Goal: Task Accomplishment & Management: Manage account settings

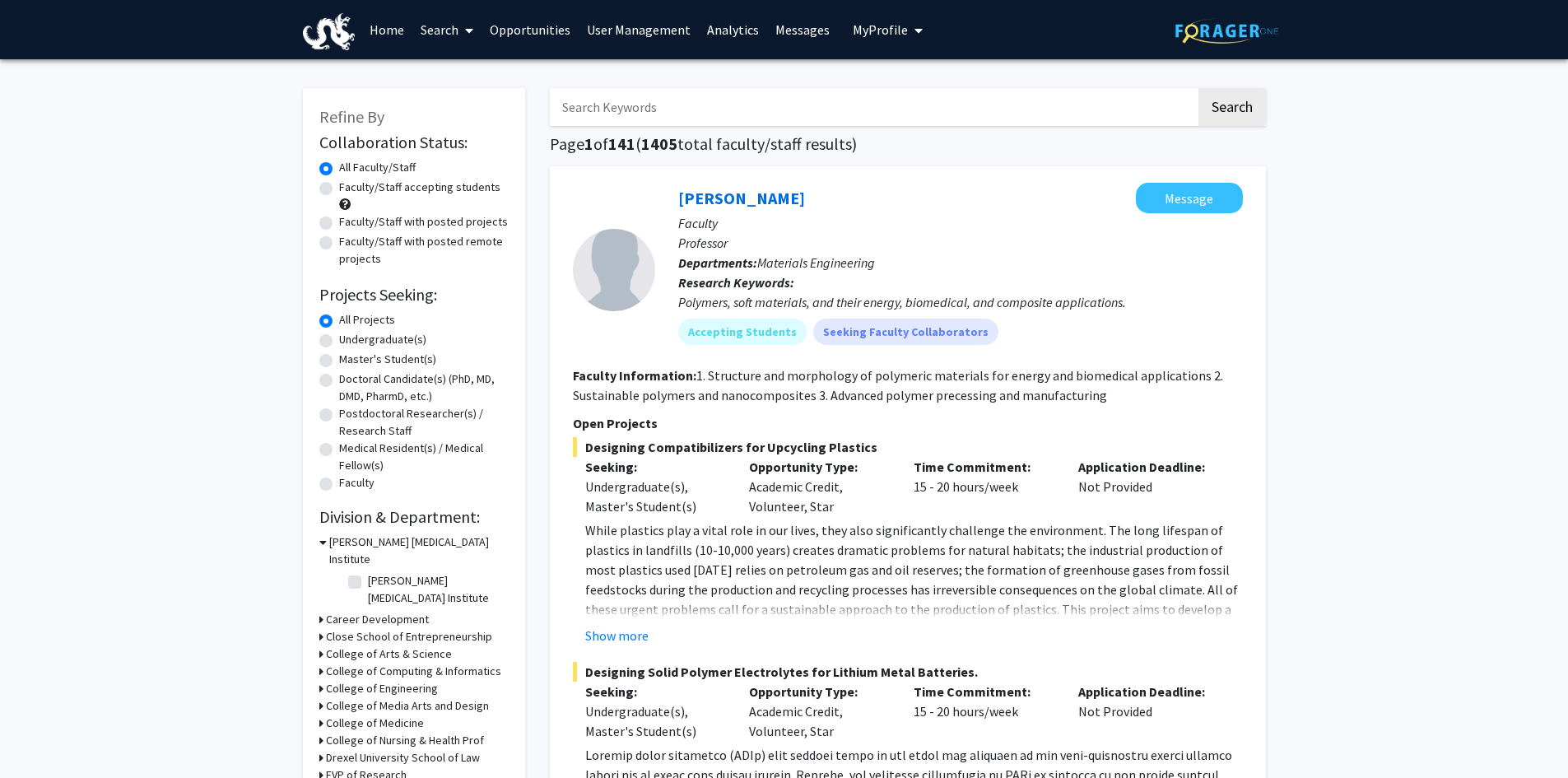
click at [871, 29] on span "My Profile" at bounding box center [881, 30] width 55 height 17
click at [592, 110] on input "Search Keywords" at bounding box center [873, 106] width 646 height 38
type input "Dandekar"
click at [1229, 109] on button "Search" at bounding box center [1232, 106] width 68 height 38
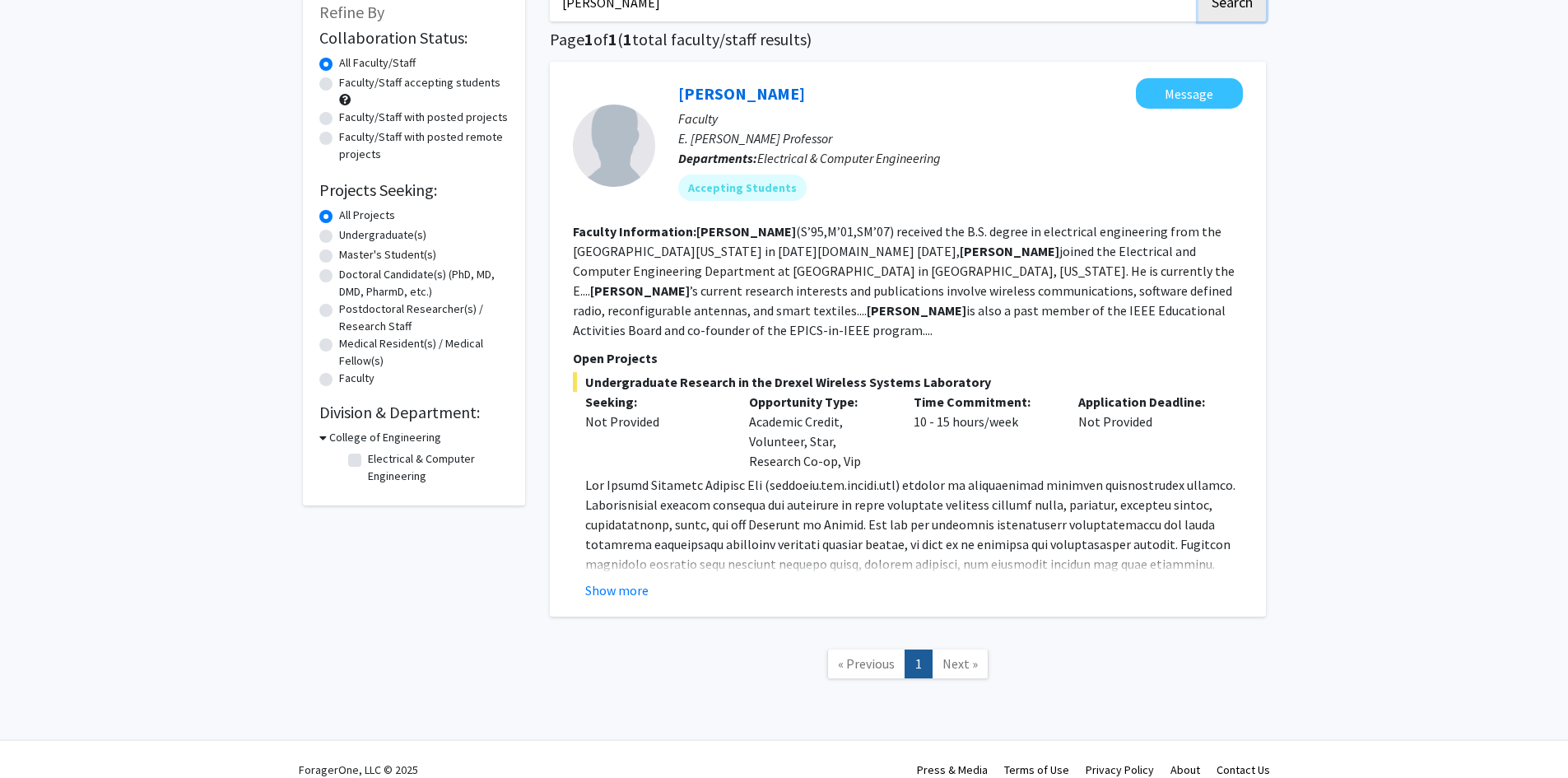
scroll to position [106, 0]
click at [601, 580] on button "Show more" at bounding box center [617, 590] width 64 height 20
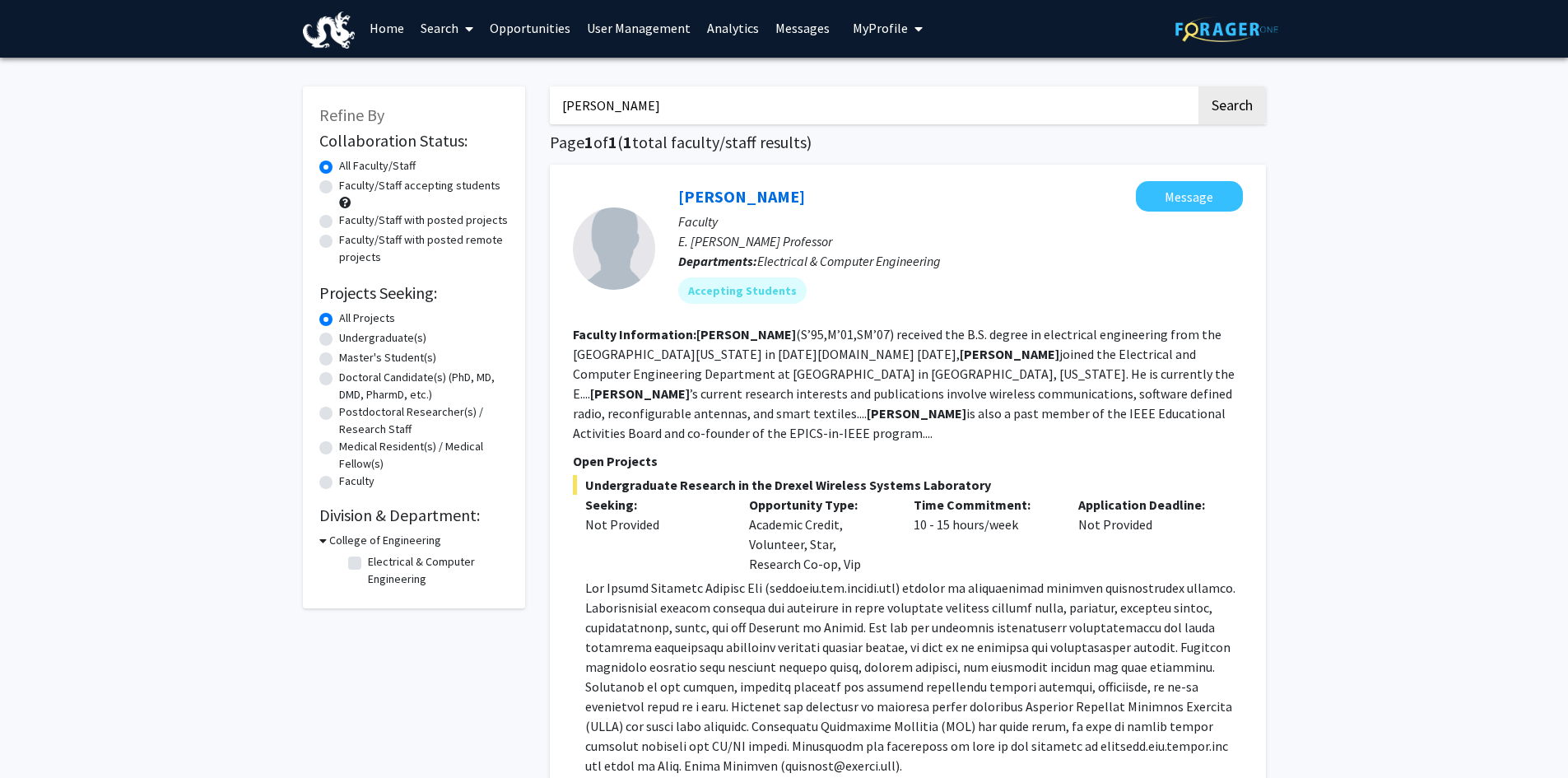
scroll to position [0, 0]
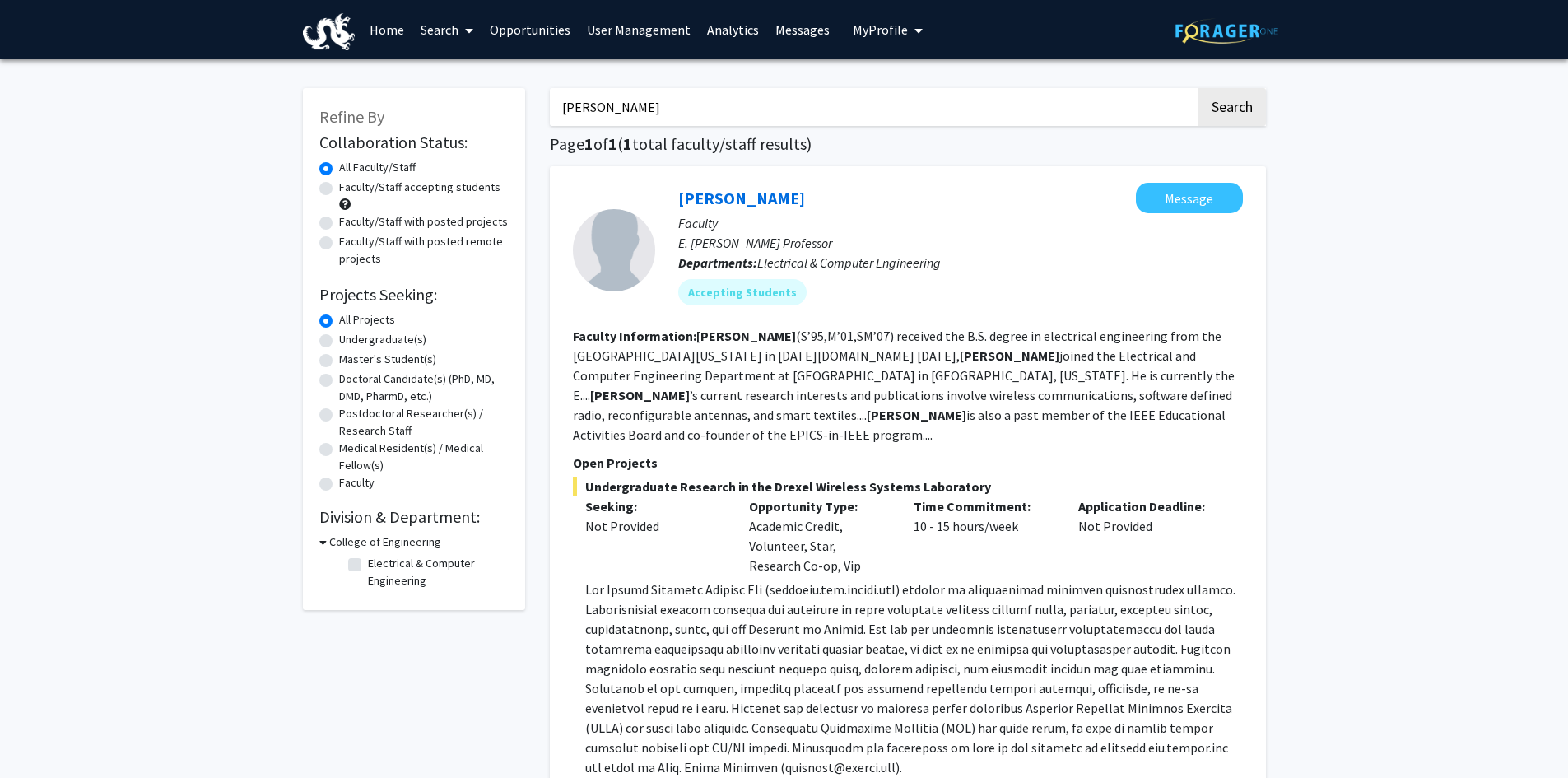
click at [379, 26] on link "Home" at bounding box center [387, 29] width 51 height 58
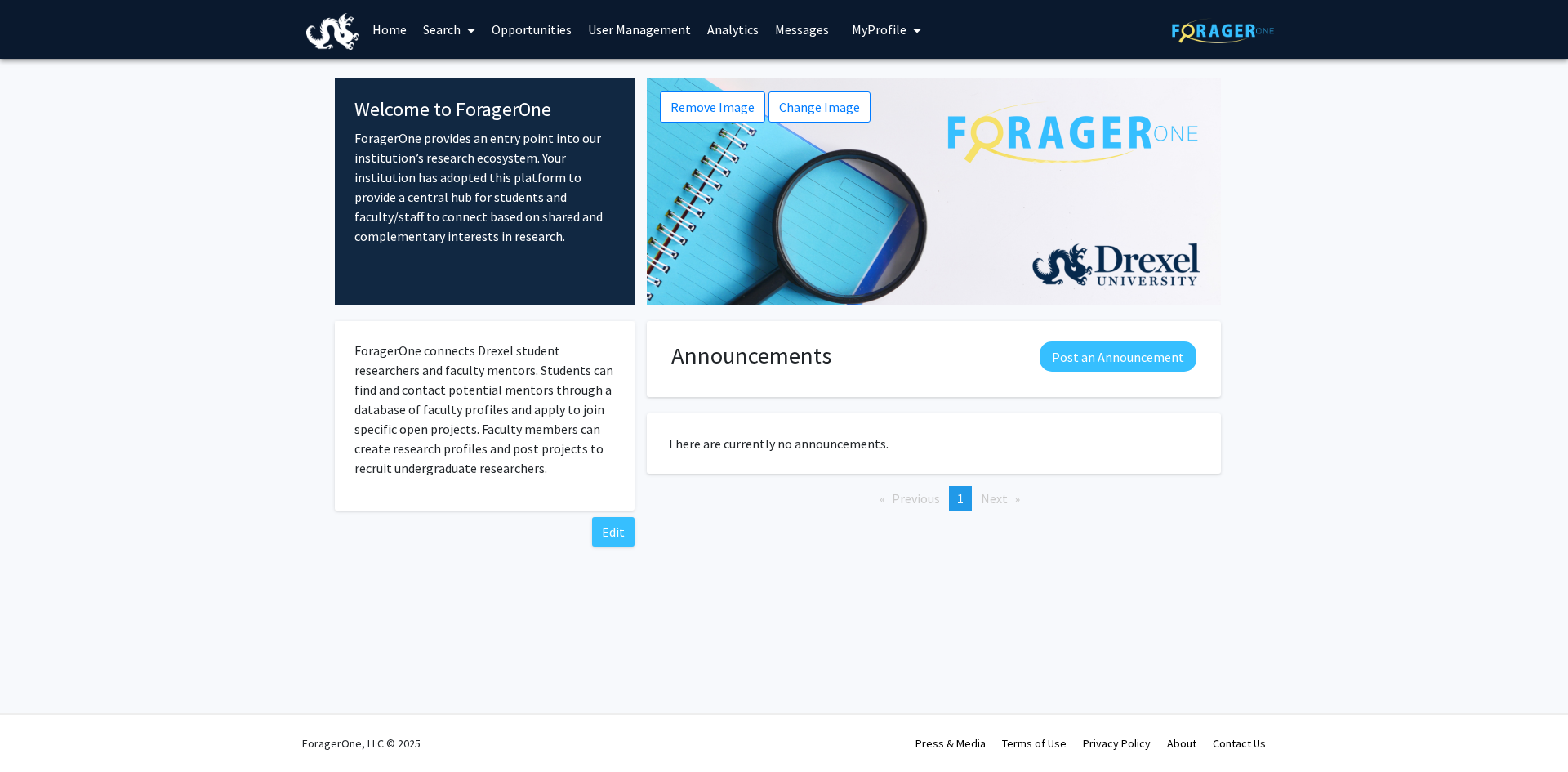
click at [913, 34] on icon "My profile dropdown to access profile and logout" at bounding box center [917, 31] width 8 height 13
click at [926, 77] on span "[PERSON_NAME]" at bounding box center [953, 76] width 99 height 18
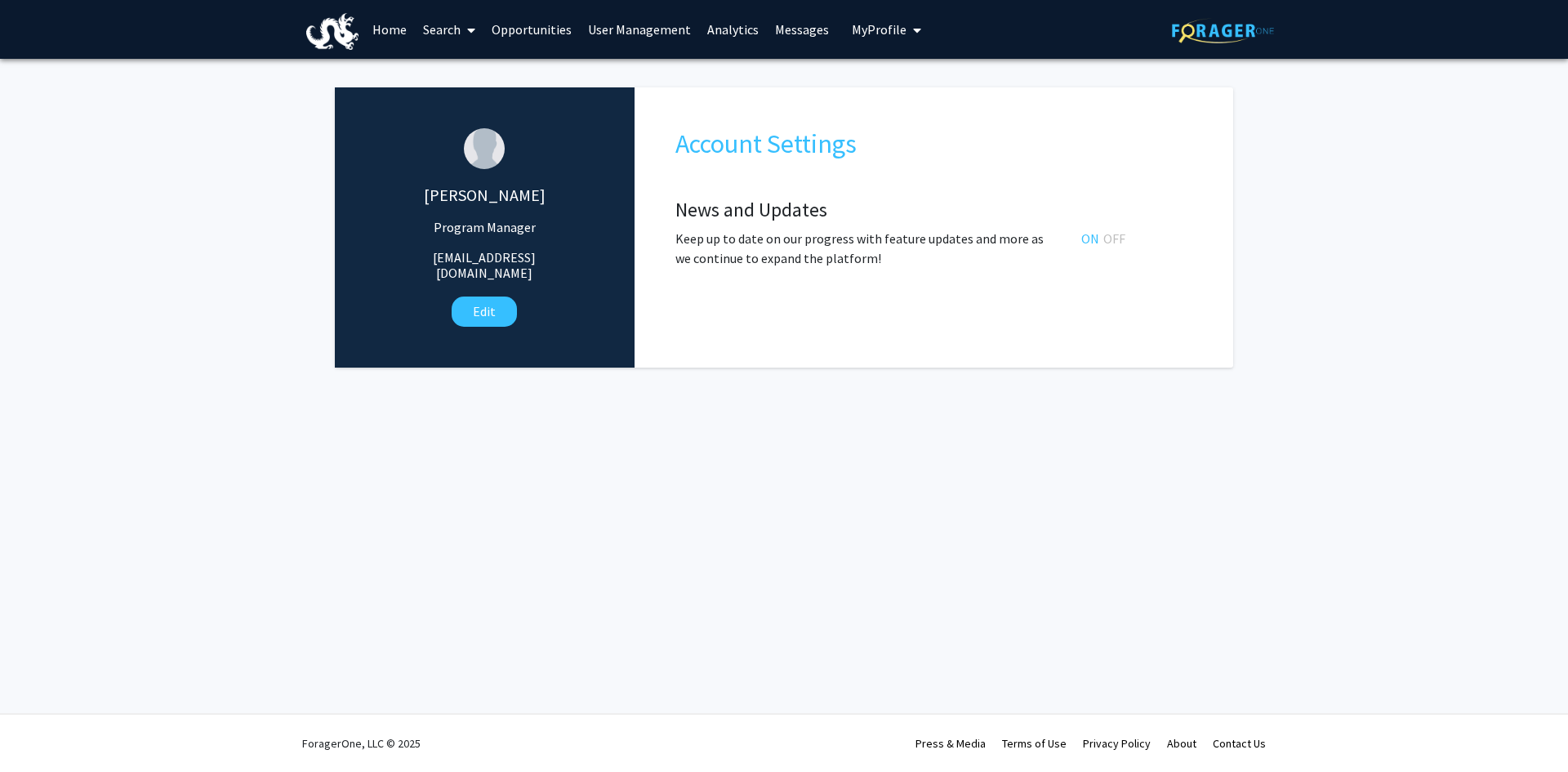
click at [801, 33] on link "Messages" at bounding box center [801, 29] width 71 height 57
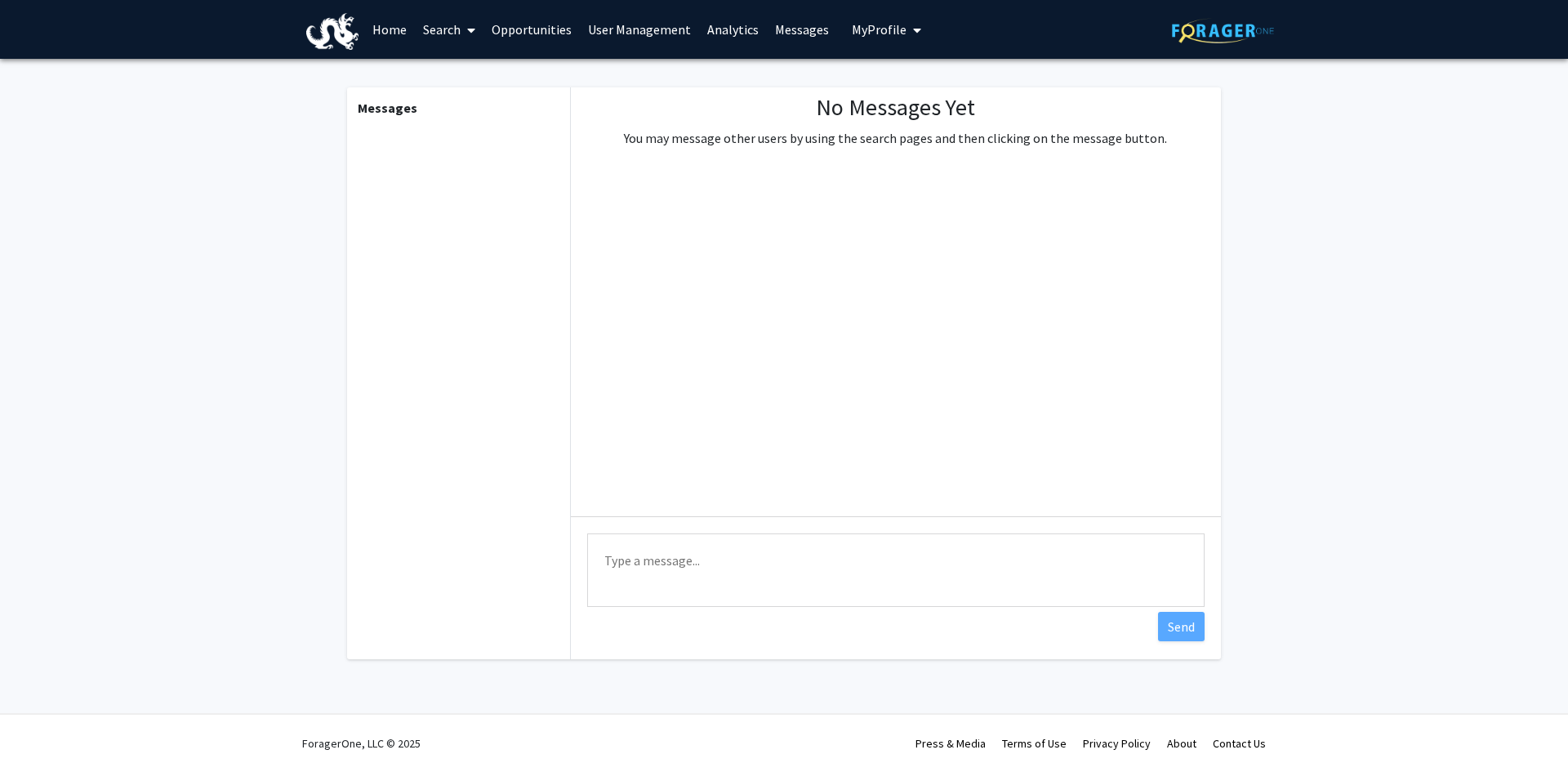
click at [381, 22] on link "Home" at bounding box center [390, 29] width 51 height 57
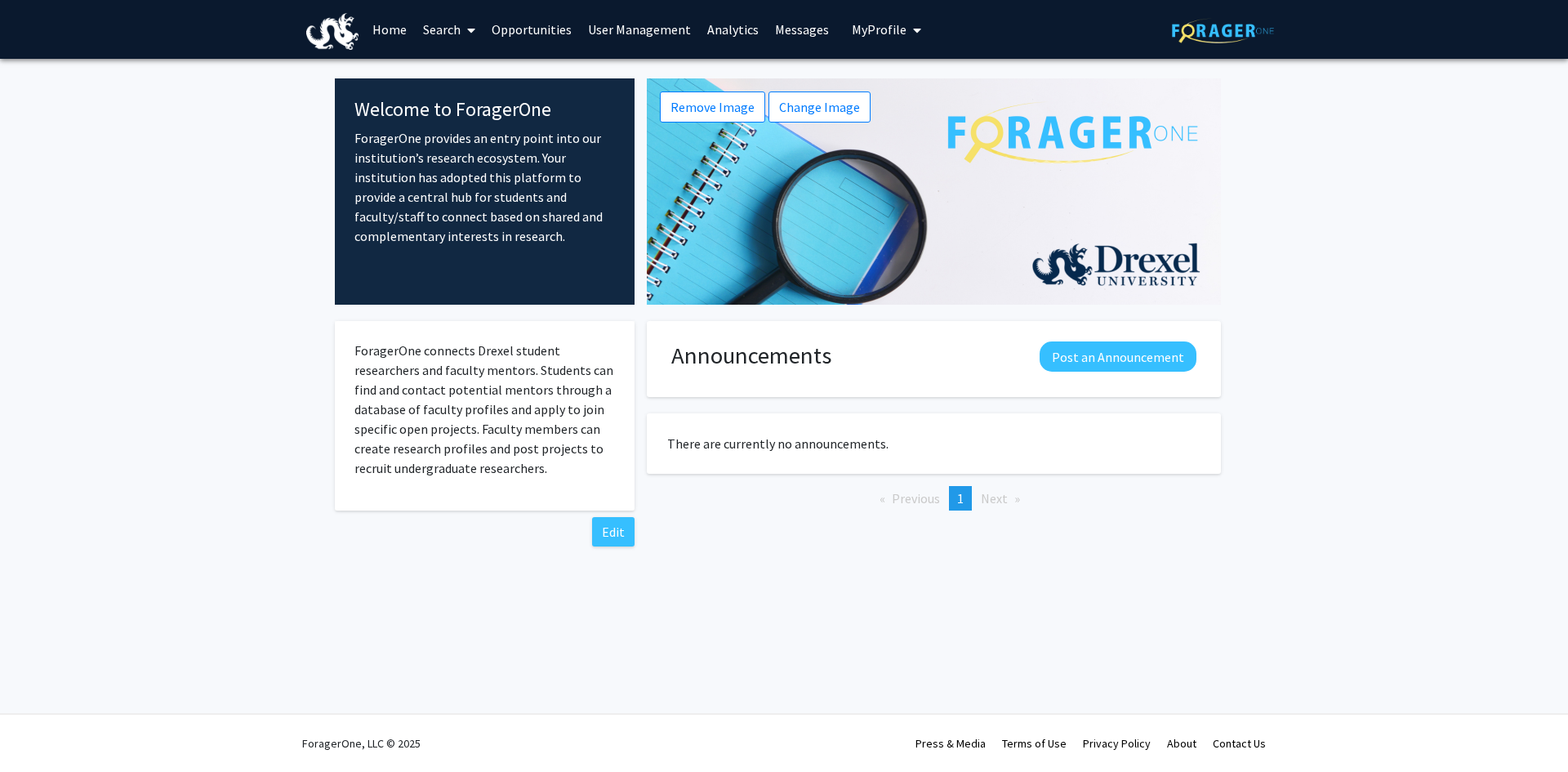
click at [433, 24] on link "Search" at bounding box center [449, 29] width 69 height 57
click at [446, 69] on span "Faculty/Staff" at bounding box center [475, 75] width 120 height 32
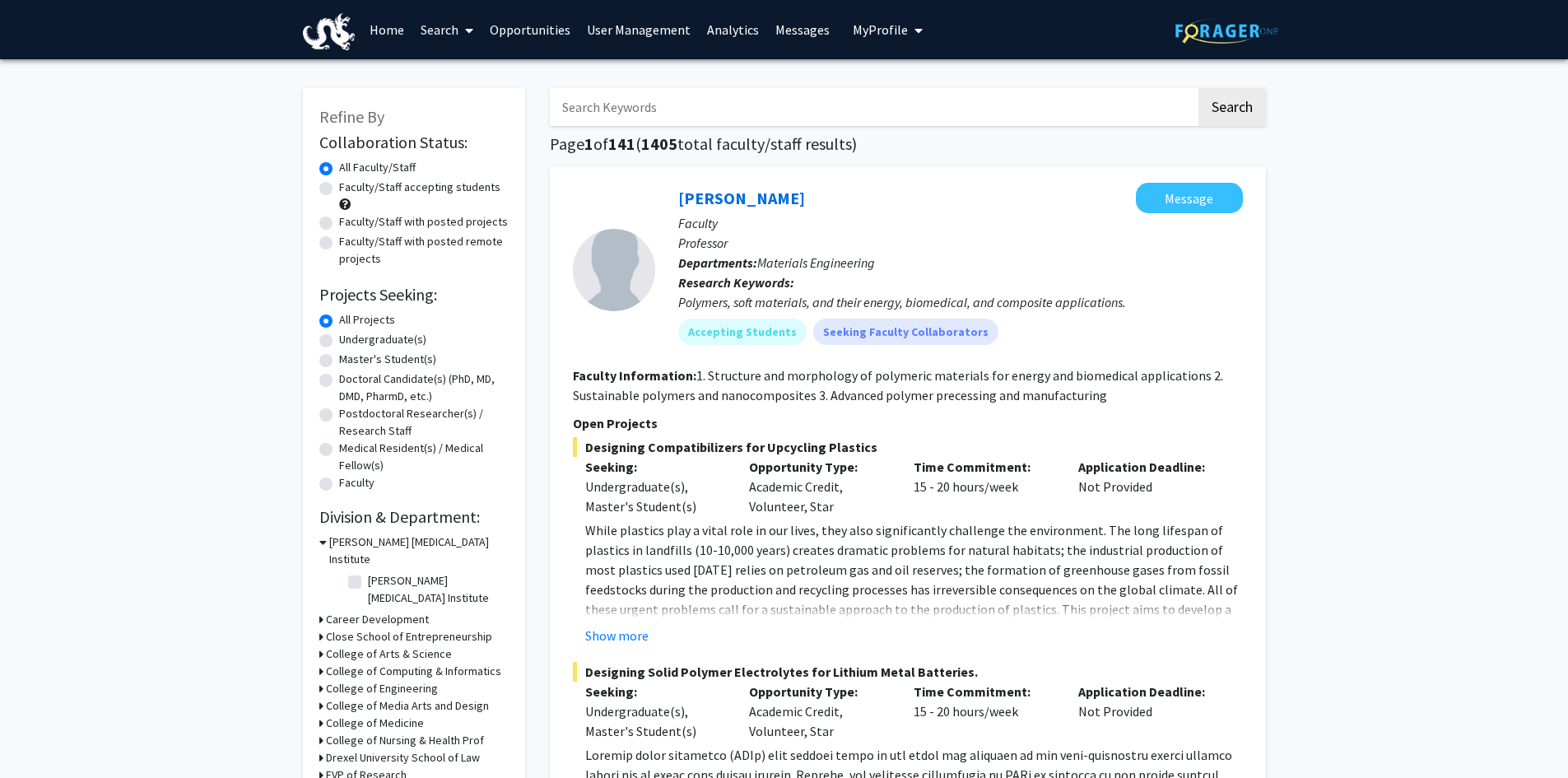
click at [594, 110] on input "Search Keywords" at bounding box center [873, 106] width 646 height 38
click at [1199, 88] on button "Search" at bounding box center [1232, 106] width 68 height 38
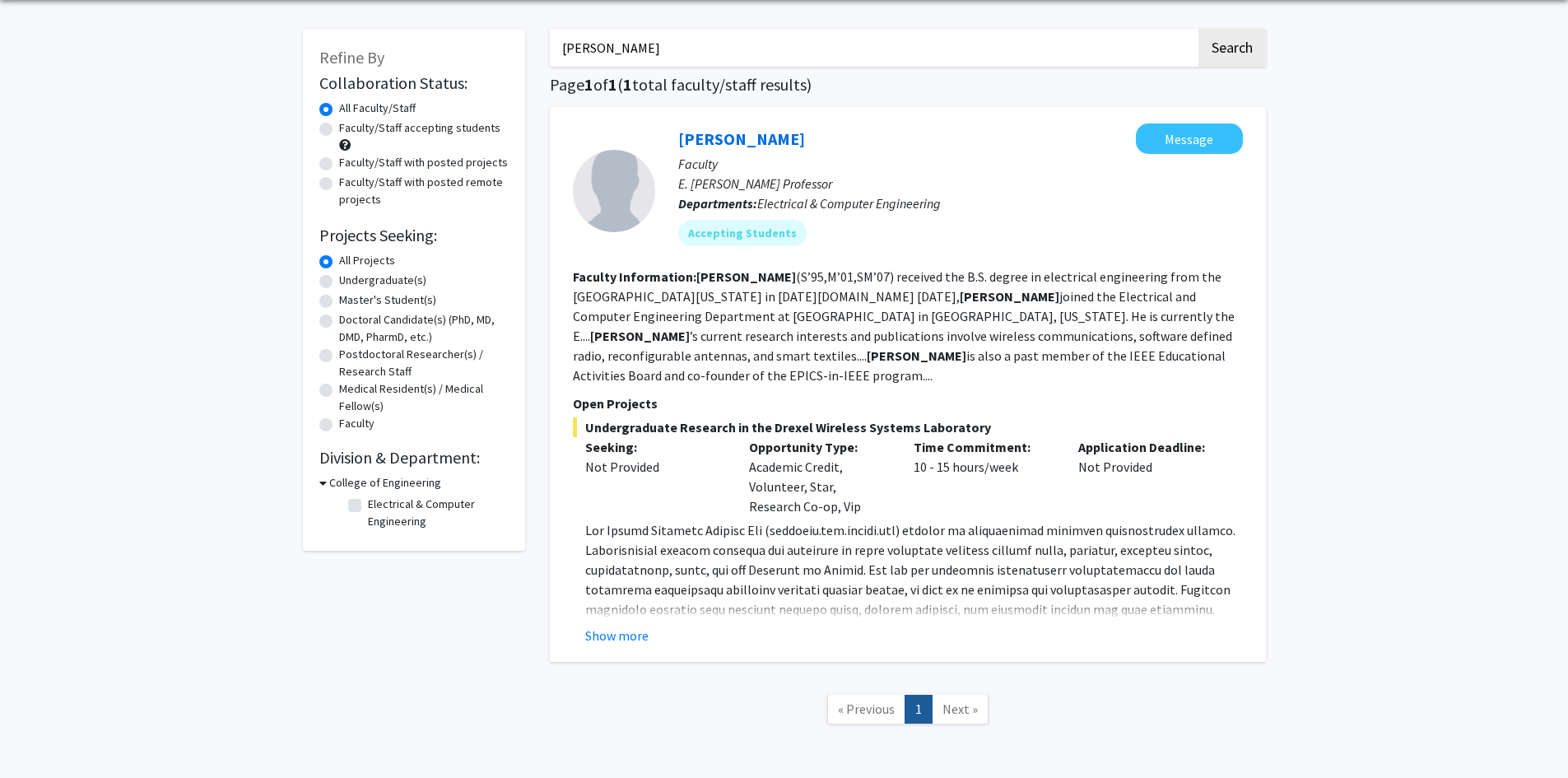
scroll to position [106, 0]
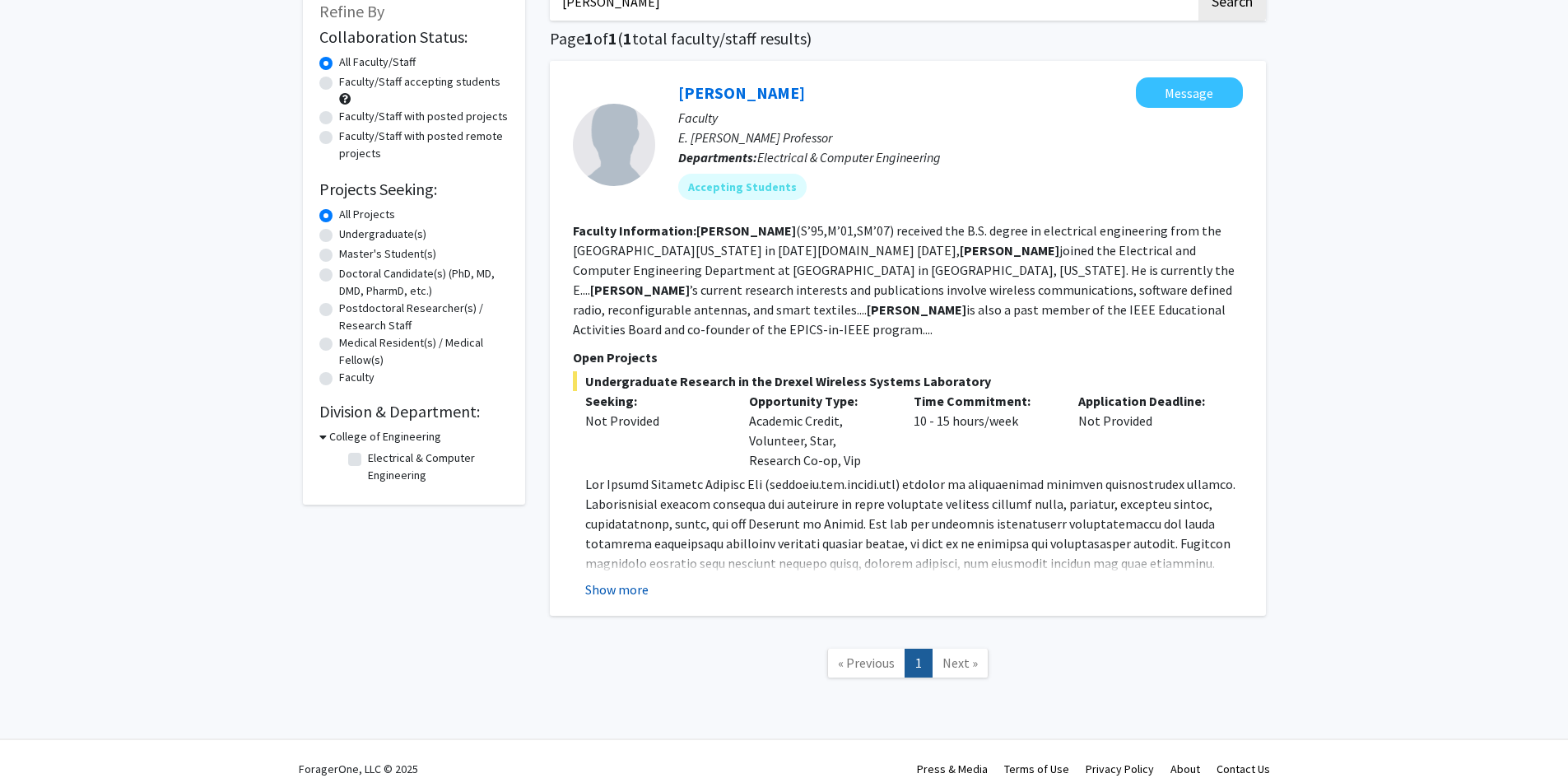
click at [620, 580] on button "Show more" at bounding box center [617, 590] width 64 height 20
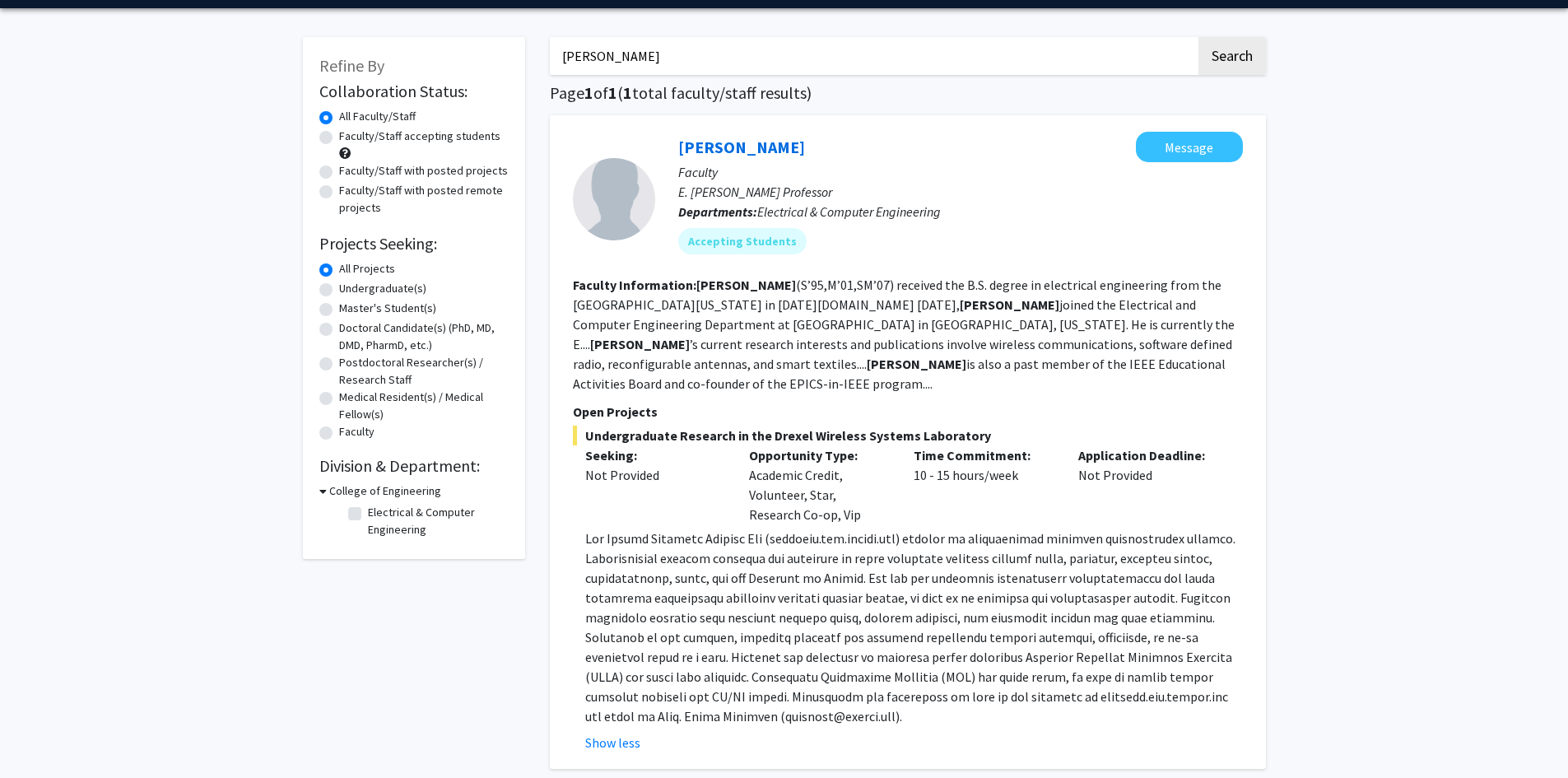
scroll to position [0, 0]
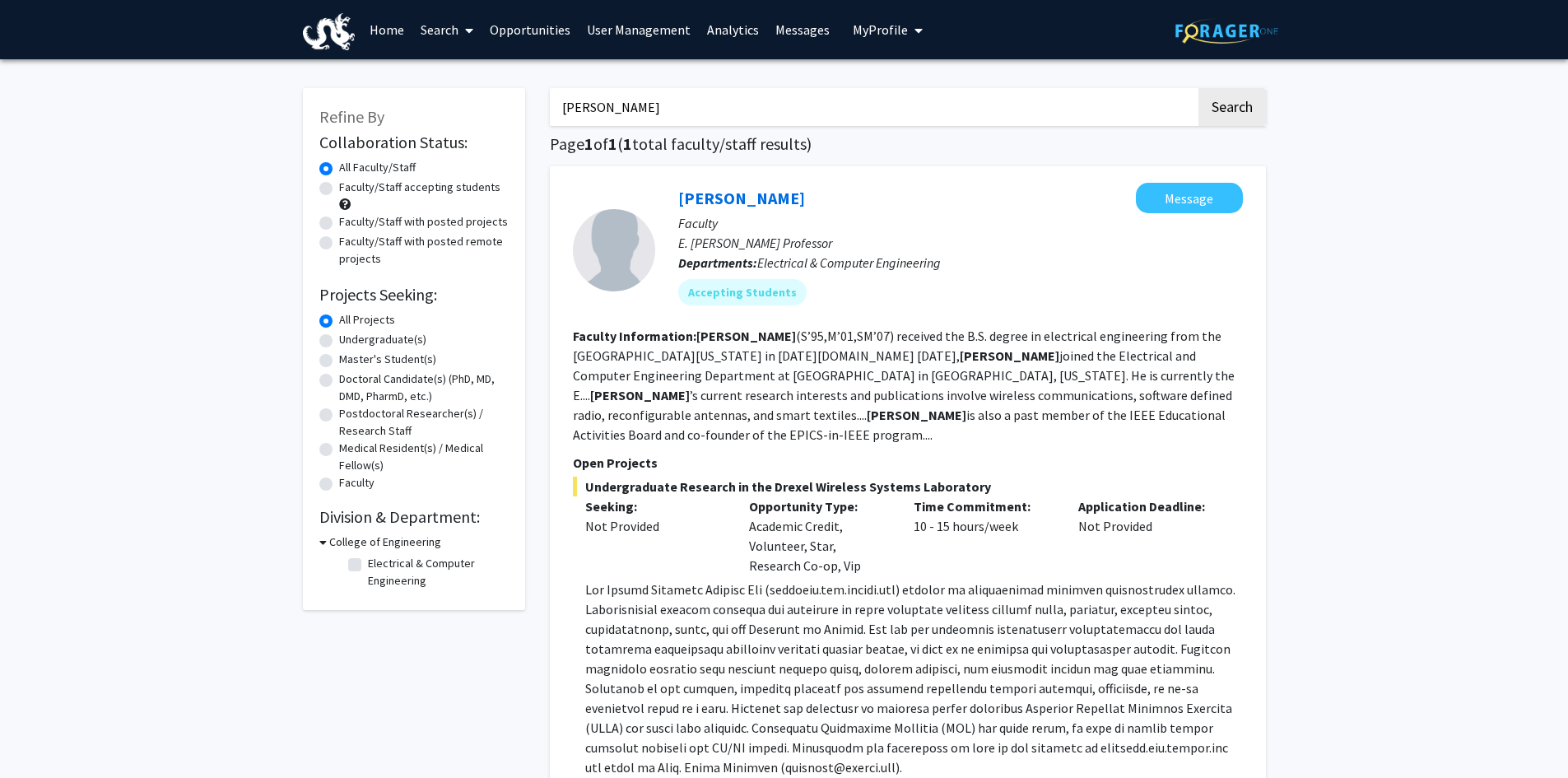
click at [626, 114] on input "dandekar" at bounding box center [873, 106] width 646 height 38
drag, startPoint x: 645, startPoint y: 102, endPoint x: 512, endPoint y: 104, distance: 133.0
click at [512, 104] on div "Refine By Collaboration Status: Collaboration Status All Faculty/Staff Collabor…" at bounding box center [784, 494] width 988 height 844
click at [1199, 88] on button "Search" at bounding box center [1232, 106] width 68 height 38
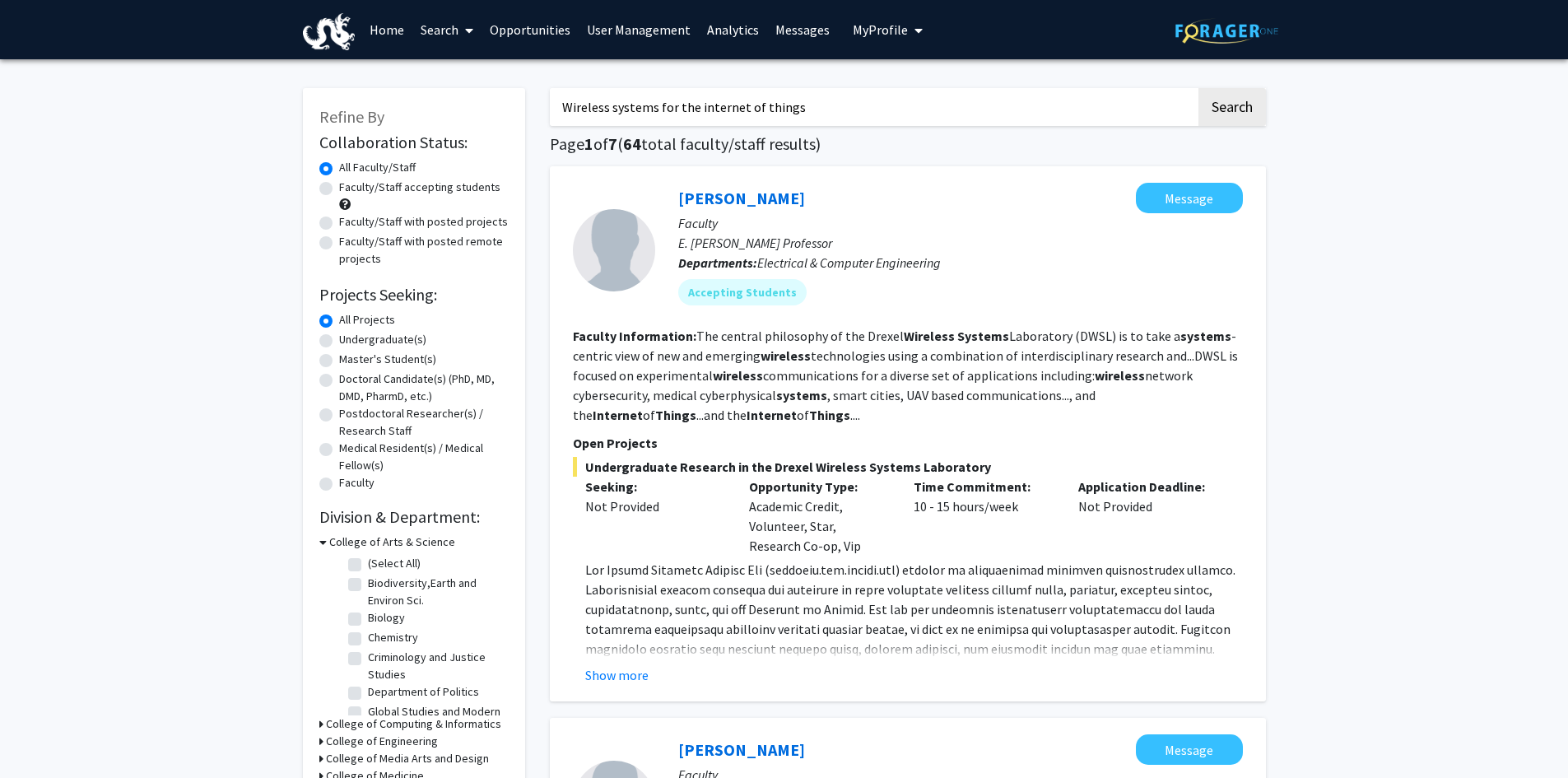
scroll to position [165, 0]
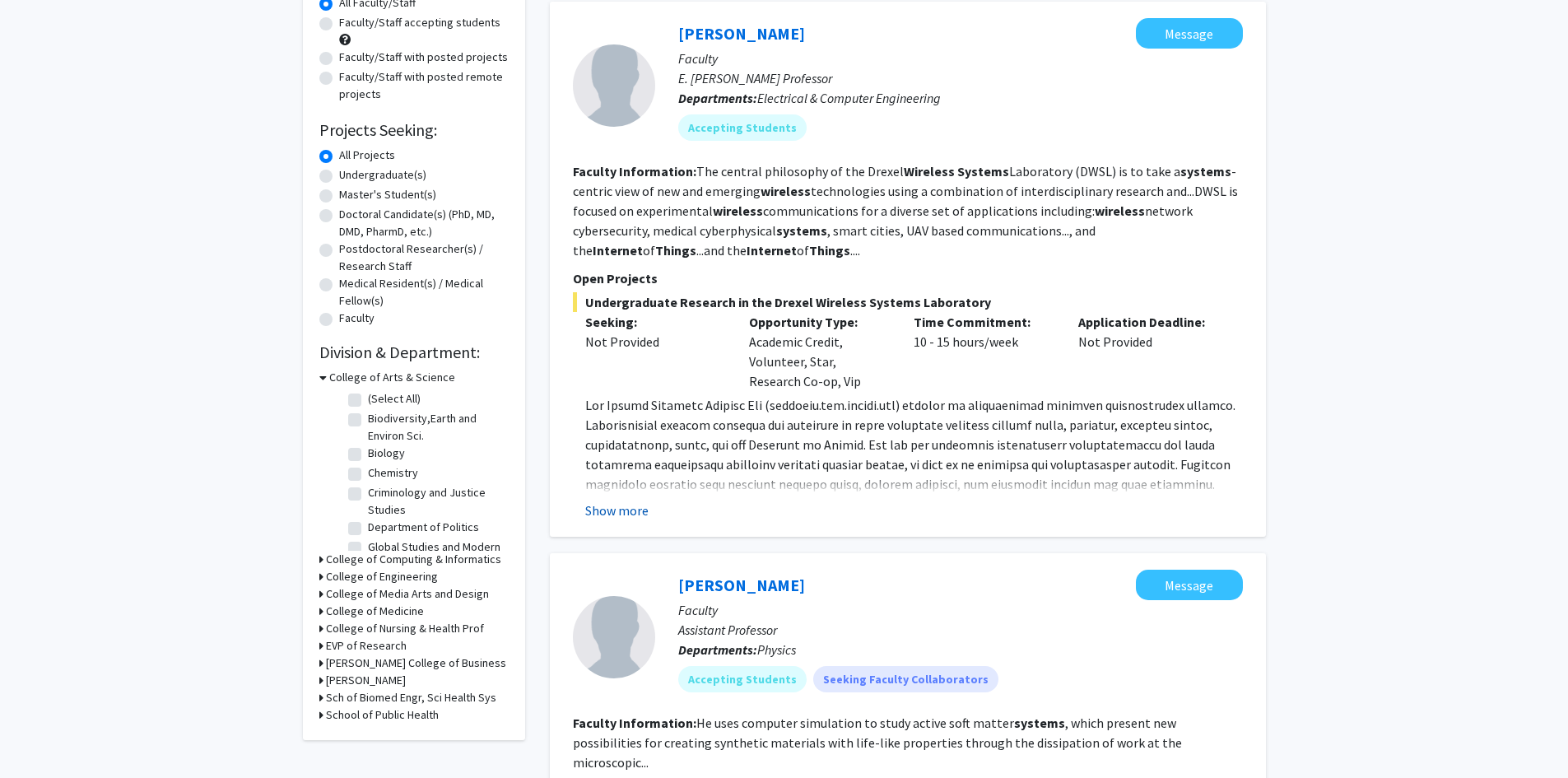
click at [625, 510] on button "Show more" at bounding box center [617, 511] width 64 height 20
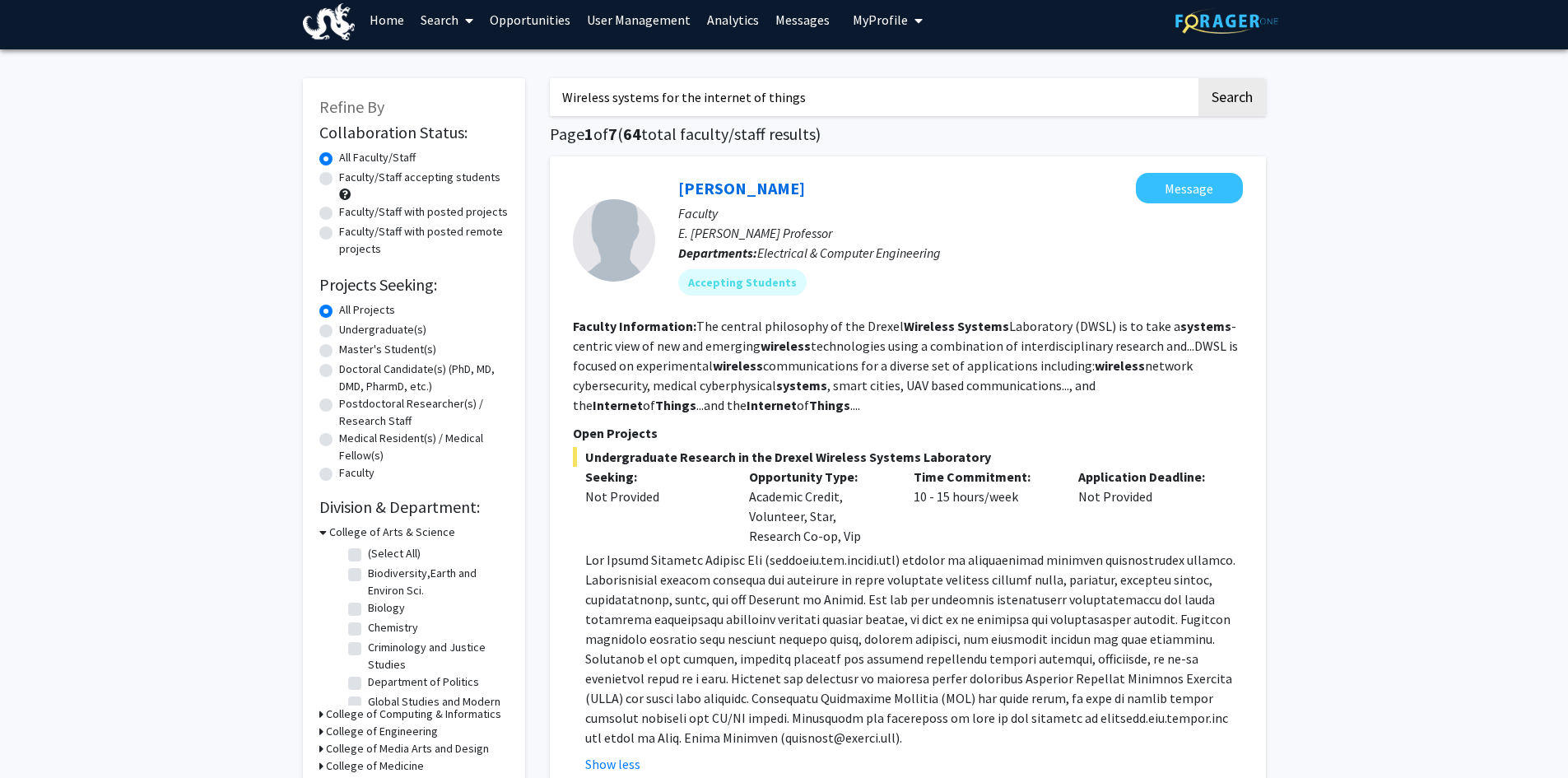
scroll to position [0, 0]
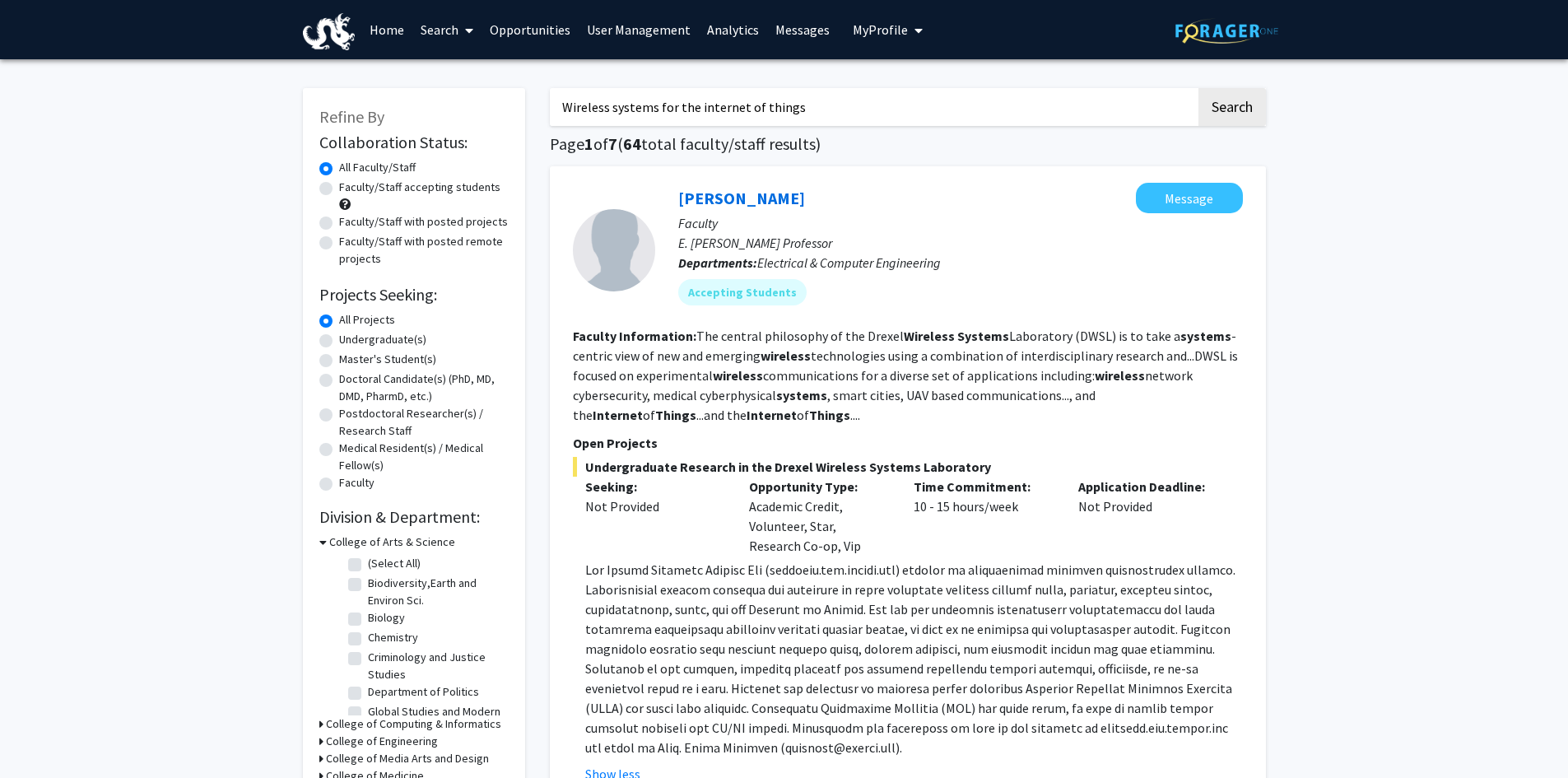
click at [781, 103] on input "Wireless systems for the internet of things" at bounding box center [873, 106] width 646 height 38
drag, startPoint x: 815, startPoint y: 107, endPoint x: 548, endPoint y: 101, distance: 267.1
type input "c"
click at [614, 22] on link "User Management" at bounding box center [639, 29] width 121 height 58
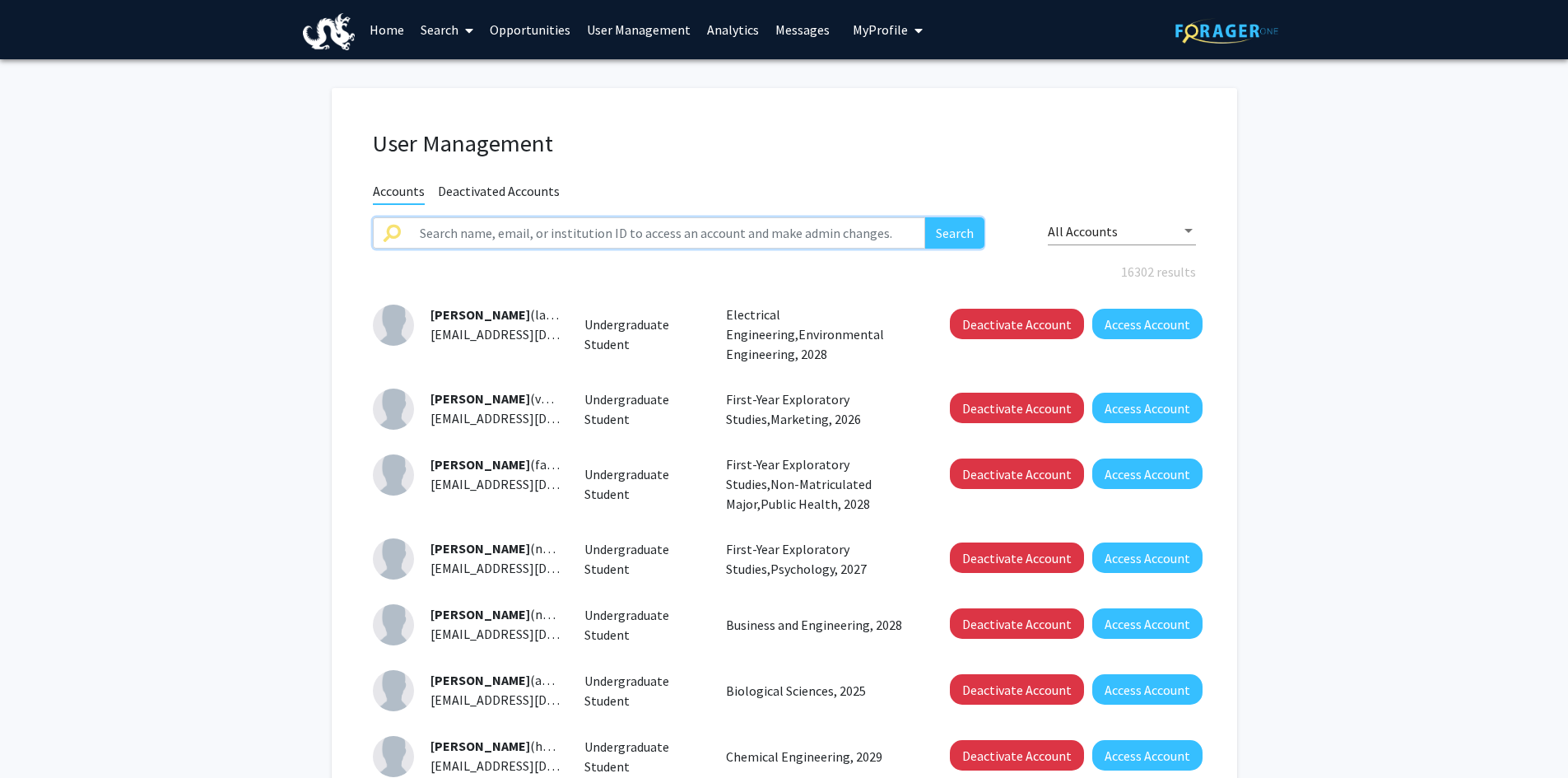
click at [483, 234] on input "text" at bounding box center [668, 233] width 517 height 31
click at [435, 234] on input "text" at bounding box center [668, 233] width 517 height 31
type input "Dandekar"
click at [960, 233] on button "Search" at bounding box center [954, 233] width 59 height 31
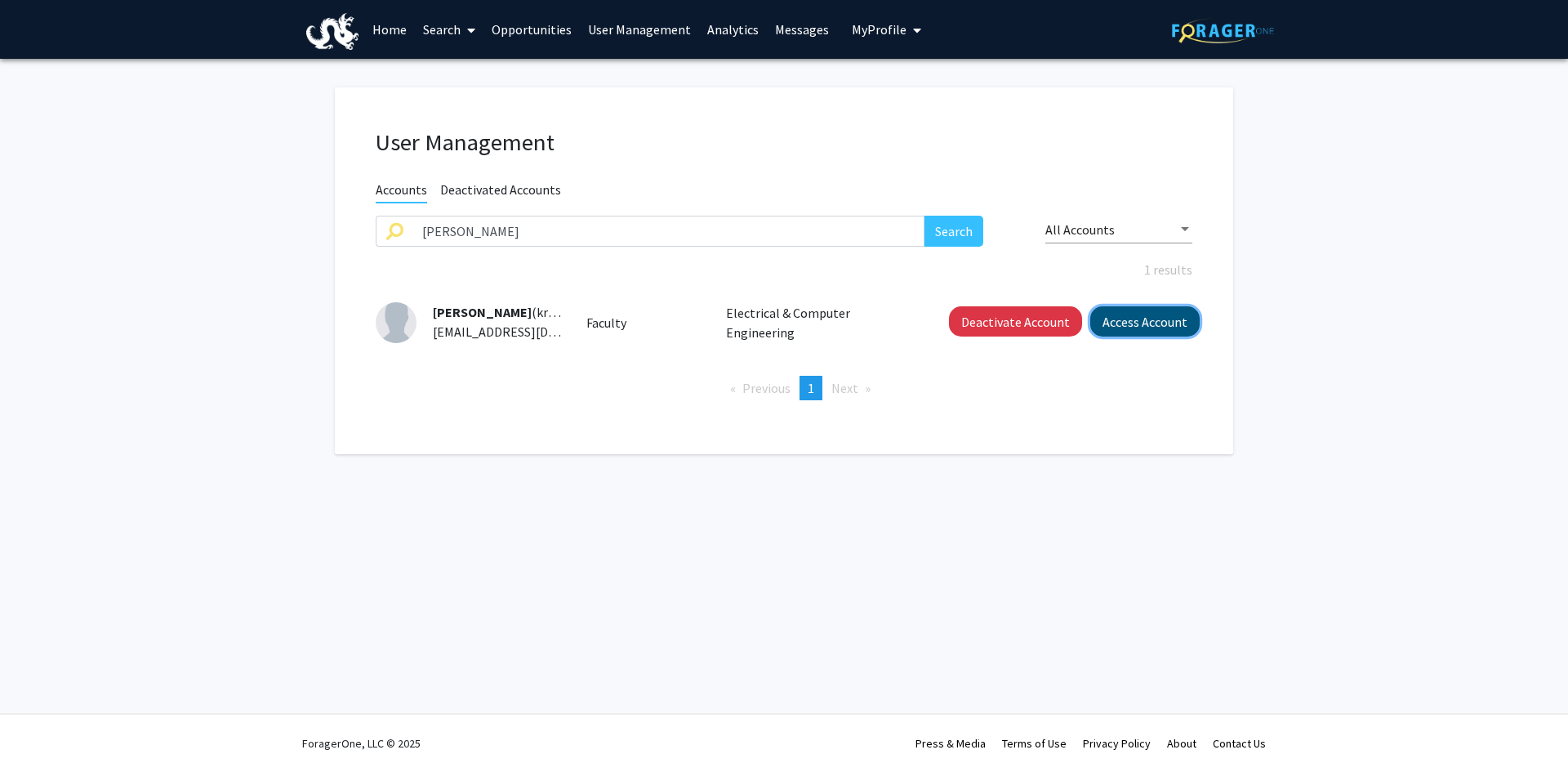
click at [1116, 318] on button "Access Account" at bounding box center [1145, 322] width 110 height 30
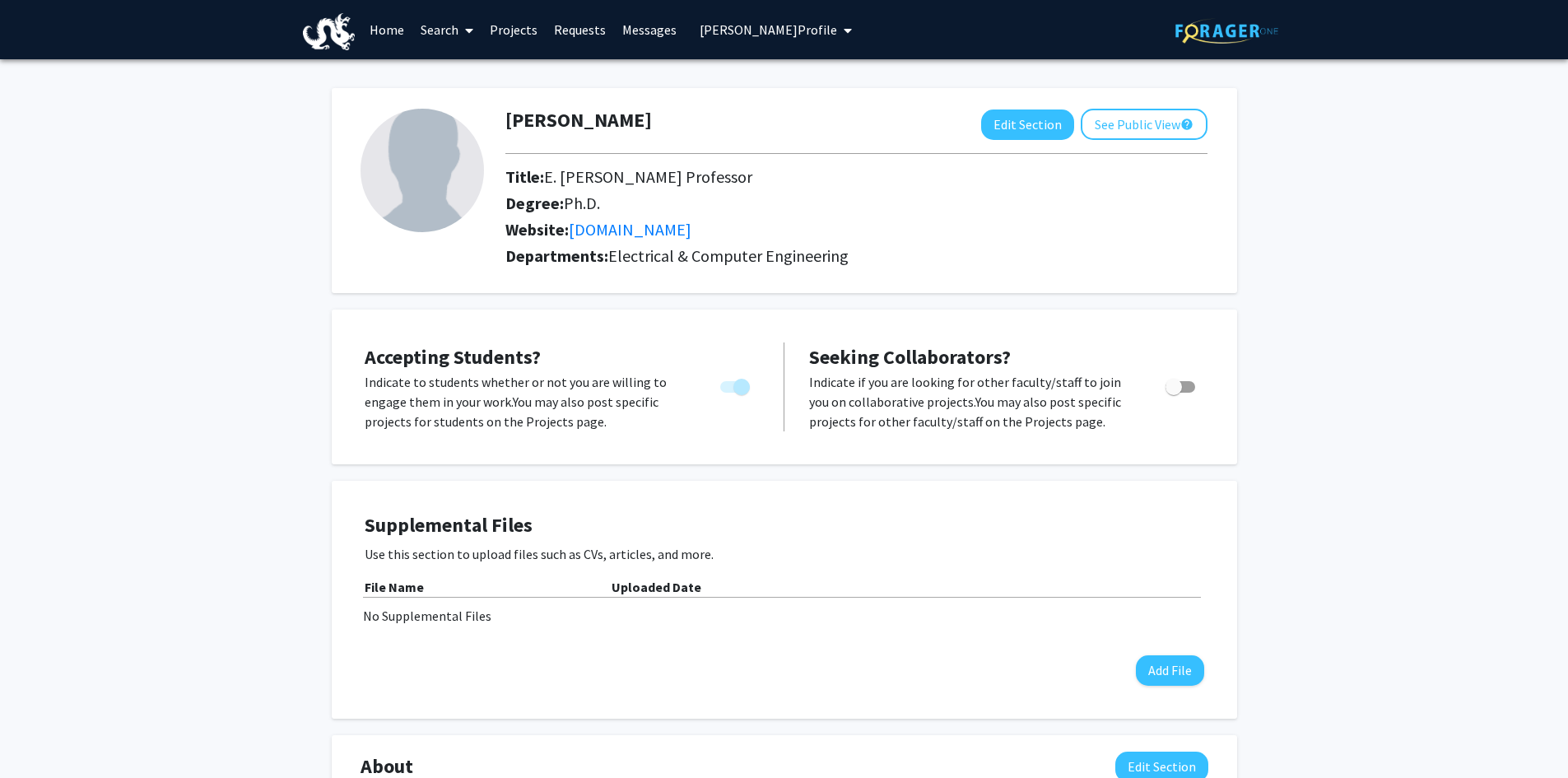
click at [521, 30] on link "Projects" at bounding box center [513, 29] width 64 height 58
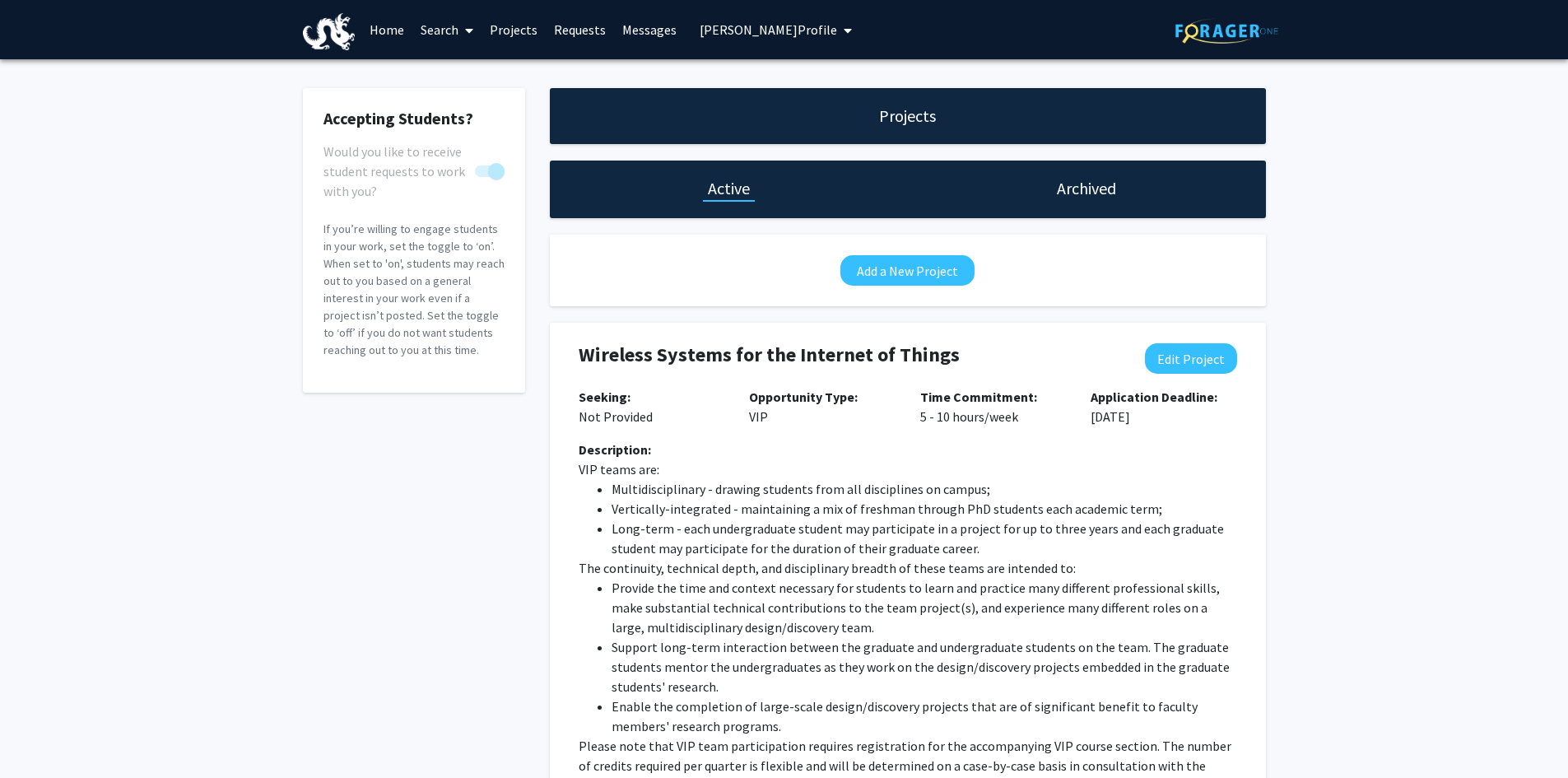
scroll to position [82, 0]
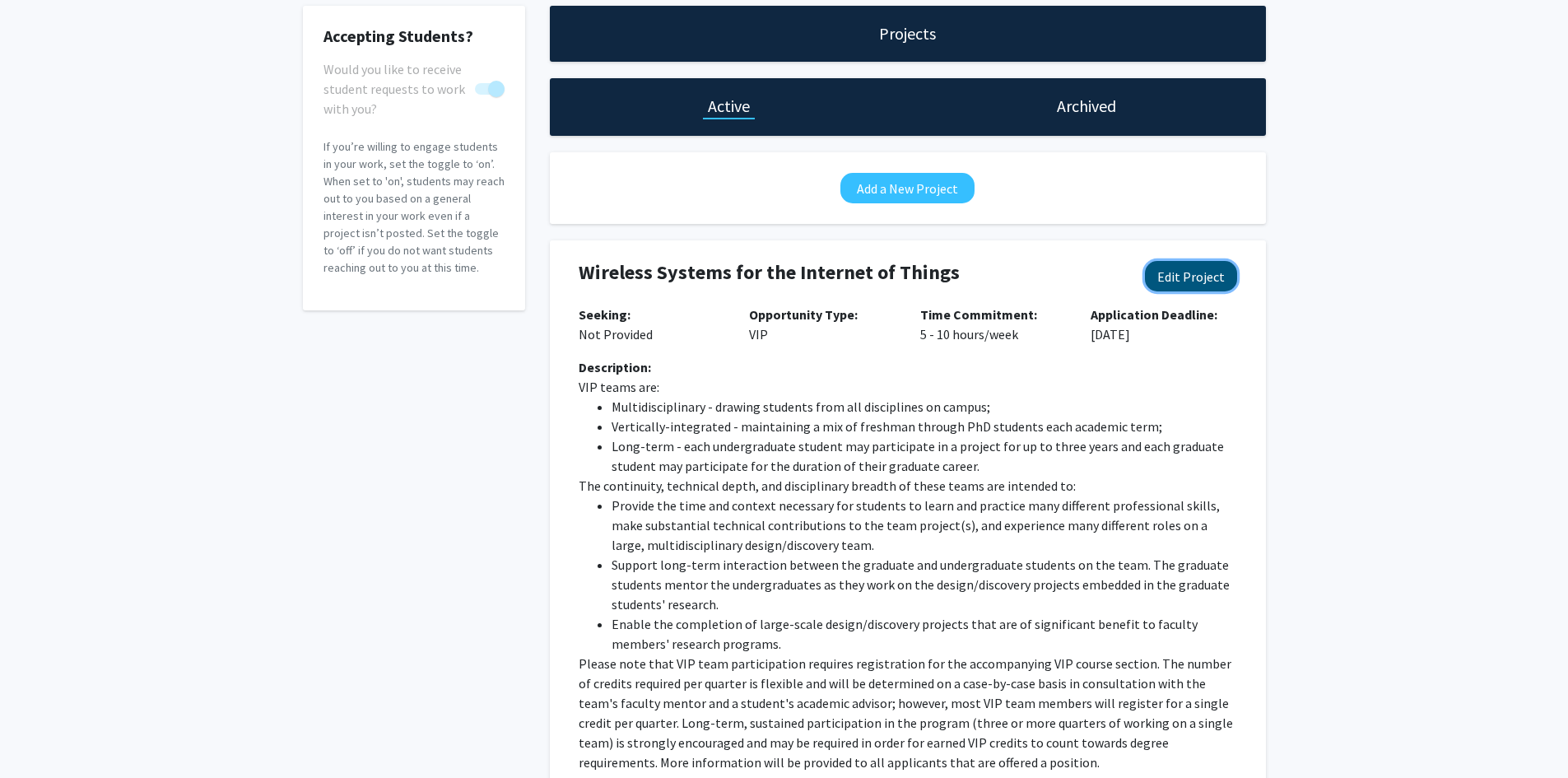
click at [1180, 276] on button "Edit Project" at bounding box center [1191, 276] width 92 height 30
select select "5 - 10"
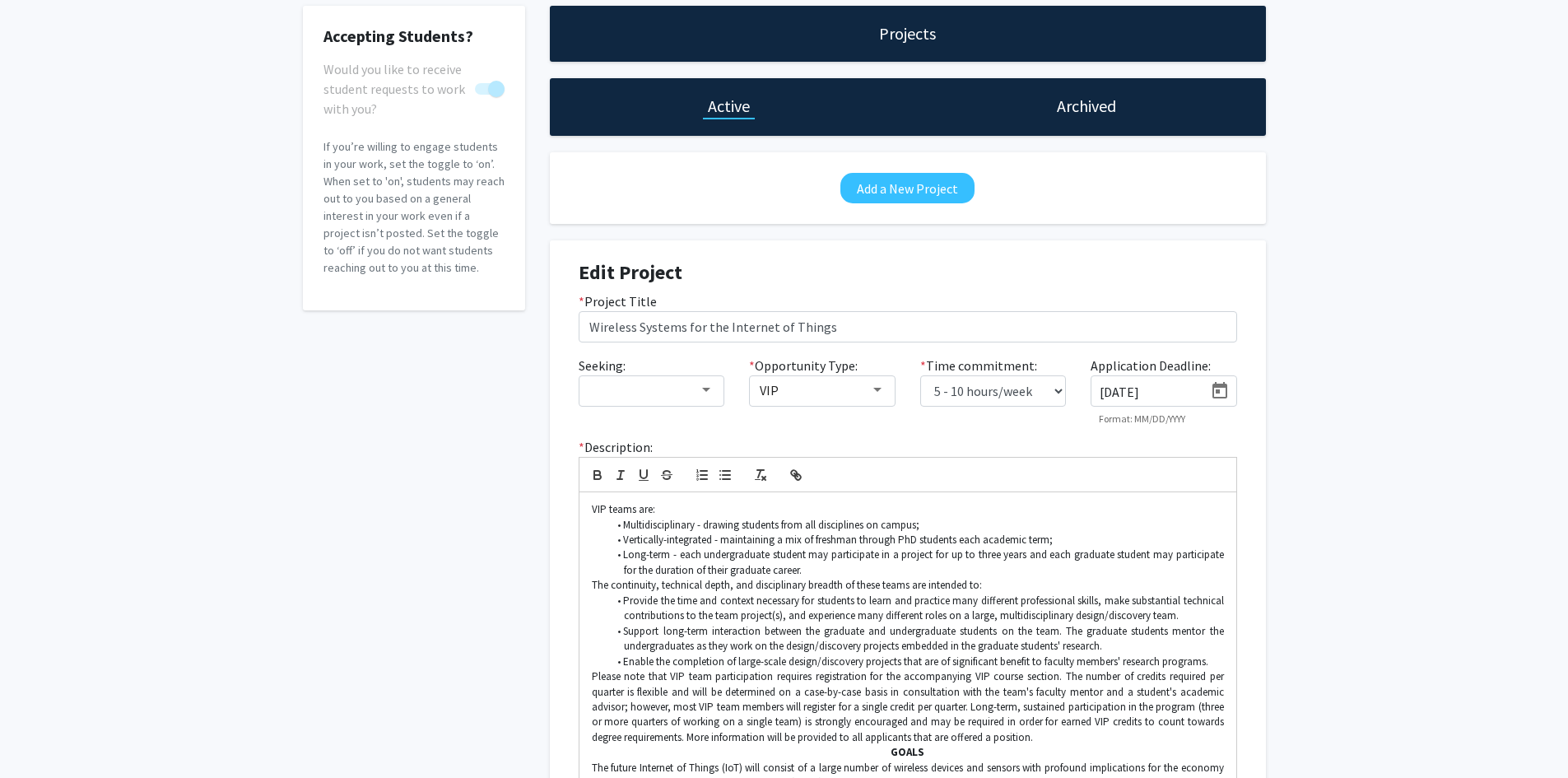
click at [1226, 393] on icon "Open calendar" at bounding box center [1220, 390] width 15 height 17
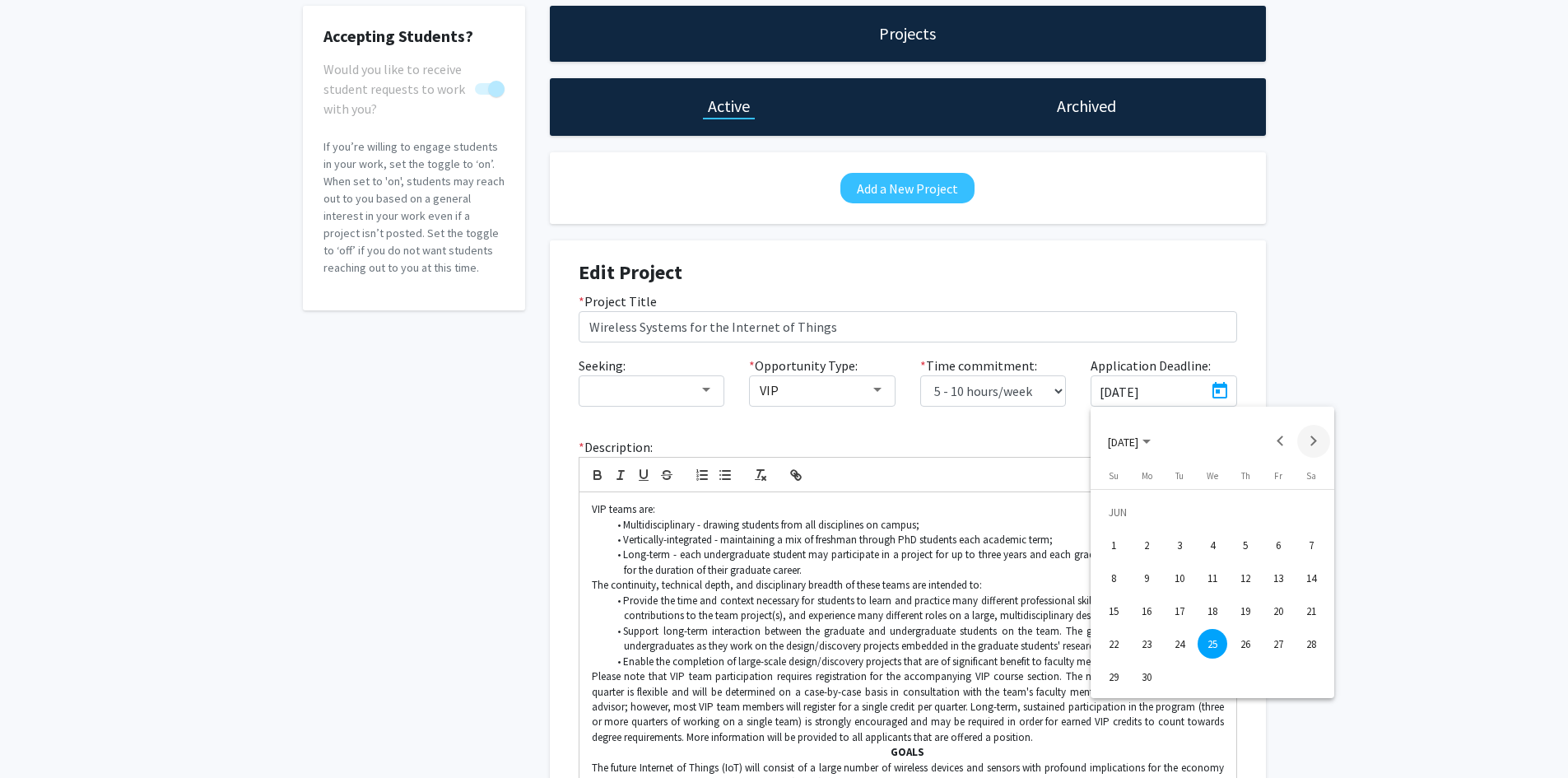
click at [1312, 439] on button "Next month" at bounding box center [1314, 441] width 33 height 33
click at [1219, 643] on div "24" at bounding box center [1212, 643] width 29 height 29
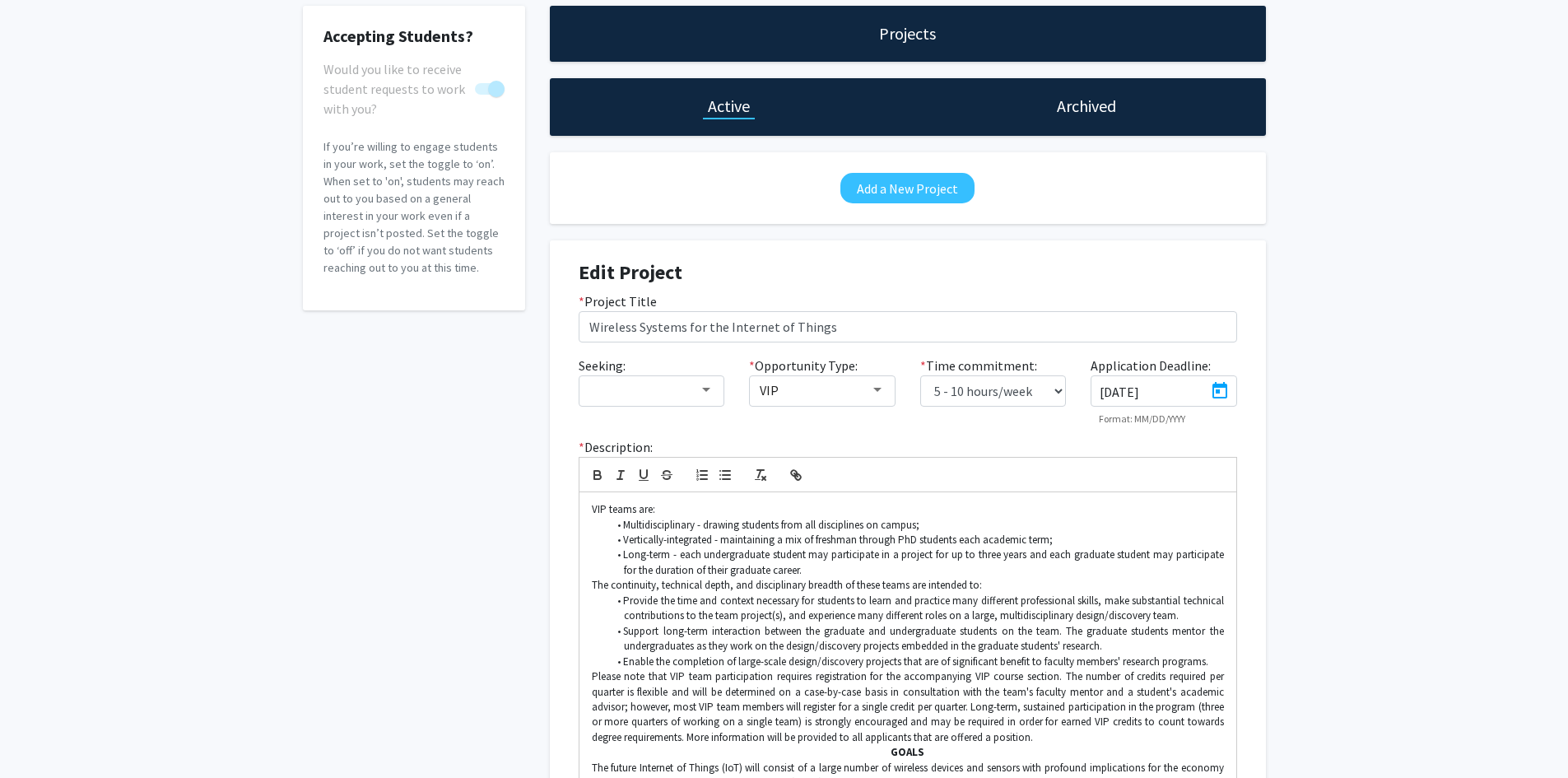
type input "[DATE]"
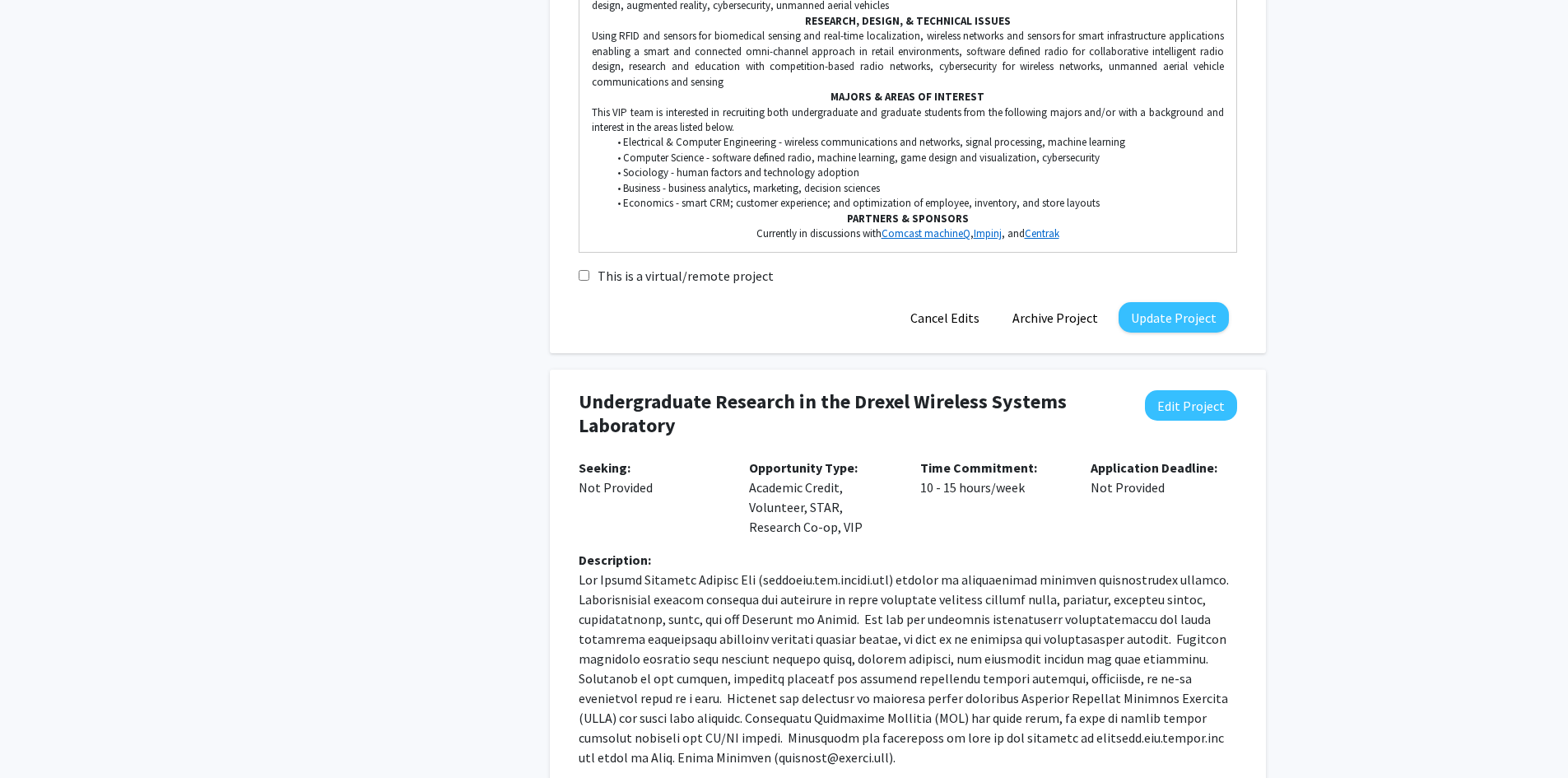
scroll to position [988, 0]
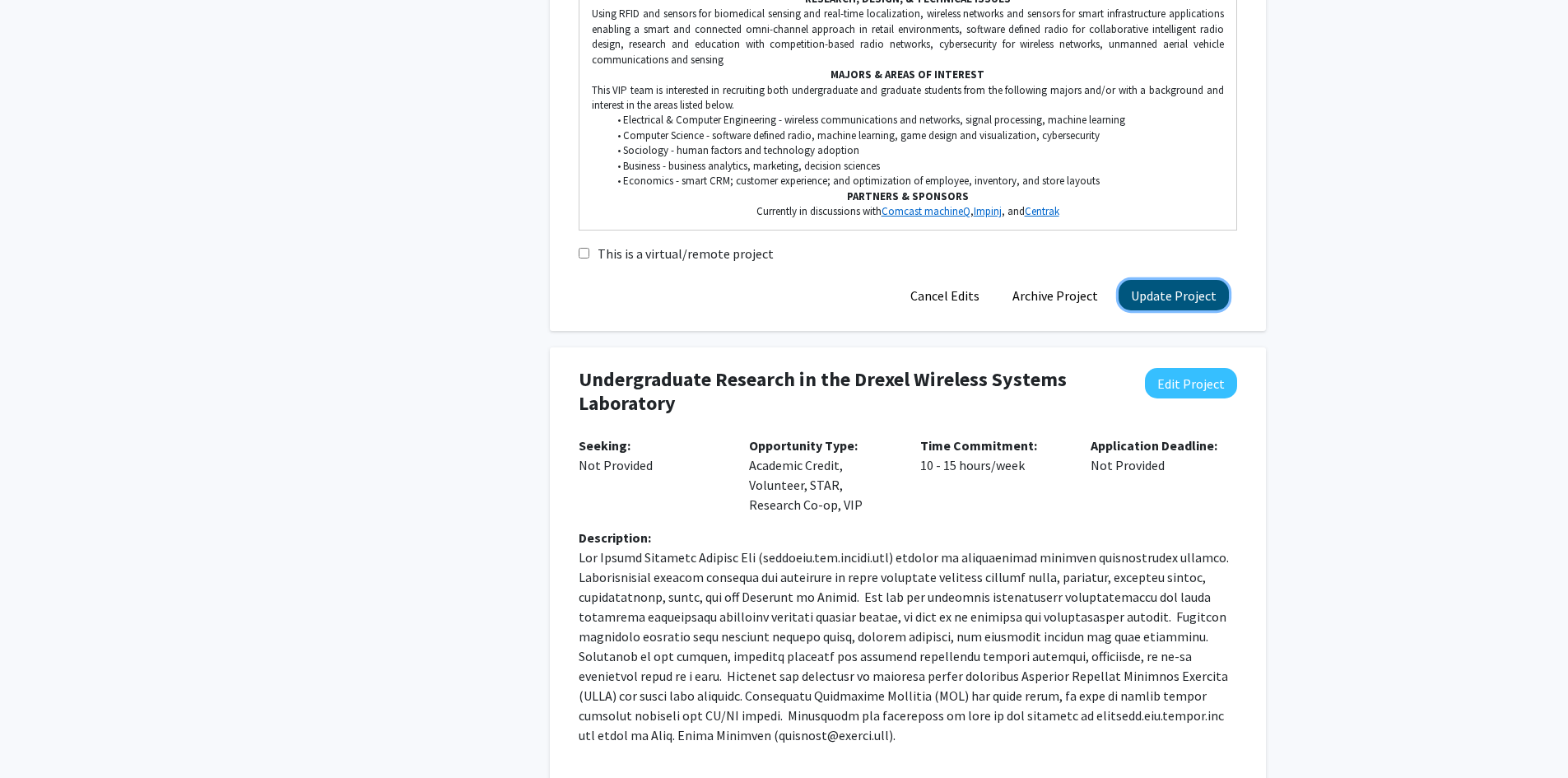
click at [1168, 297] on button "Update Project" at bounding box center [1174, 295] width 111 height 30
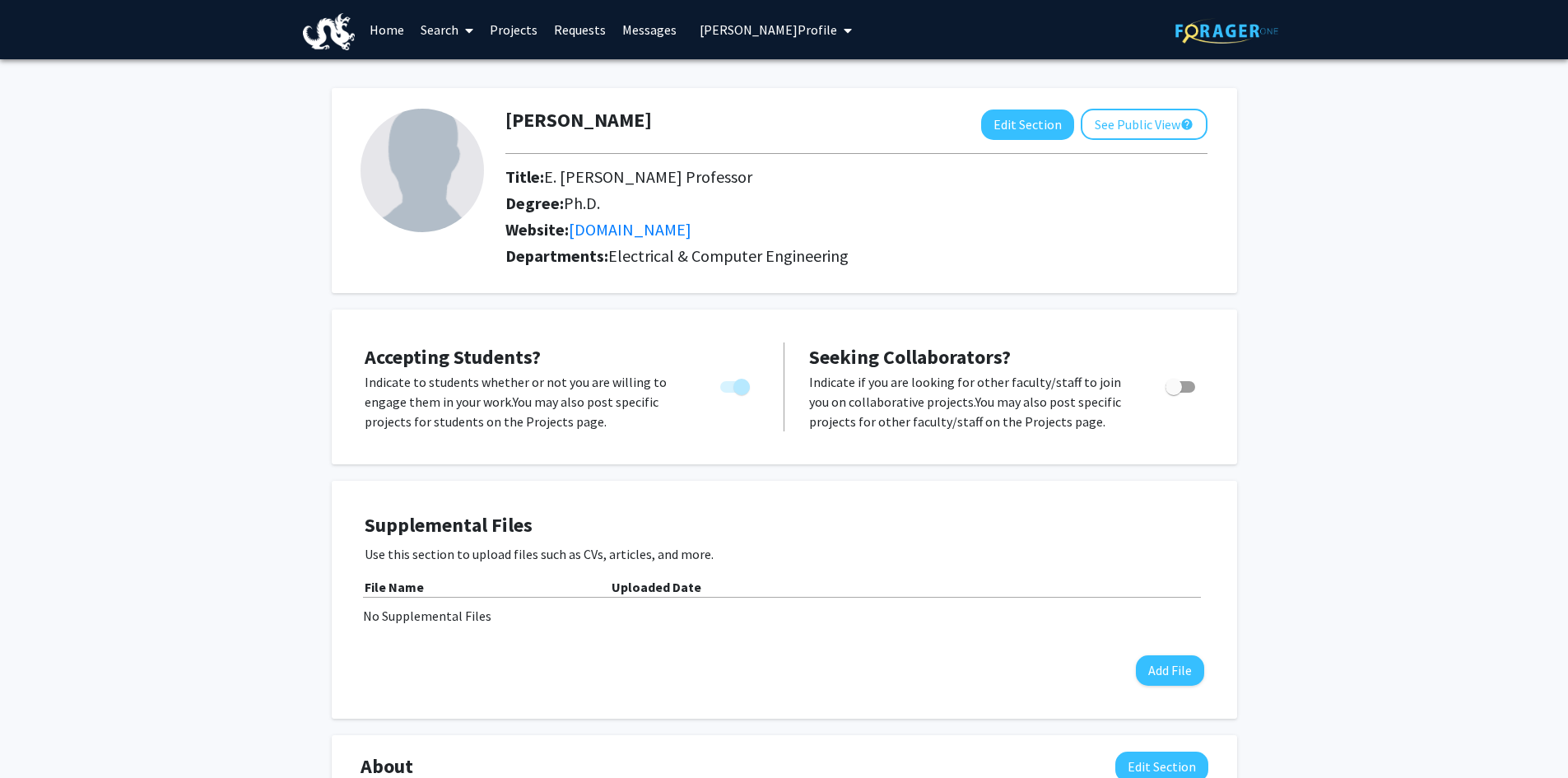
click at [504, 25] on link "Projects" at bounding box center [513, 29] width 64 height 58
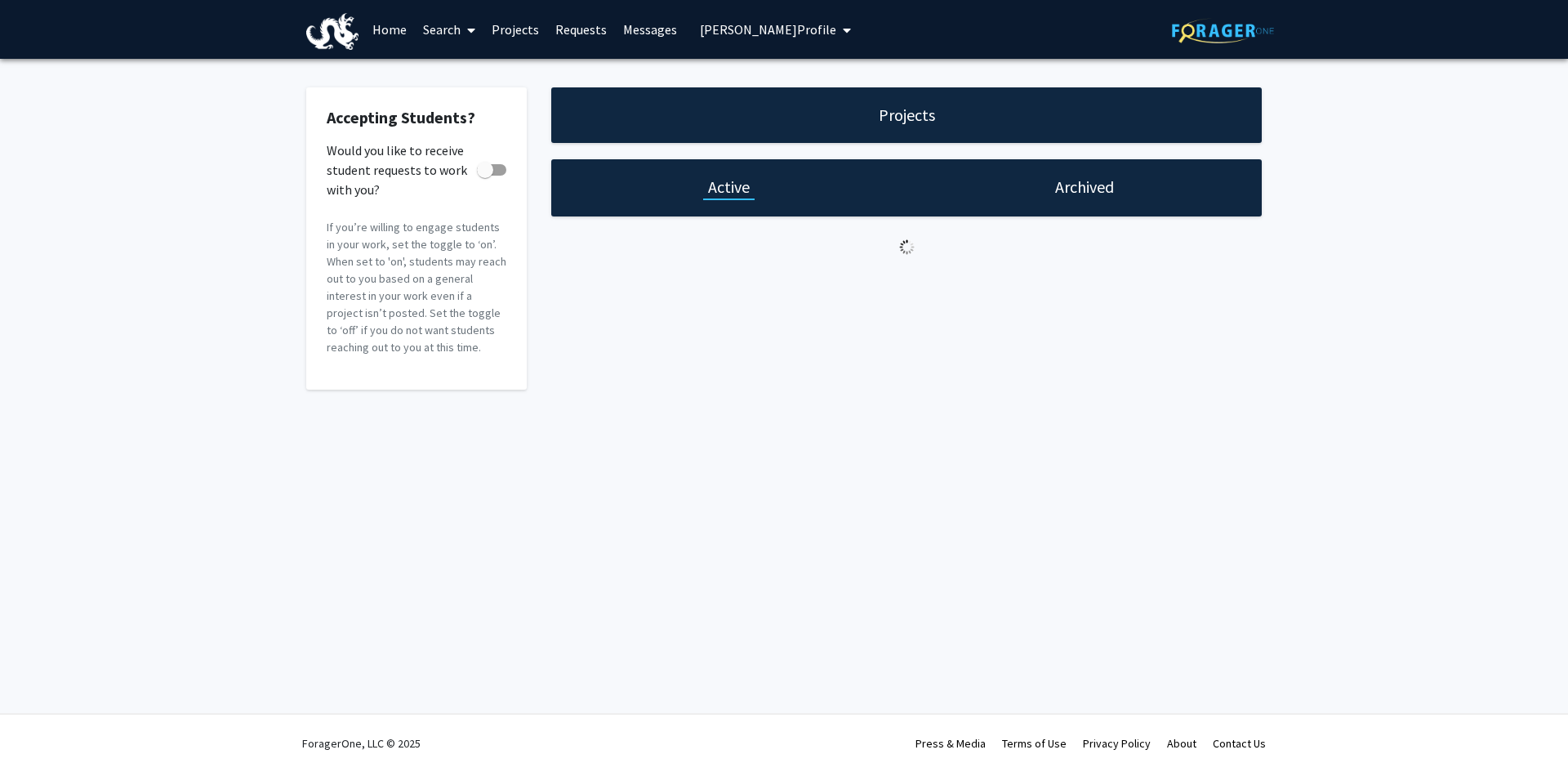
checkbox input "true"
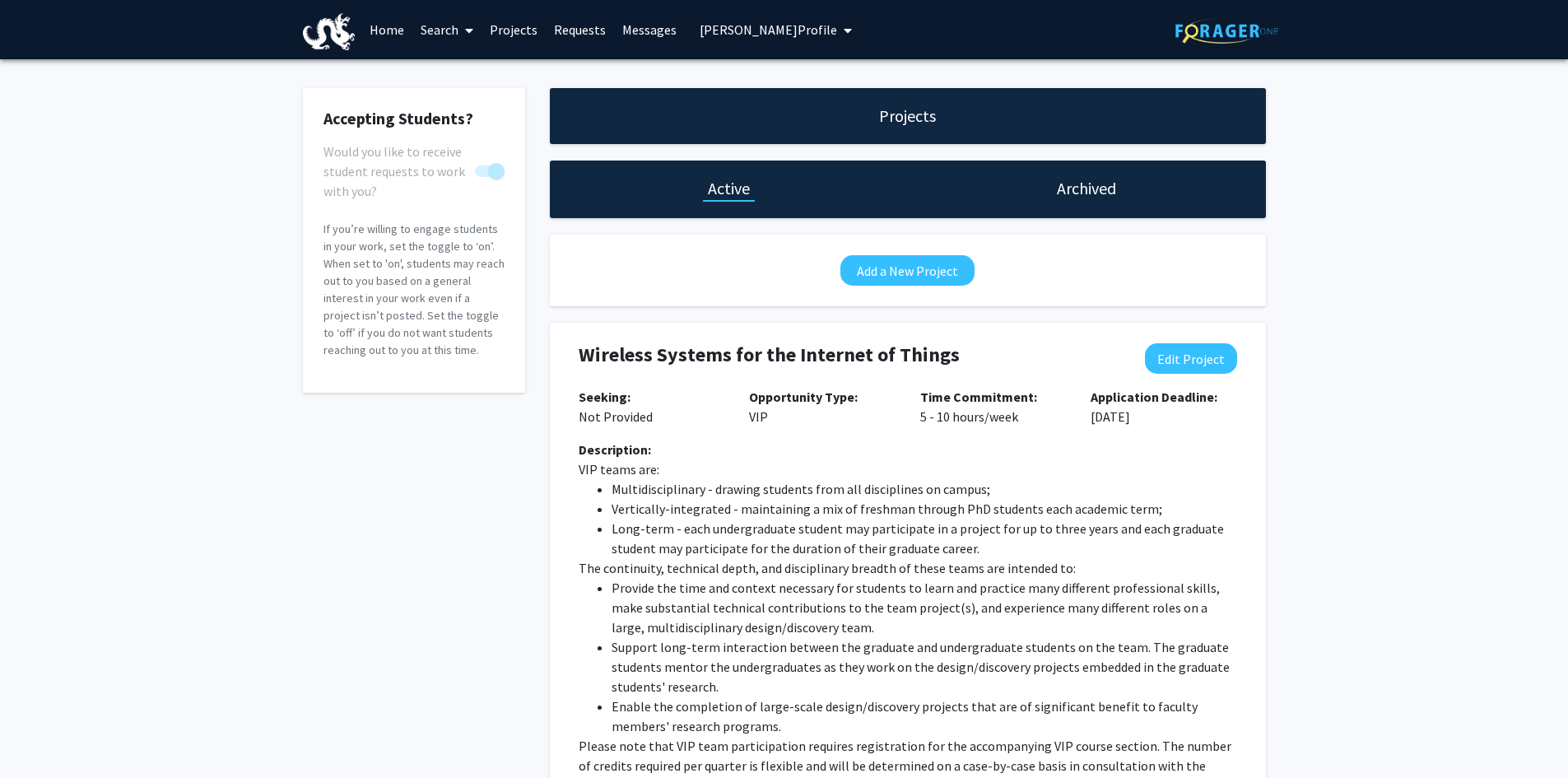
click at [429, 29] on link "Search" at bounding box center [447, 29] width 69 height 58
click at [460, 66] on span "Faculty/Staff" at bounding box center [473, 75] width 121 height 33
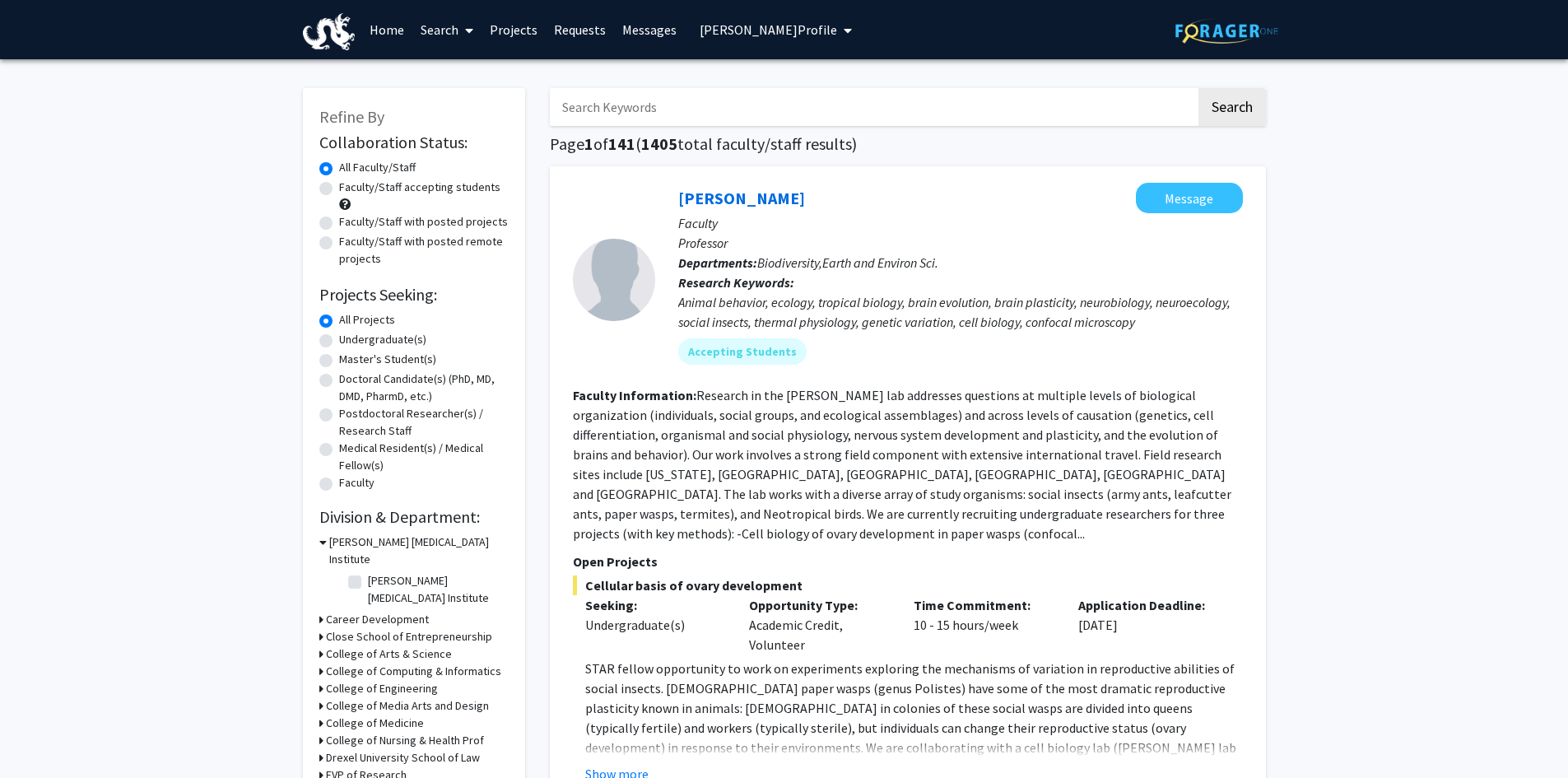
click at [657, 110] on input "Search Keywords" at bounding box center [873, 106] width 646 height 38
type input "[PERSON_NAME]"
click at [1199, 88] on button "Search" at bounding box center [1232, 106] width 68 height 38
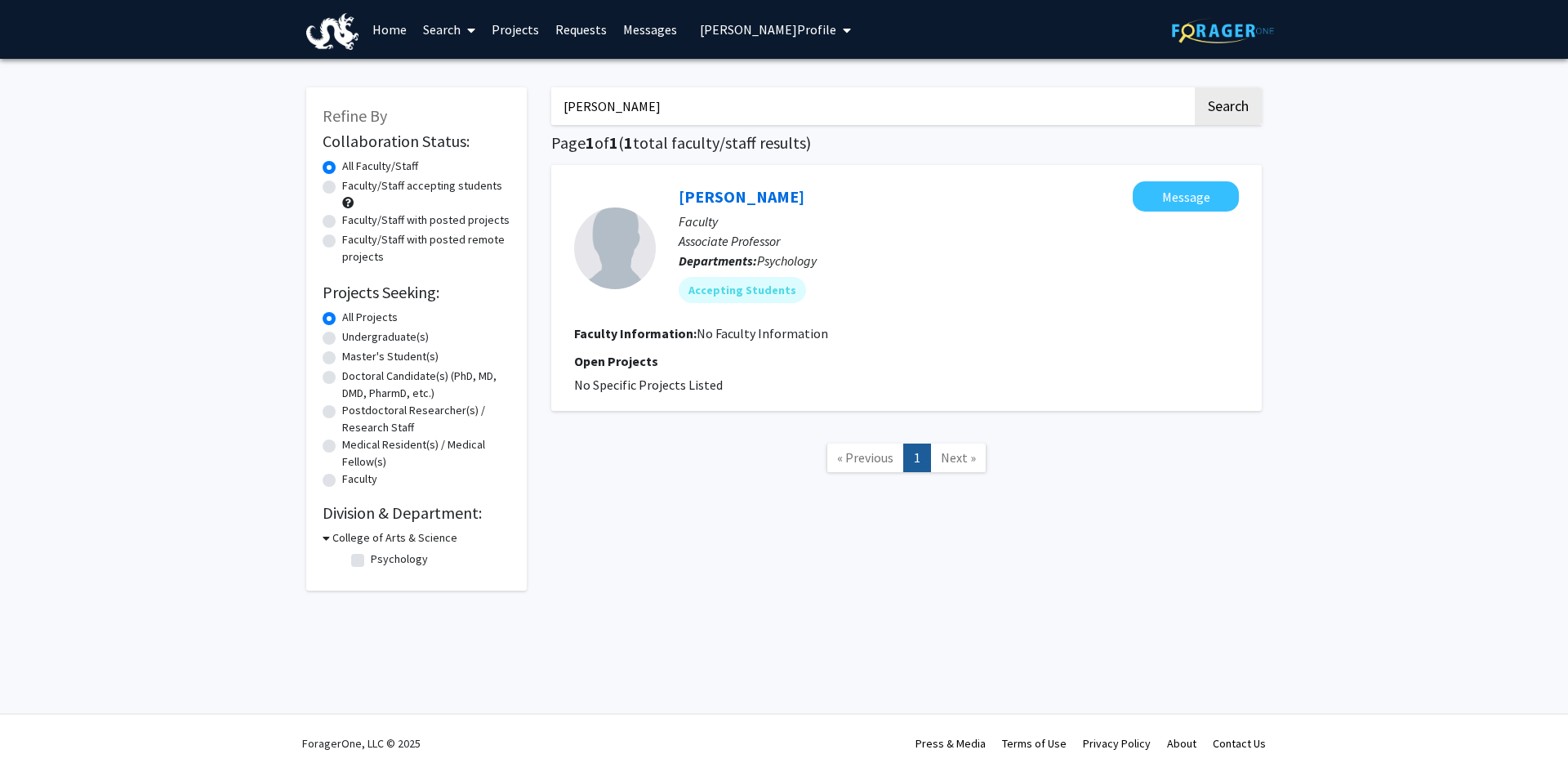
click at [512, 23] on link "Projects" at bounding box center [515, 29] width 64 height 57
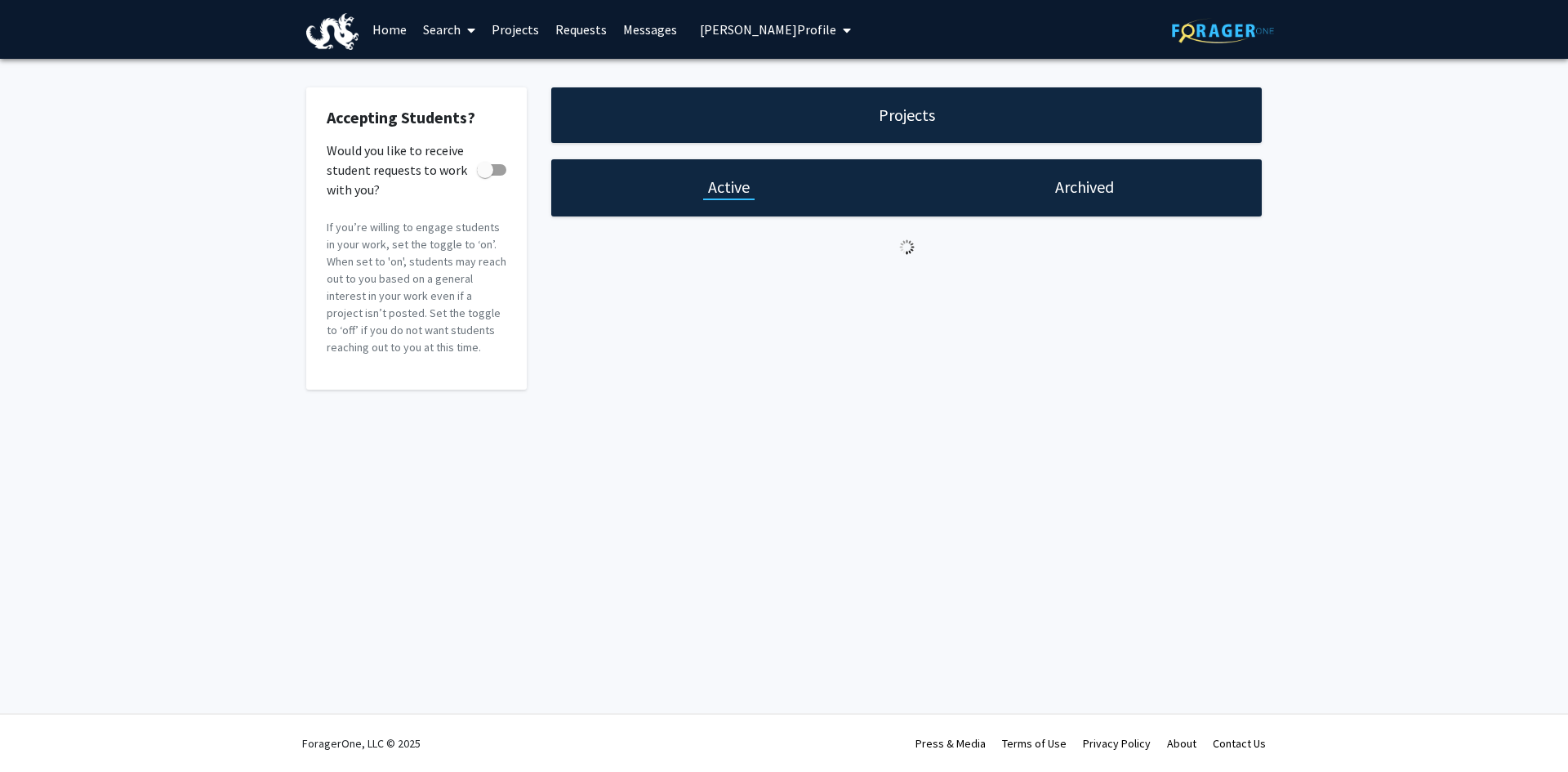
checkbox input "true"
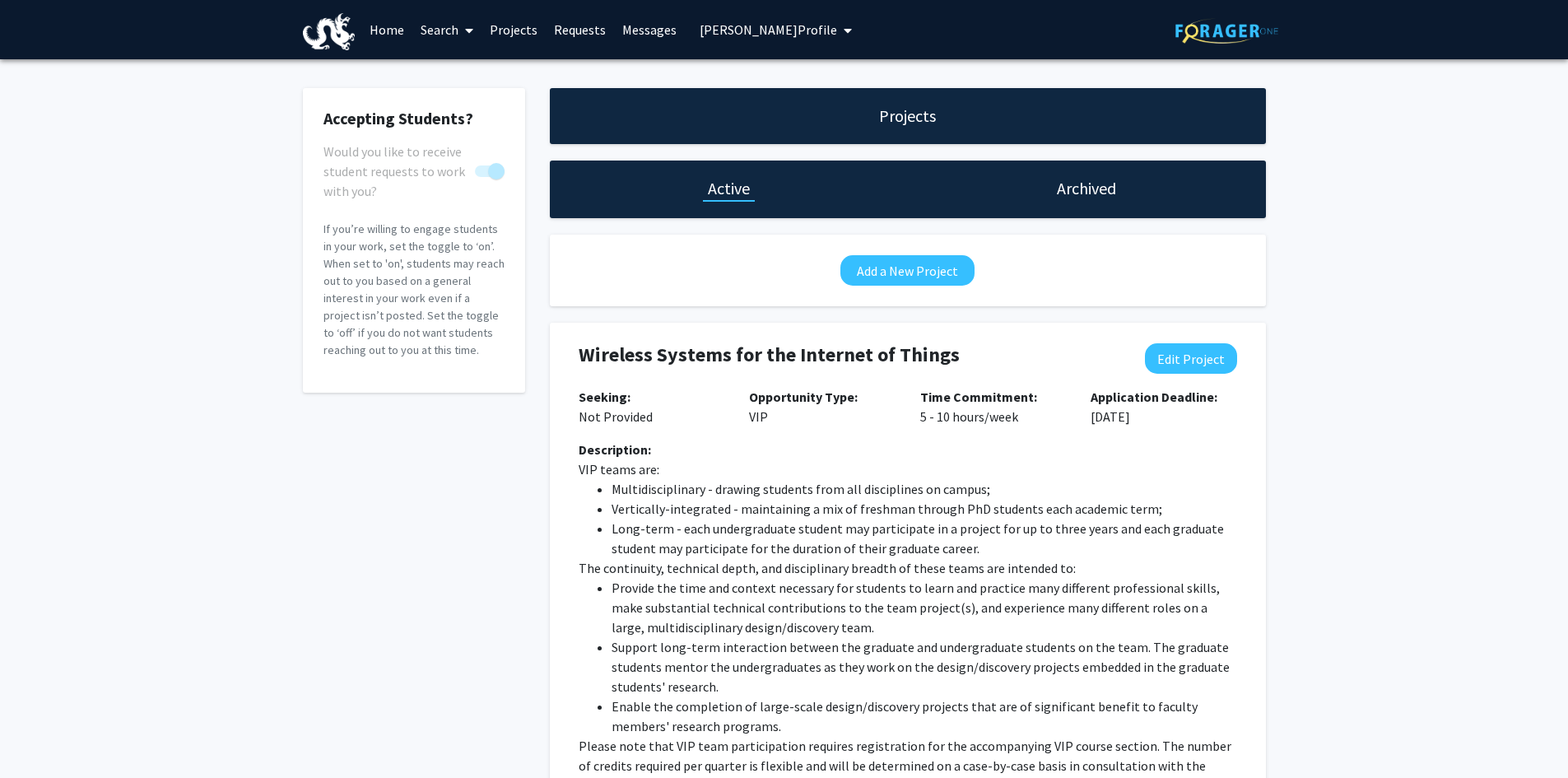
click at [382, 24] on link "Home" at bounding box center [387, 29] width 51 height 58
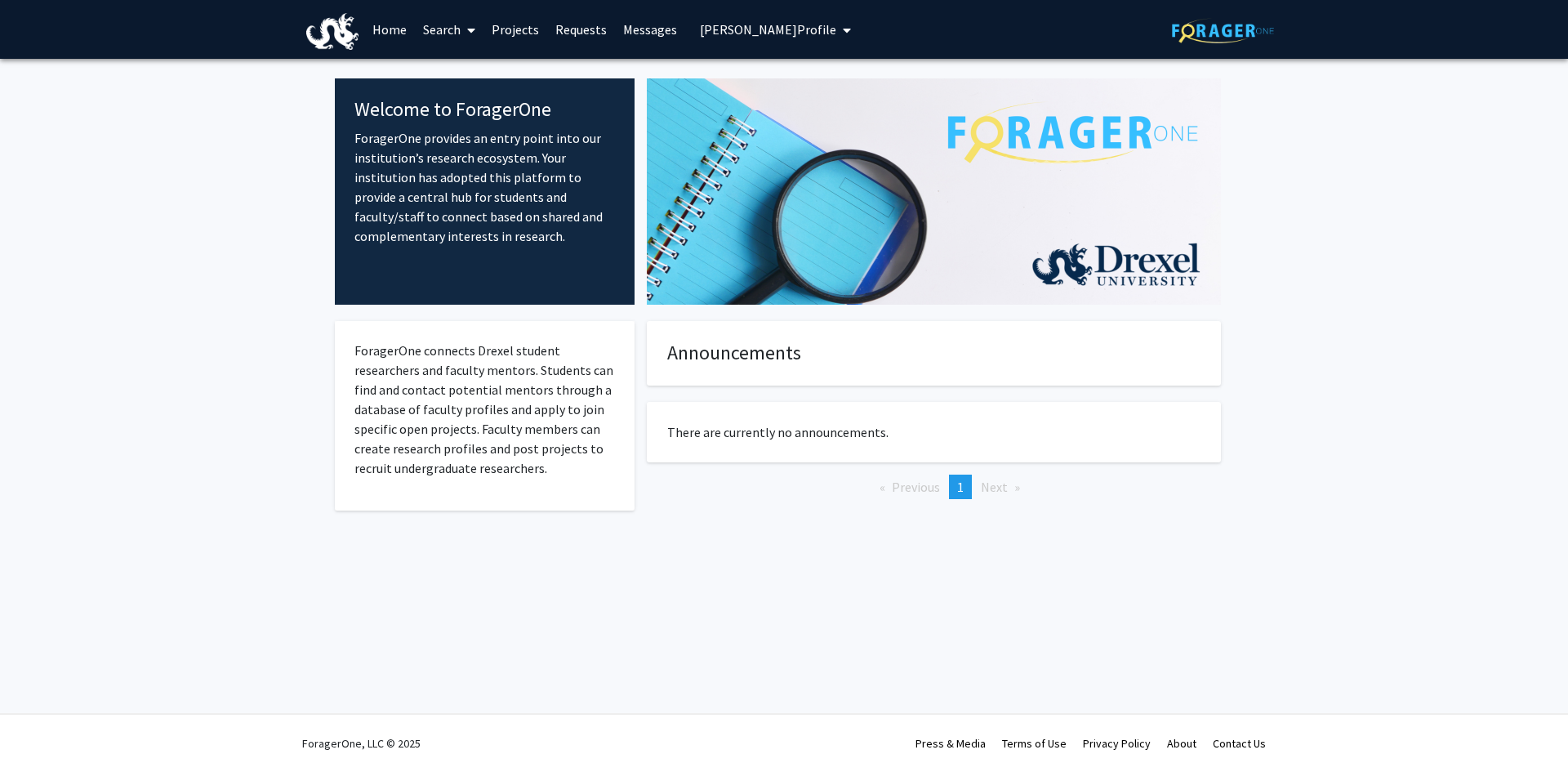
click at [395, 26] on link "Home" at bounding box center [390, 29] width 51 height 57
click at [441, 26] on link "Search" at bounding box center [449, 29] width 69 height 57
click at [511, 27] on link "Projects" at bounding box center [515, 29] width 64 height 57
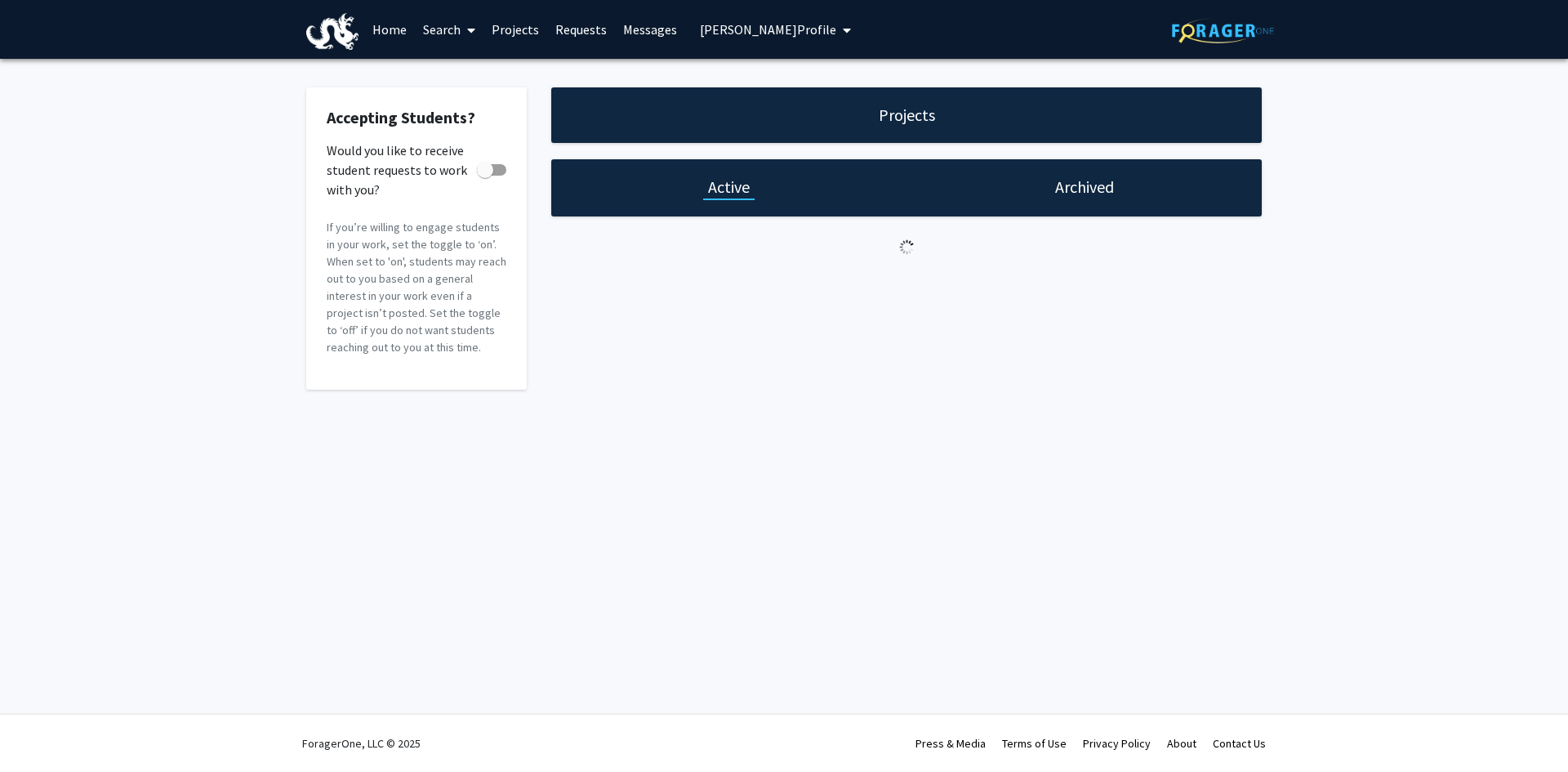
checkbox input "true"
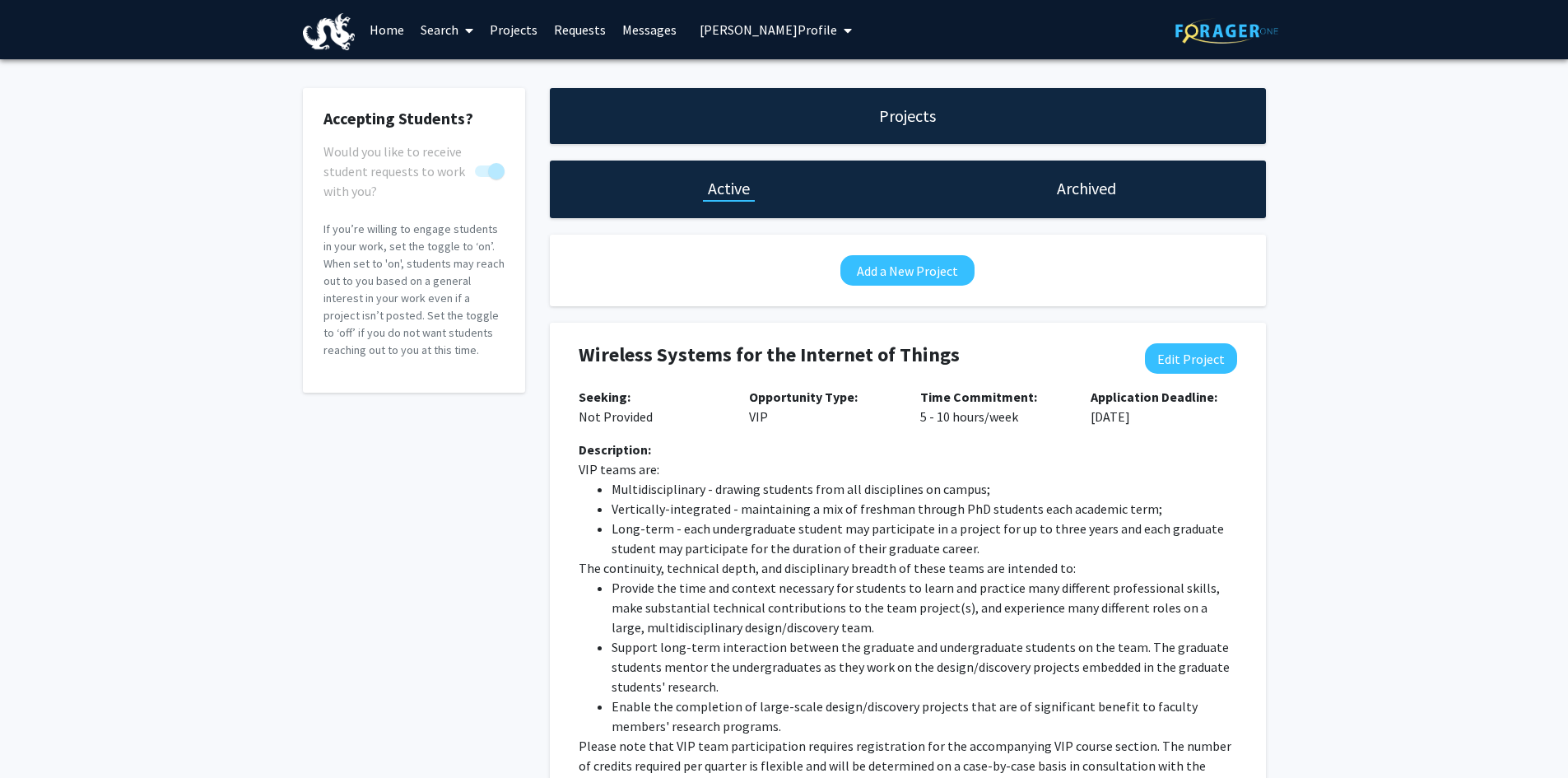
click at [523, 30] on link "Projects" at bounding box center [513, 29] width 64 height 58
click at [514, 24] on link "Projects" at bounding box center [513, 29] width 64 height 58
click at [445, 28] on link "Search" at bounding box center [447, 29] width 69 height 58
click at [469, 70] on span "Faculty/Staff" at bounding box center [473, 75] width 121 height 33
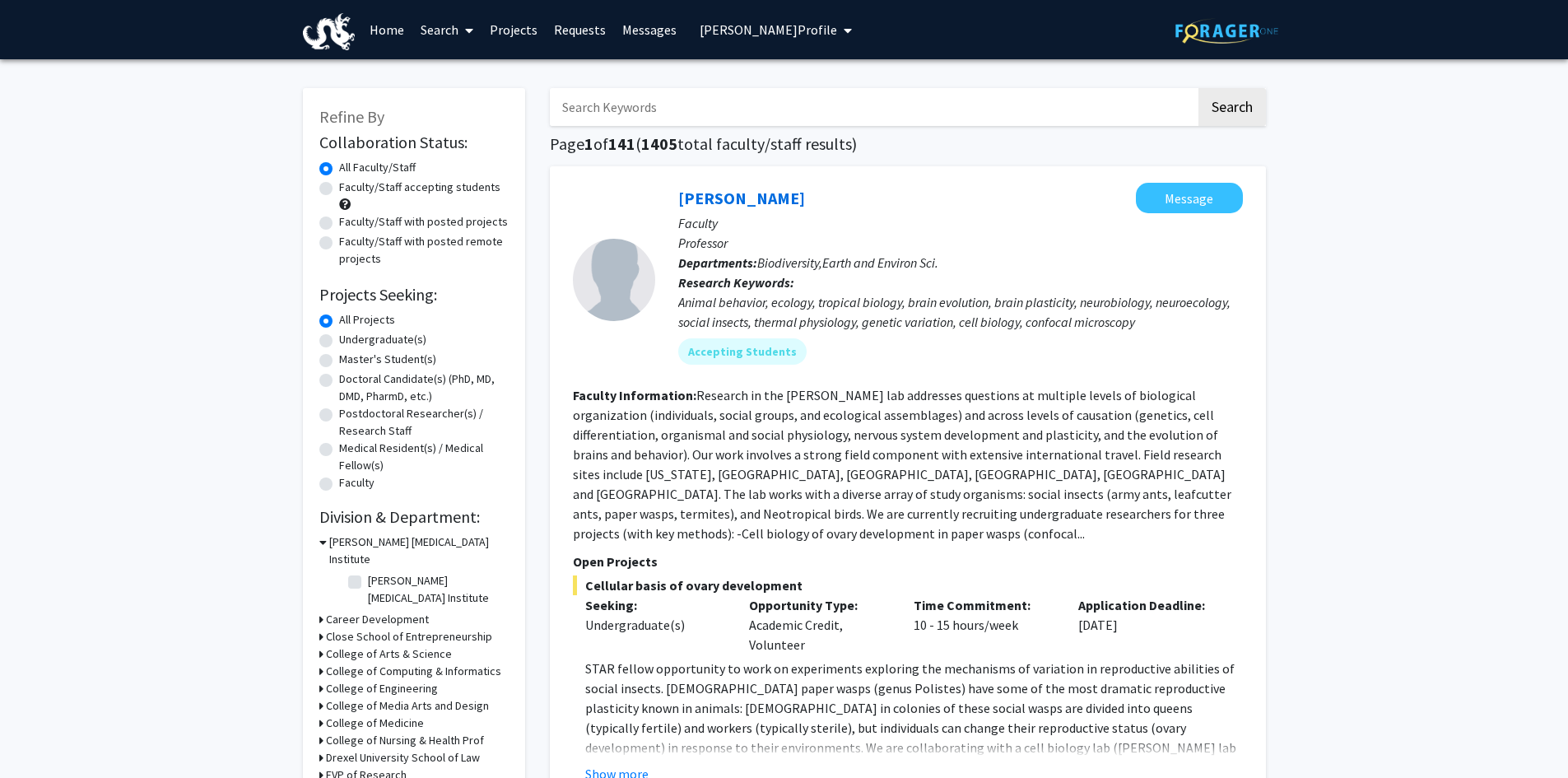
click at [614, 103] on input "Search Keywords" at bounding box center [873, 106] width 646 height 38
click at [662, 108] on input "Search Keywords" at bounding box center [873, 106] width 646 height 38
type input "[PERSON_NAME]"
click at [1259, 100] on button "Search" at bounding box center [1232, 106] width 68 height 38
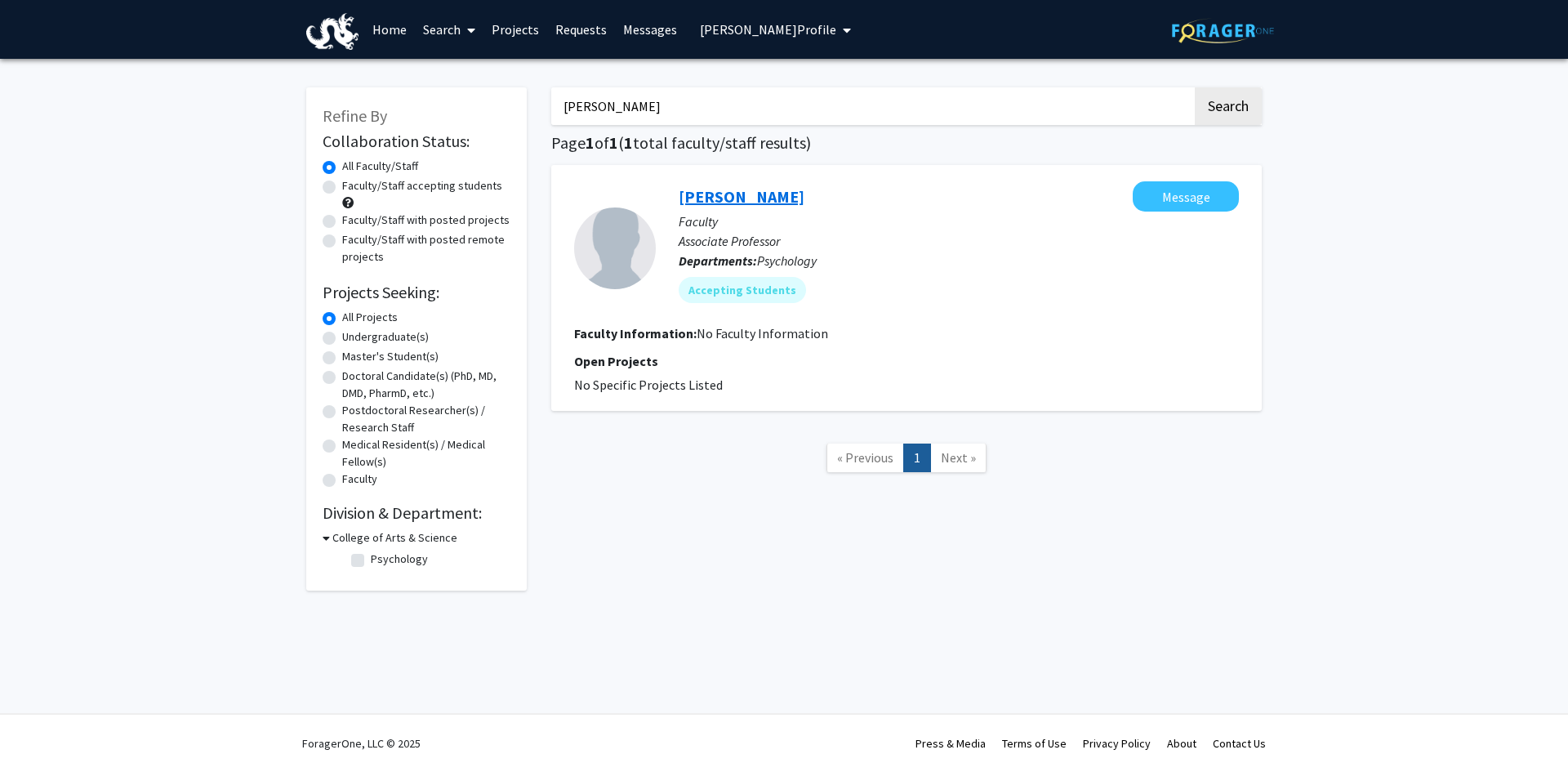
click at [724, 197] on link "[PERSON_NAME]" at bounding box center [741, 196] width 125 height 21
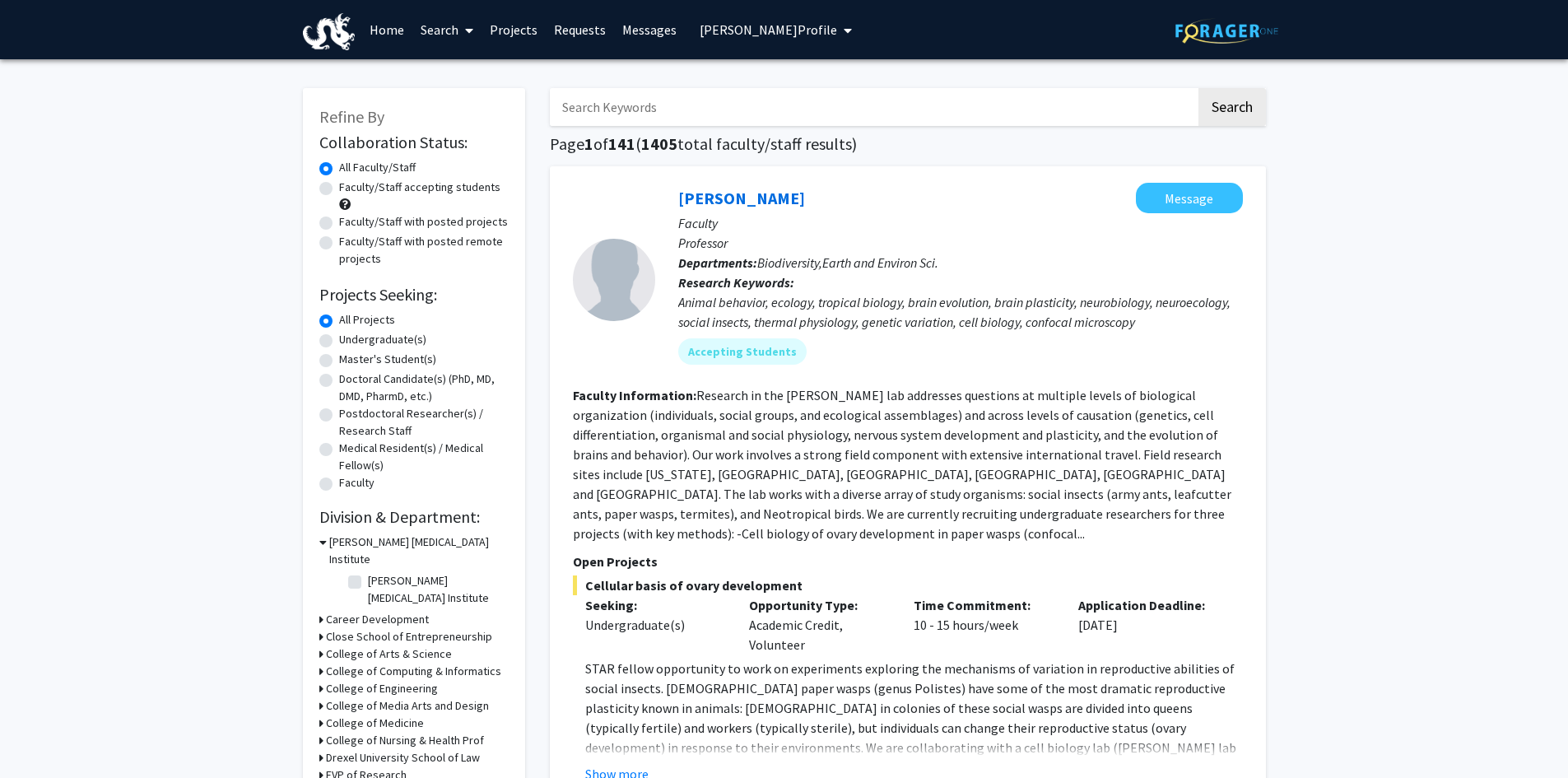
click at [844, 29] on icon "My profile dropdown to access profile and logout" at bounding box center [848, 31] width 8 height 13
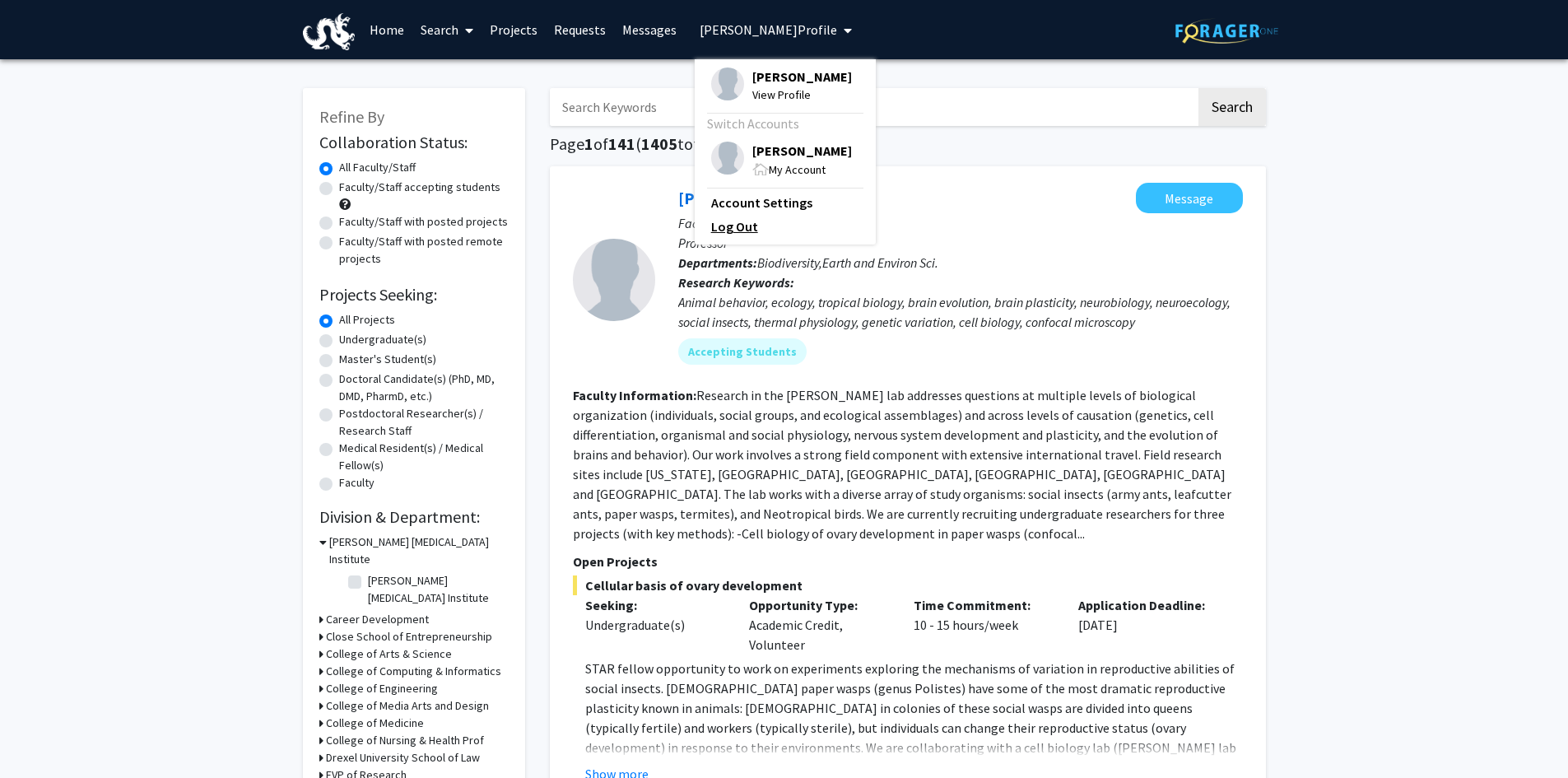
click at [730, 221] on link "Log Out" at bounding box center [785, 227] width 148 height 20
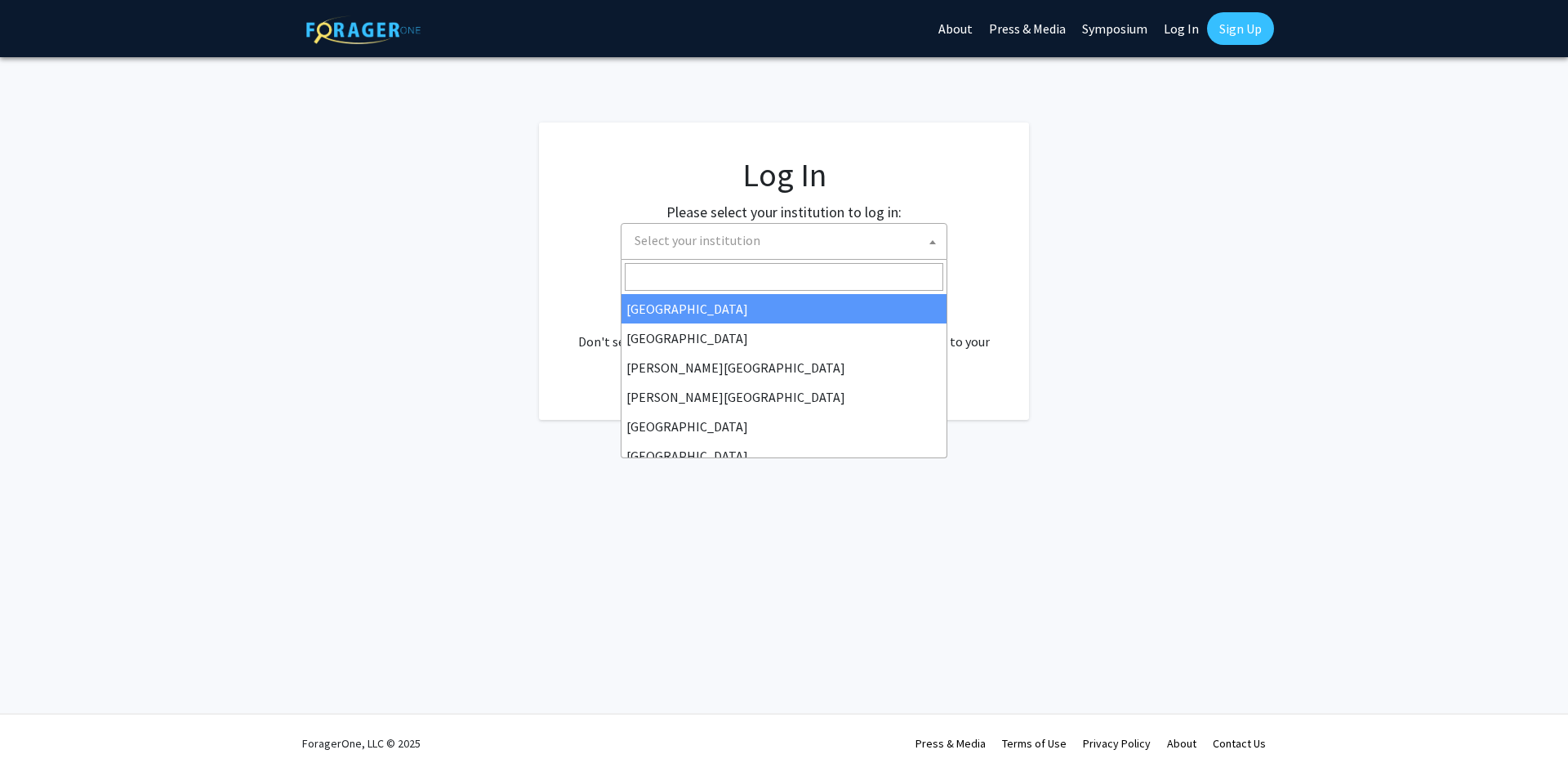
click at [707, 228] on span "Select your institution" at bounding box center [786, 240] width 318 height 33
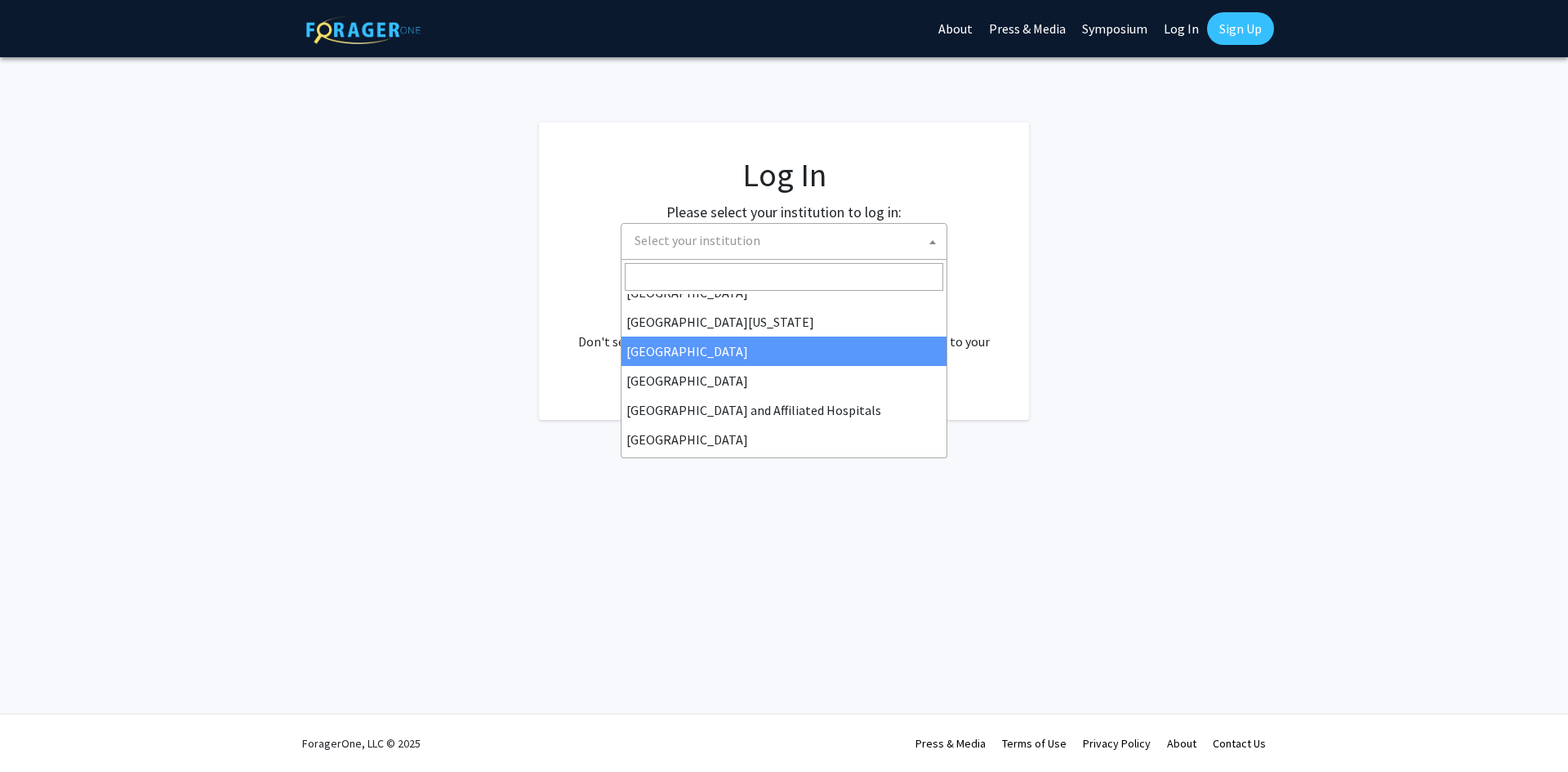
scroll to position [81, 0]
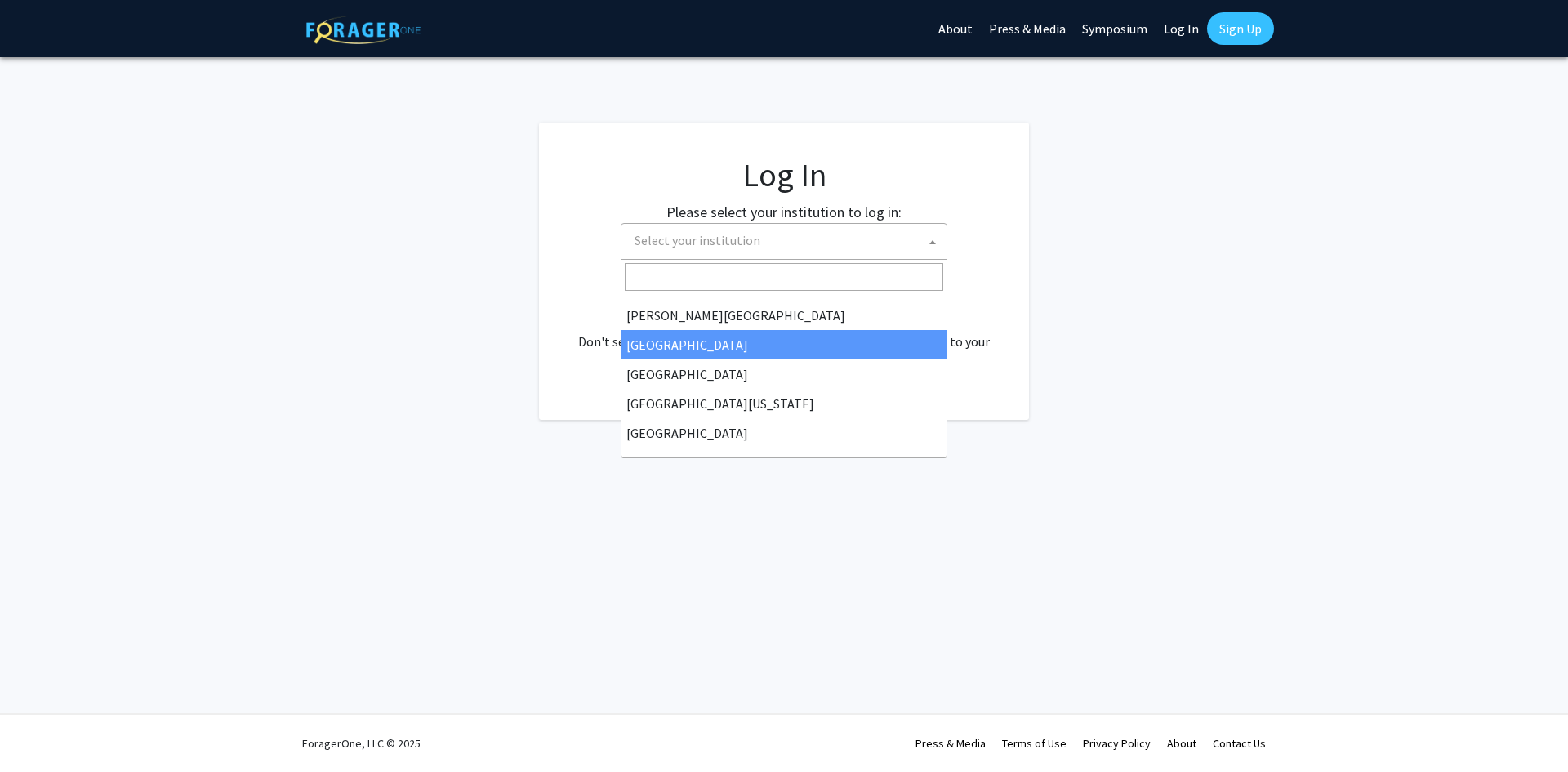
select select "6"
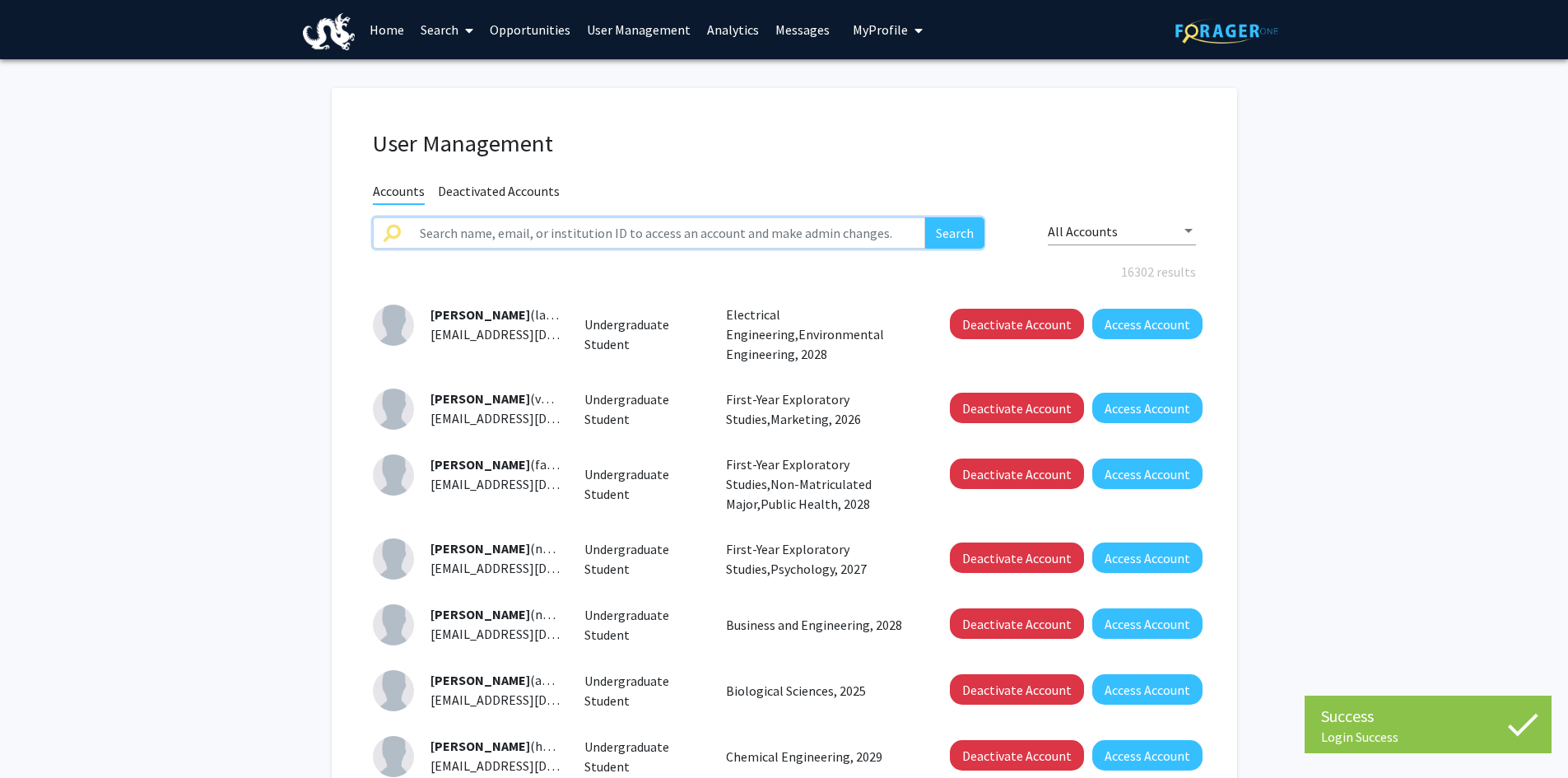
click at [641, 231] on input "text" at bounding box center [668, 233] width 517 height 31
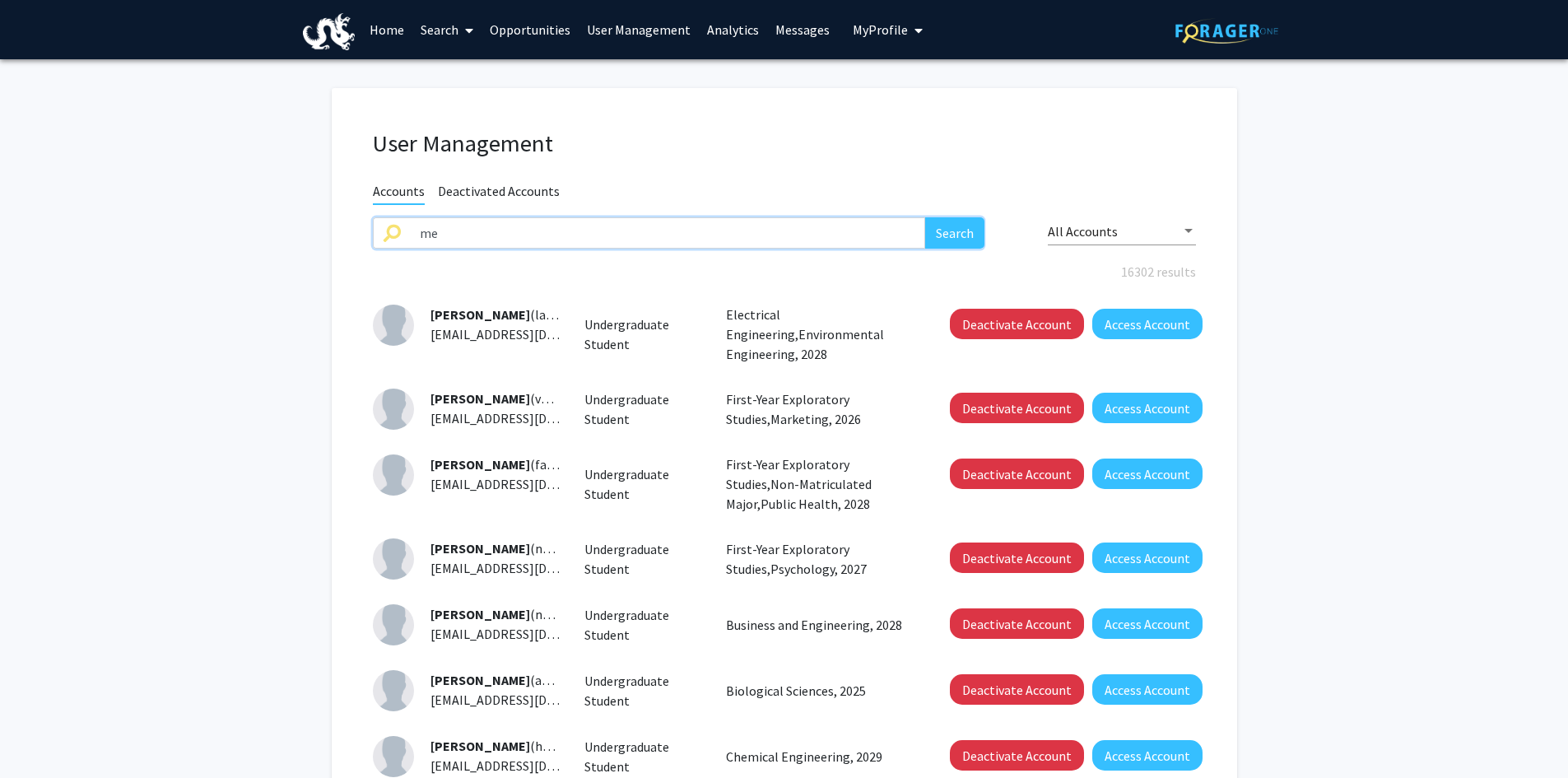
type input "Medaglia"
click at [946, 235] on button "Search" at bounding box center [954, 233] width 59 height 31
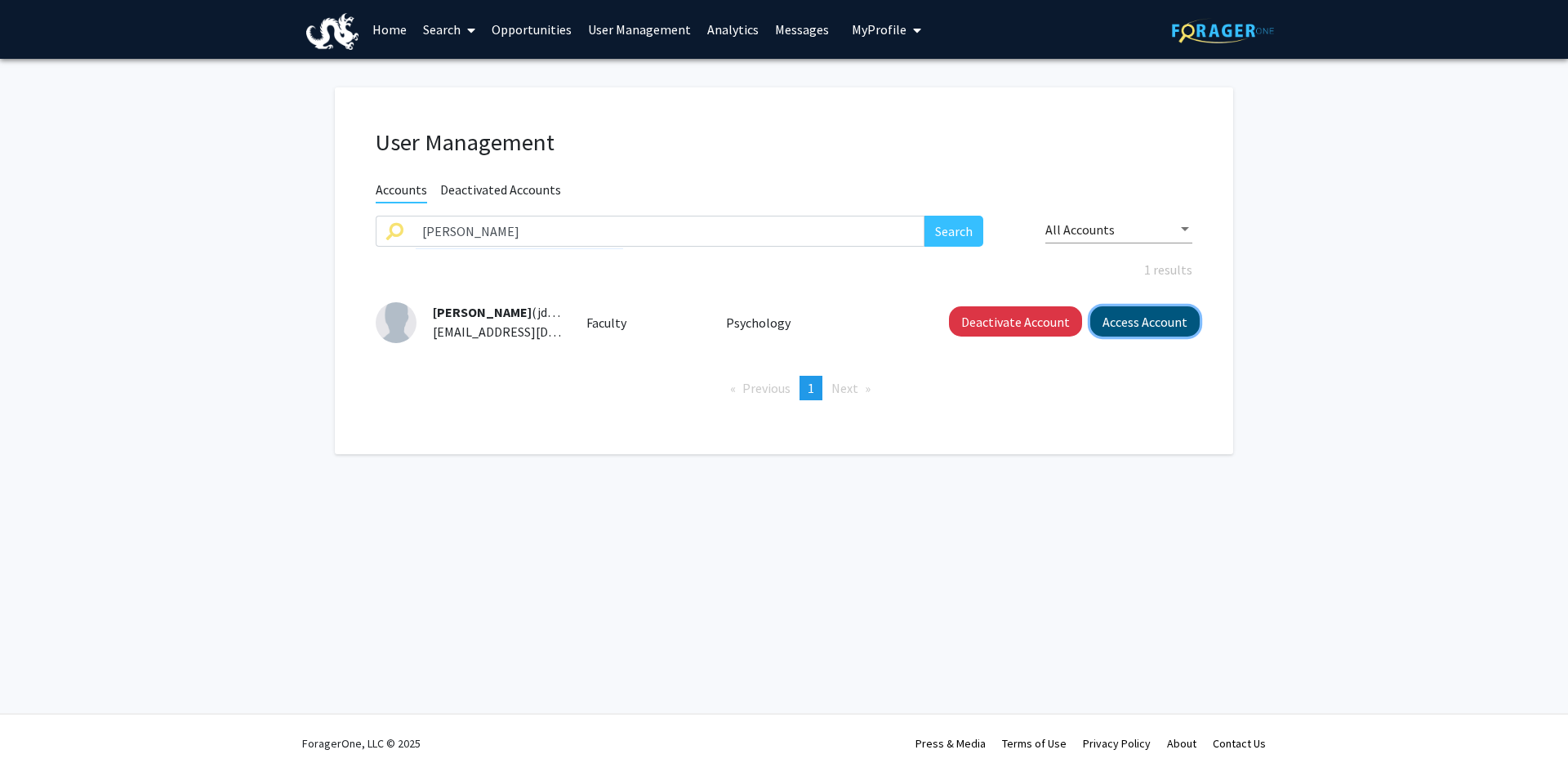
click at [1149, 322] on button "Access Account" at bounding box center [1145, 322] width 110 height 30
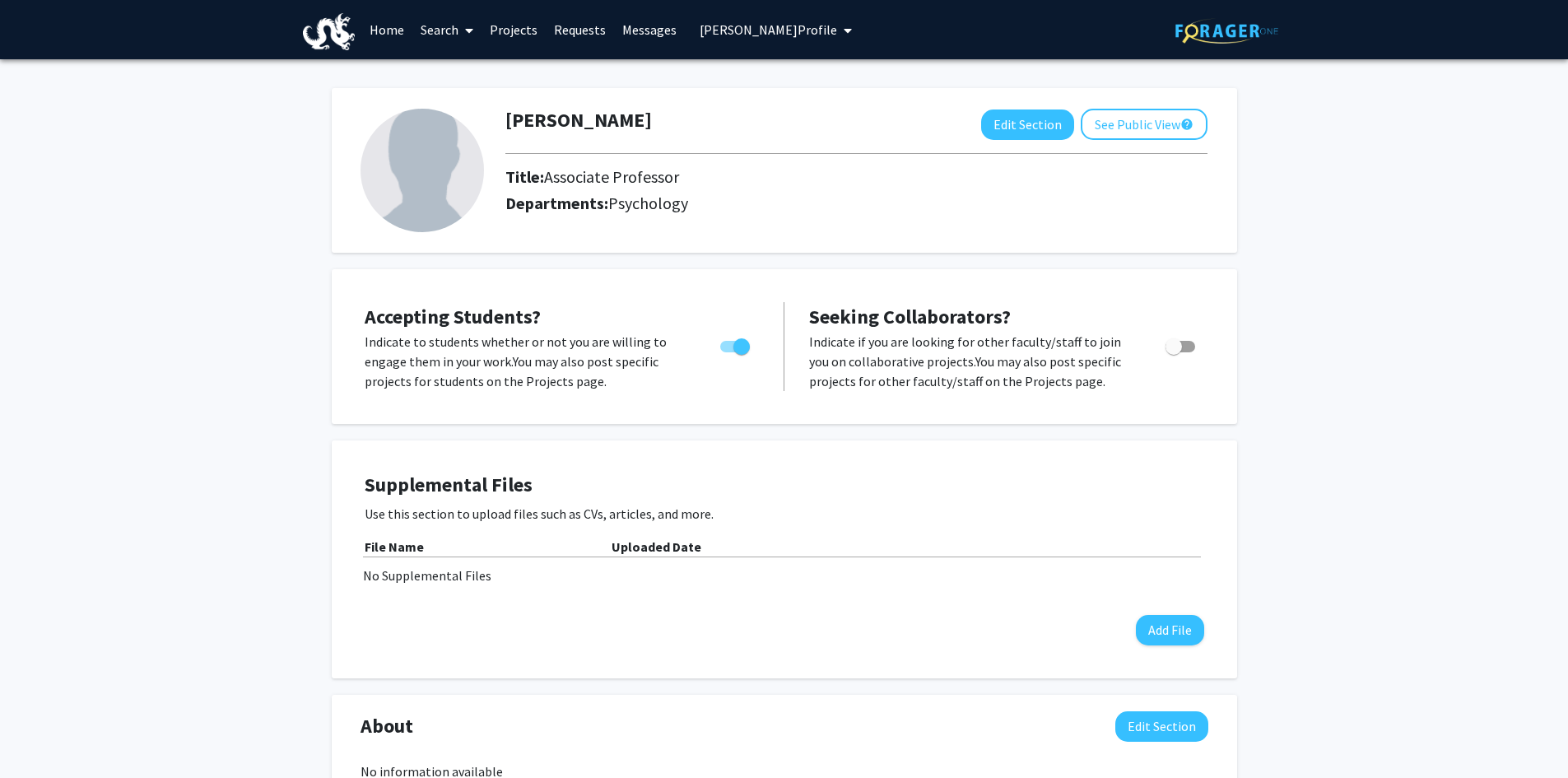
click at [511, 25] on link "Projects" at bounding box center [513, 29] width 64 height 58
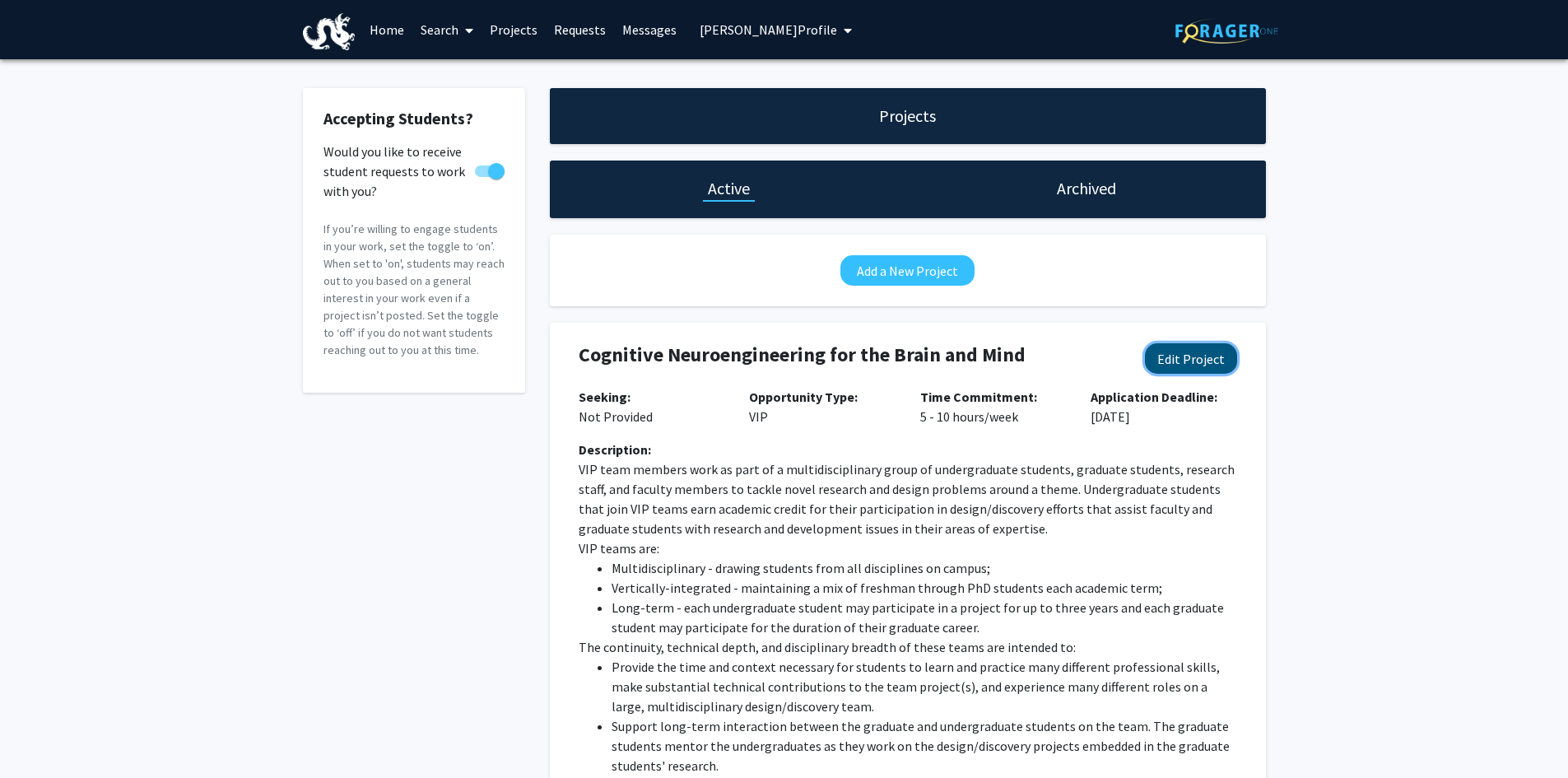
click at [1200, 348] on button "Edit Project" at bounding box center [1191, 358] width 92 height 30
select select "5 - 10"
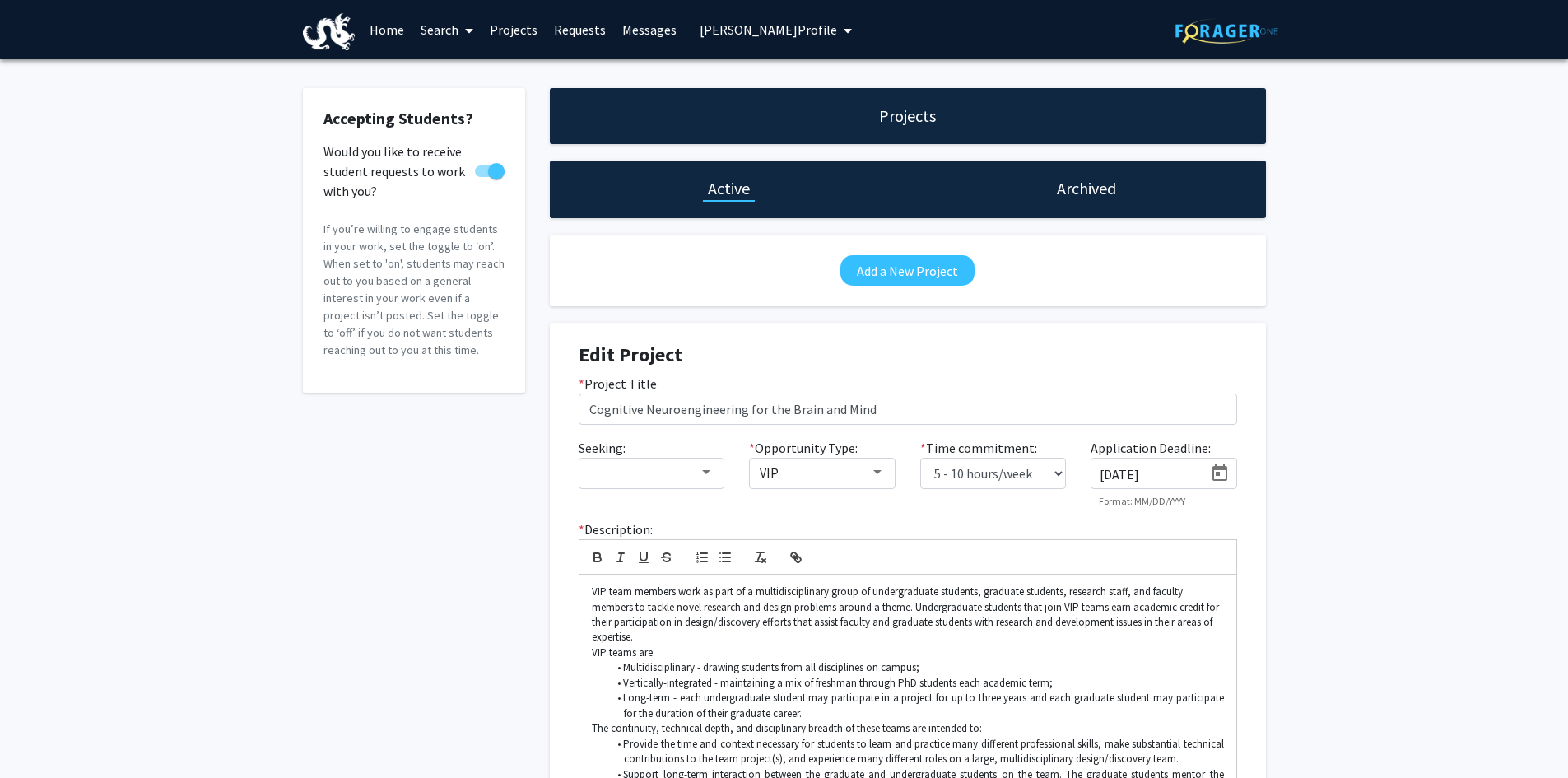
click at [1164, 471] on input "6/25/2025" at bounding box center [1152, 475] width 104 height 15
click at [1220, 470] on icon "Open calendar" at bounding box center [1220, 474] width 20 height 20
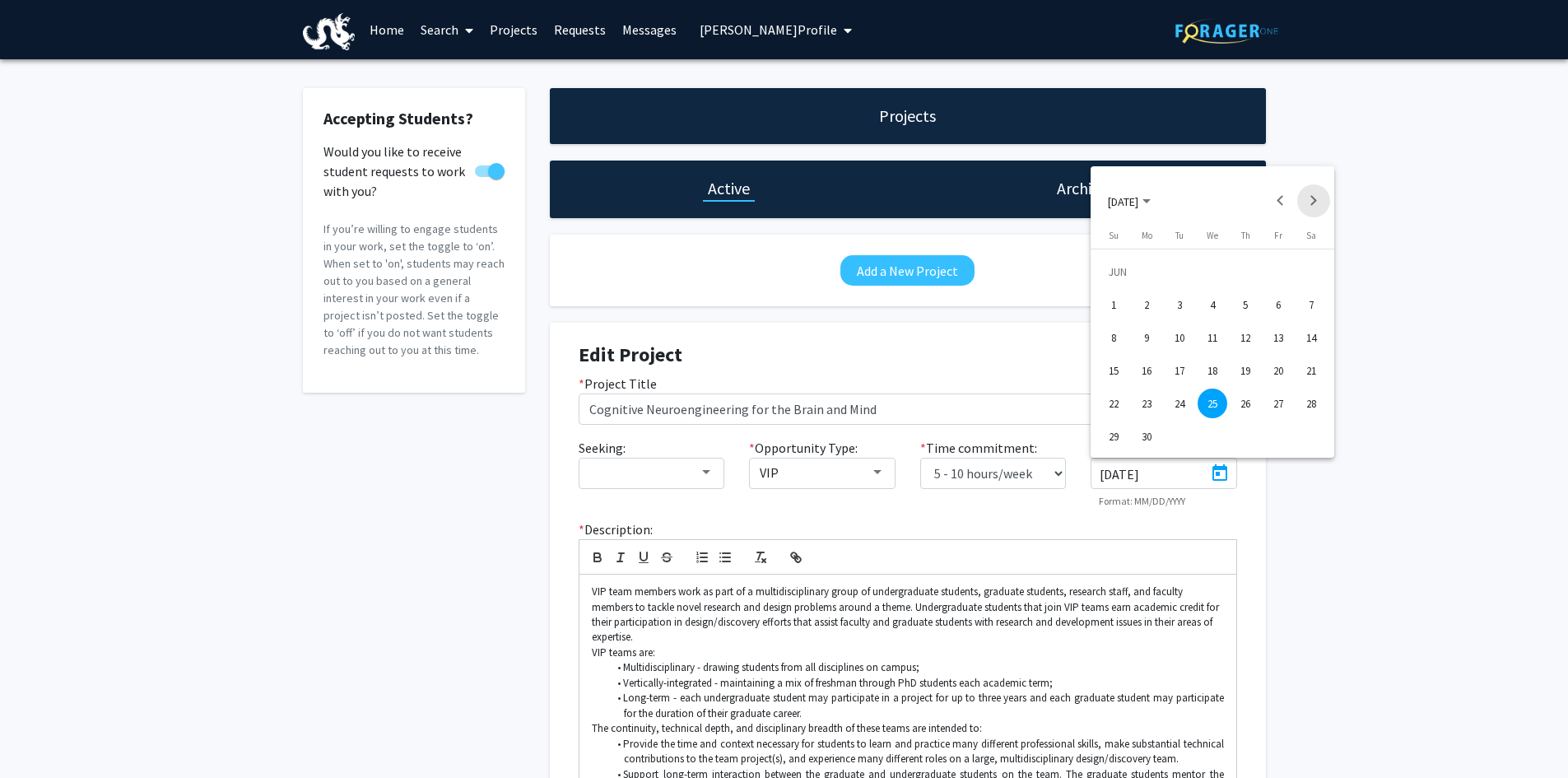
click at [1316, 198] on button "Next month" at bounding box center [1314, 200] width 33 height 33
click at [1316, 198] on button "Next month" at bounding box center [1314, 200] width 33 height 33
click at [1208, 407] on div "24" at bounding box center [1212, 403] width 29 height 29
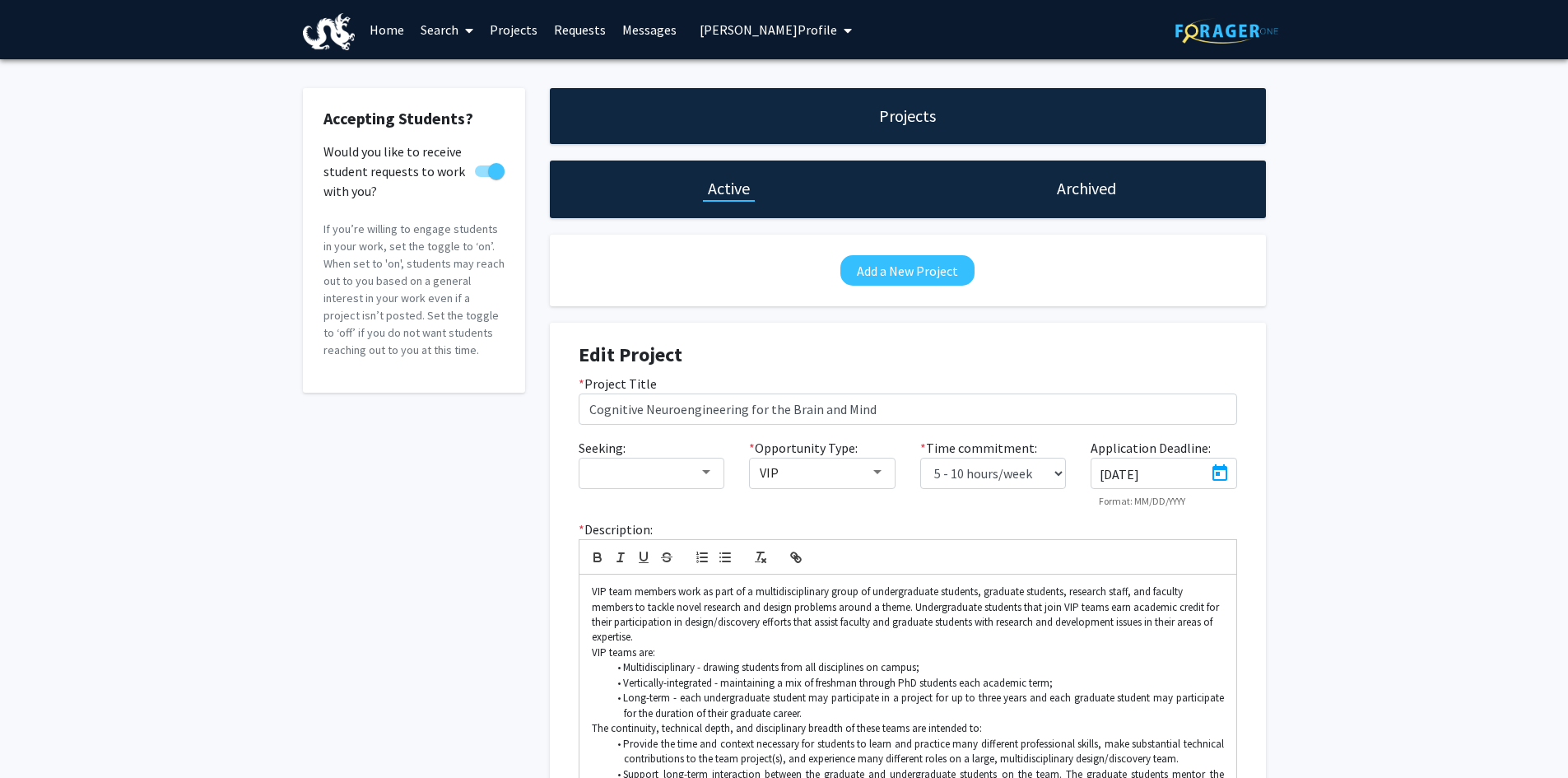
type input "[DATE]"
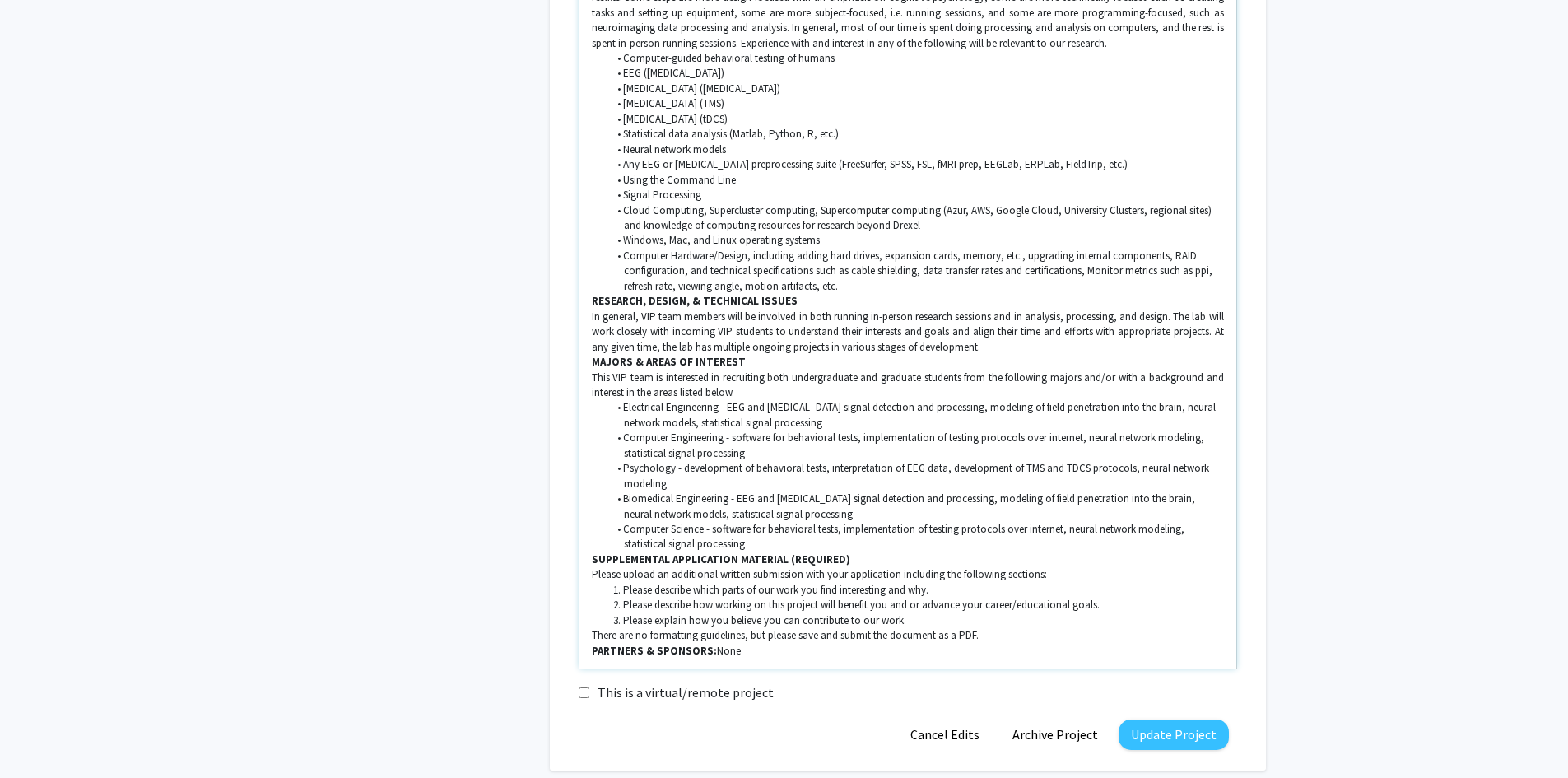
scroll to position [1449, 0]
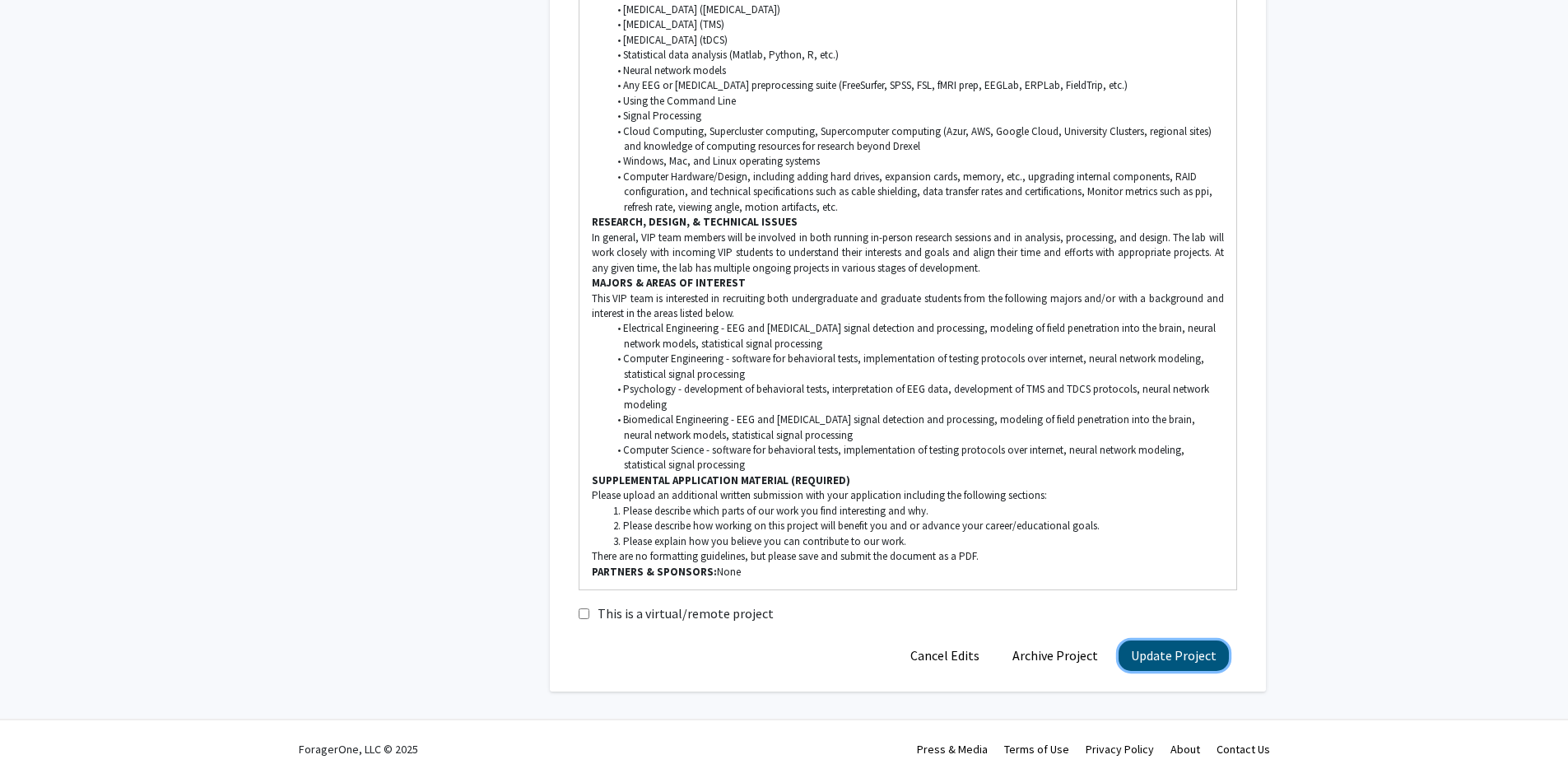
click at [1185, 651] on button "Update Project" at bounding box center [1174, 656] width 111 height 30
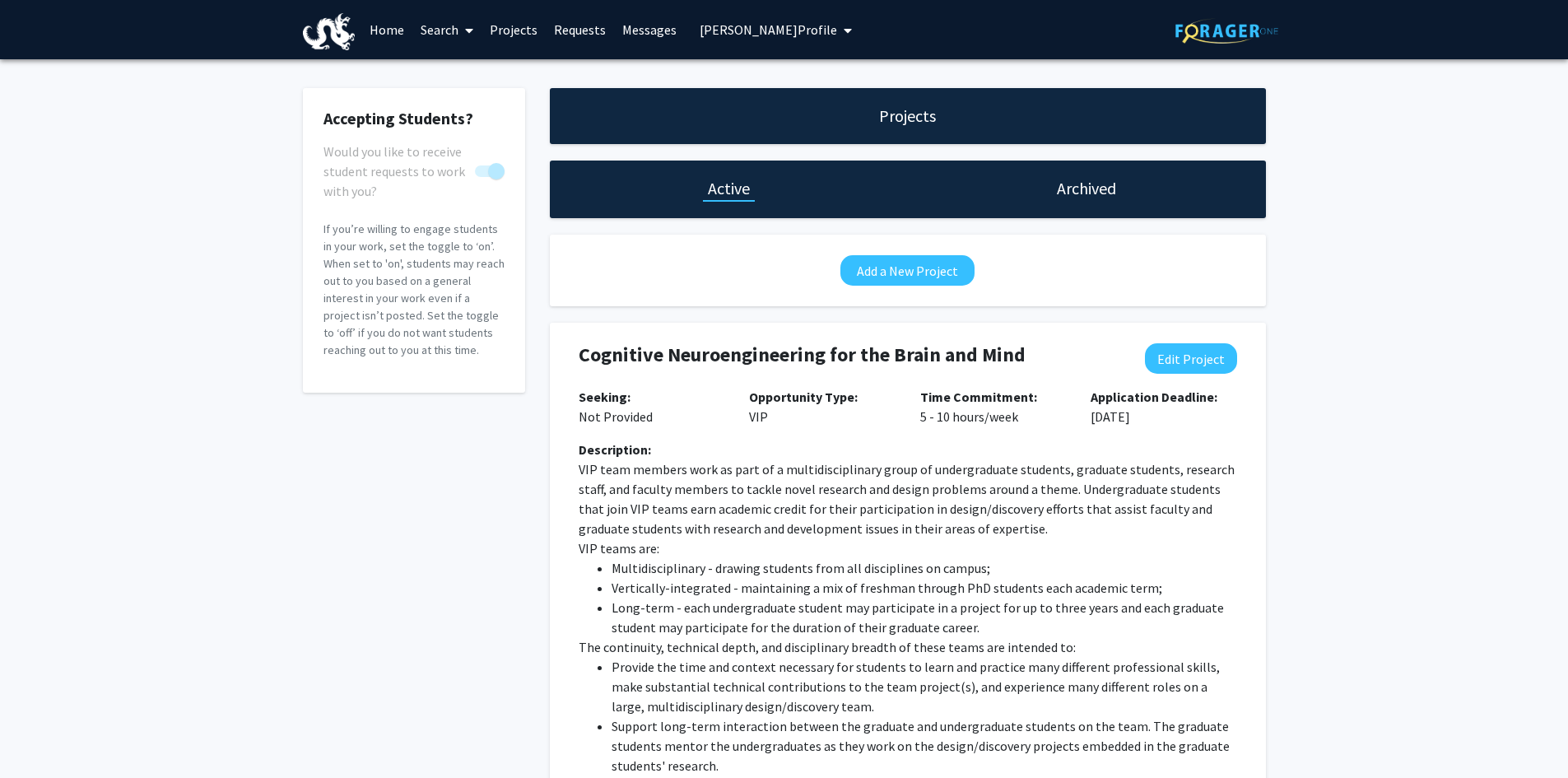
click at [792, 28] on span "[PERSON_NAME] Profile" at bounding box center [769, 30] width 137 height 17
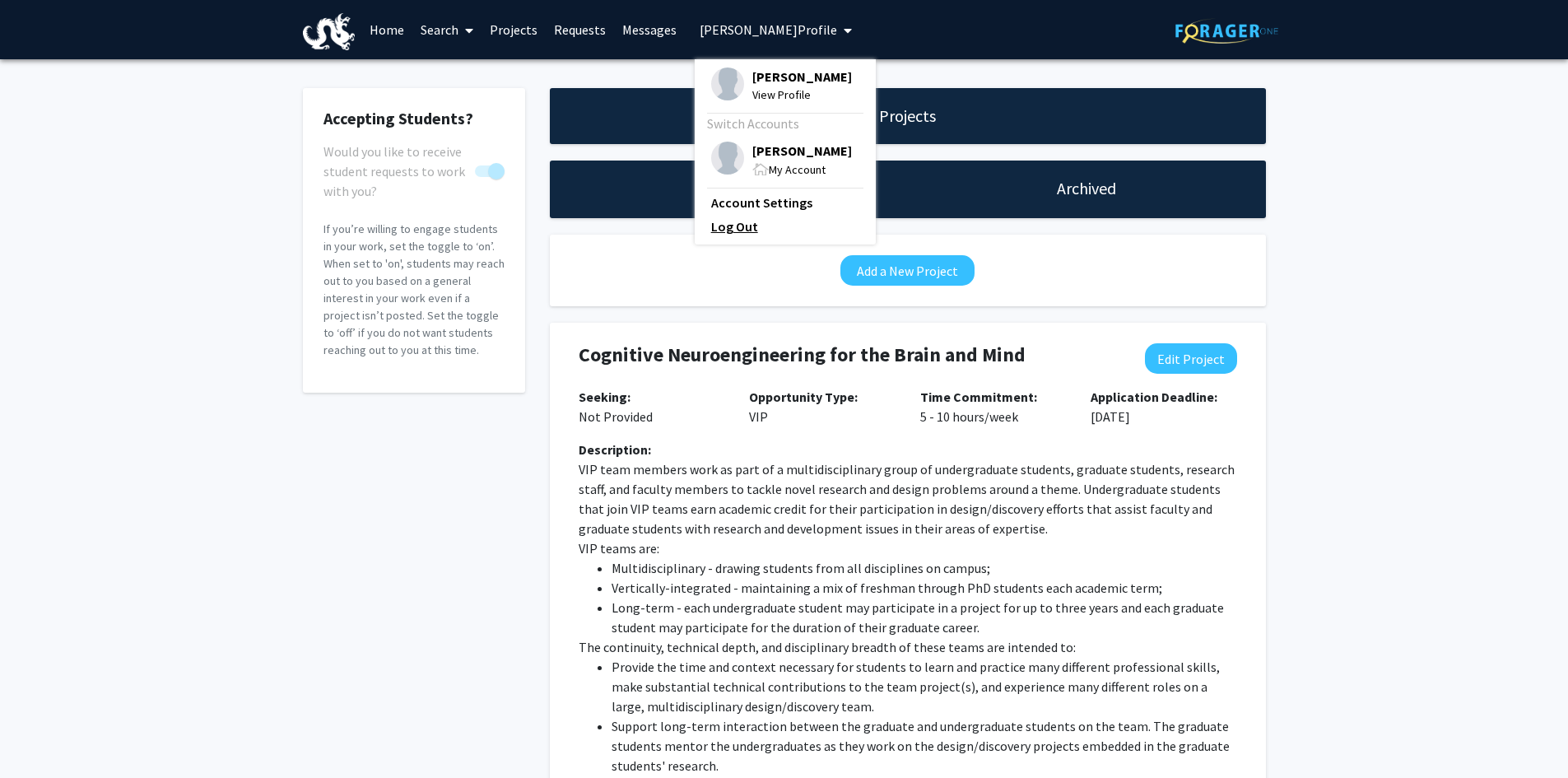
click at [717, 229] on link "Log Out" at bounding box center [785, 227] width 148 height 20
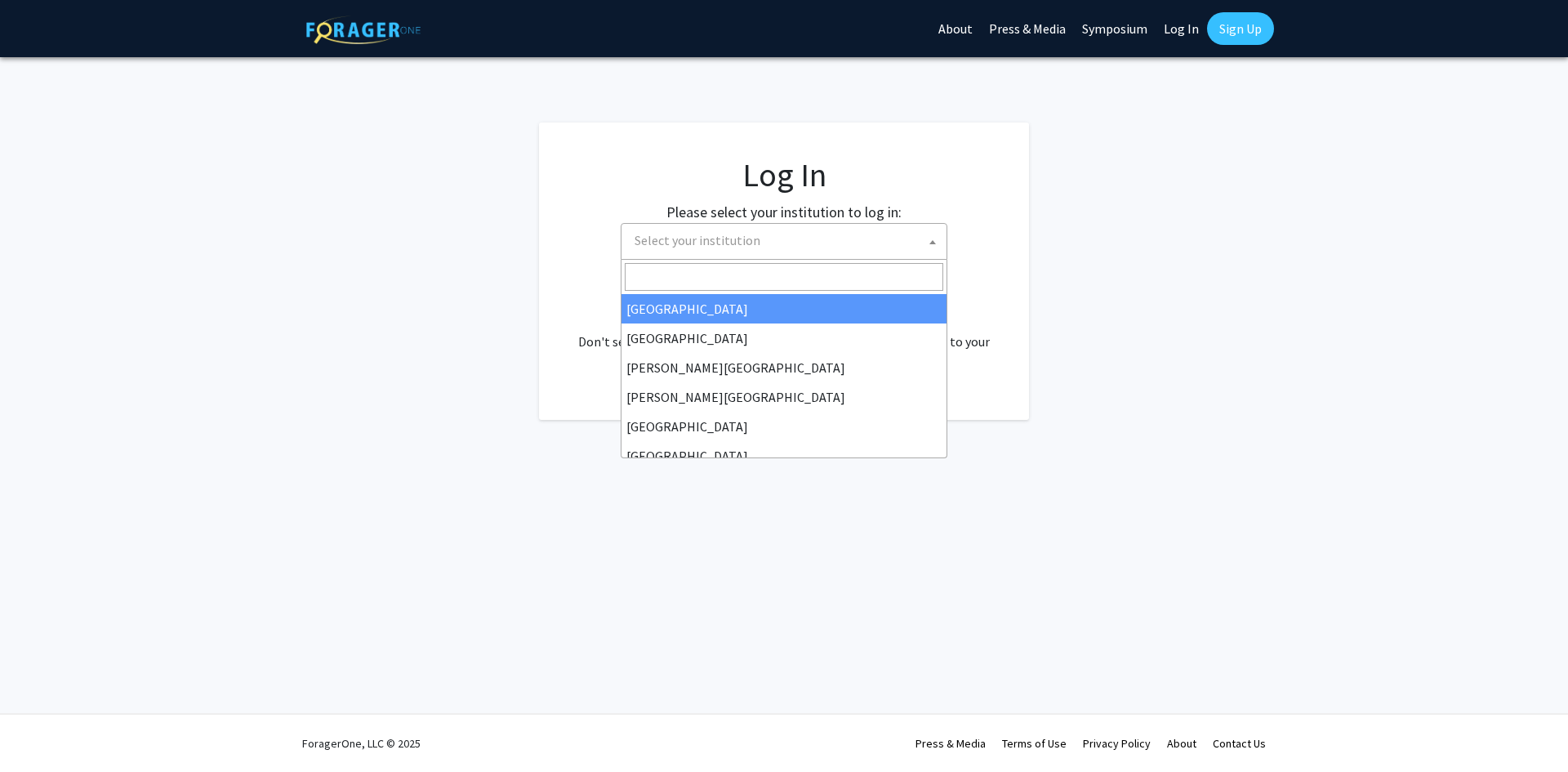
click at [706, 235] on span "Select your institution" at bounding box center [697, 240] width 125 height 17
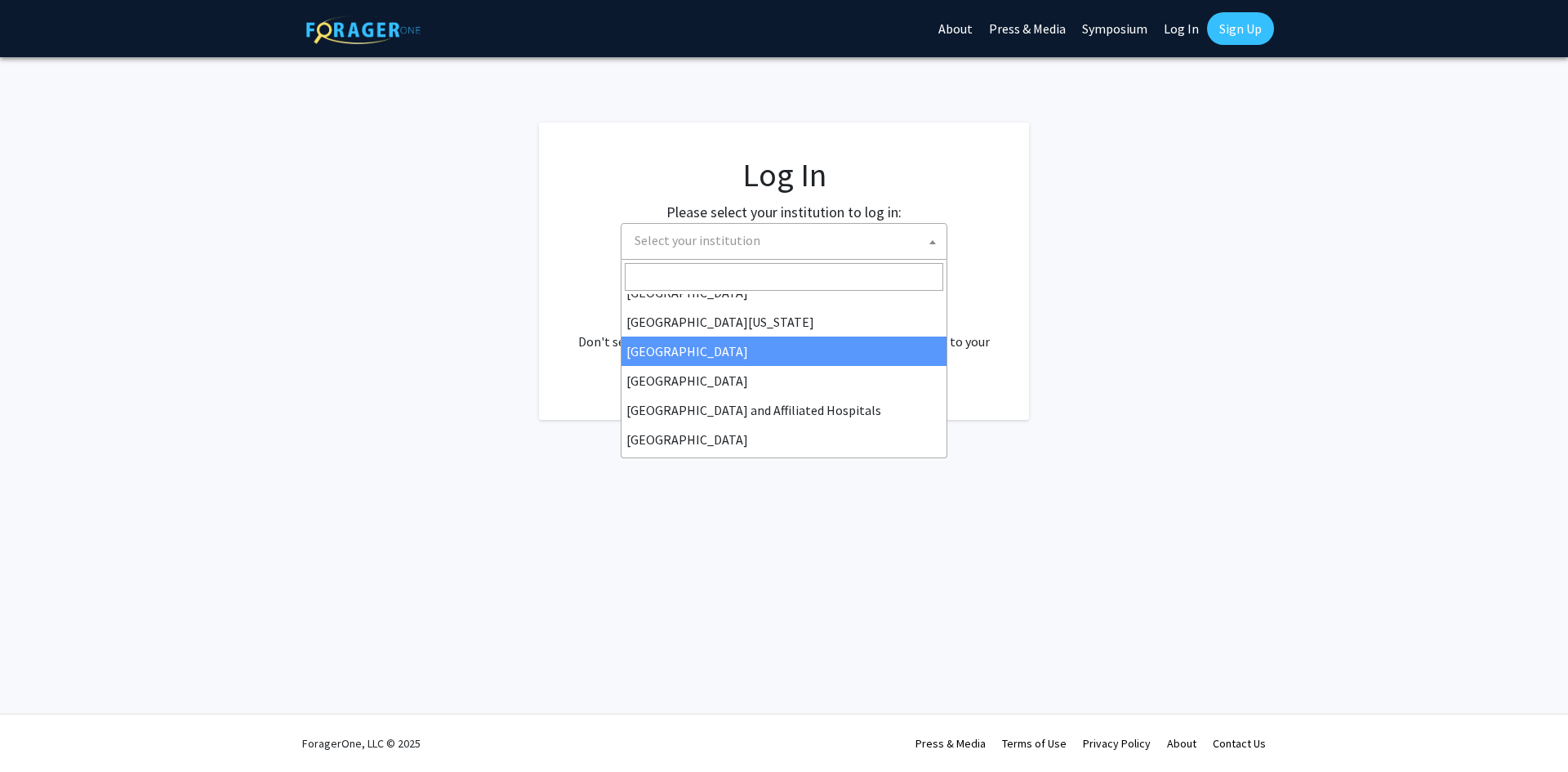
scroll to position [81, 0]
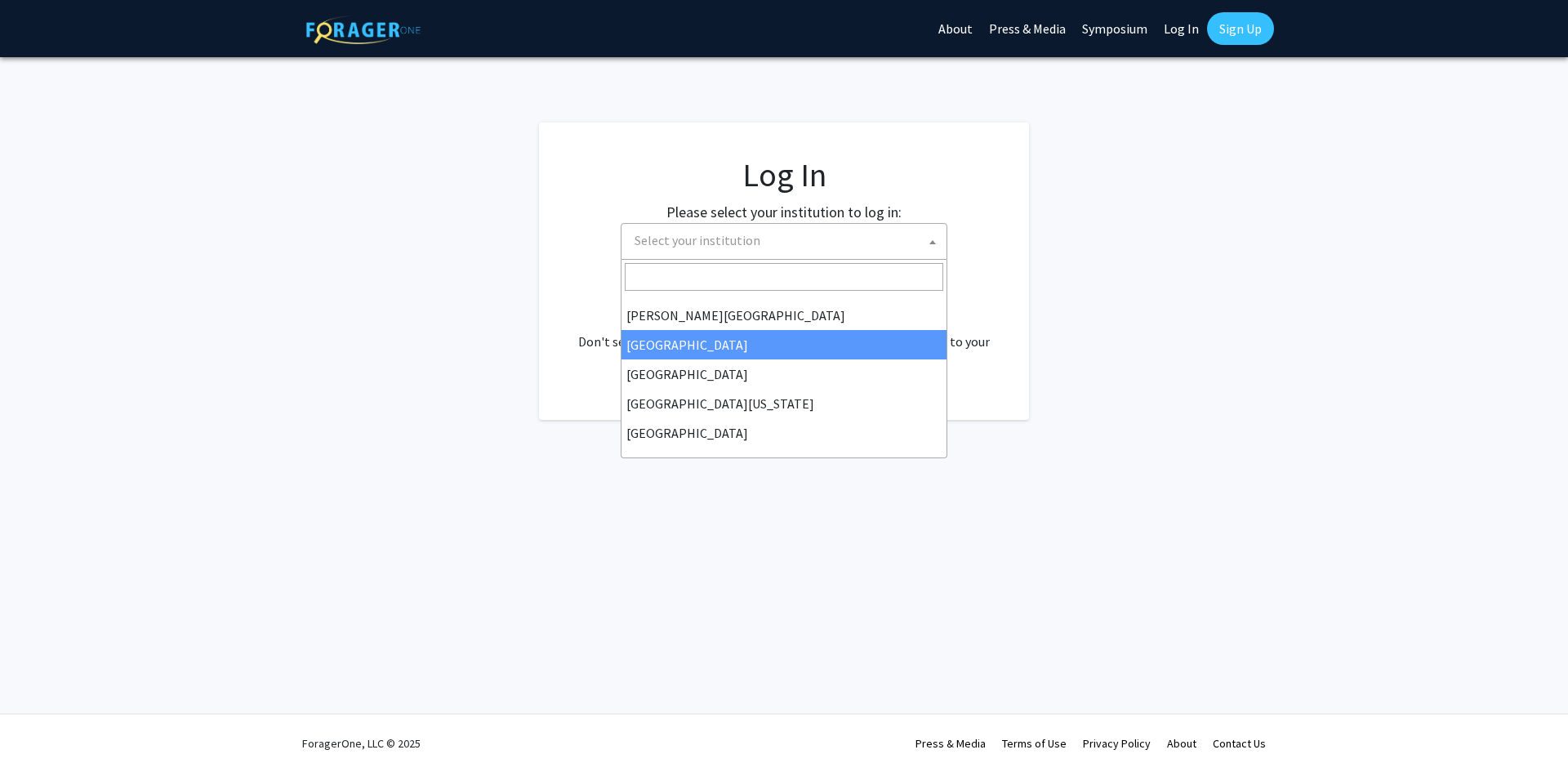
select select "6"
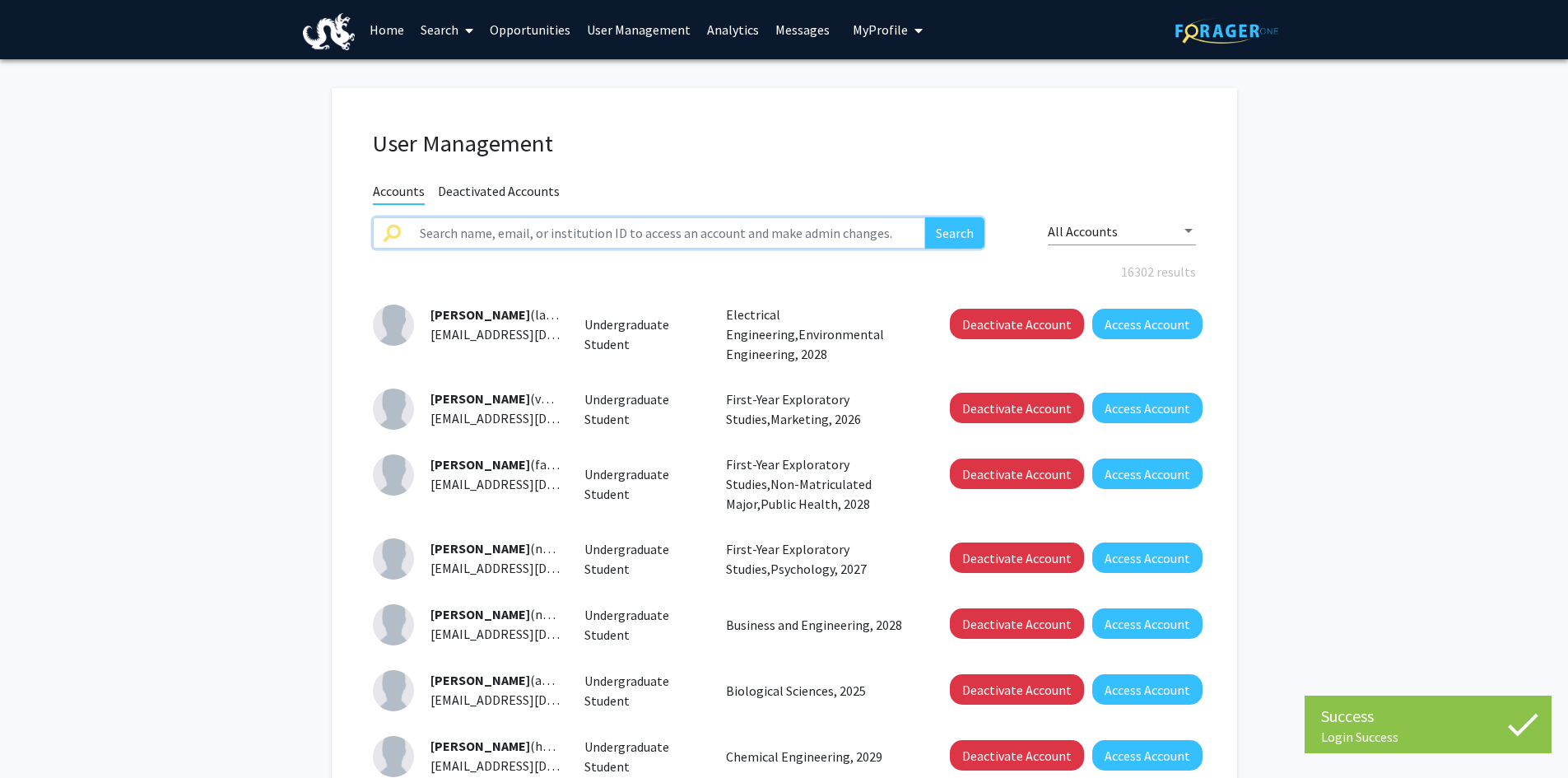
click at [476, 232] on input "text" at bounding box center [668, 233] width 517 height 31
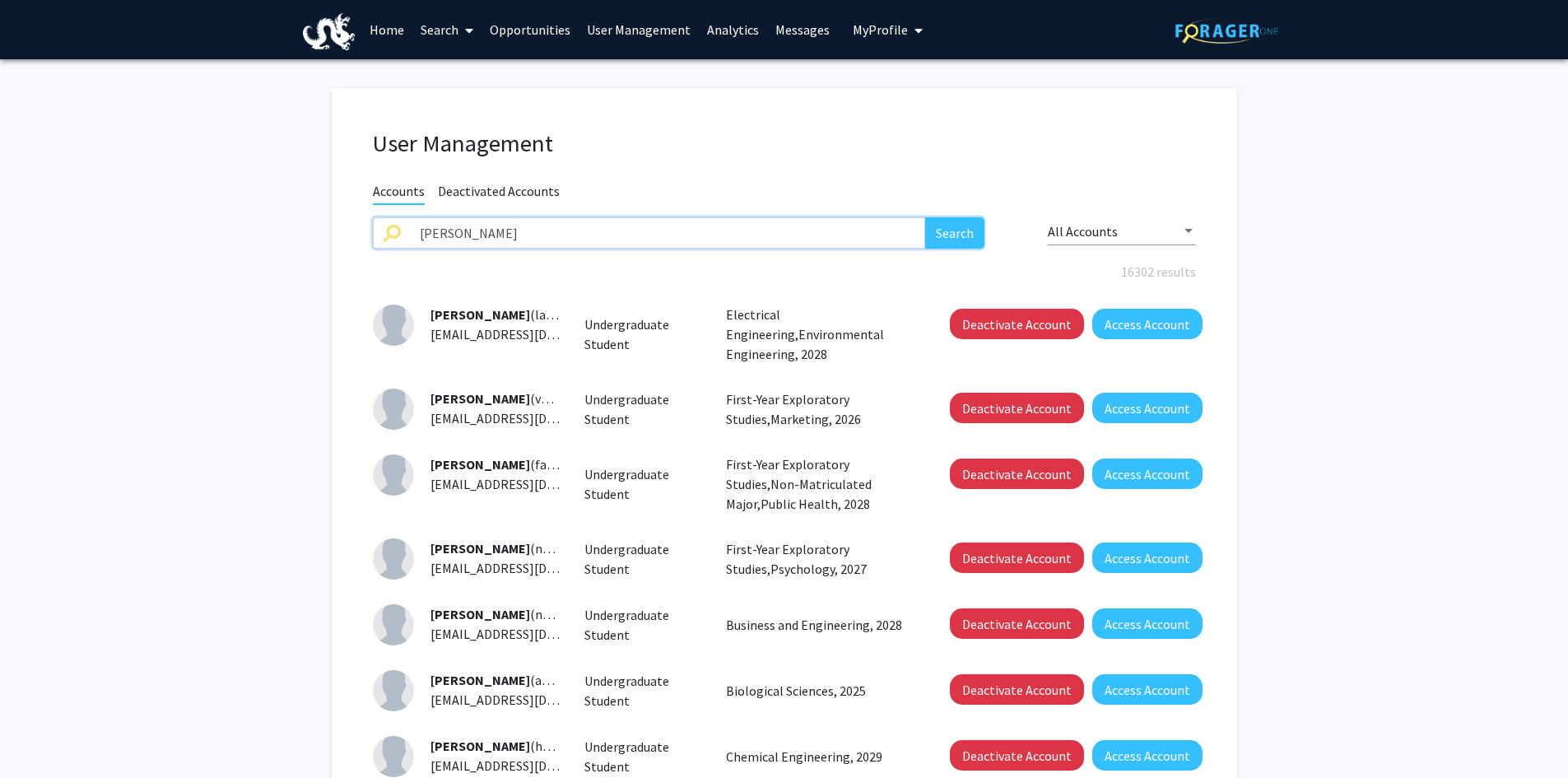
type input "[PERSON_NAME]"
click at [925, 218] on button "Search" at bounding box center [954, 233] width 59 height 31
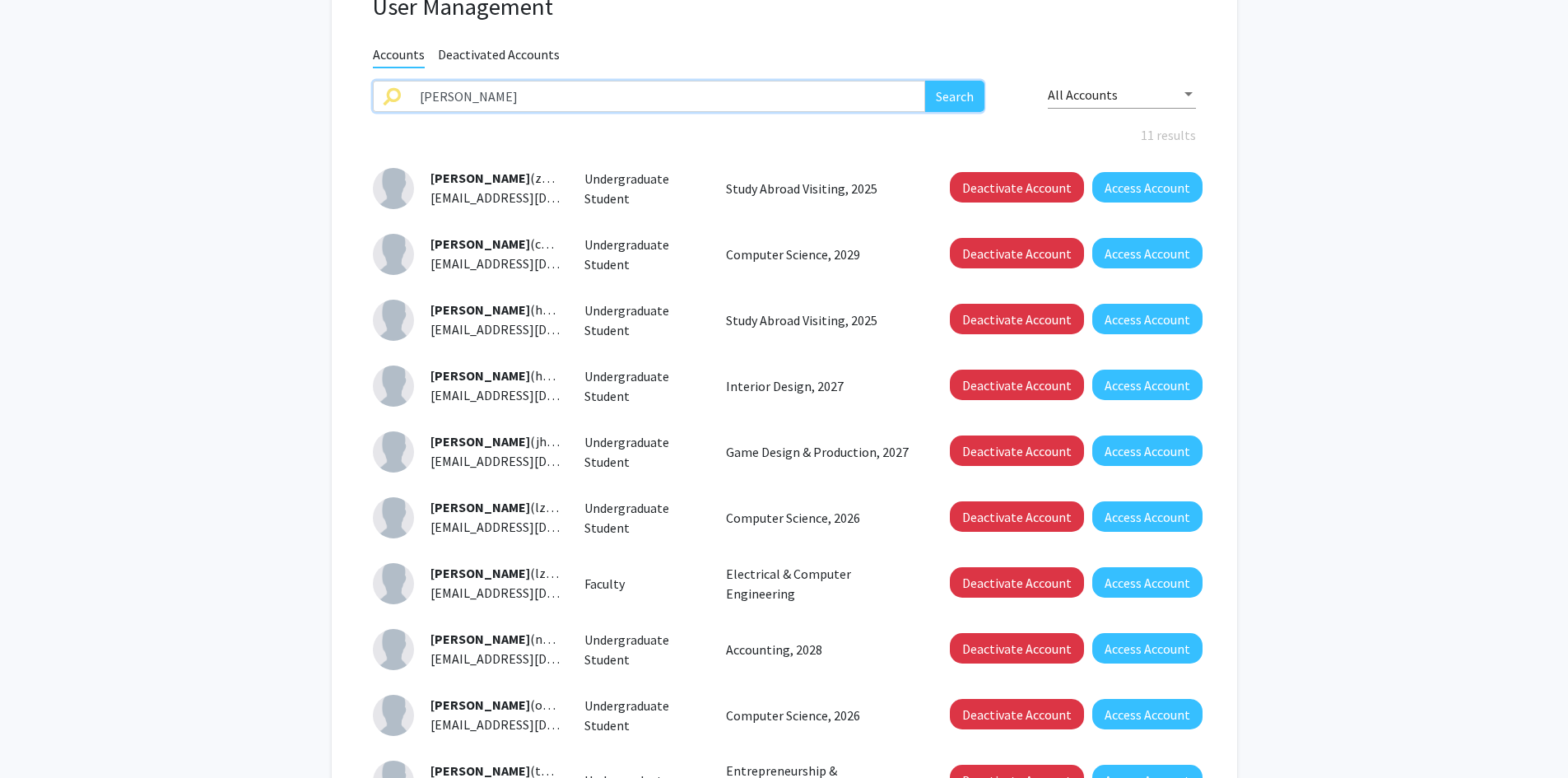
scroll to position [165, 0]
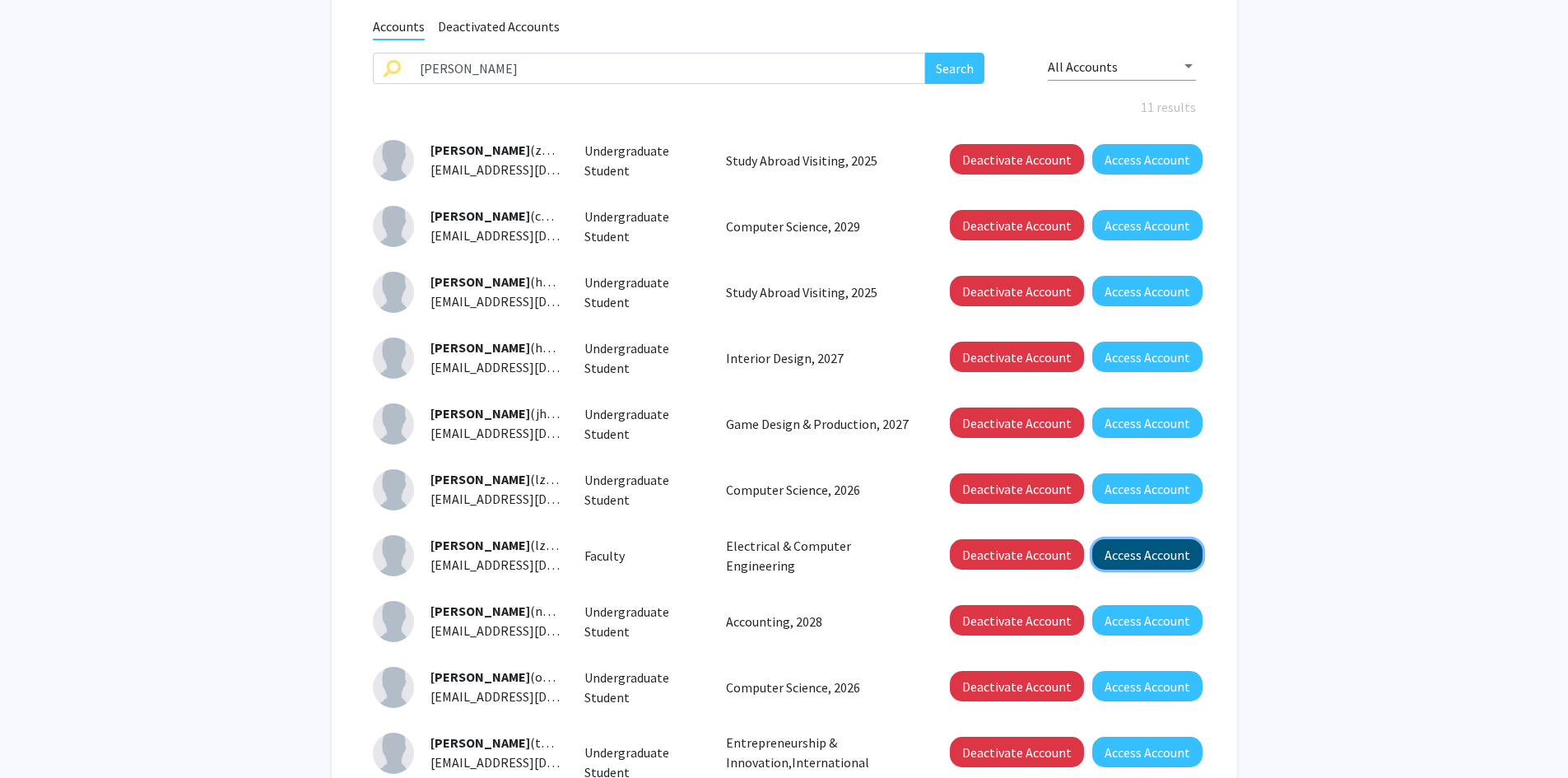
click at [1144, 554] on button "Access Account" at bounding box center [1148, 554] width 111 height 30
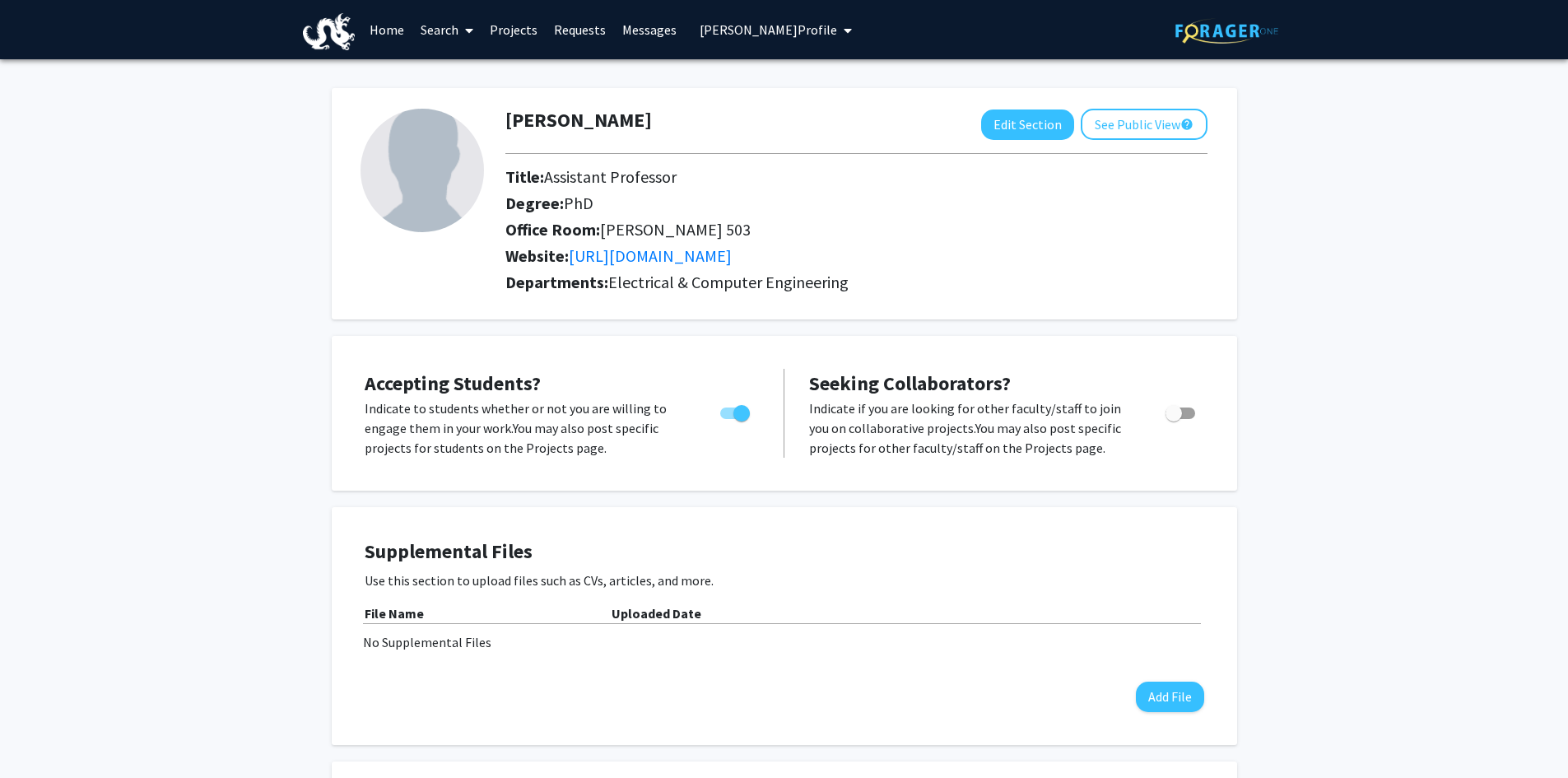
click at [794, 24] on span "[PERSON_NAME] Profile" at bounding box center [769, 30] width 137 height 17
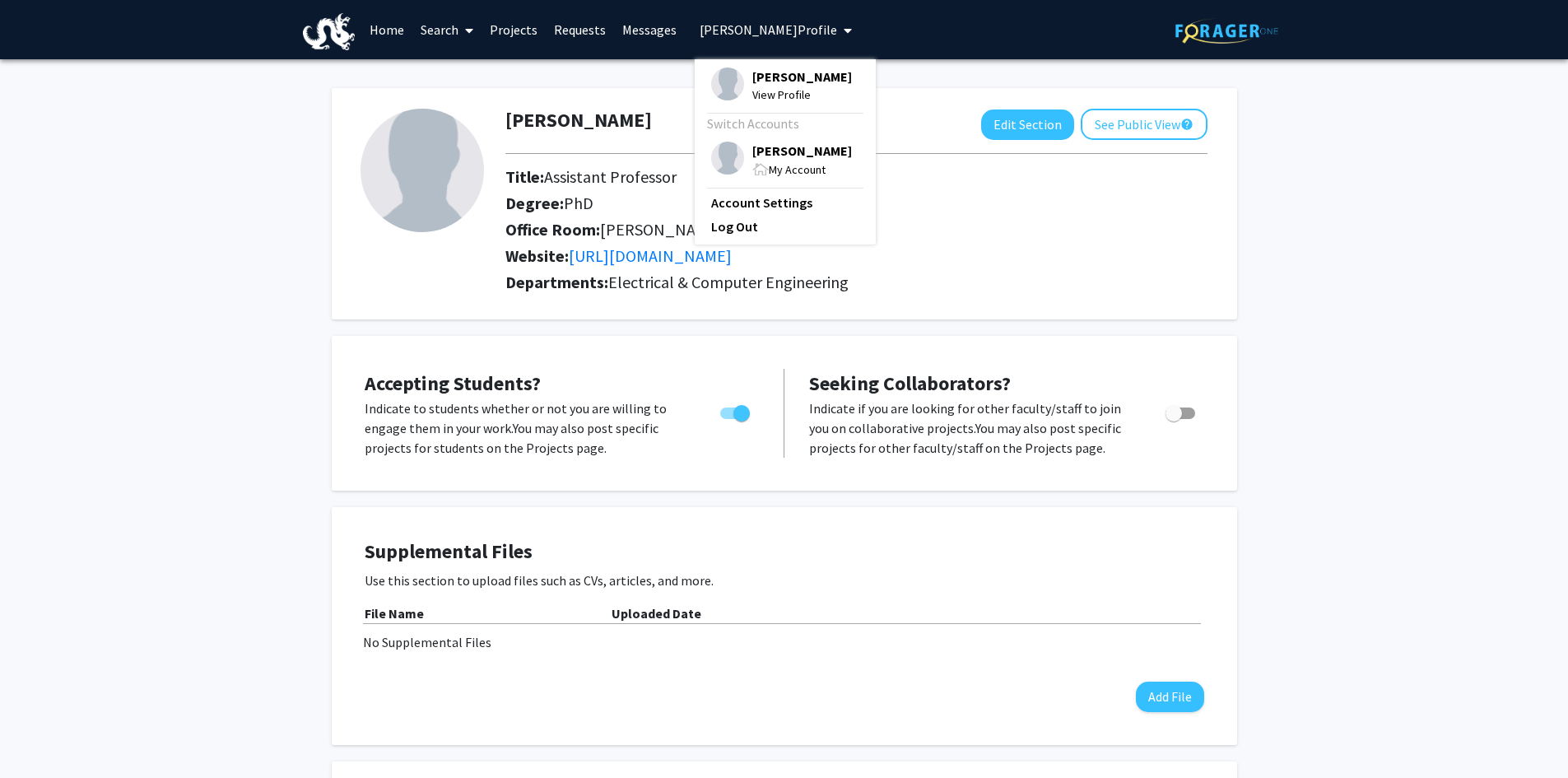
click at [794, 24] on span "[PERSON_NAME] Profile" at bounding box center [769, 30] width 137 height 17
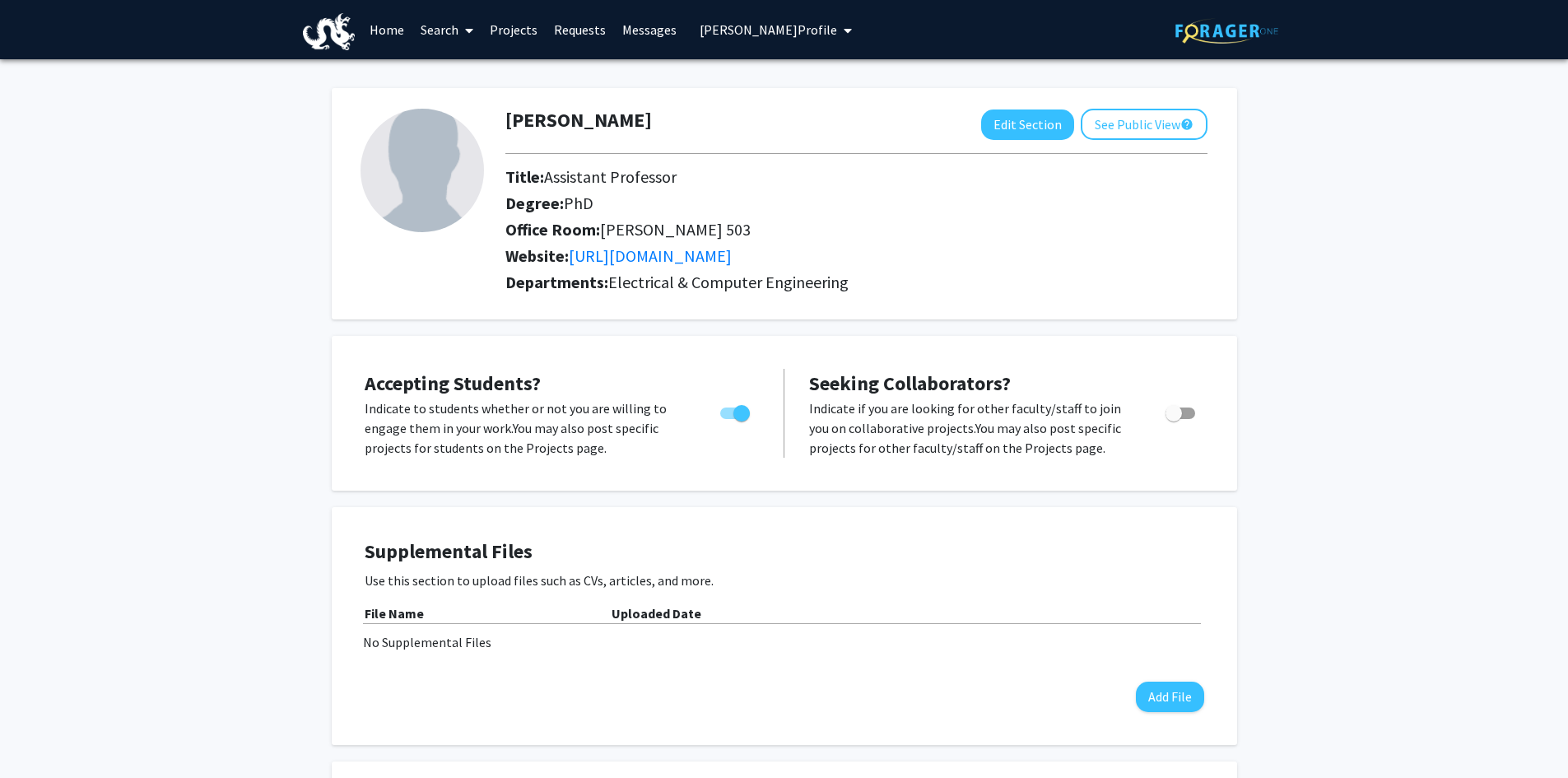
click at [517, 27] on link "Projects" at bounding box center [513, 29] width 64 height 58
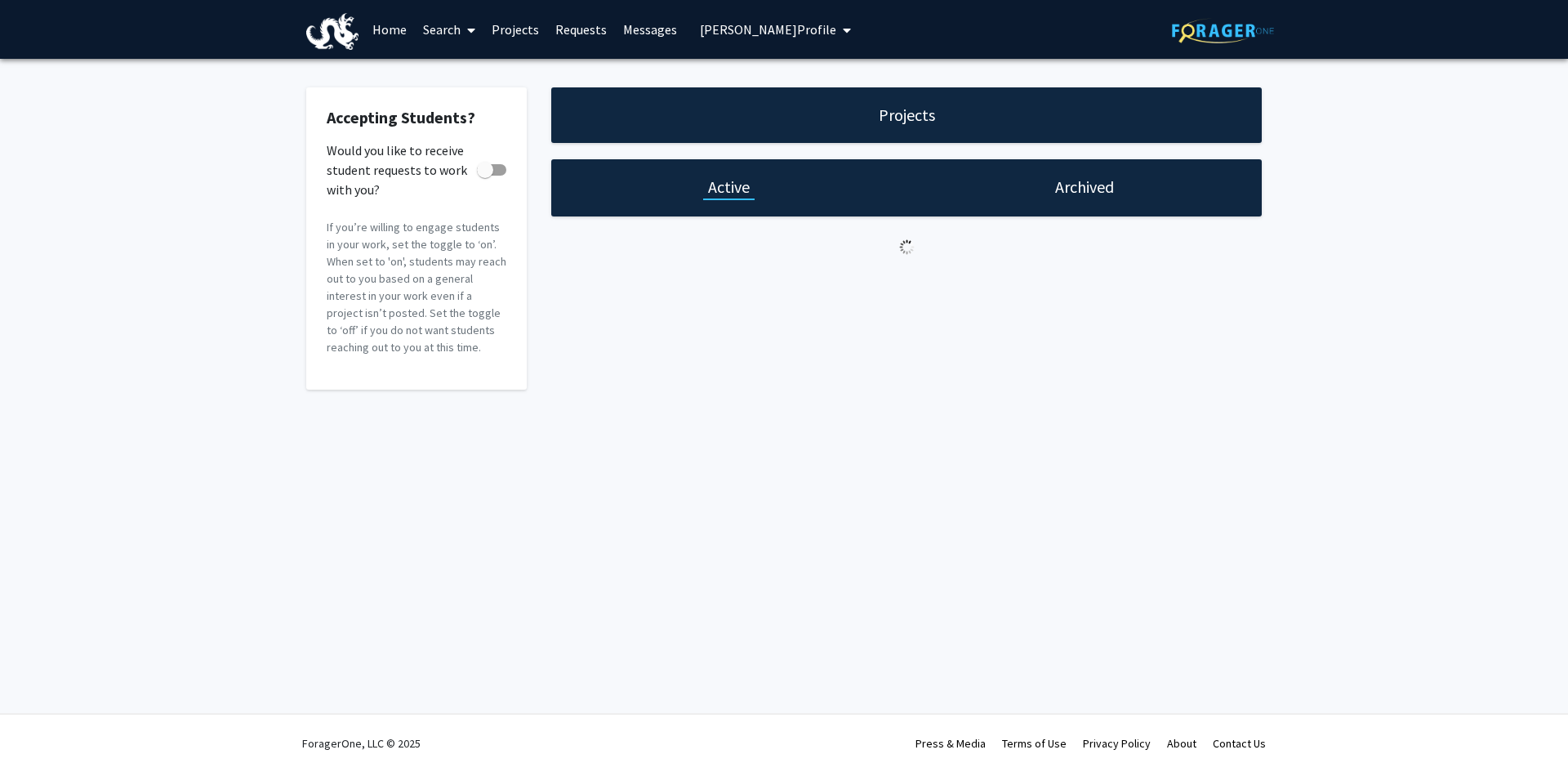
checkbox input "true"
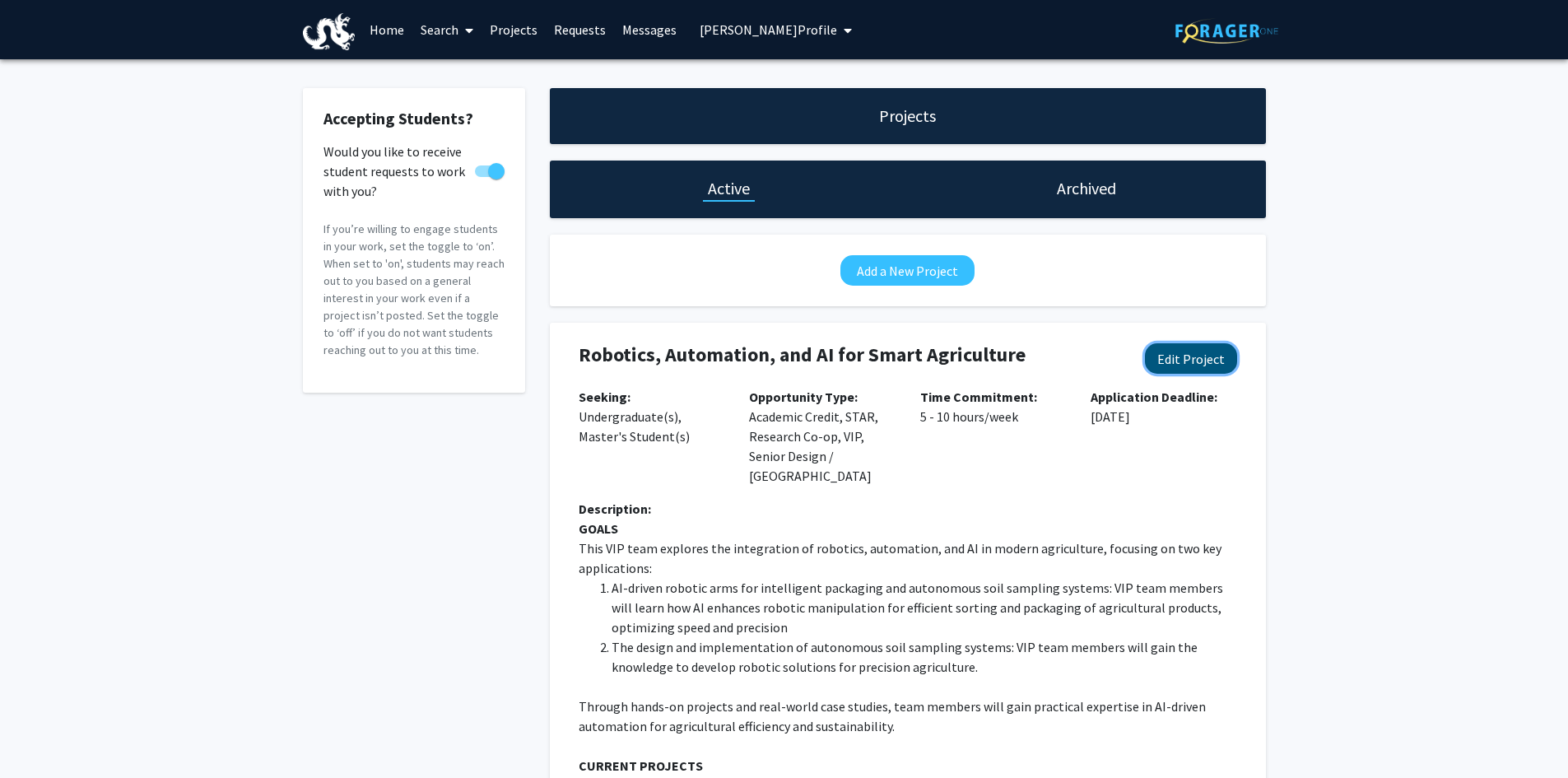
click at [1190, 357] on button "Edit Project" at bounding box center [1191, 358] width 92 height 30
select select "5 - 10"
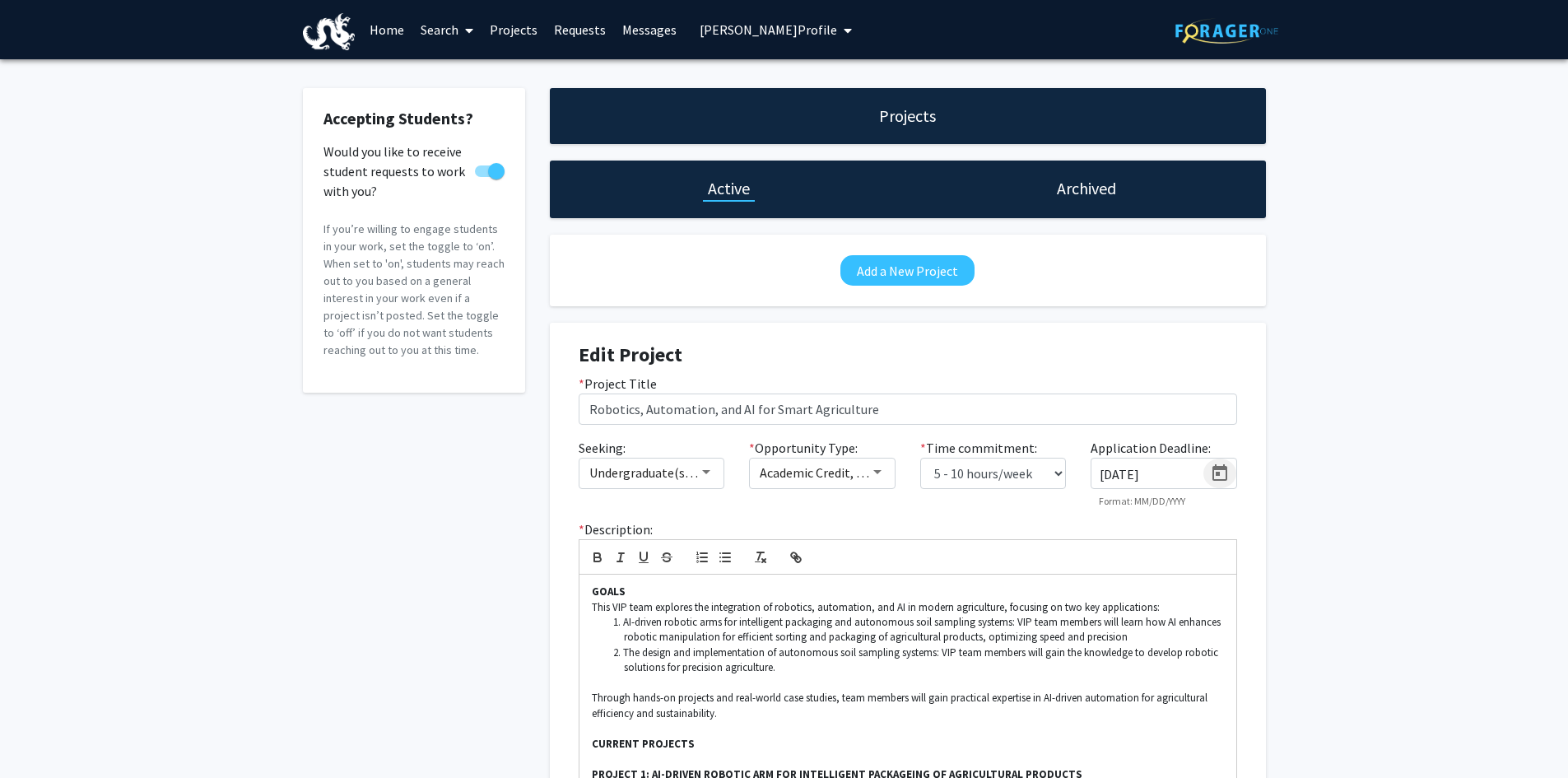
click at [1216, 473] on icon "Open calendar" at bounding box center [1220, 473] width 15 height 17
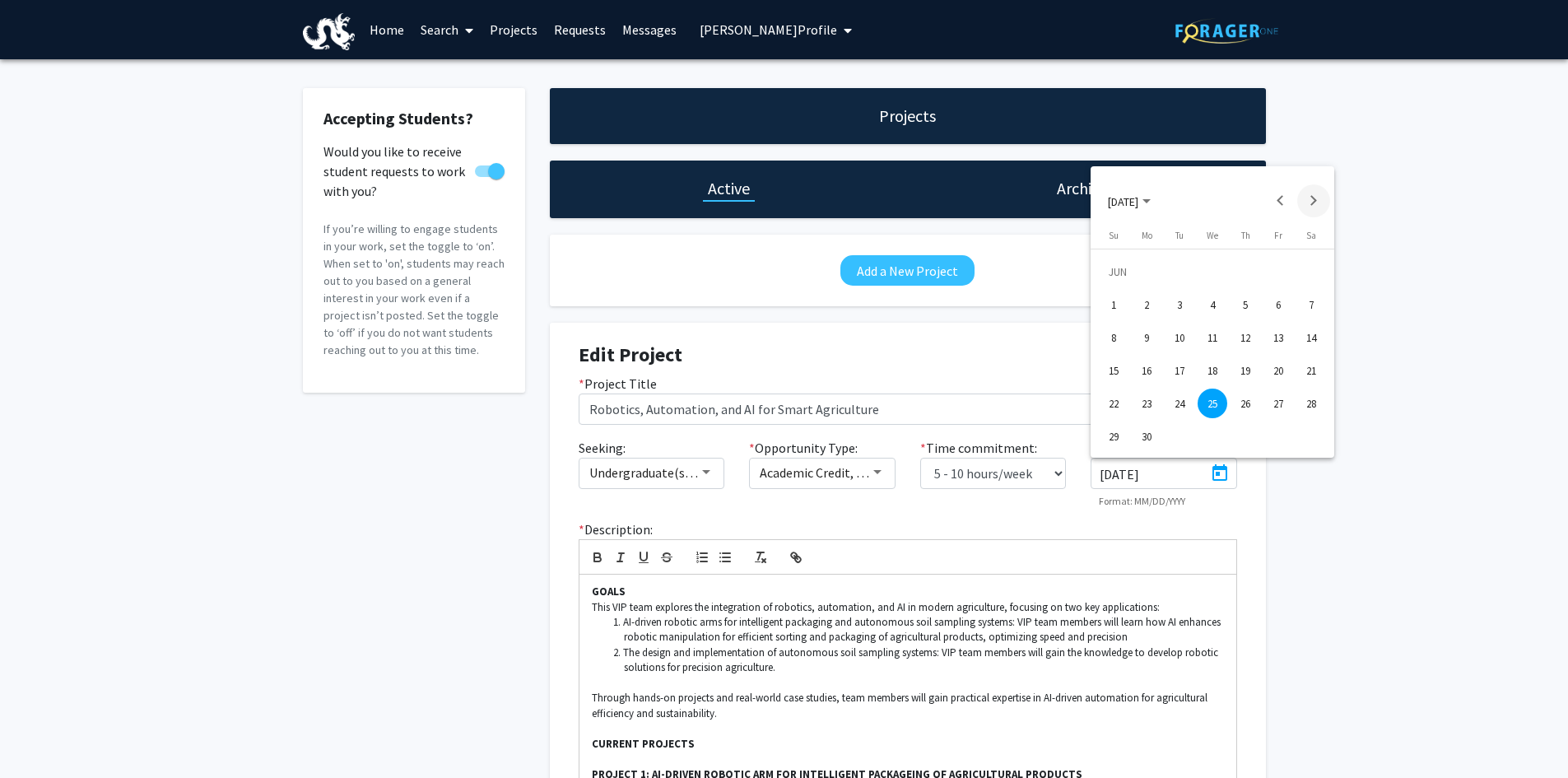
click at [1329, 201] on button "Next month" at bounding box center [1314, 200] width 33 height 33
click at [1329, 197] on button "Next month" at bounding box center [1314, 200] width 33 height 33
click at [1330, 200] on div "[DATE]" at bounding box center [1212, 192] width 244 height 51
click at [1317, 204] on button "Next month" at bounding box center [1314, 200] width 33 height 33
click at [1209, 404] on div "24" at bounding box center [1212, 403] width 29 height 29
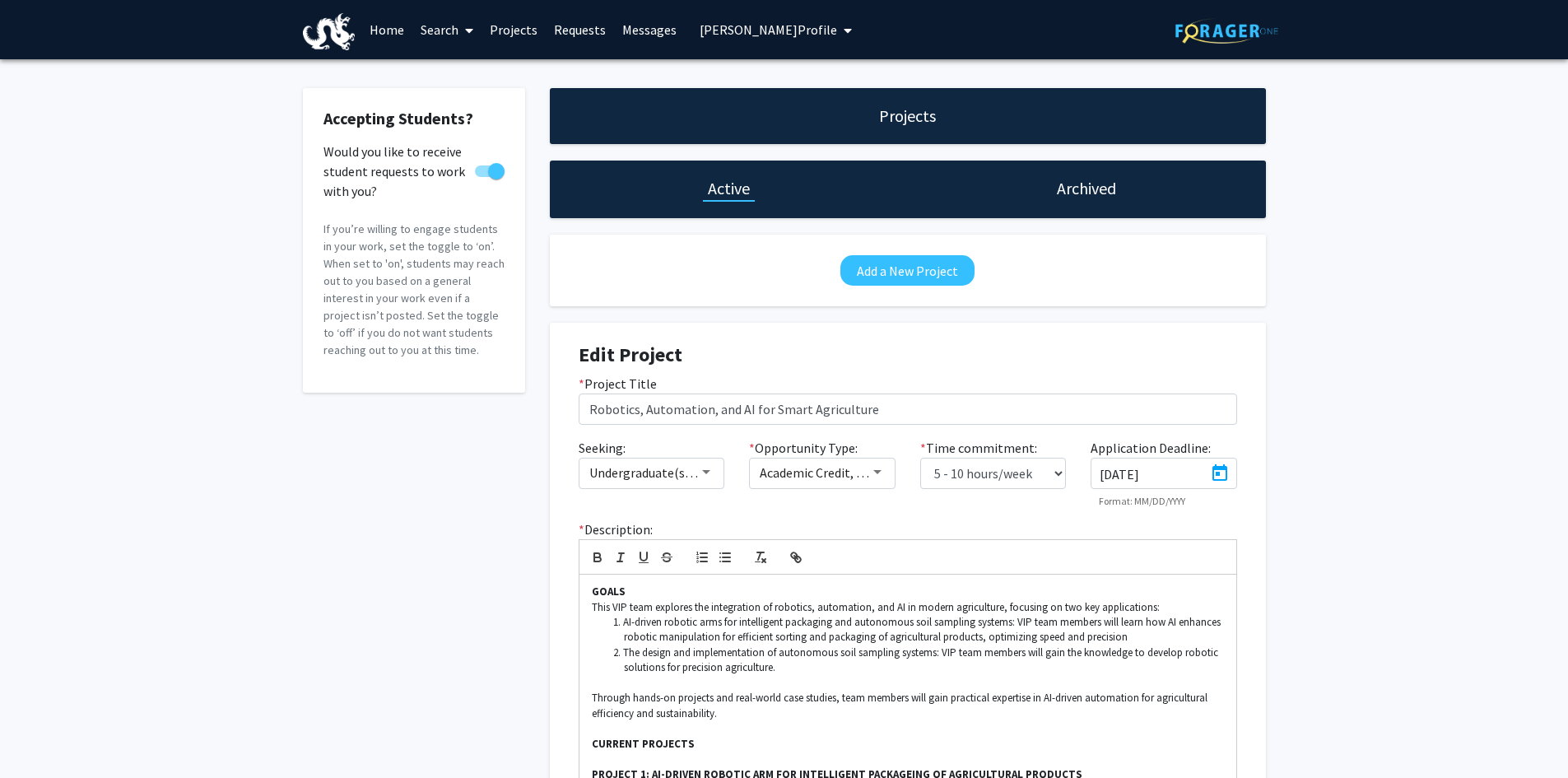
type input "[DATE]"
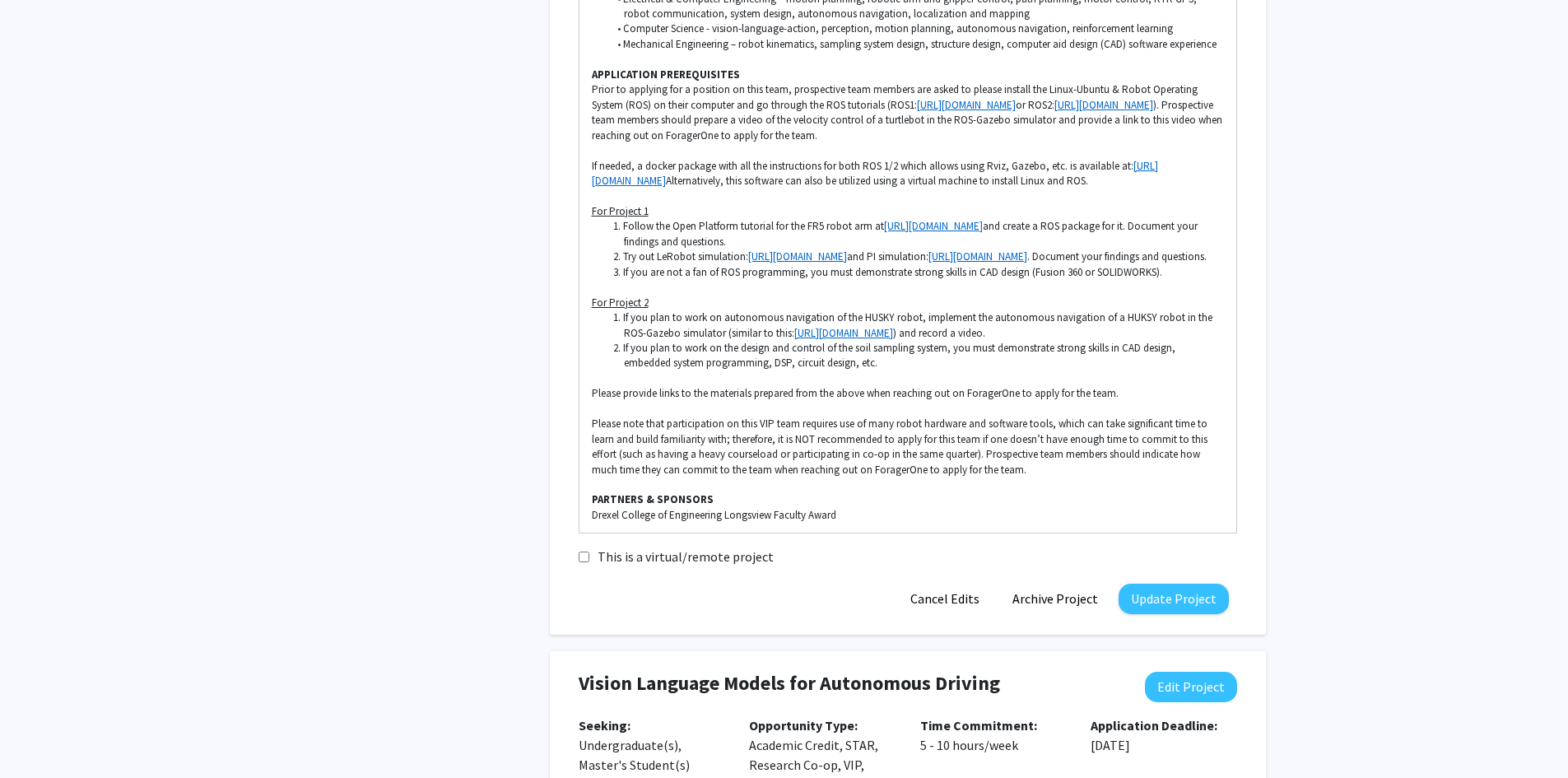
scroll to position [1811, 0]
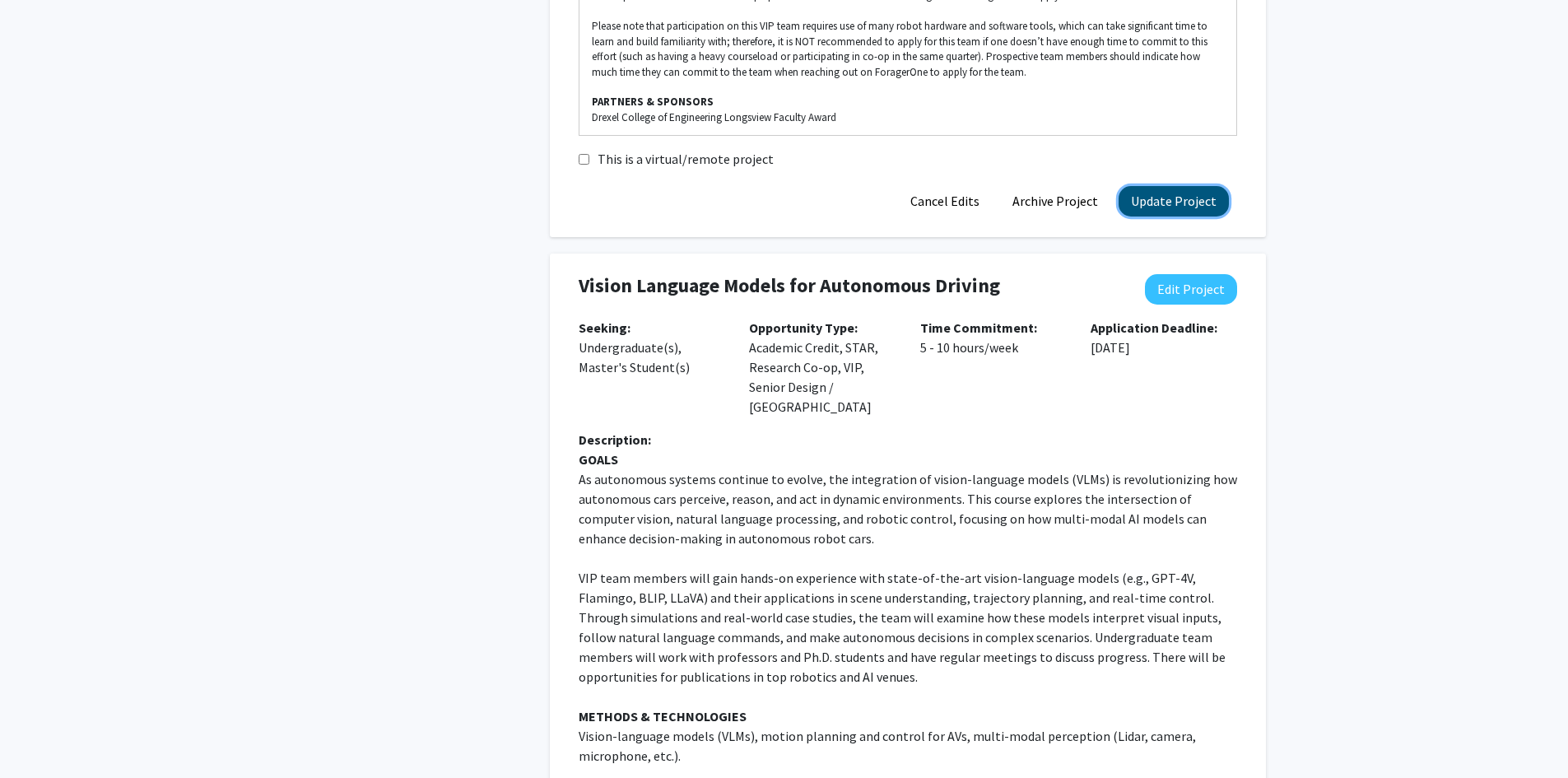
click at [1147, 217] on button "Update Project" at bounding box center [1174, 201] width 111 height 30
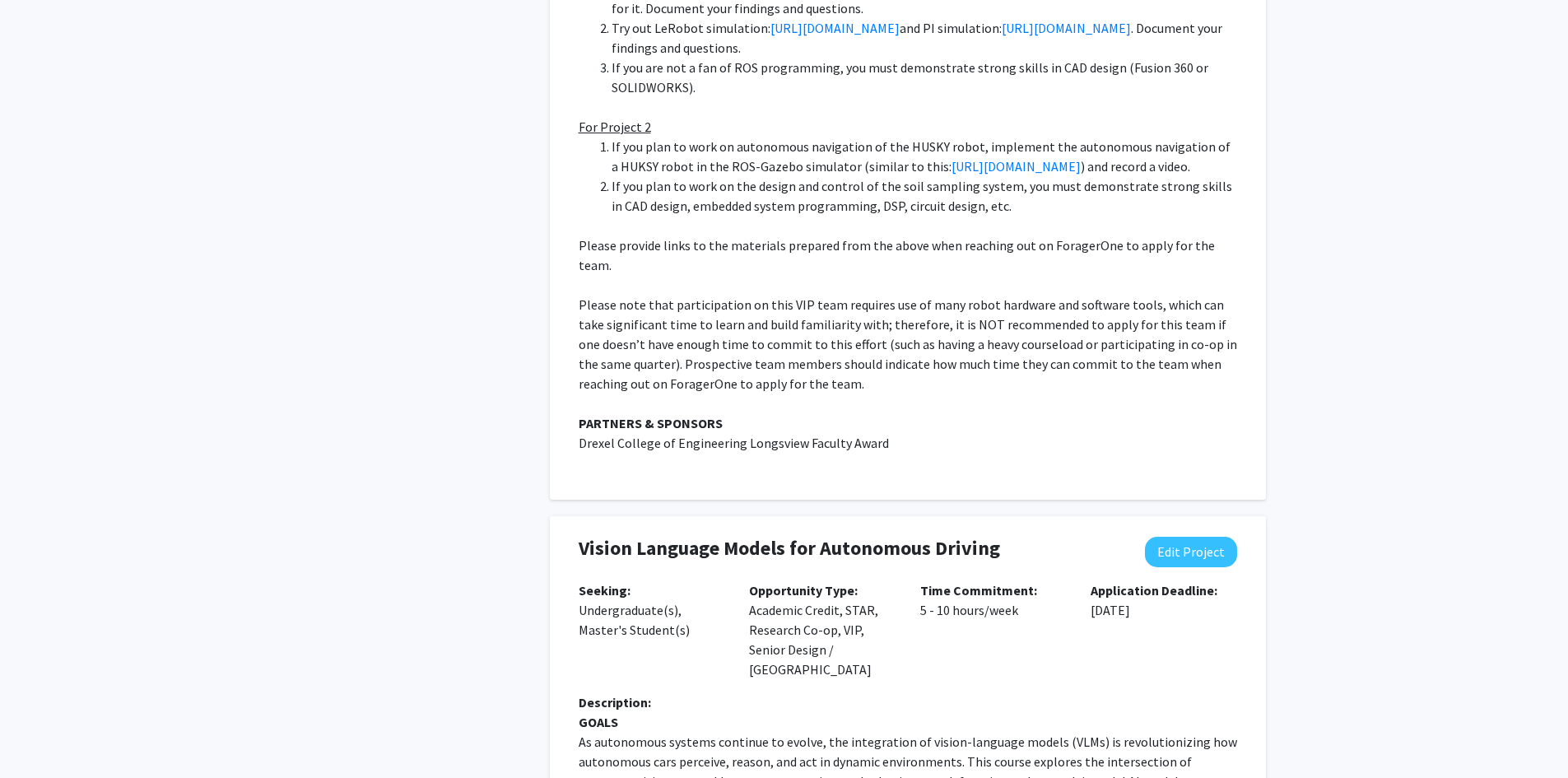
scroll to position [2471, 0]
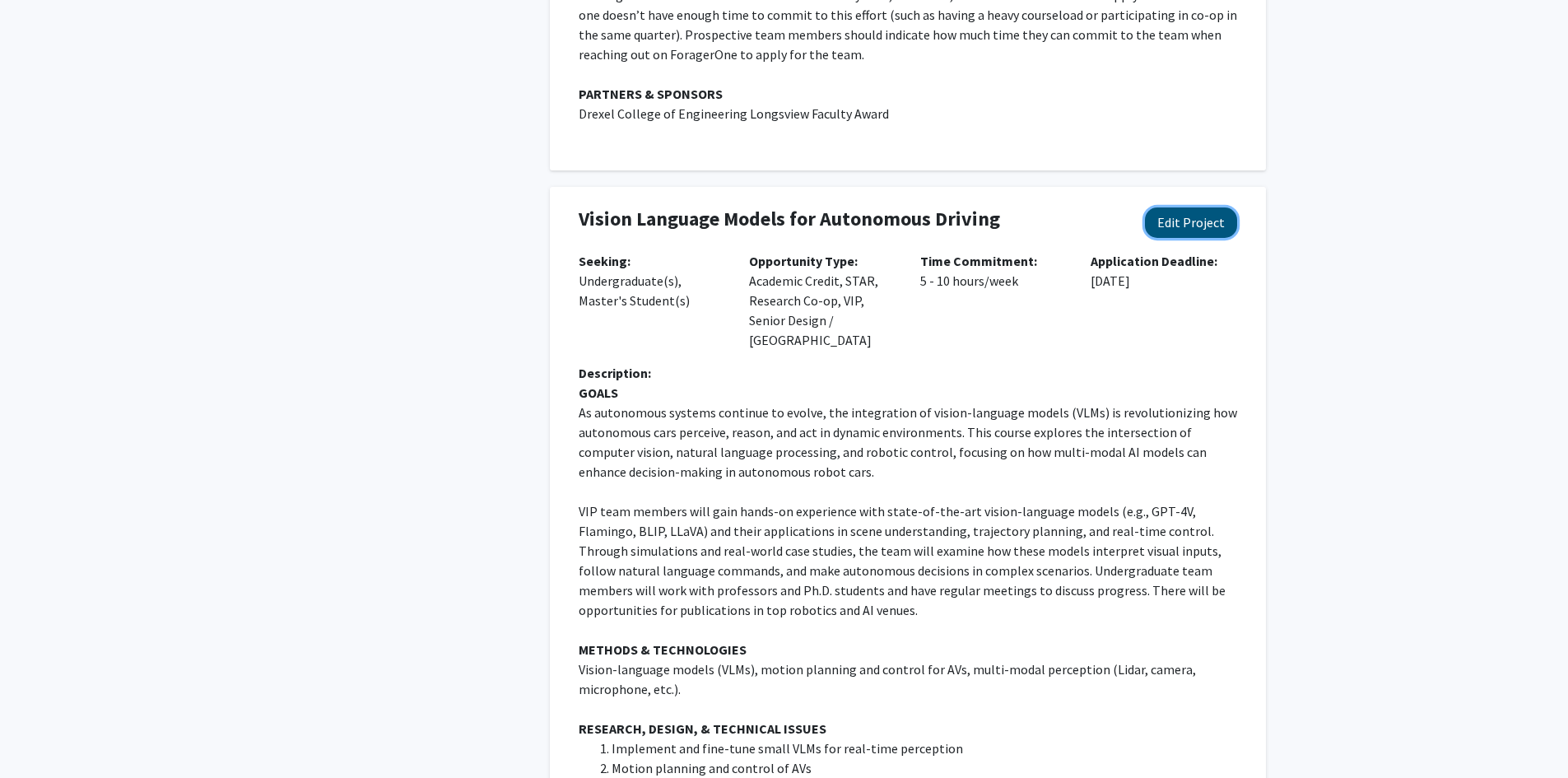
click at [1187, 208] on button "Edit Project" at bounding box center [1191, 223] width 92 height 30
select select "5 - 10"
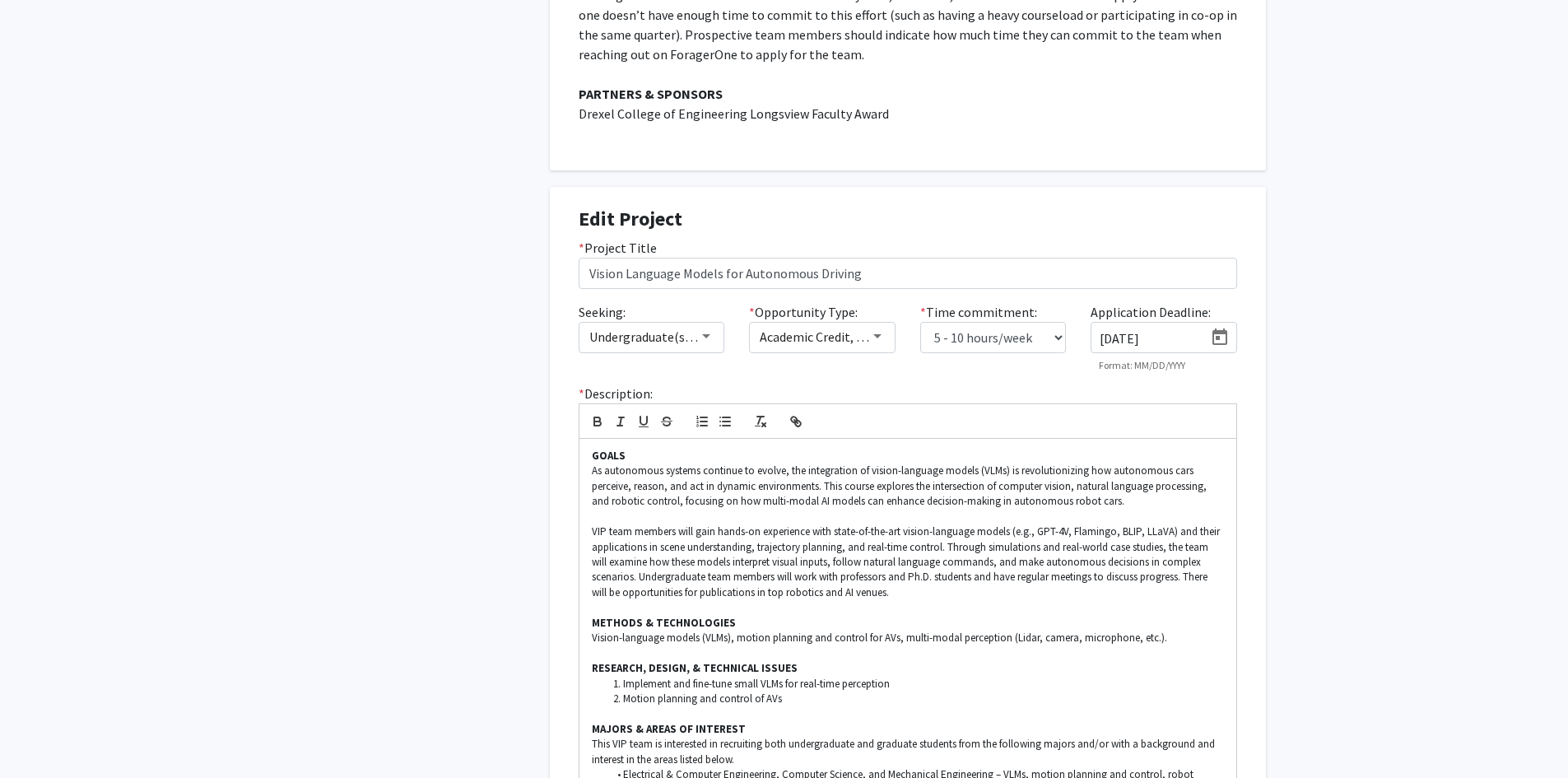
click at [1217, 328] on icon "Open calendar" at bounding box center [1220, 337] width 15 height 17
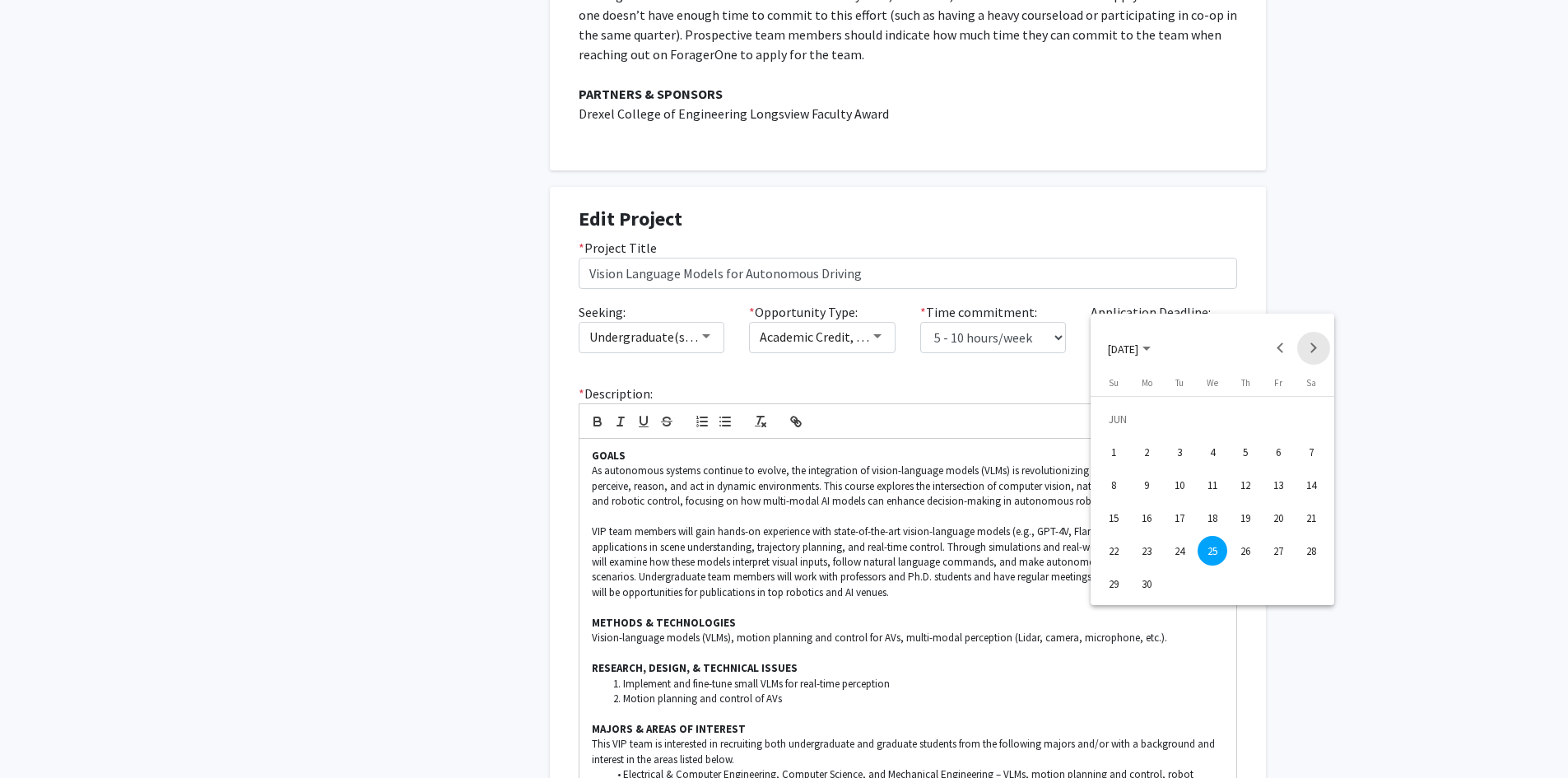
click at [1308, 348] on button "Next month" at bounding box center [1314, 348] width 33 height 33
drag, startPoint x: 1212, startPoint y: 552, endPoint x: 1221, endPoint y: 552, distance: 9.0
click at [1221, 553] on div "24" at bounding box center [1212, 550] width 29 height 29
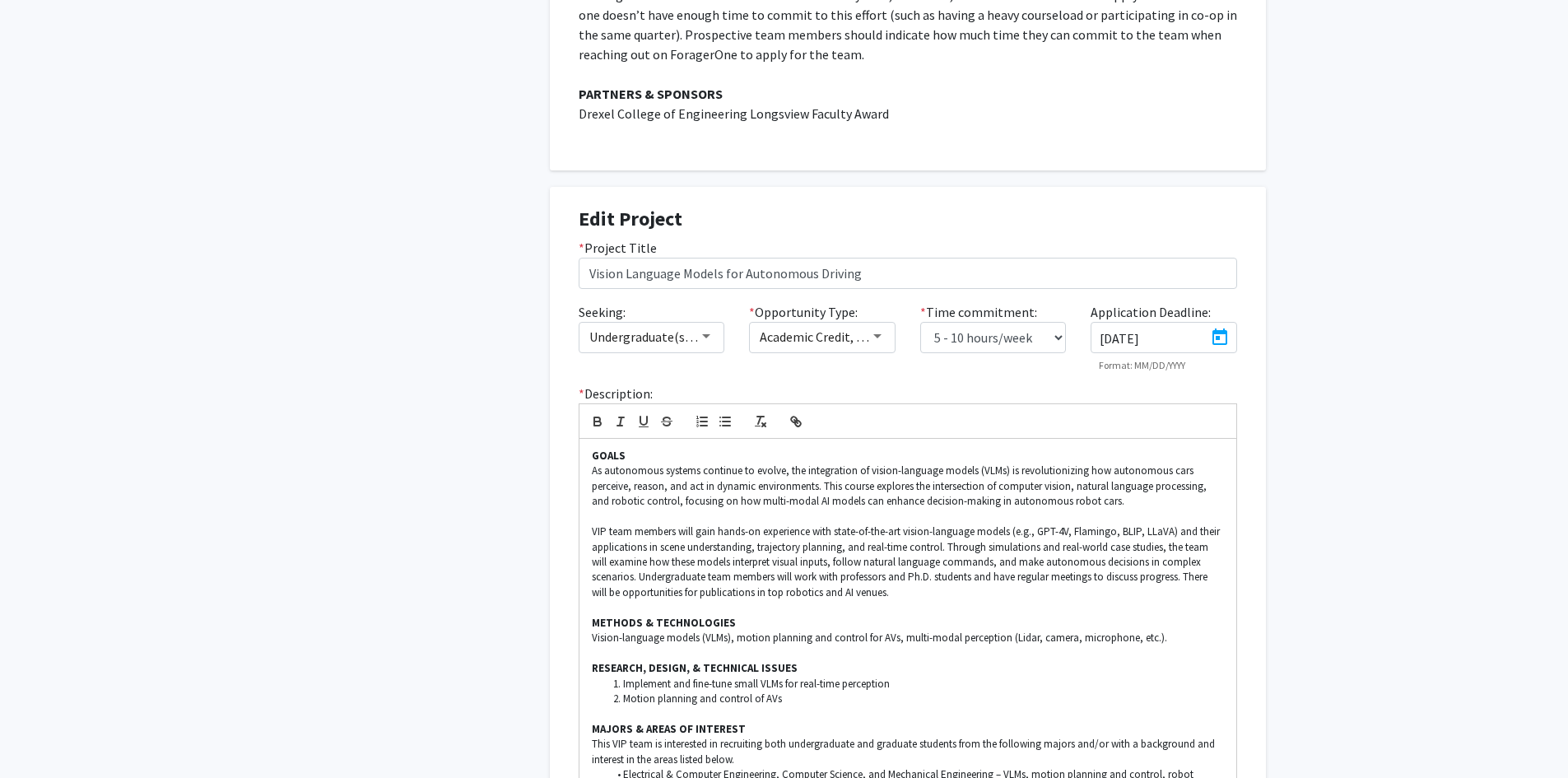
type input "[DATE]"
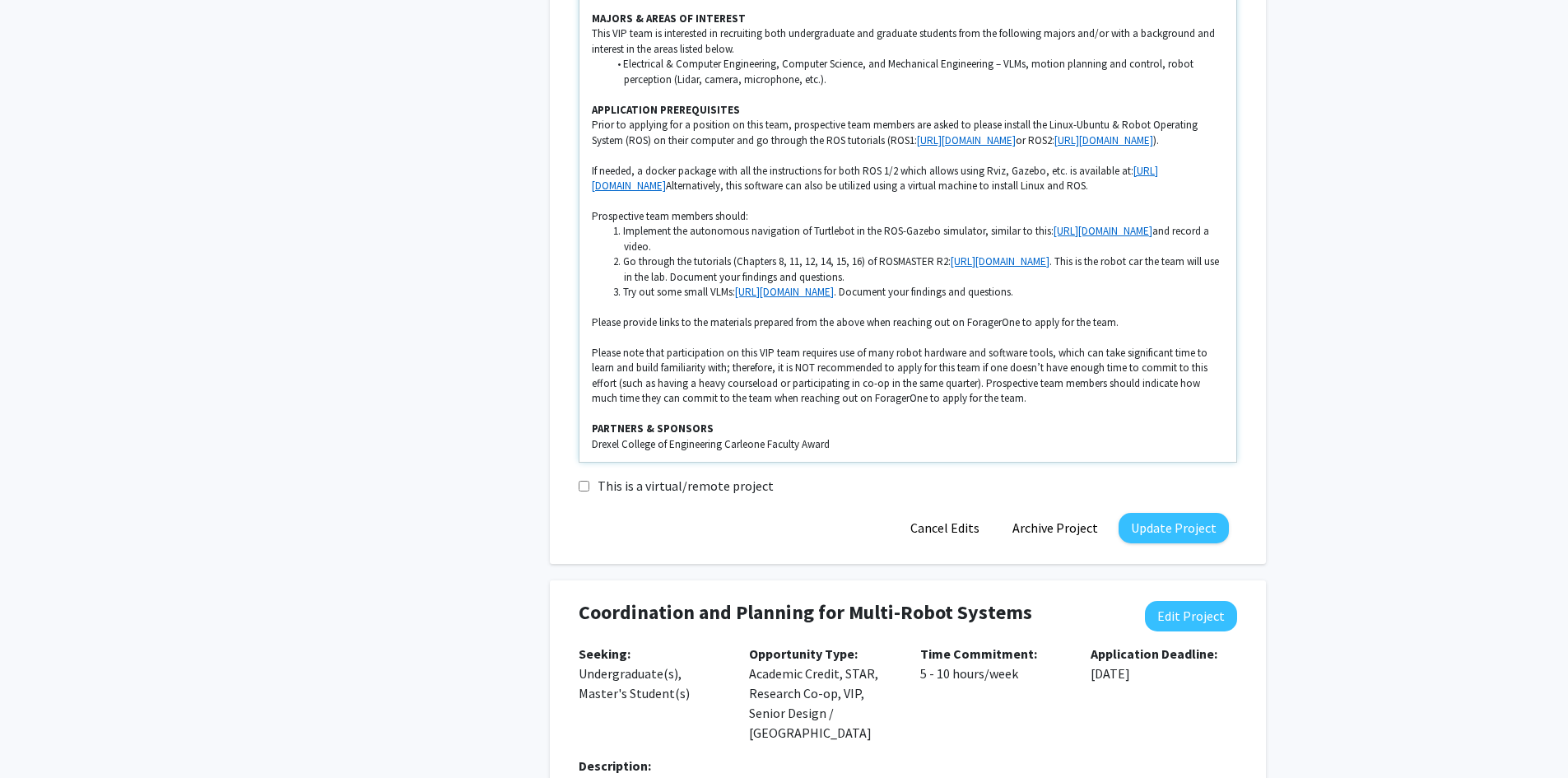
scroll to position [3376, 0]
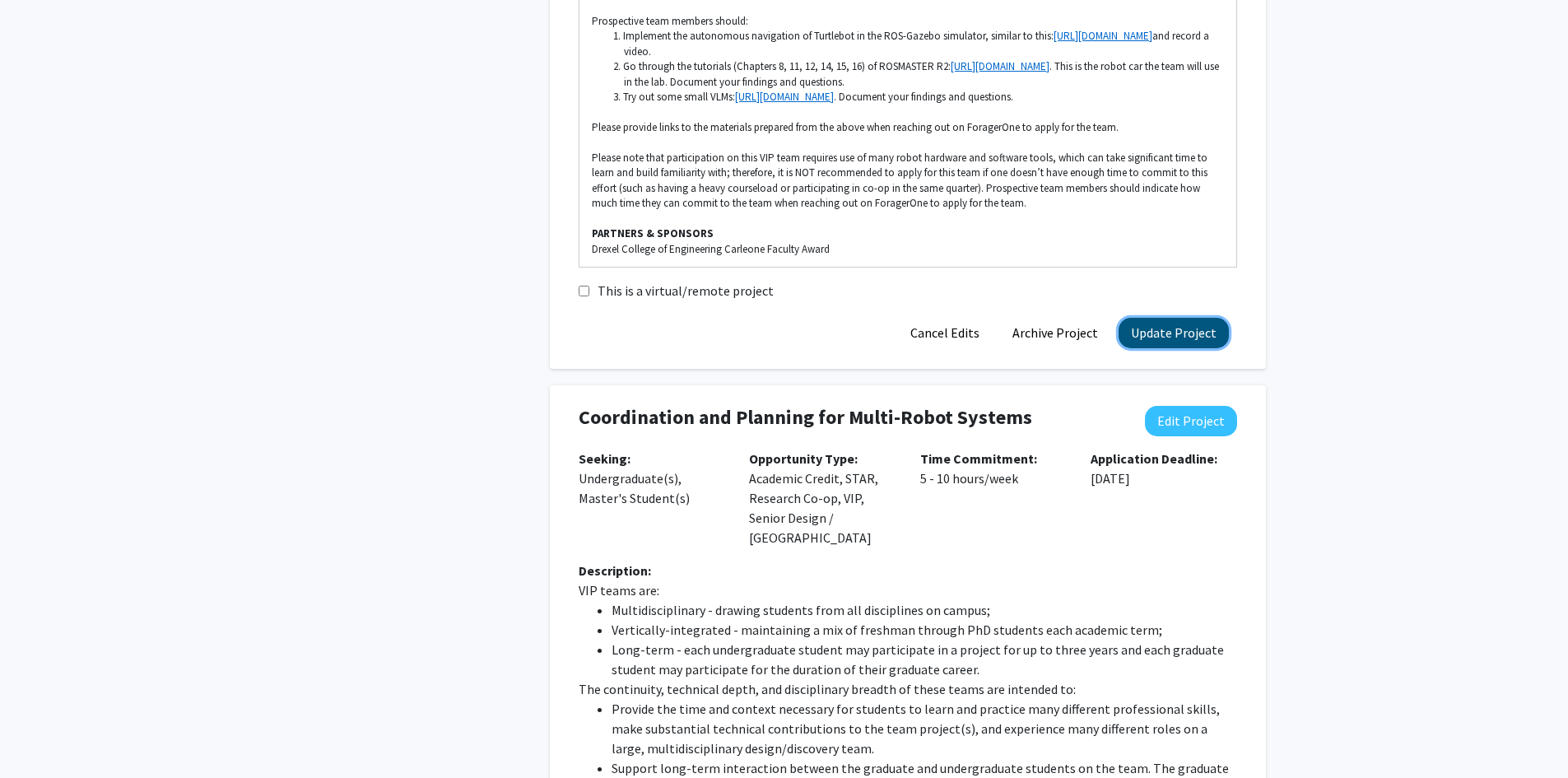
click at [1175, 320] on button "Update Project" at bounding box center [1174, 333] width 111 height 30
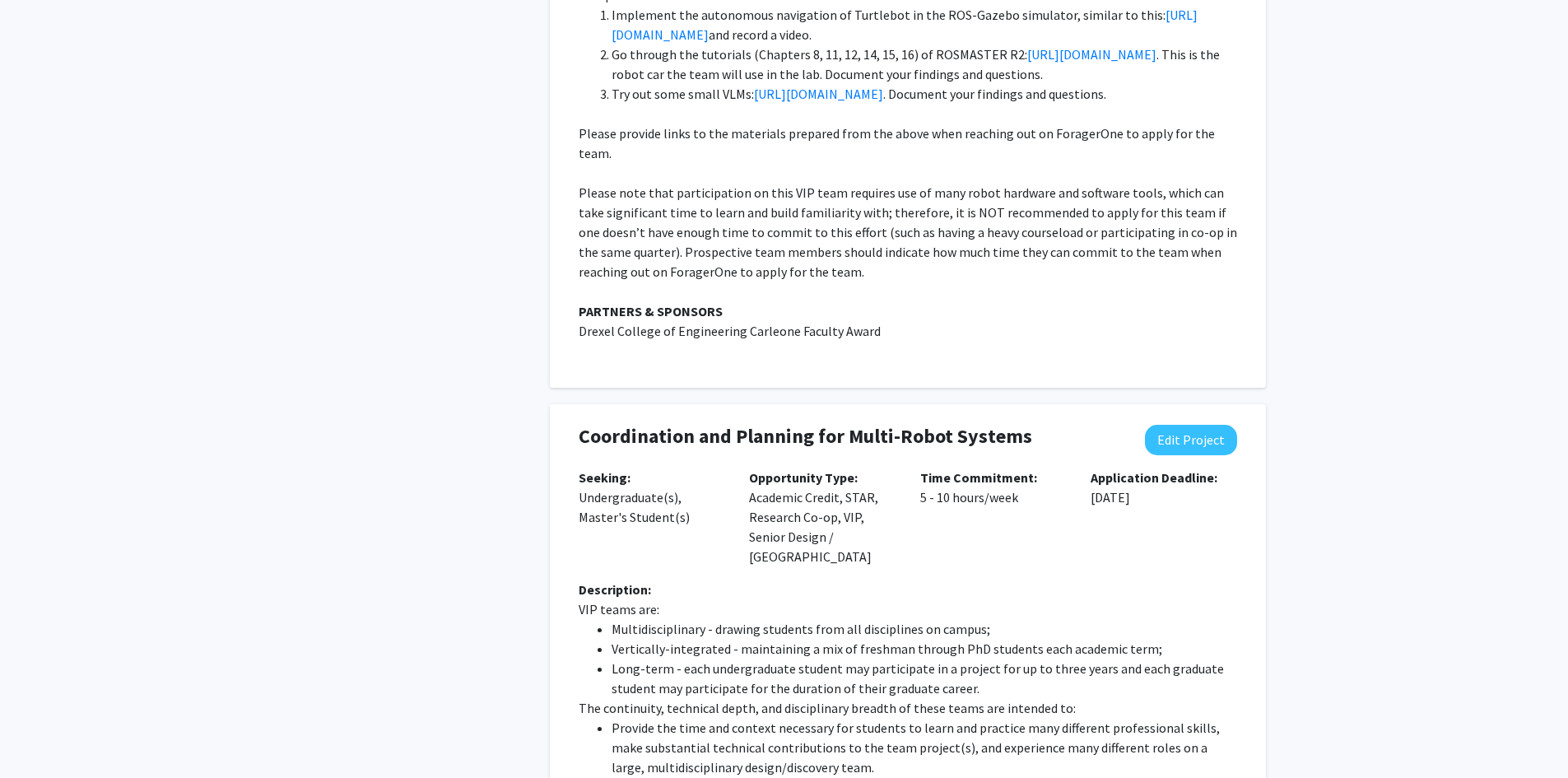
scroll to position [3623, 0]
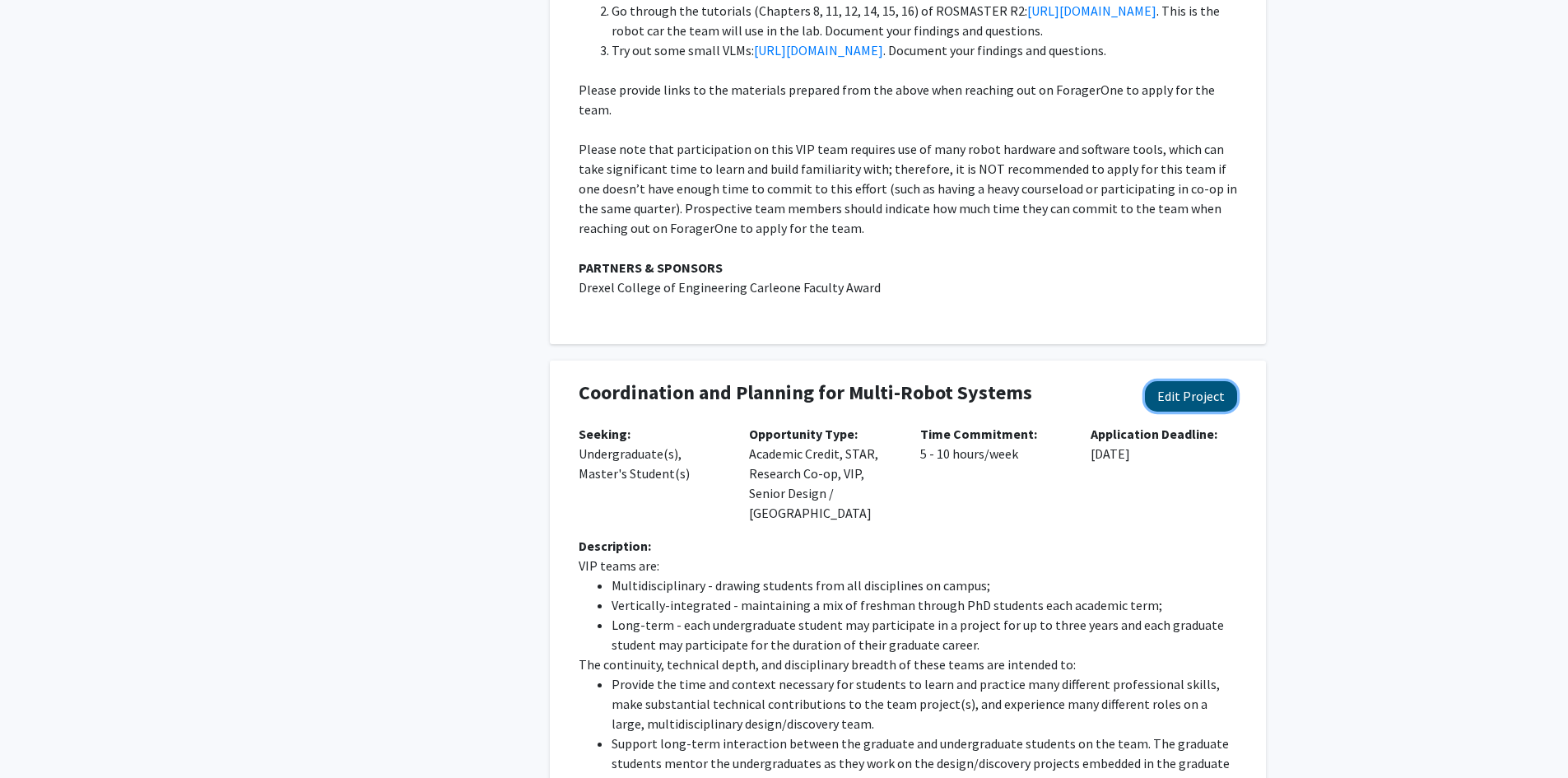
click at [1187, 381] on button "Edit Project" at bounding box center [1191, 396] width 92 height 30
select select "5 - 10"
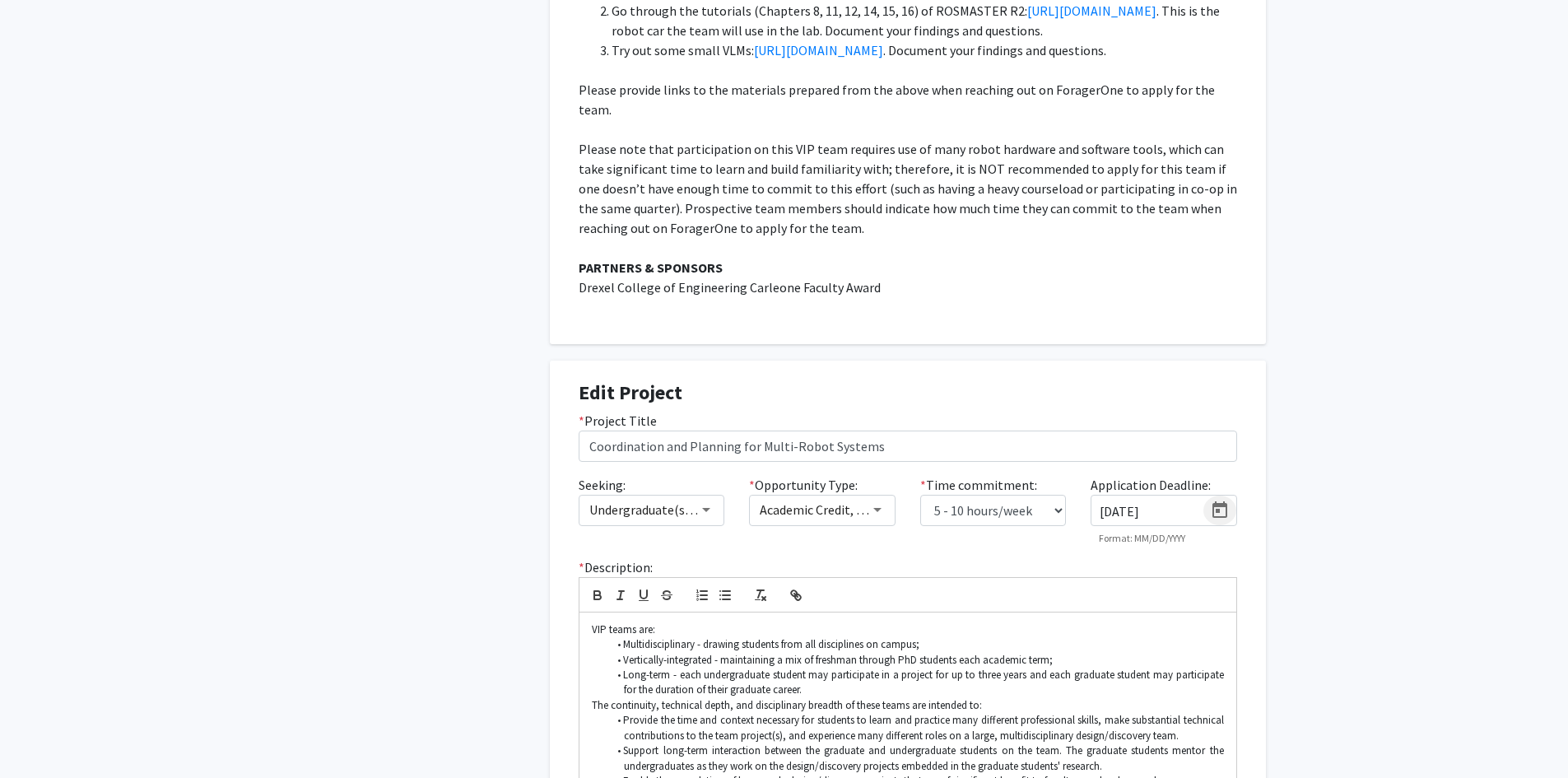
click at [1225, 502] on icon "Open calendar" at bounding box center [1220, 510] width 15 height 17
click at [1316, 502] on button "Next month" at bounding box center [1314, 501] width 33 height 33
click at [1211, 698] on div "24" at bounding box center [1212, 704] width 29 height 29
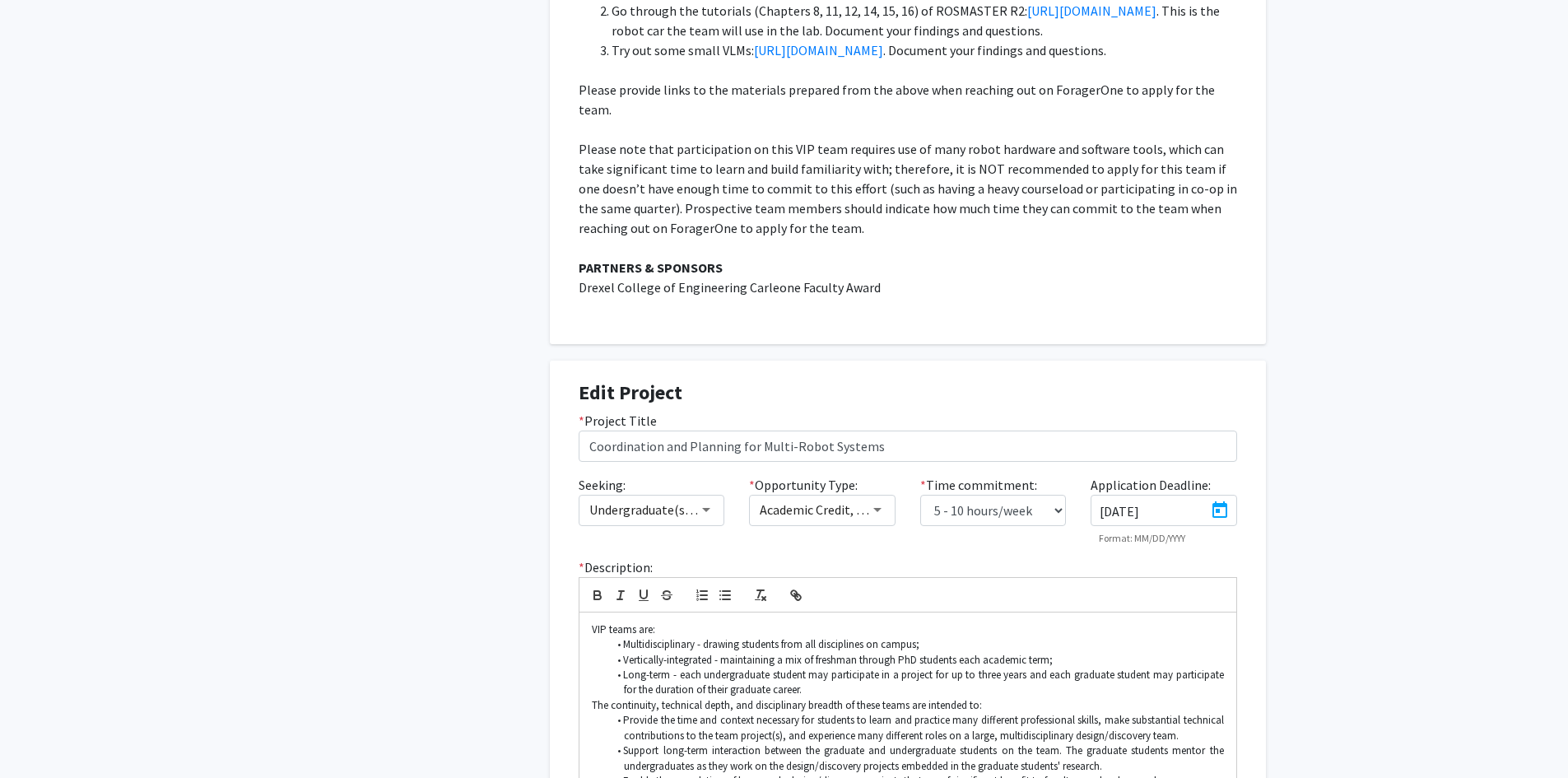
type input "[DATE]"
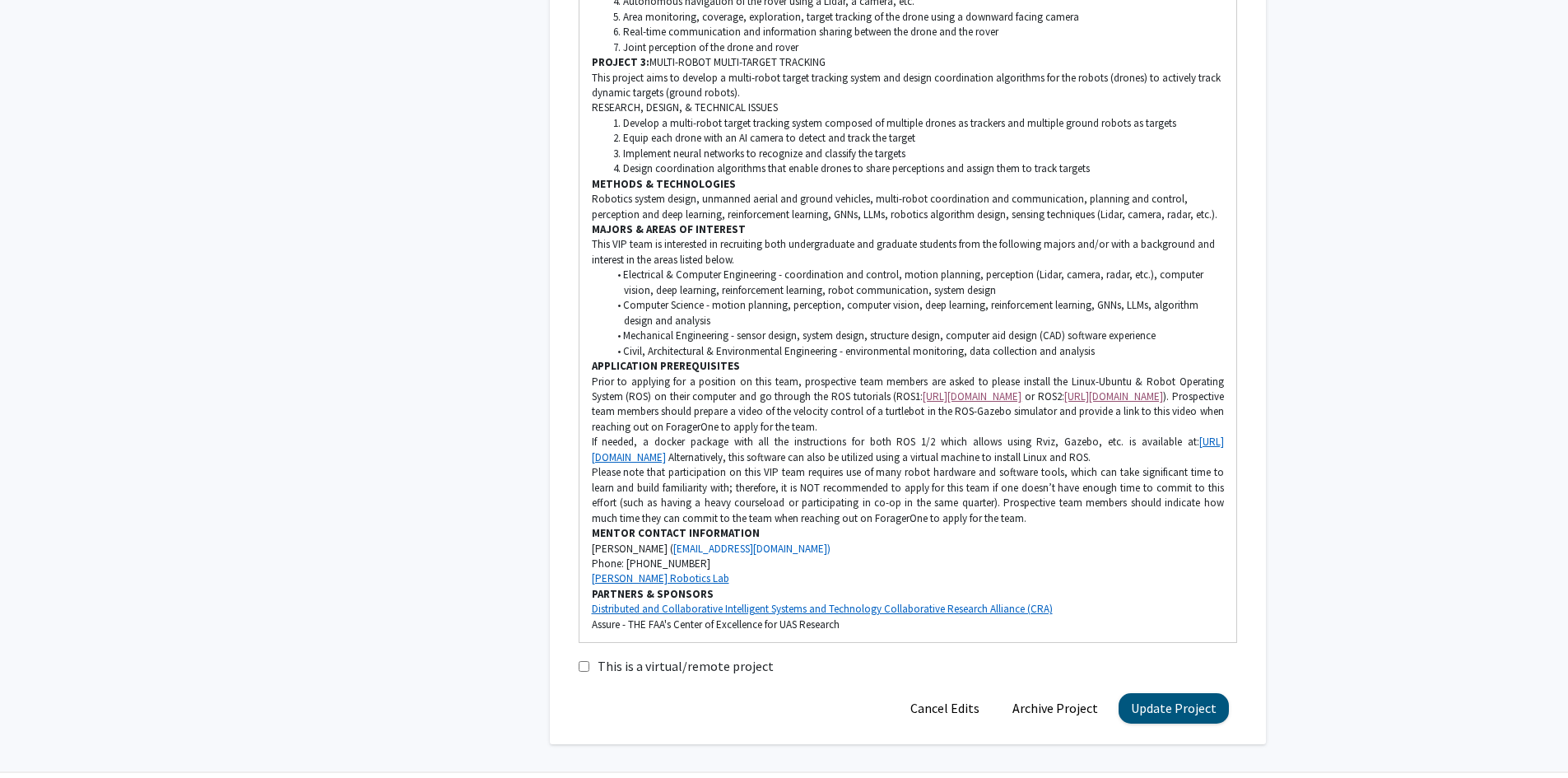
scroll to position [4882, 0]
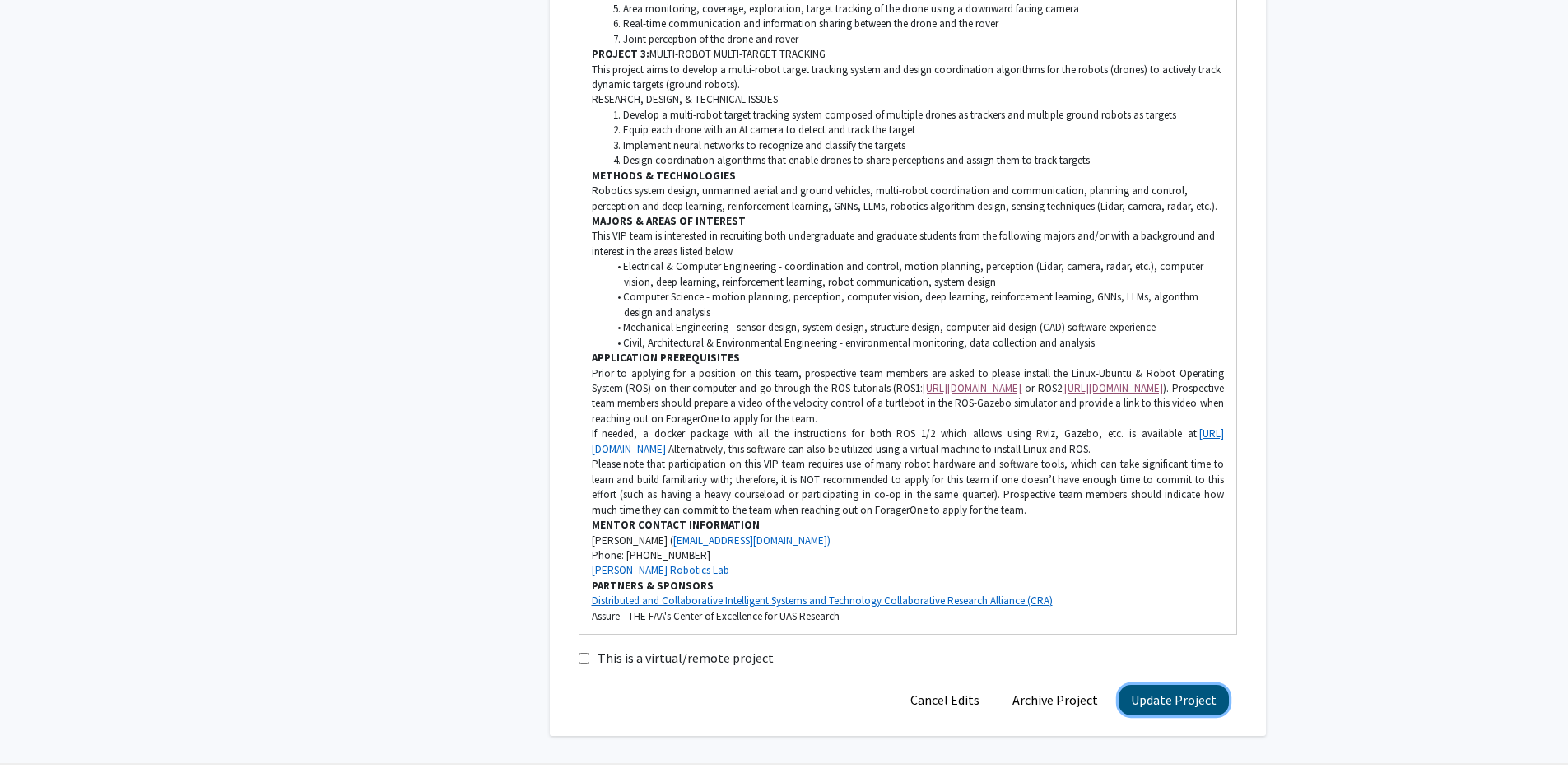
click at [1154, 685] on button "Update Project" at bounding box center [1174, 700] width 111 height 30
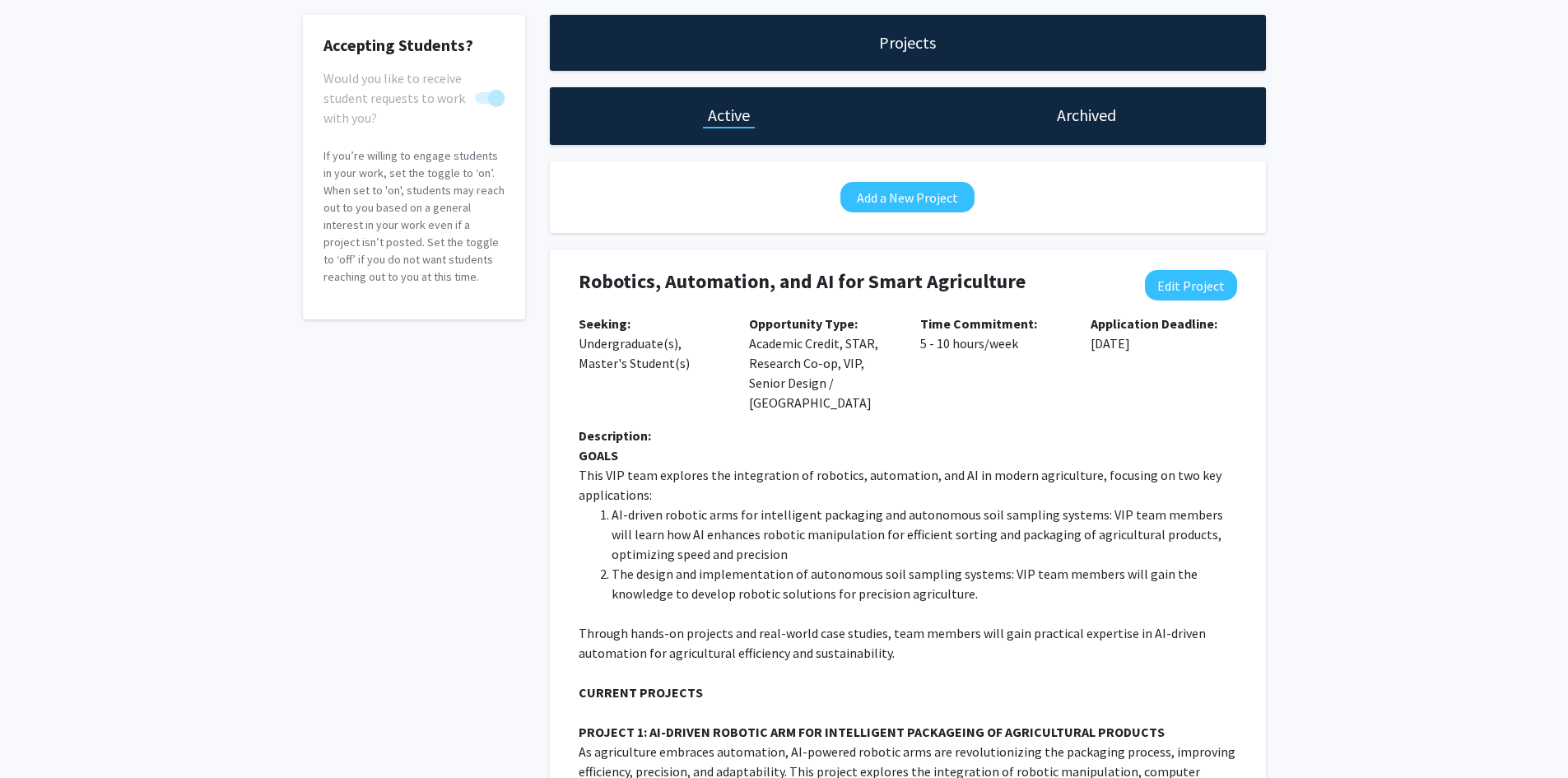
scroll to position [0, 0]
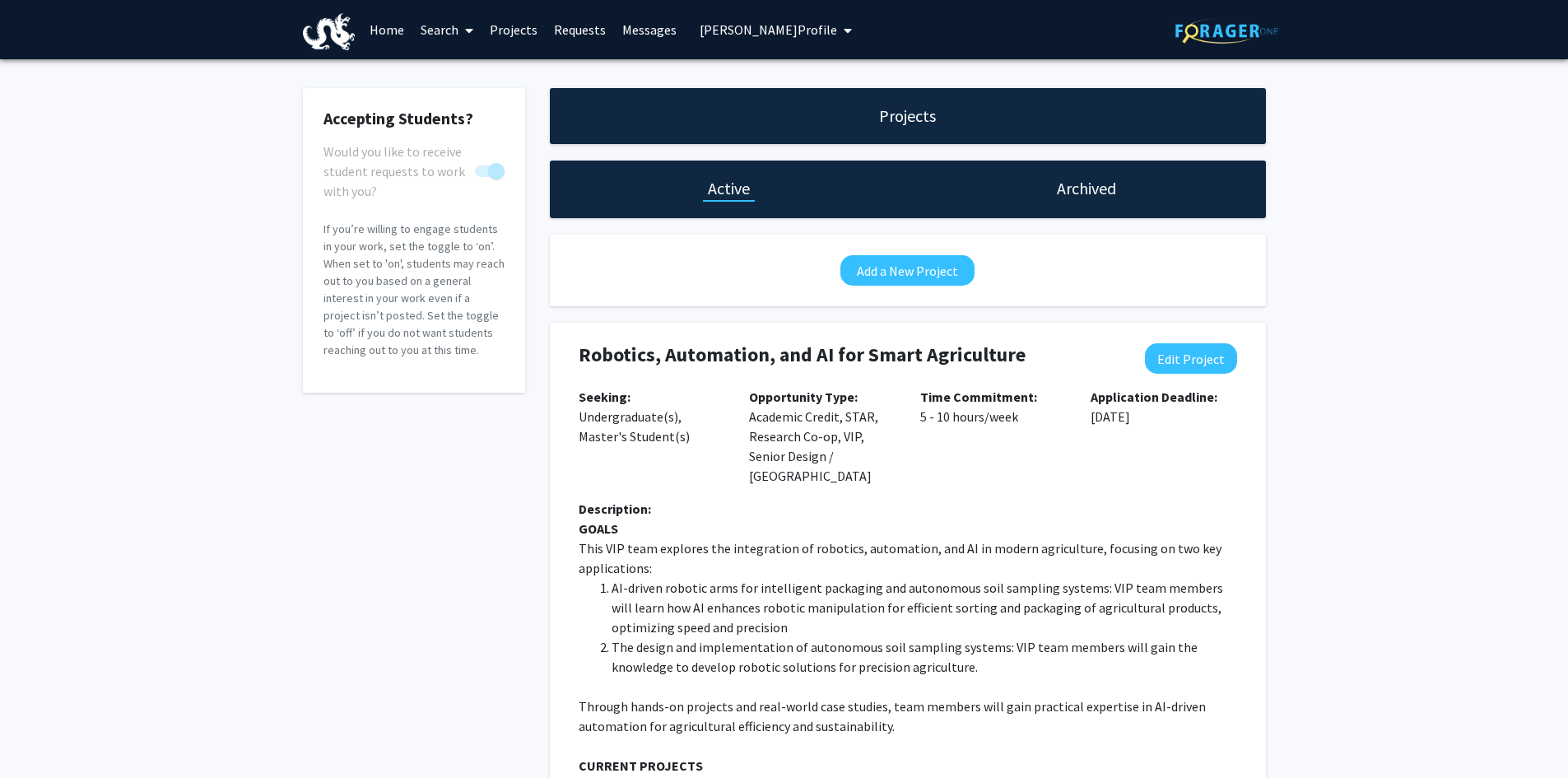
click at [751, 33] on span "[PERSON_NAME] Profile" at bounding box center [769, 30] width 137 height 17
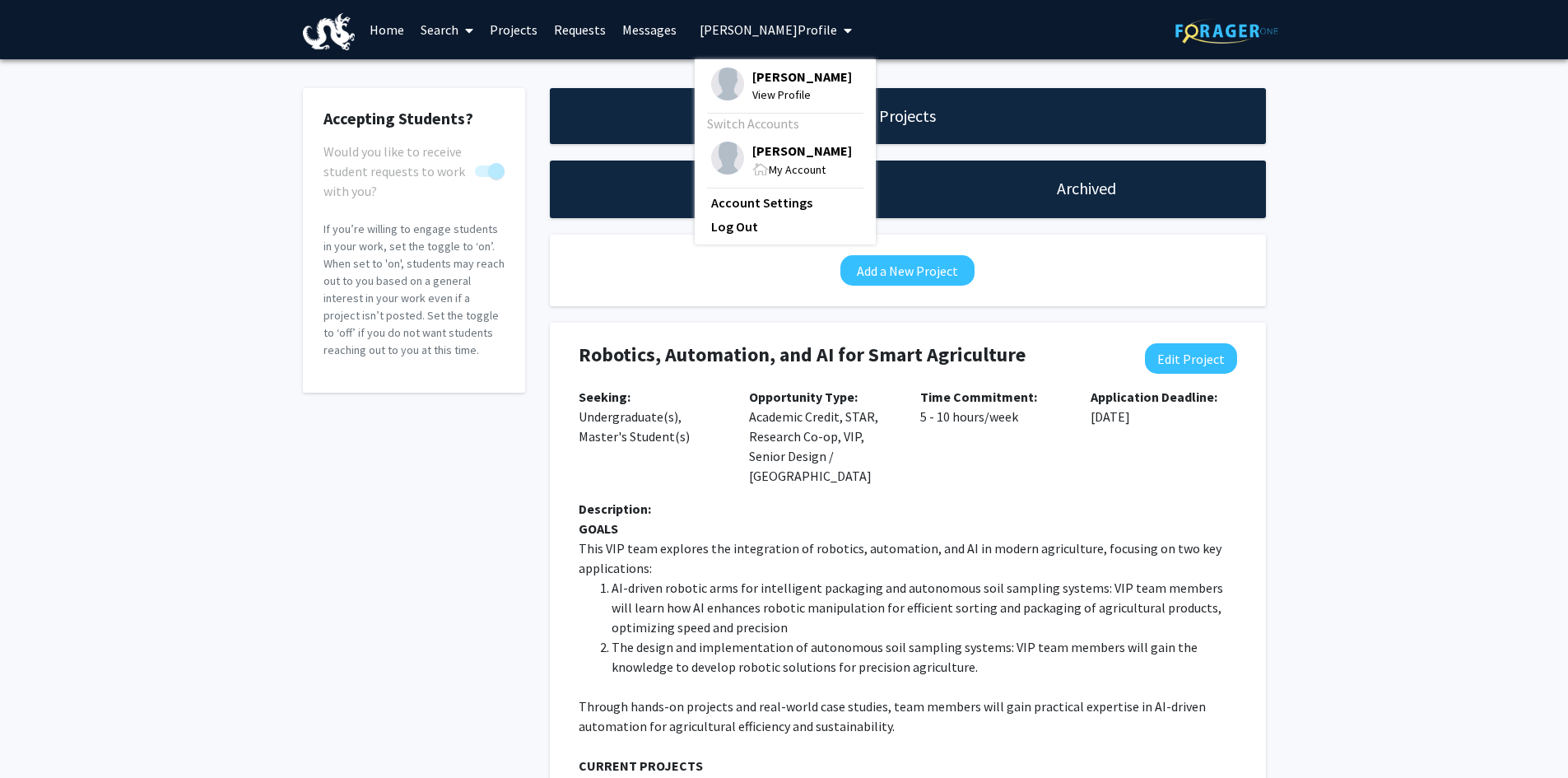
click at [769, 80] on span "[PERSON_NAME]" at bounding box center [802, 77] width 100 height 18
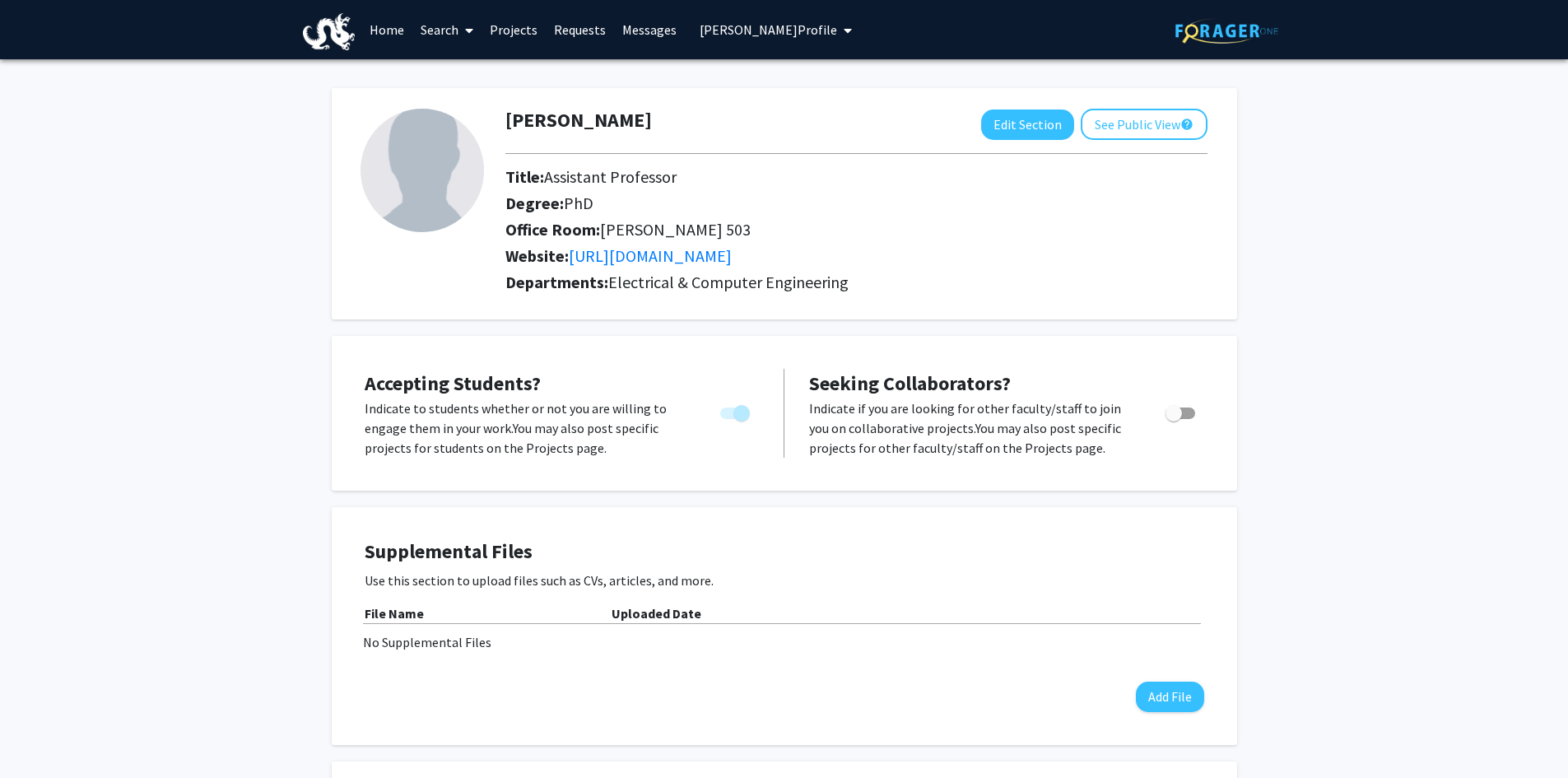
click at [774, 31] on span "[PERSON_NAME] Profile" at bounding box center [769, 30] width 137 height 17
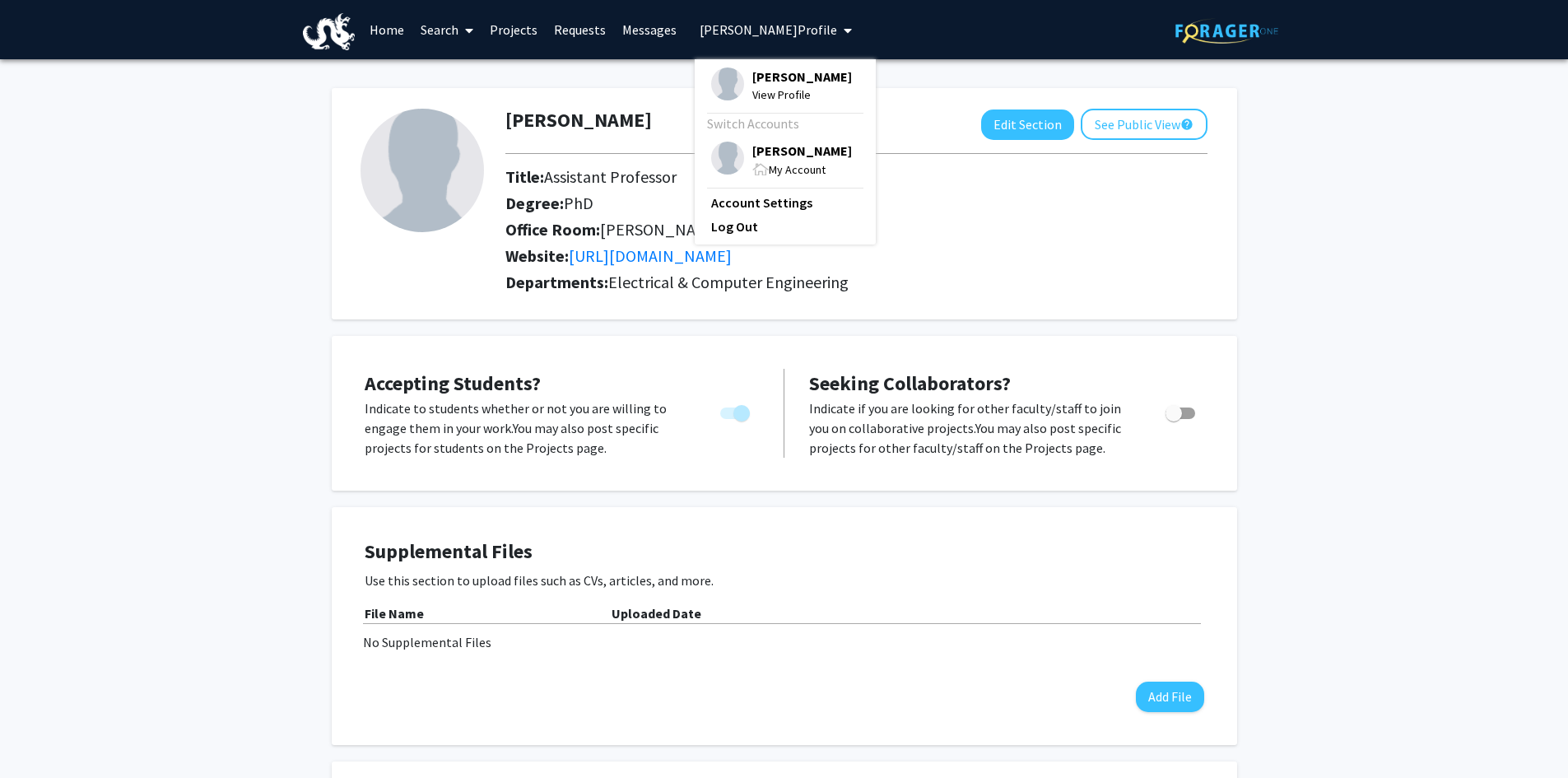
click at [769, 167] on span "My Account" at bounding box center [797, 170] width 57 height 15
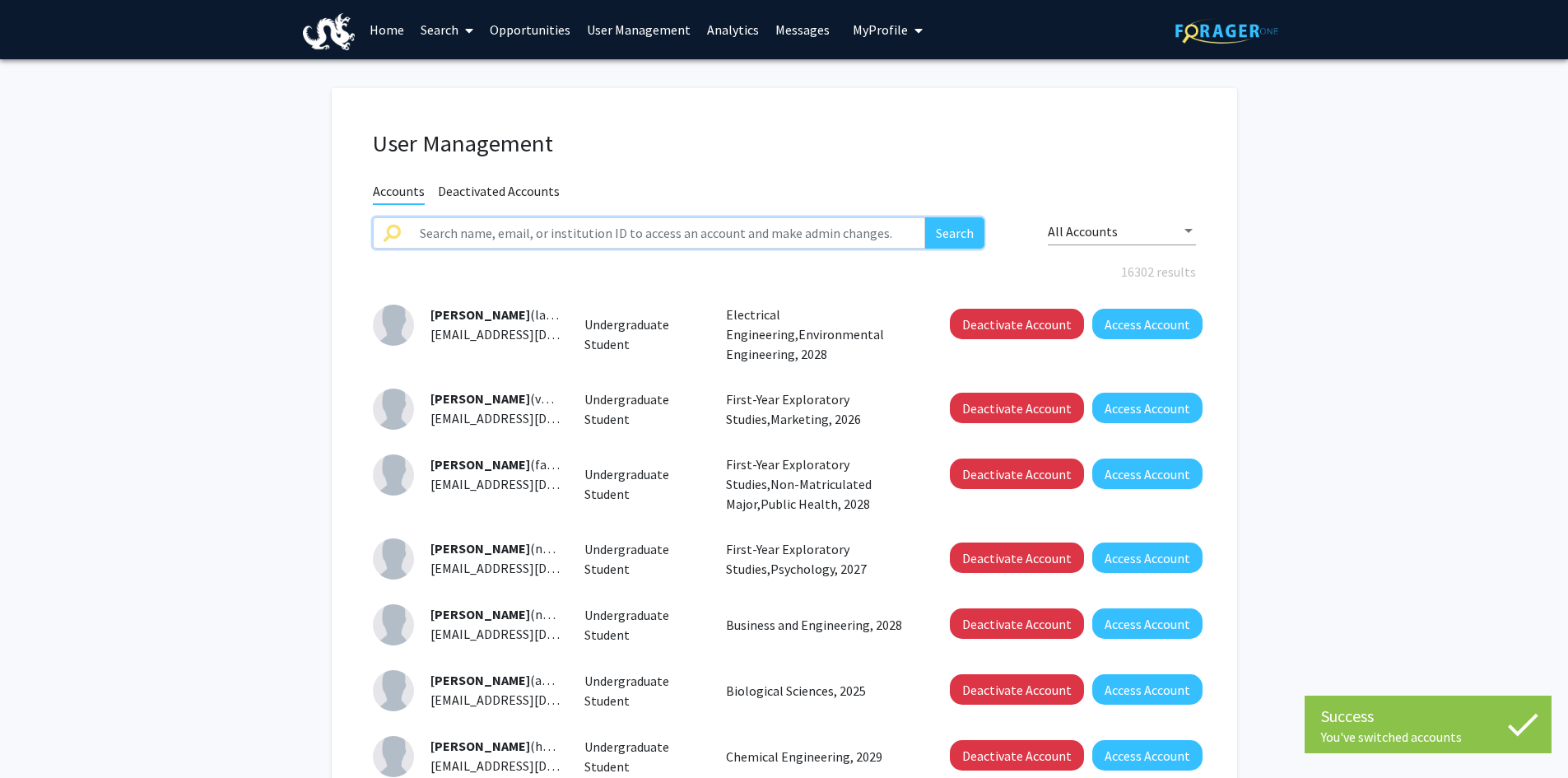
click at [450, 229] on input "text" at bounding box center [668, 233] width 517 height 31
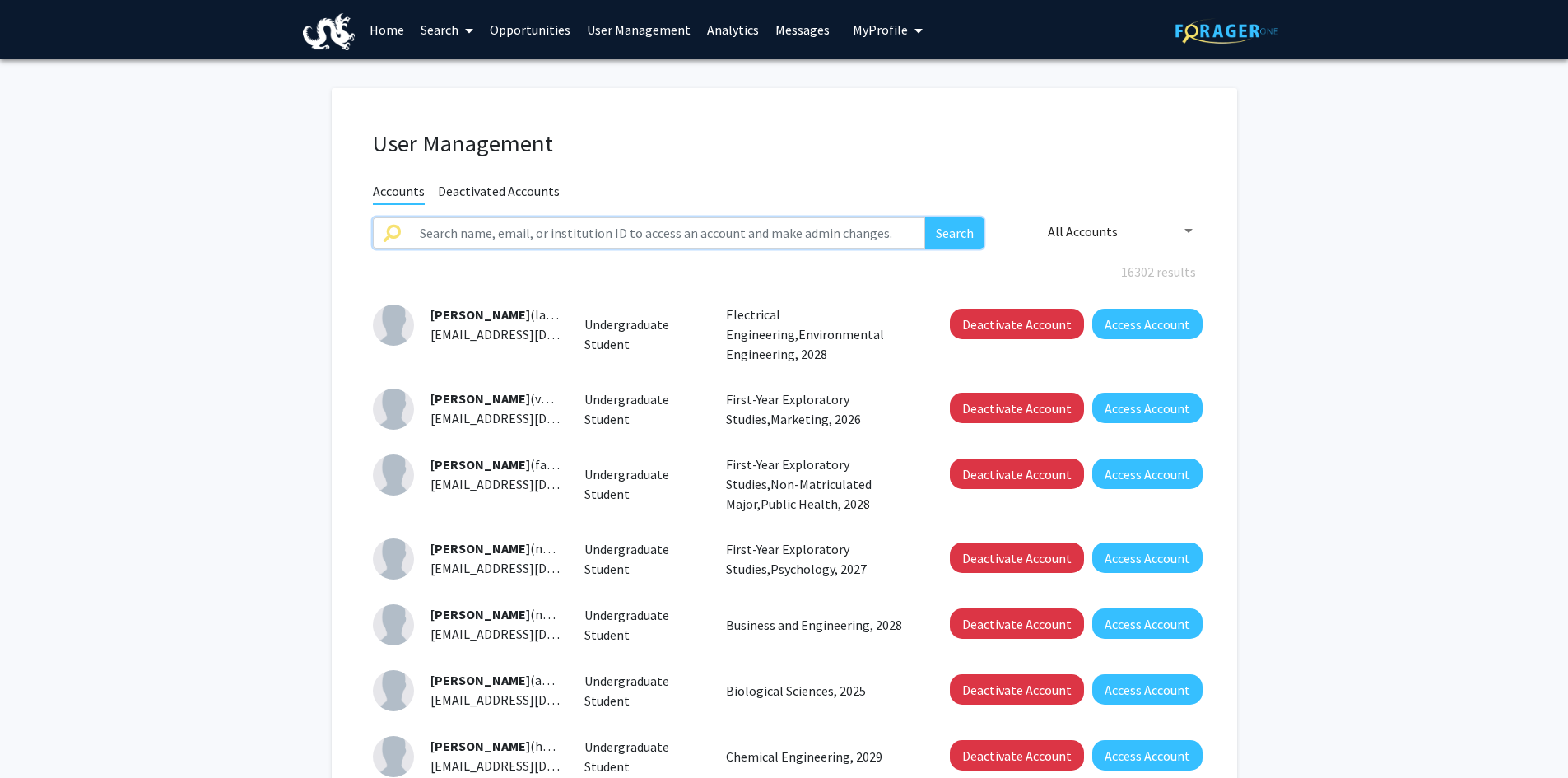
click at [444, 236] on input "text" at bounding box center [668, 233] width 517 height 31
type input "[PERSON_NAME]"
click at [925, 218] on button "Search" at bounding box center [954, 233] width 59 height 31
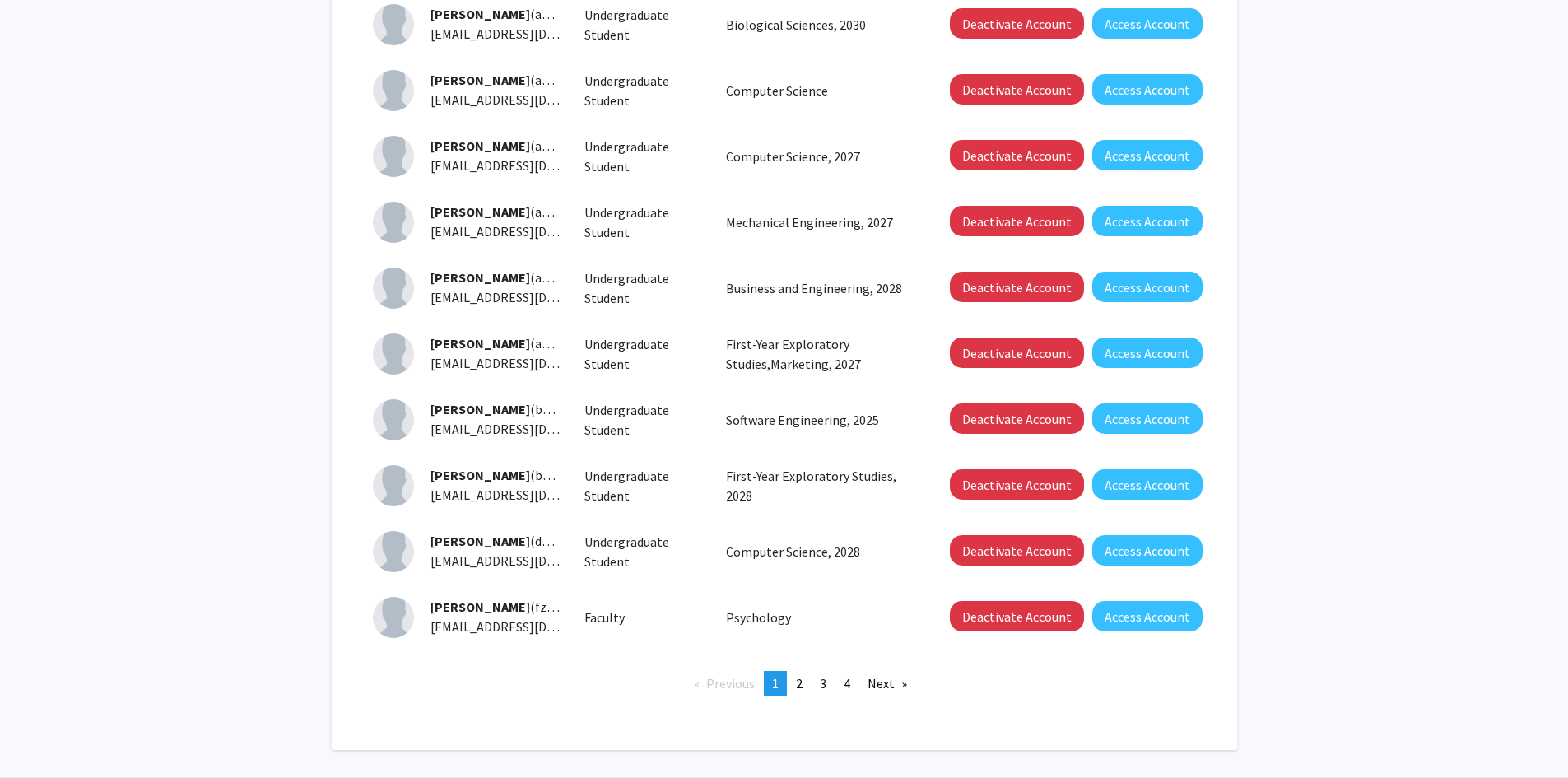
scroll to position [329, 0]
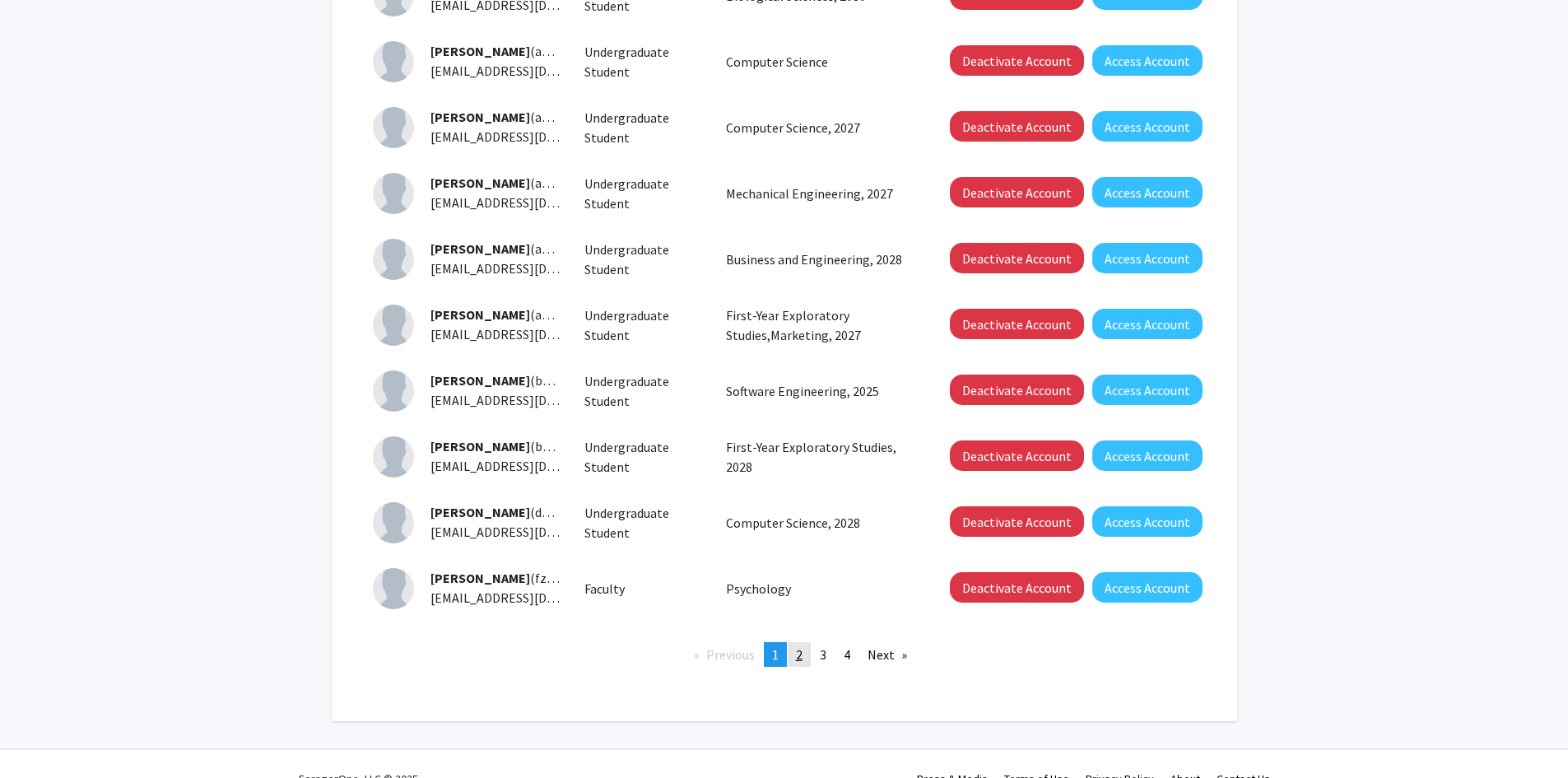
click at [799, 657] on span "2" at bounding box center [799, 655] width 7 height 17
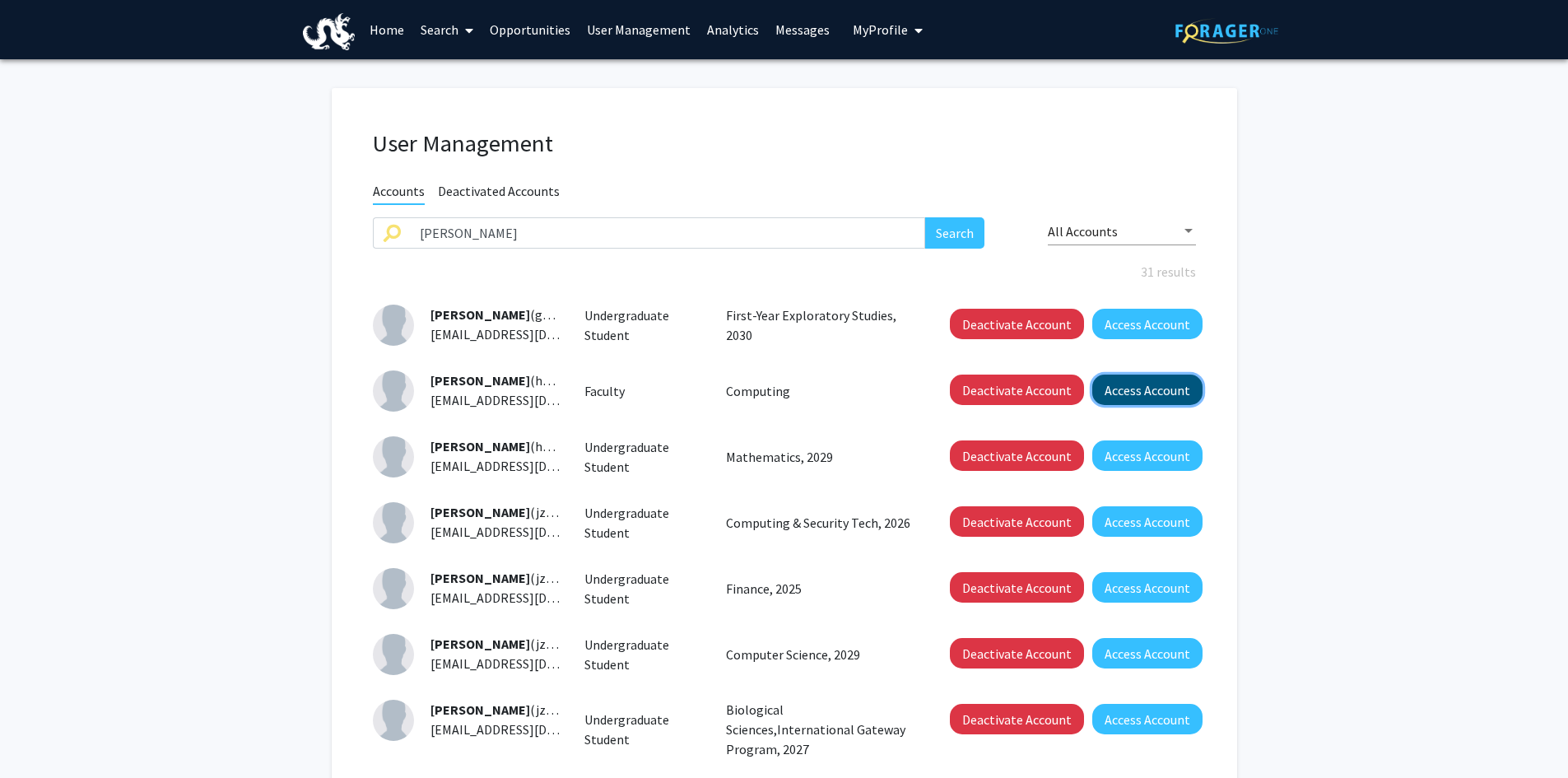
click at [1121, 391] on button "Access Account" at bounding box center [1148, 389] width 111 height 30
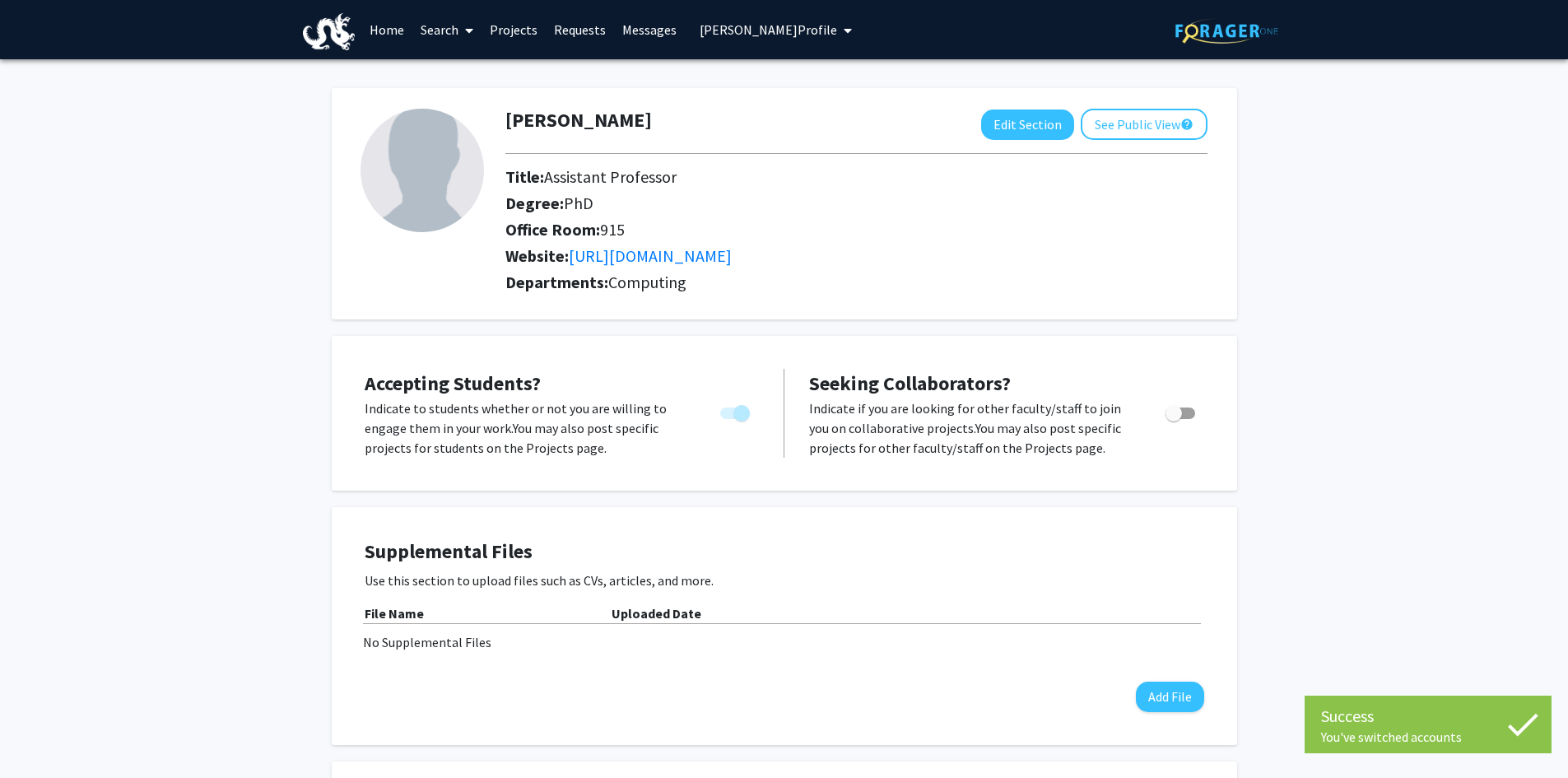
click at [516, 24] on link "Projects" at bounding box center [513, 29] width 64 height 58
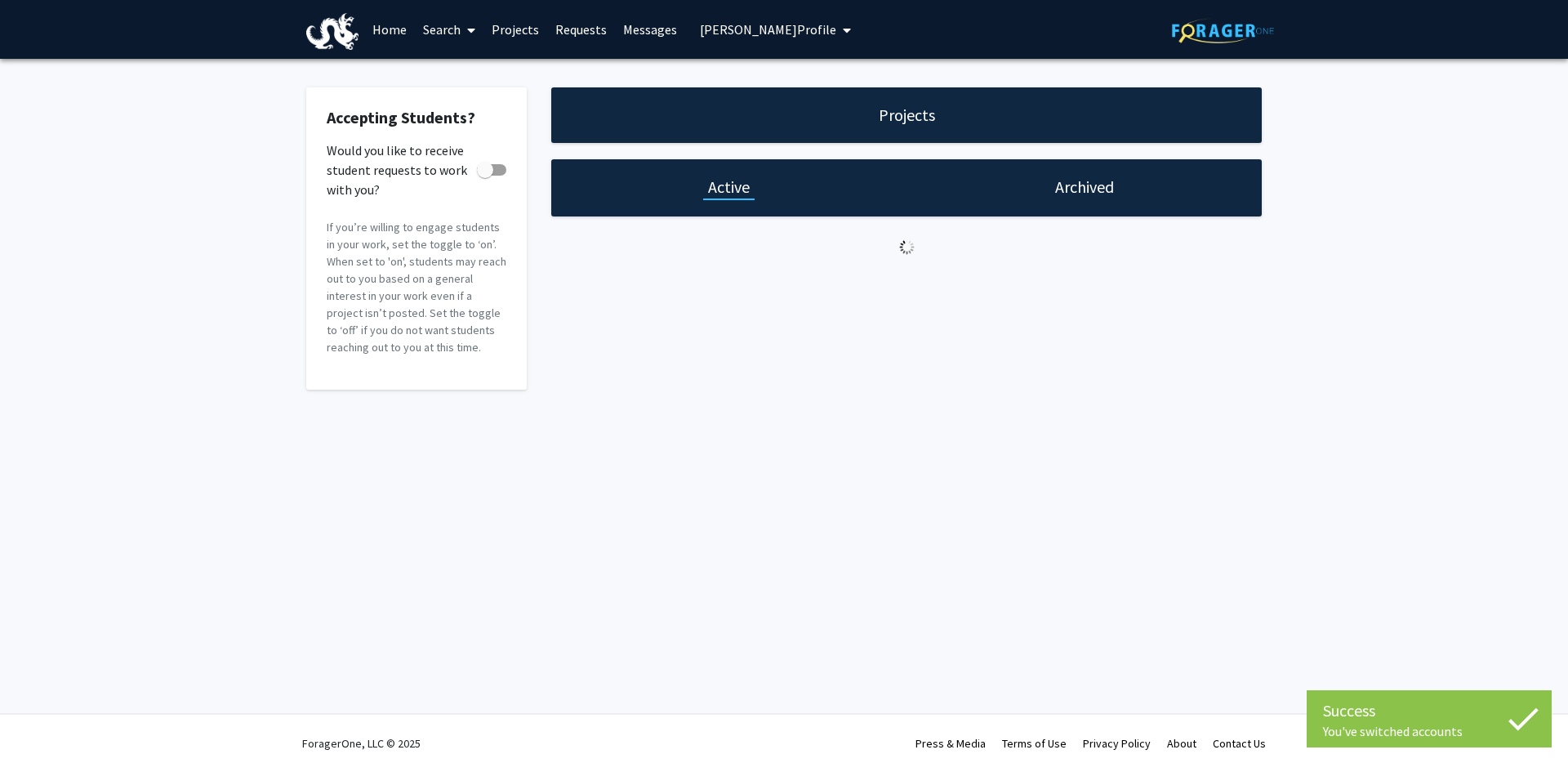
checkbox input "true"
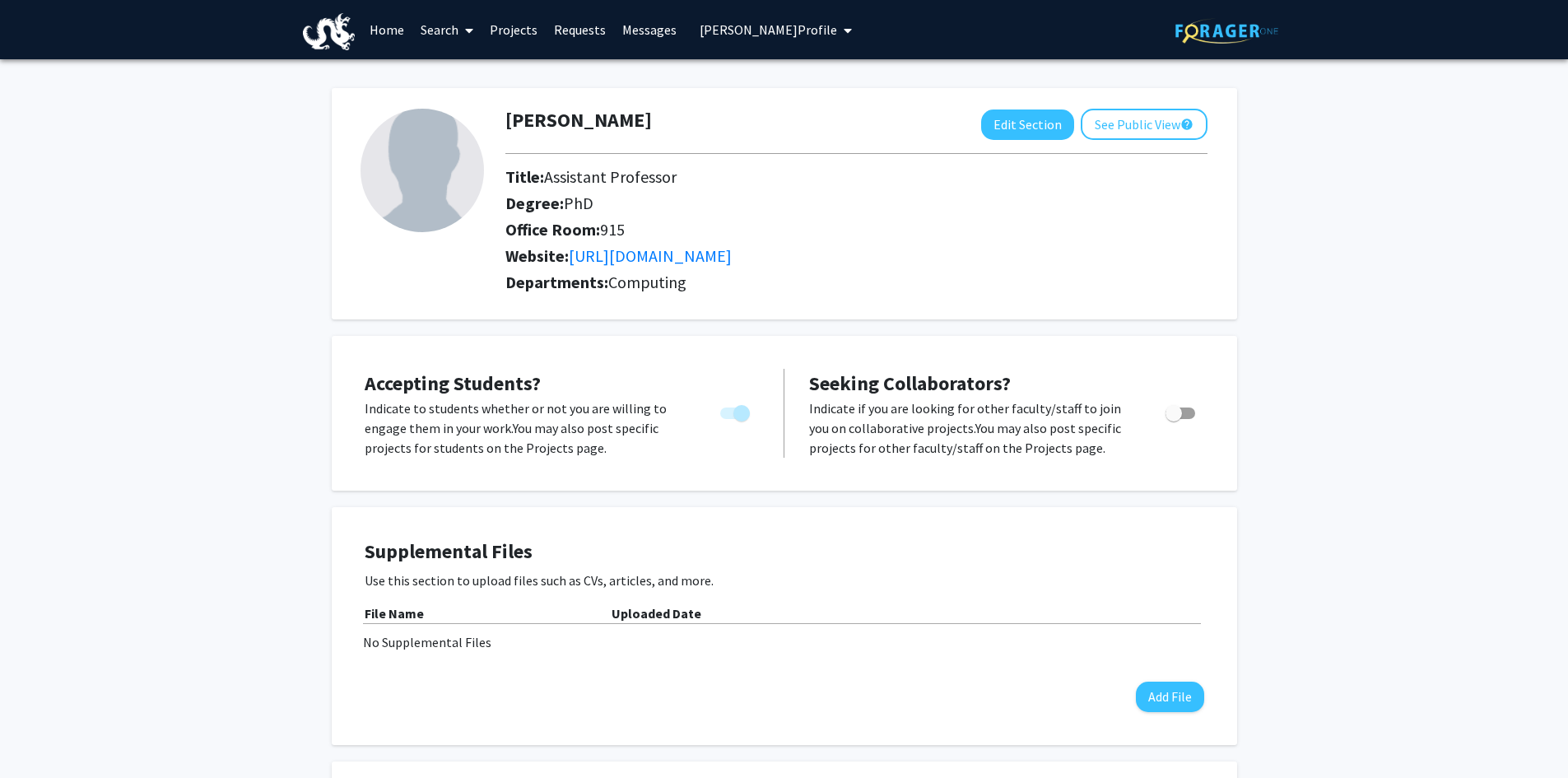
click at [435, 27] on link "Search" at bounding box center [447, 29] width 69 height 58
click at [472, 65] on span "Faculty/Staff" at bounding box center [473, 75] width 121 height 33
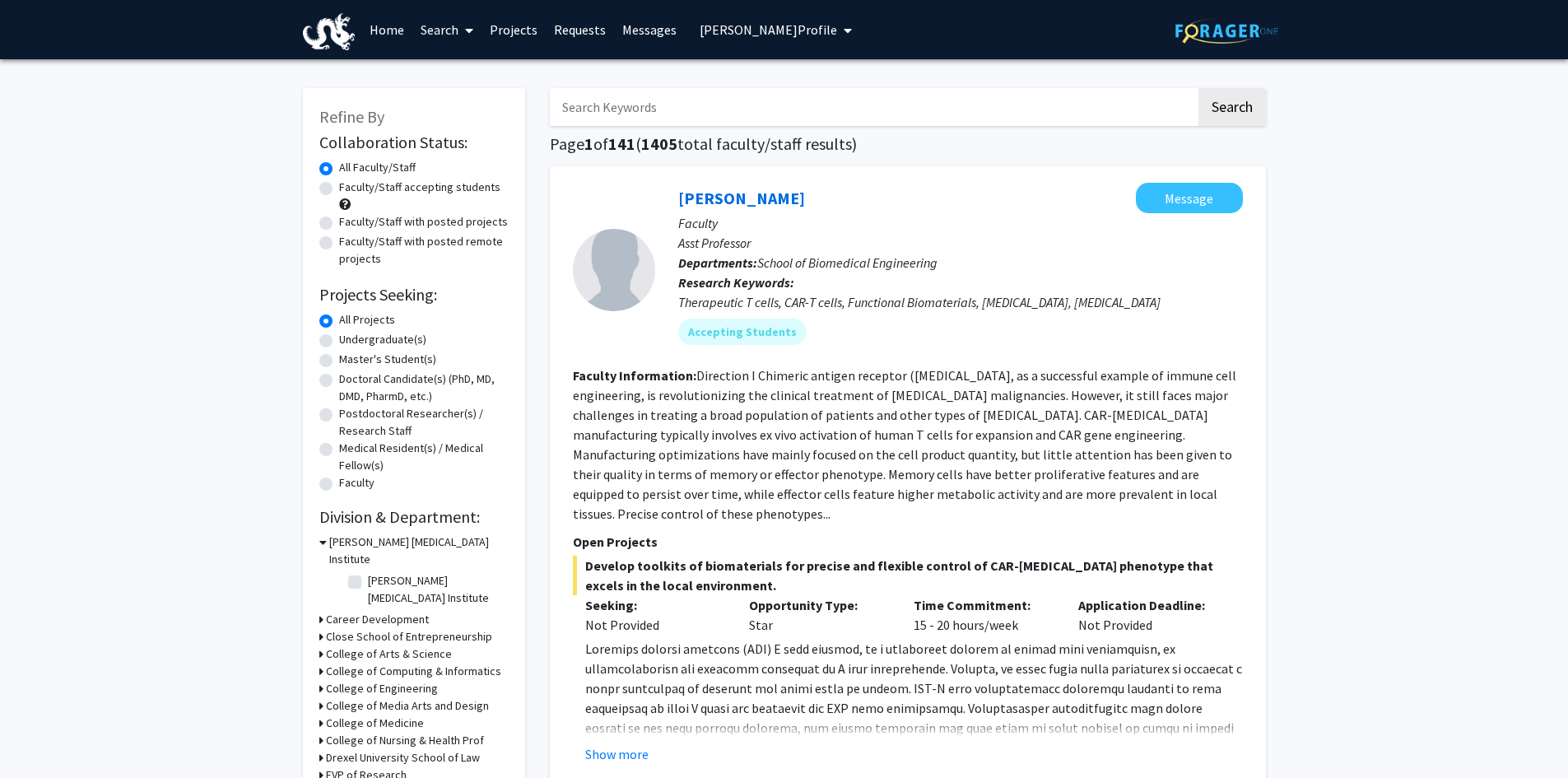
click at [619, 107] on input "Search Keywords" at bounding box center [873, 106] width 646 height 38
type input "[PERSON_NAME]"
click at [1199, 88] on button "Search" at bounding box center [1232, 106] width 68 height 38
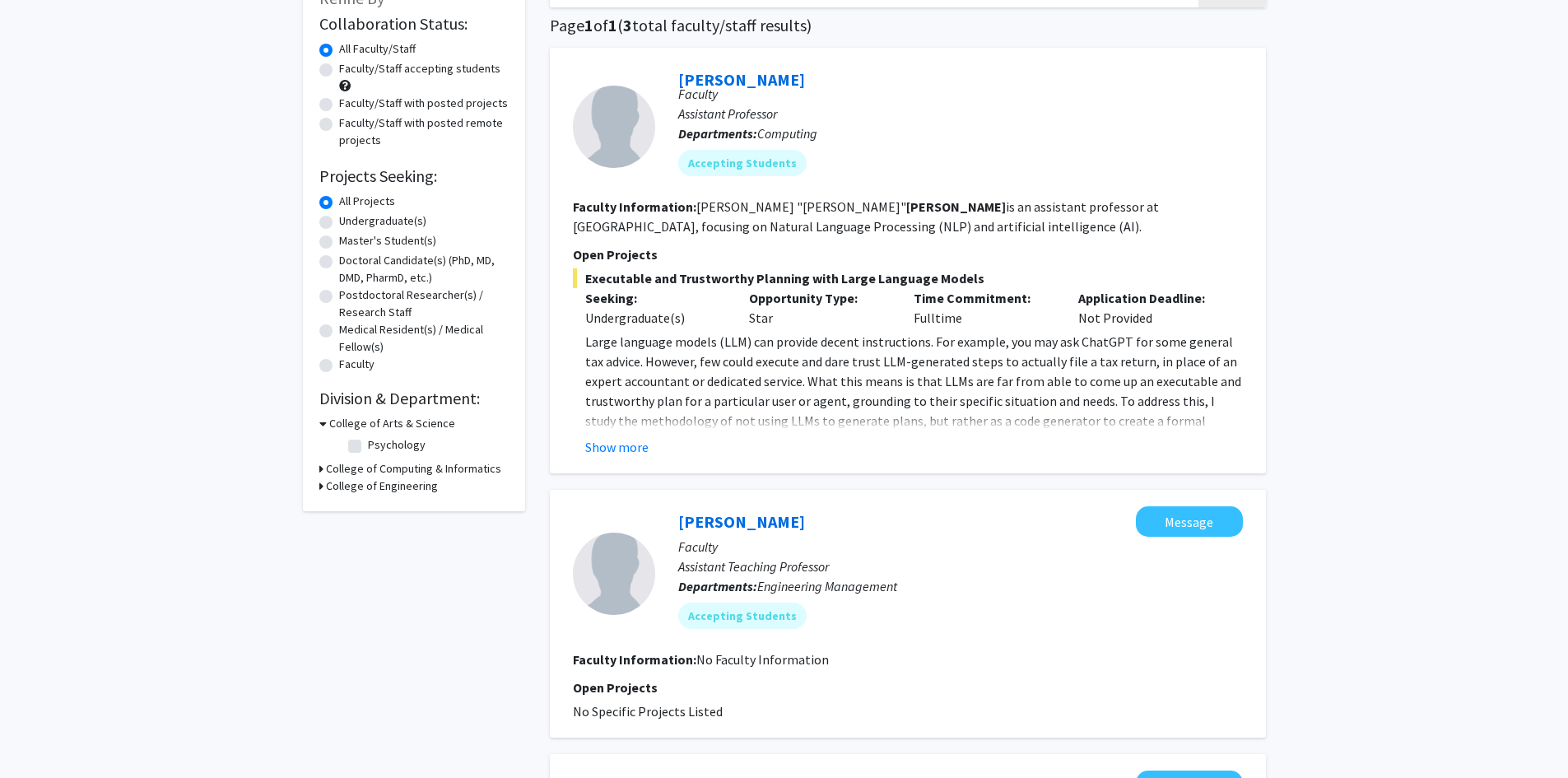
scroll to position [329, 0]
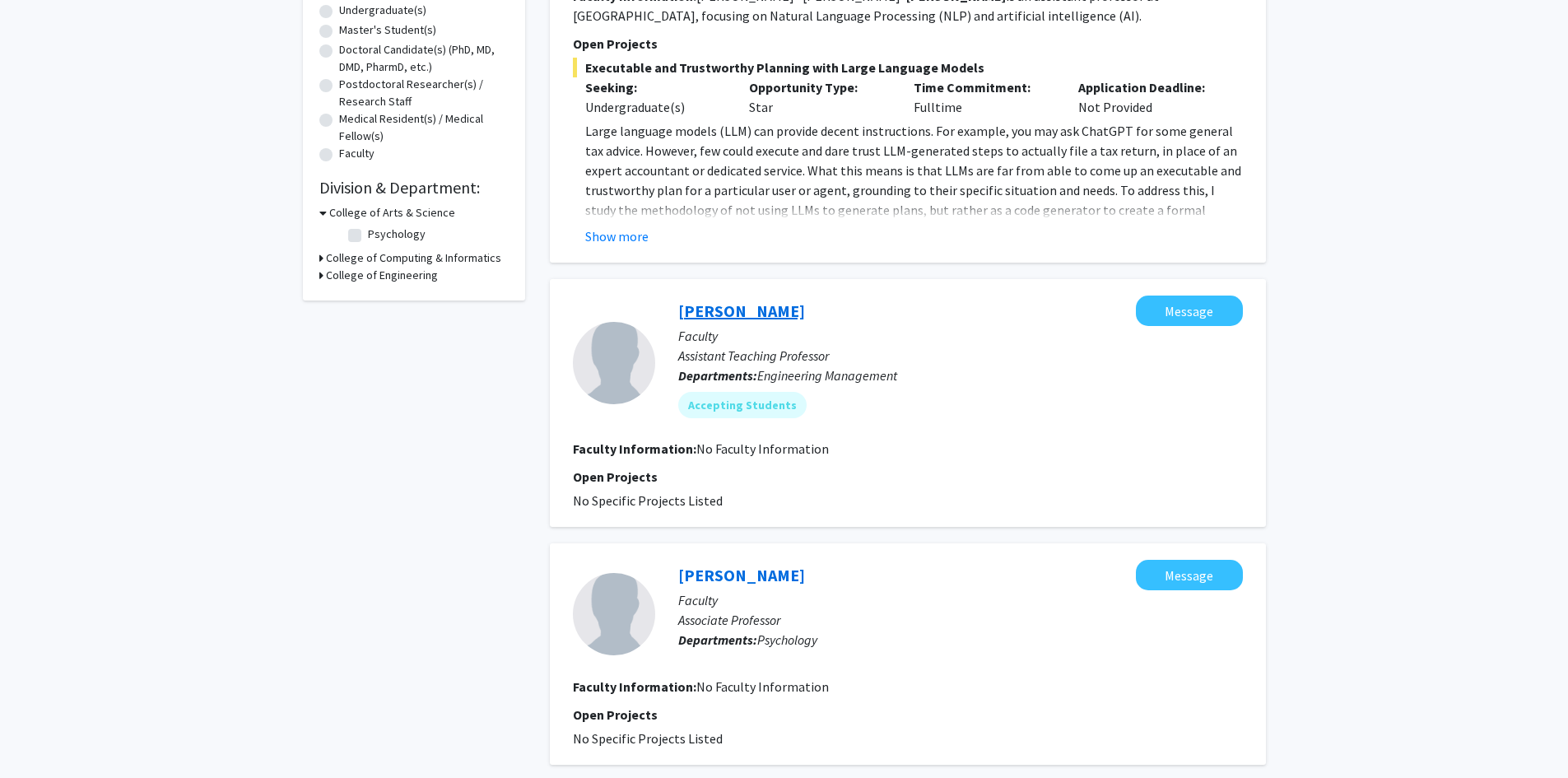
click at [740, 314] on link "[PERSON_NAME]" at bounding box center [741, 311] width 126 height 21
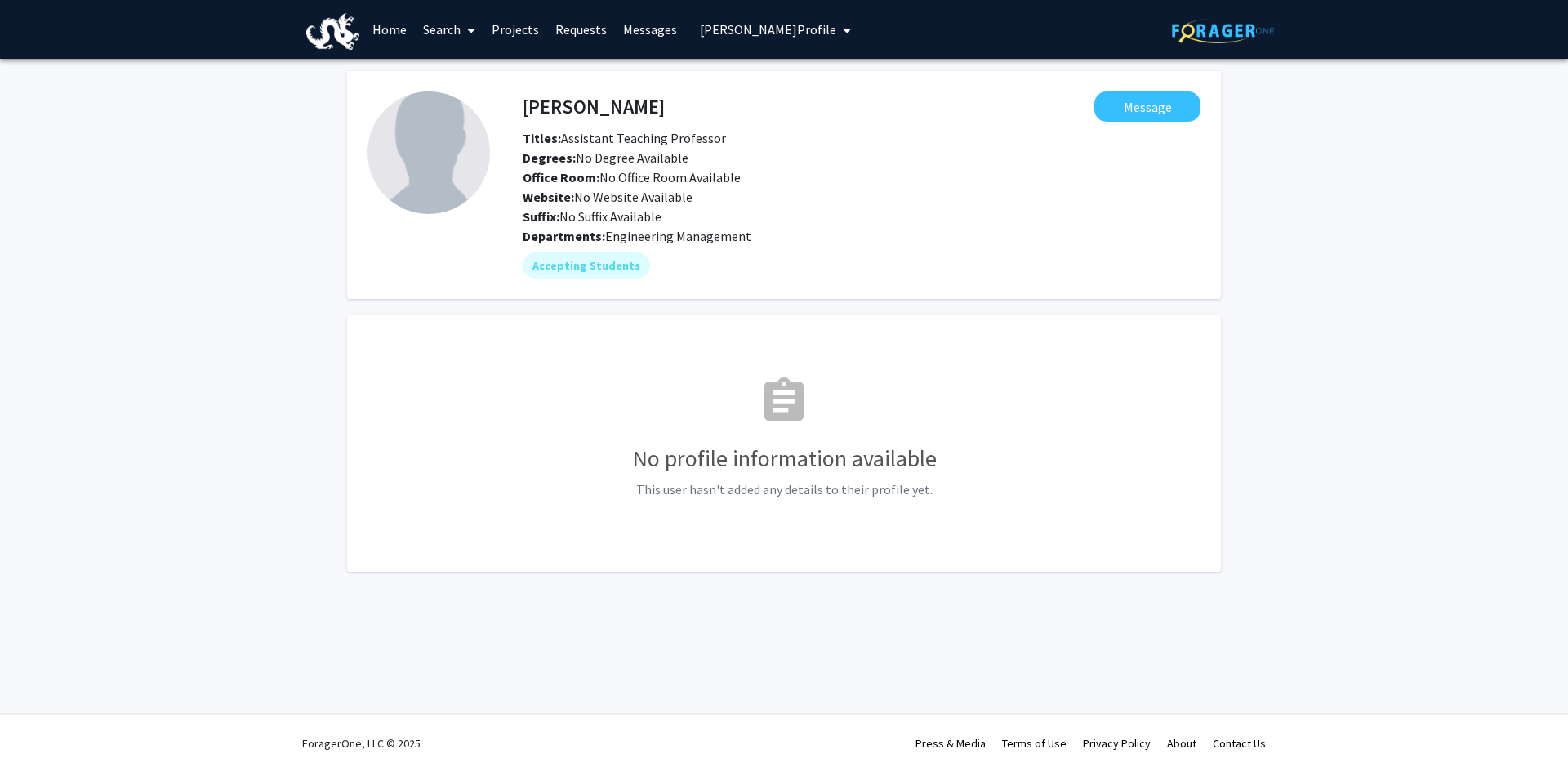
click at [571, 103] on h4 "[PERSON_NAME]" at bounding box center [593, 106] width 142 height 30
click at [571, 101] on h4 "[PERSON_NAME]" at bounding box center [593, 106] width 142 height 30
click at [514, 26] on link "Projects" at bounding box center [515, 29] width 64 height 57
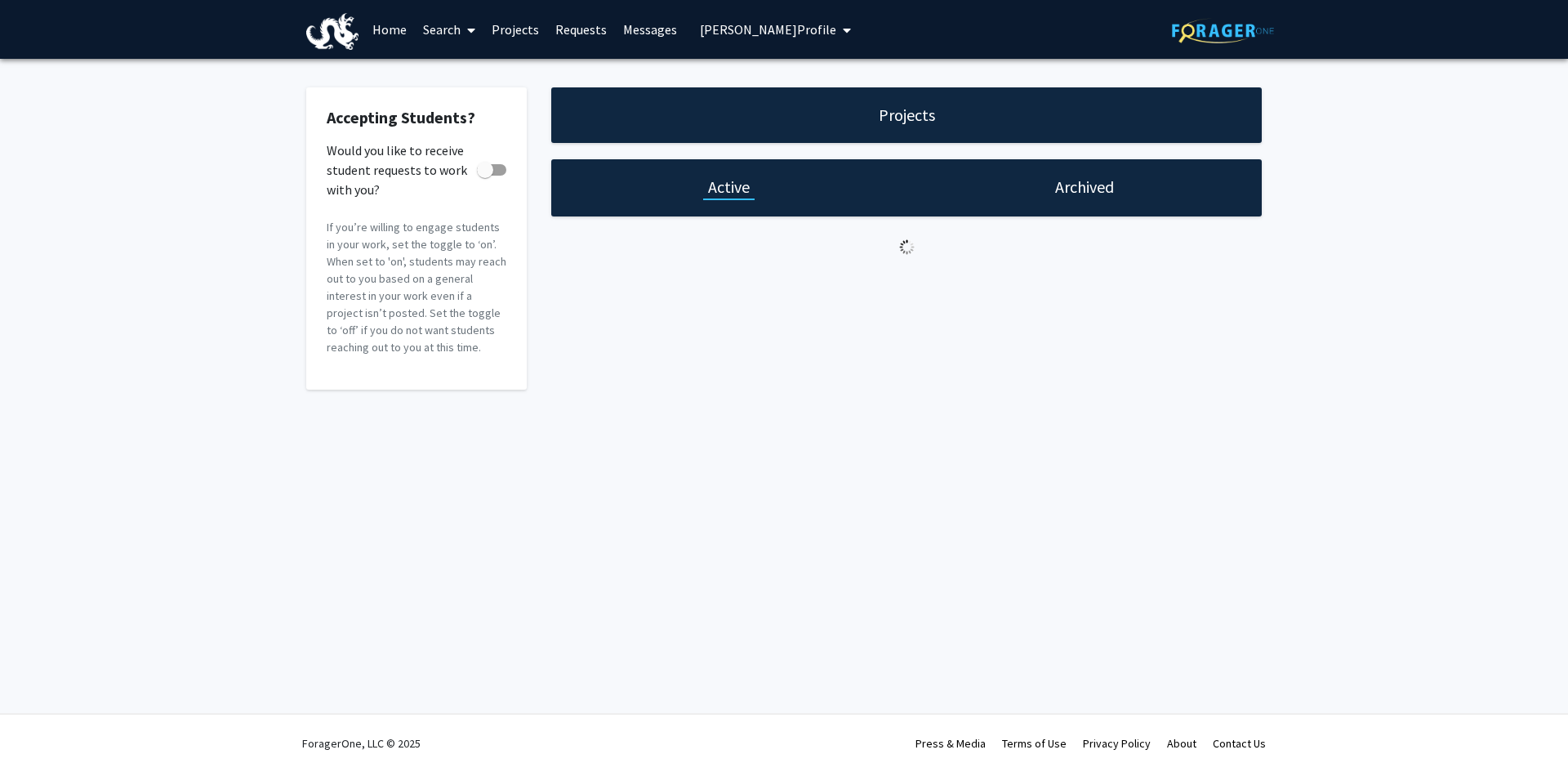
checkbox input "true"
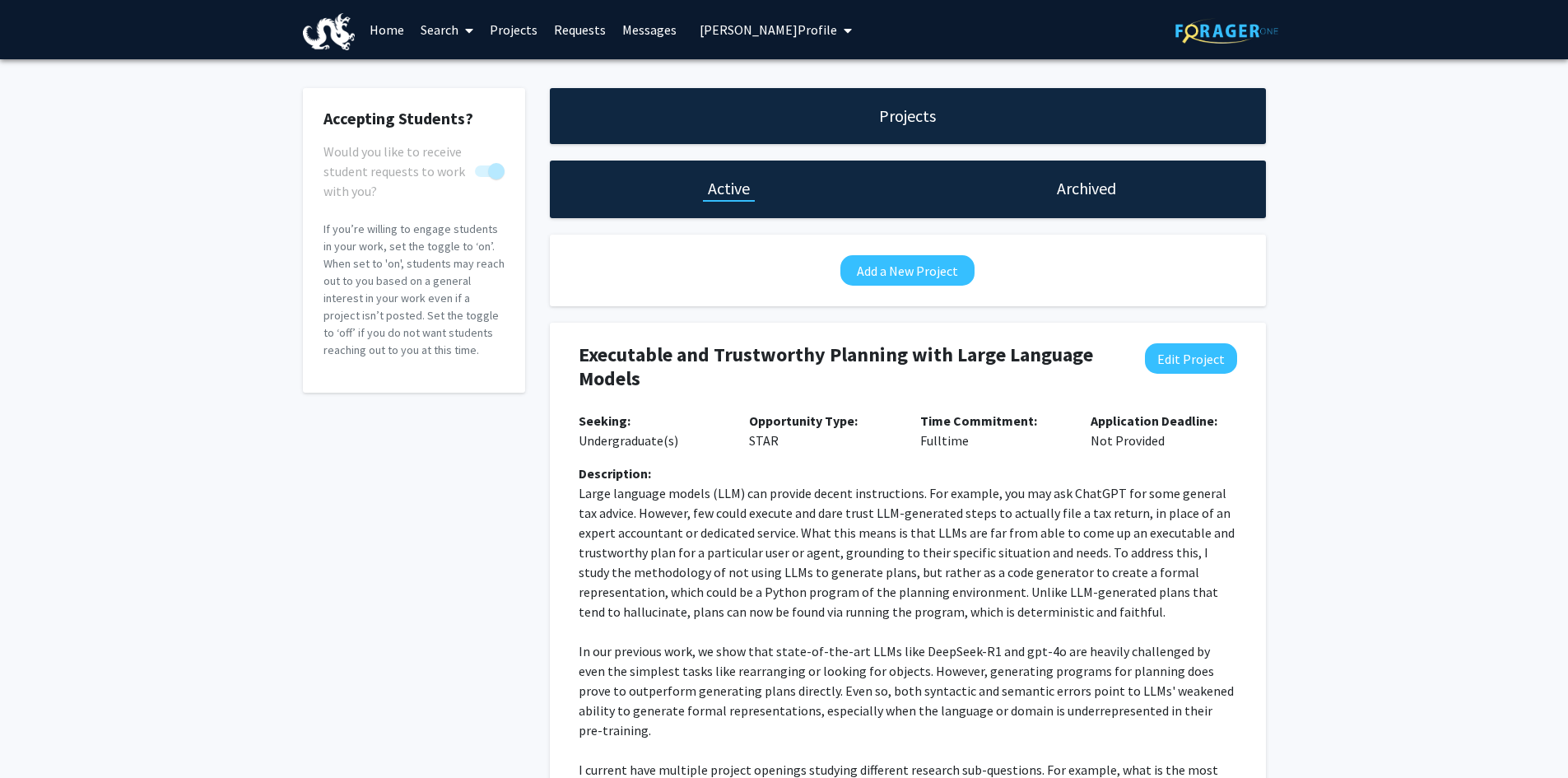
click at [837, 23] on span "My profile dropdown to access profile and logout" at bounding box center [845, 30] width 15 height 58
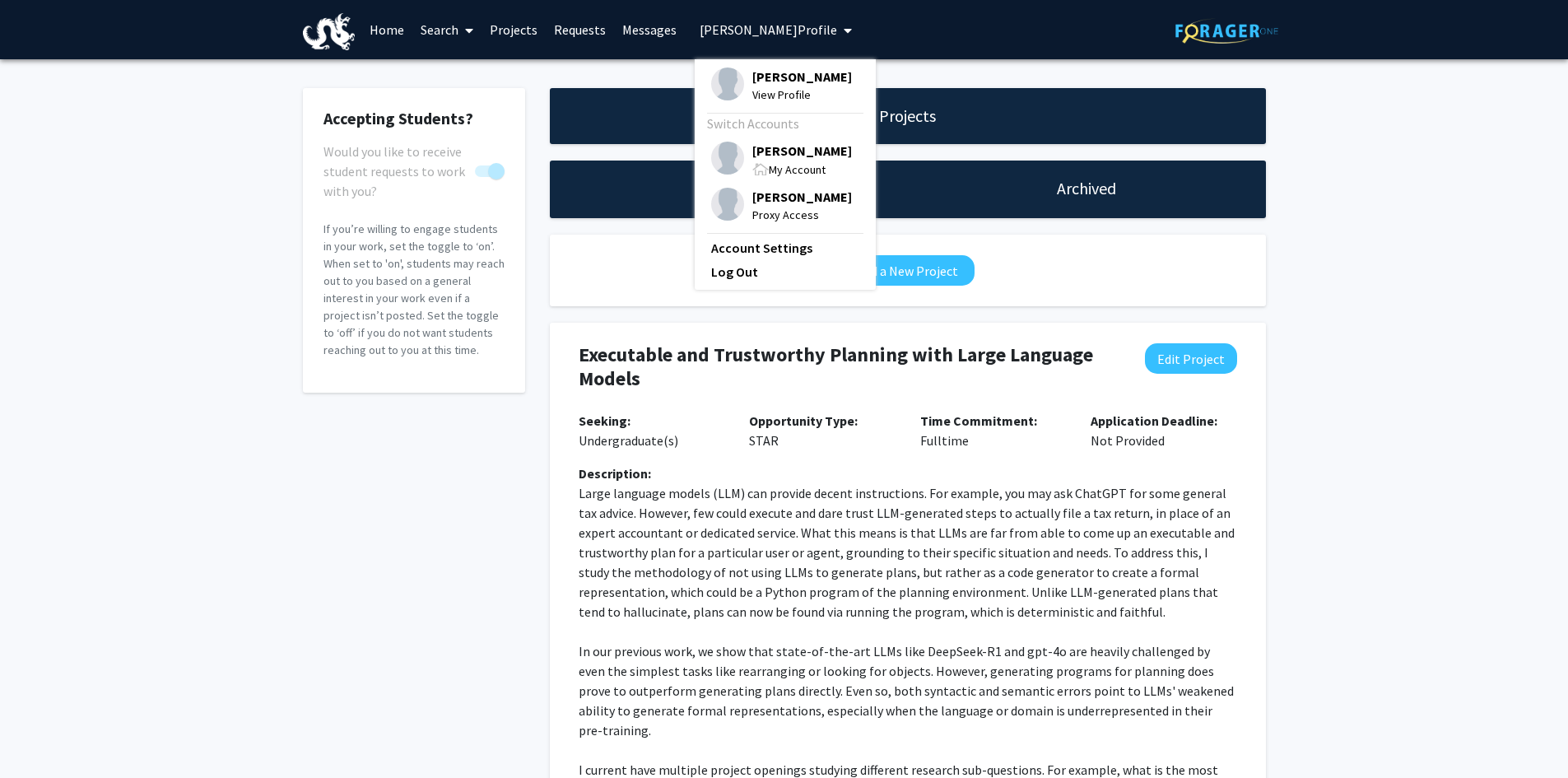
click at [768, 196] on span "[PERSON_NAME]" at bounding box center [802, 197] width 100 height 18
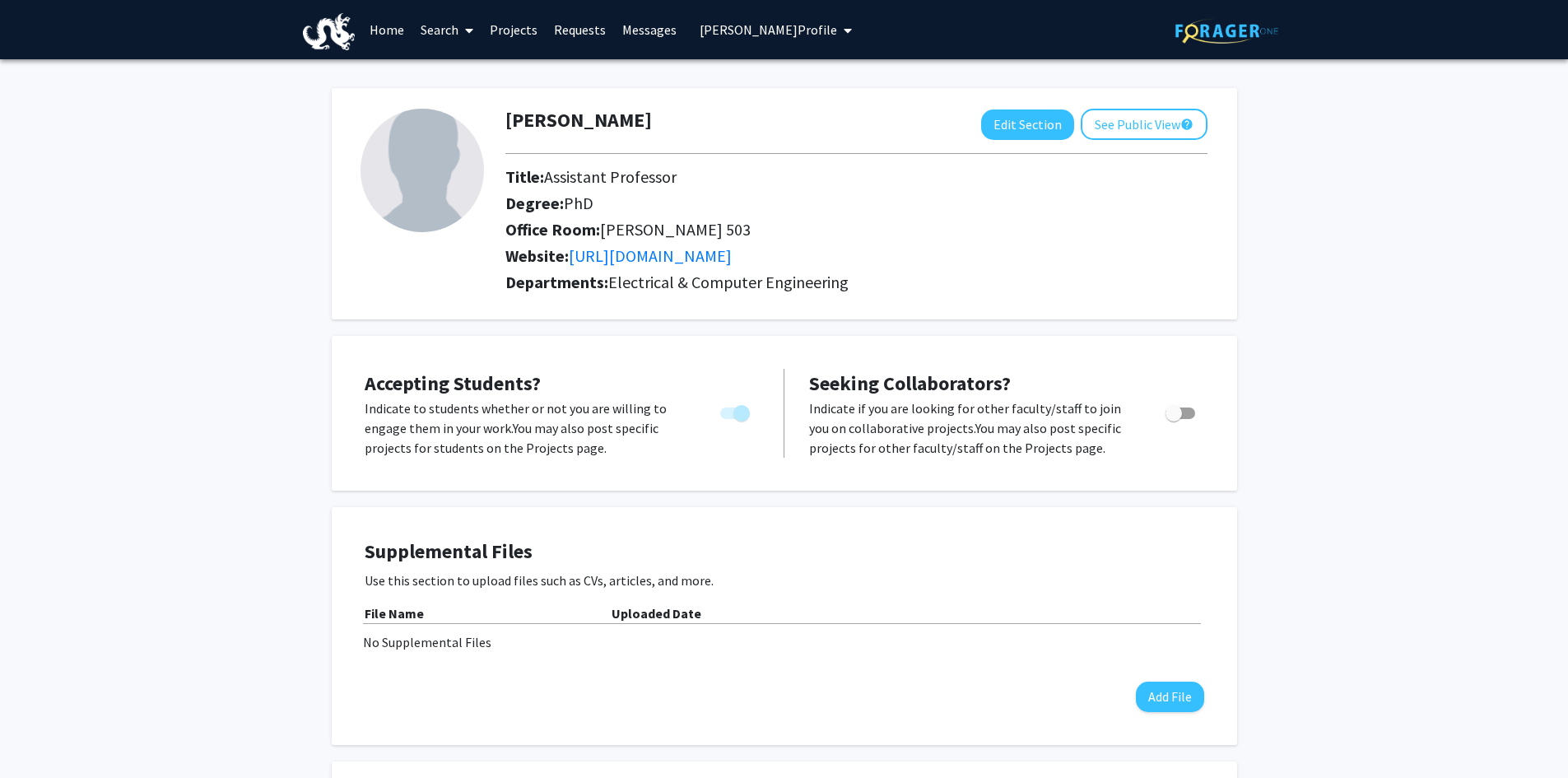
click at [517, 29] on link "Projects" at bounding box center [513, 29] width 64 height 58
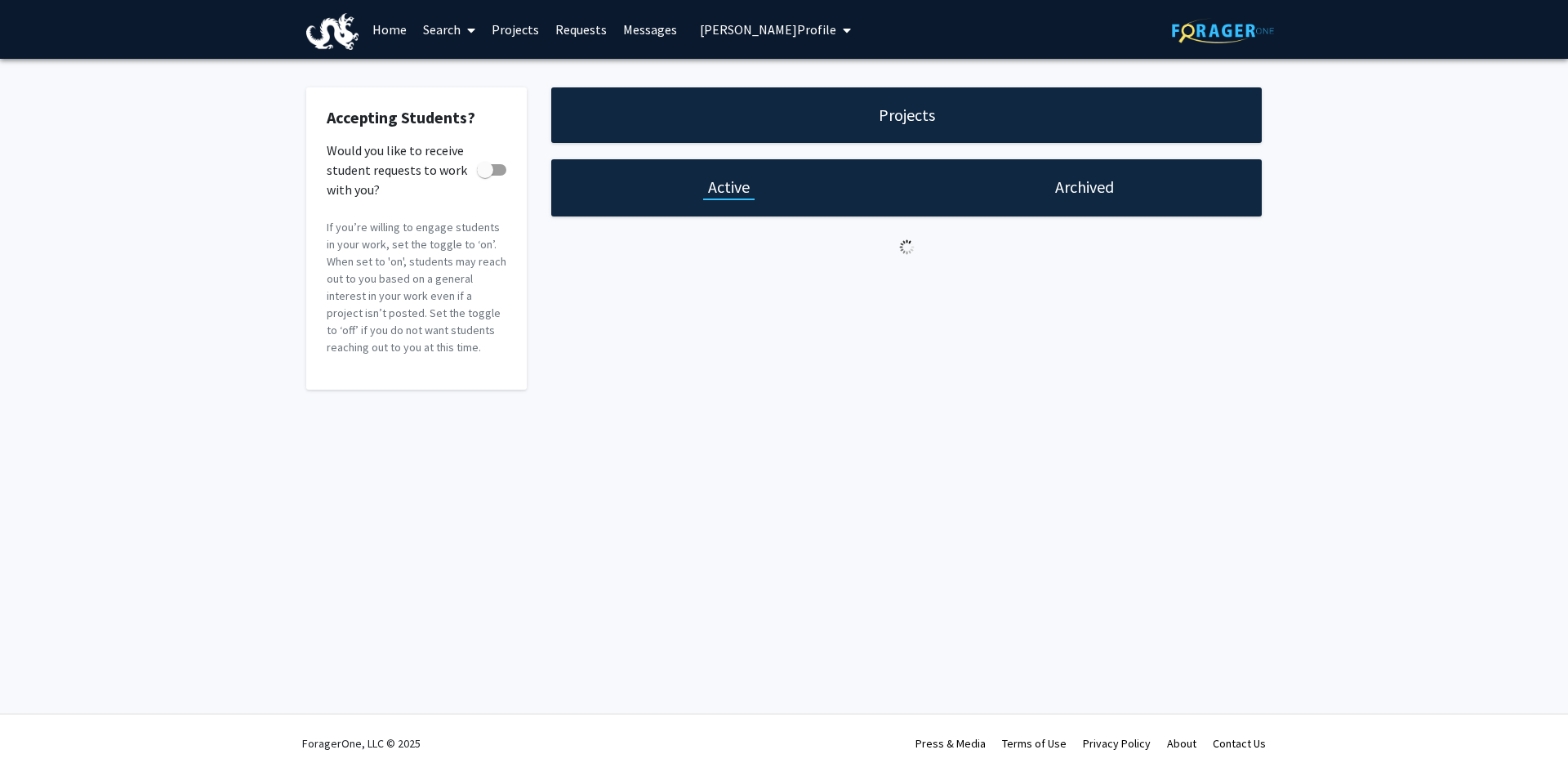
checkbox input "true"
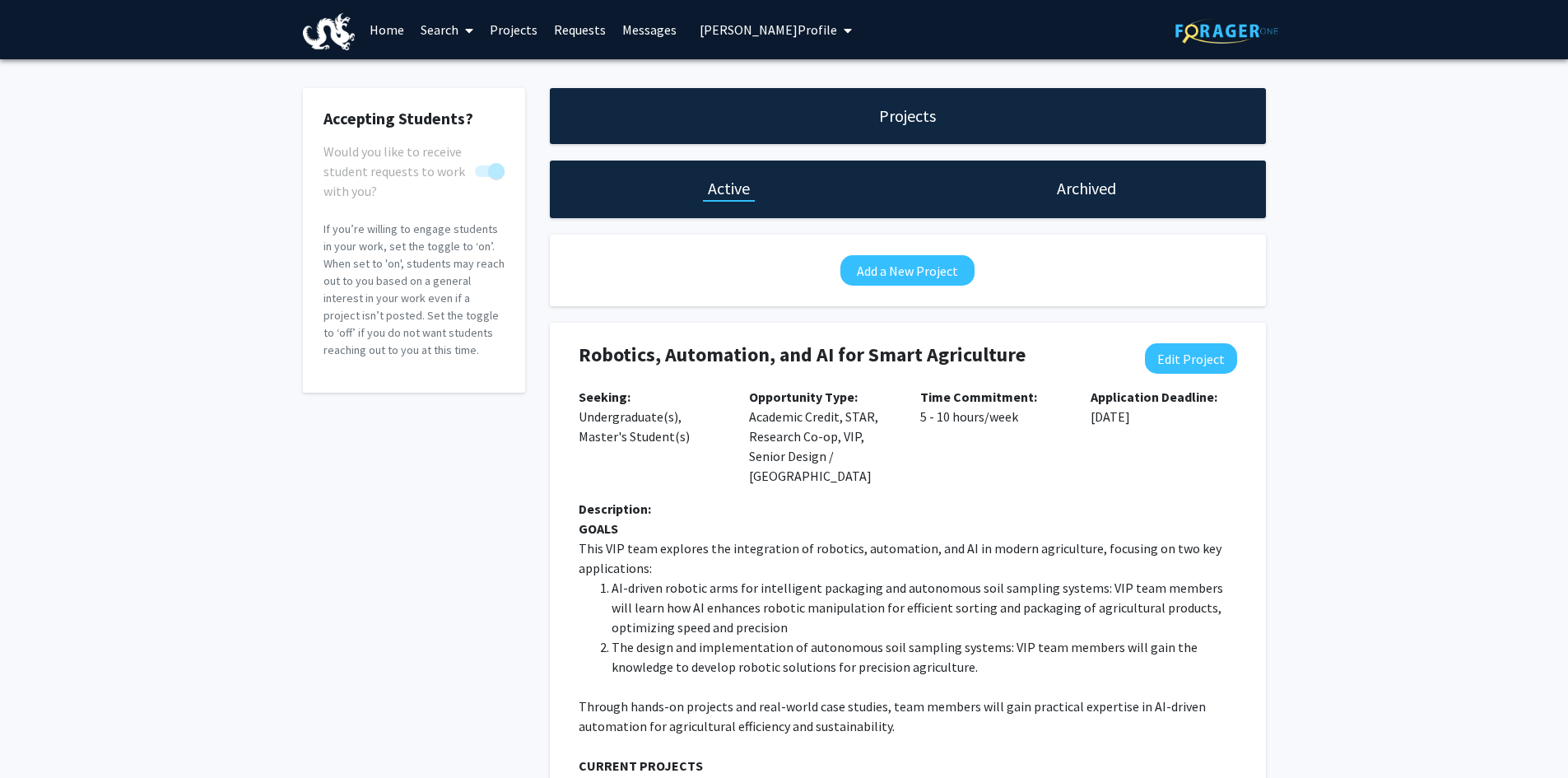
click at [381, 27] on link "Home" at bounding box center [387, 29] width 51 height 58
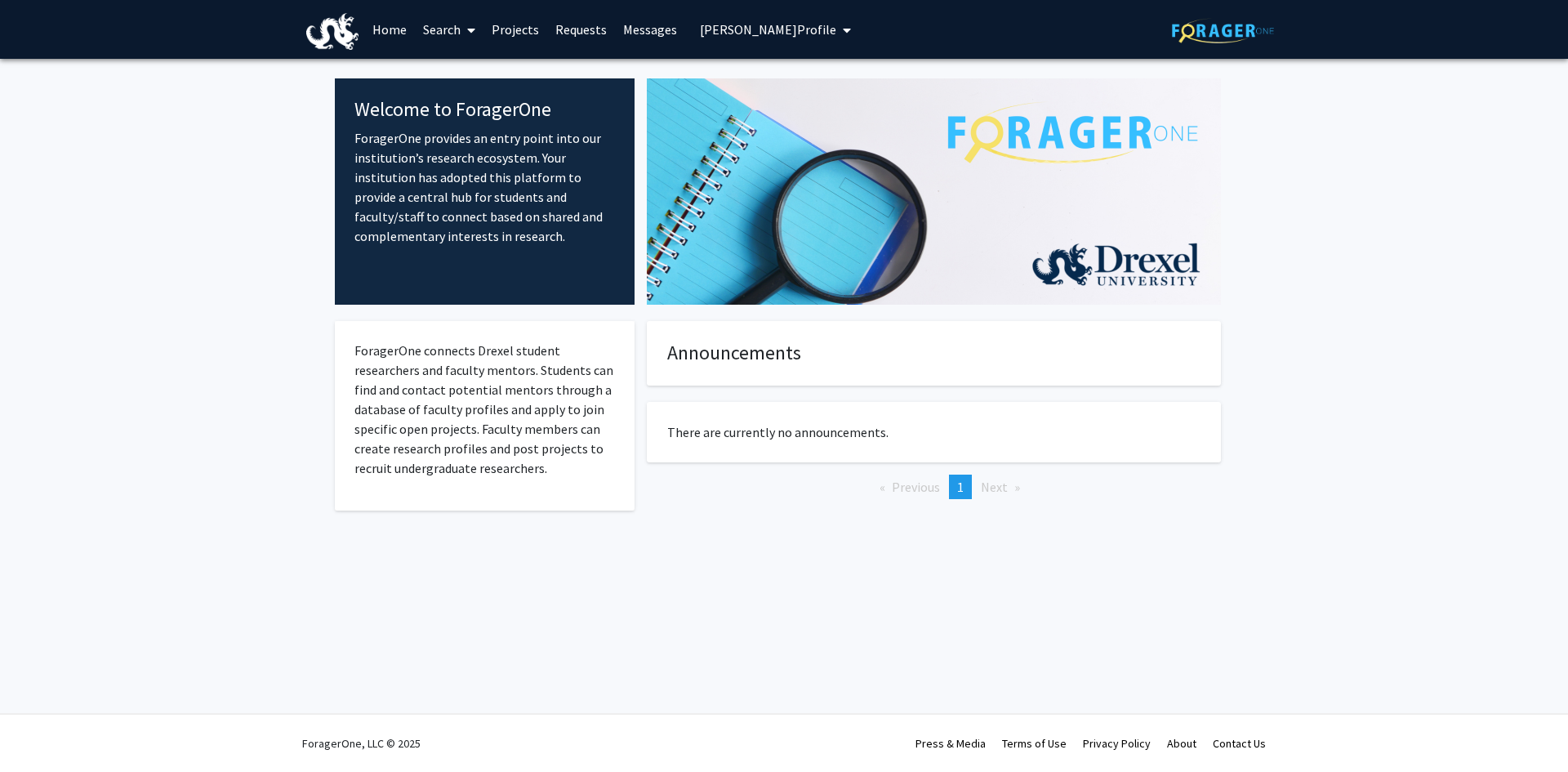
click at [446, 26] on link "Search" at bounding box center [449, 29] width 69 height 57
click at [464, 72] on span "Faculty/Staff" at bounding box center [475, 75] width 120 height 32
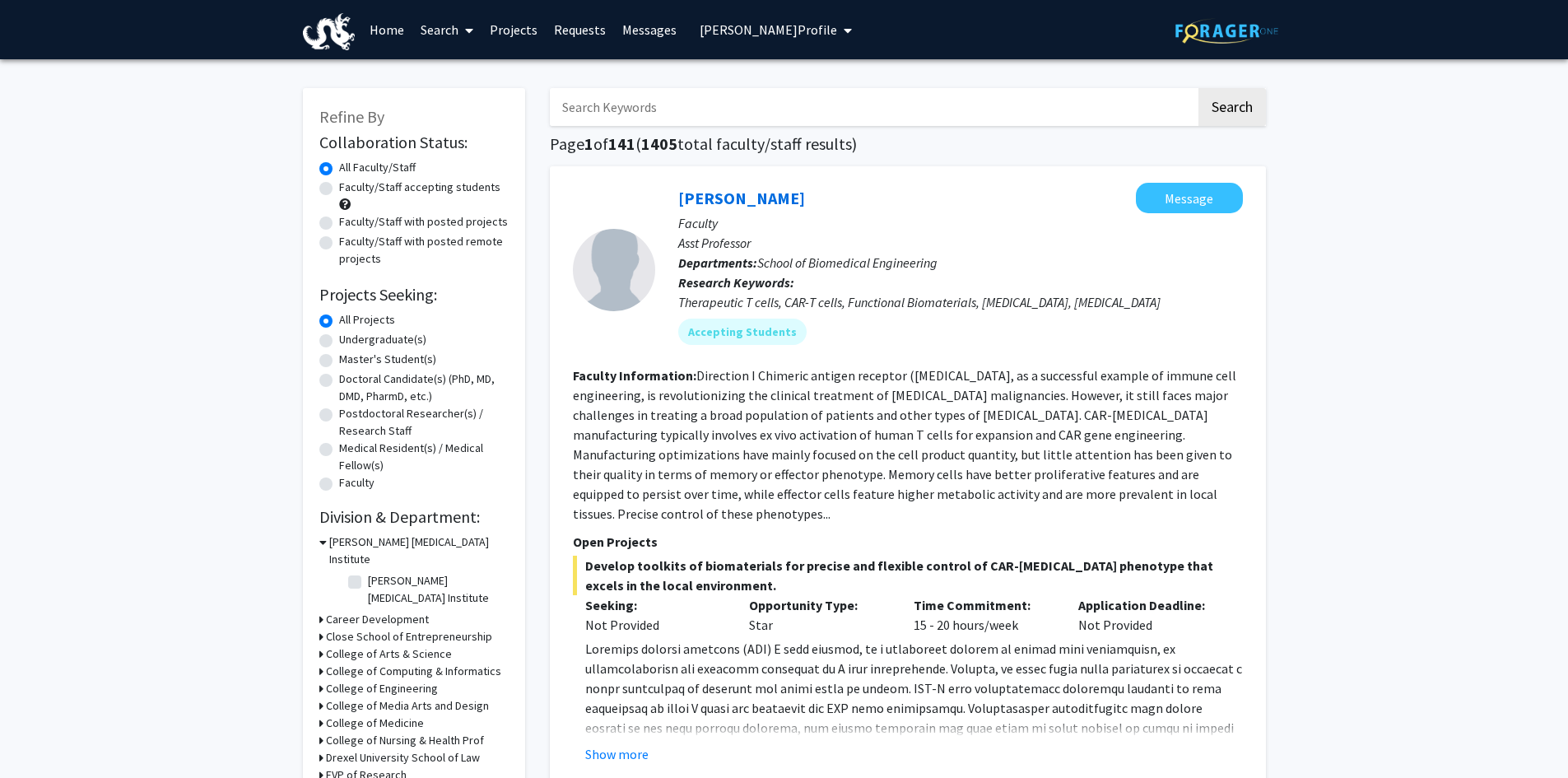
click at [578, 104] on input "Search Keywords" at bounding box center [873, 106] width 646 height 38
type input "[PERSON_NAME]"
click at [1199, 88] on button "Search" at bounding box center [1232, 106] width 68 height 38
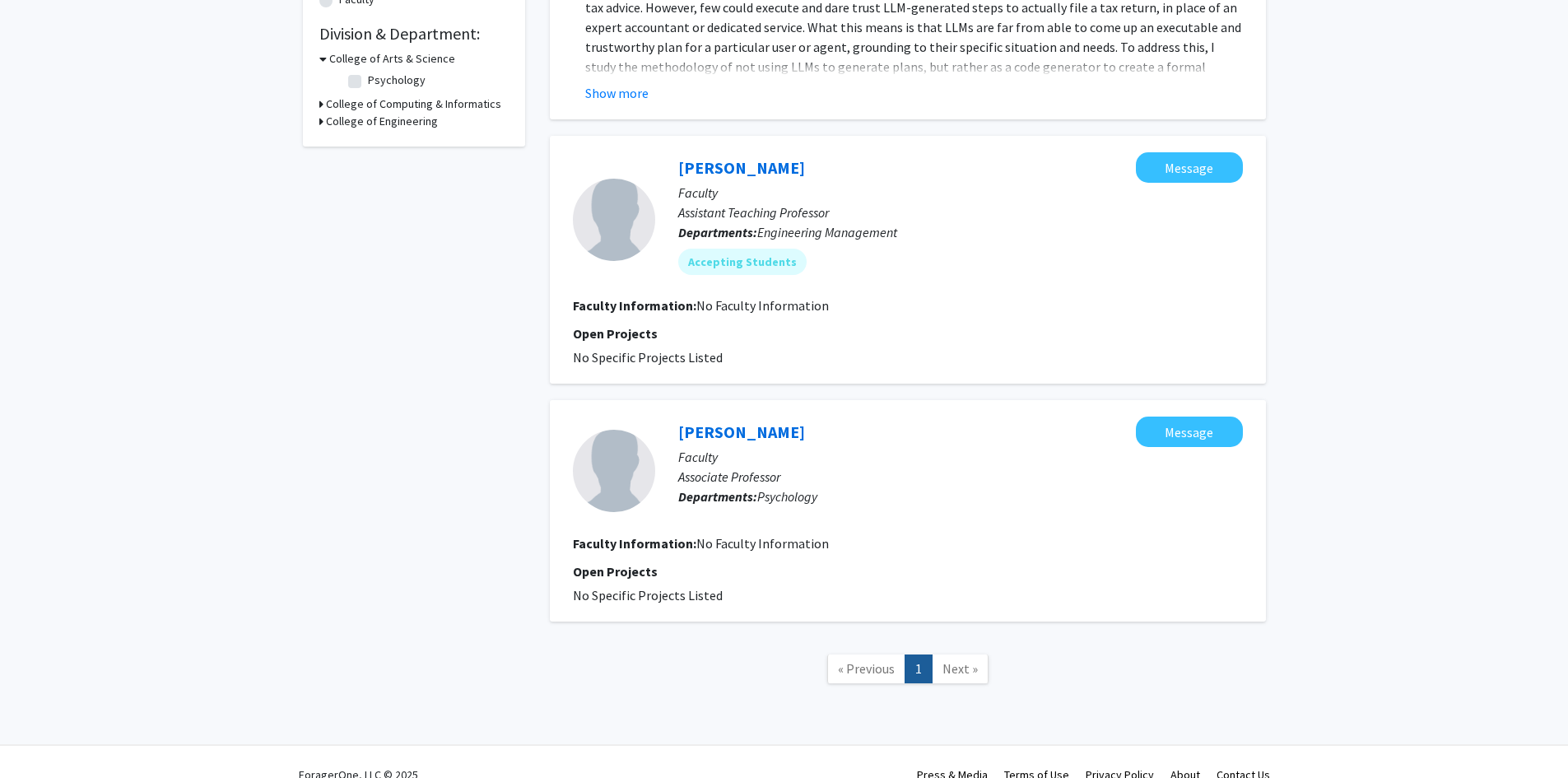
scroll to position [494, 0]
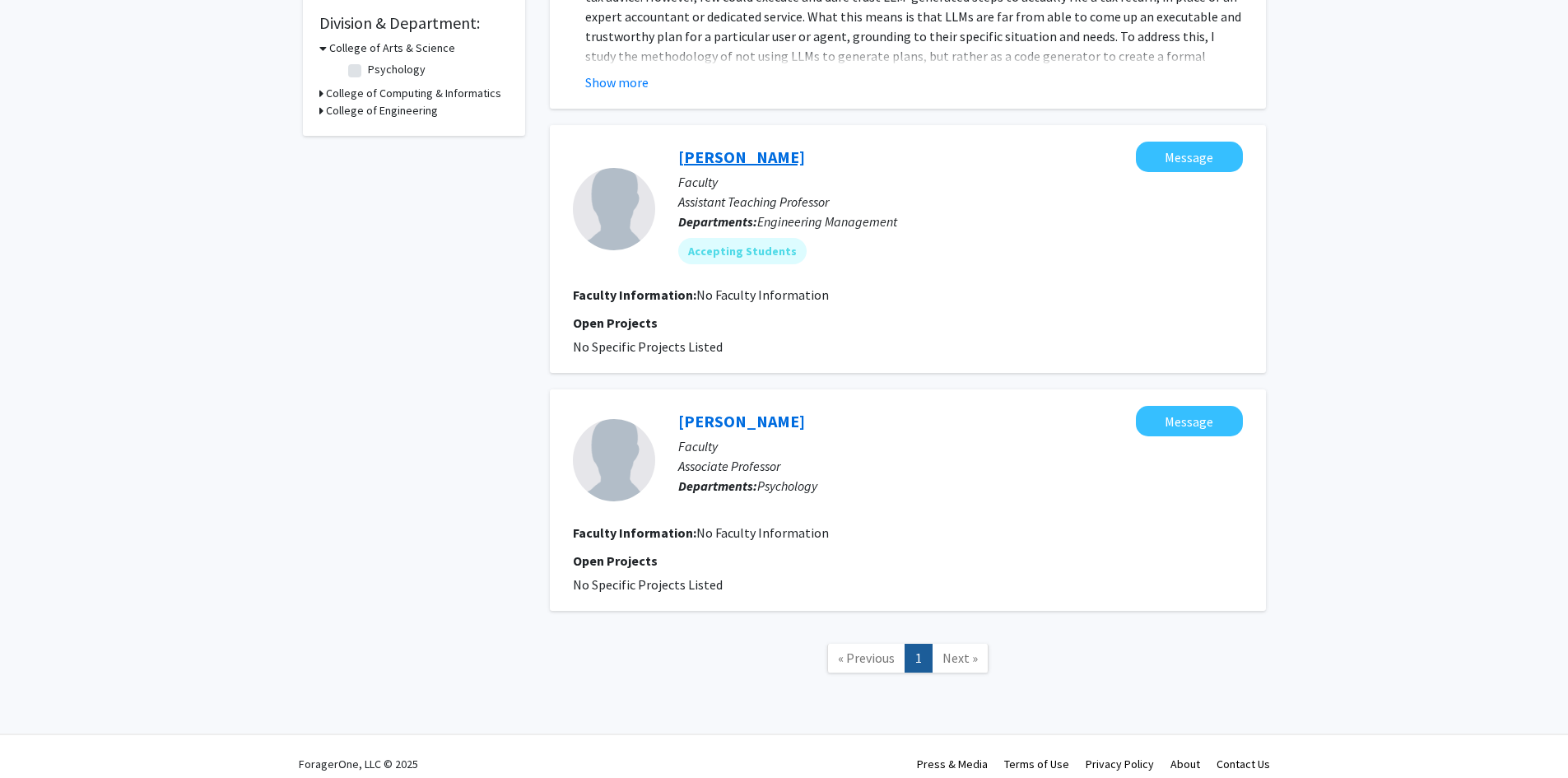
click at [721, 157] on link "[PERSON_NAME]" at bounding box center [741, 157] width 126 height 21
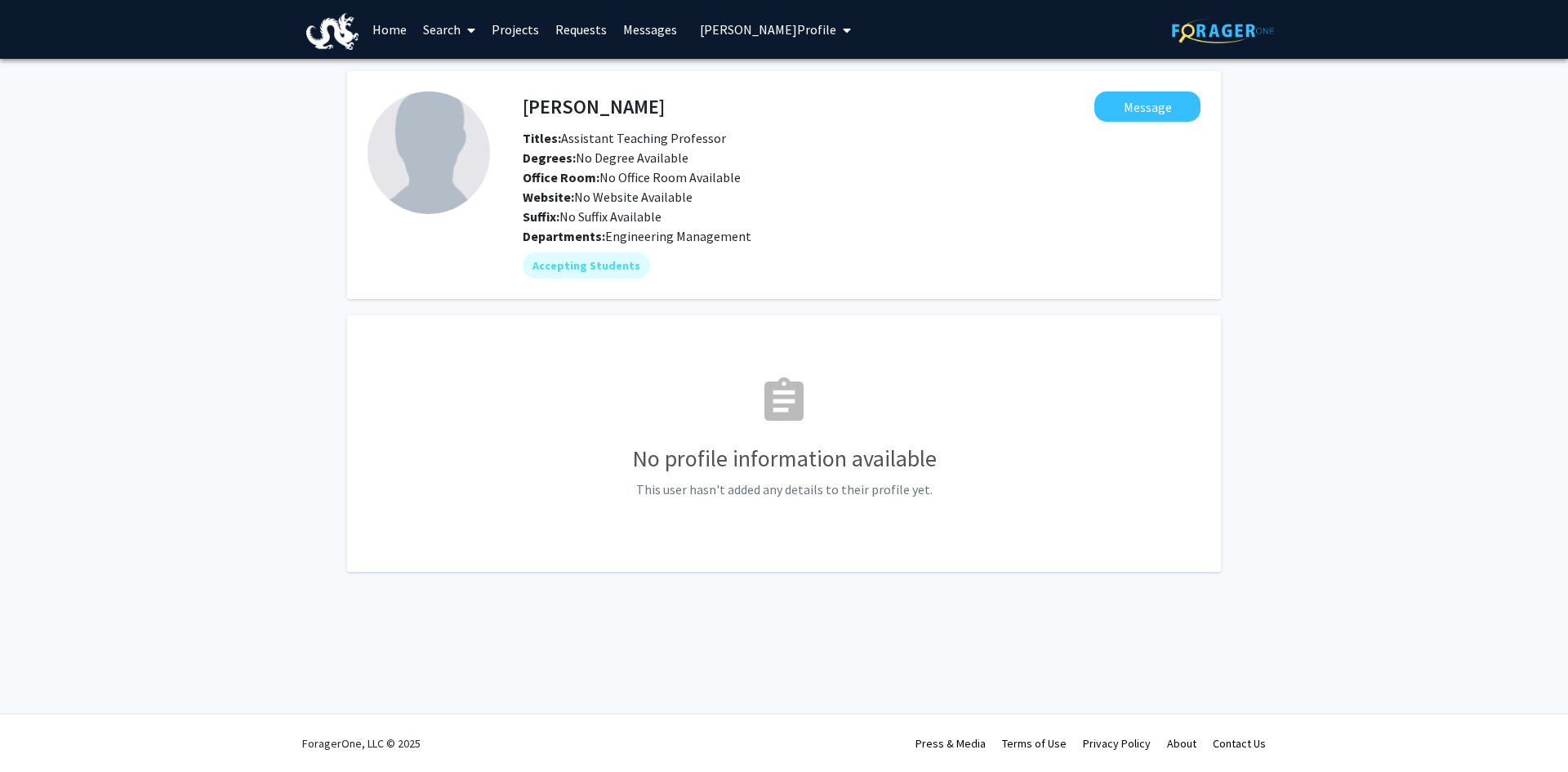
click at [836, 26] on span "My profile dropdown to access profile and logout" at bounding box center [844, 30] width 15 height 57
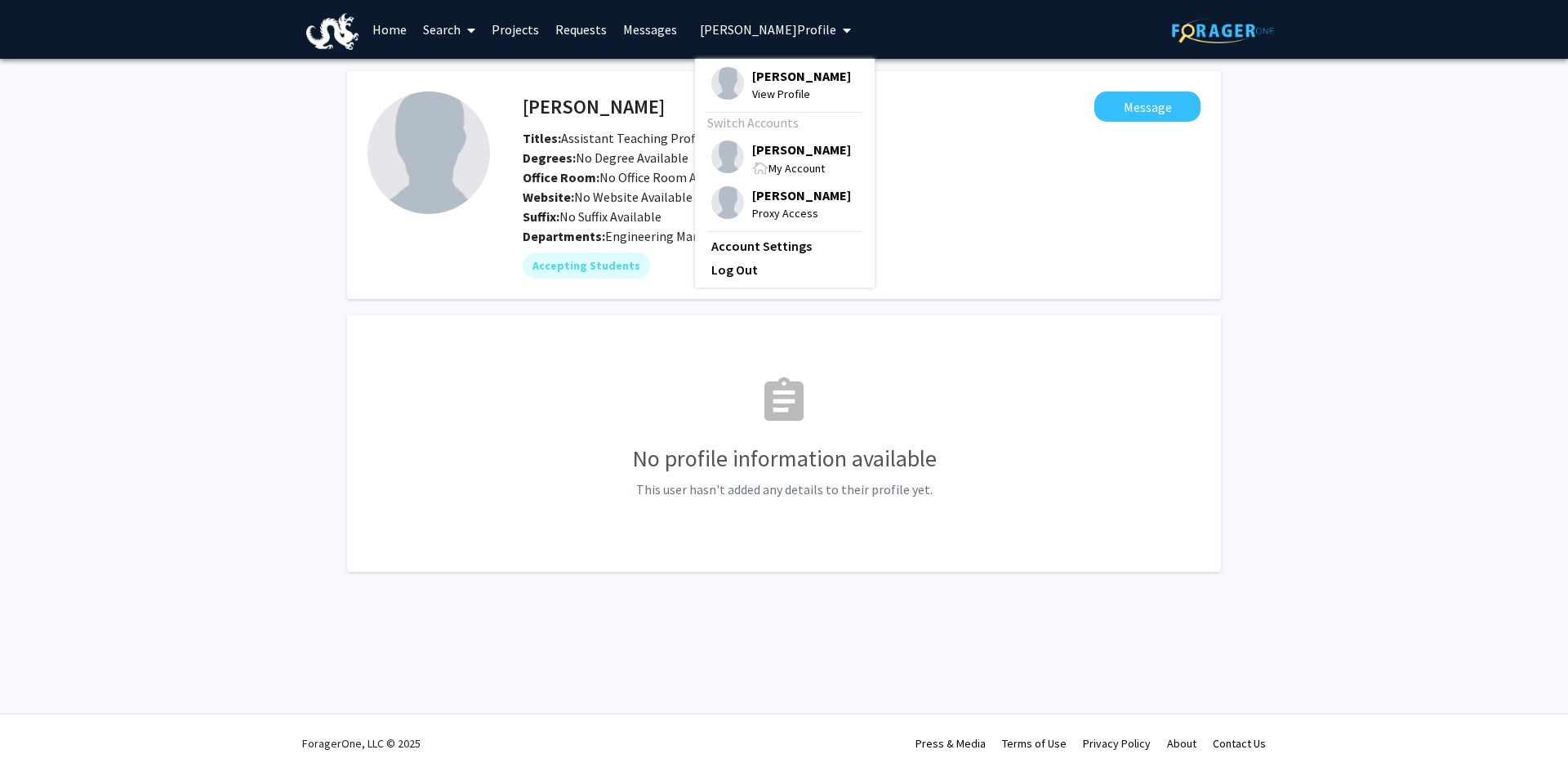
click at [772, 194] on span "[PERSON_NAME]" at bounding box center [801, 195] width 99 height 18
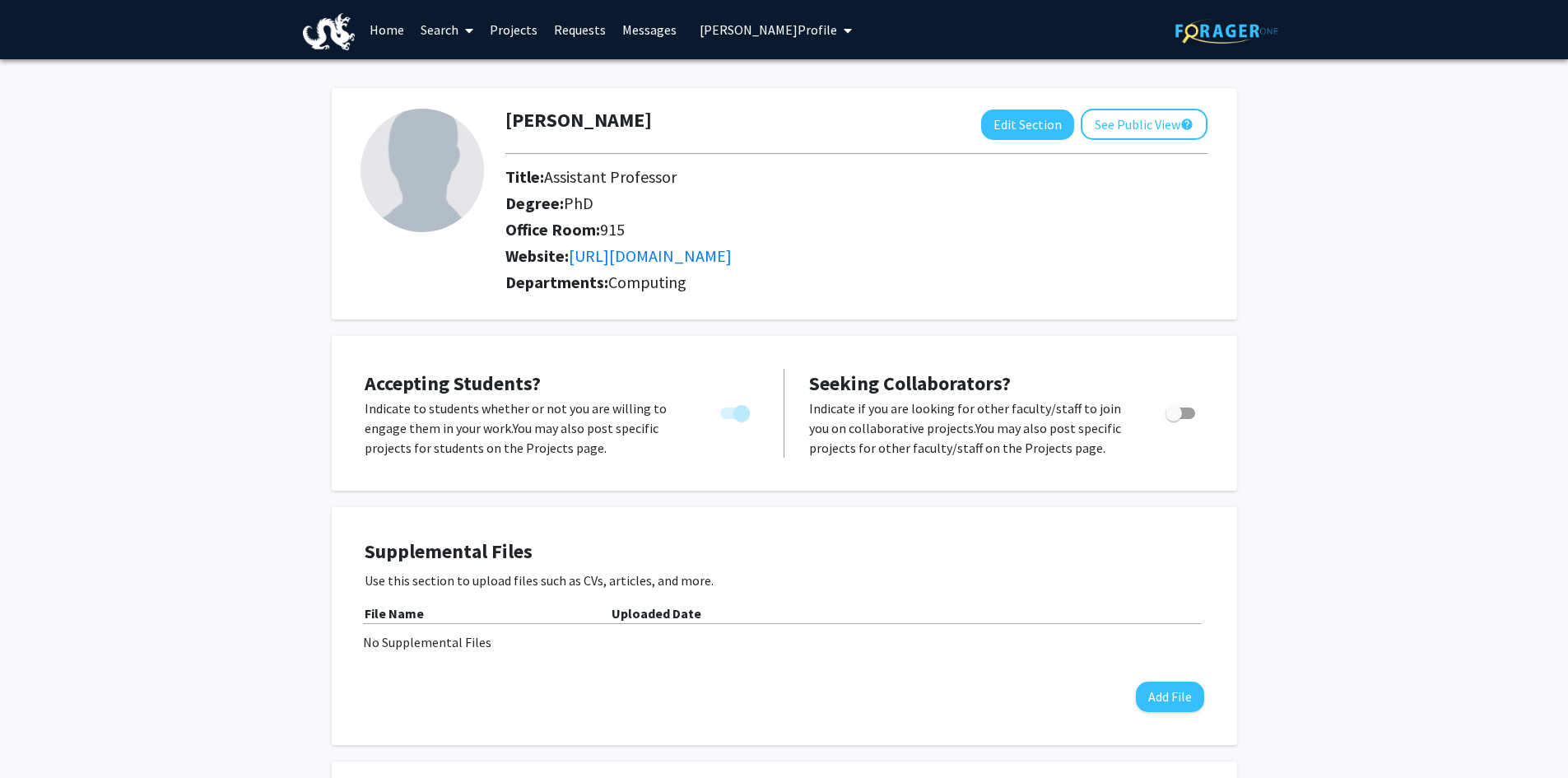
click at [429, 23] on link "Search" at bounding box center [447, 29] width 69 height 58
click at [454, 67] on span "Faculty/Staff" at bounding box center [473, 75] width 121 height 33
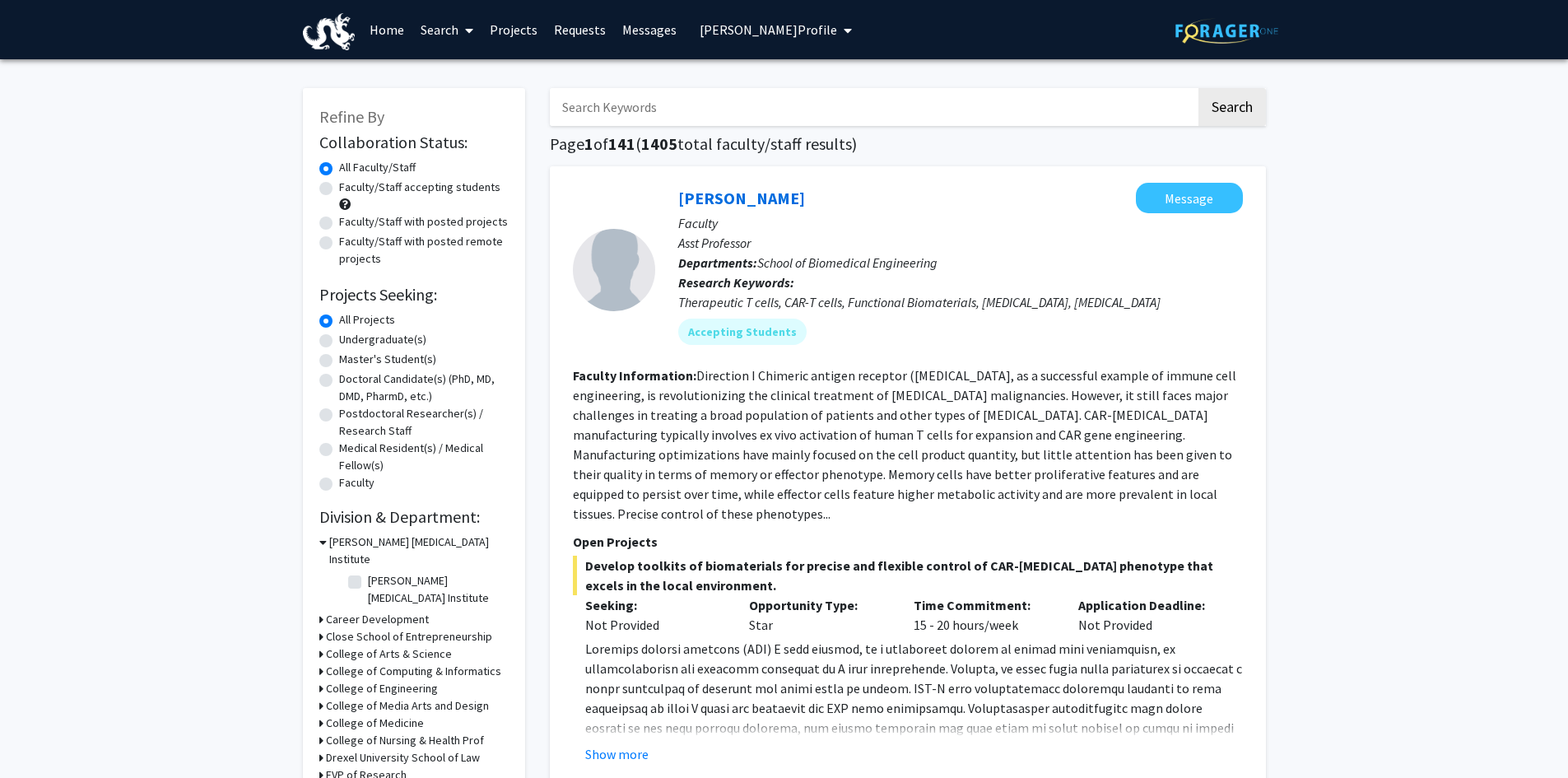
click at [621, 108] on input "Search Keywords" at bounding box center [873, 106] width 646 height 38
type input "[PERSON_NAME]"
click at [1223, 106] on button "Search" at bounding box center [1232, 106] width 68 height 38
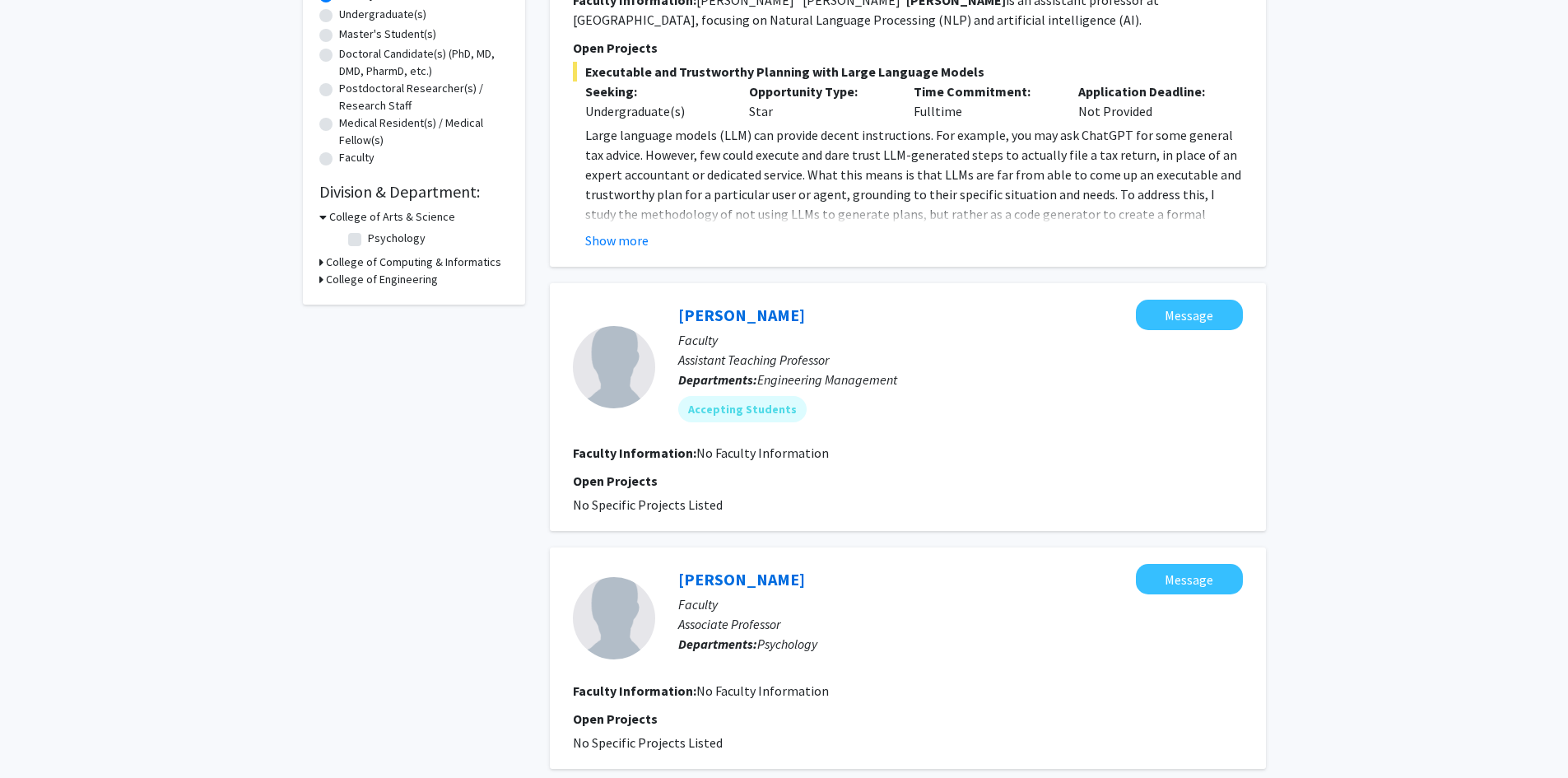
scroll to position [329, 0]
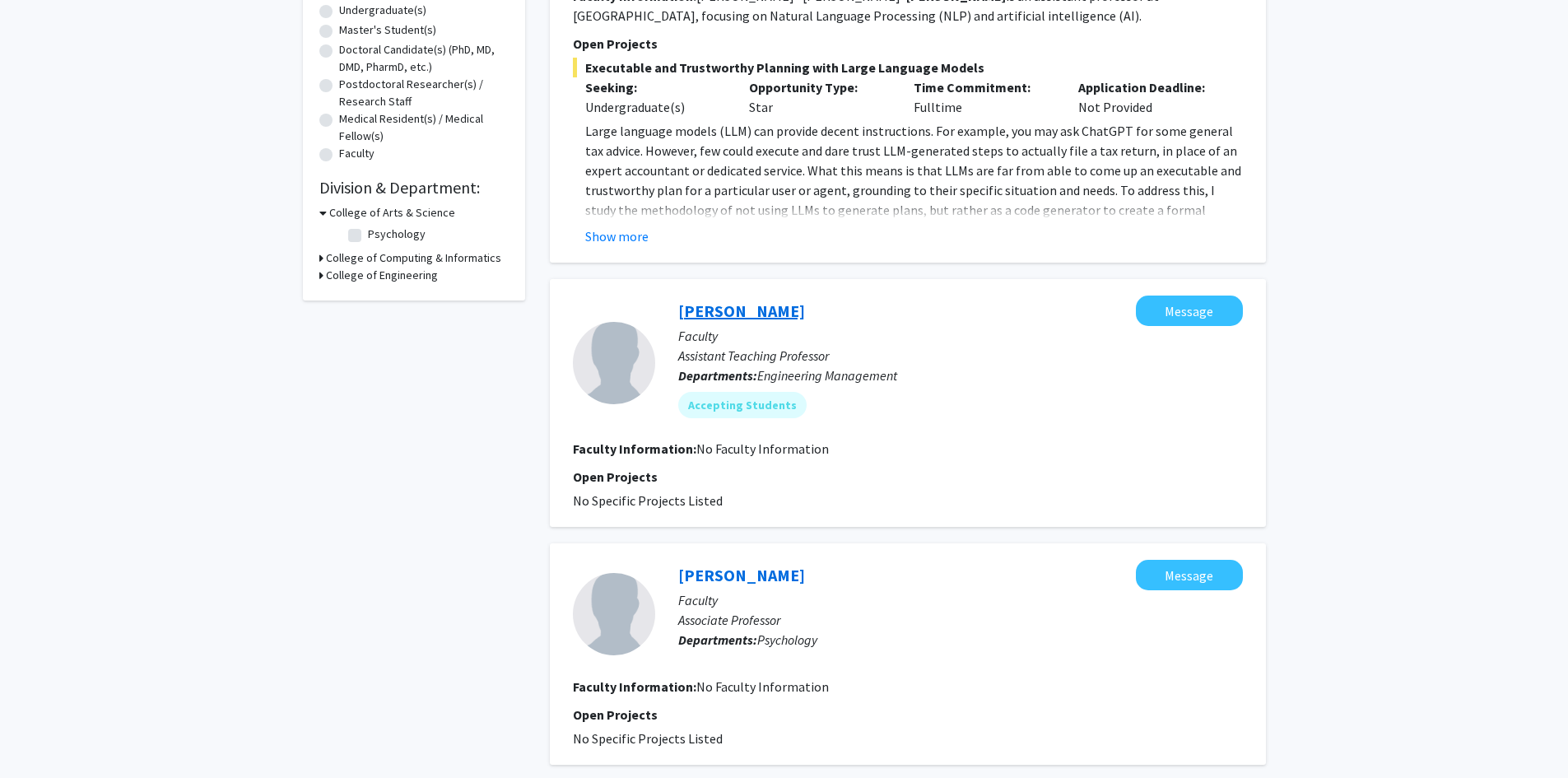
click at [719, 308] on link "[PERSON_NAME]" at bounding box center [741, 311] width 126 height 21
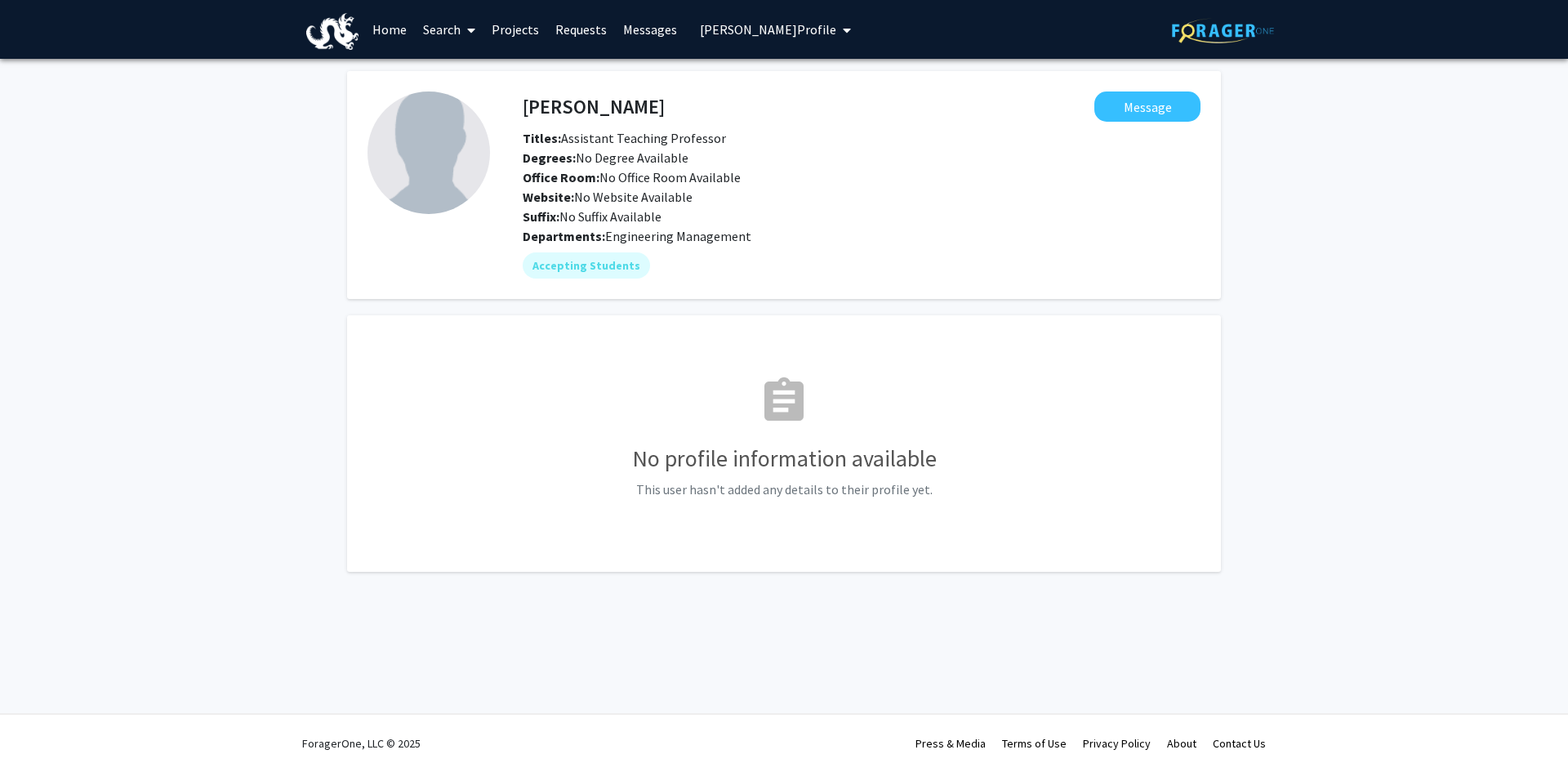
click at [517, 32] on link "Projects" at bounding box center [515, 29] width 64 height 57
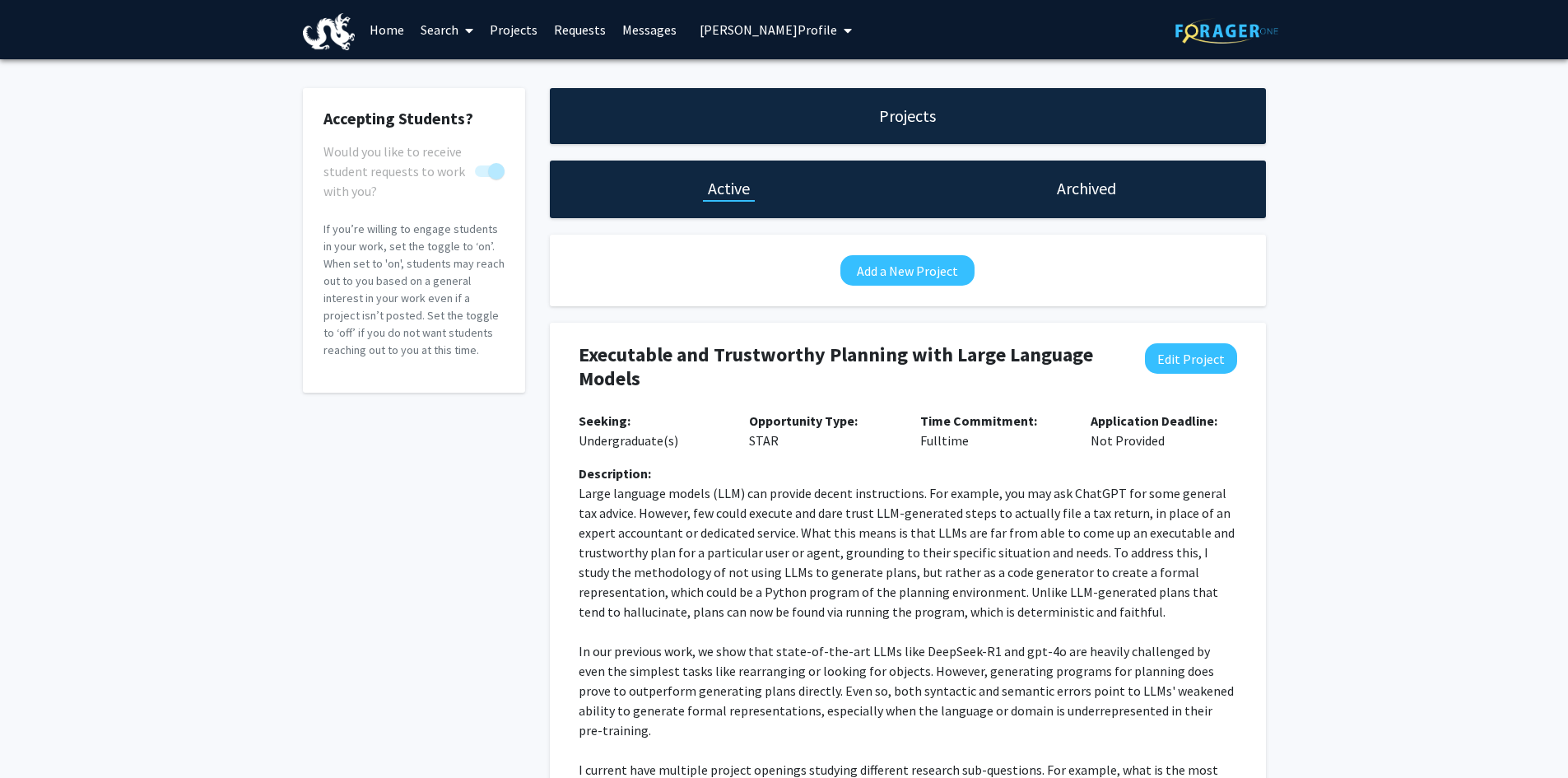
click at [458, 22] on link "Search" at bounding box center [447, 29] width 69 height 58
click at [527, 25] on link "Projects" at bounding box center [513, 29] width 64 height 58
click at [428, 27] on link "Search" at bounding box center [447, 29] width 69 height 58
click at [471, 72] on span "Faculty/Staff" at bounding box center [473, 75] width 121 height 33
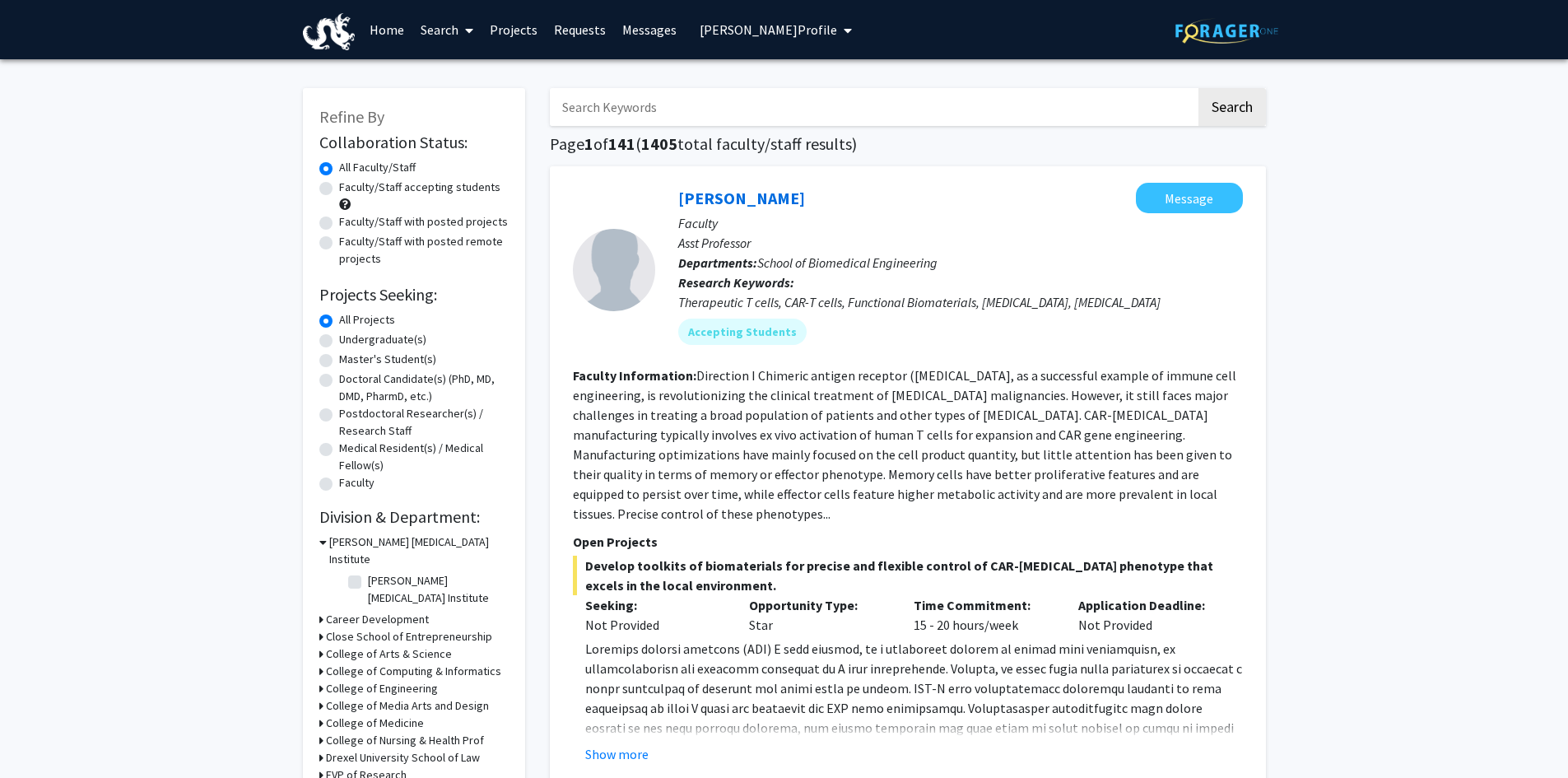
click at [603, 105] on input "Search Keywords" at bounding box center [873, 106] width 646 height 38
type input "[PERSON_NAME]"
click at [1199, 88] on button "Search" at bounding box center [1232, 106] width 68 height 38
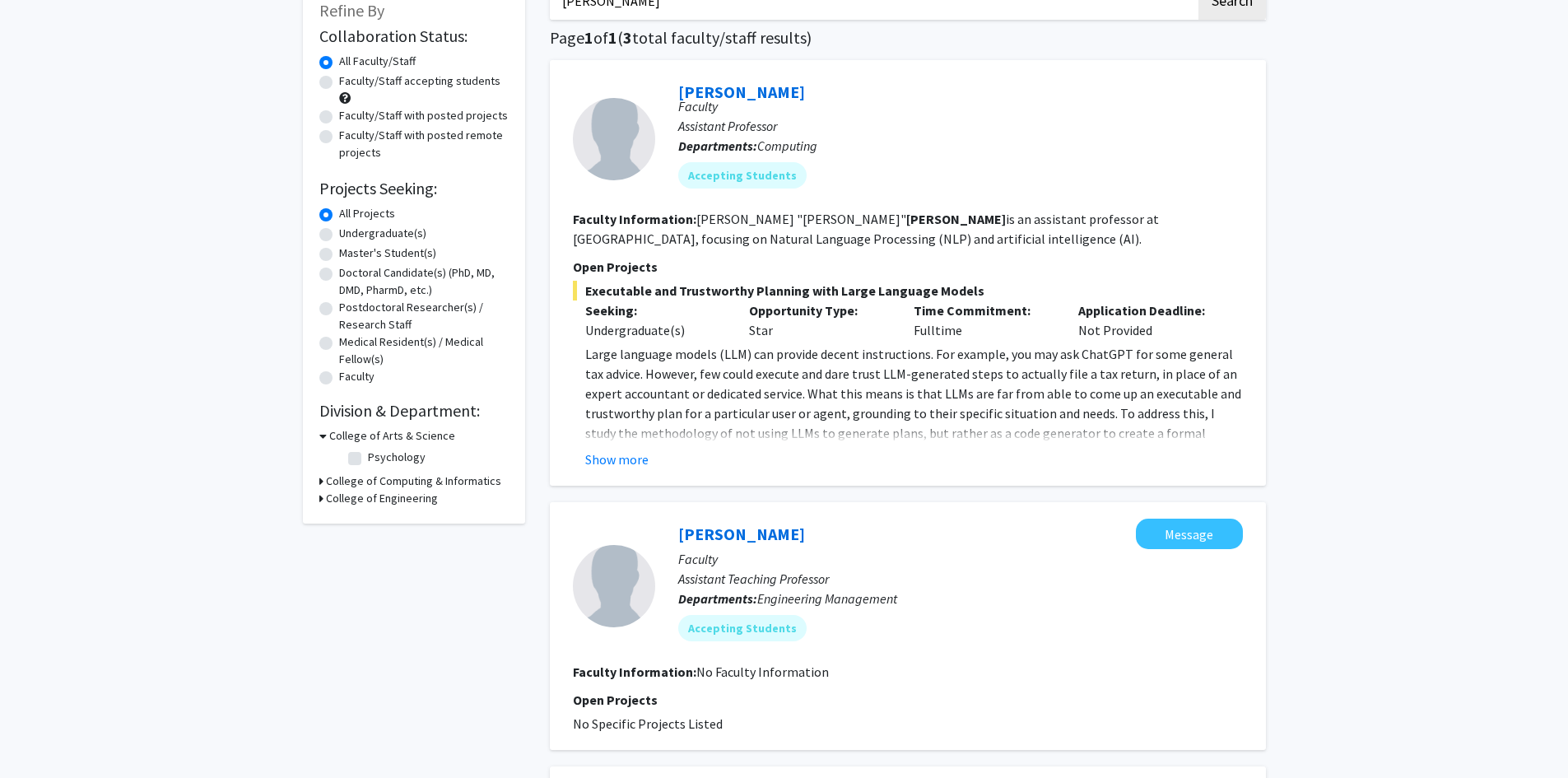
scroll to position [412, 0]
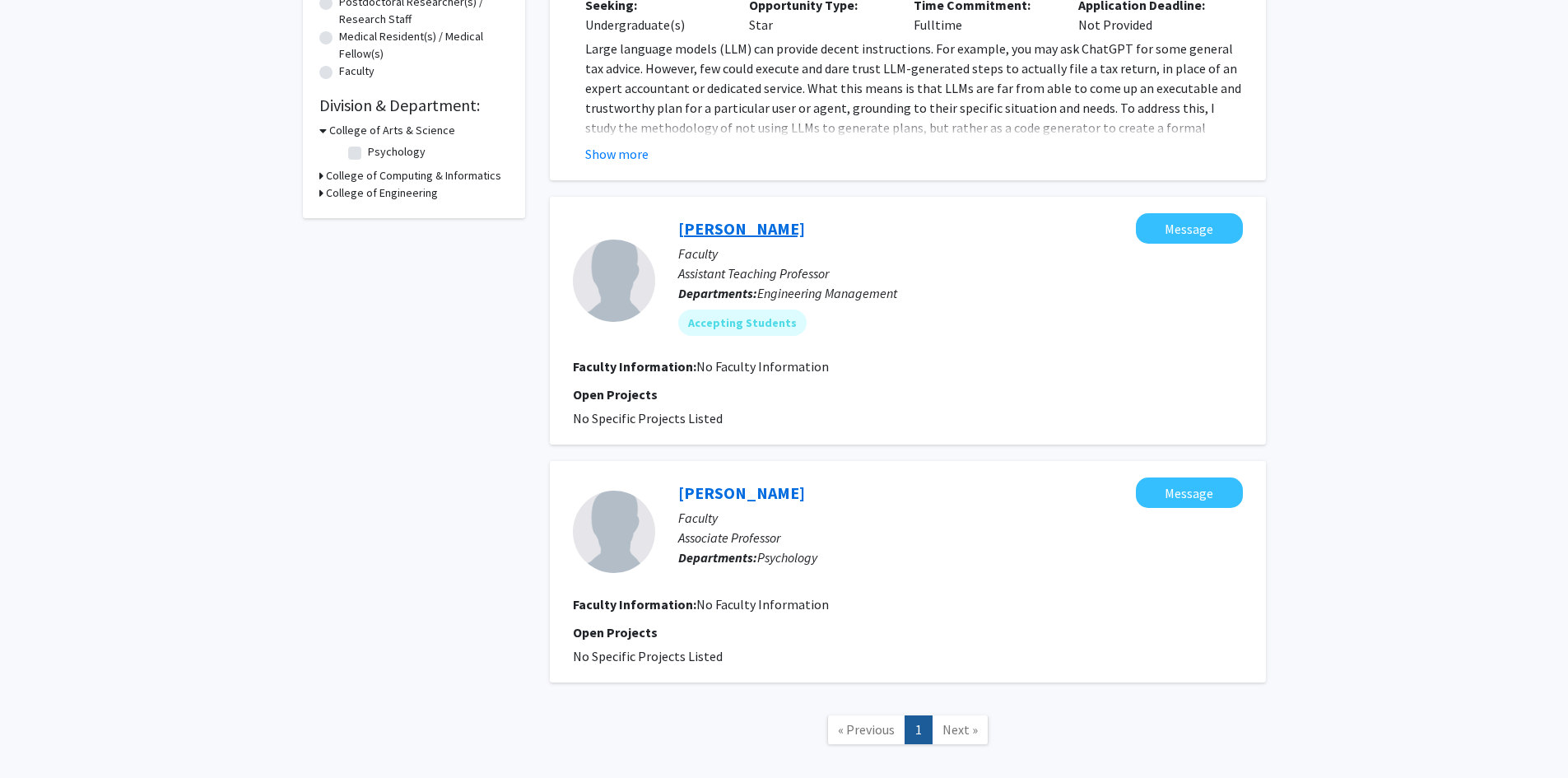
click at [731, 224] on link "[PERSON_NAME]" at bounding box center [741, 229] width 126 height 21
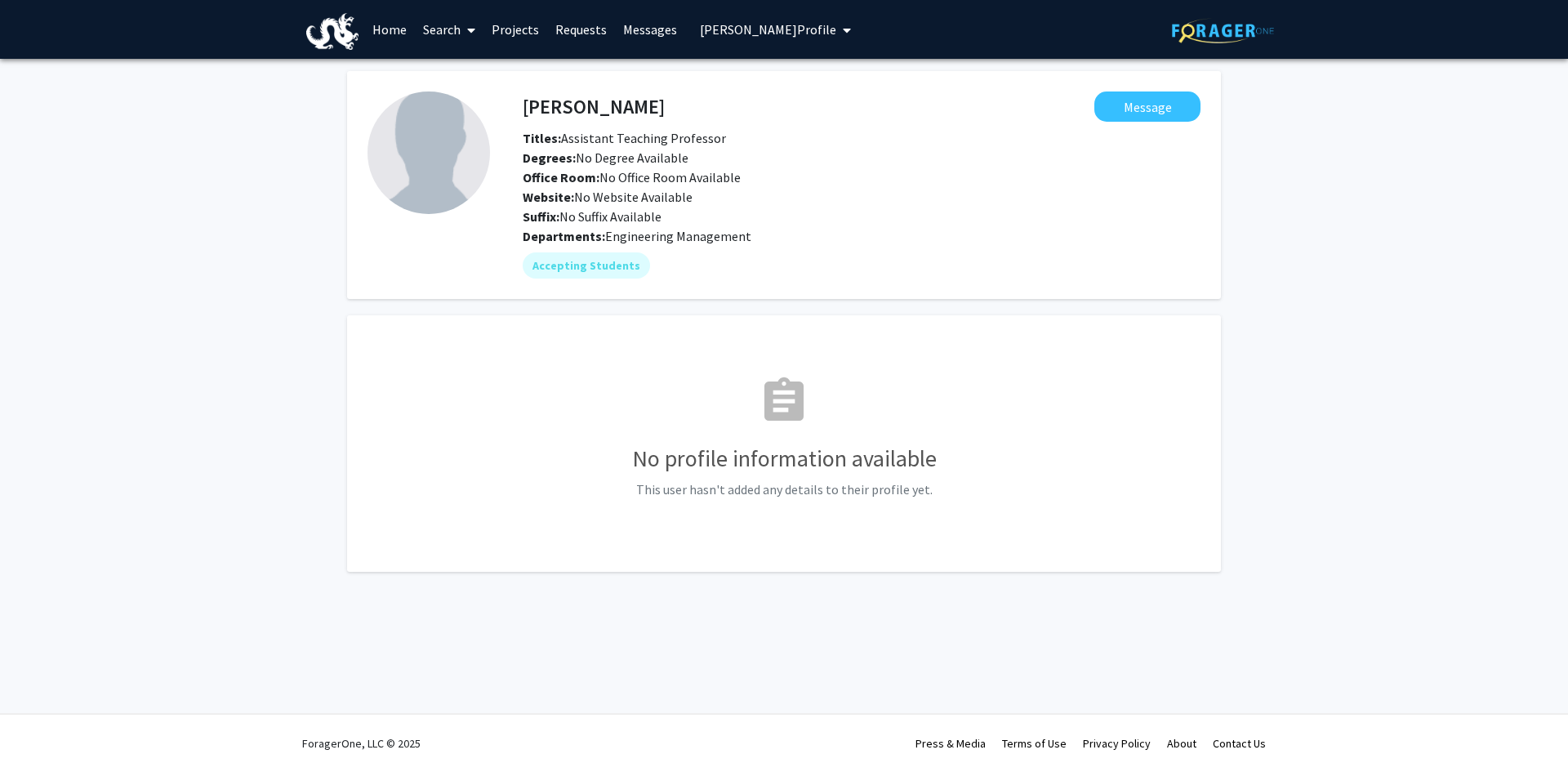
click at [516, 26] on link "Projects" at bounding box center [515, 29] width 64 height 57
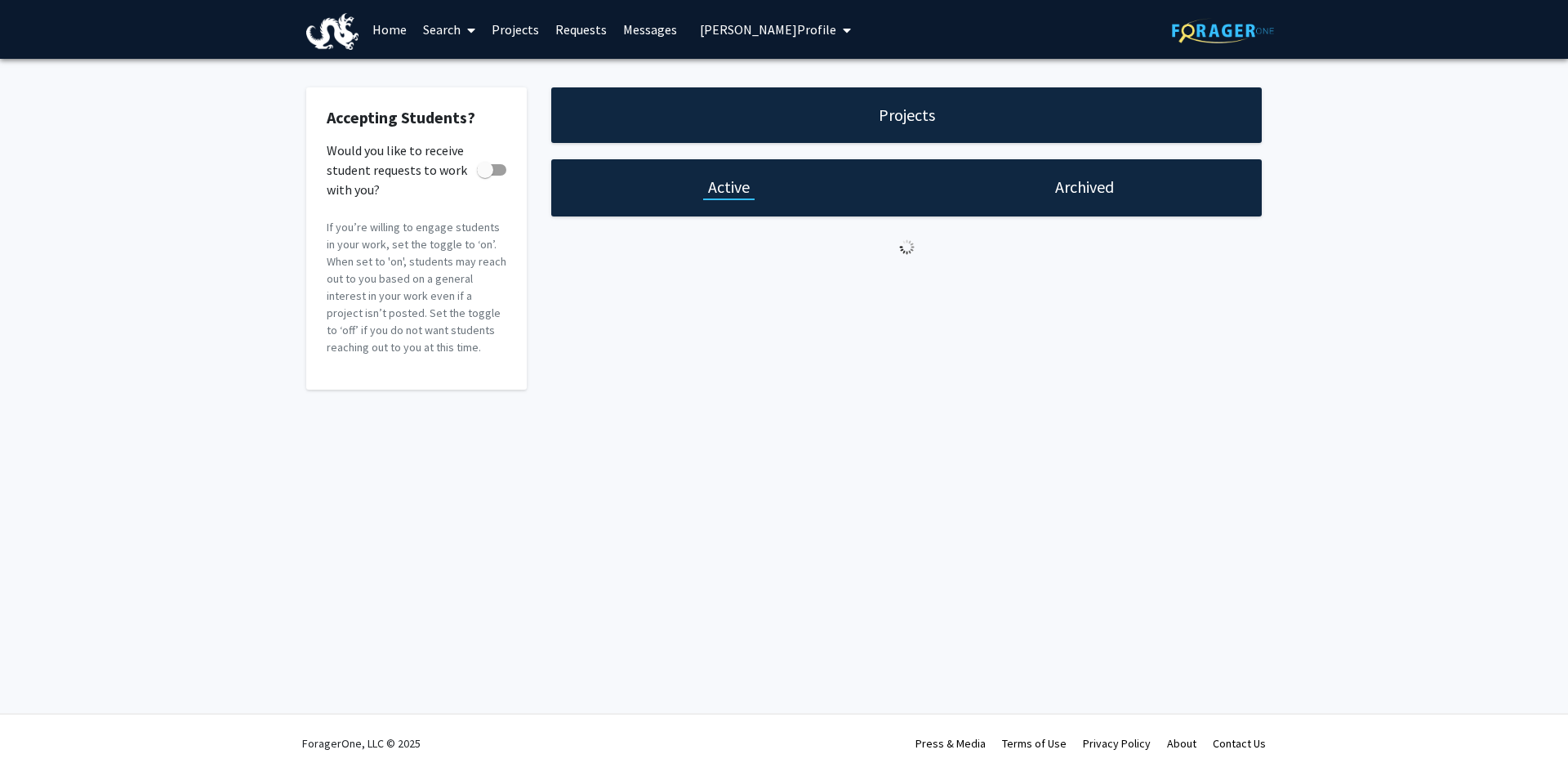
checkbox input "true"
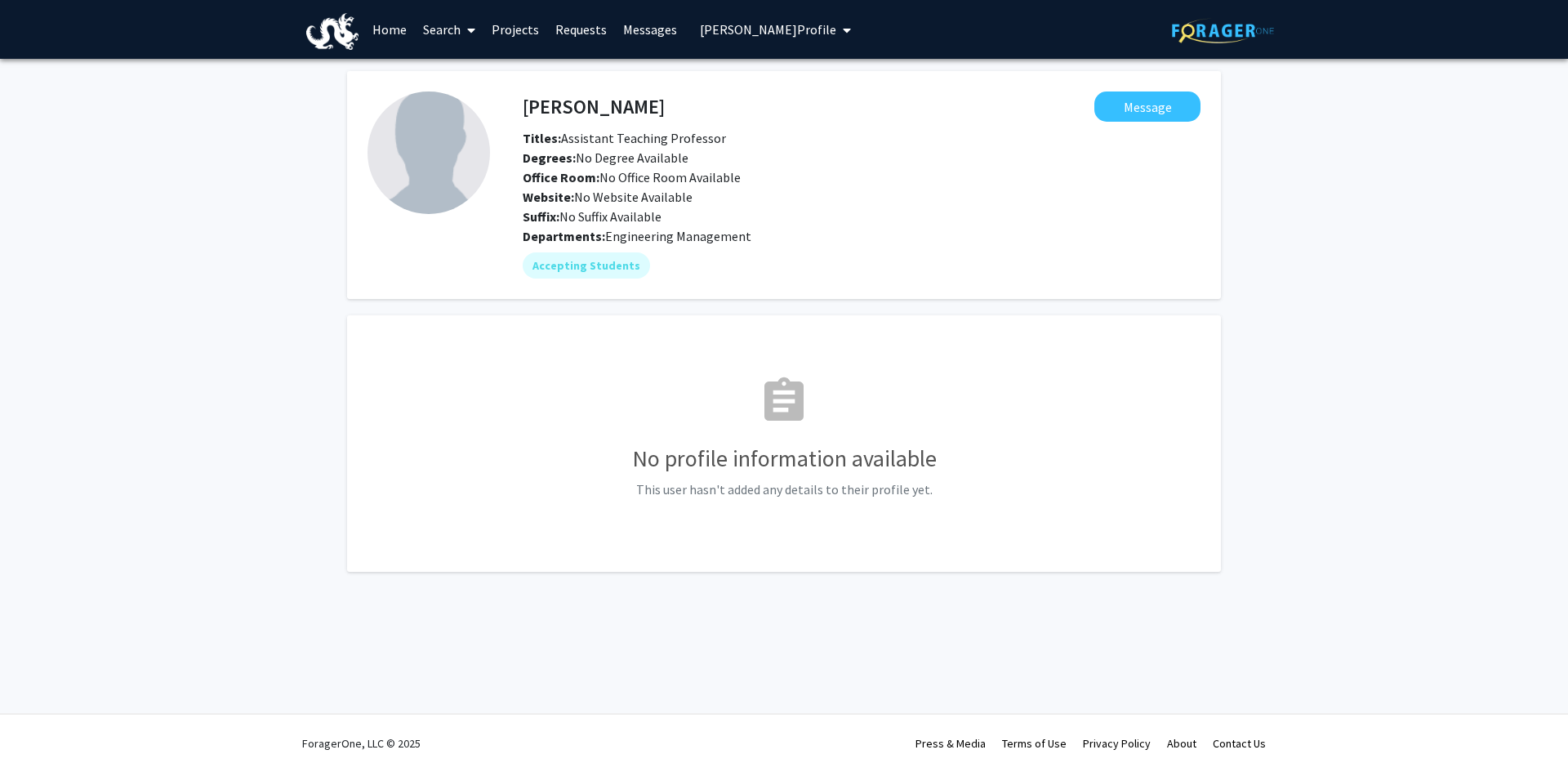
click at [836, 31] on span "My profile dropdown to access profile and logout" at bounding box center [844, 30] width 15 height 57
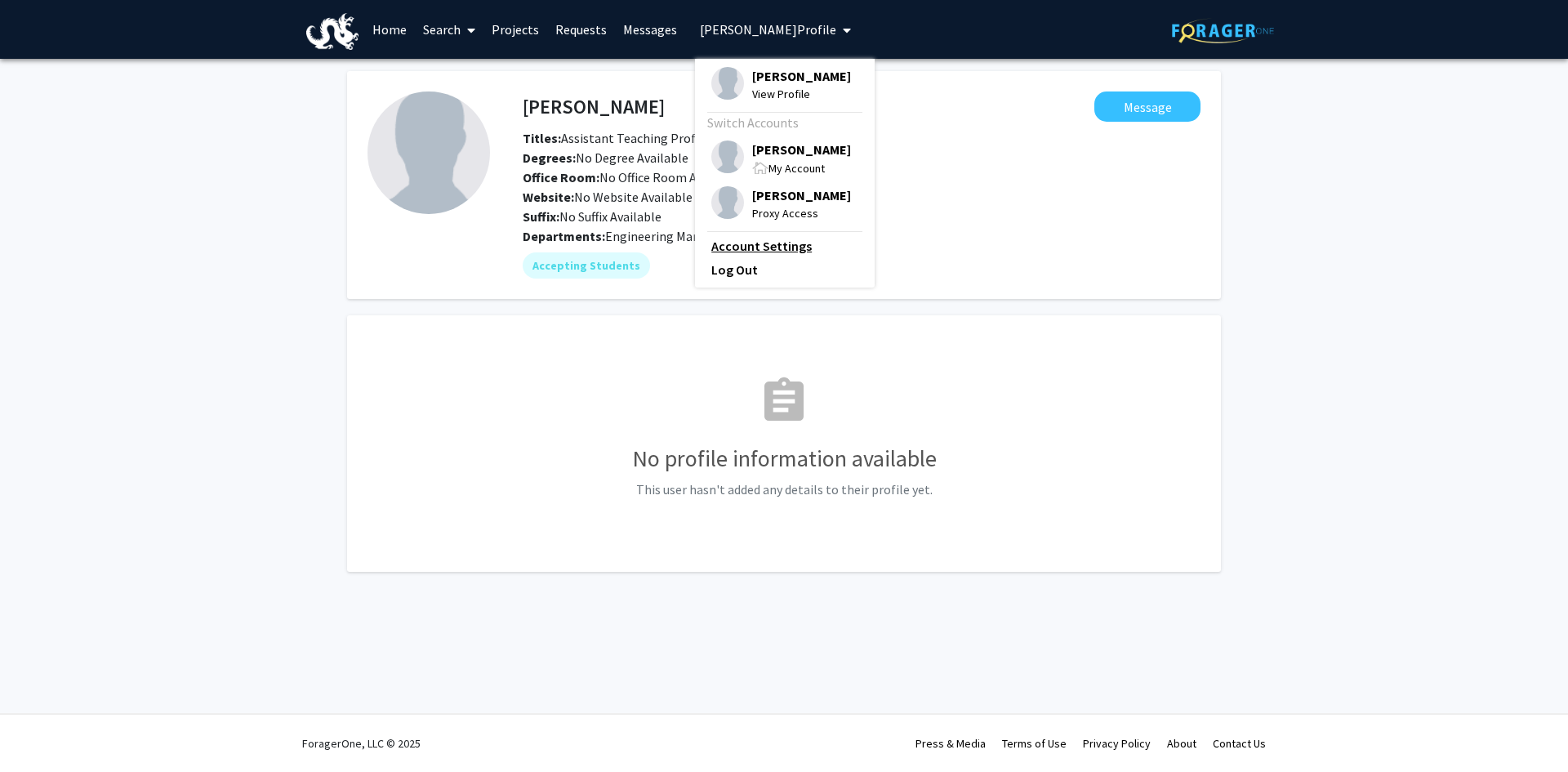
click at [763, 245] on link "Account Settings" at bounding box center [784, 246] width 147 height 20
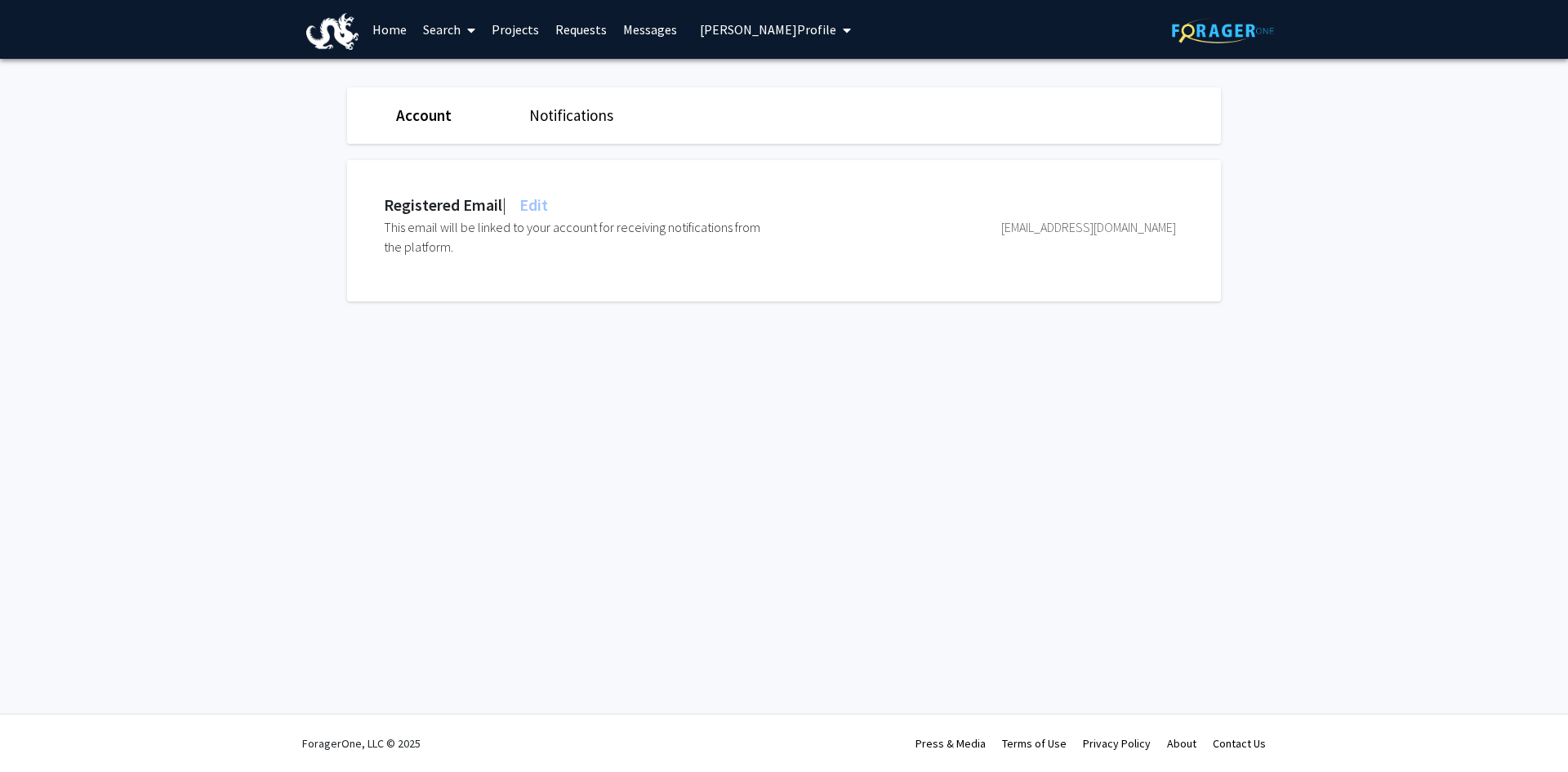
click at [424, 117] on link "Account" at bounding box center [424, 116] width 56 height 20
click at [843, 26] on icon "My profile dropdown to access profile and logout" at bounding box center [847, 31] width 8 height 13
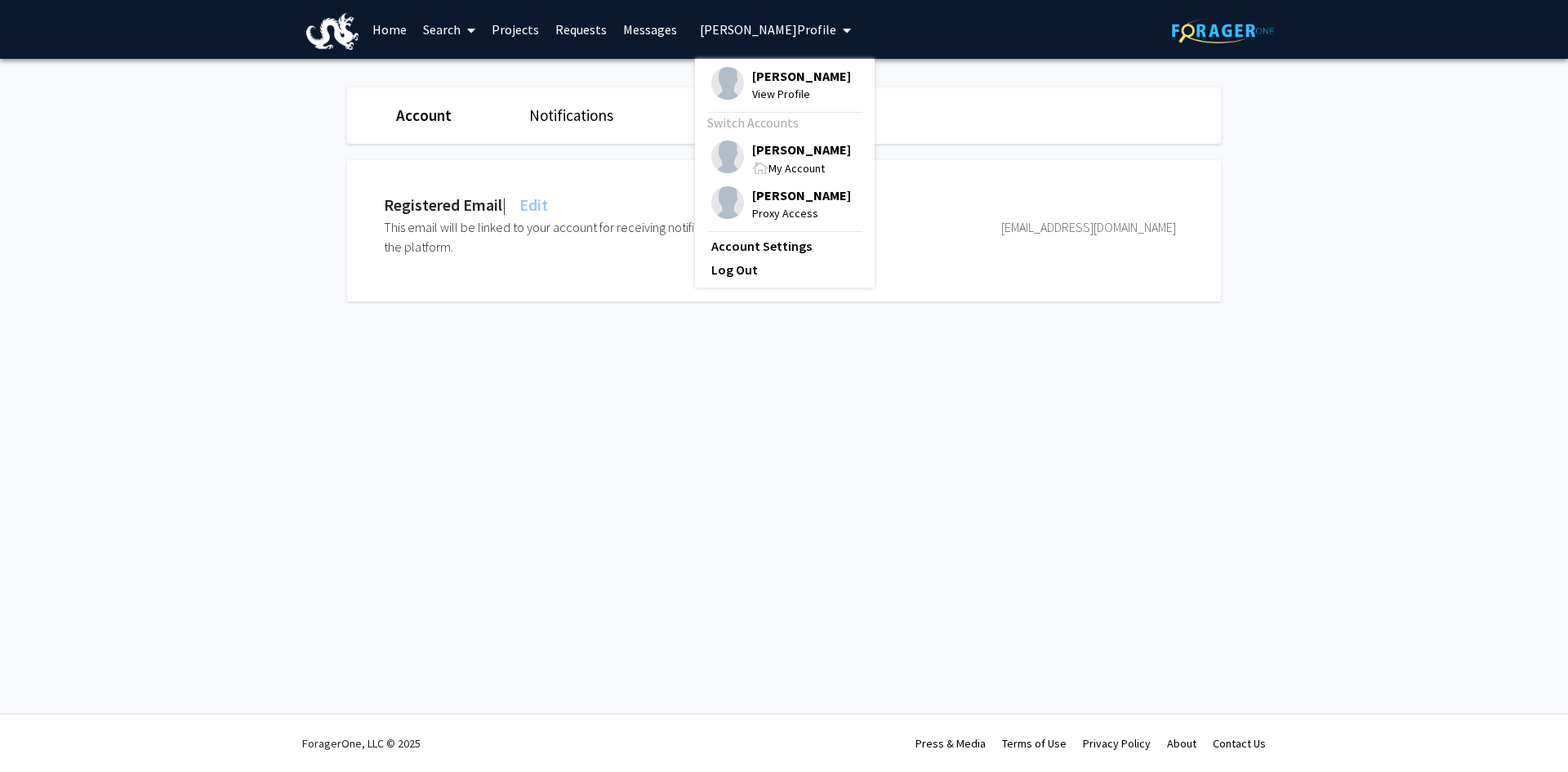
click at [776, 143] on span "[PERSON_NAME]" at bounding box center [801, 150] width 99 height 18
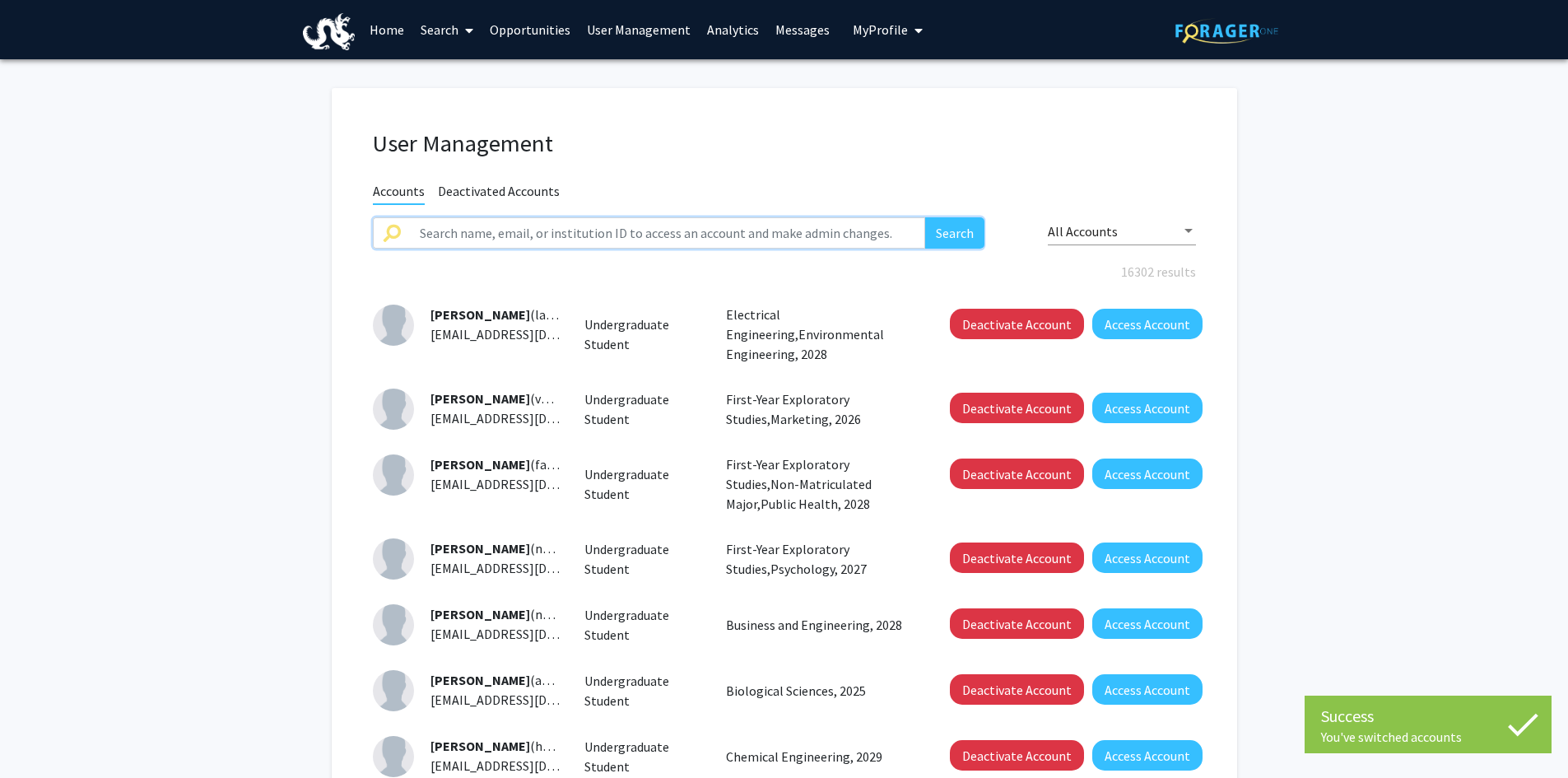
click at [468, 229] on input "text" at bounding box center [668, 233] width 517 height 31
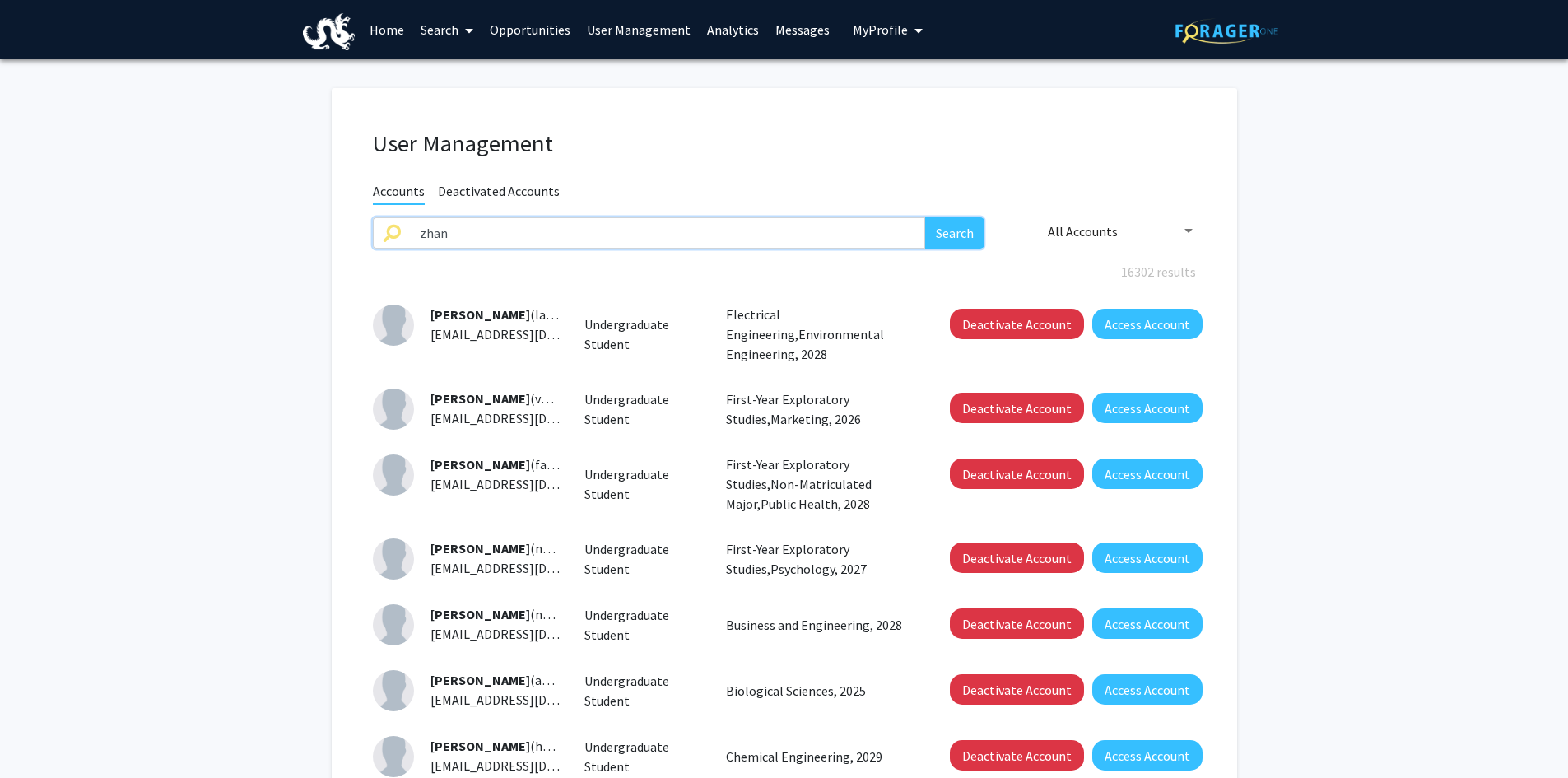
type input "[PERSON_NAME]"
click at [960, 228] on button "Search" at bounding box center [954, 233] width 59 height 31
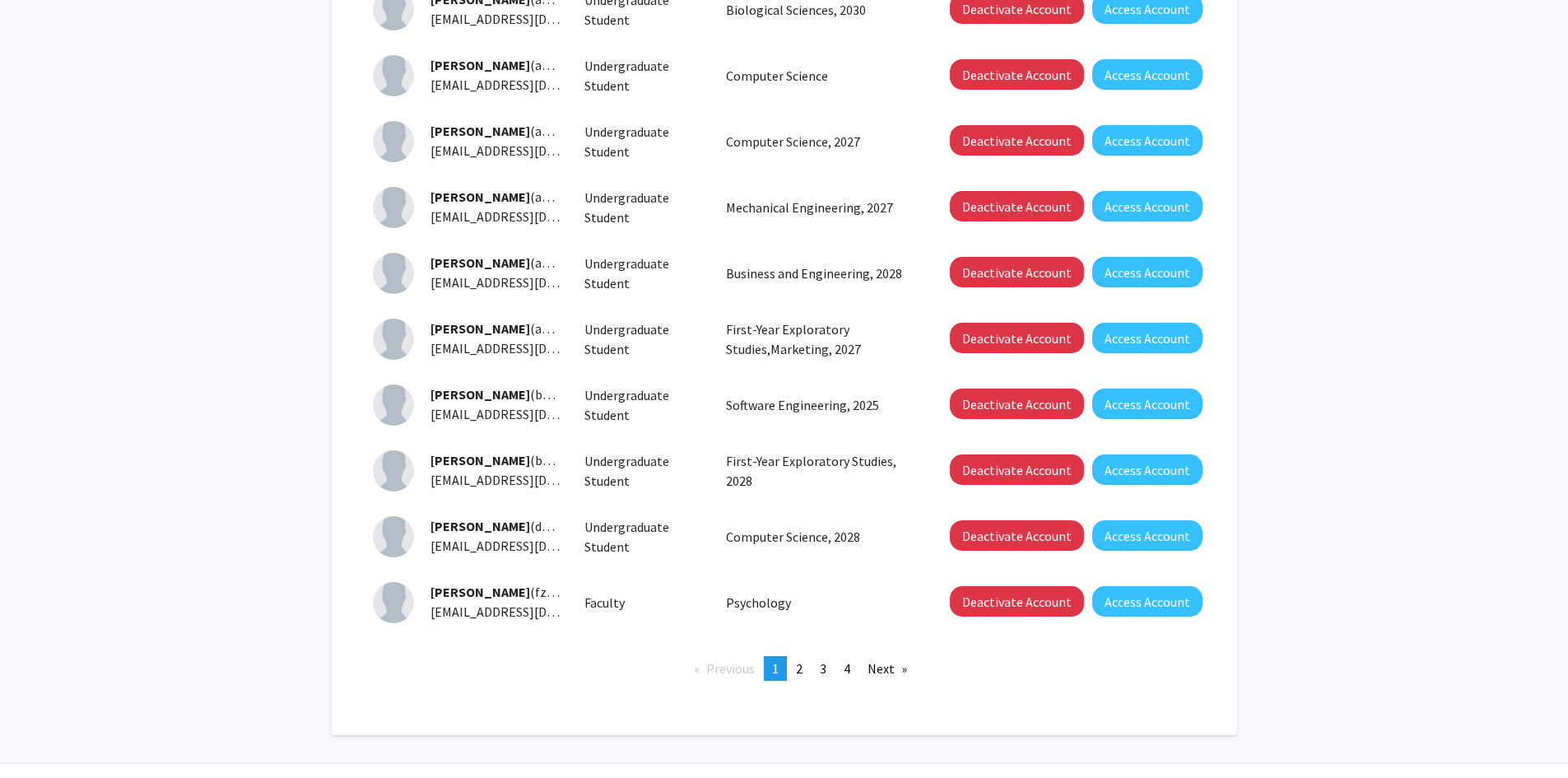
scroll to position [329, 0]
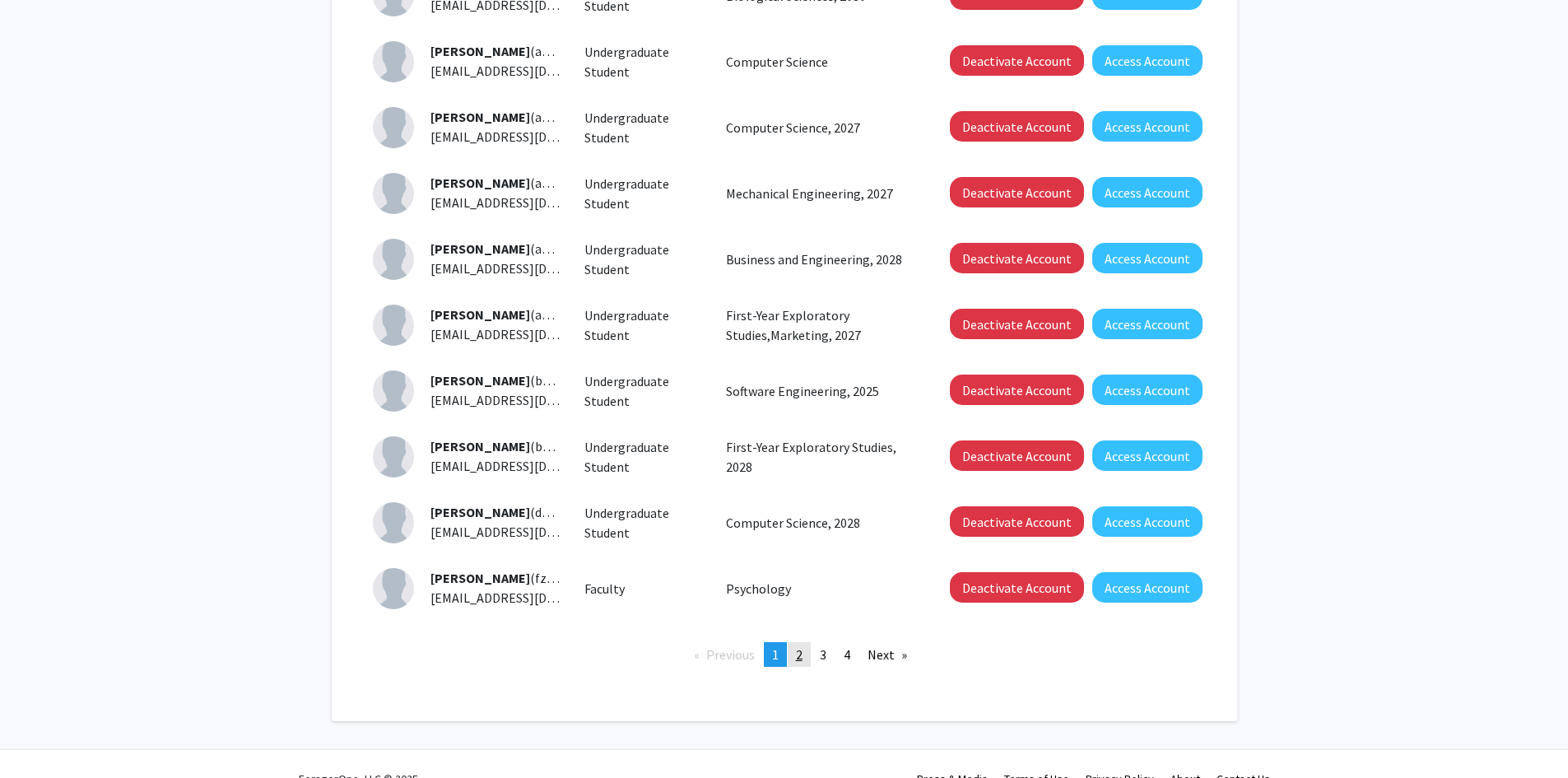
click at [800, 657] on span "2" at bounding box center [799, 655] width 7 height 17
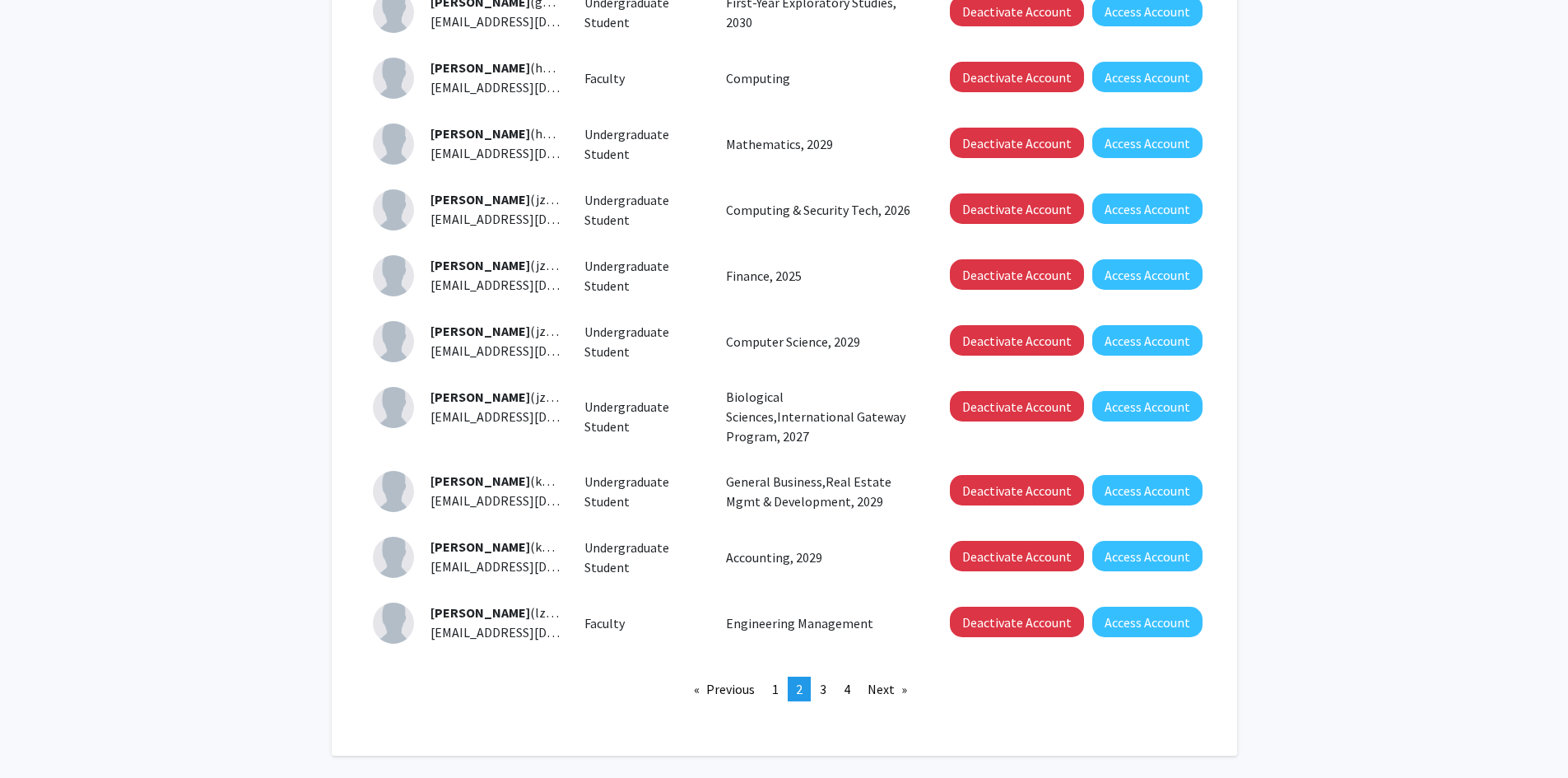
scroll to position [329, 0]
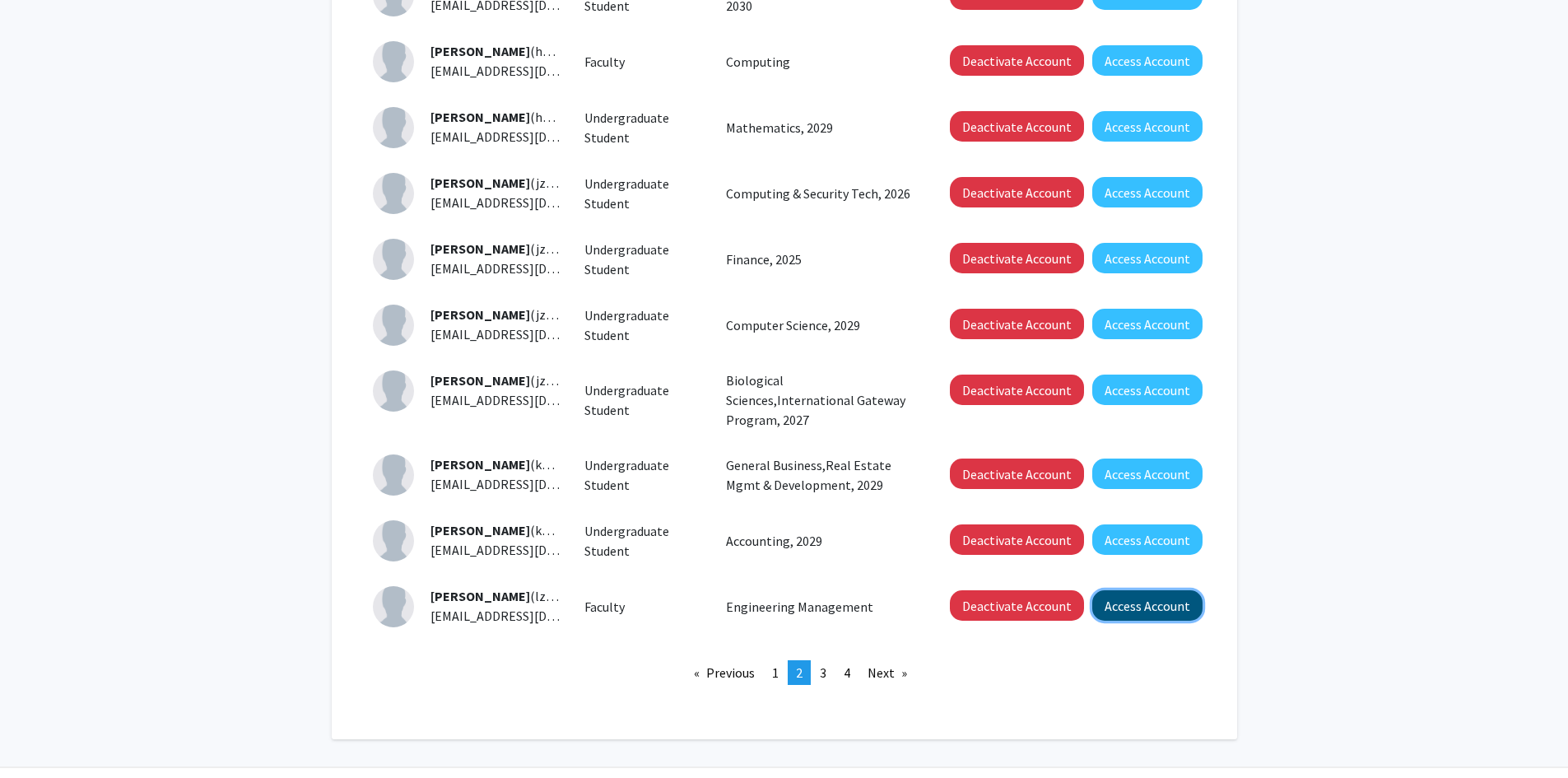
click at [1114, 595] on button "Access Account" at bounding box center [1148, 605] width 111 height 30
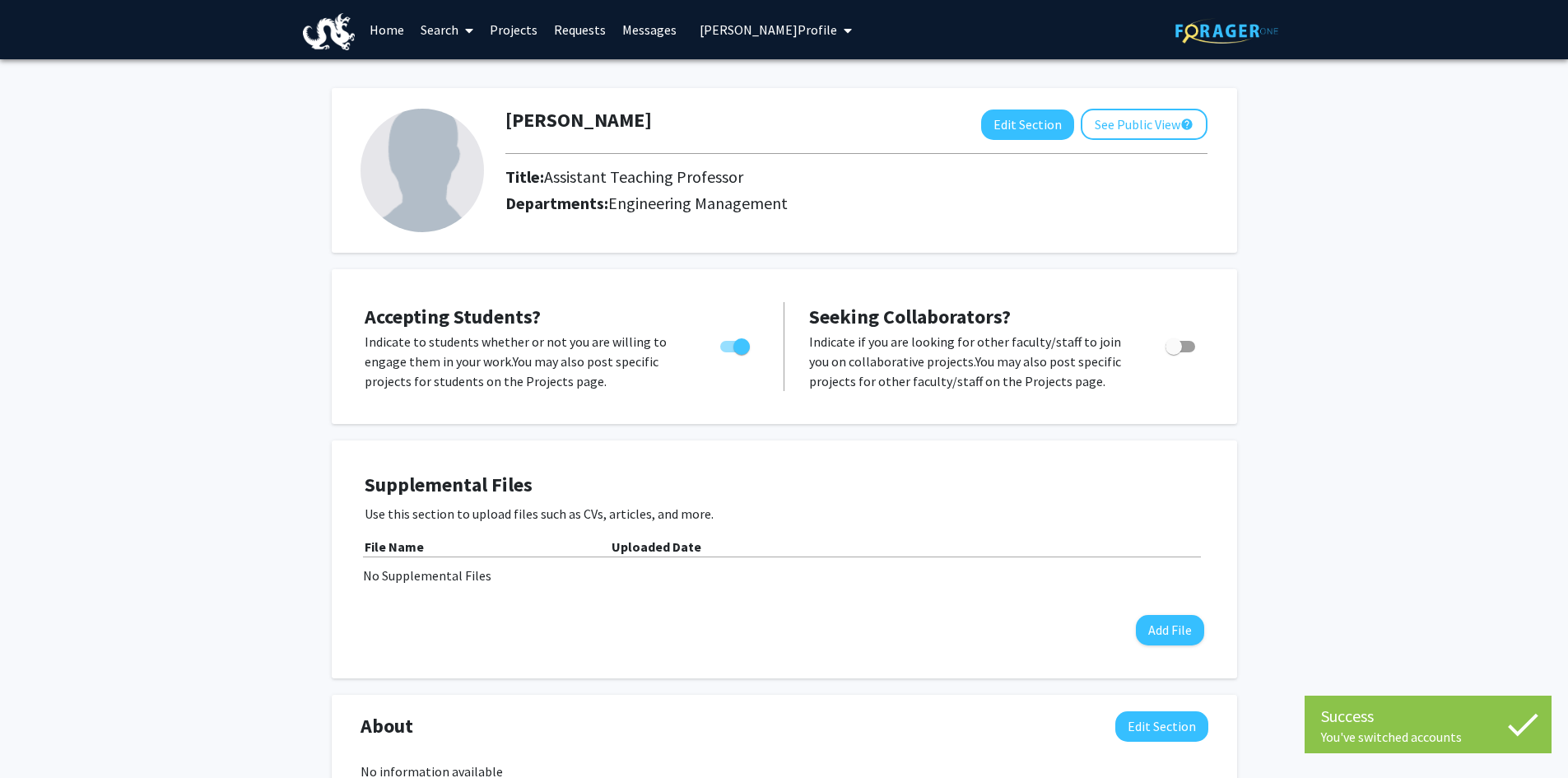
click at [507, 26] on link "Projects" at bounding box center [513, 29] width 64 height 58
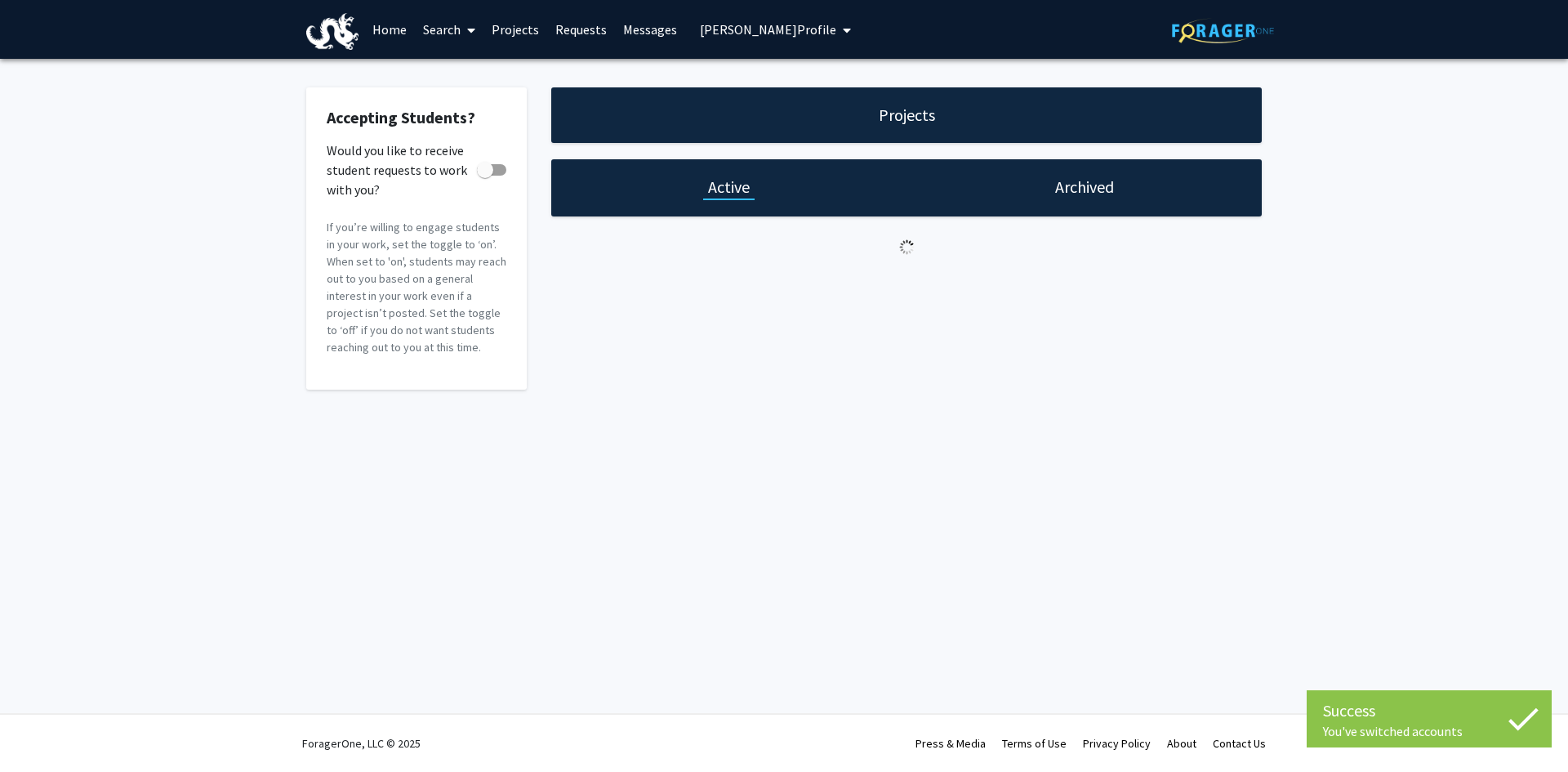
checkbox input "true"
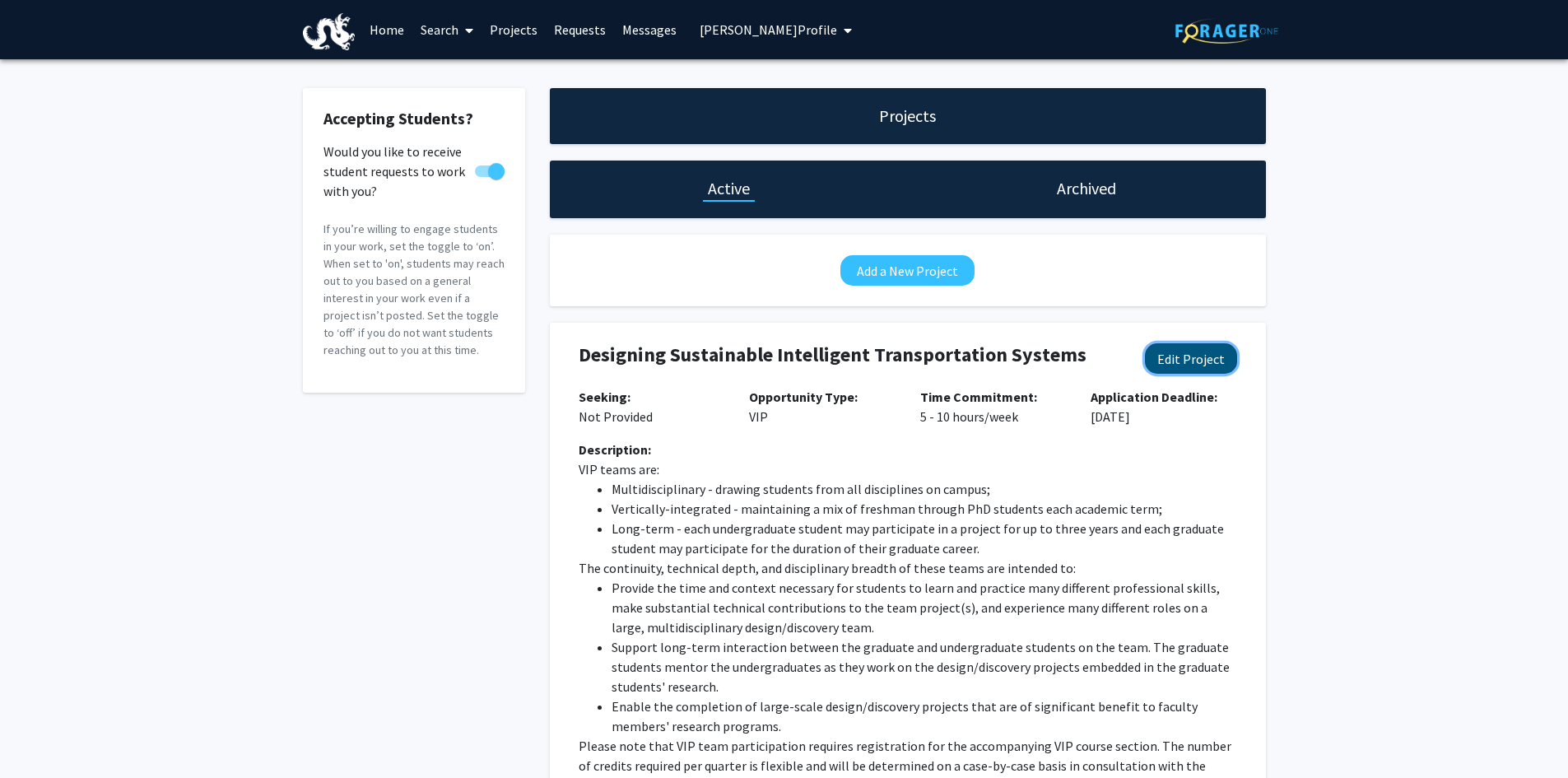
click at [1195, 358] on button "Edit Project" at bounding box center [1191, 358] width 92 height 30
select select "5 - 10"
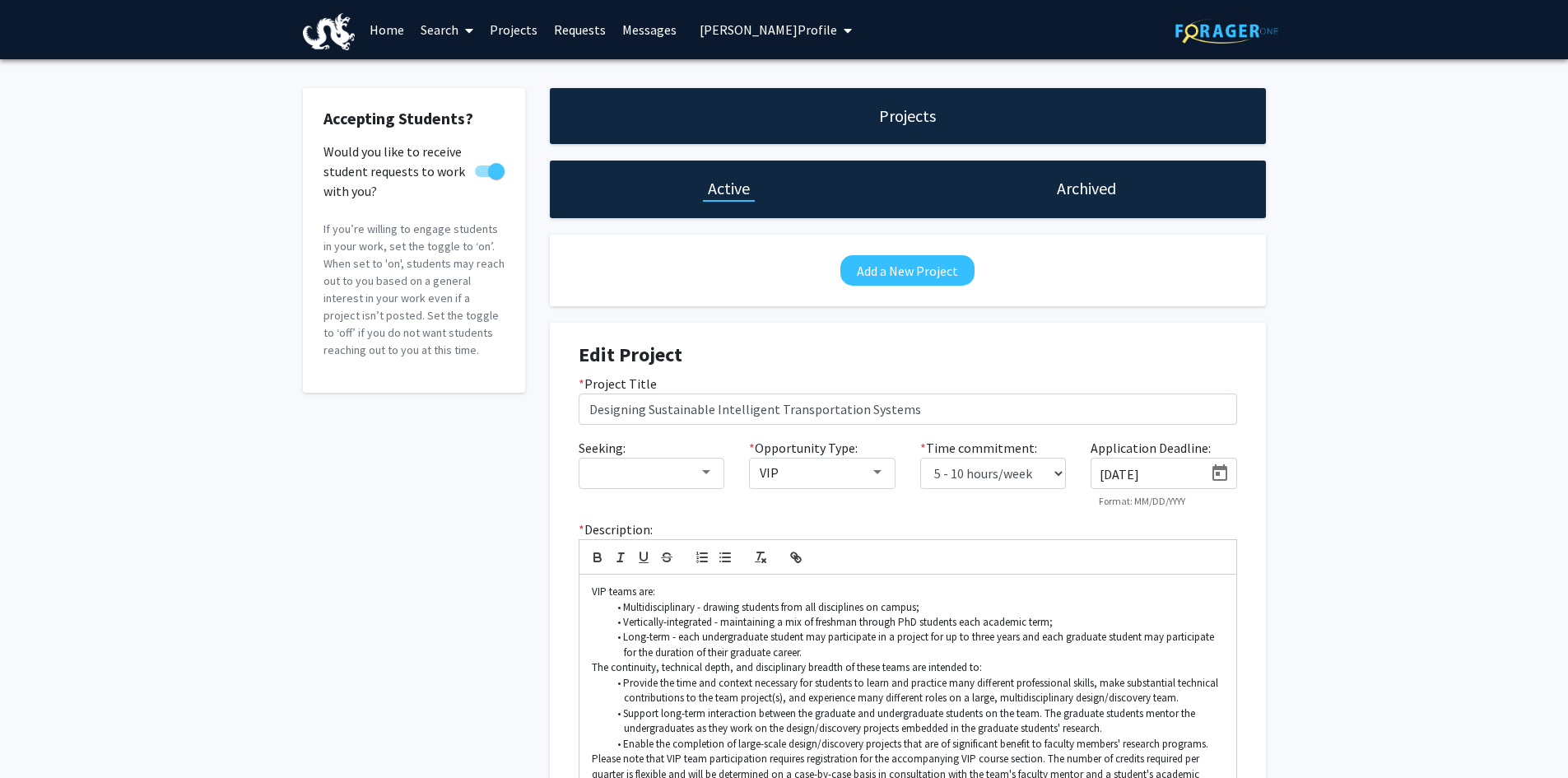
click at [1219, 471] on icon "Open calendar" at bounding box center [1220, 474] width 20 height 20
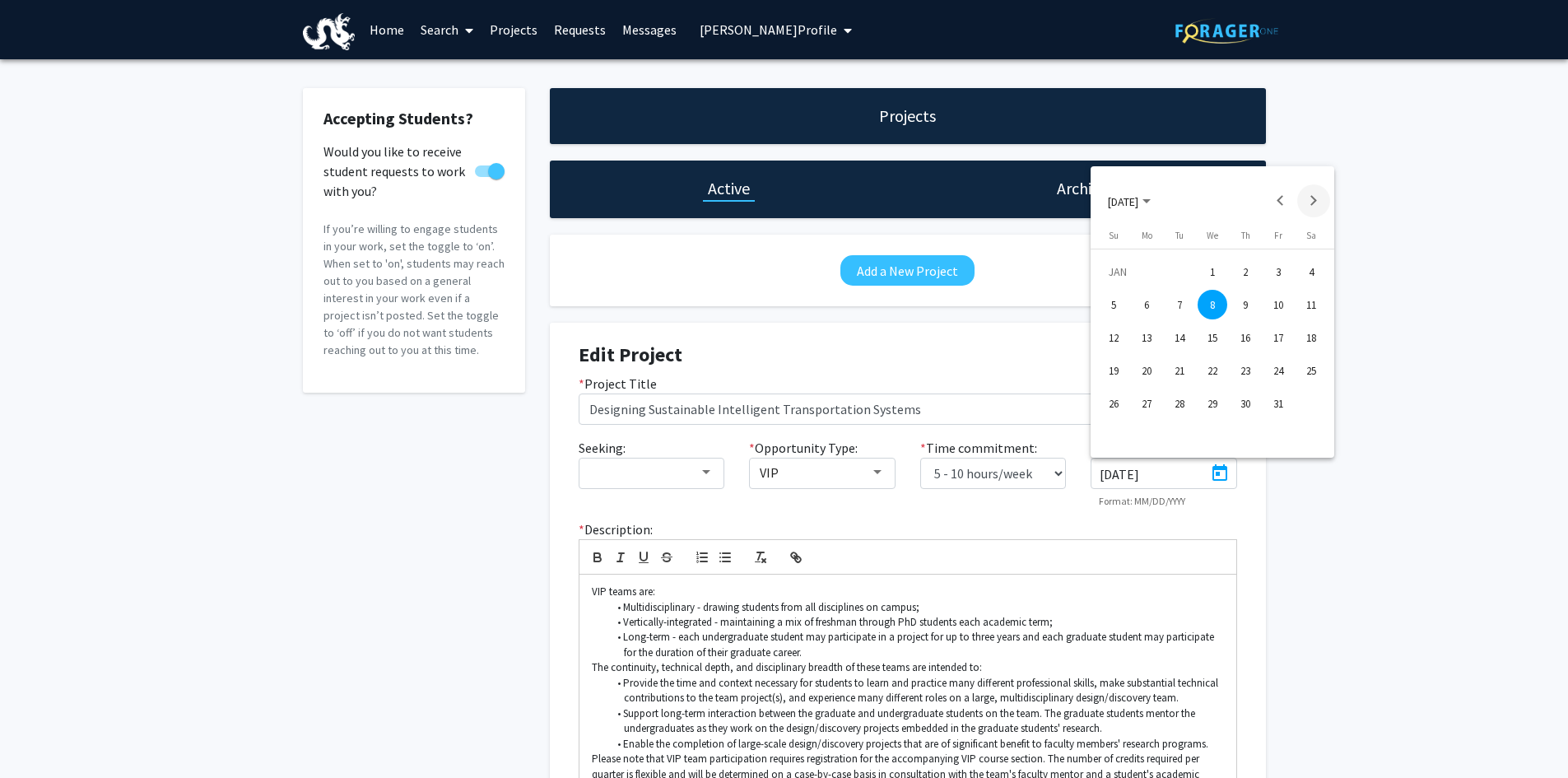
click at [1314, 195] on button "Next month" at bounding box center [1314, 200] width 33 height 33
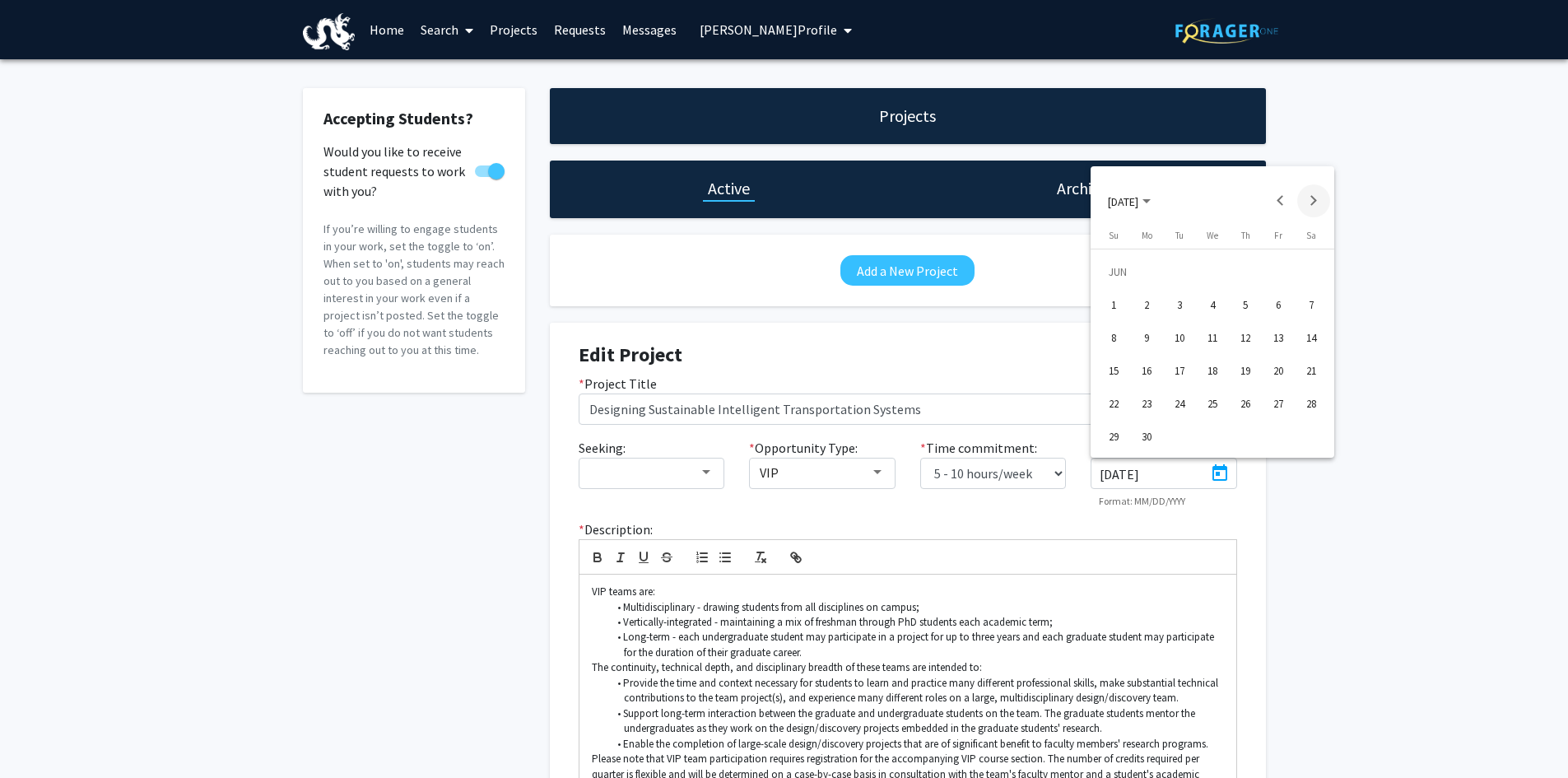
click at [1314, 195] on button "Next month" at bounding box center [1314, 200] width 33 height 33
drag, startPoint x: 1314, startPoint y: 195, endPoint x: 1322, endPoint y: 198, distance: 8.5
click at [1315, 196] on button "Next month" at bounding box center [1314, 200] width 33 height 33
click at [1213, 407] on div "24" at bounding box center [1212, 403] width 29 height 29
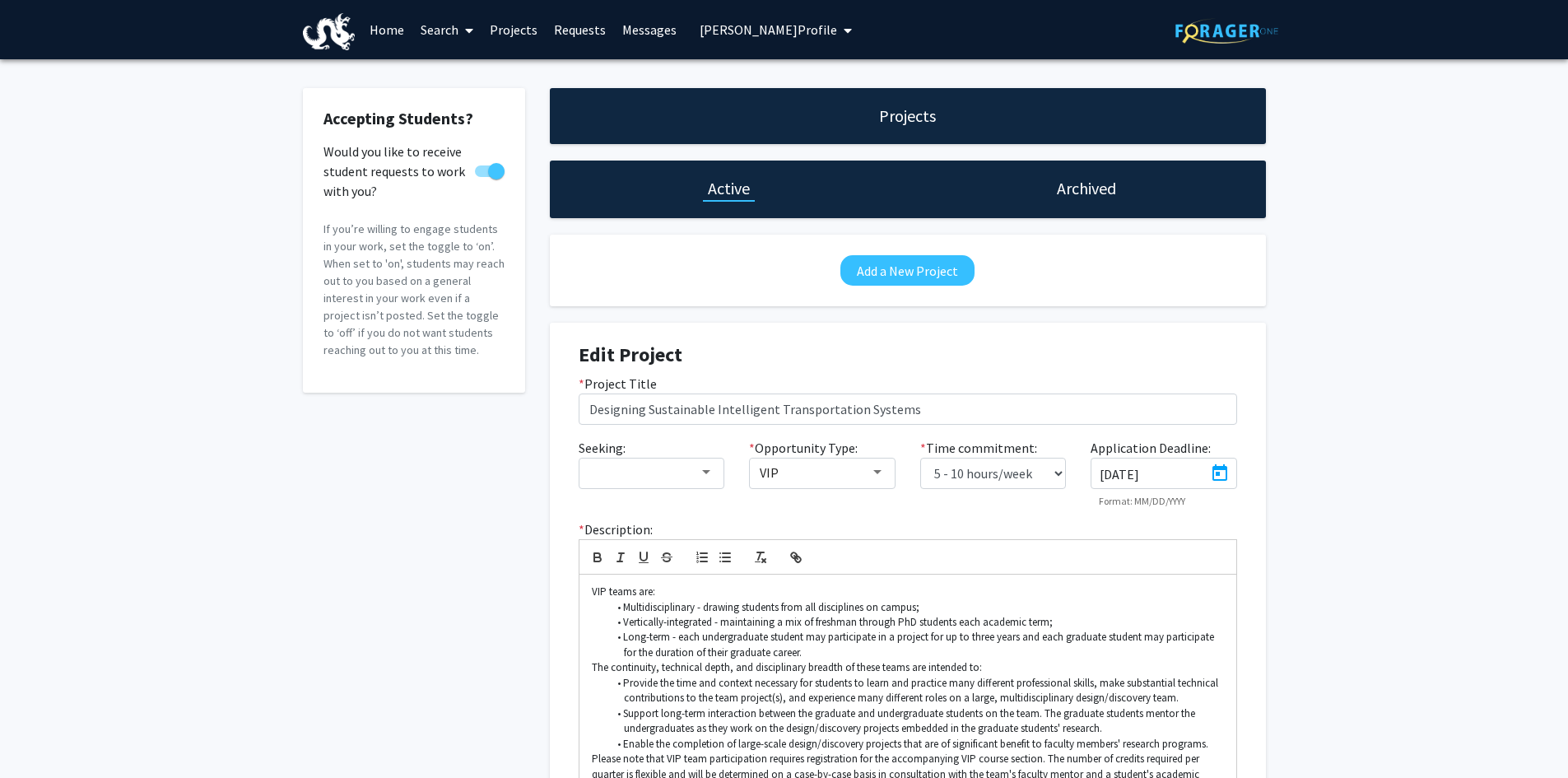
type input "[DATE]"
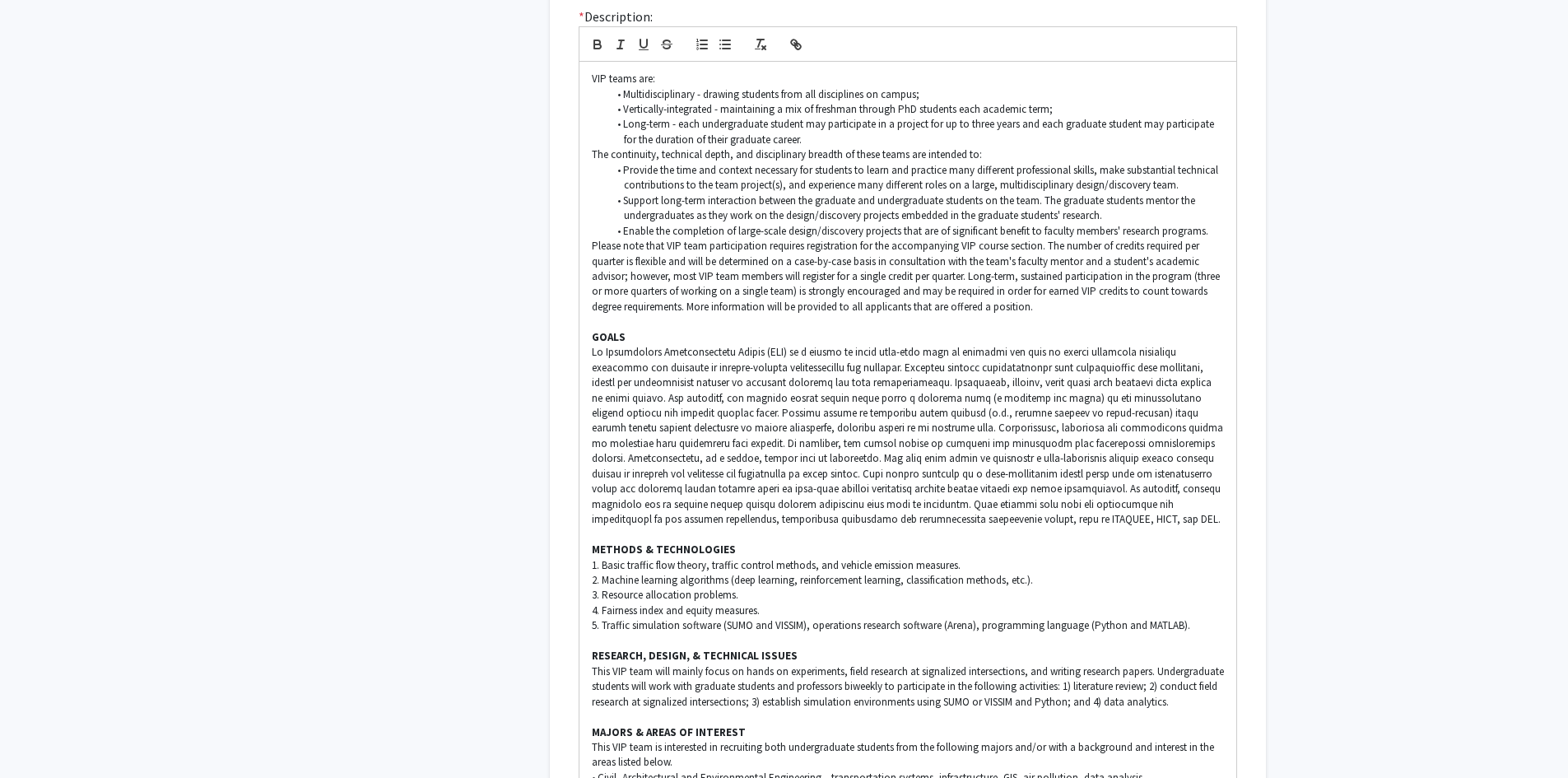
scroll to position [780, 0]
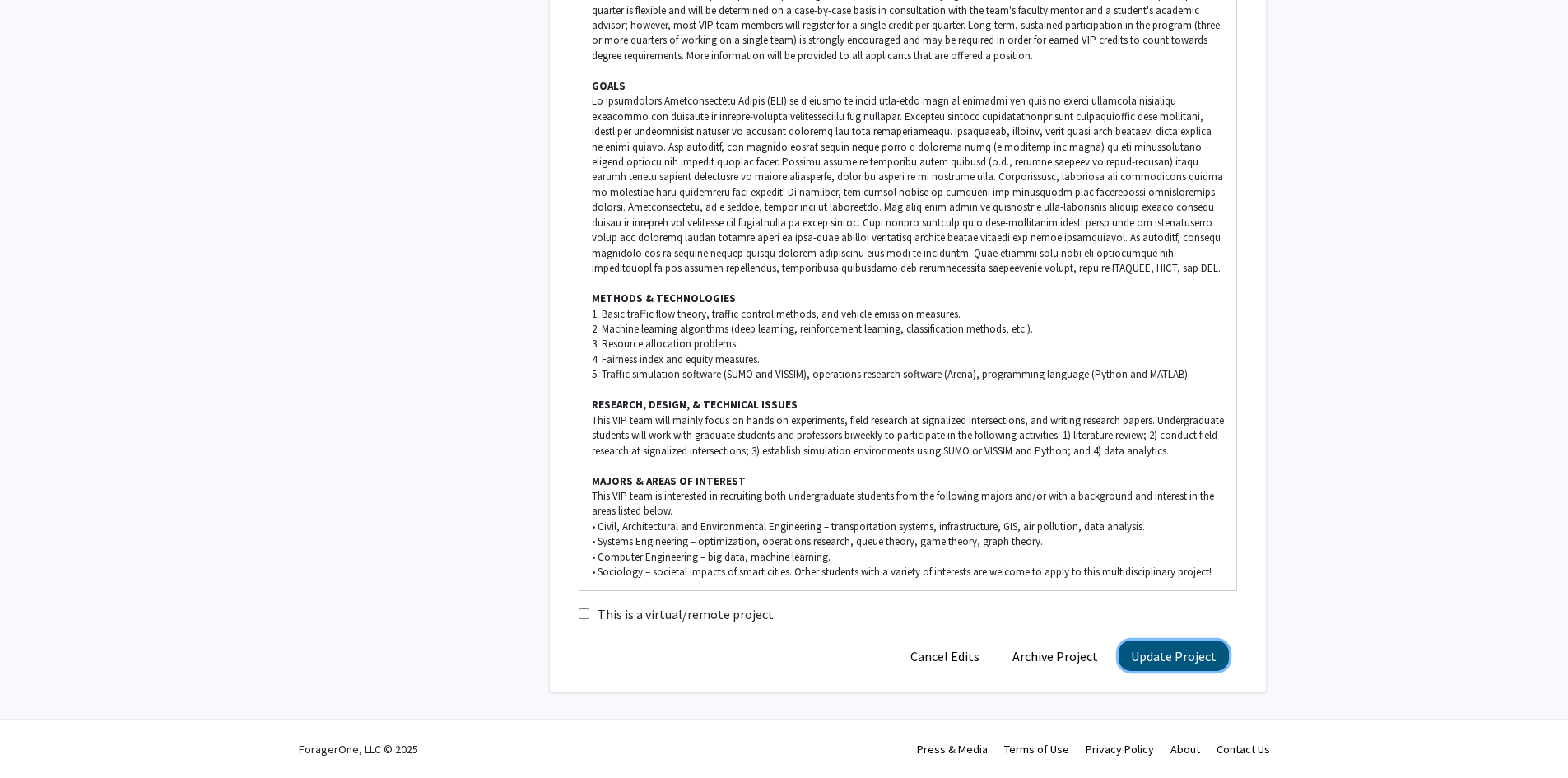
click at [1196, 656] on button "Update Project" at bounding box center [1174, 656] width 111 height 30
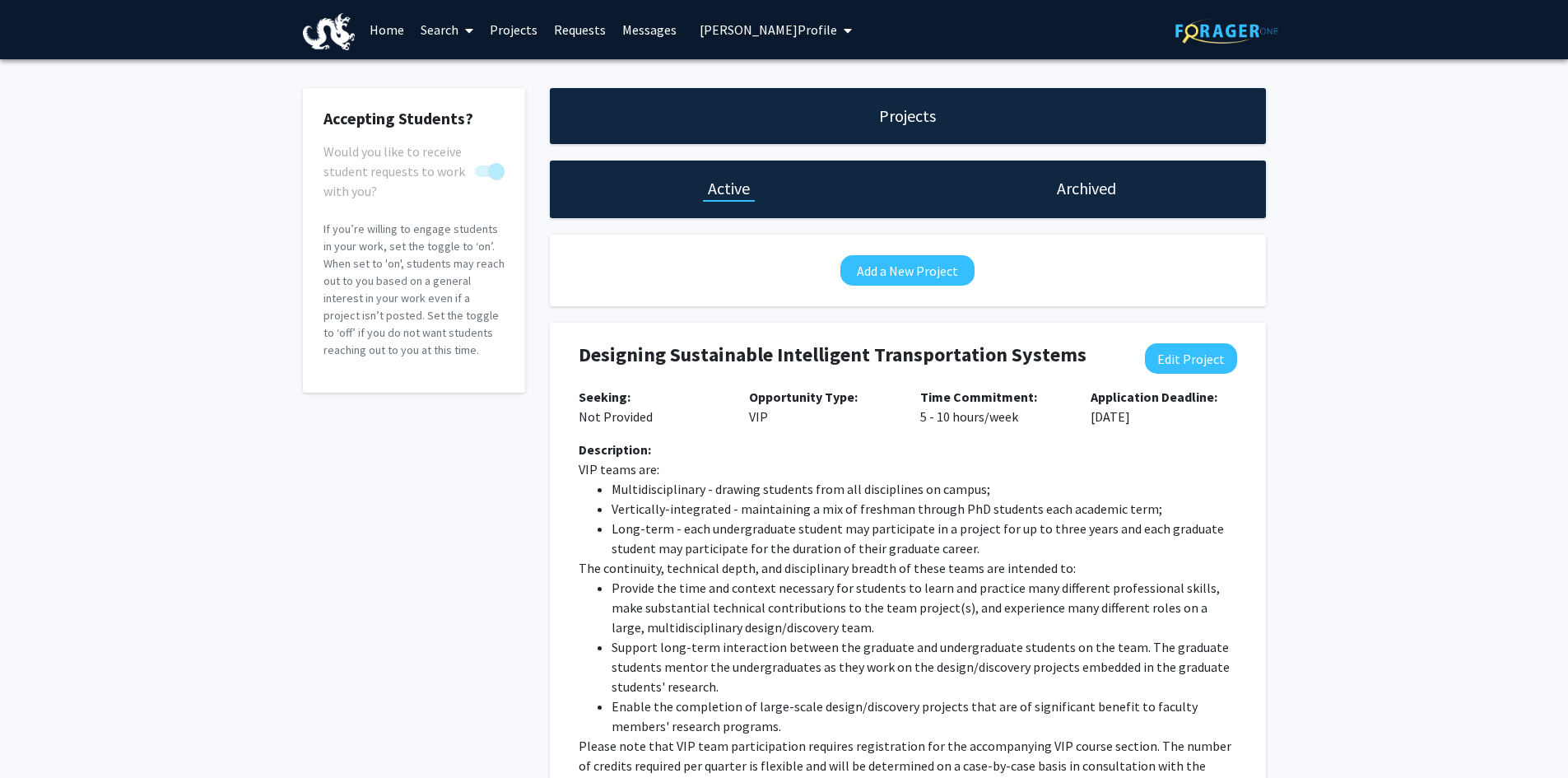
click at [837, 34] on span "My profile dropdown to access profile and logout" at bounding box center [845, 30] width 15 height 58
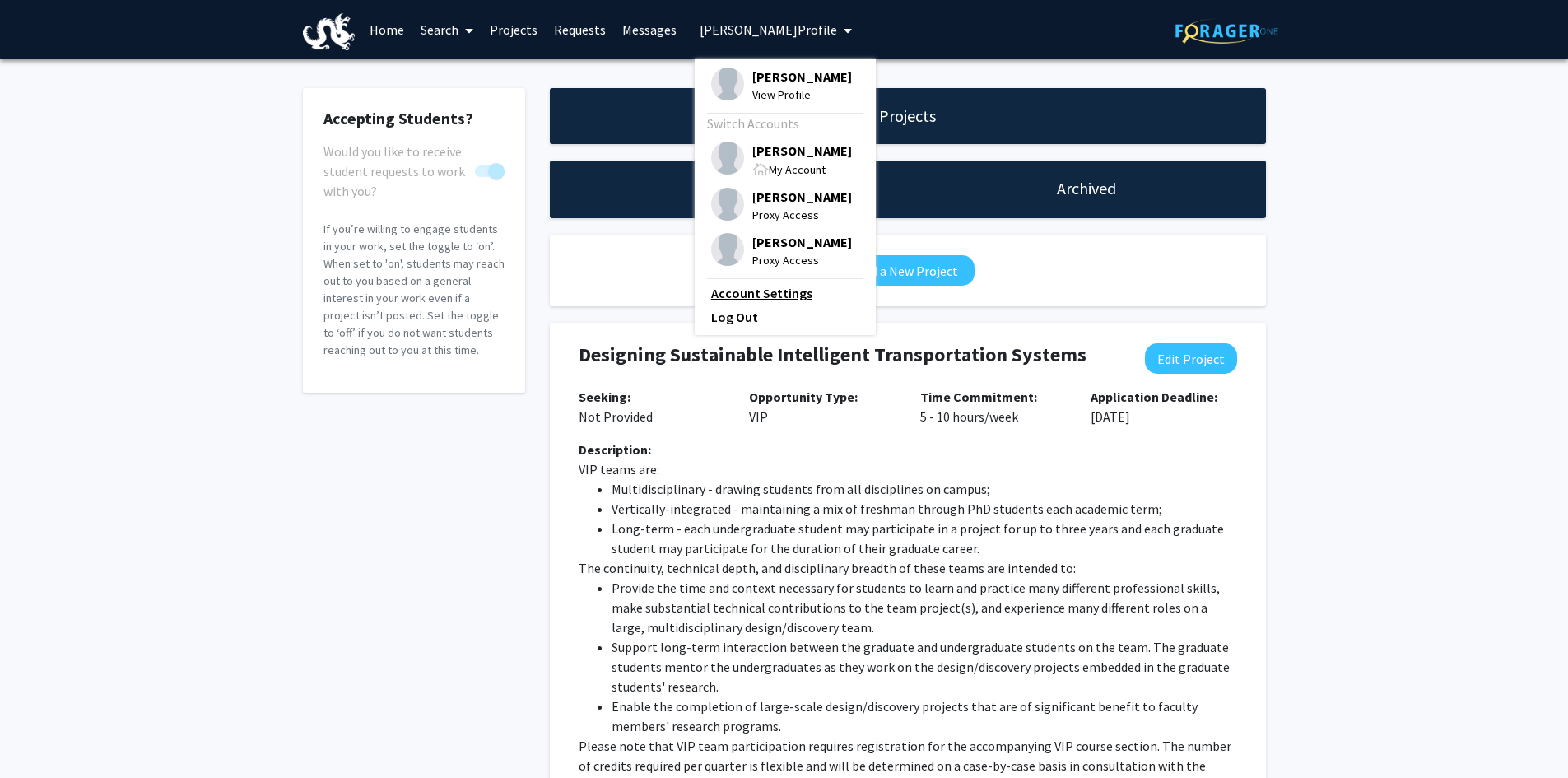
click at [747, 291] on link "Account Settings" at bounding box center [785, 293] width 148 height 20
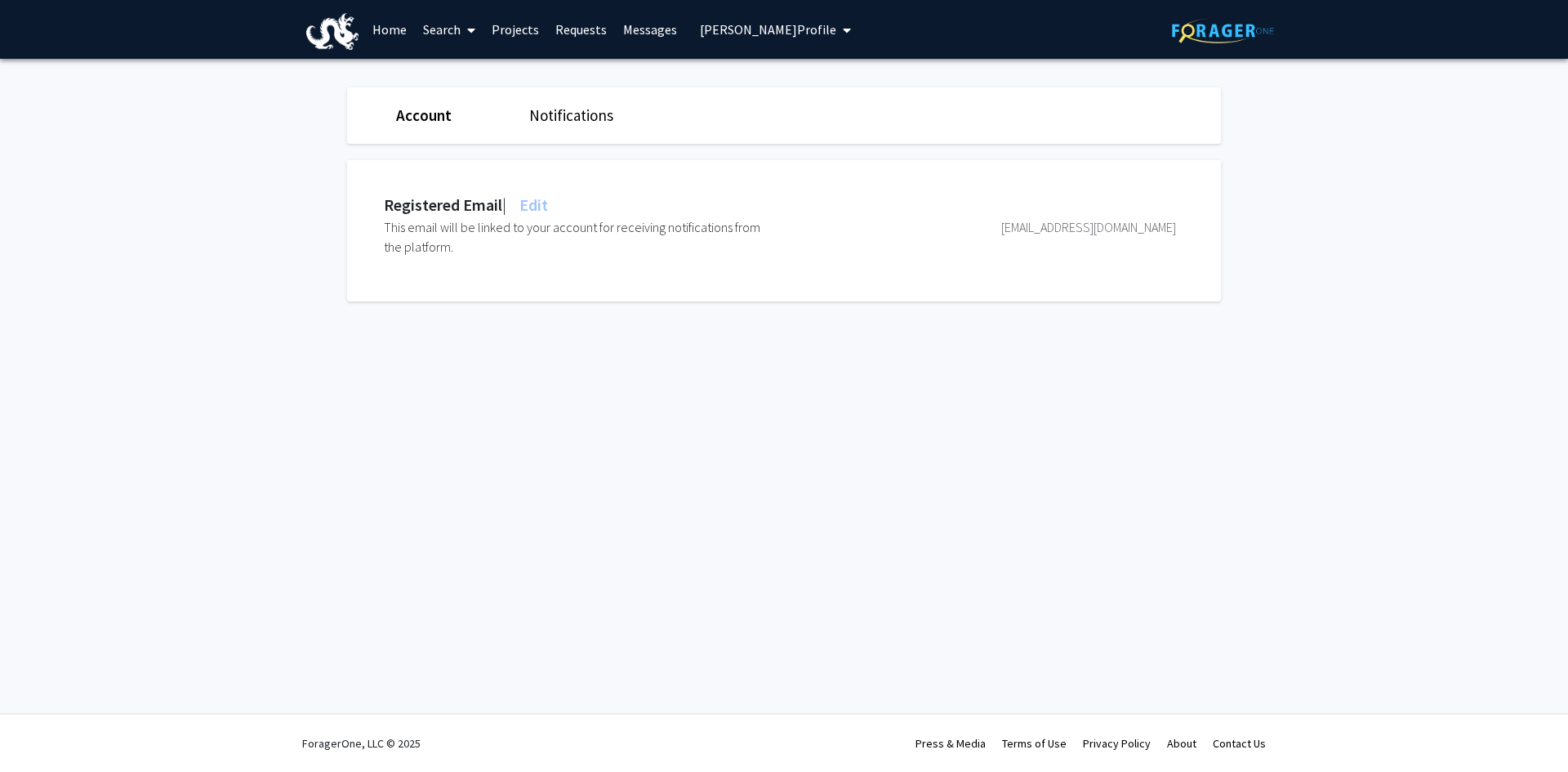
click at [418, 117] on link "Account" at bounding box center [424, 116] width 56 height 20
click at [418, 110] on link "Account" at bounding box center [424, 116] width 56 height 20
click at [809, 32] on span "[PERSON_NAME] Profile" at bounding box center [768, 30] width 136 height 17
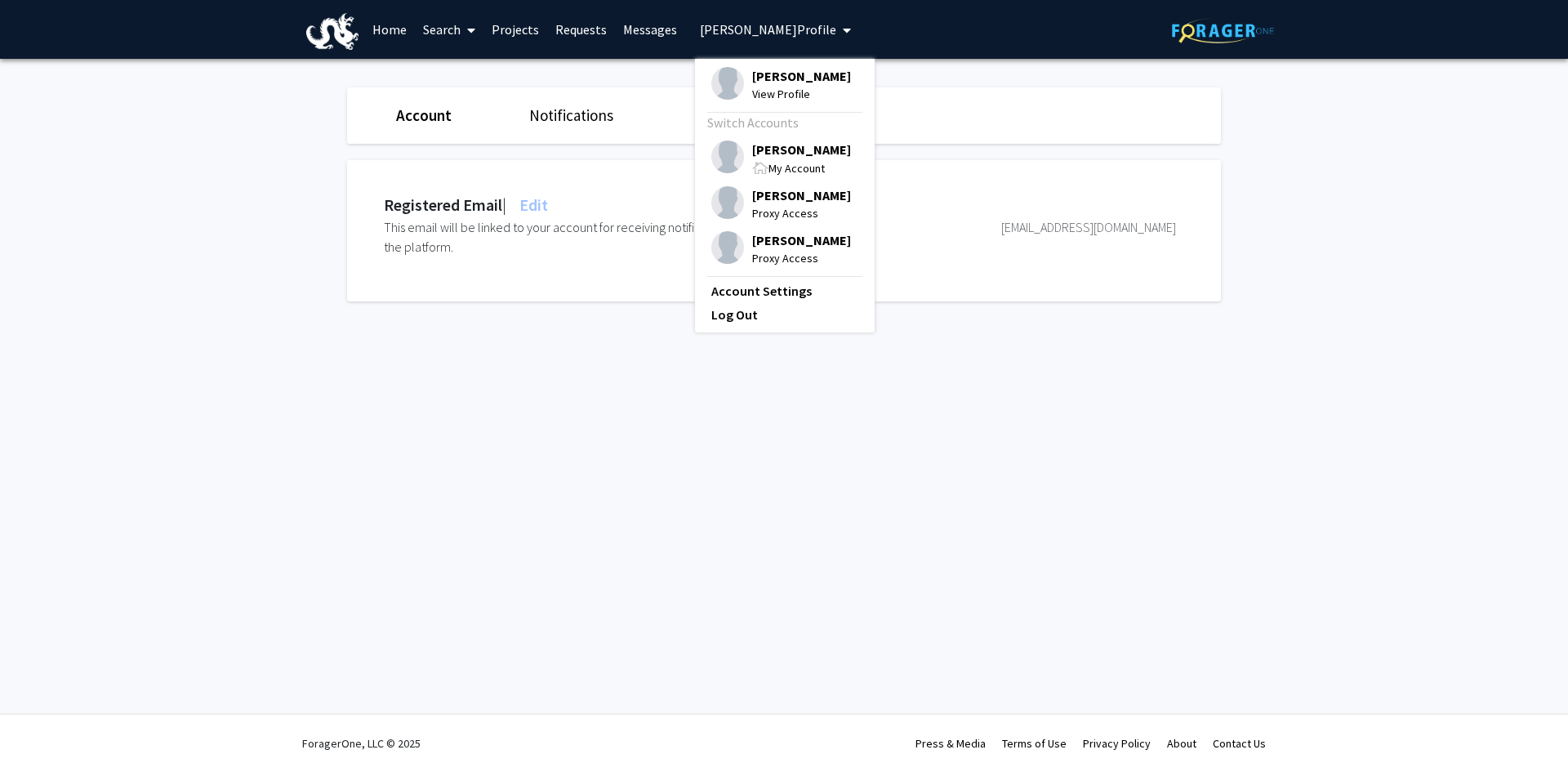
click at [782, 140] on span "[PERSON_NAME]" at bounding box center [801, 150] width 99 height 18
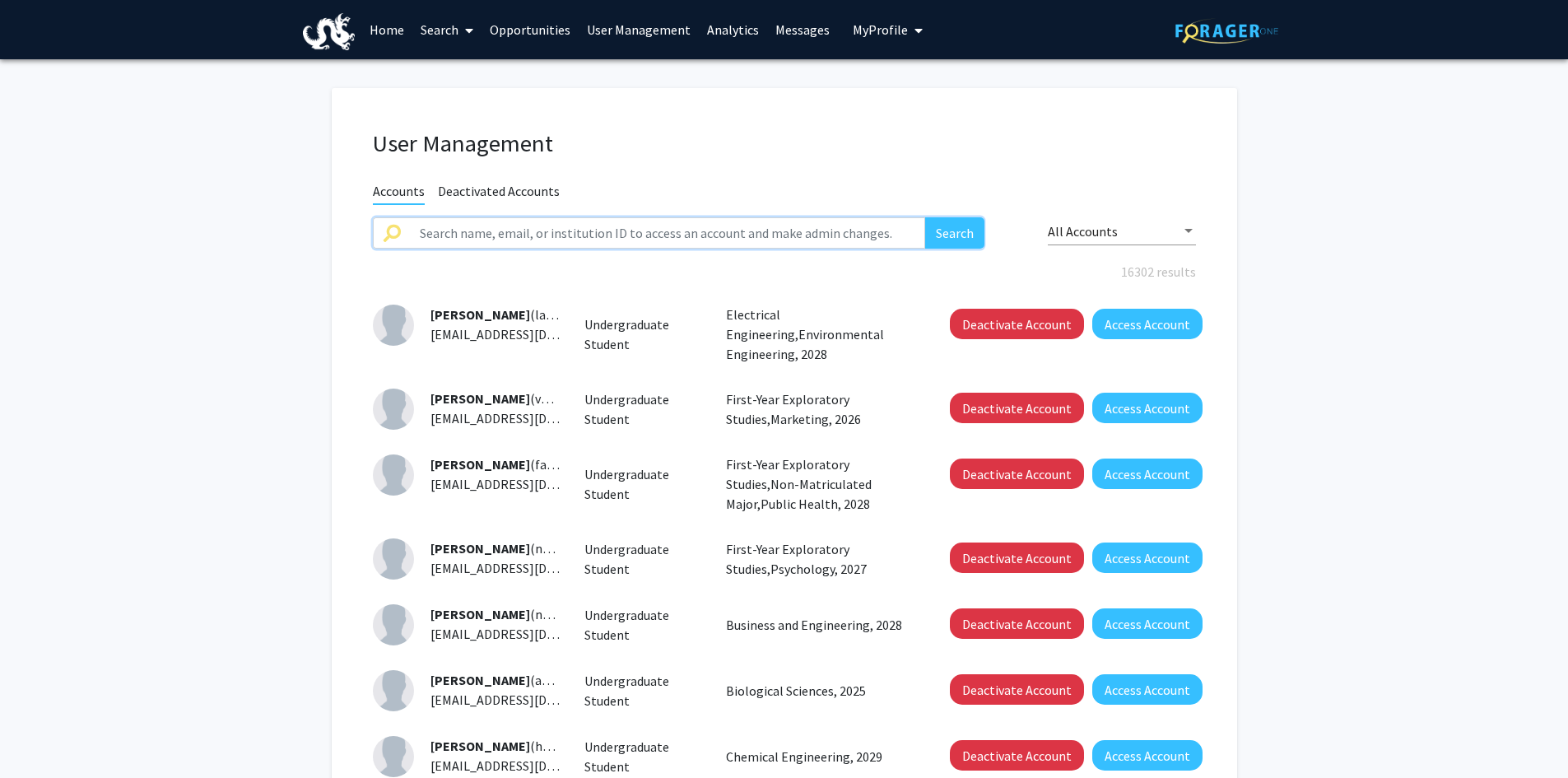
click at [473, 233] on input "text" at bounding box center [668, 233] width 517 height 31
type input "[PERSON_NAME]"
click at [925, 218] on button "Search" at bounding box center [954, 233] width 59 height 31
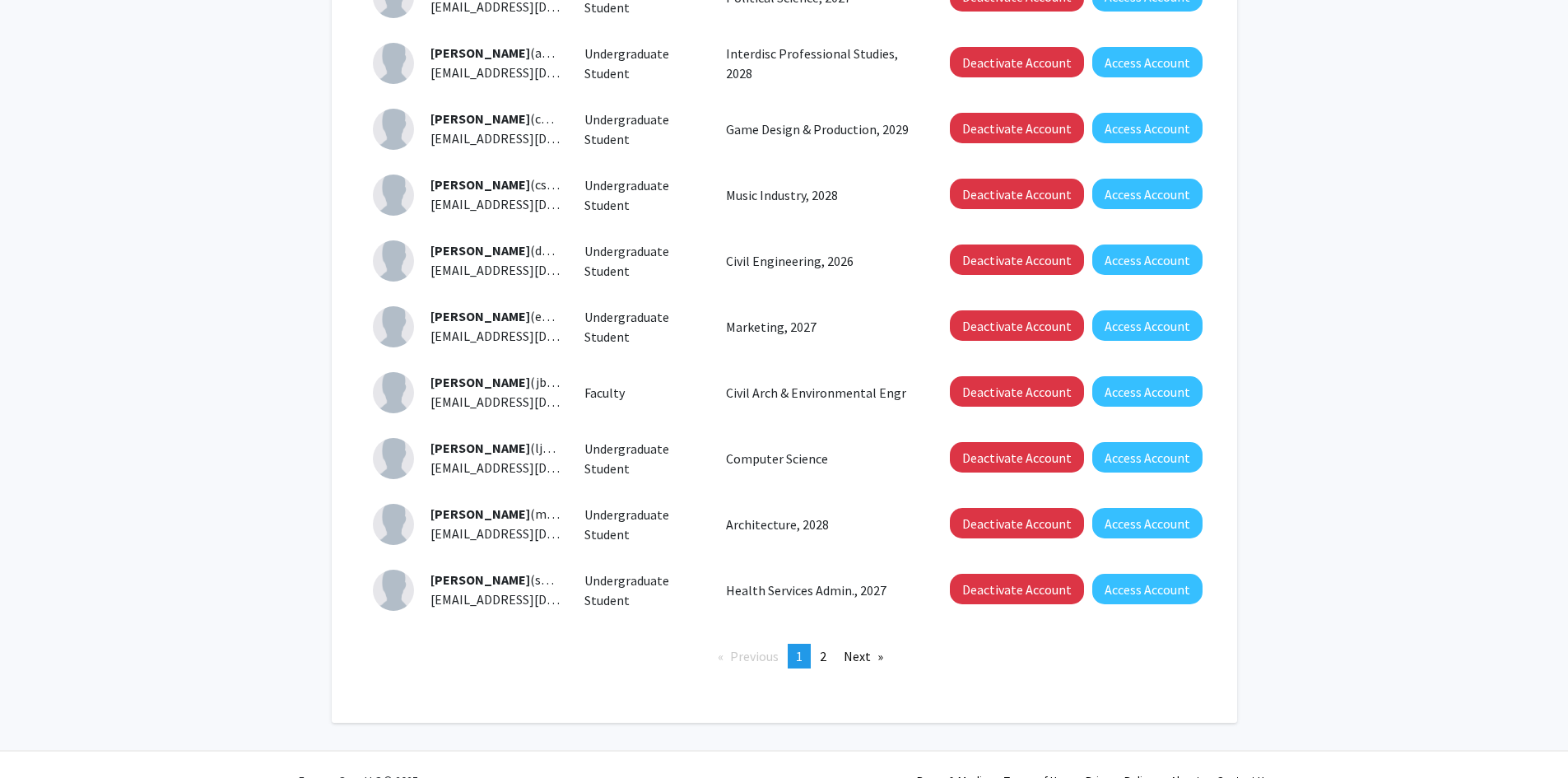
scroll to position [329, 0]
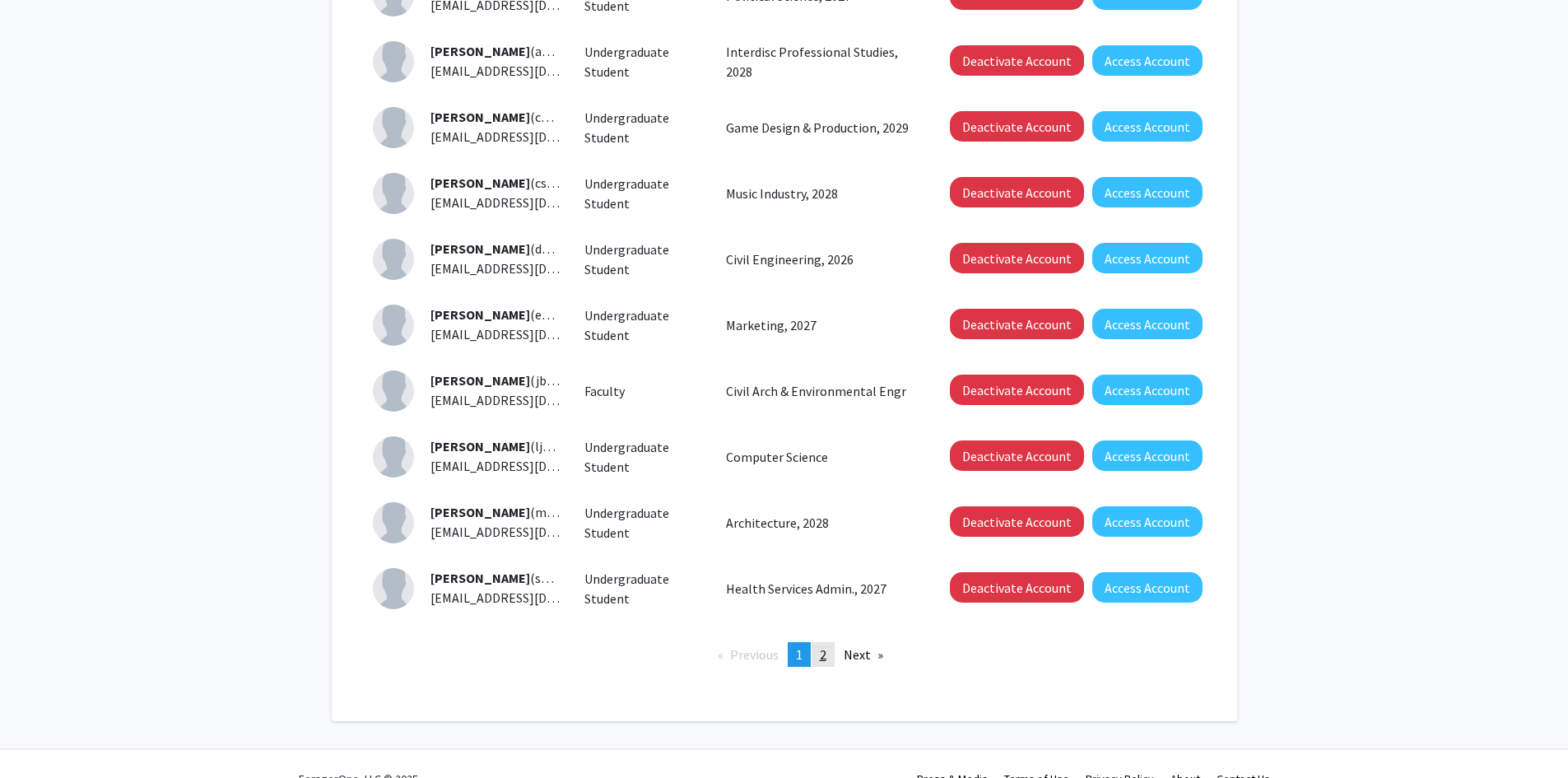
click at [824, 658] on span "2" at bounding box center [823, 655] width 7 height 17
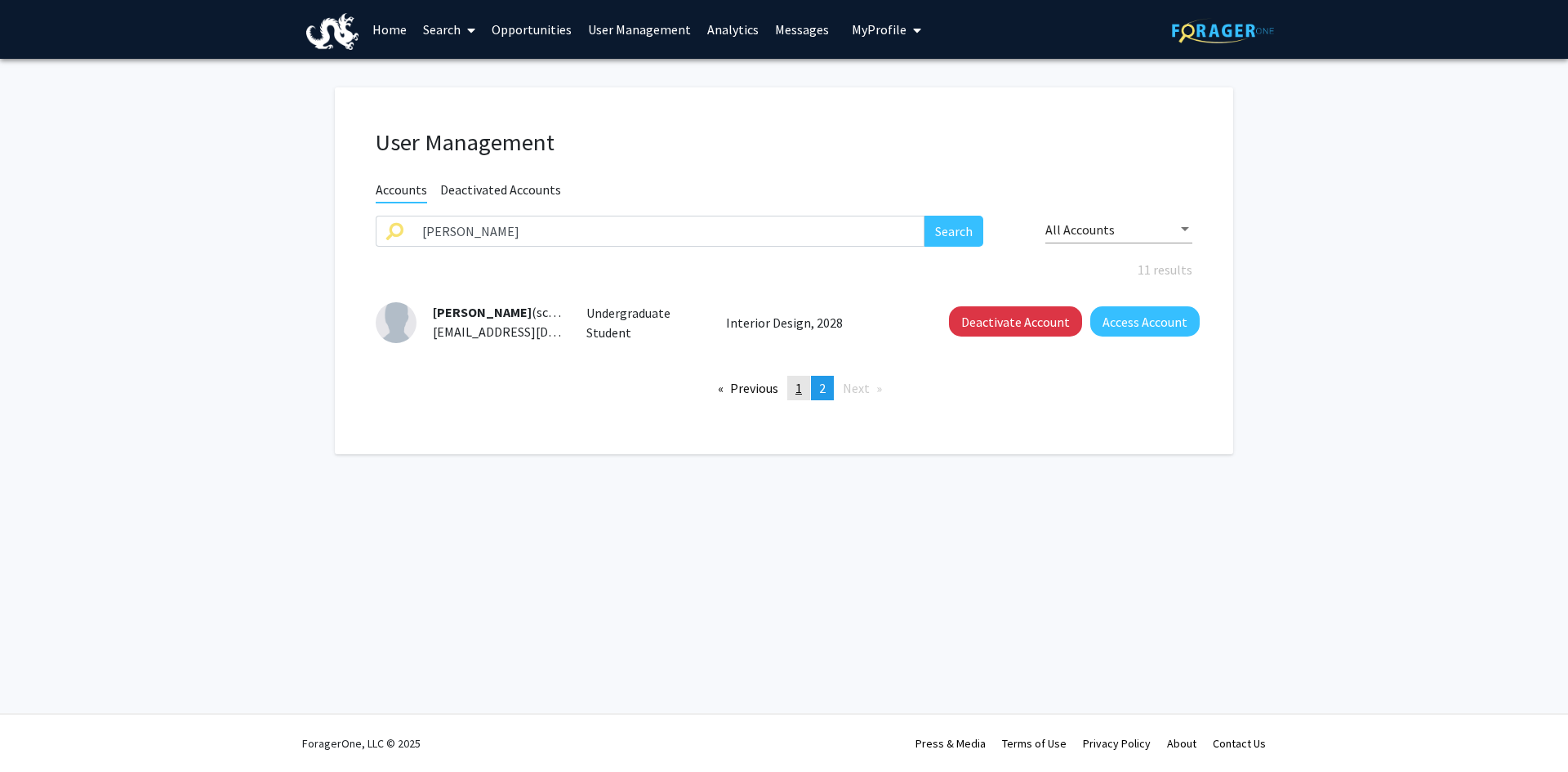
click at [796, 386] on span "1" at bounding box center [799, 388] width 7 height 17
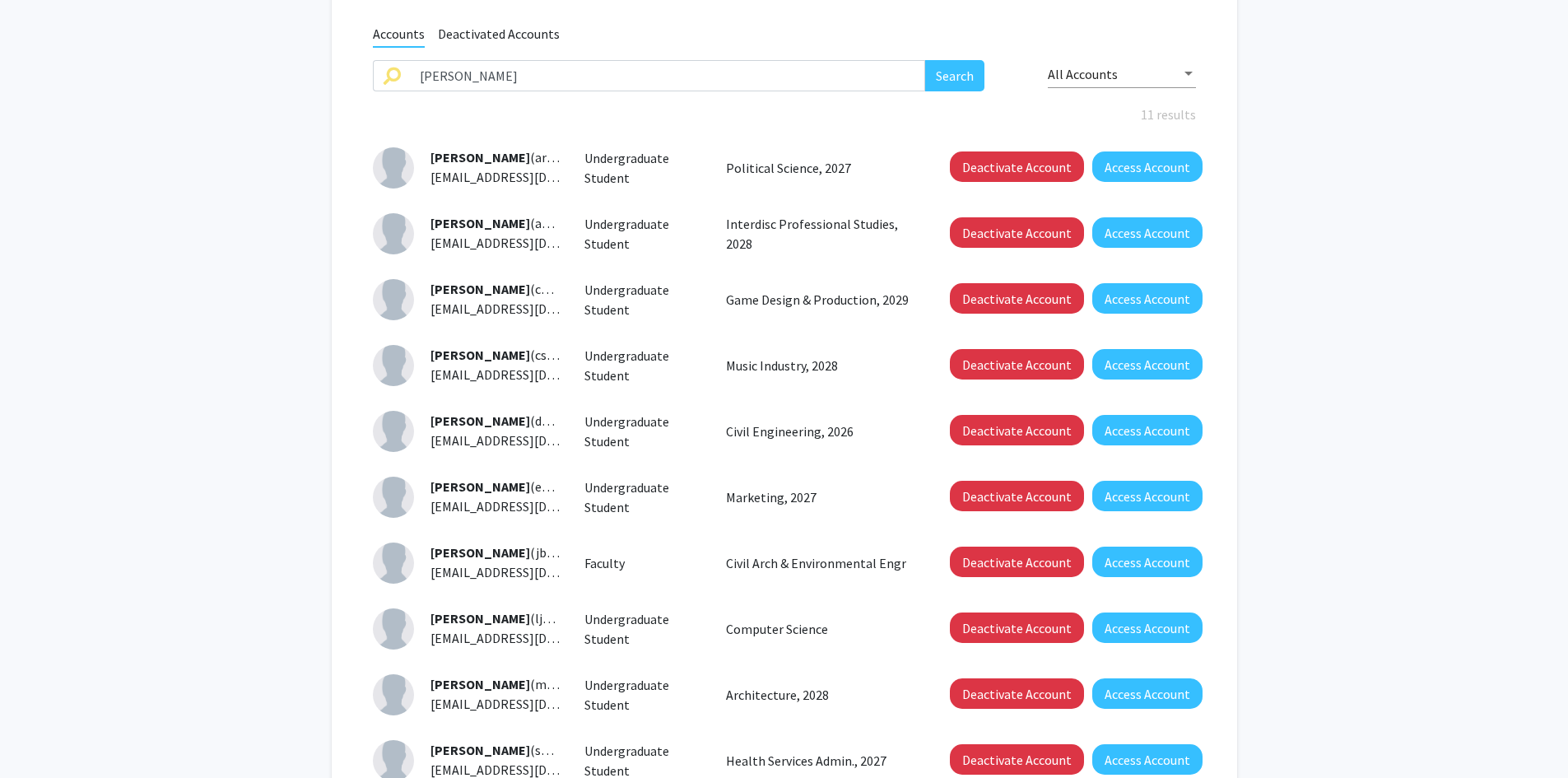
scroll to position [165, 0]
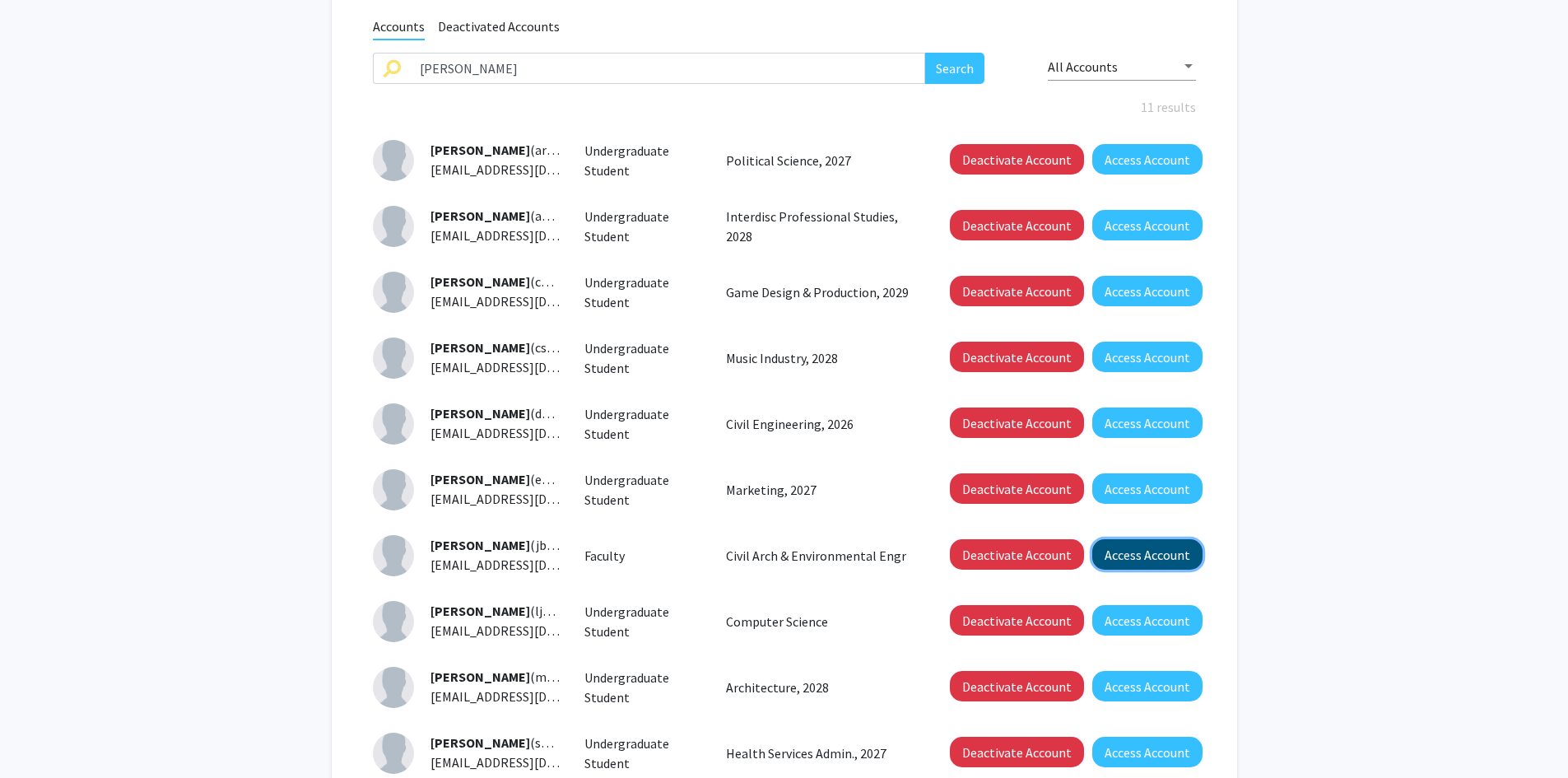
click at [1144, 549] on button "Access Account" at bounding box center [1148, 554] width 111 height 30
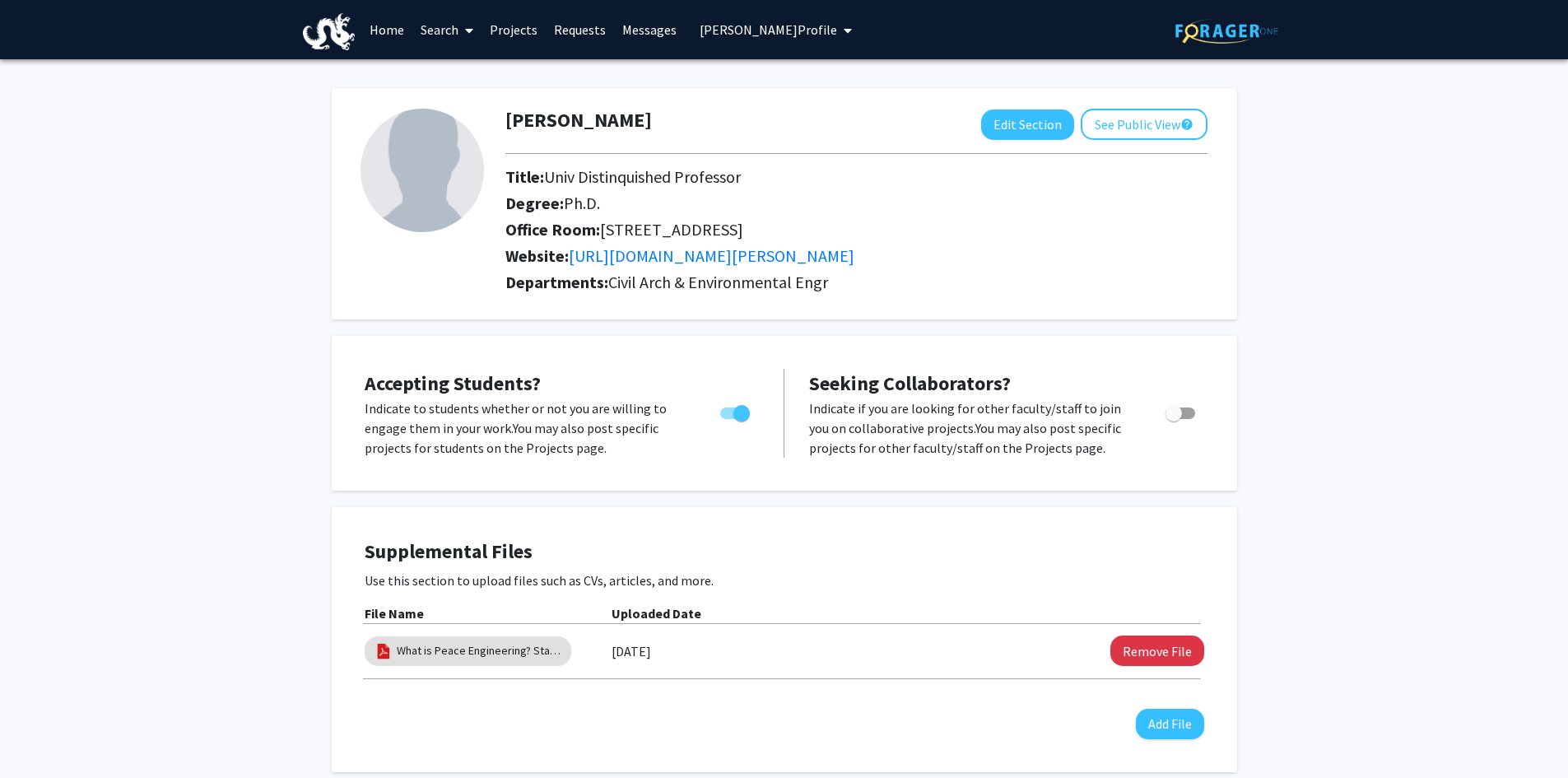
click at [514, 25] on link "Projects" at bounding box center [513, 29] width 64 height 58
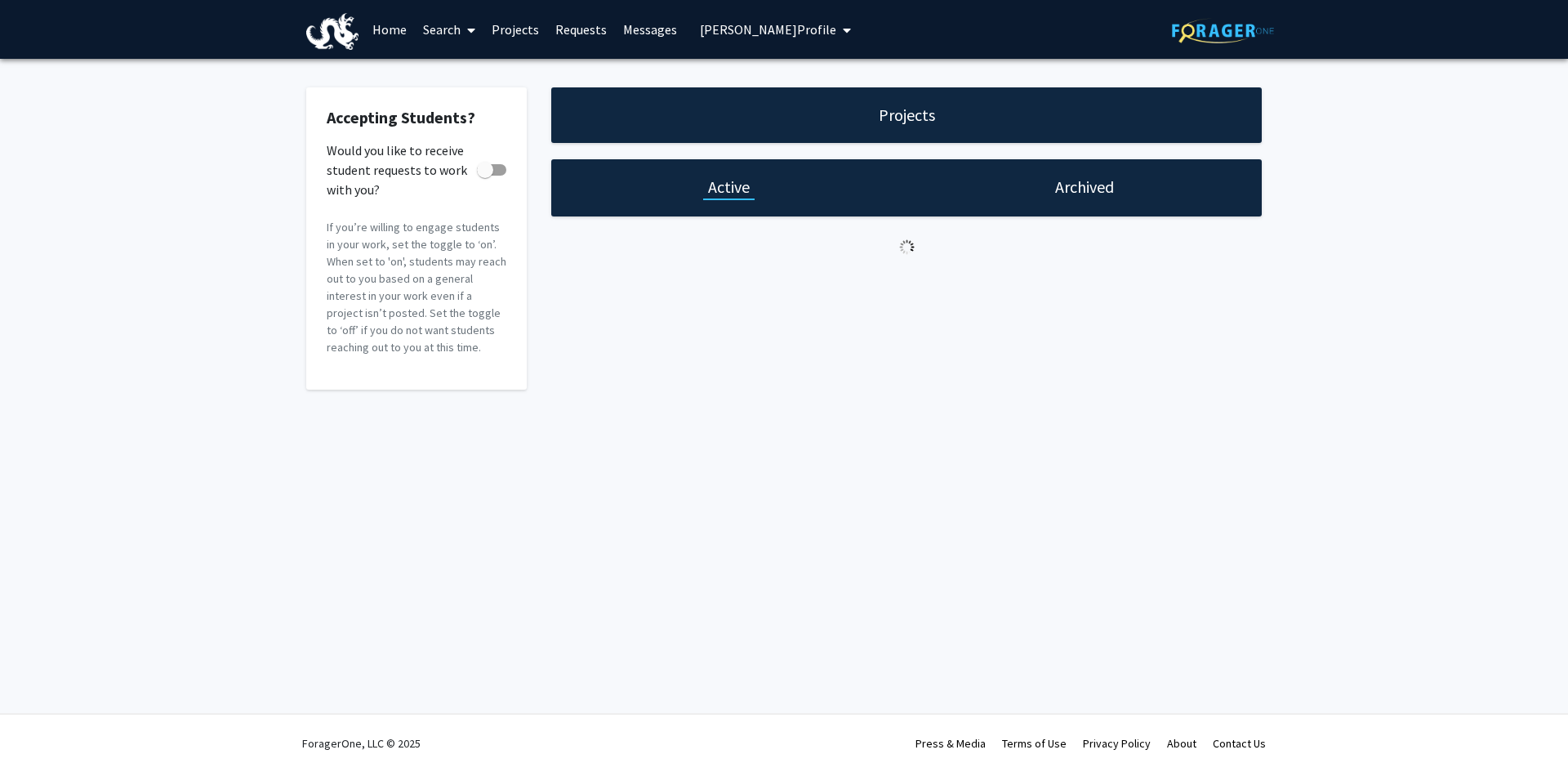
checkbox input "true"
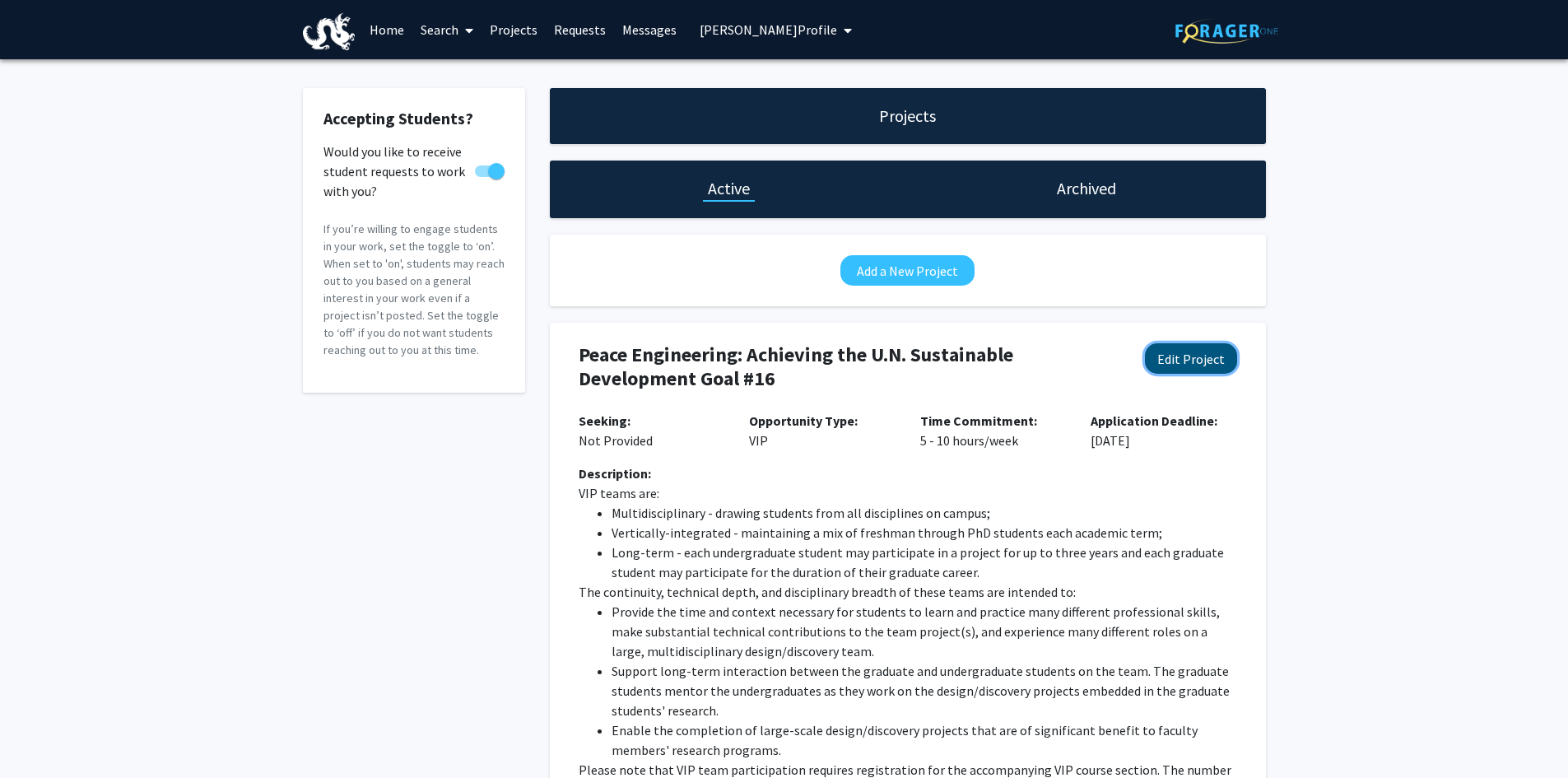
click at [1202, 361] on button "Edit Project" at bounding box center [1191, 358] width 92 height 30
select select "5 - 10"
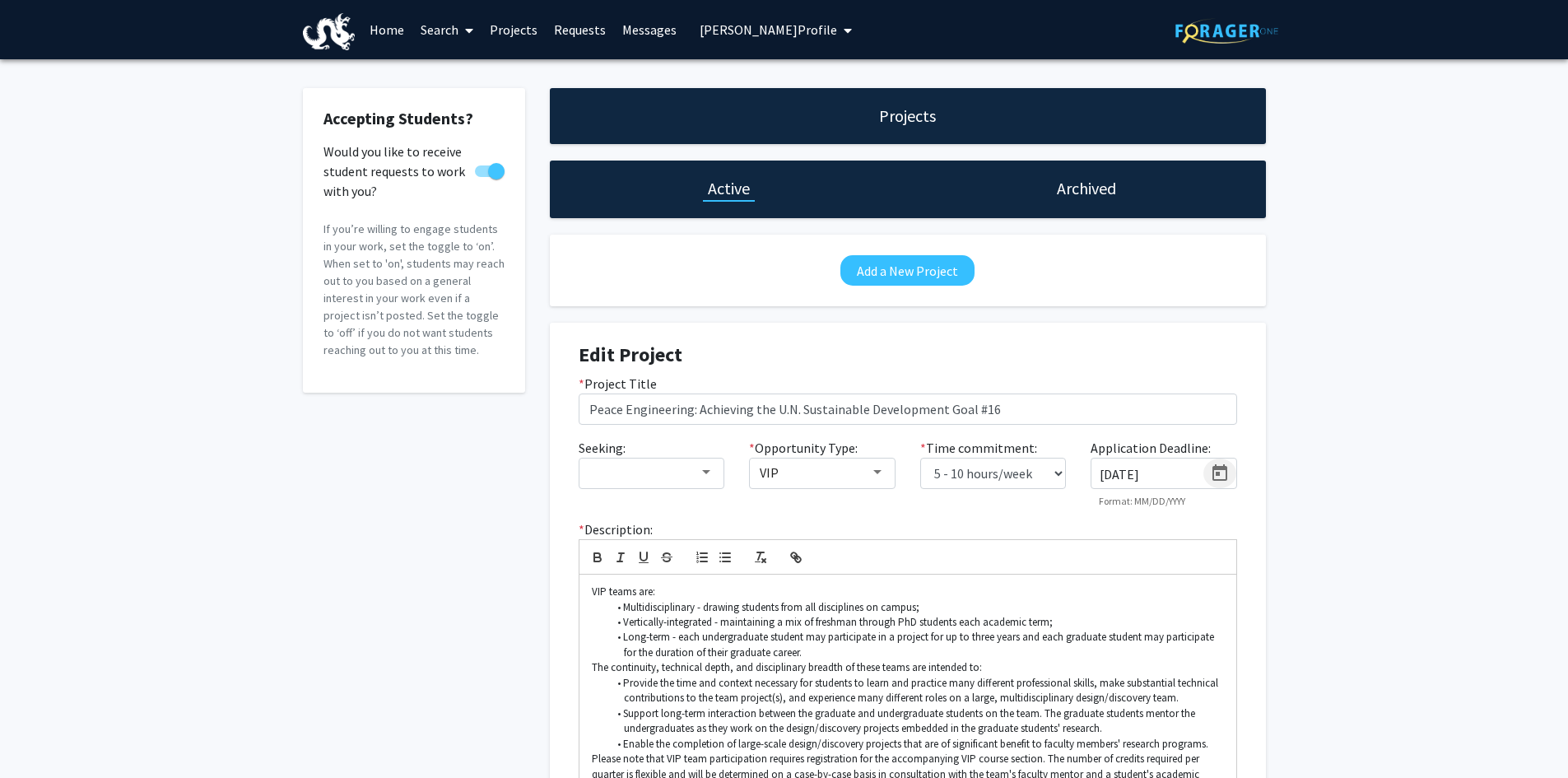
click at [1224, 469] on icon "Open calendar" at bounding box center [1220, 473] width 15 height 17
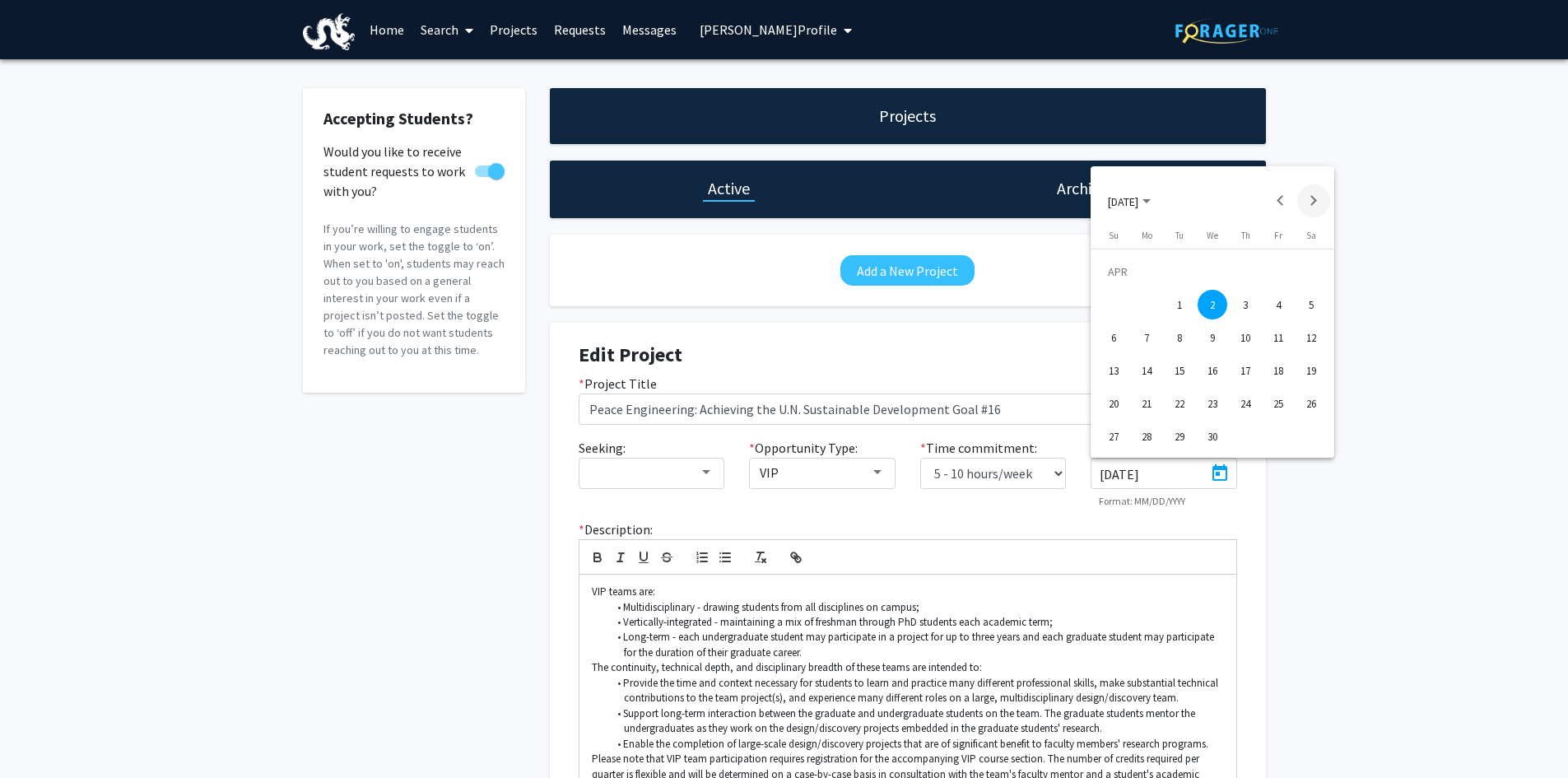
click at [1306, 197] on button "Next month" at bounding box center [1314, 200] width 33 height 33
click at [1307, 197] on button "Next month" at bounding box center [1314, 200] width 33 height 33
click at [1306, 197] on button "Next month" at bounding box center [1314, 200] width 33 height 33
click at [1314, 200] on button "Next month" at bounding box center [1314, 200] width 33 height 33
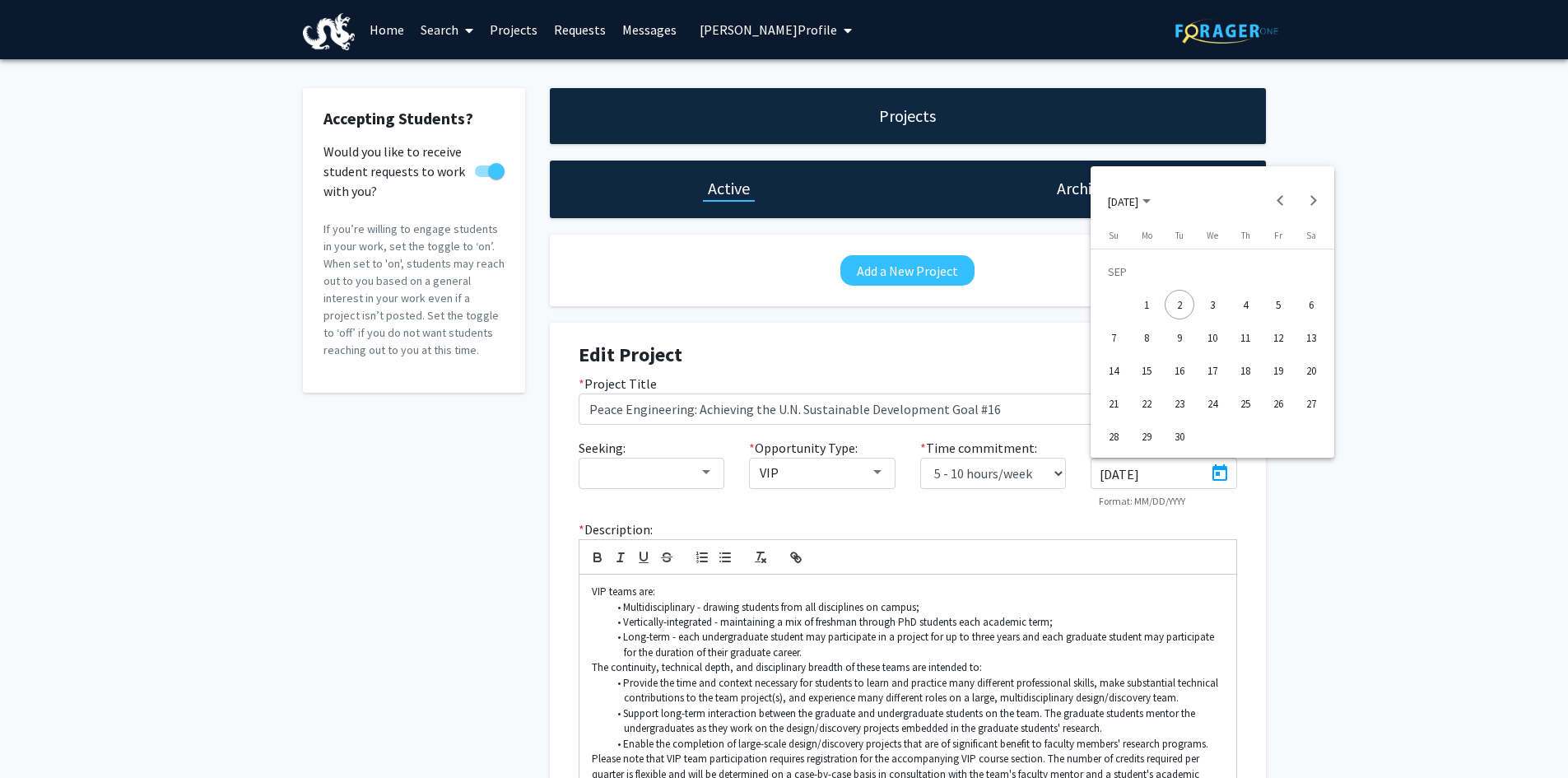
click at [1210, 406] on div "24" at bounding box center [1212, 403] width 29 height 29
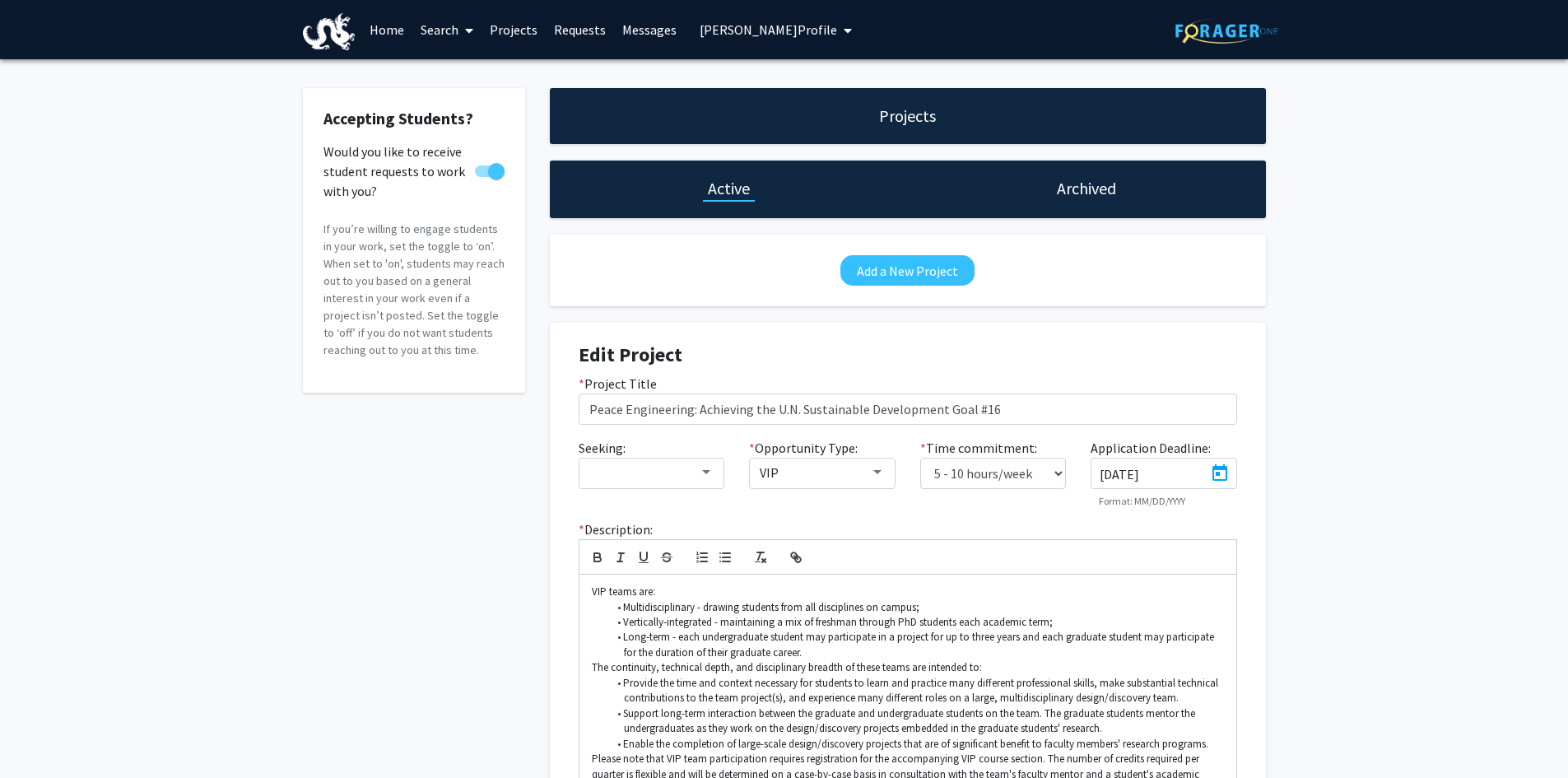
type input "[DATE]"
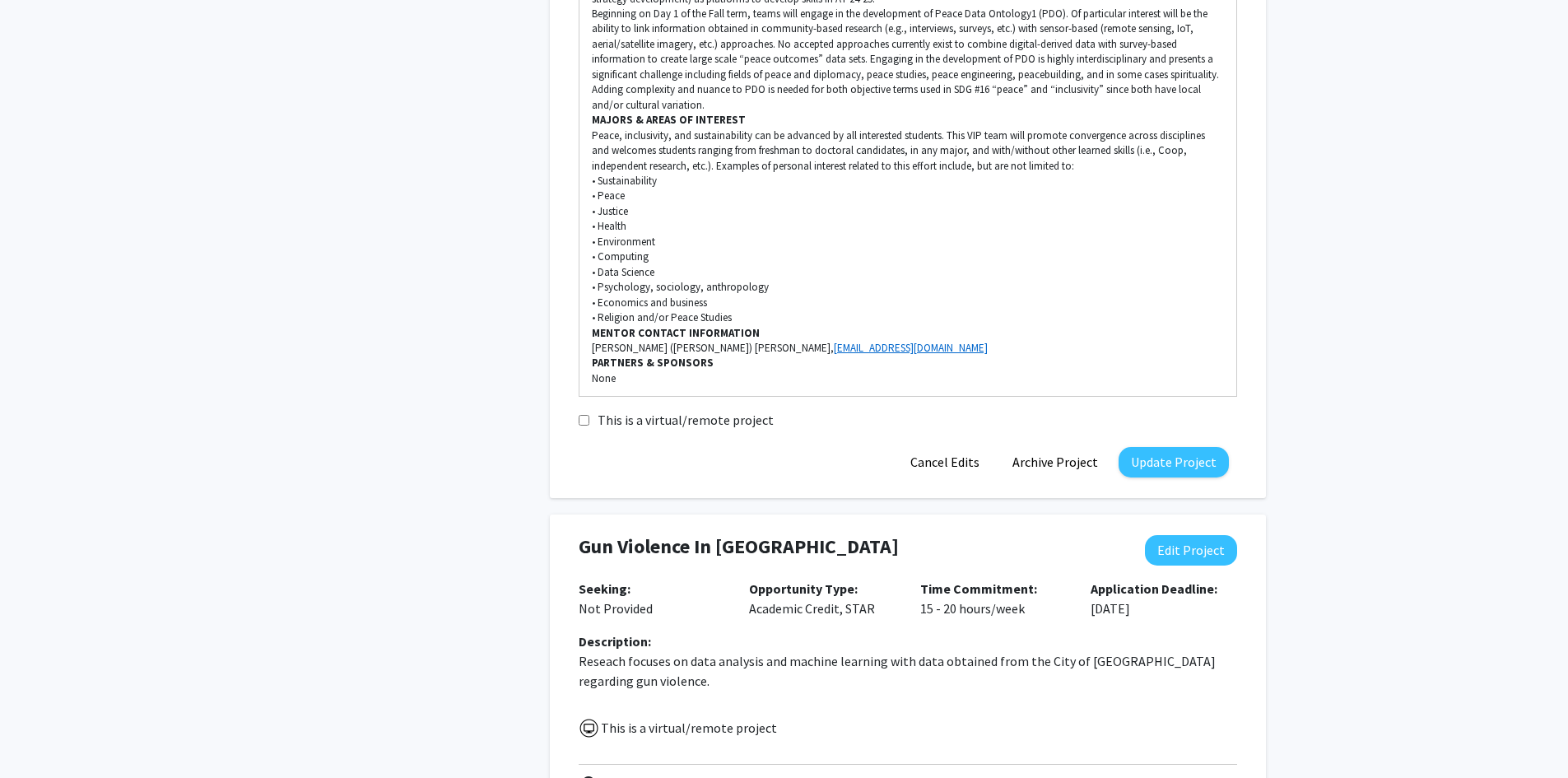
scroll to position [1400, 0]
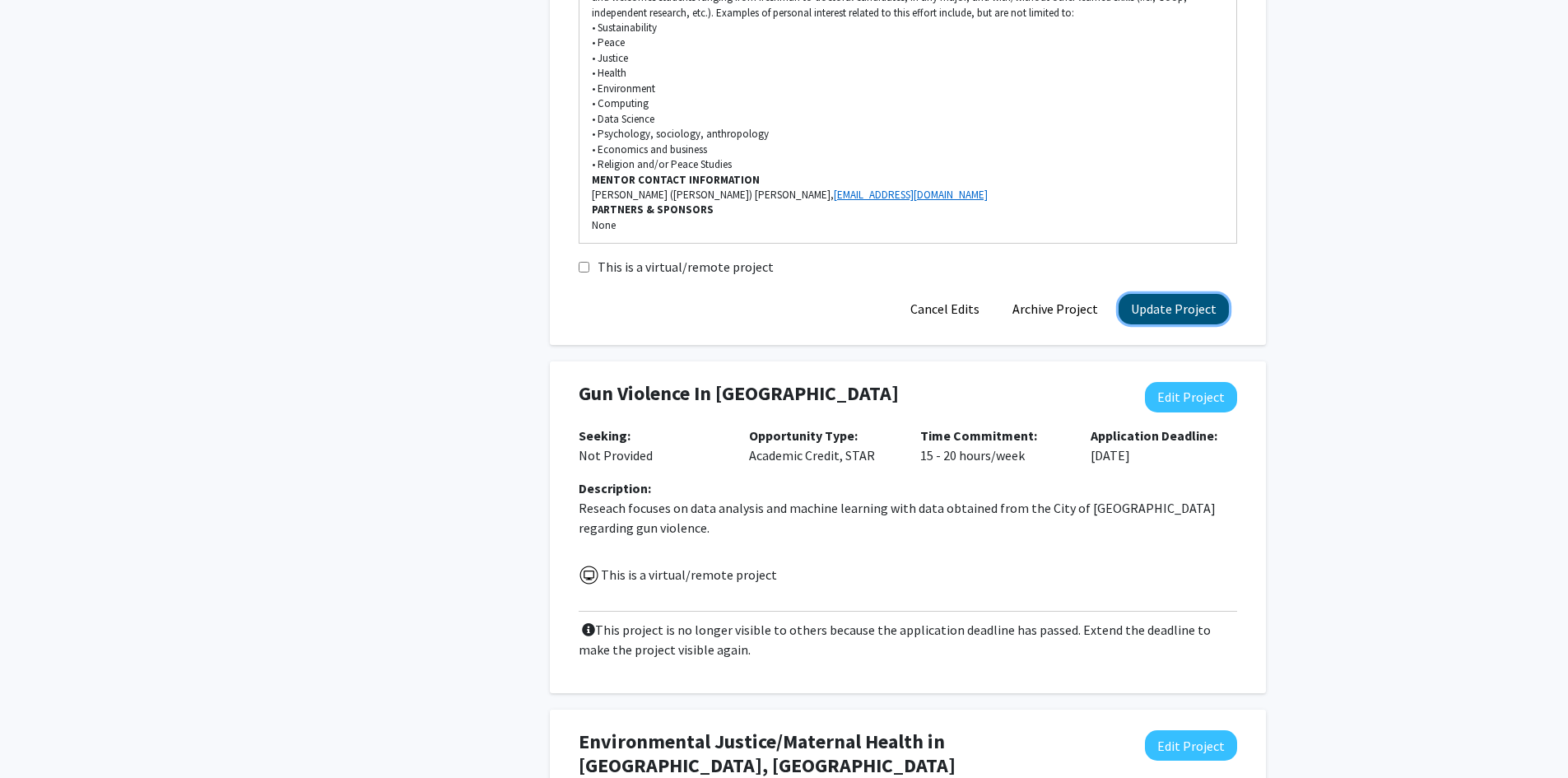
click at [1185, 294] on button "Update Project" at bounding box center [1174, 309] width 111 height 30
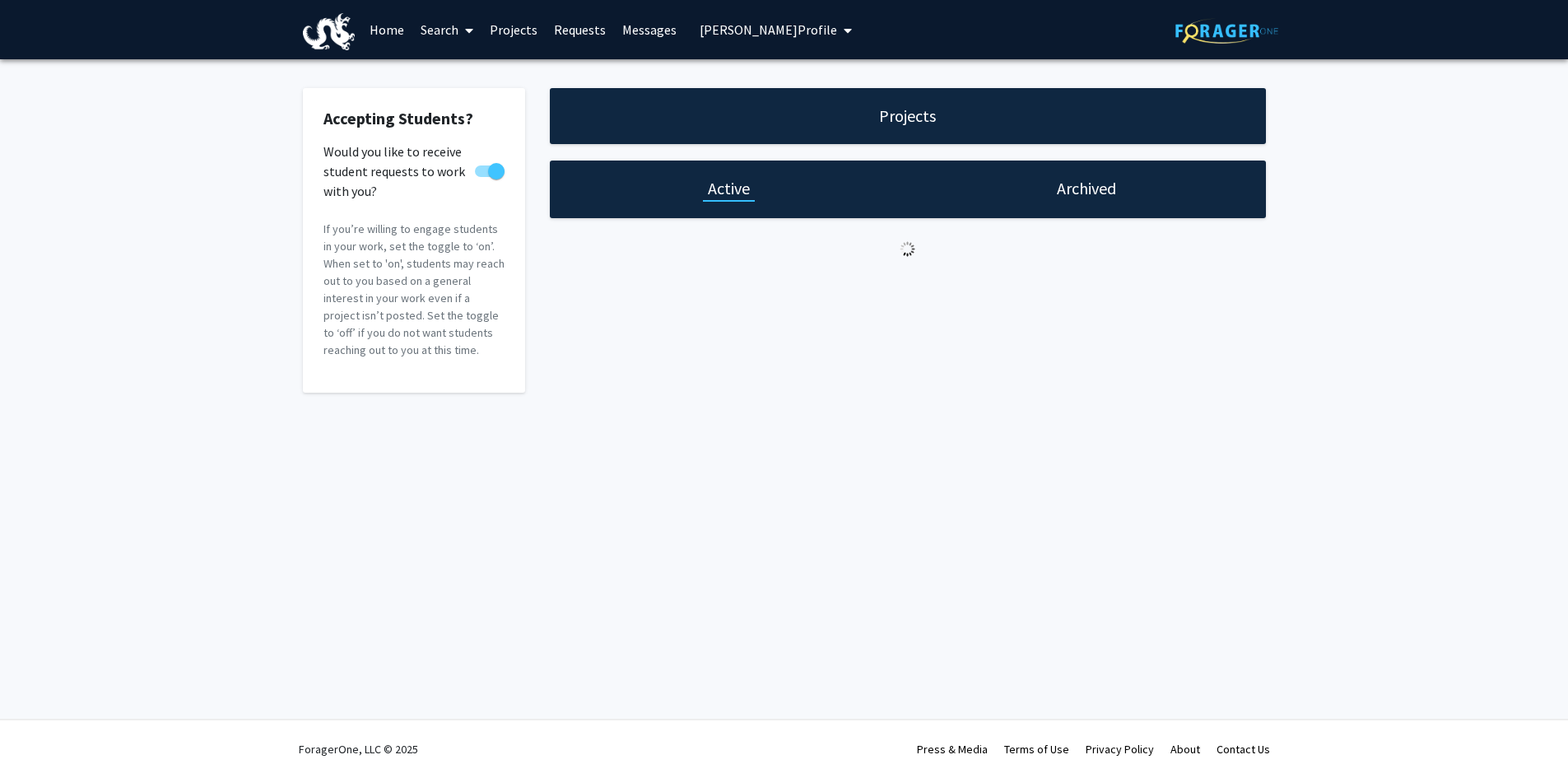
scroll to position [0, 0]
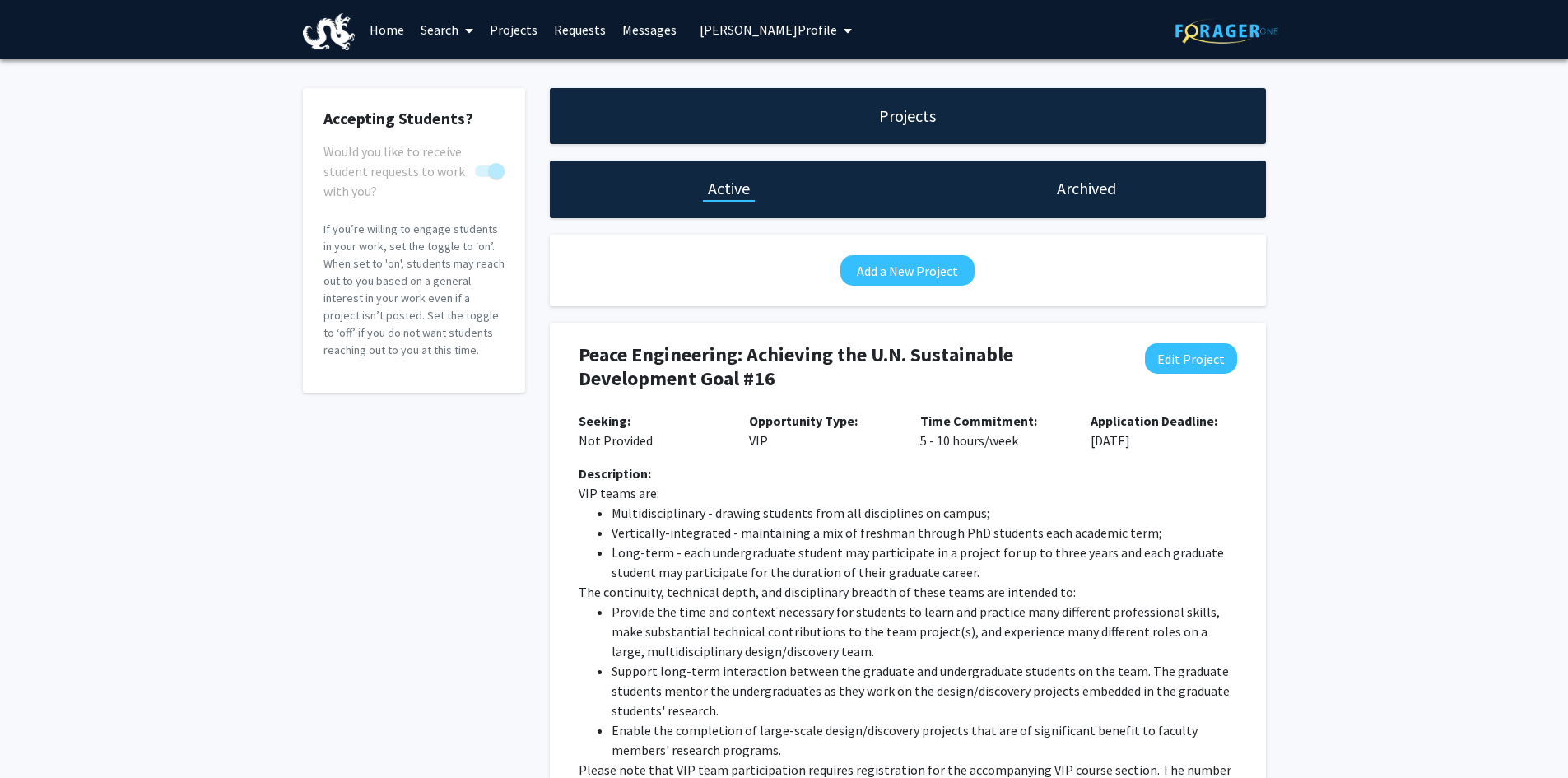
click at [809, 23] on span "[PERSON_NAME] Profile" at bounding box center [769, 30] width 137 height 17
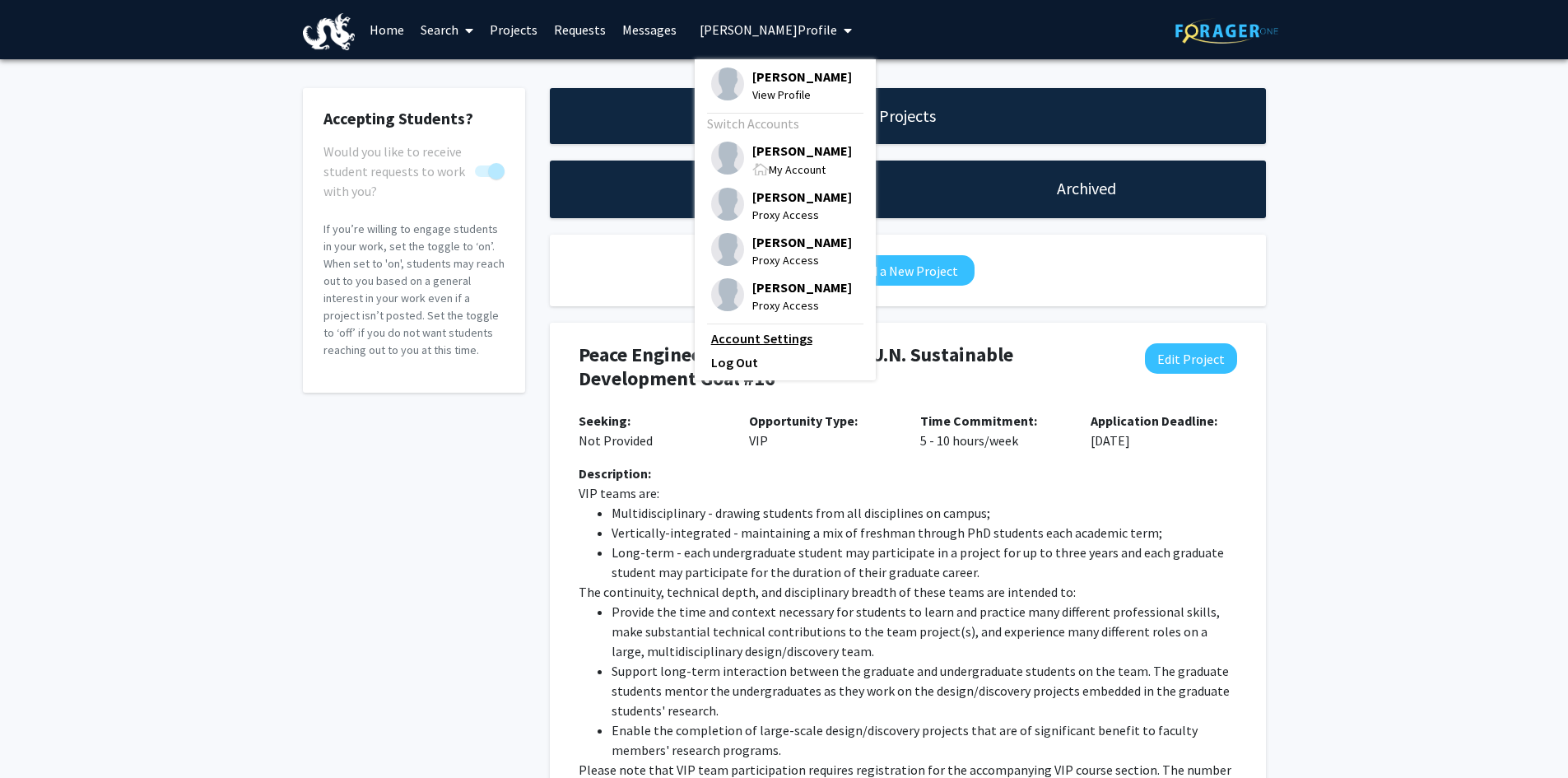
click at [773, 335] on link "Account Settings" at bounding box center [785, 338] width 148 height 20
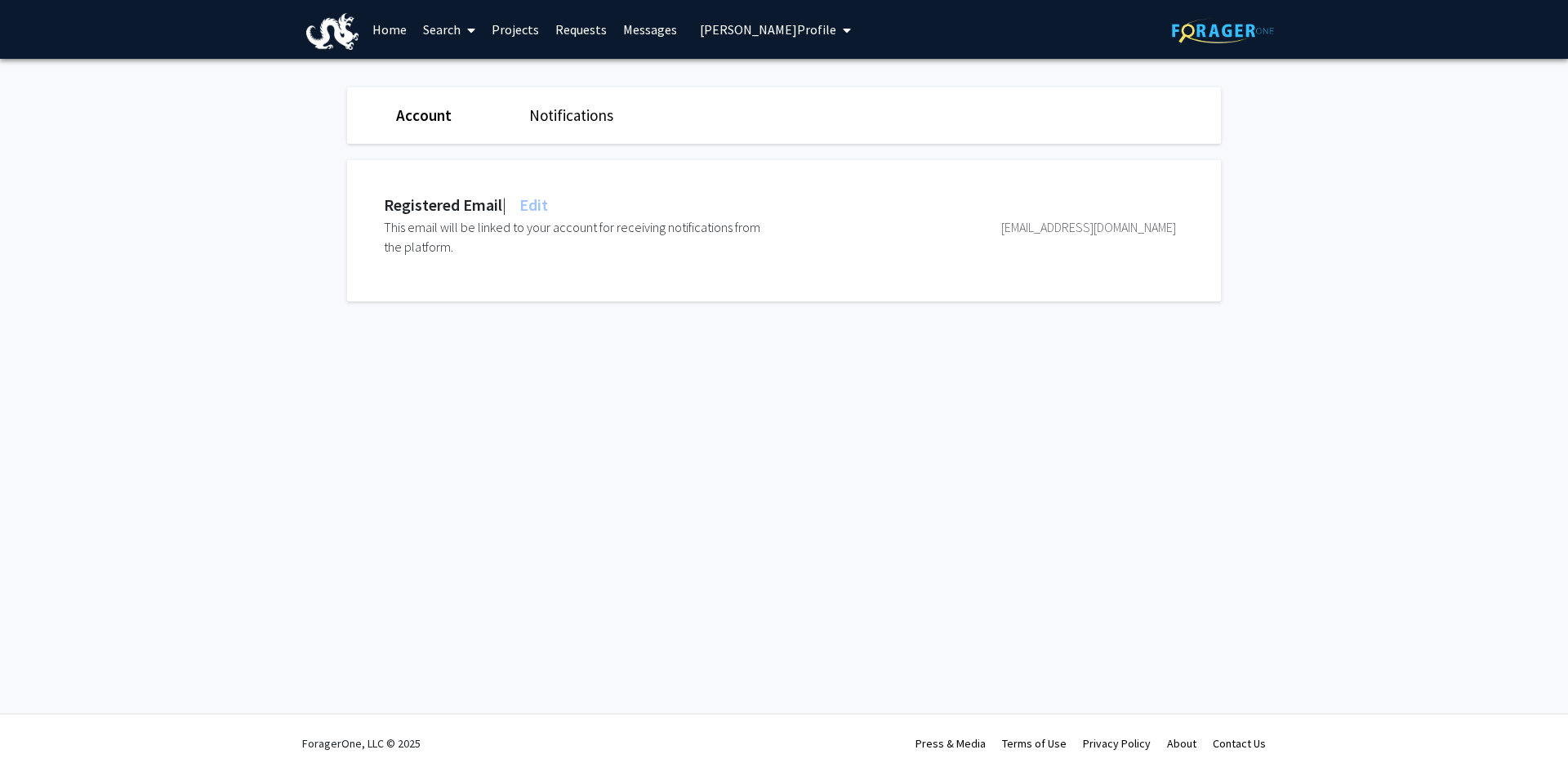
click at [816, 30] on span "[PERSON_NAME] Profile" at bounding box center [768, 30] width 136 height 17
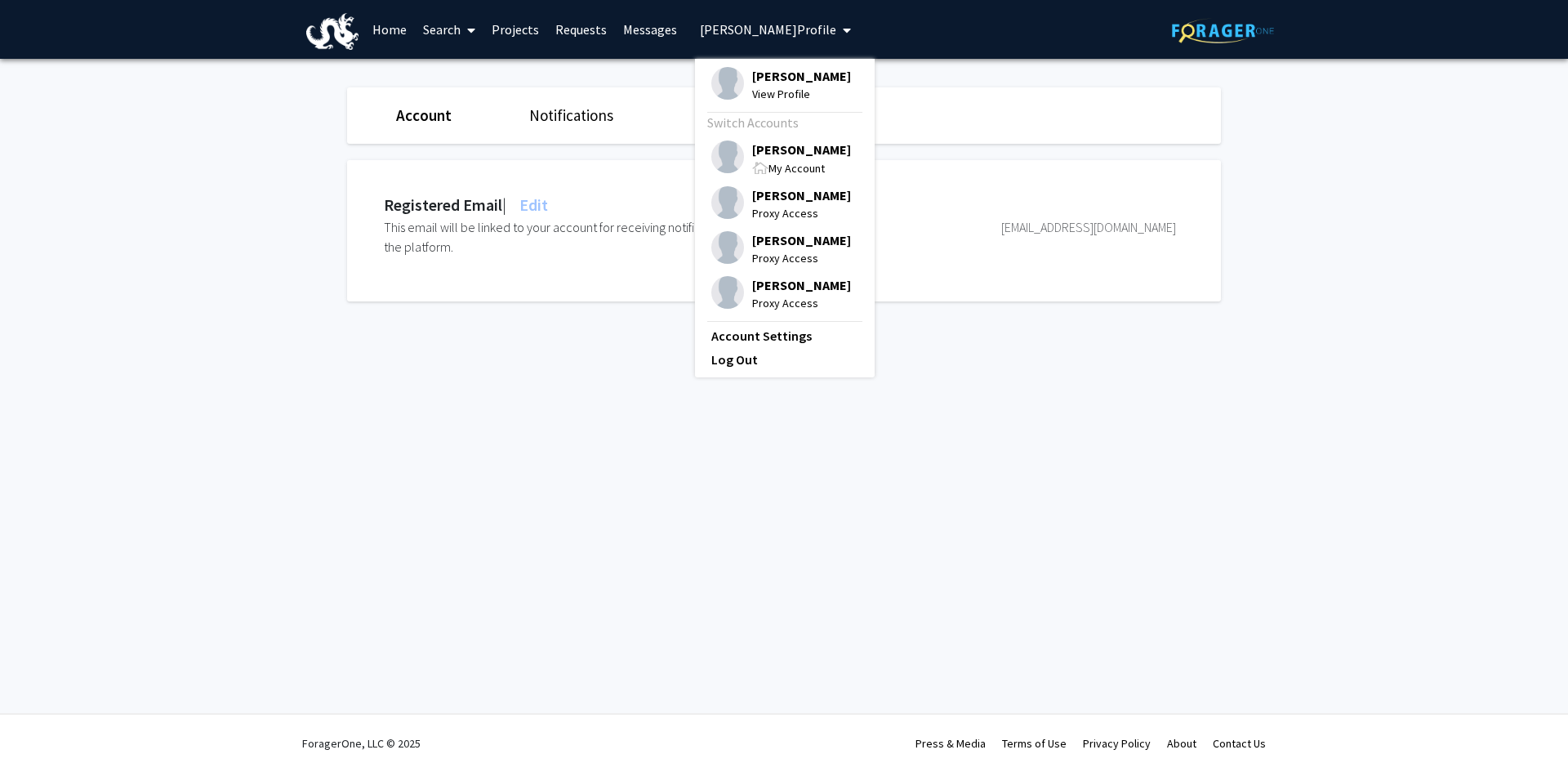
click at [765, 155] on span "[PERSON_NAME]" at bounding box center [801, 150] width 99 height 18
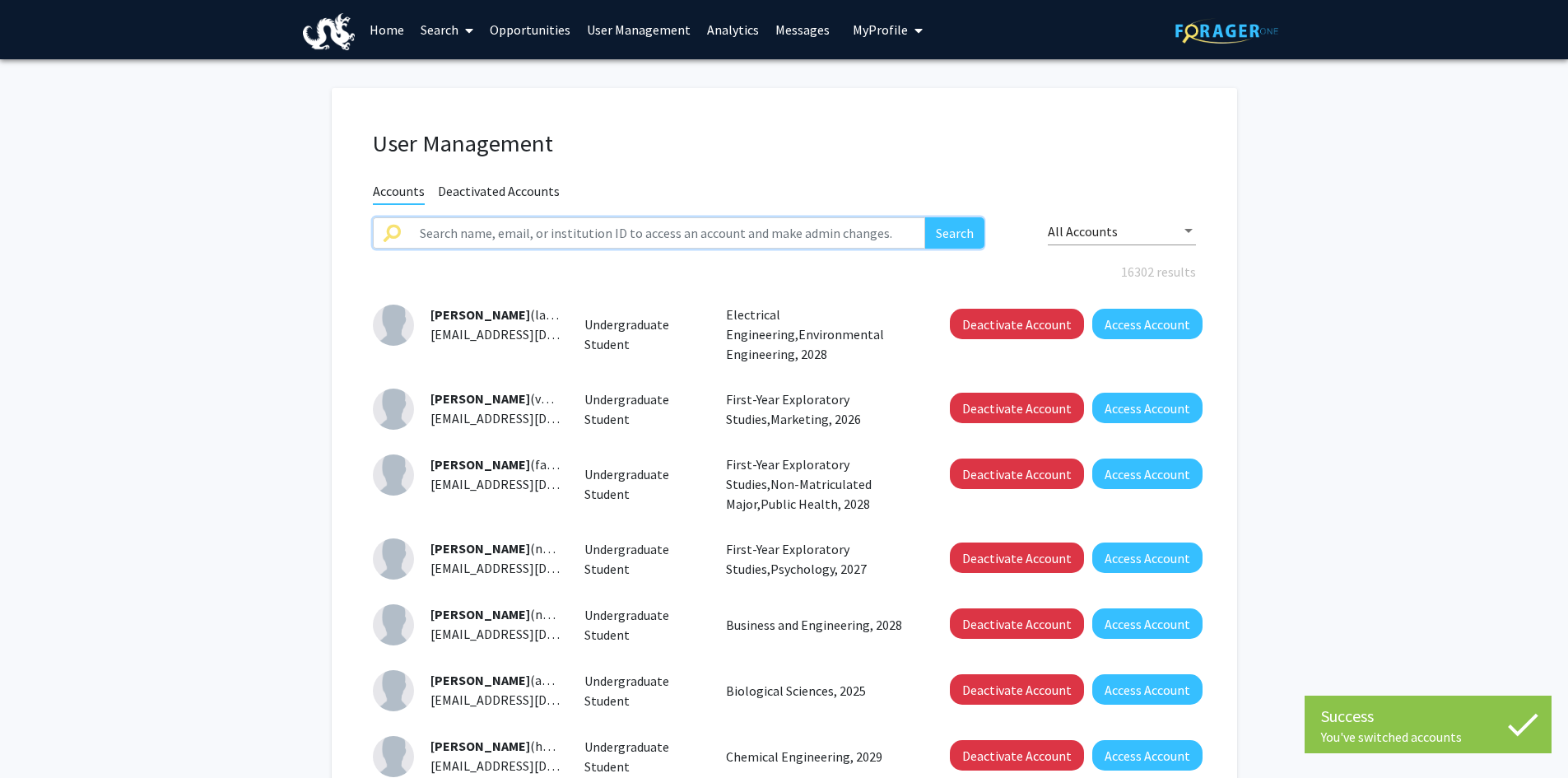
click at [440, 240] on input "text" at bounding box center [668, 233] width 517 height 31
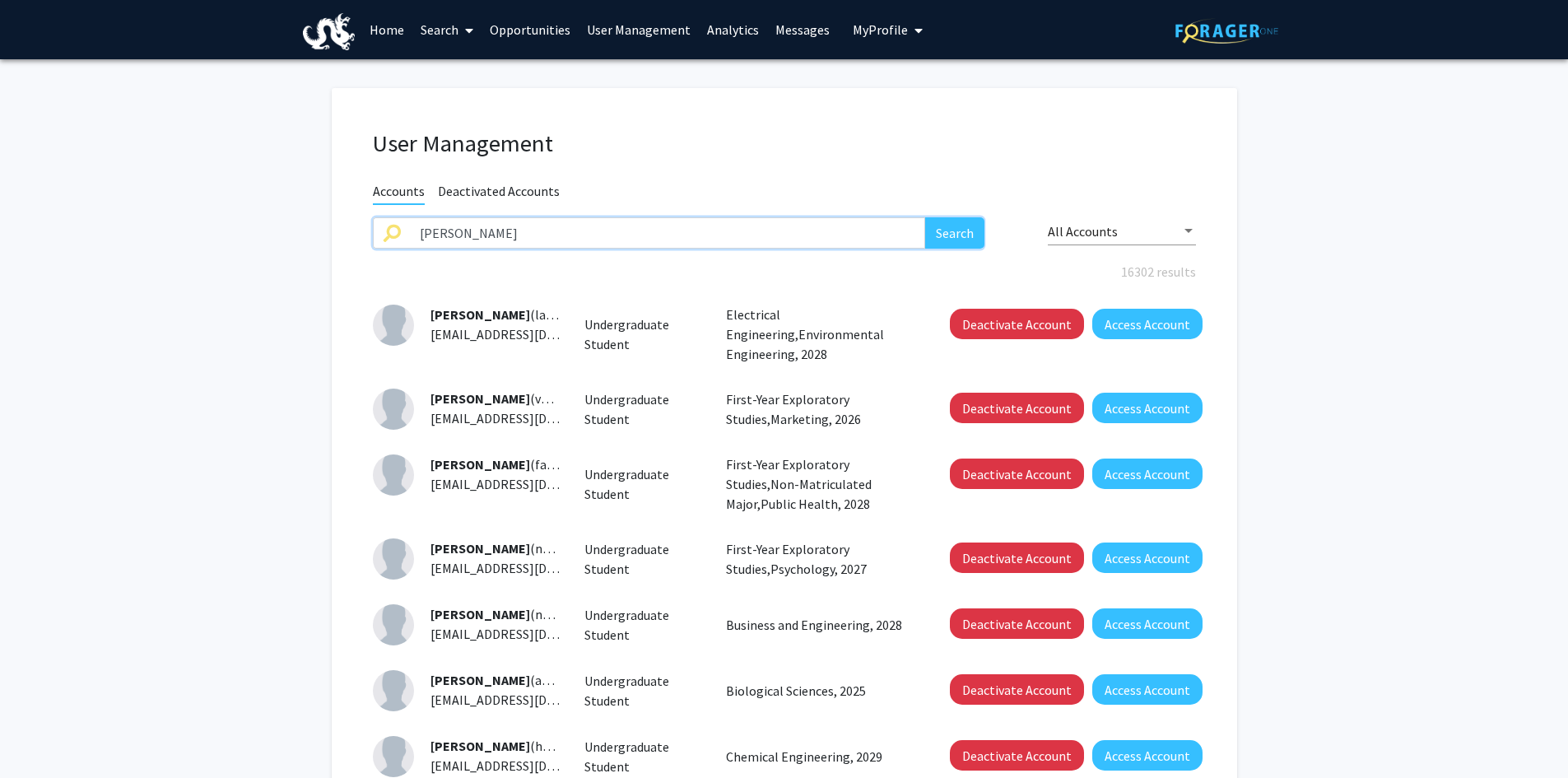
type input "[PERSON_NAME]"
click at [925, 218] on button "Search" at bounding box center [954, 233] width 59 height 31
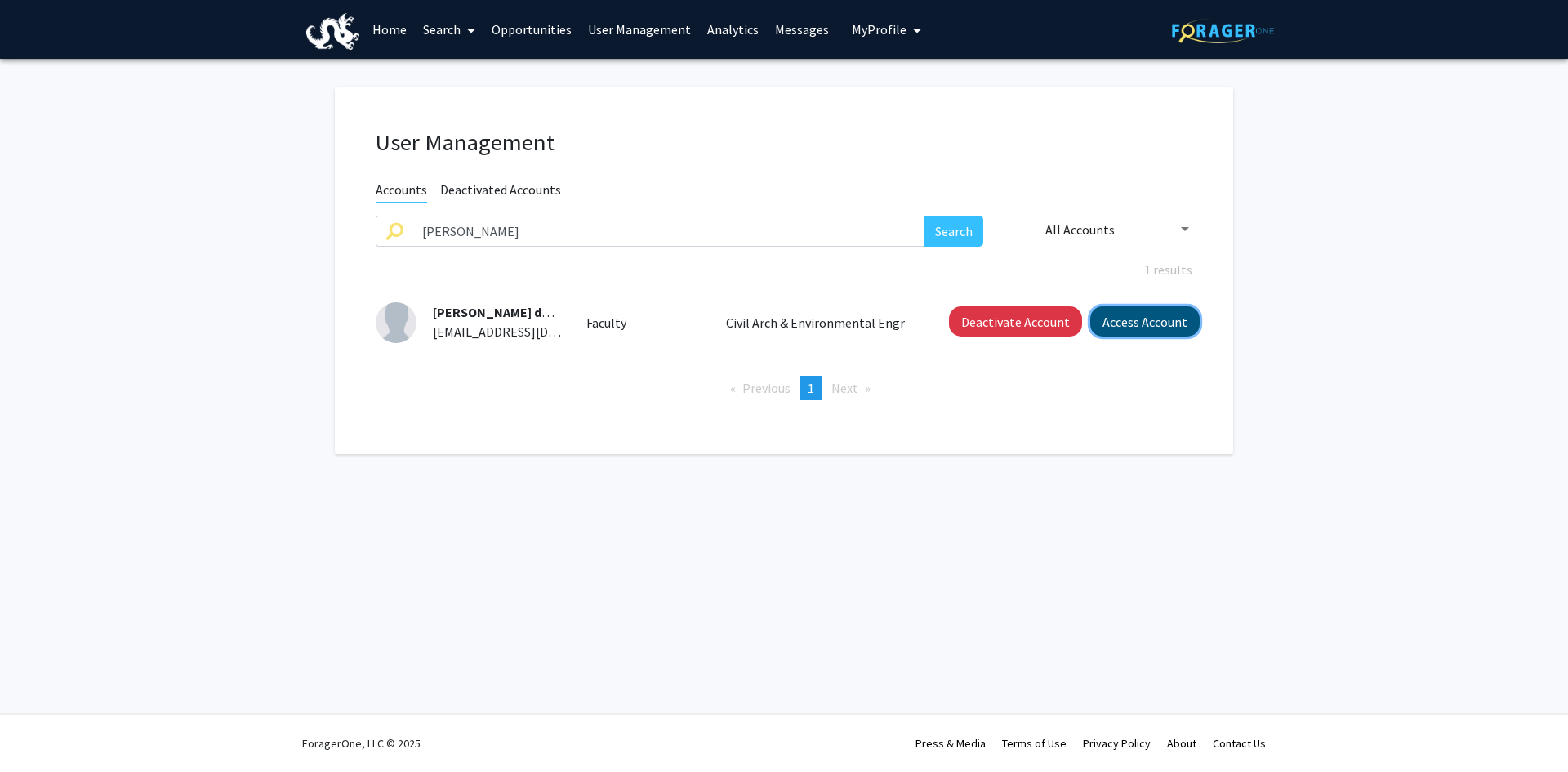
click at [1138, 328] on button "Access Account" at bounding box center [1145, 322] width 110 height 30
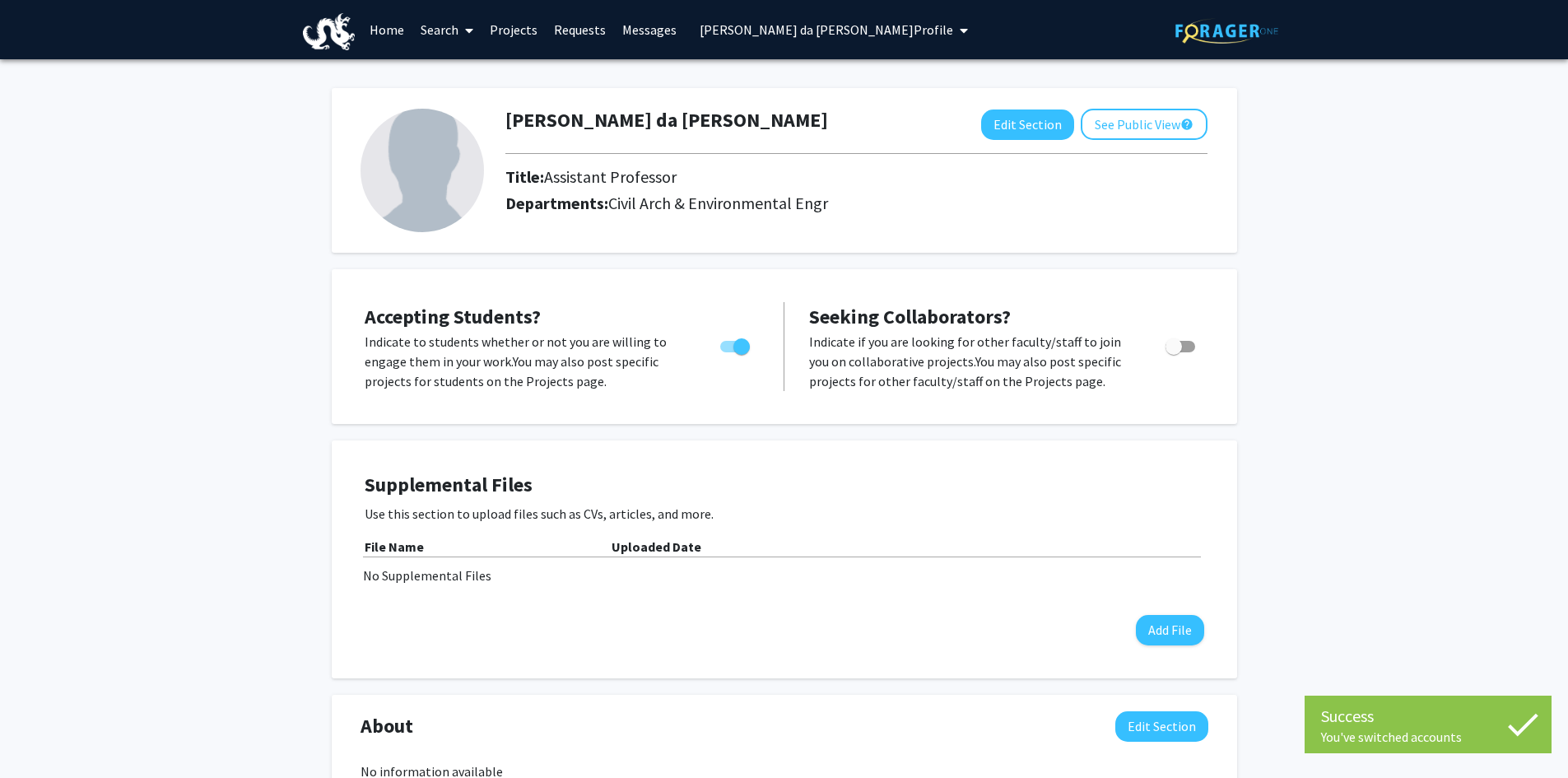
click at [518, 28] on link "Projects" at bounding box center [513, 29] width 64 height 58
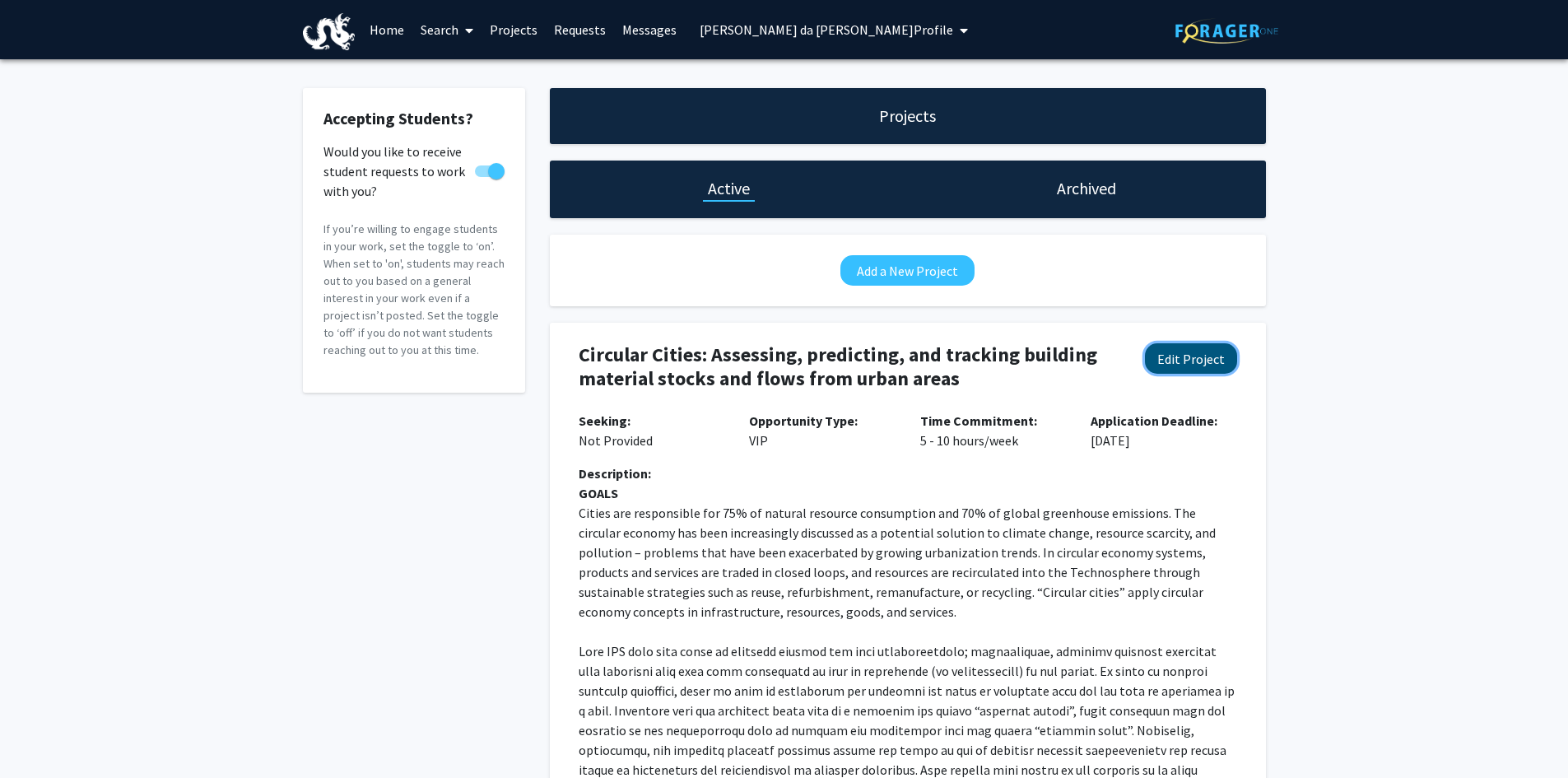
click at [1185, 362] on button "Edit Project" at bounding box center [1191, 358] width 92 height 30
select select "5 - 10"
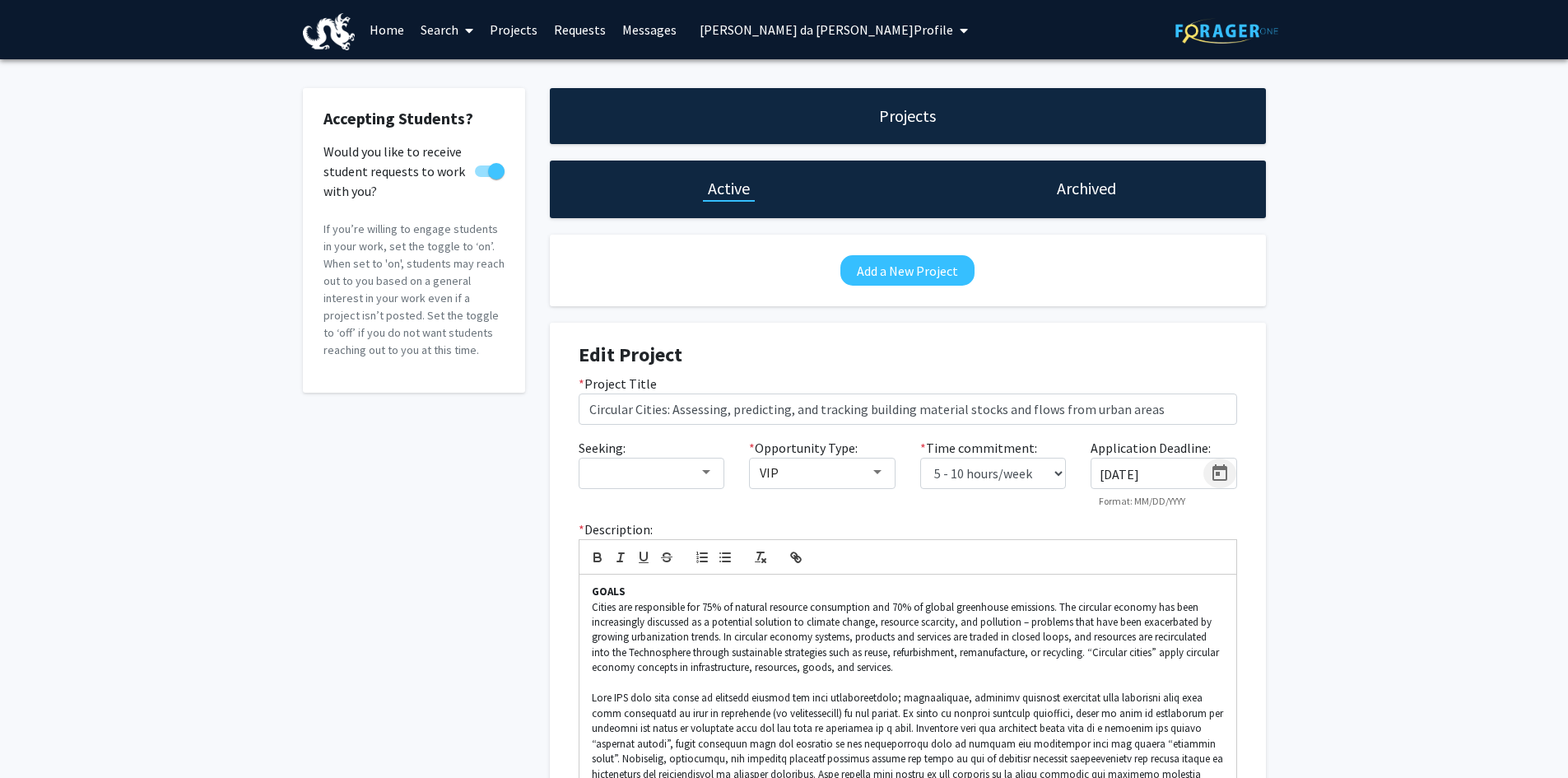
click at [1226, 470] on icon "Open calendar" at bounding box center [1220, 473] width 15 height 17
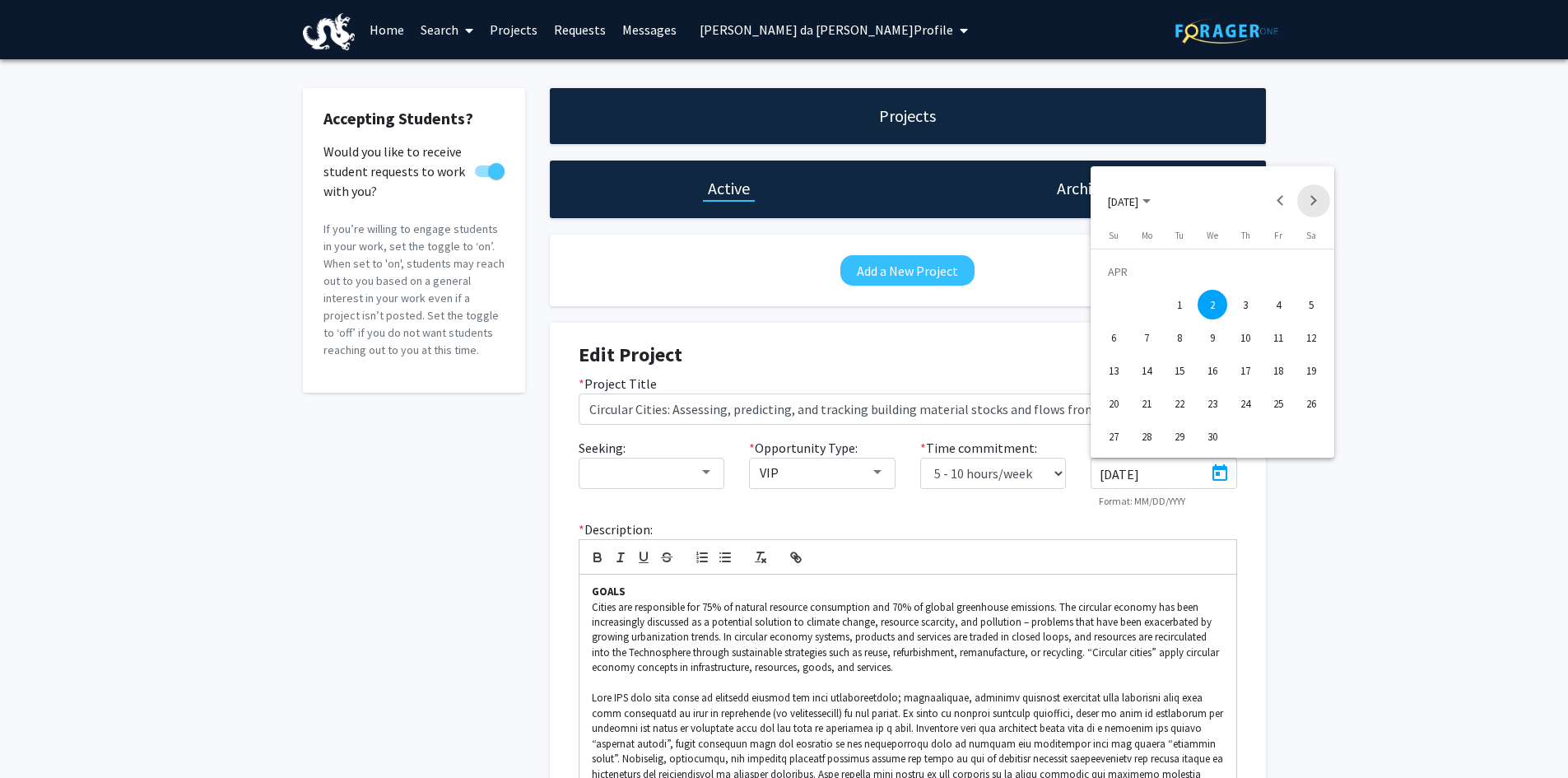
click at [1311, 199] on button "Next month" at bounding box center [1314, 200] width 33 height 33
click at [1312, 198] on button "Next month" at bounding box center [1314, 200] width 33 height 33
click at [1315, 198] on button "Next month" at bounding box center [1314, 200] width 33 height 33
click at [1320, 198] on button "Next month" at bounding box center [1314, 200] width 33 height 33
click at [1307, 199] on button "Next month" at bounding box center [1314, 200] width 33 height 33
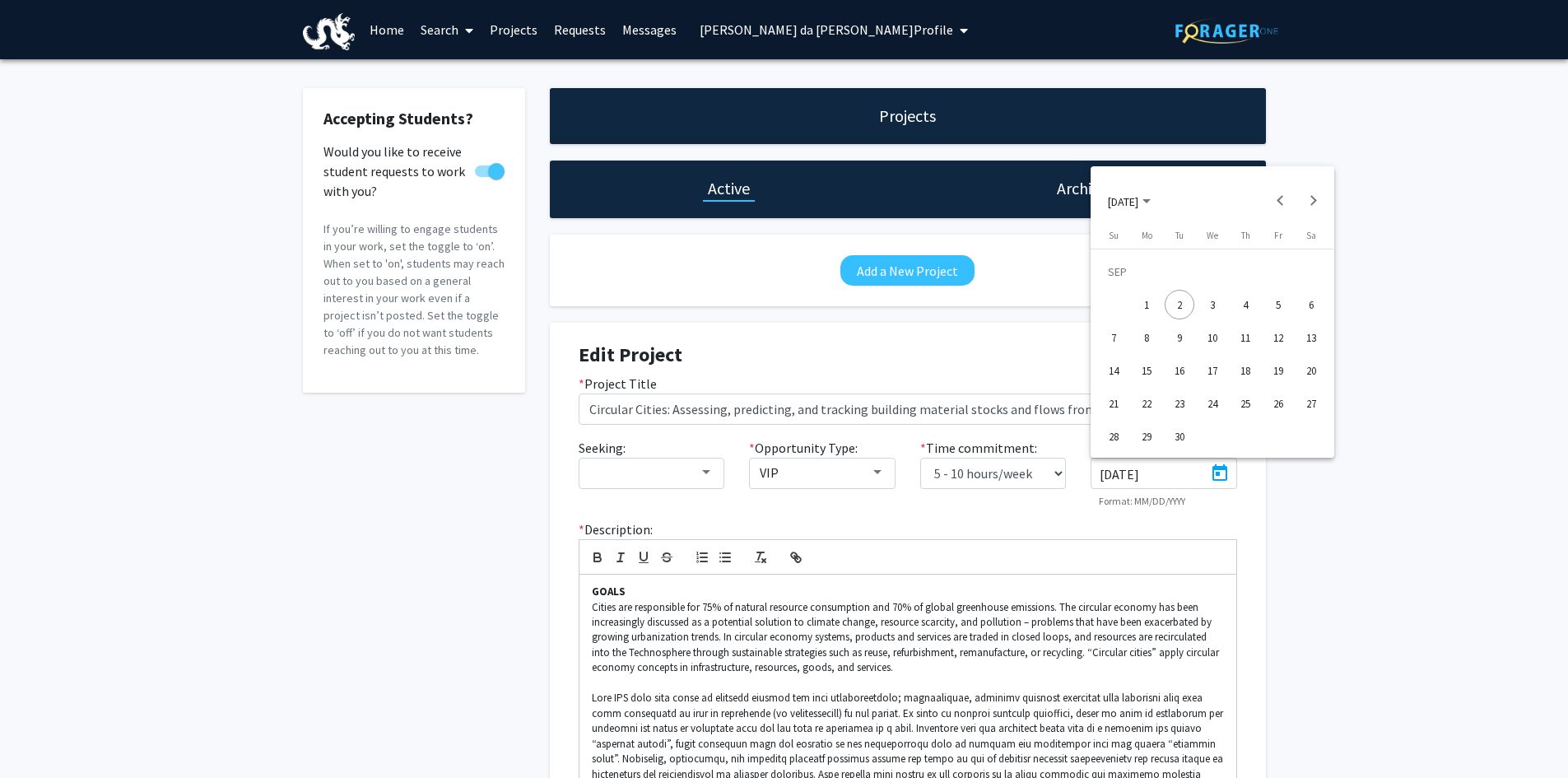
click at [1227, 407] on button "24" at bounding box center [1212, 403] width 33 height 33
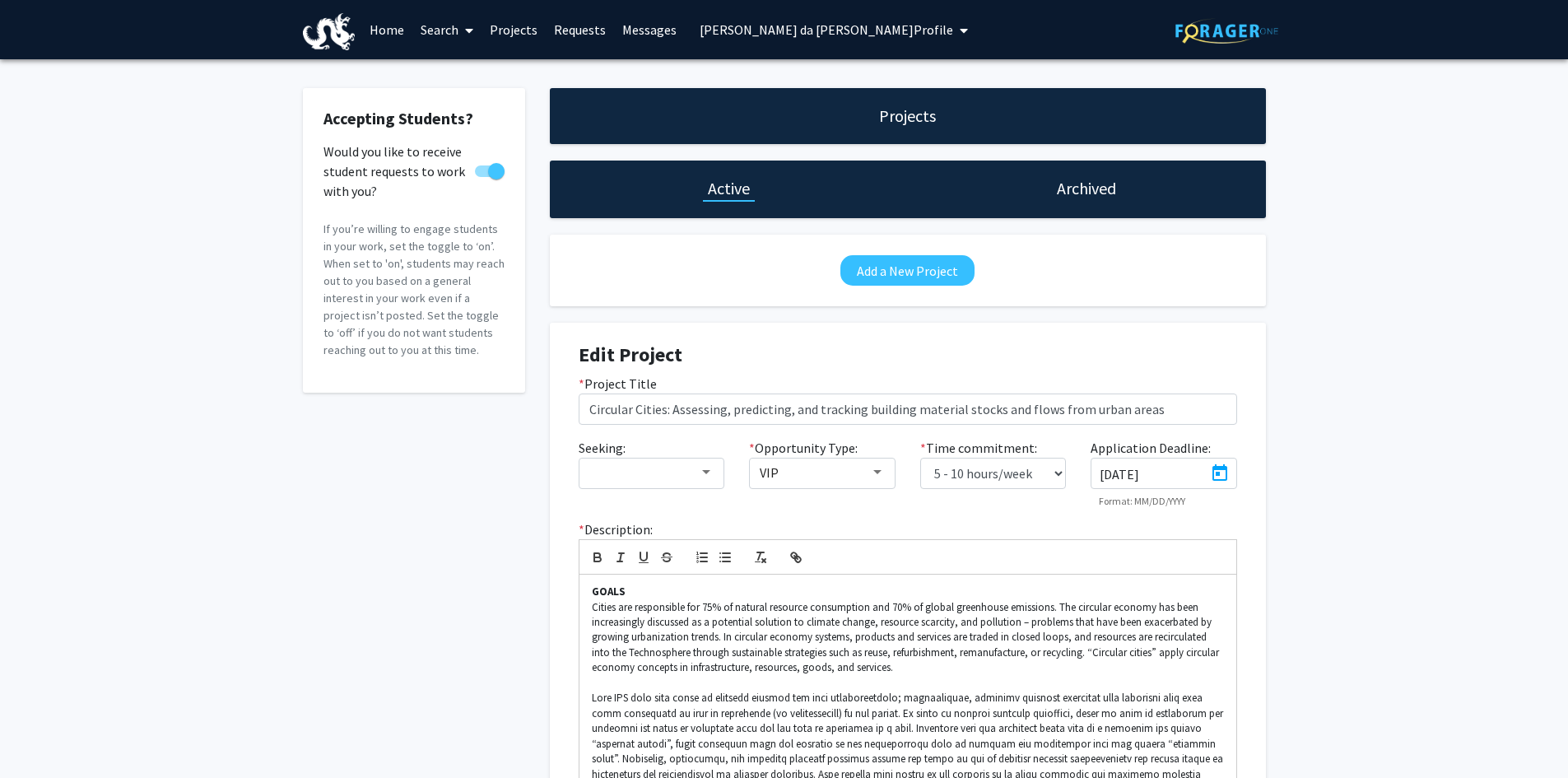
type input "[DATE]"
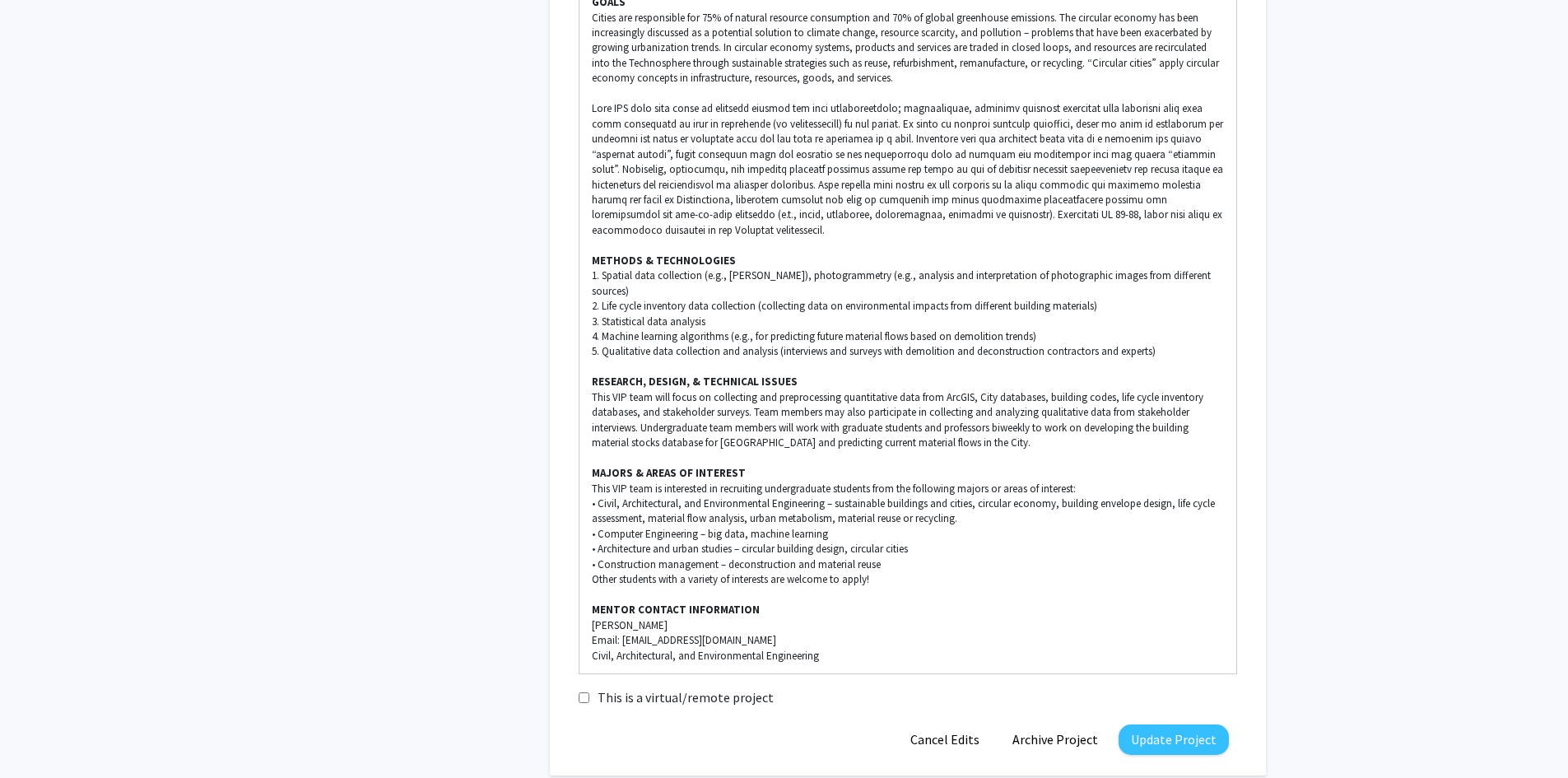
scroll to position [658, 0]
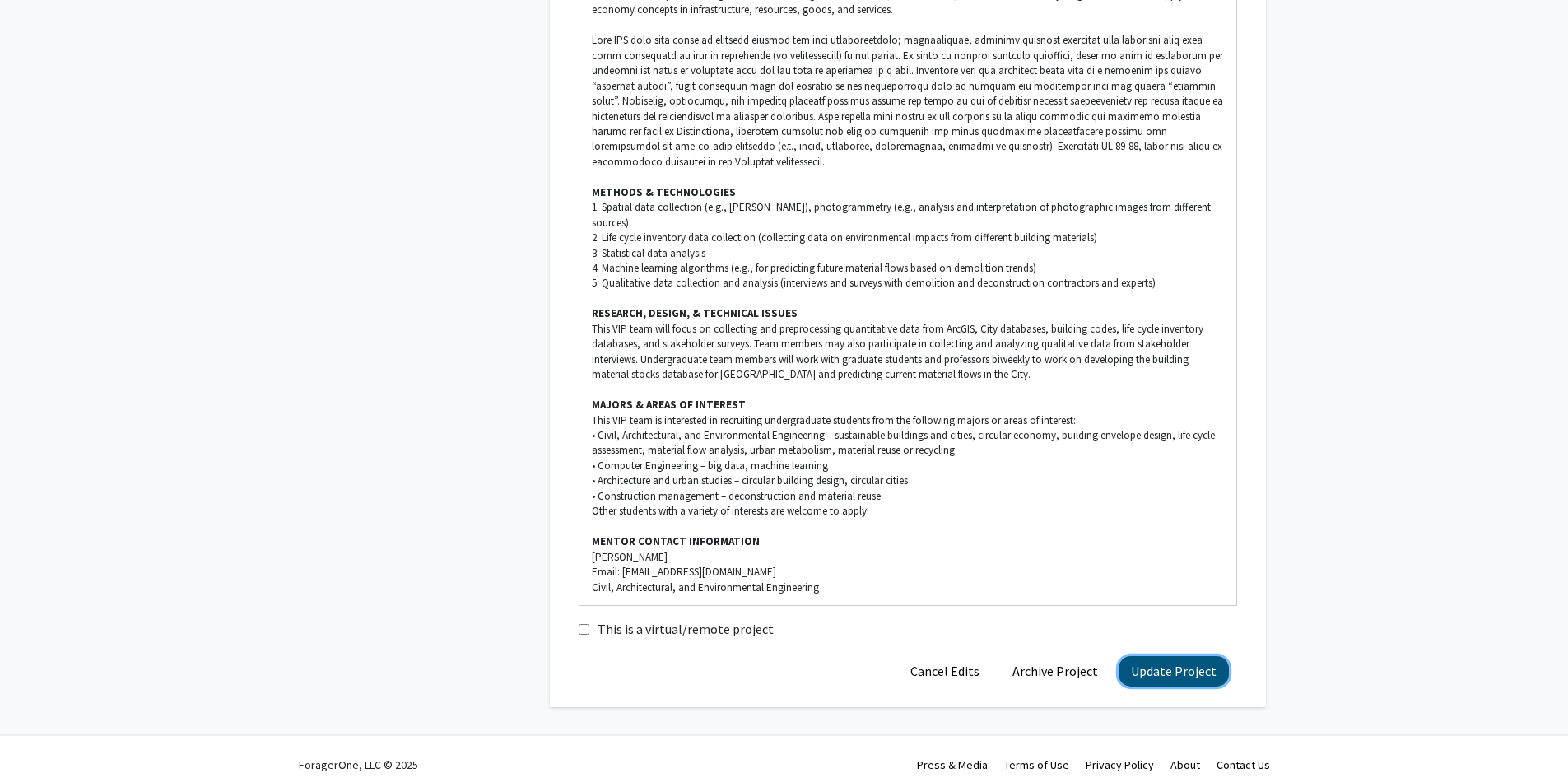
click at [1174, 658] on button "Update Project" at bounding box center [1174, 672] width 111 height 30
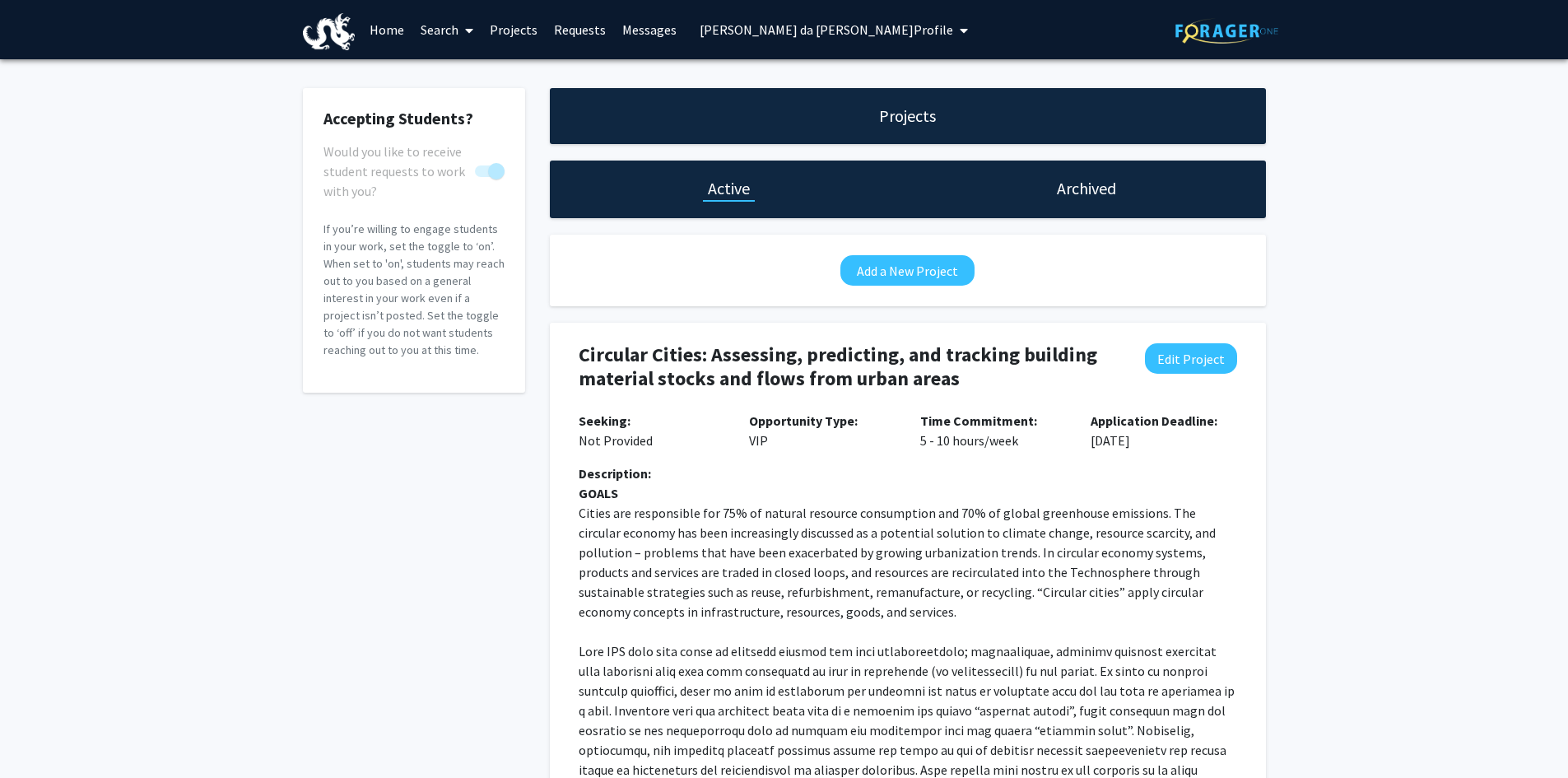
click at [907, 25] on span "[PERSON_NAME] da [PERSON_NAME] Profile" at bounding box center [826, 30] width 254 height 17
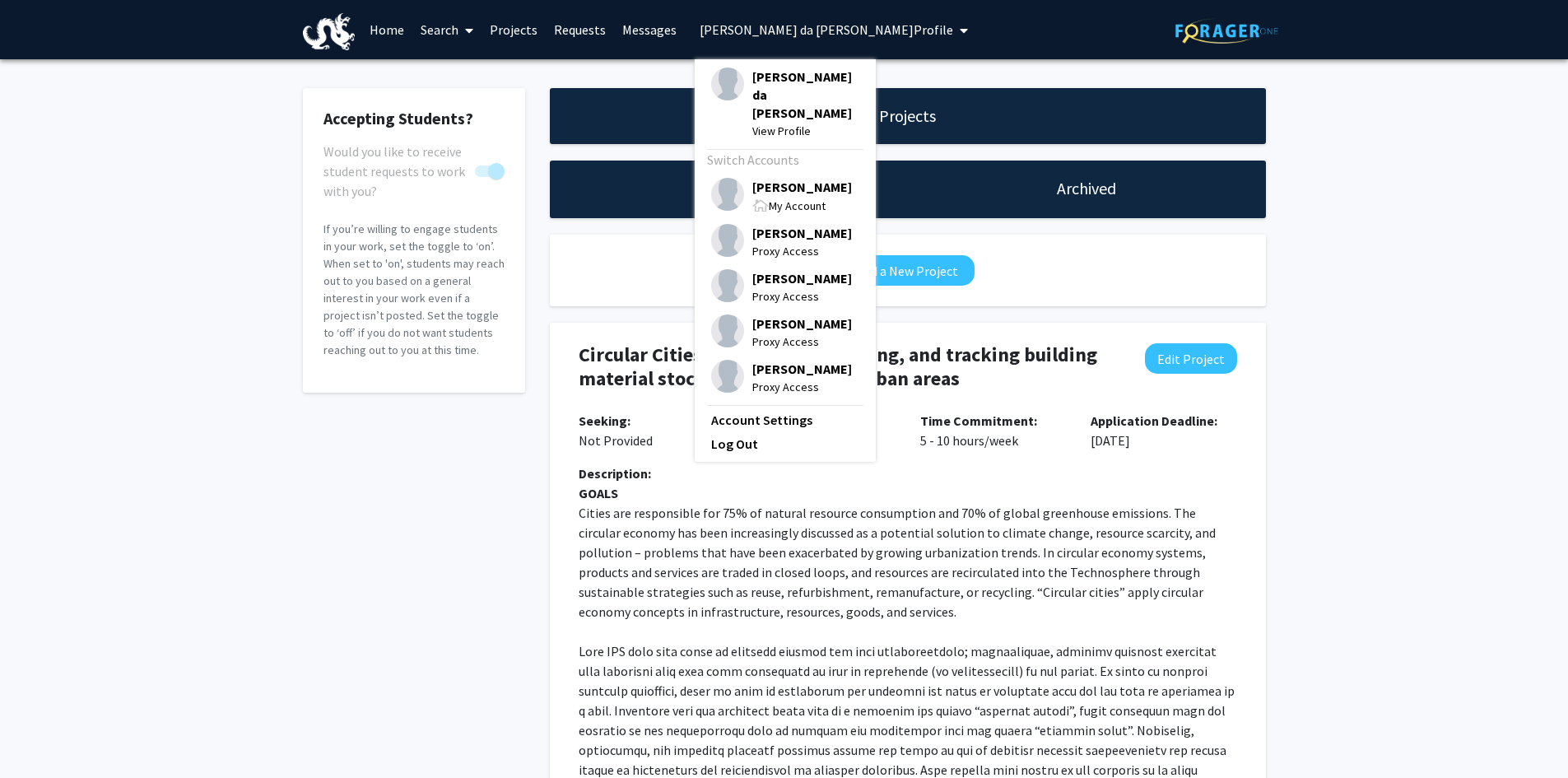
click at [793, 178] on span "[PERSON_NAME]" at bounding box center [802, 187] width 100 height 18
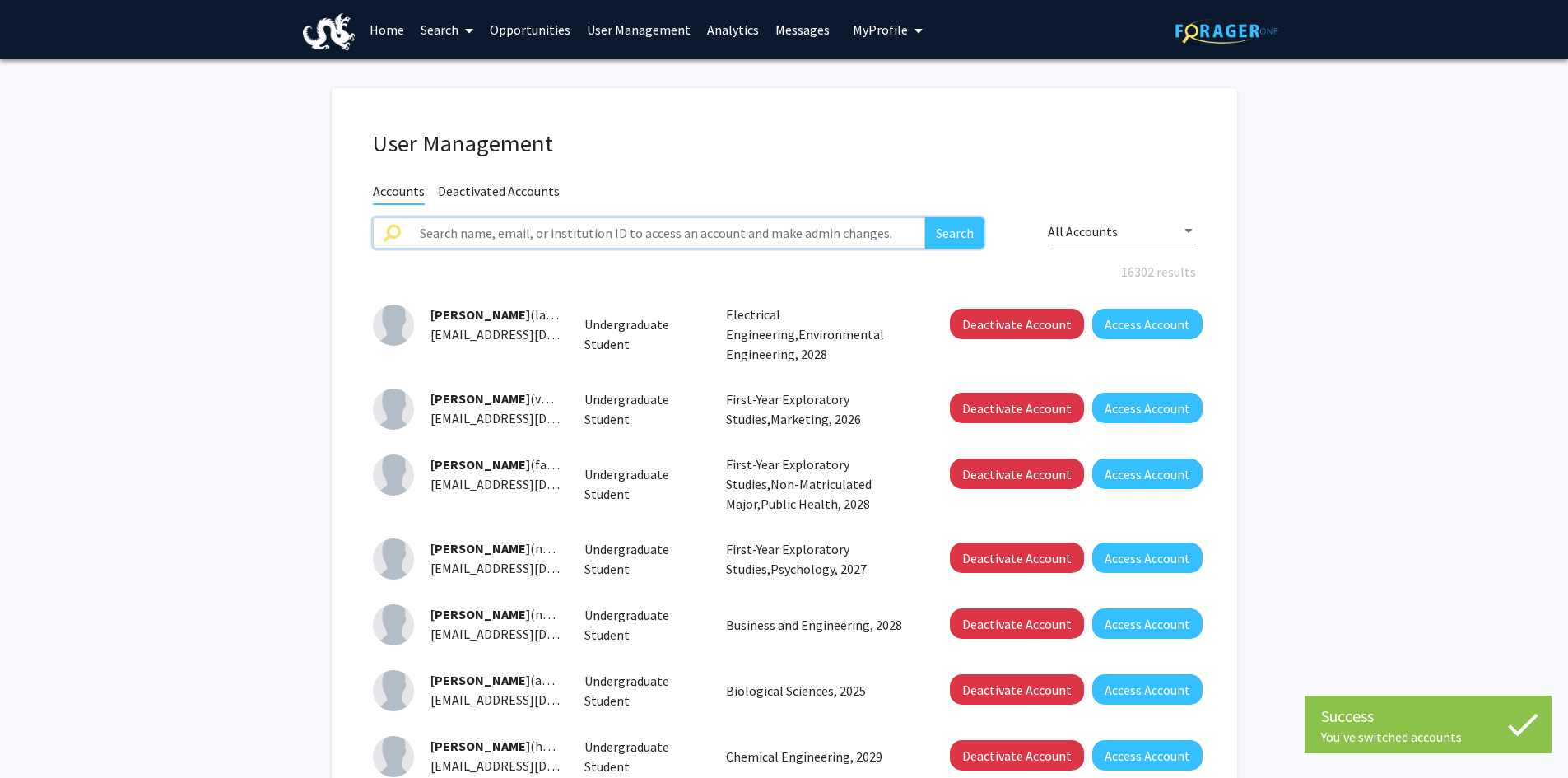
click at [449, 233] on input "text" at bounding box center [668, 233] width 517 height 31
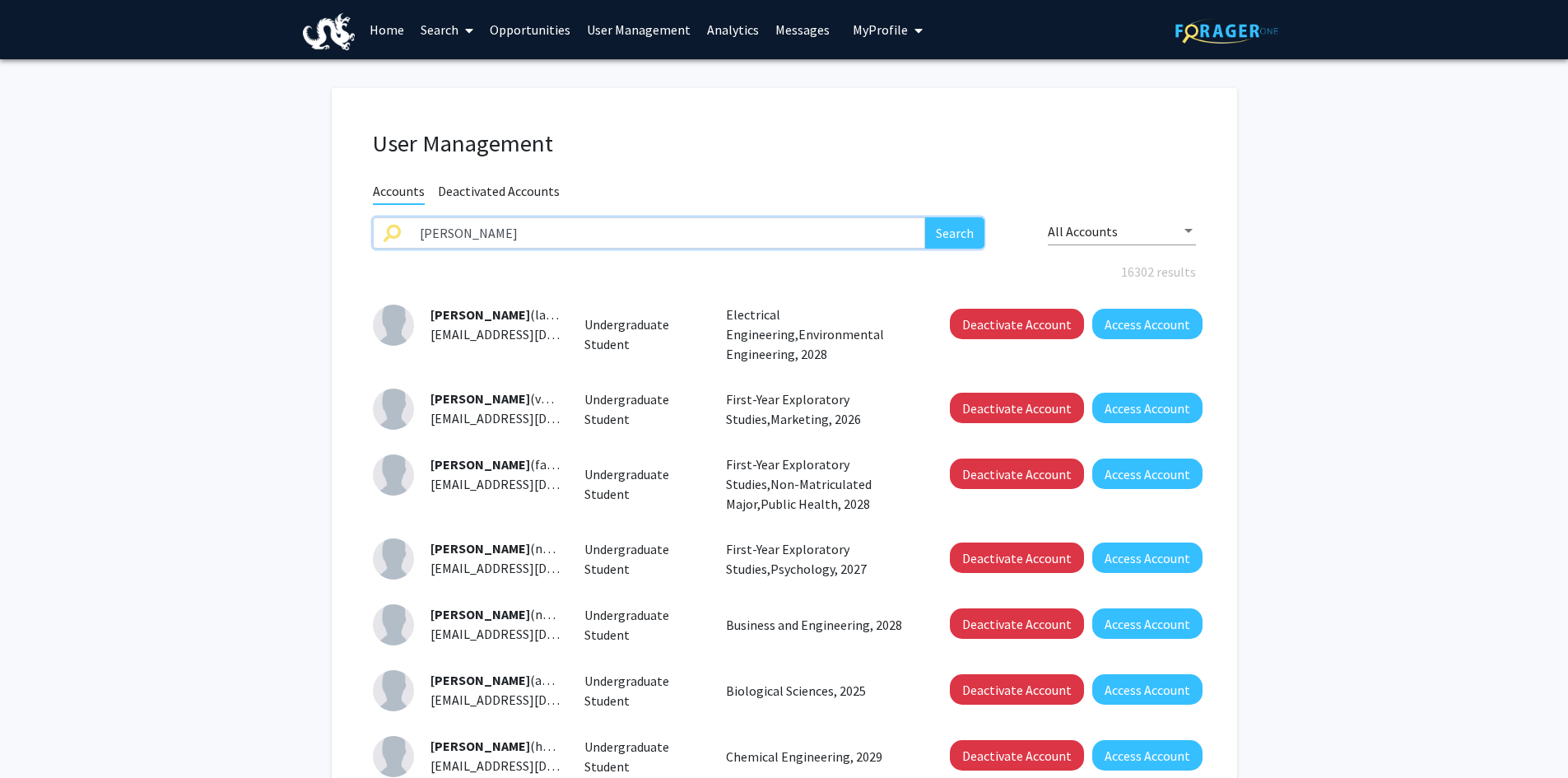
type input "[PERSON_NAME]"
click at [925, 218] on button "Search" at bounding box center [954, 233] width 59 height 31
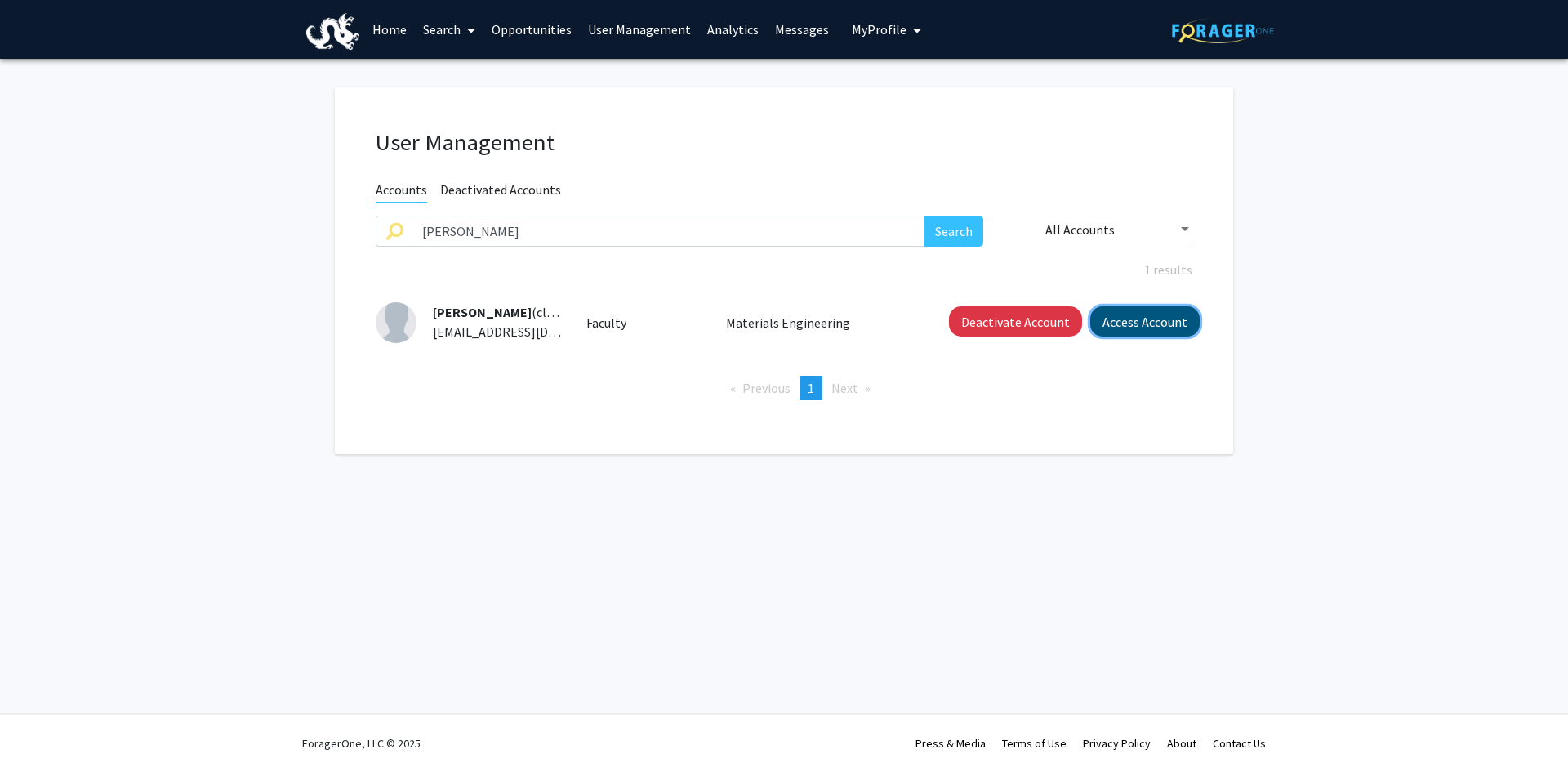
click at [1130, 322] on button "Access Account" at bounding box center [1145, 322] width 110 height 30
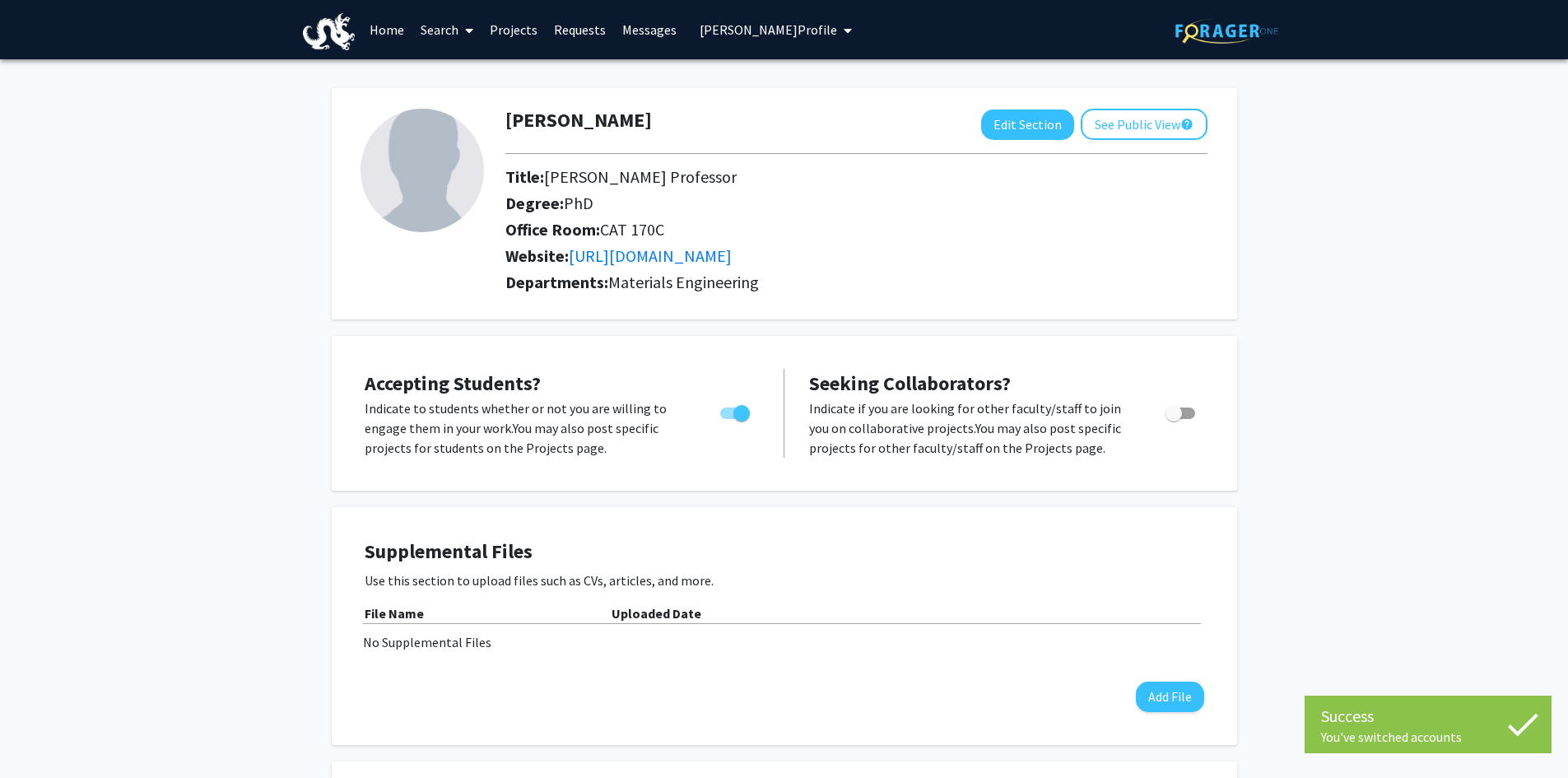
click at [497, 24] on link "Projects" at bounding box center [513, 29] width 64 height 58
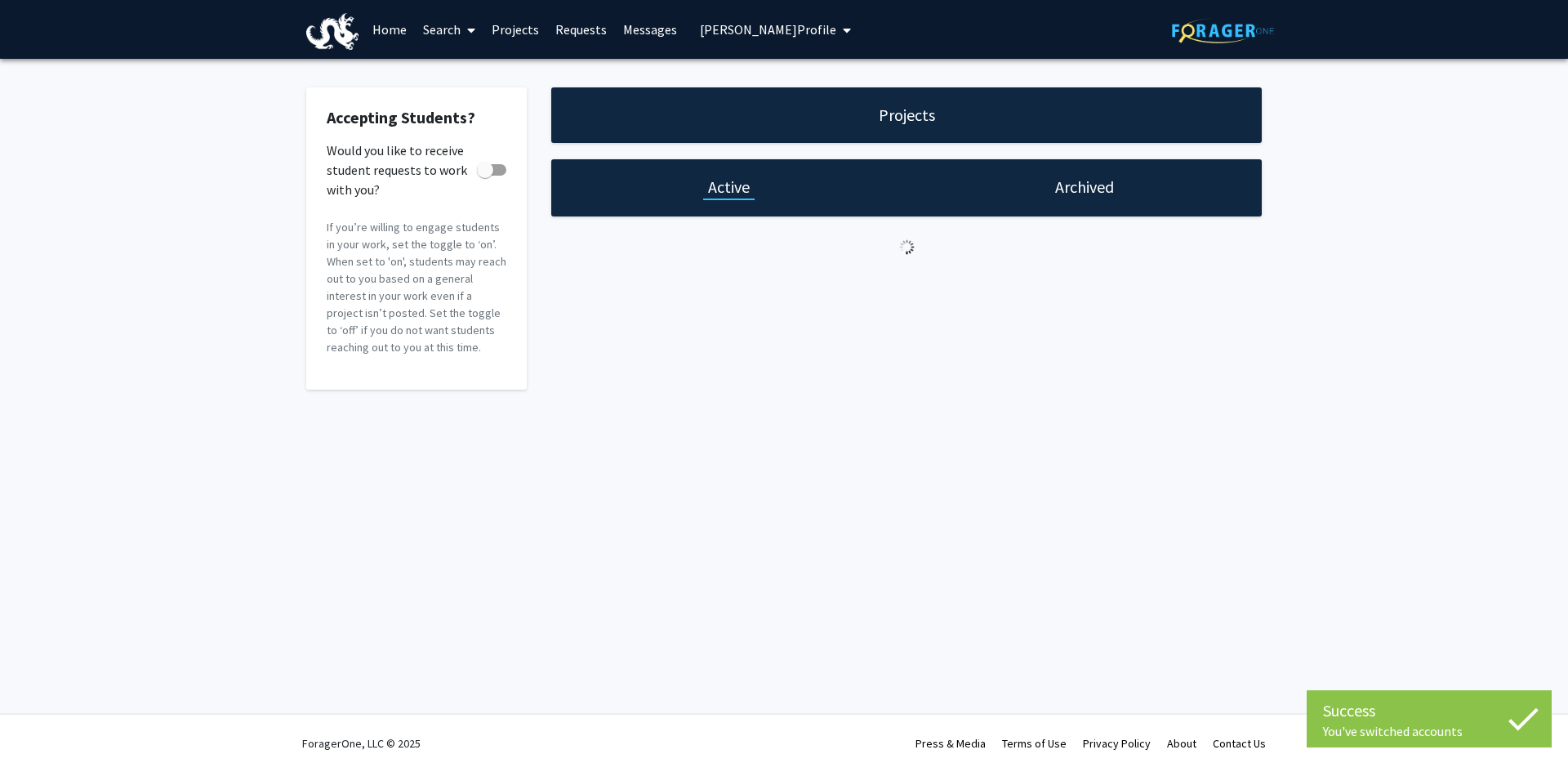
checkbox input "true"
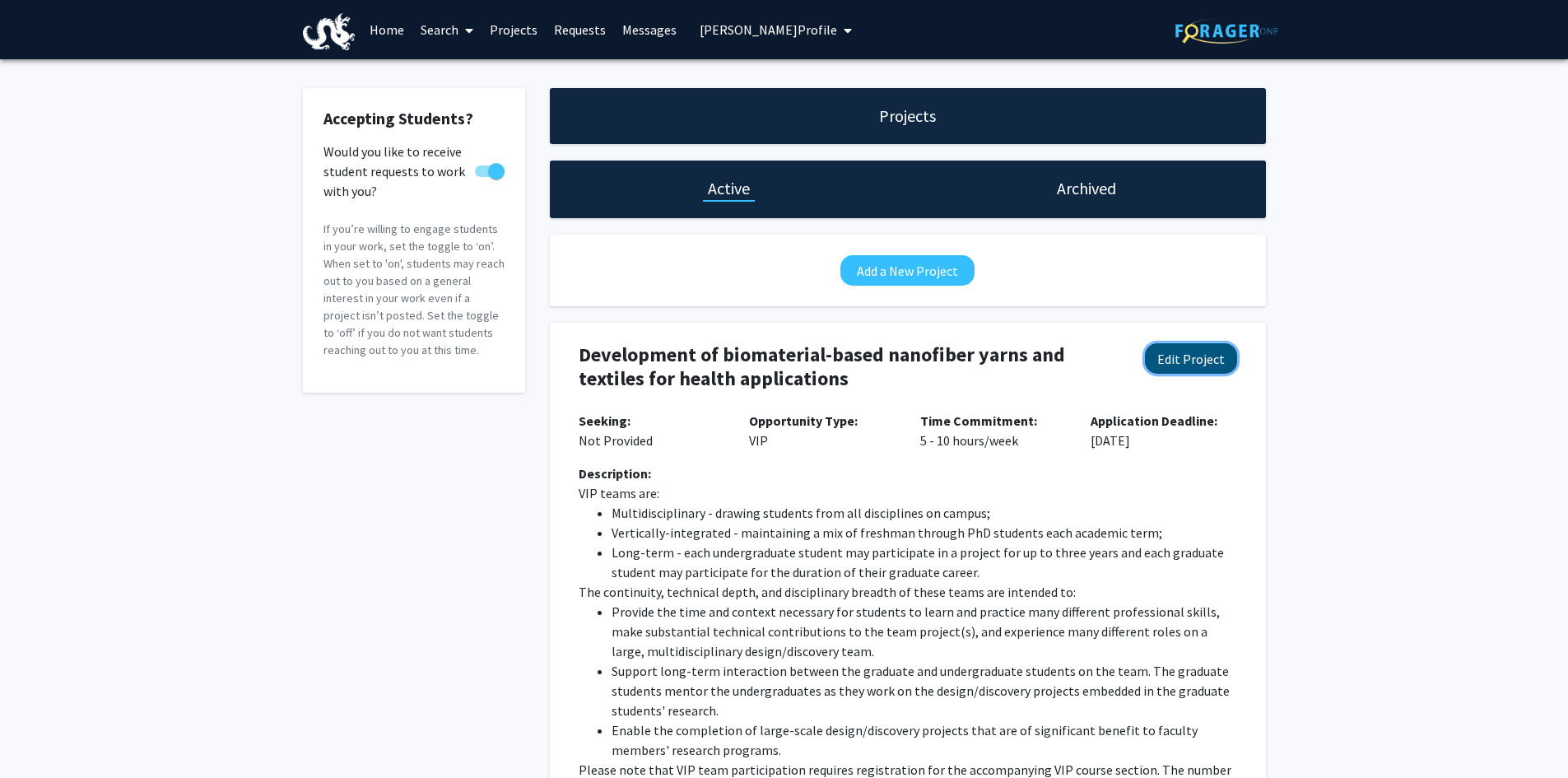
click at [1180, 356] on button "Edit Project" at bounding box center [1191, 358] width 92 height 30
select select "5 - 10"
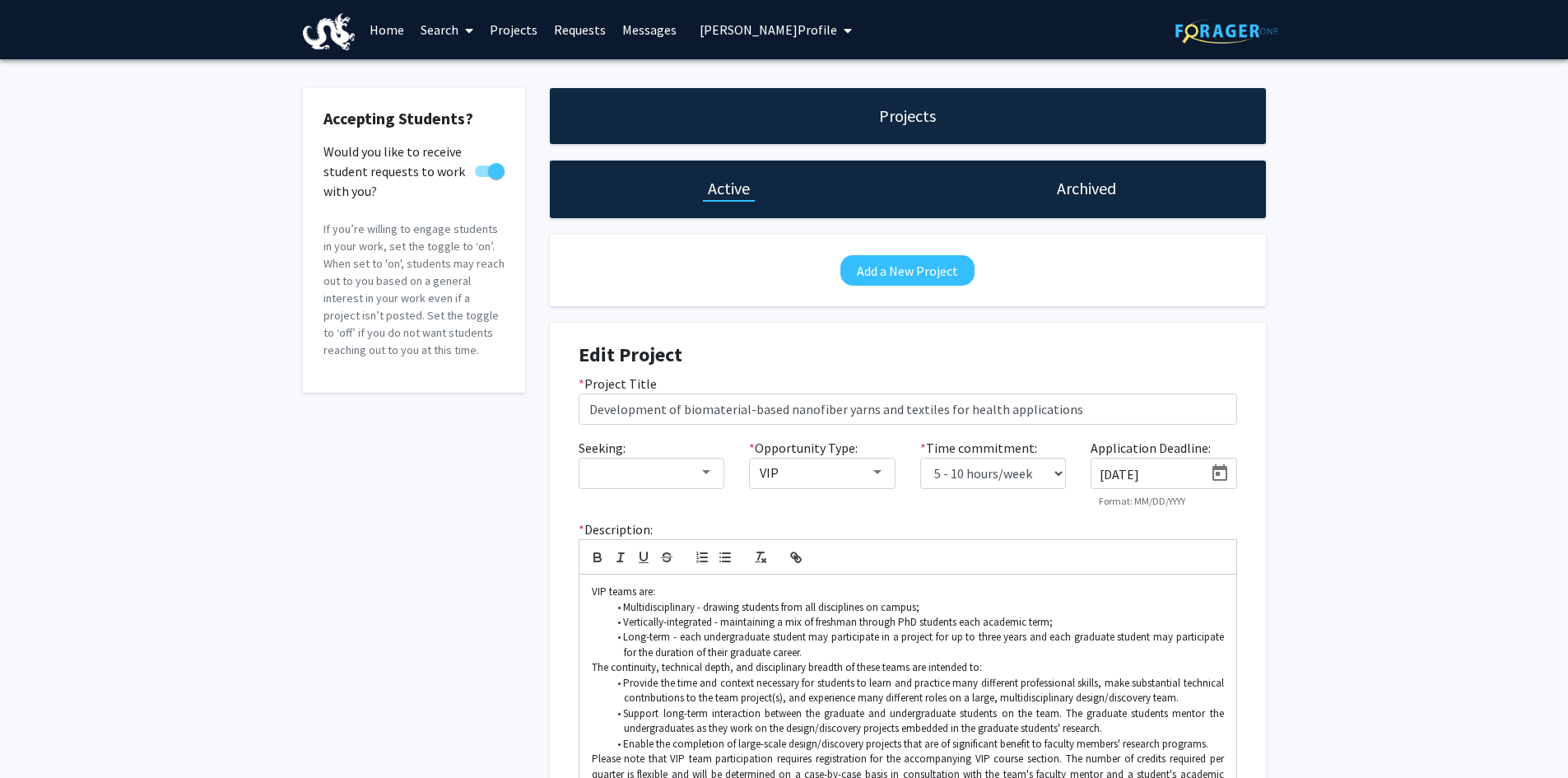
click at [1226, 477] on icon "Open calendar" at bounding box center [1220, 473] width 15 height 17
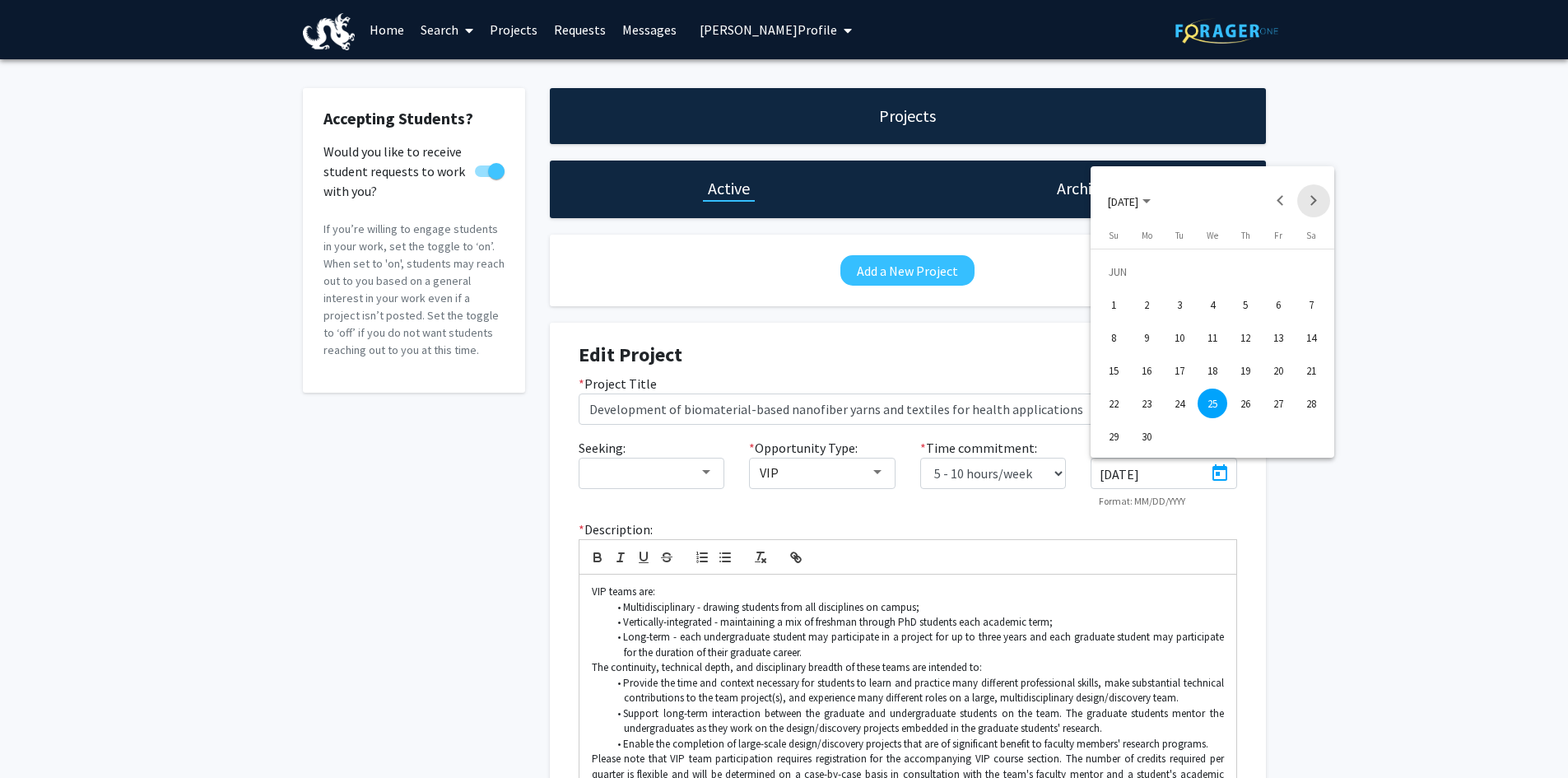
click at [1310, 200] on button "Next month" at bounding box center [1314, 200] width 33 height 33
click at [1216, 407] on div "24" at bounding box center [1212, 403] width 29 height 29
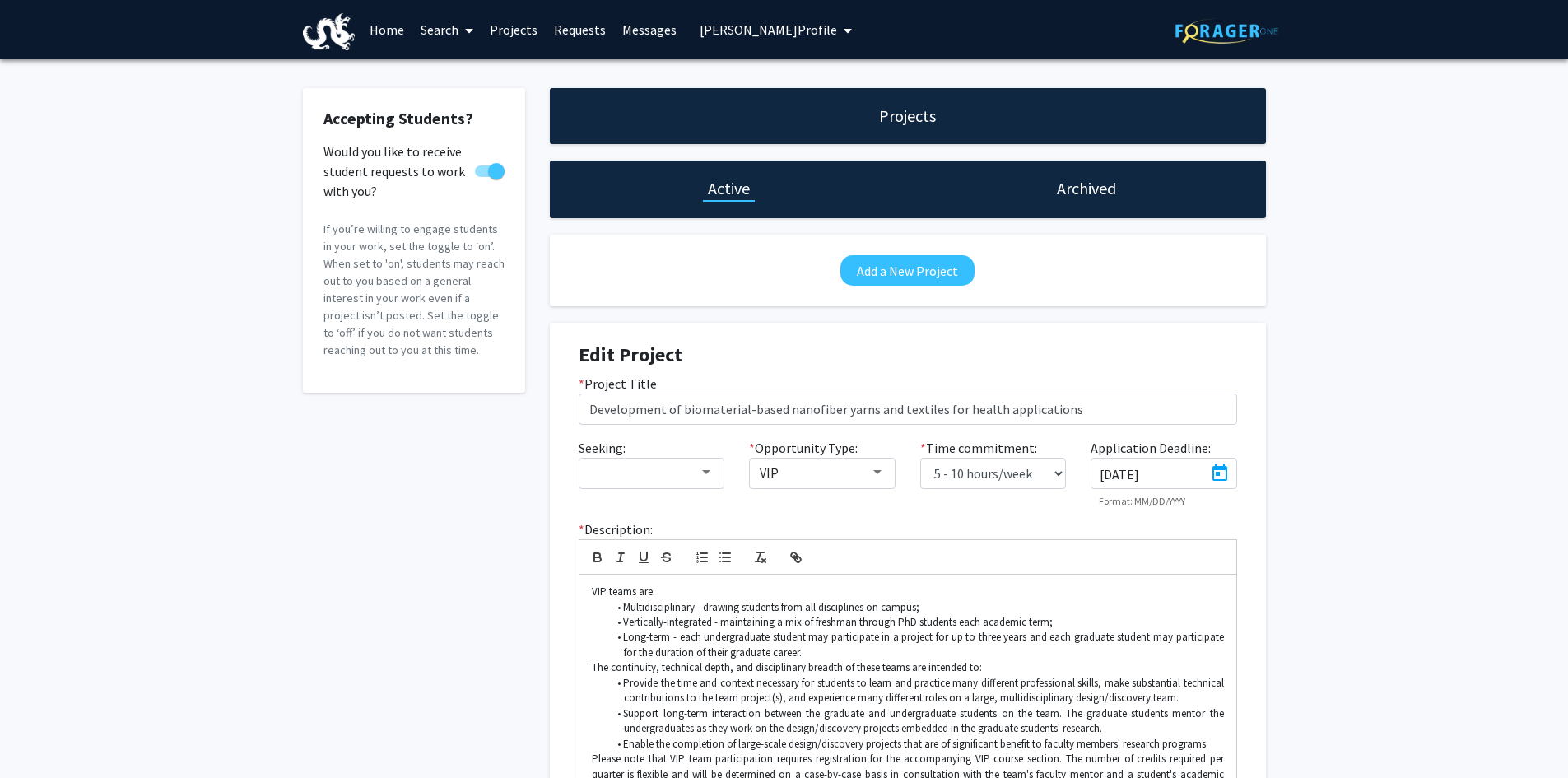
type input "[DATE]"
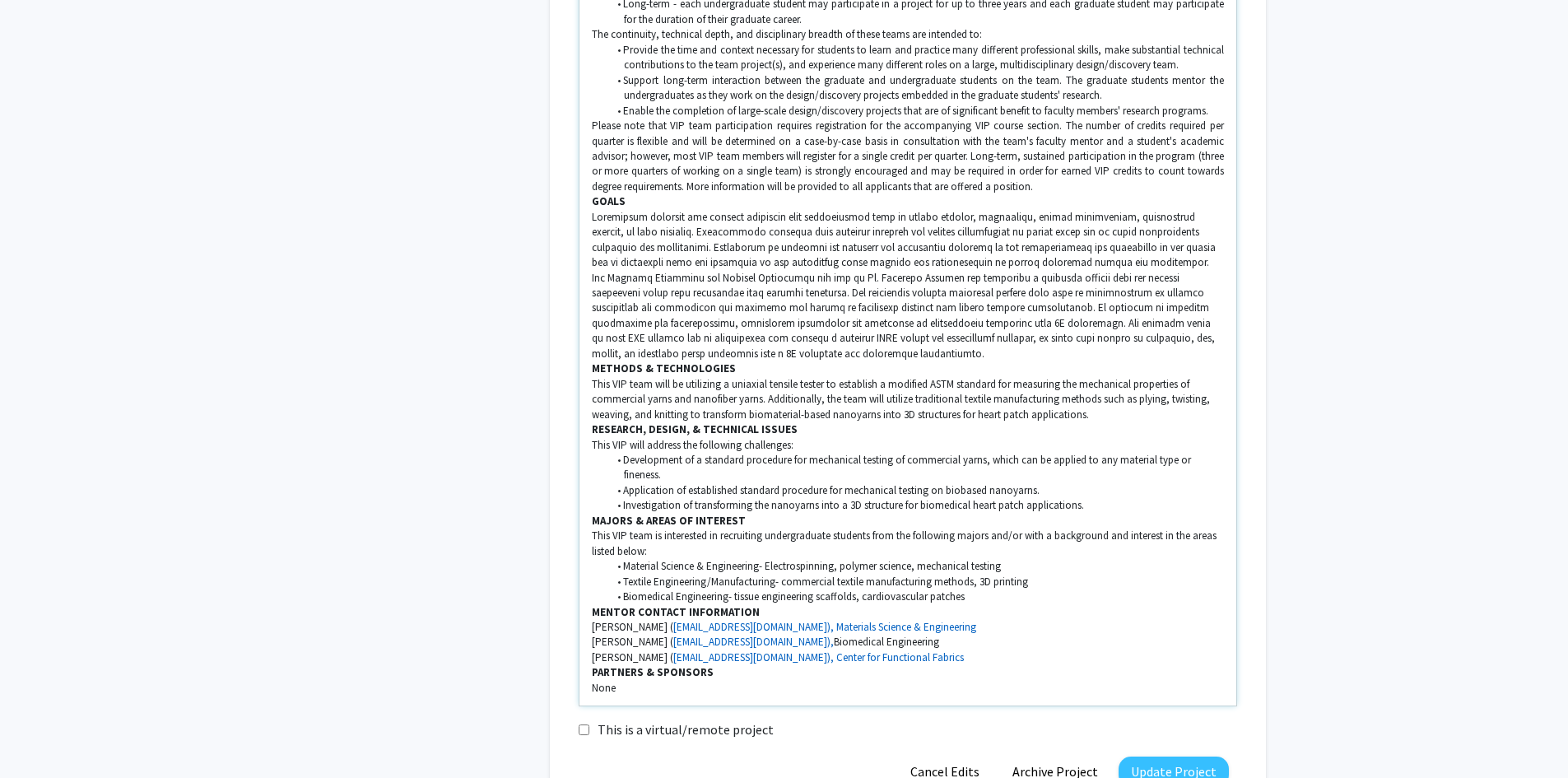
scroll to position [750, 0]
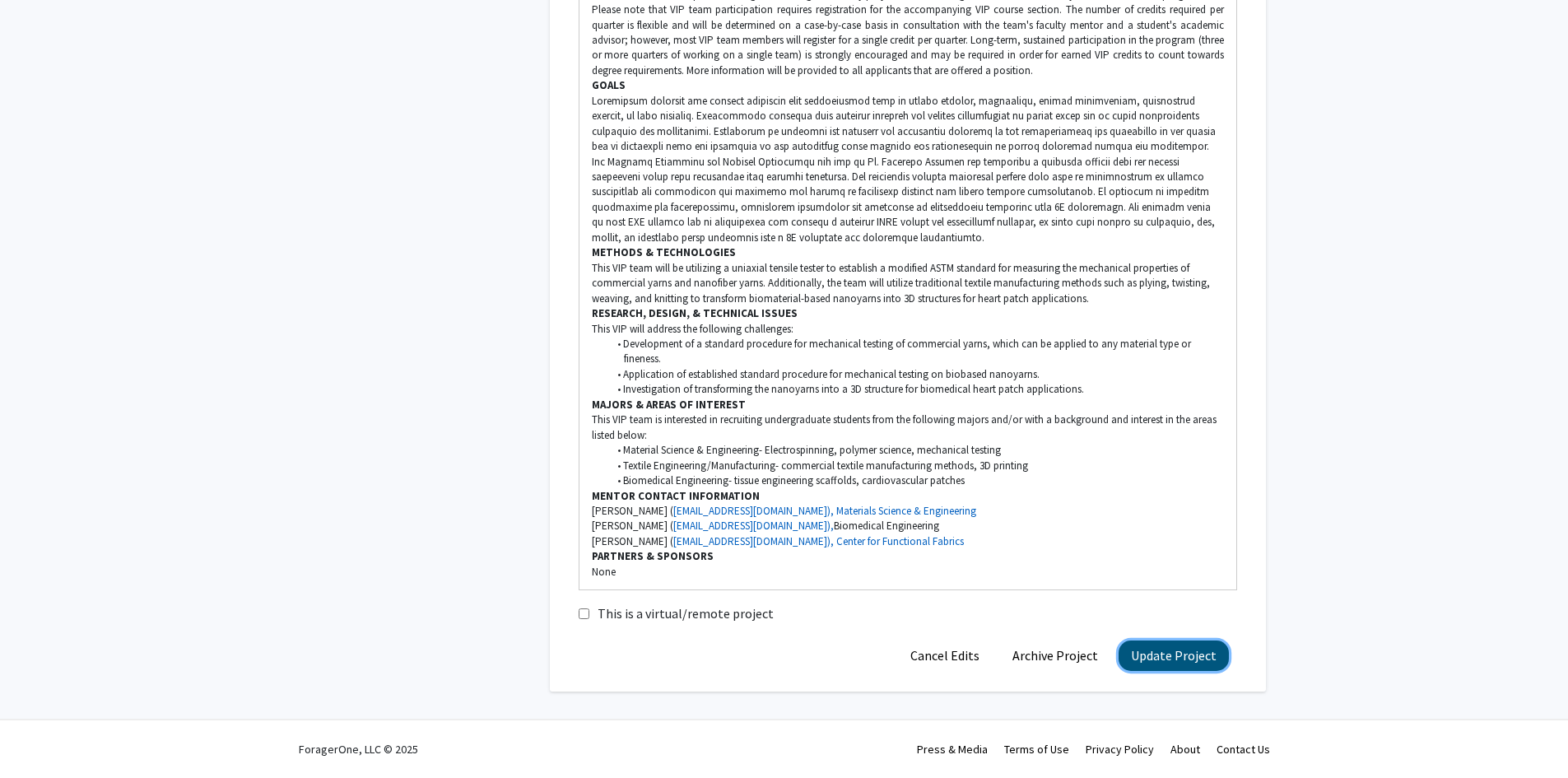
click at [1165, 647] on button "Update Project" at bounding box center [1174, 656] width 111 height 30
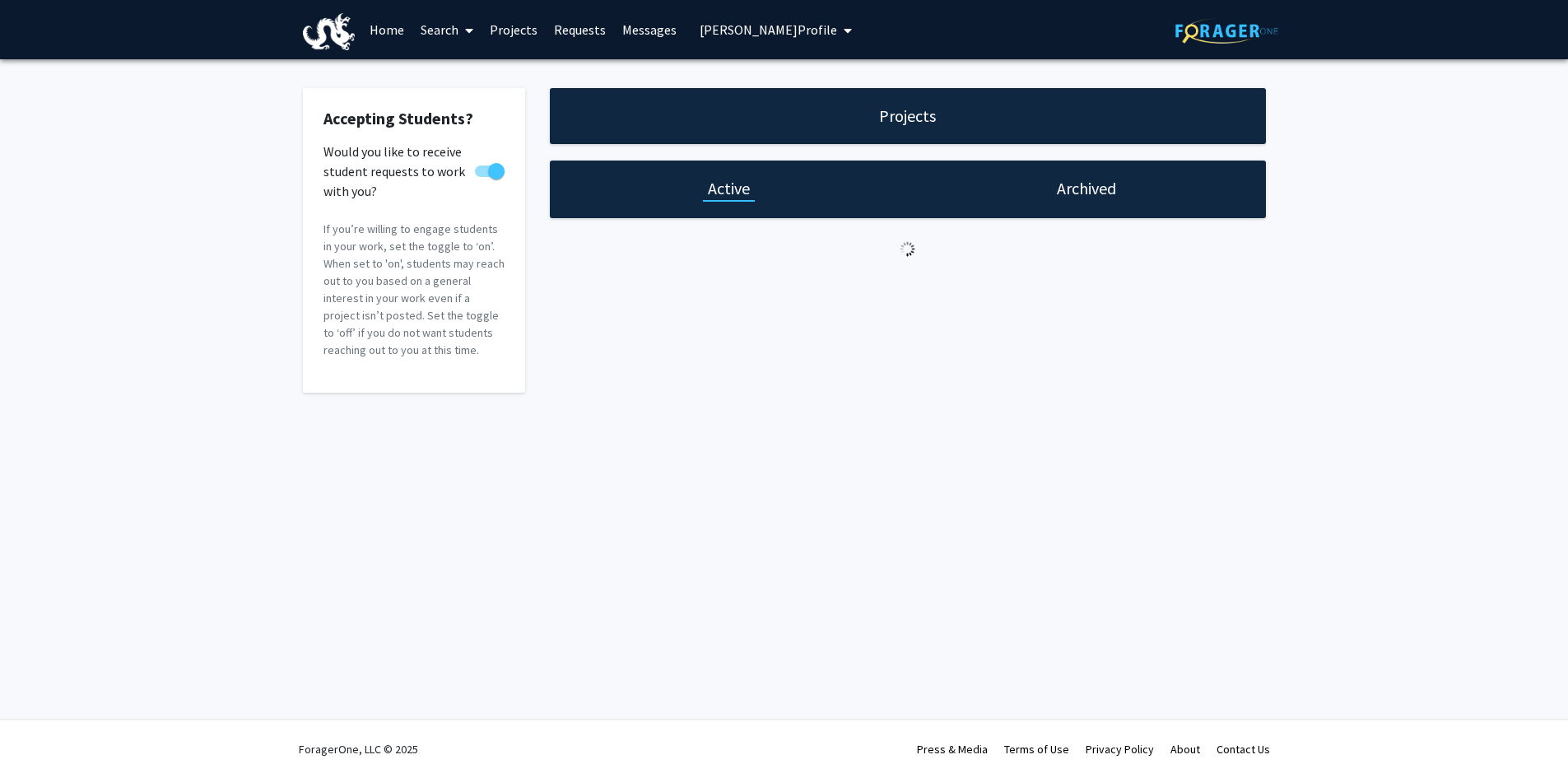
scroll to position [0, 0]
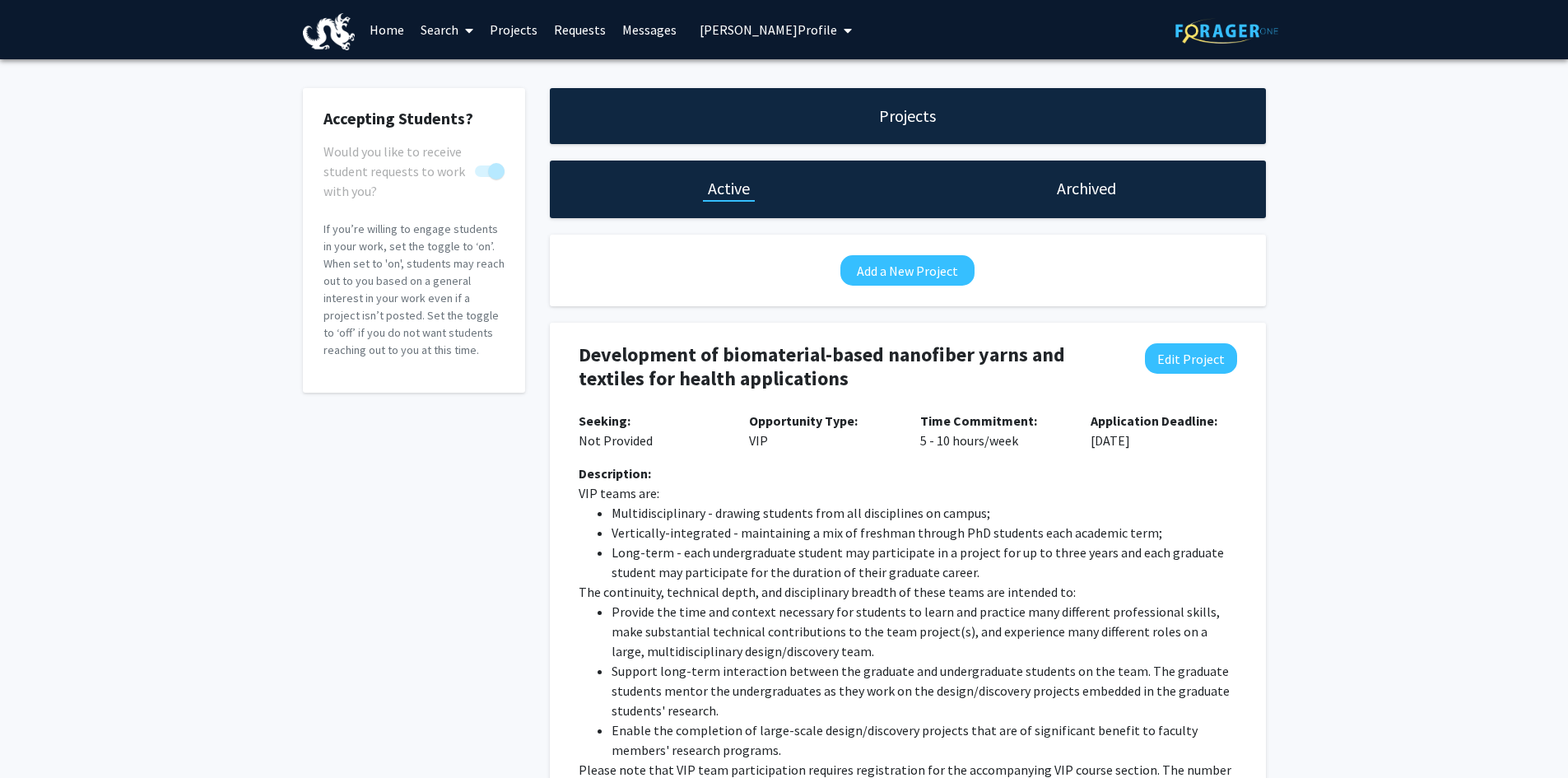
click at [722, 34] on span "[PERSON_NAME] Profile" at bounding box center [769, 30] width 137 height 17
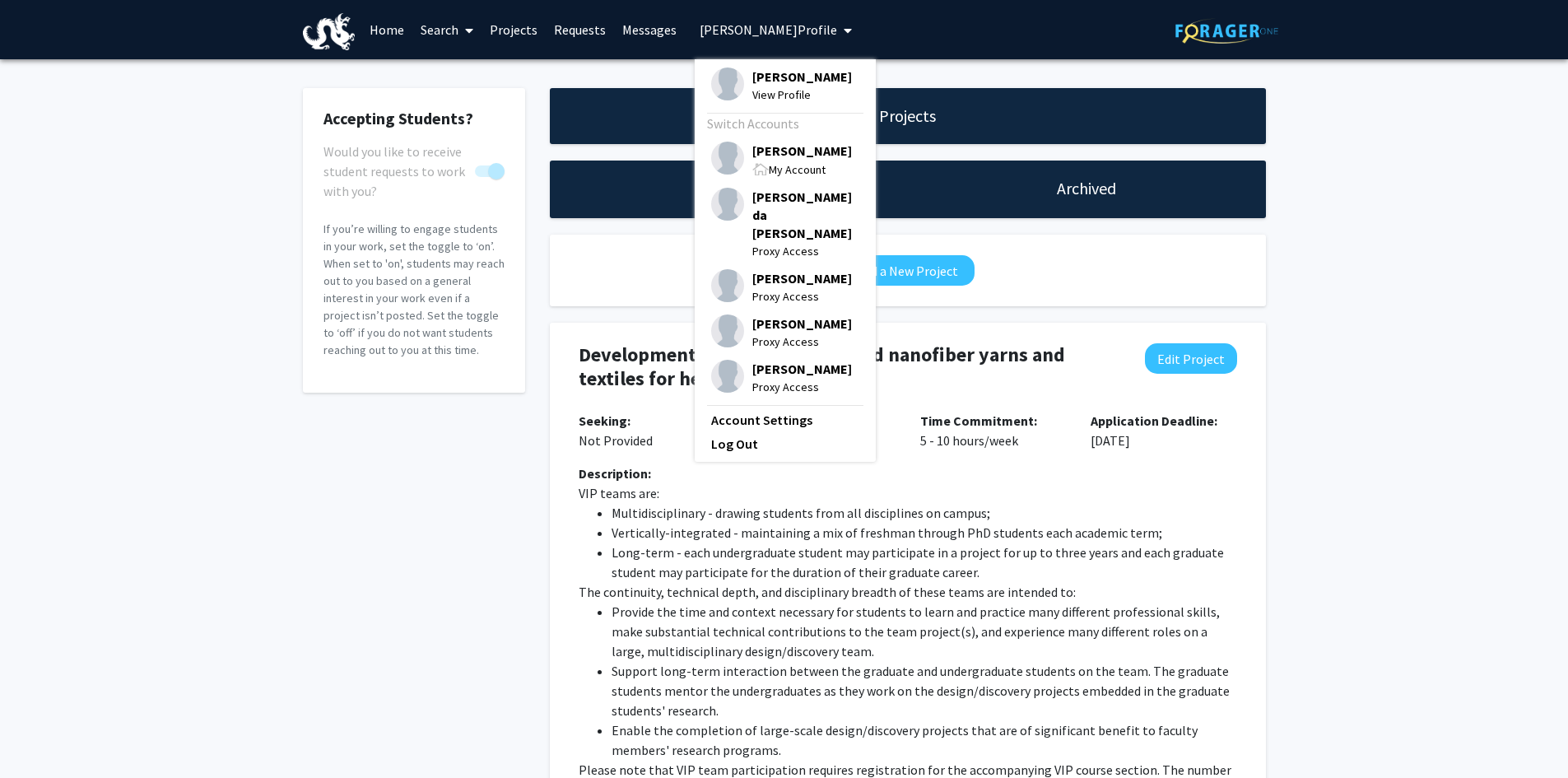
click at [778, 154] on span "[PERSON_NAME]" at bounding box center [802, 151] width 100 height 18
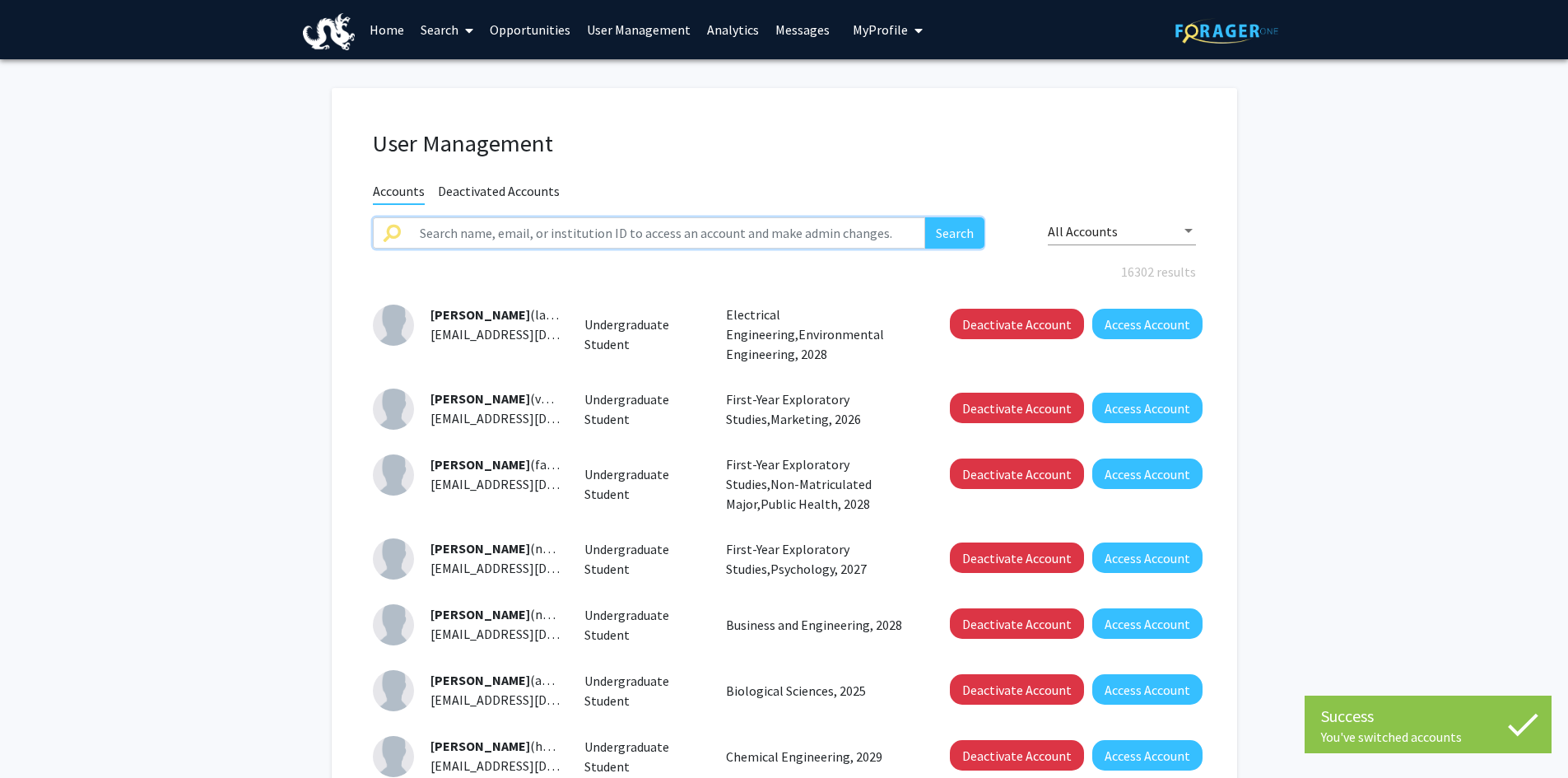
click at [427, 232] on input "text" at bounding box center [668, 233] width 517 height 31
type input "Love"
click at [925, 218] on button "Search" at bounding box center [954, 233] width 59 height 31
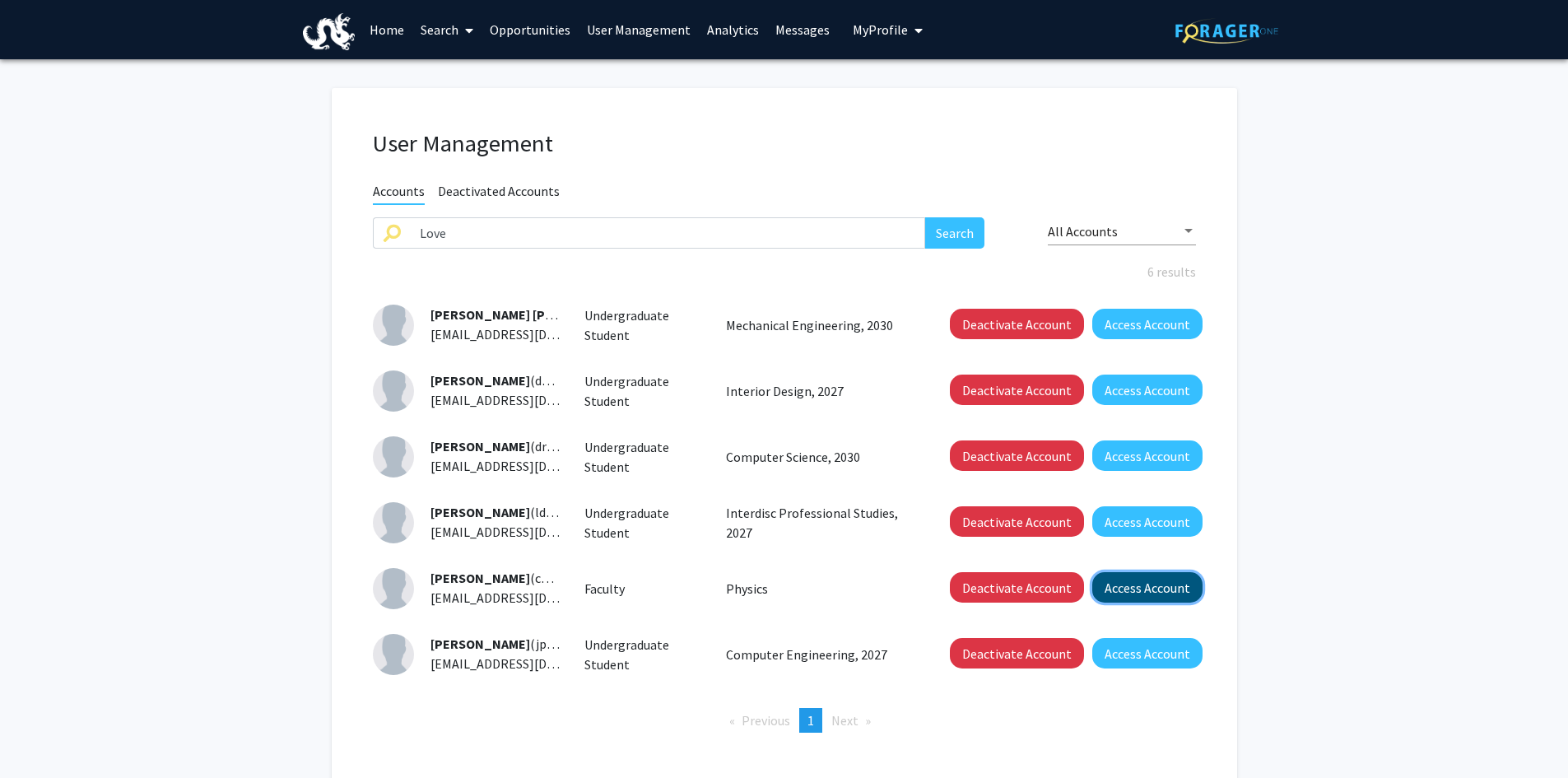
click at [1181, 582] on button "Access Account" at bounding box center [1148, 587] width 111 height 30
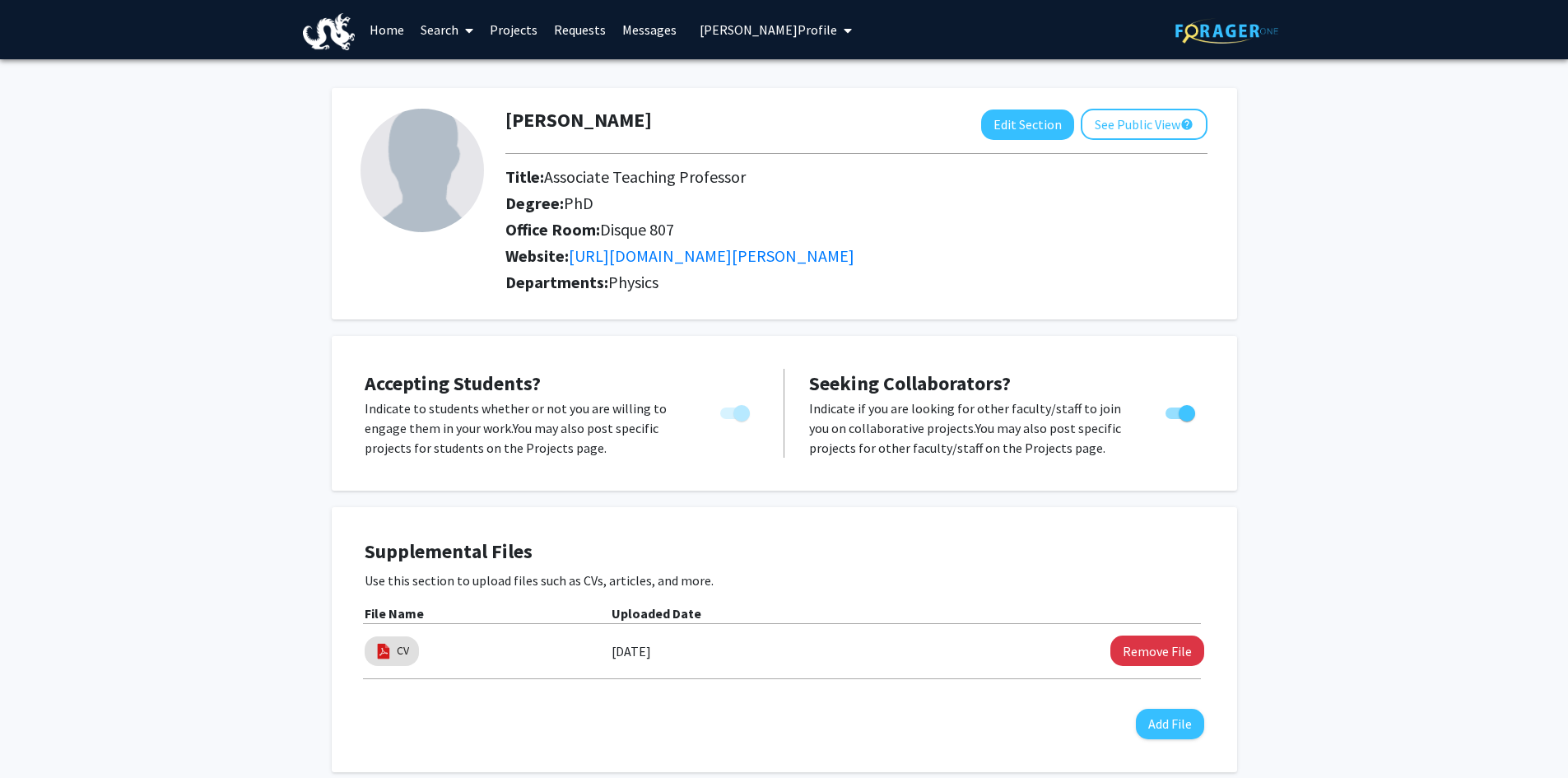
click at [511, 30] on link "Projects" at bounding box center [513, 29] width 64 height 58
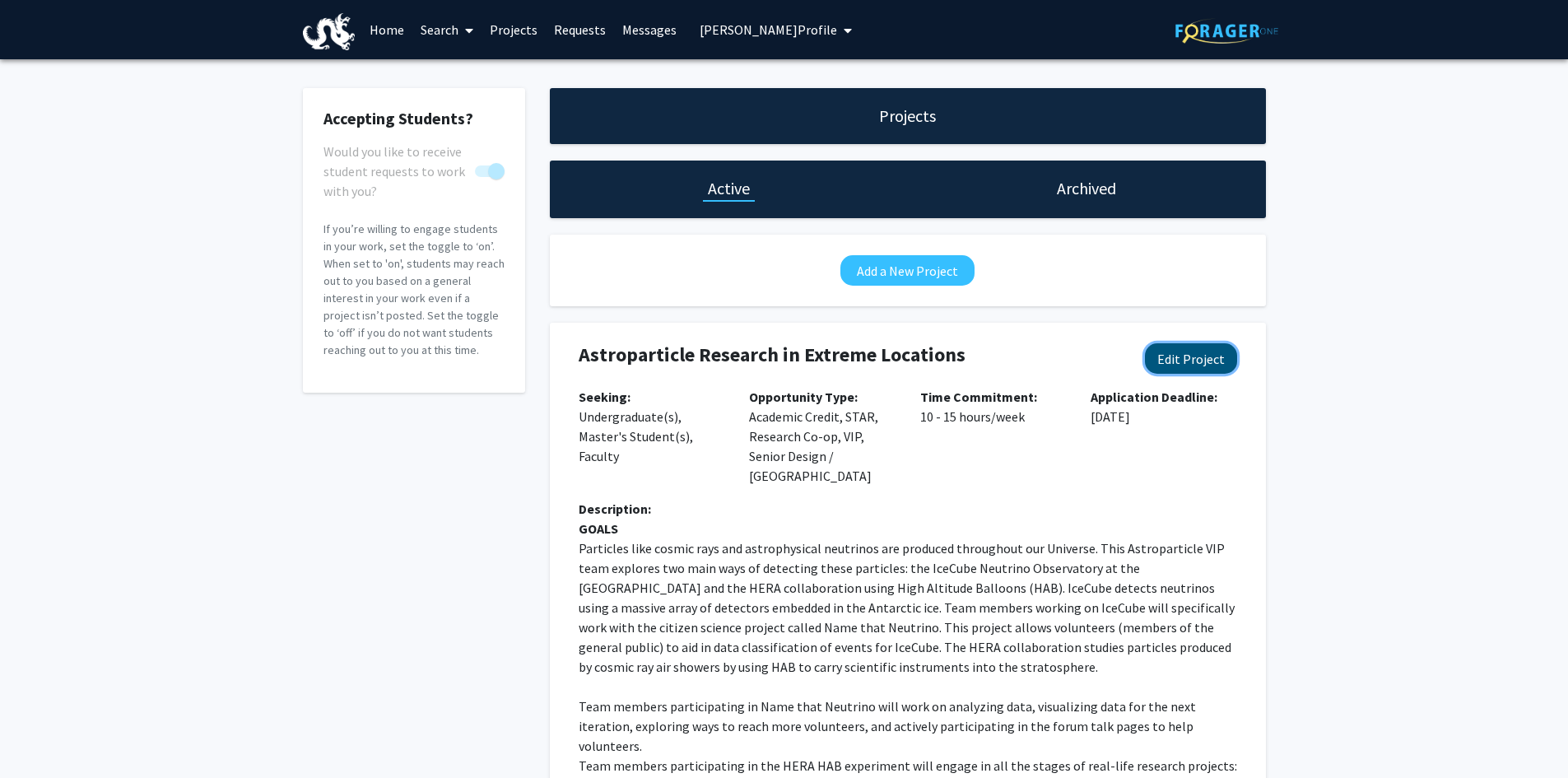
click at [1198, 363] on button "Edit Project" at bounding box center [1191, 358] width 92 height 30
select select "10 - 15"
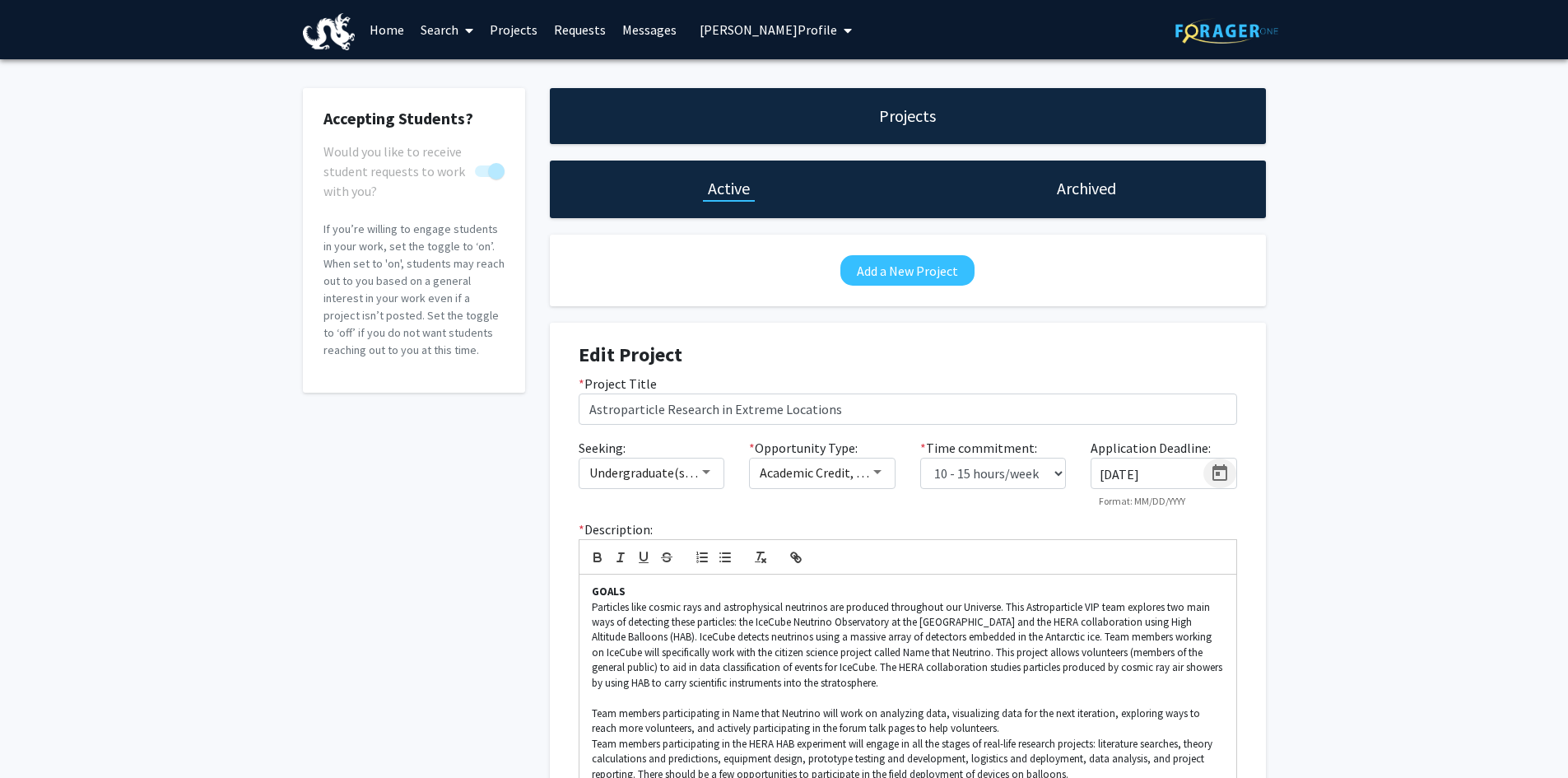
click at [1219, 471] on icon "Open calendar" at bounding box center [1220, 474] width 20 height 20
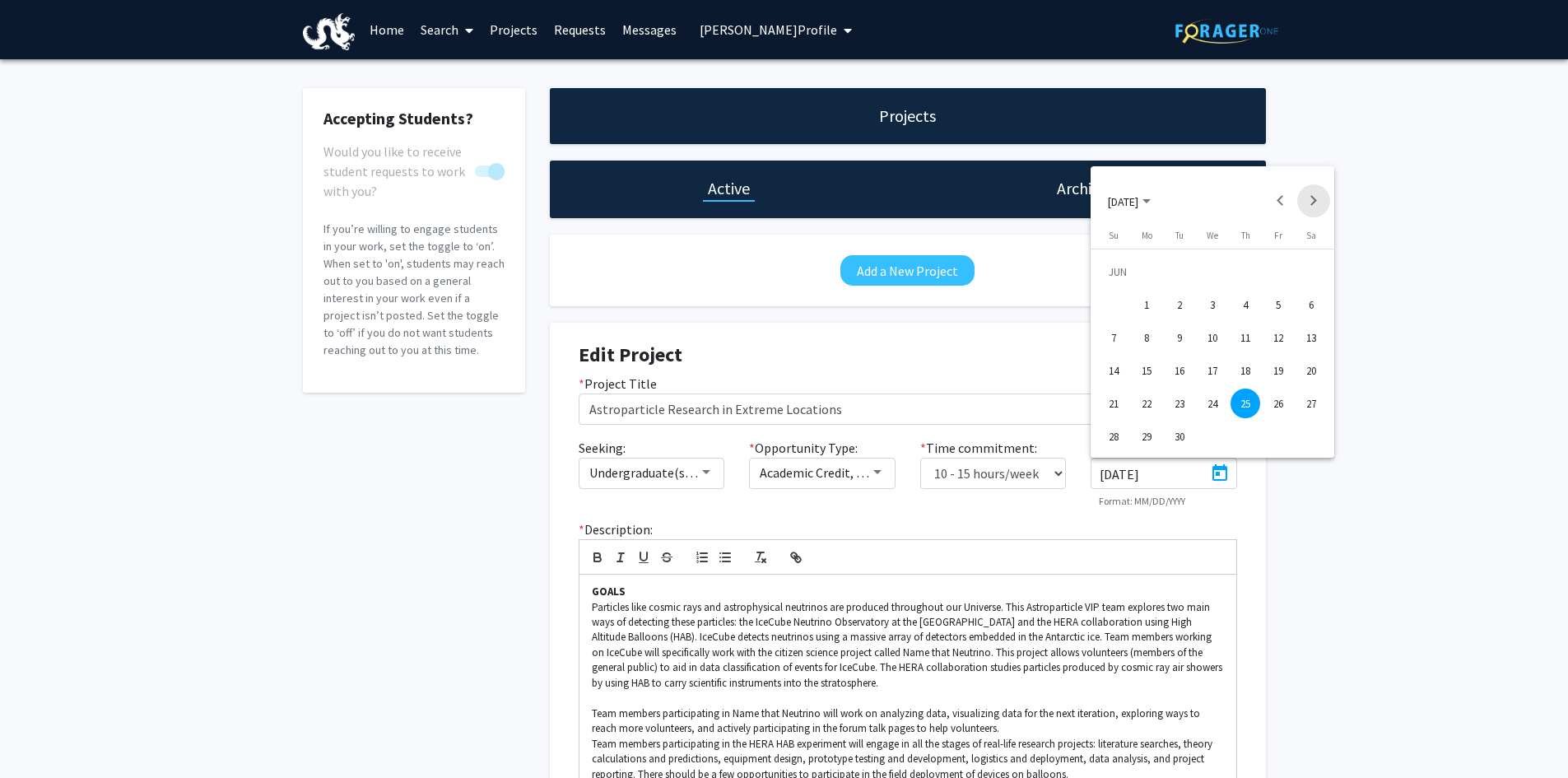
click at [1318, 201] on button "Next month" at bounding box center [1314, 200] width 33 height 33
click at [1275, 196] on button "Previous month" at bounding box center [1280, 200] width 33 height 33
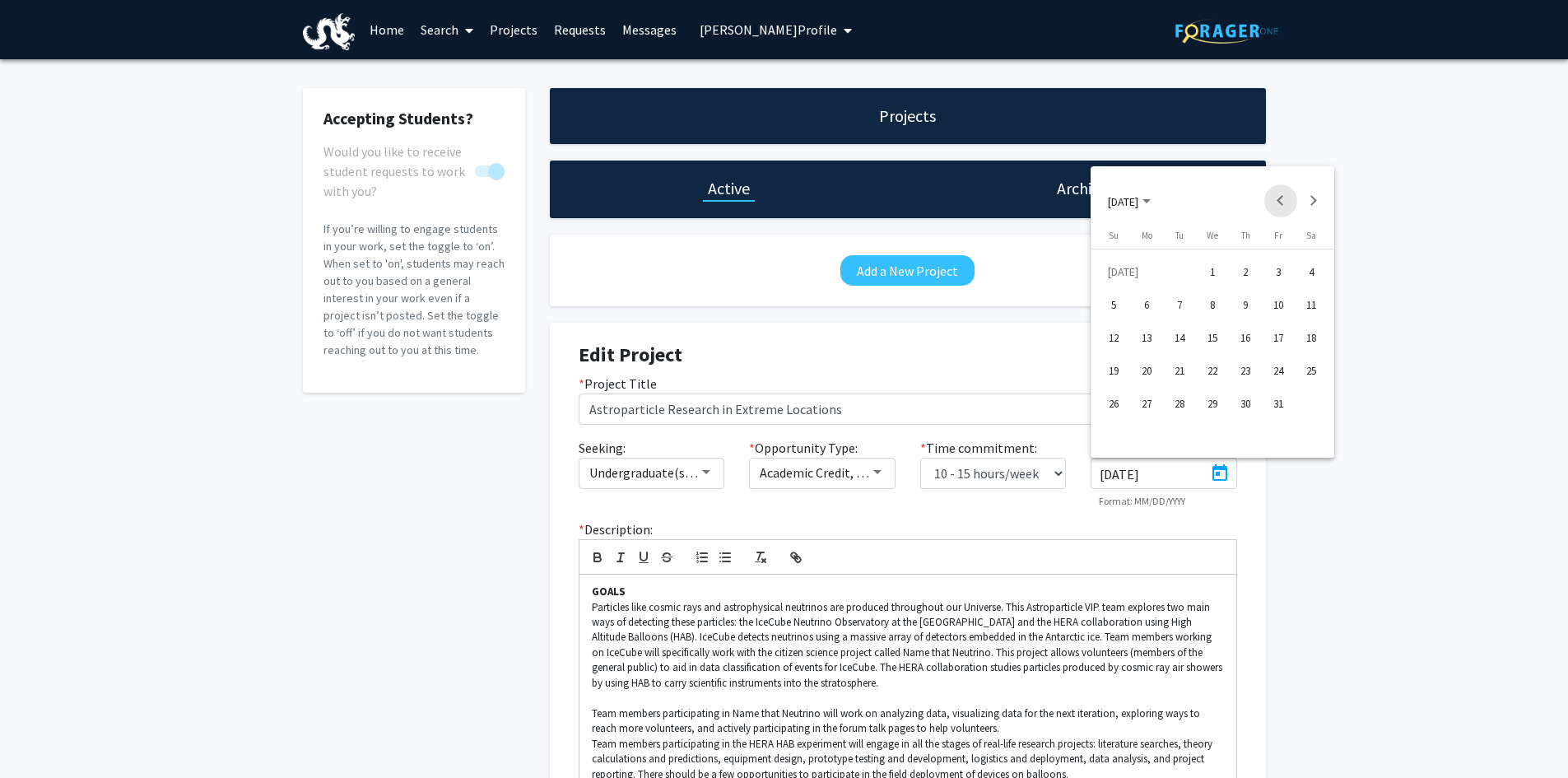
click at [1275, 196] on button "Previous month" at bounding box center [1280, 200] width 33 height 33
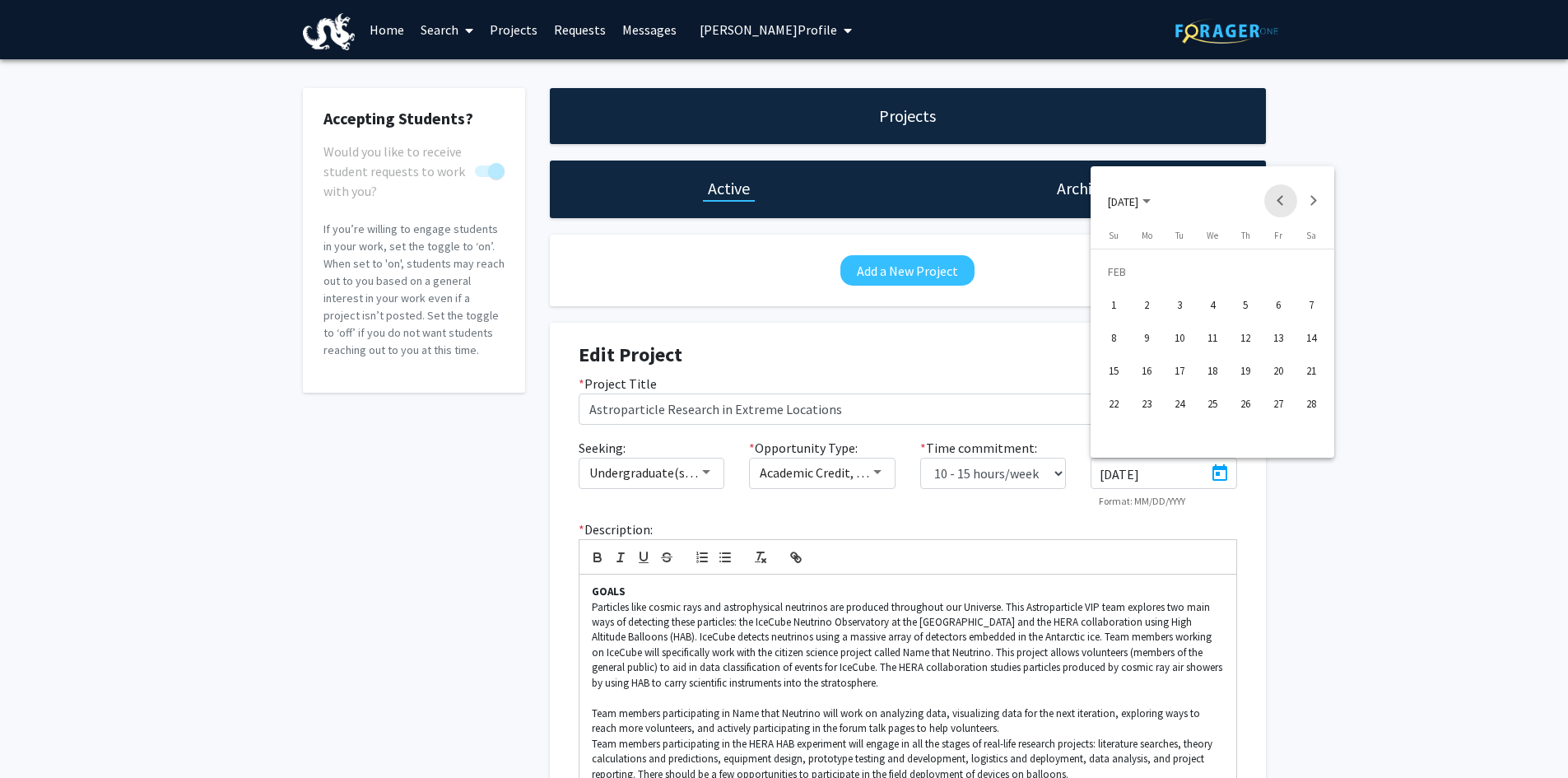
click at [1275, 196] on button "Previous month" at bounding box center [1280, 200] width 33 height 33
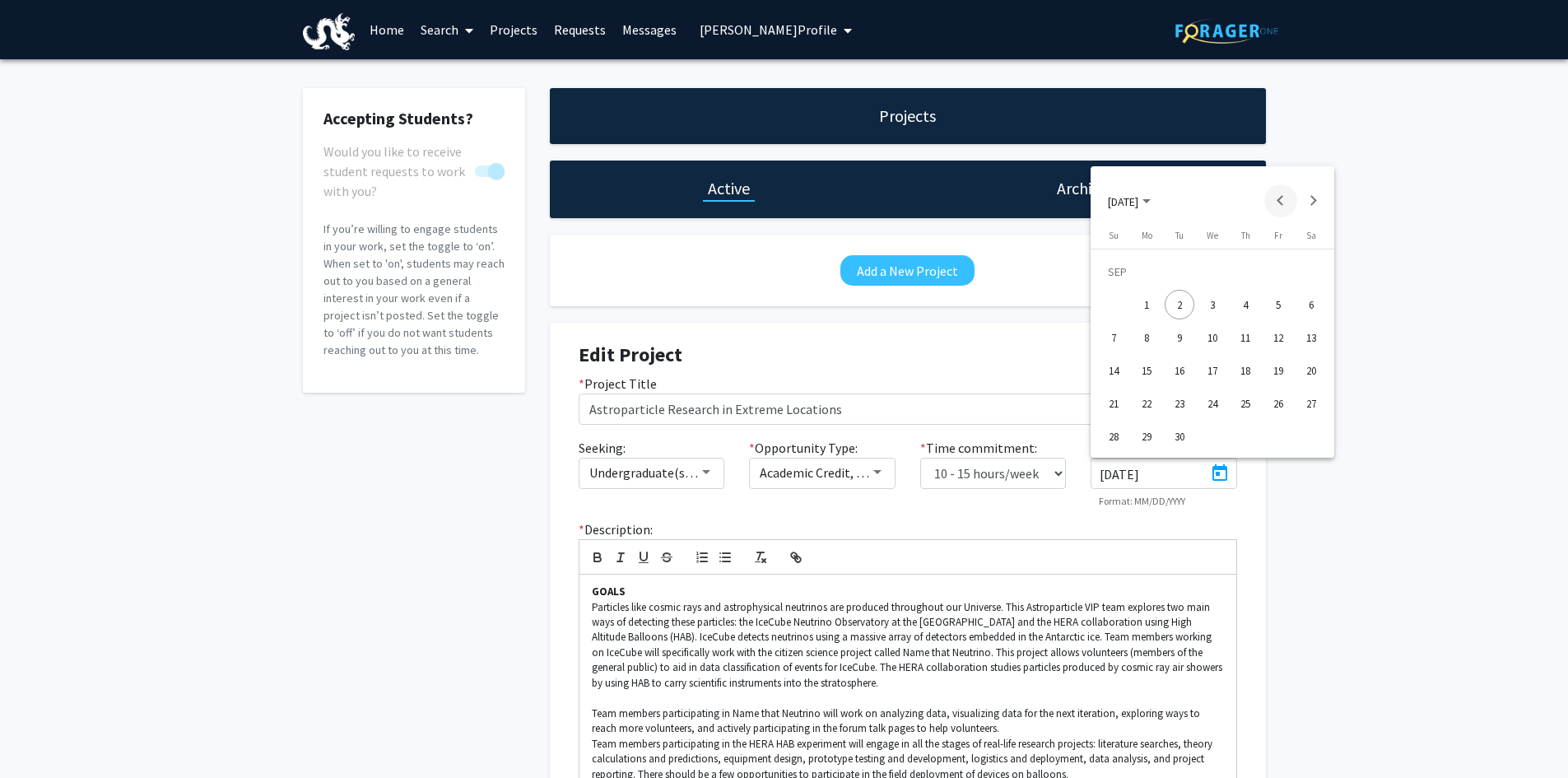
click at [1275, 196] on button "Previous month" at bounding box center [1280, 200] width 33 height 33
click at [1308, 198] on button "Next month" at bounding box center [1314, 200] width 33 height 33
click at [1214, 408] on div "24" at bounding box center [1212, 403] width 29 height 29
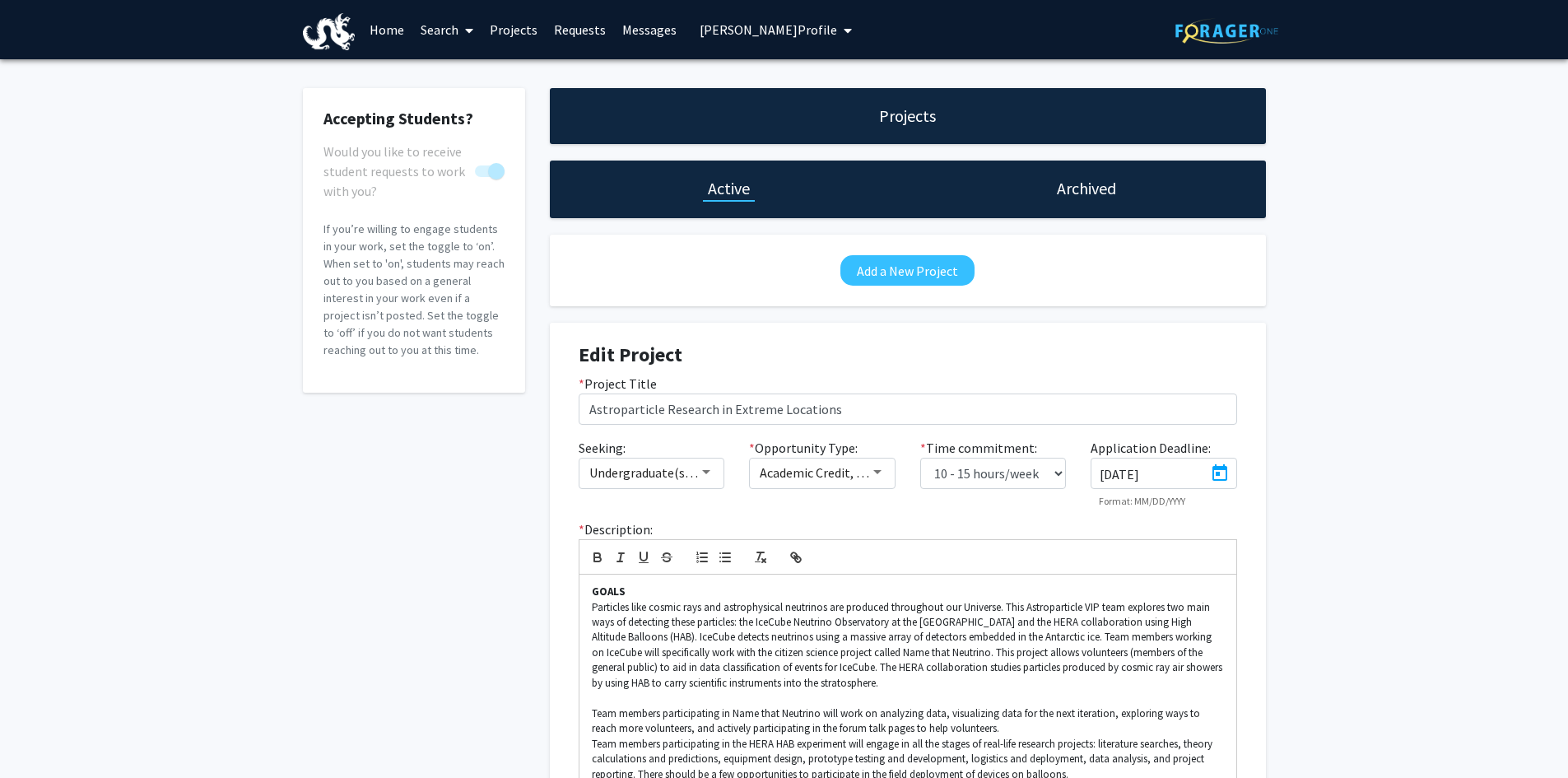
type input "[DATE]"
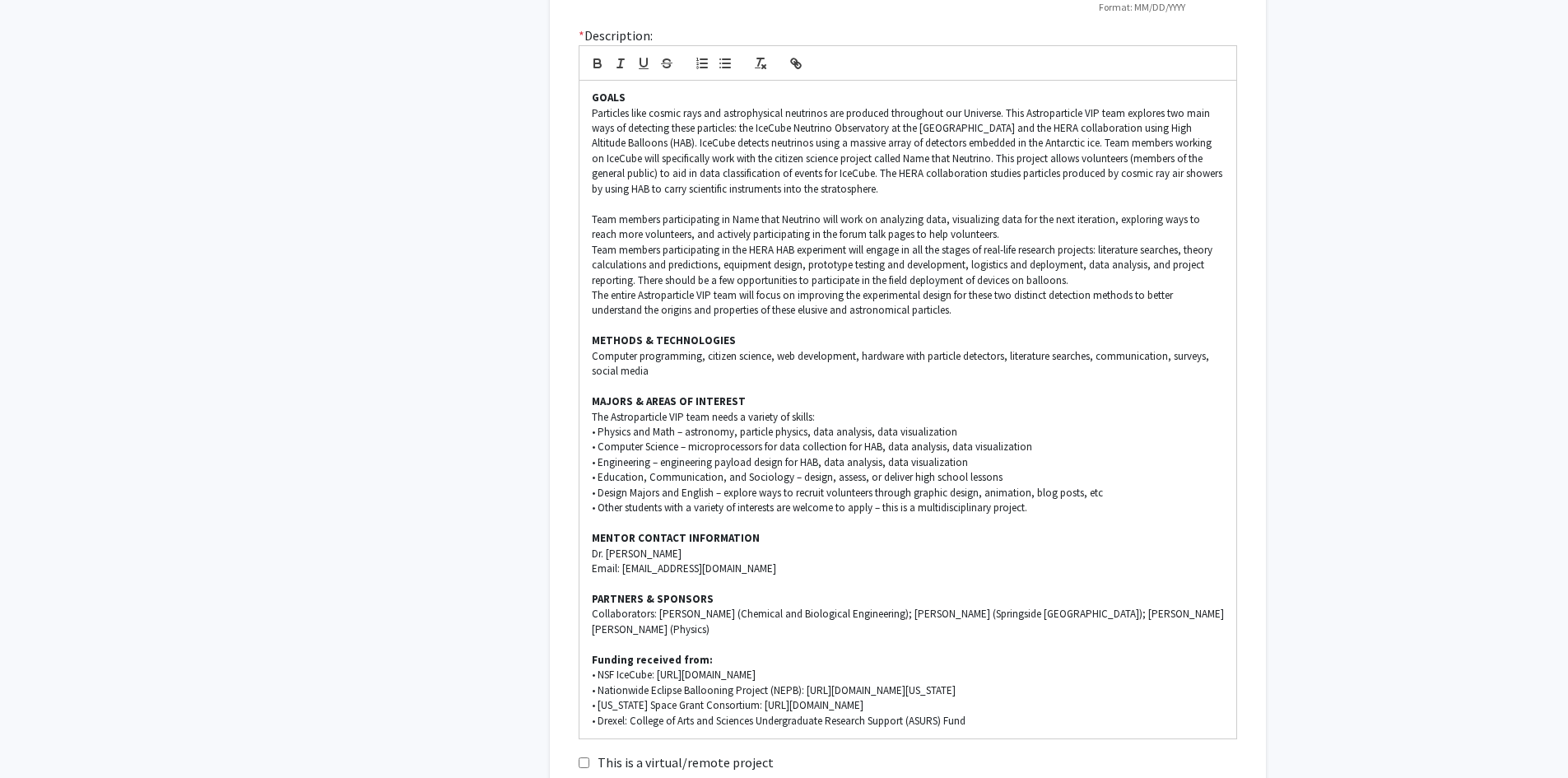
scroll to position [643, 0]
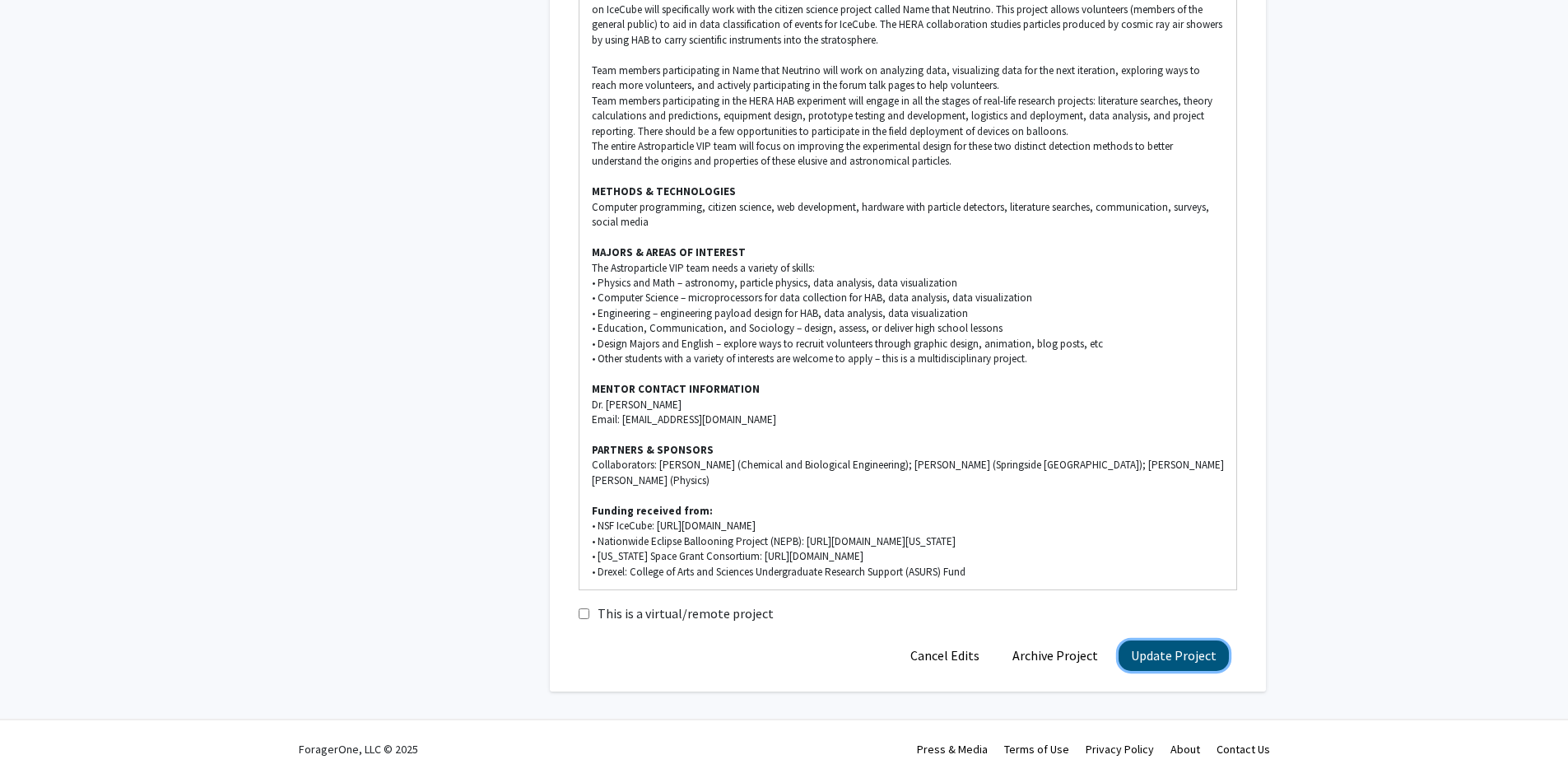
drag, startPoint x: 1195, startPoint y: 647, endPoint x: 1206, endPoint y: 648, distance: 11.0
click at [1198, 648] on button "Update Project" at bounding box center [1174, 656] width 111 height 30
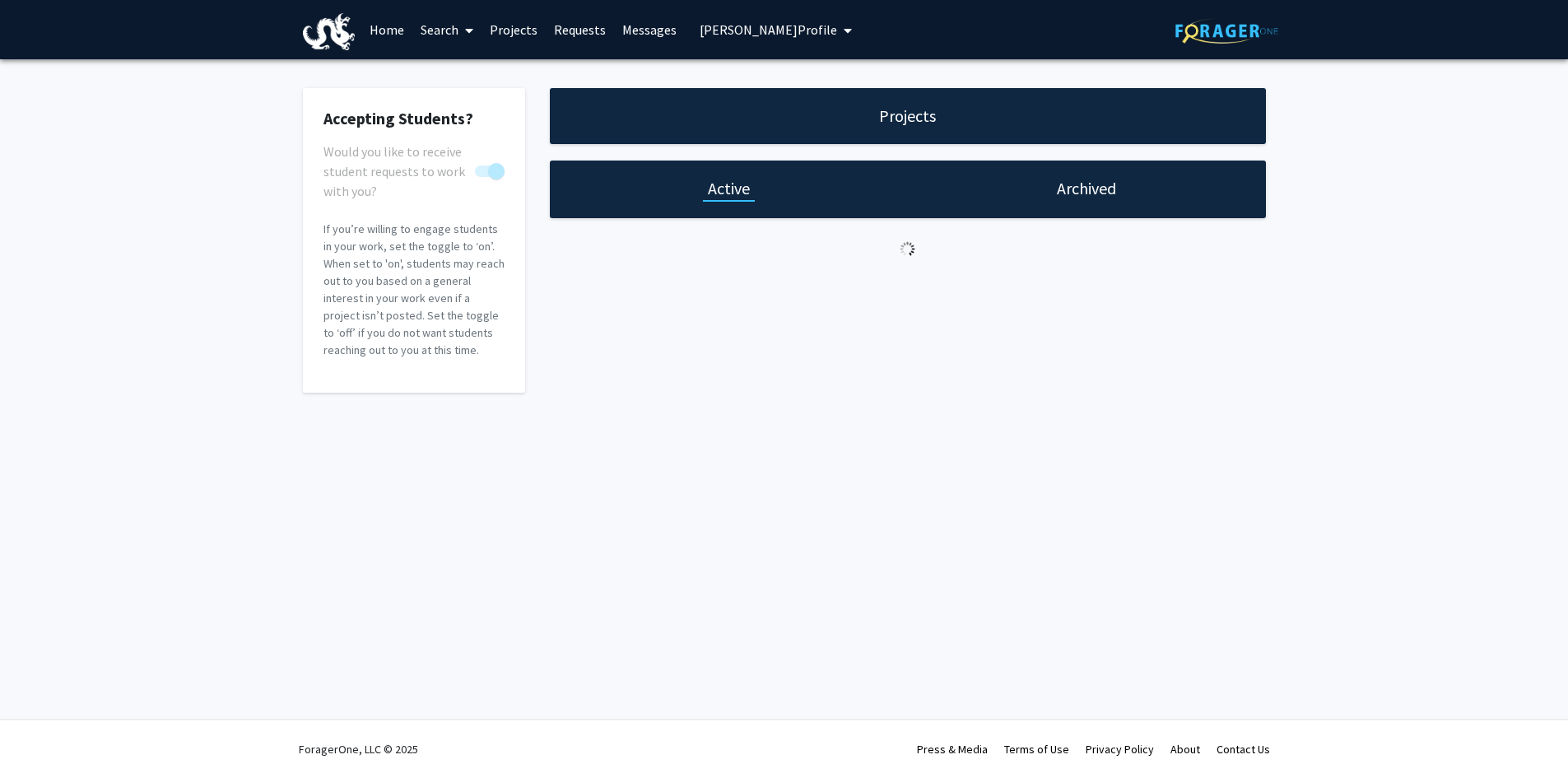
scroll to position [0, 0]
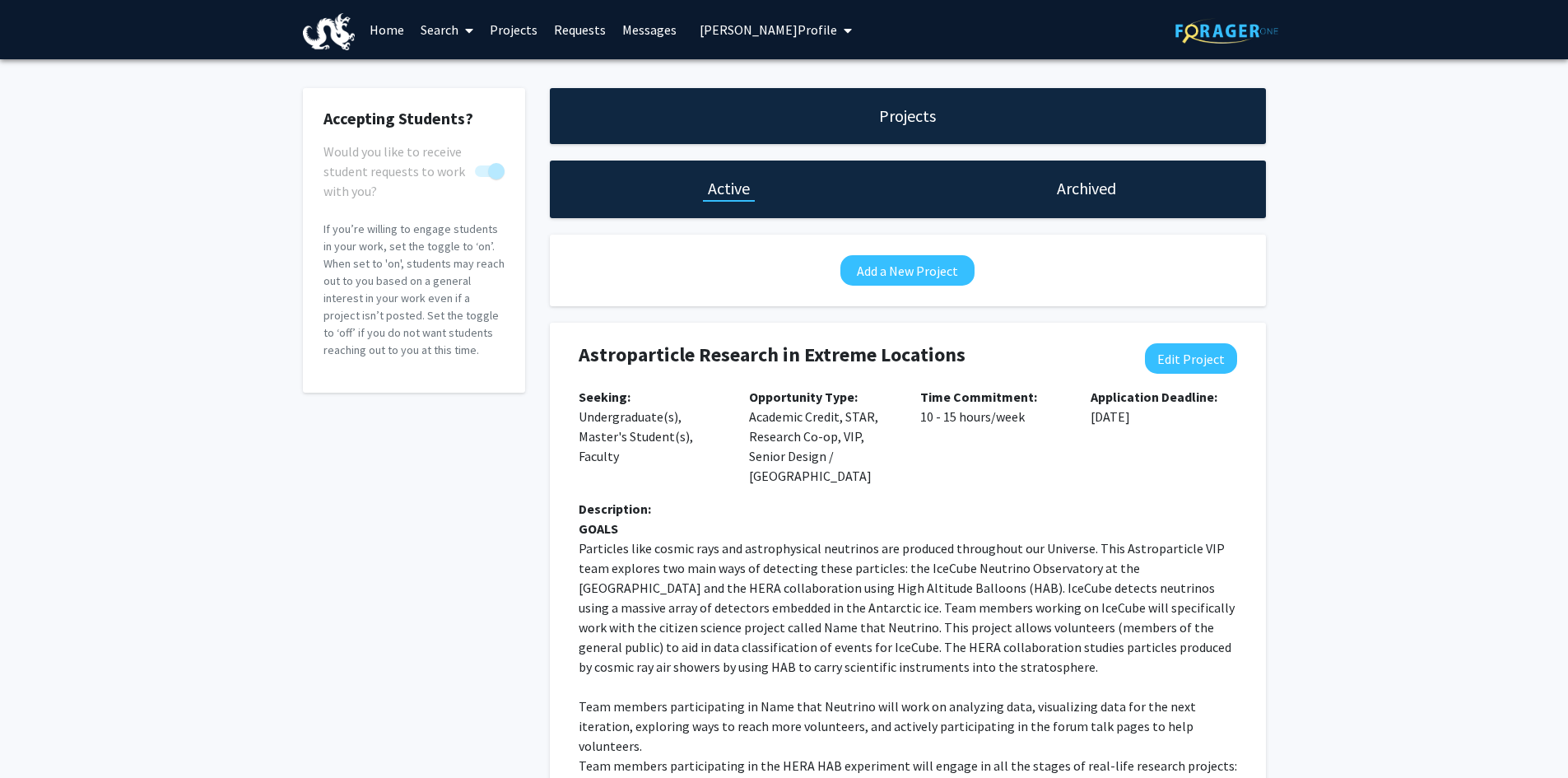
click at [733, 28] on span "[PERSON_NAME] Profile" at bounding box center [769, 30] width 137 height 17
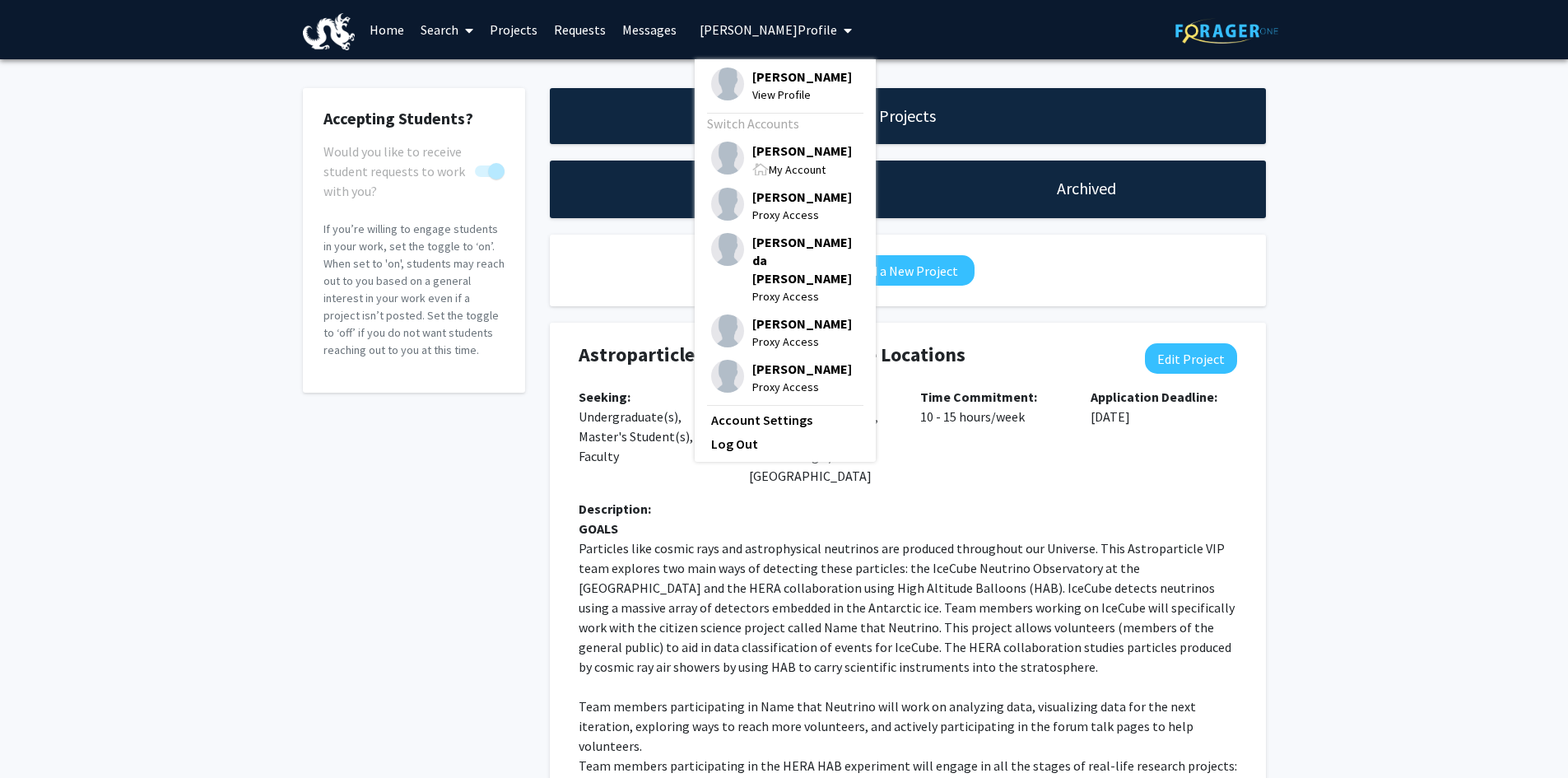
click at [765, 157] on span "[PERSON_NAME]" at bounding box center [802, 151] width 100 height 18
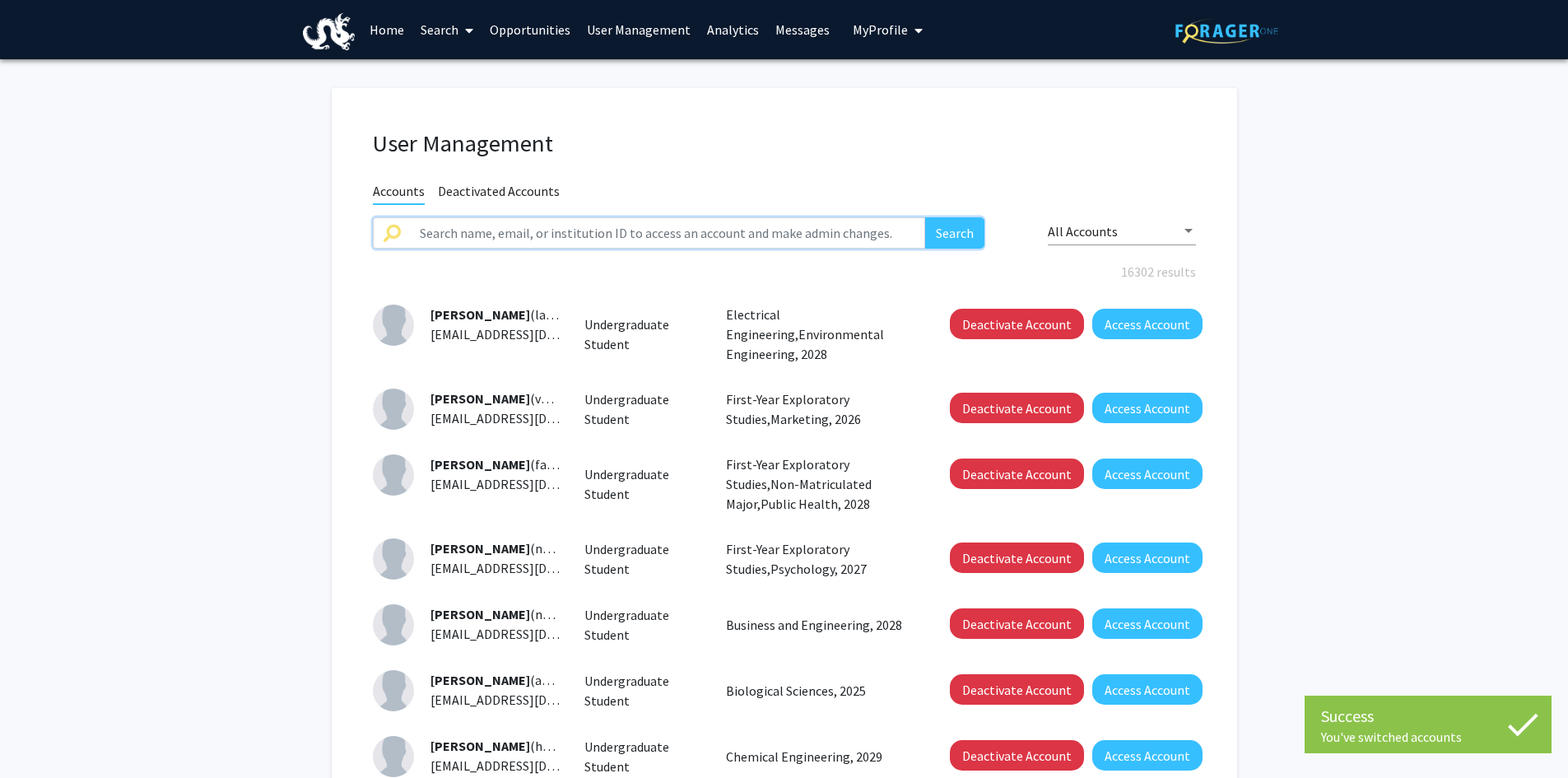
click at [459, 229] on input "text" at bounding box center [668, 233] width 517 height 31
type input "W"
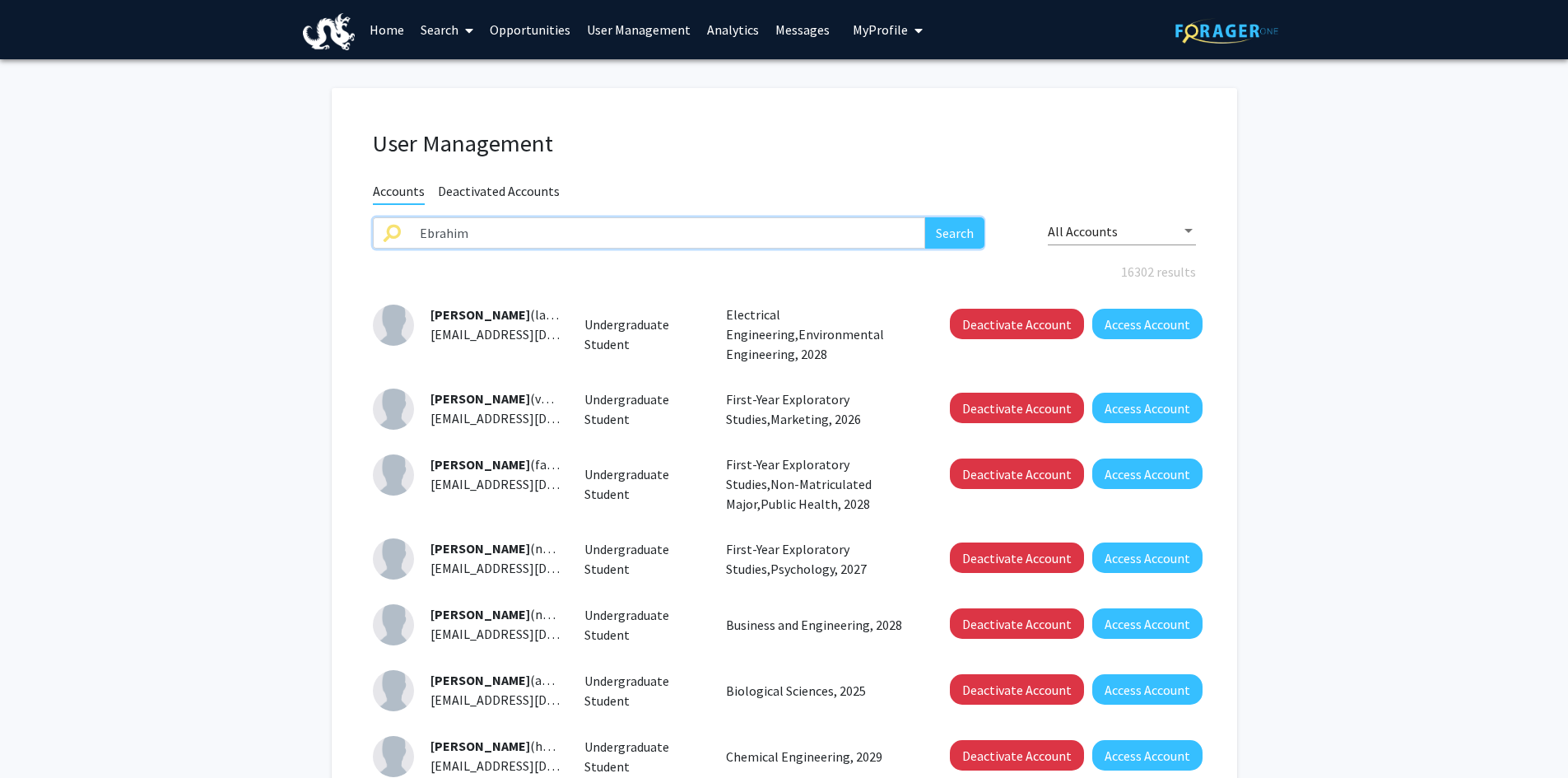
type input "Ebrahim"
click at [961, 234] on button "Search" at bounding box center [954, 233] width 59 height 31
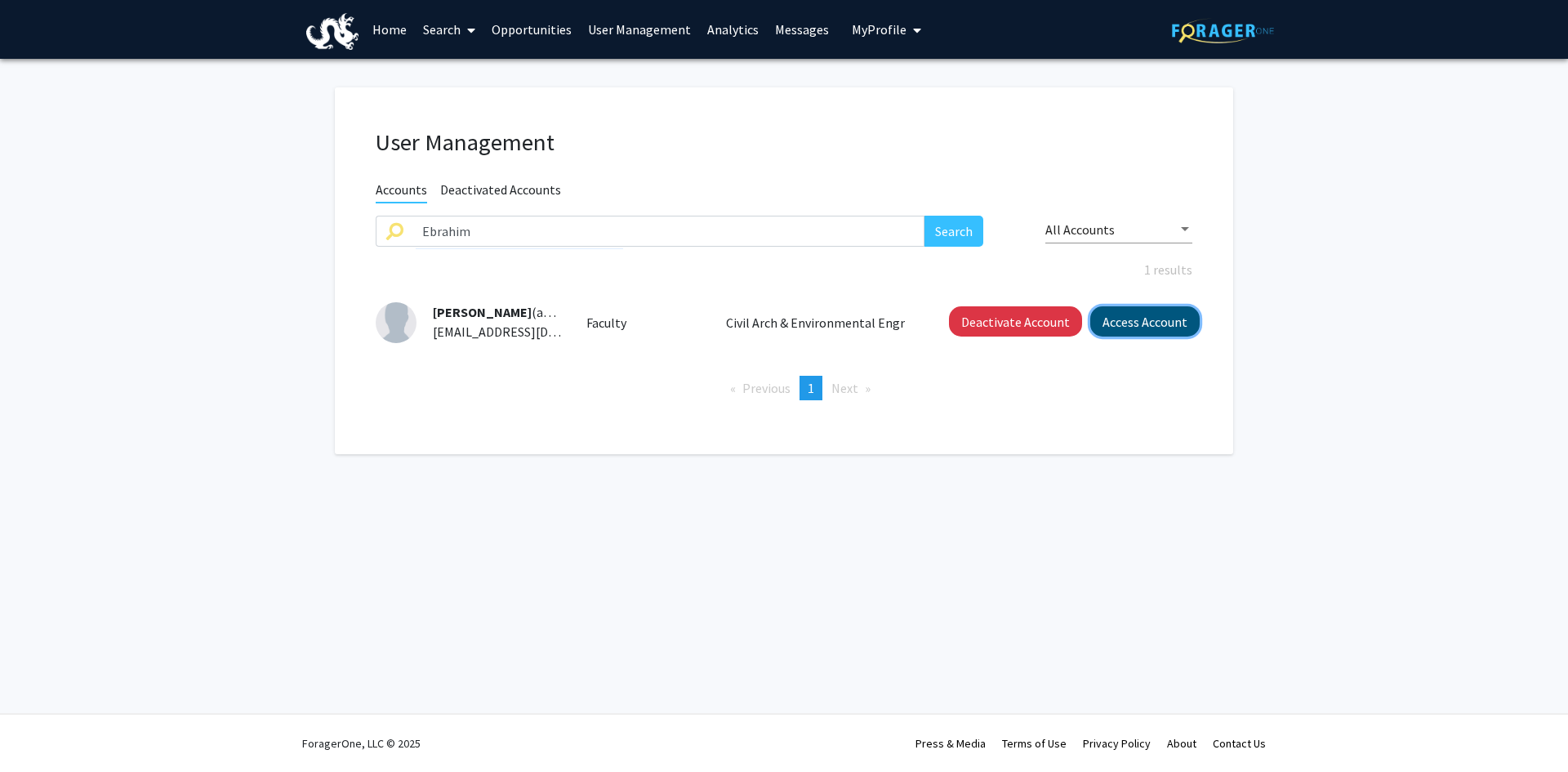
click at [1125, 312] on button "Access Account" at bounding box center [1145, 322] width 110 height 30
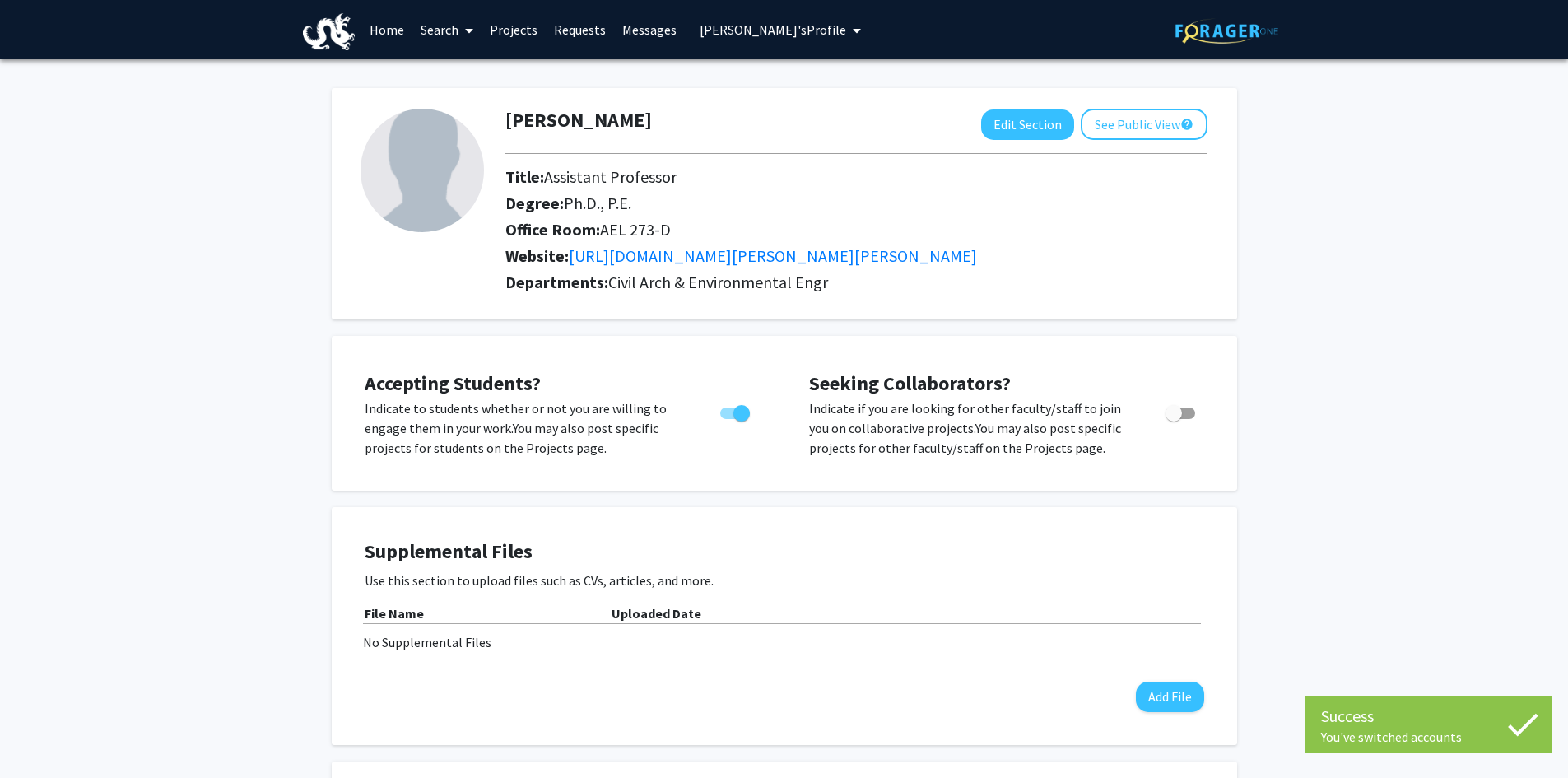
click at [513, 31] on link "Projects" at bounding box center [513, 29] width 64 height 58
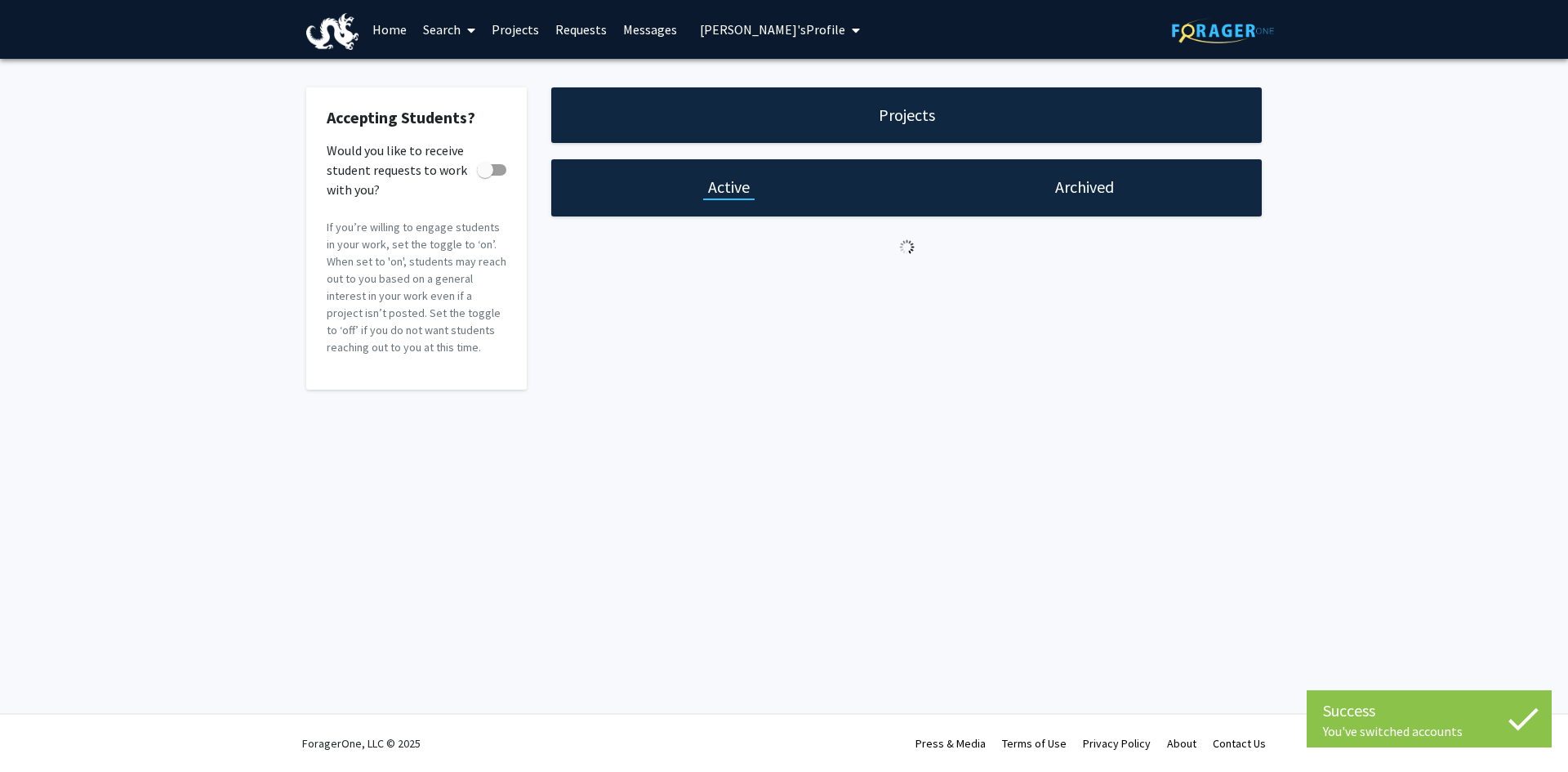
checkbox input "true"
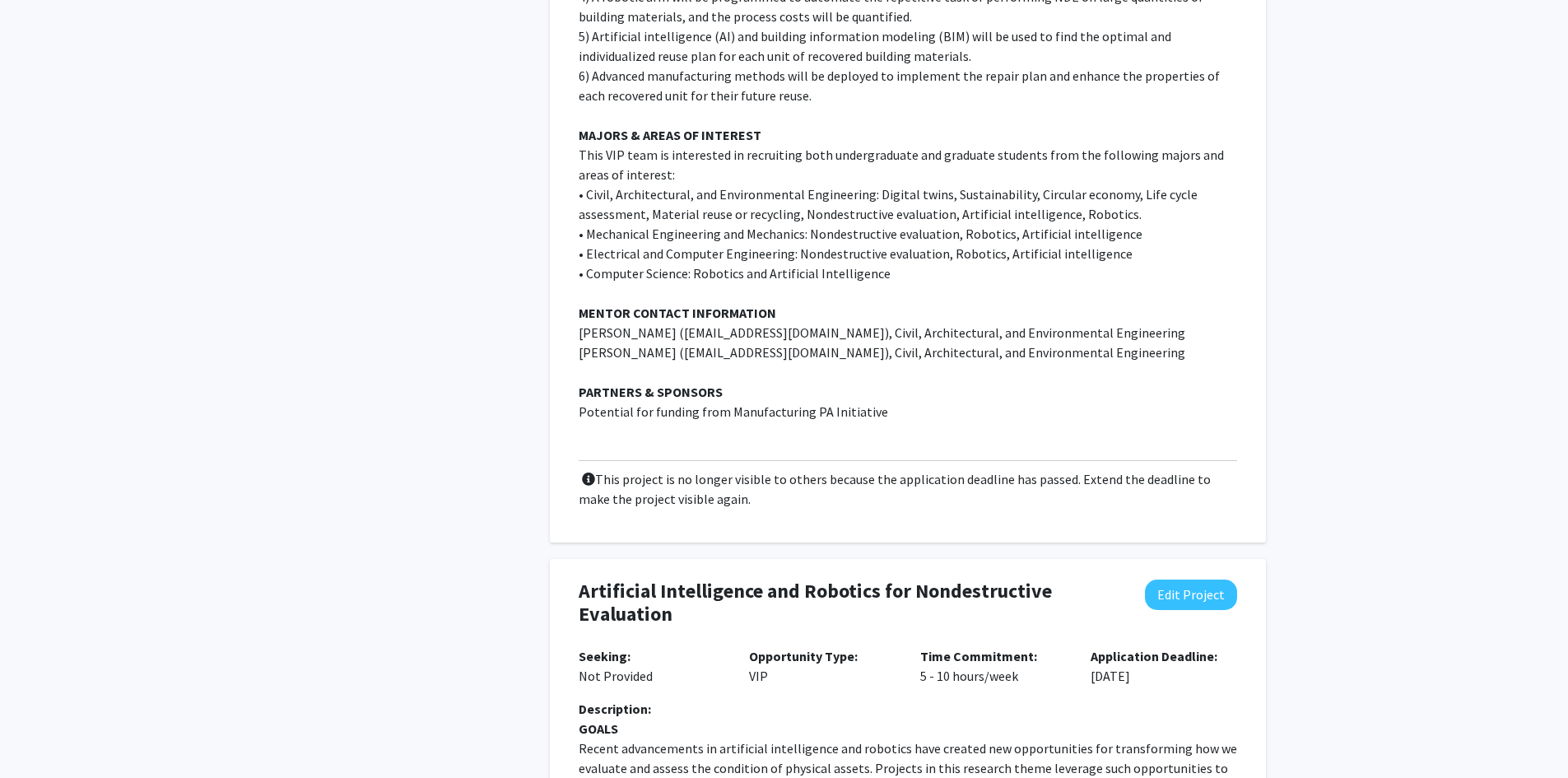
scroll to position [1317, 0]
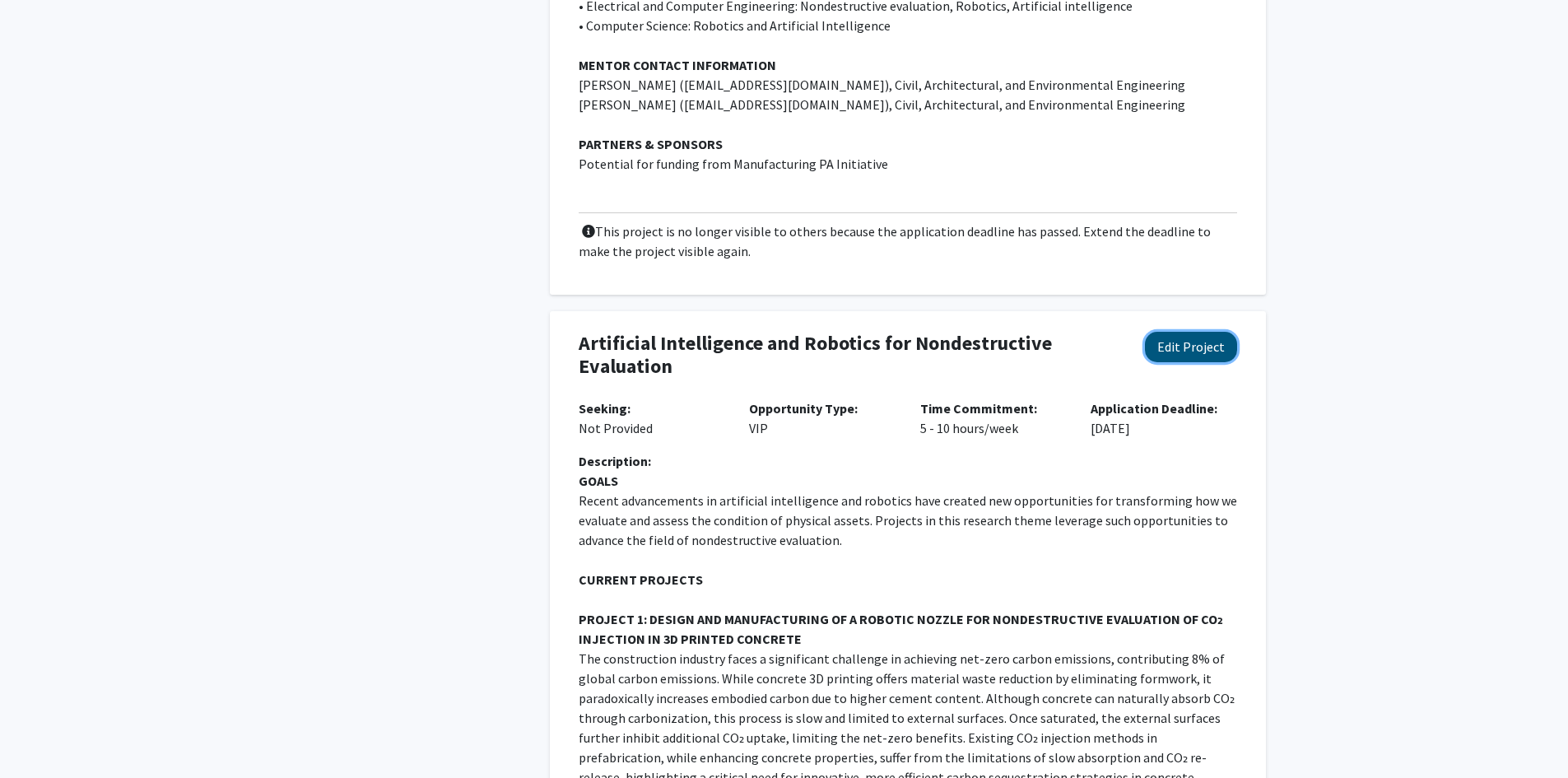
click at [1188, 332] on button "Edit Project" at bounding box center [1191, 347] width 92 height 30
select select "5 - 10"
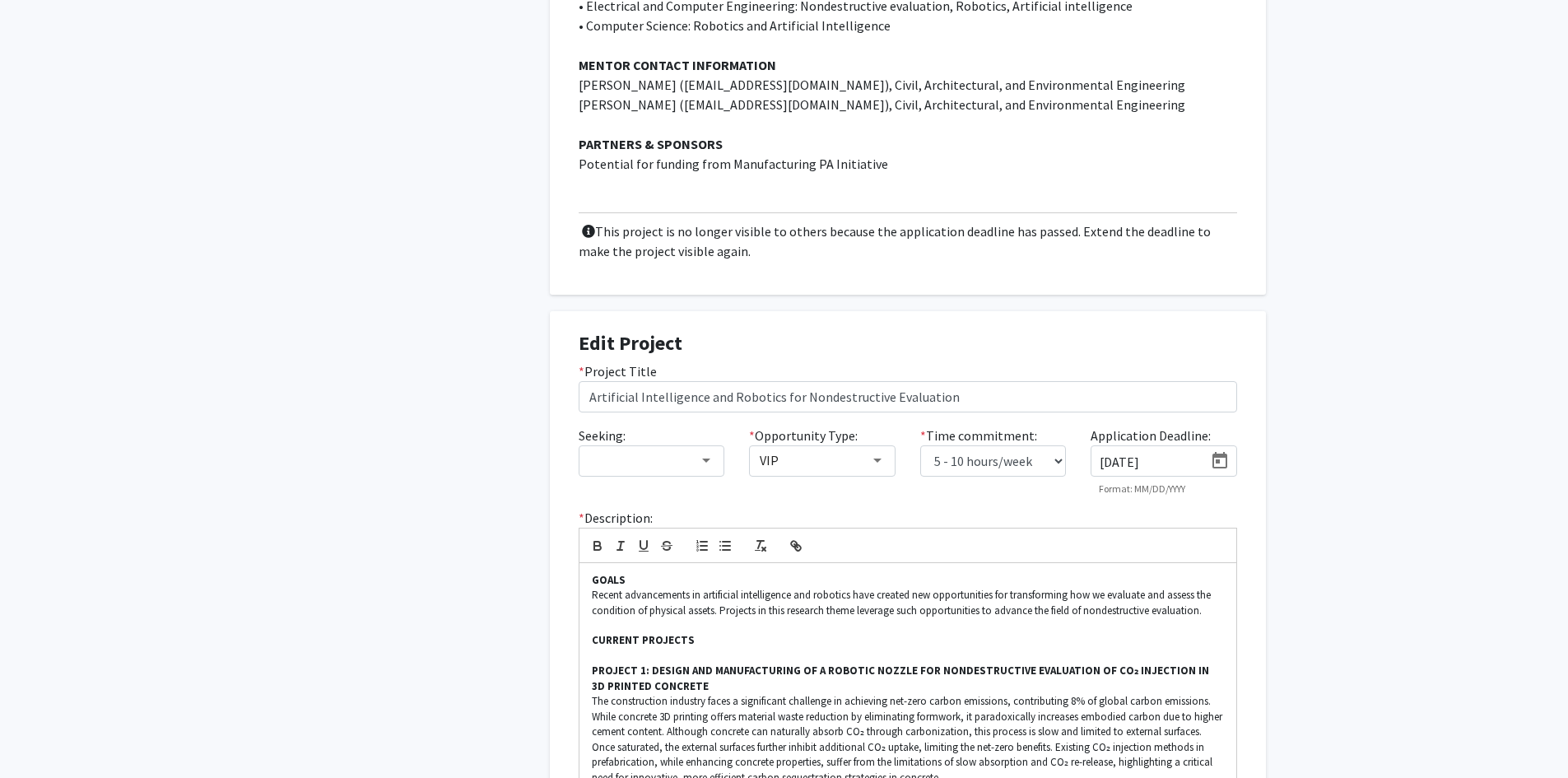
click at [1219, 452] on icon "Open calendar" at bounding box center [1220, 461] width 15 height 17
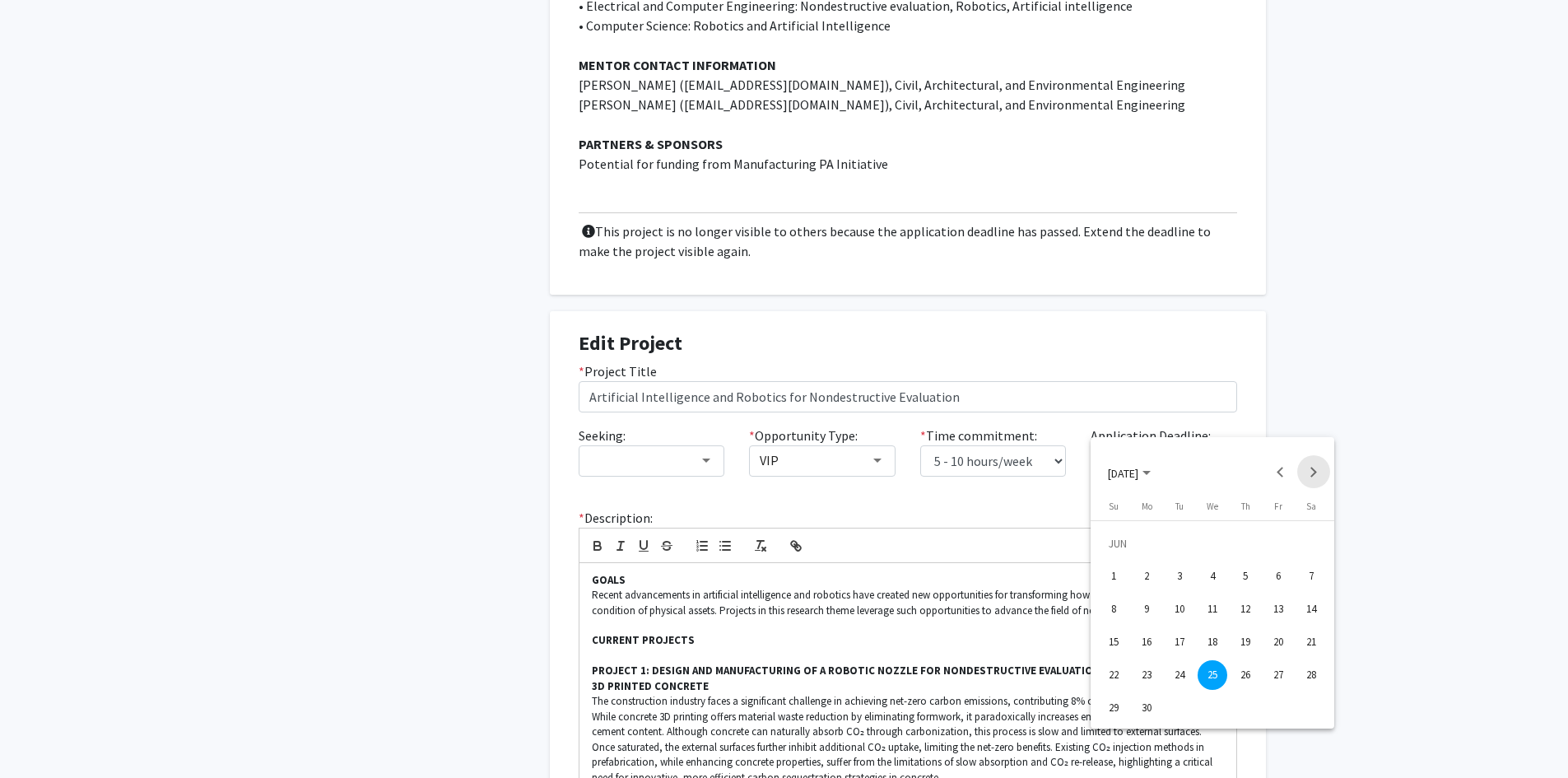
click at [1317, 475] on button "Next month" at bounding box center [1314, 471] width 33 height 33
click at [1217, 679] on div "24" at bounding box center [1212, 675] width 29 height 29
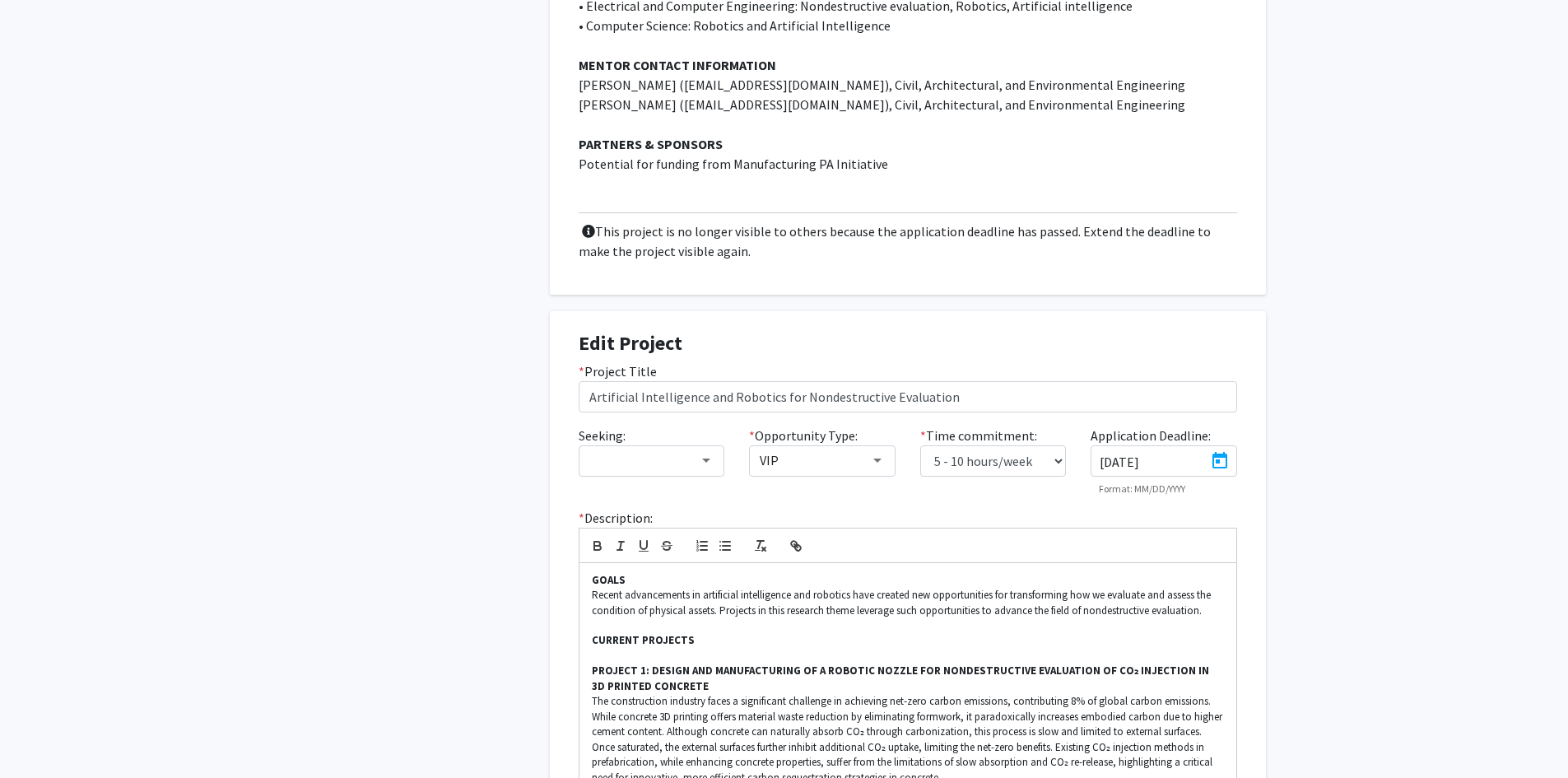
type input "[DATE]"
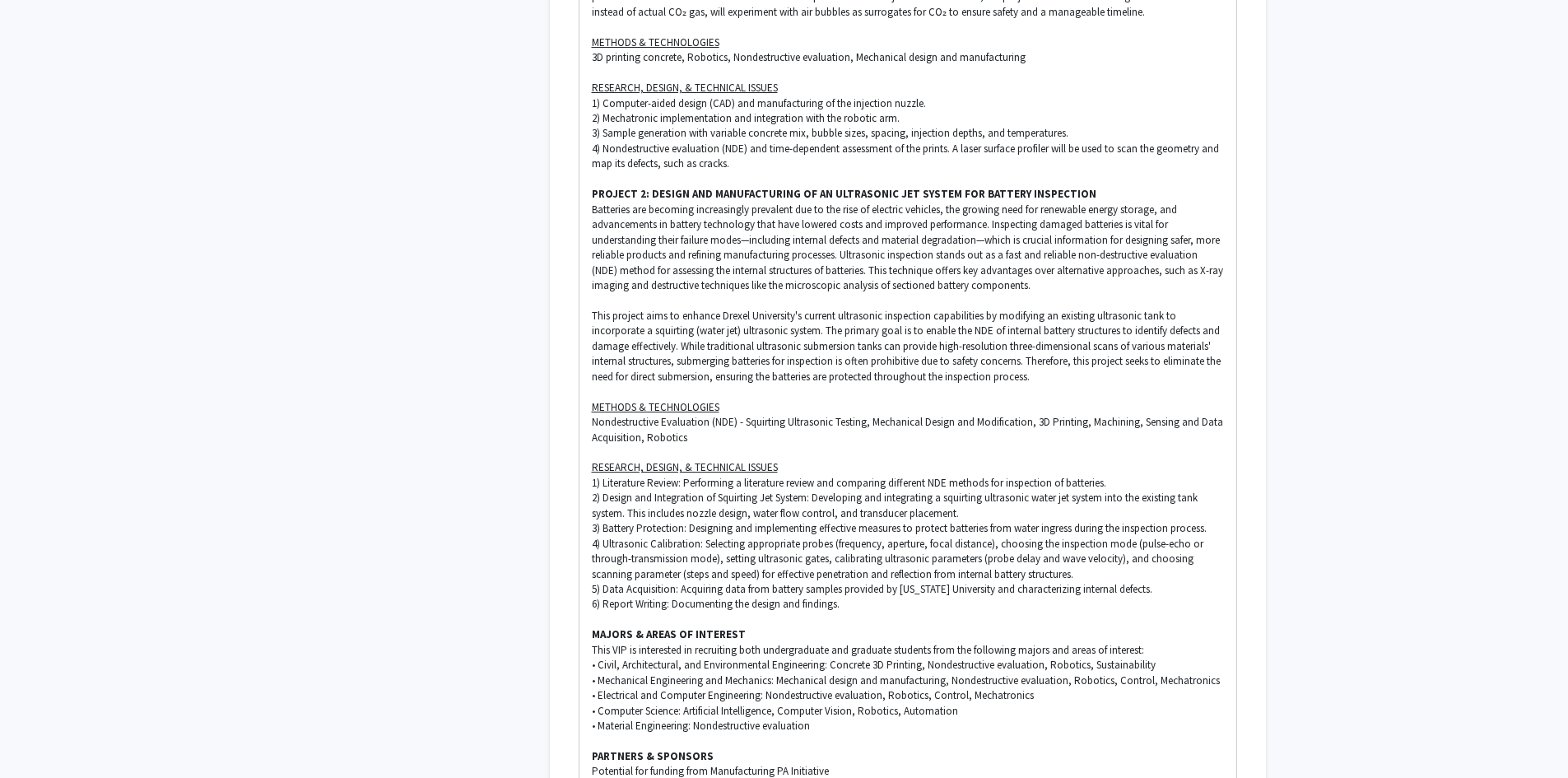
scroll to position [2320, 0]
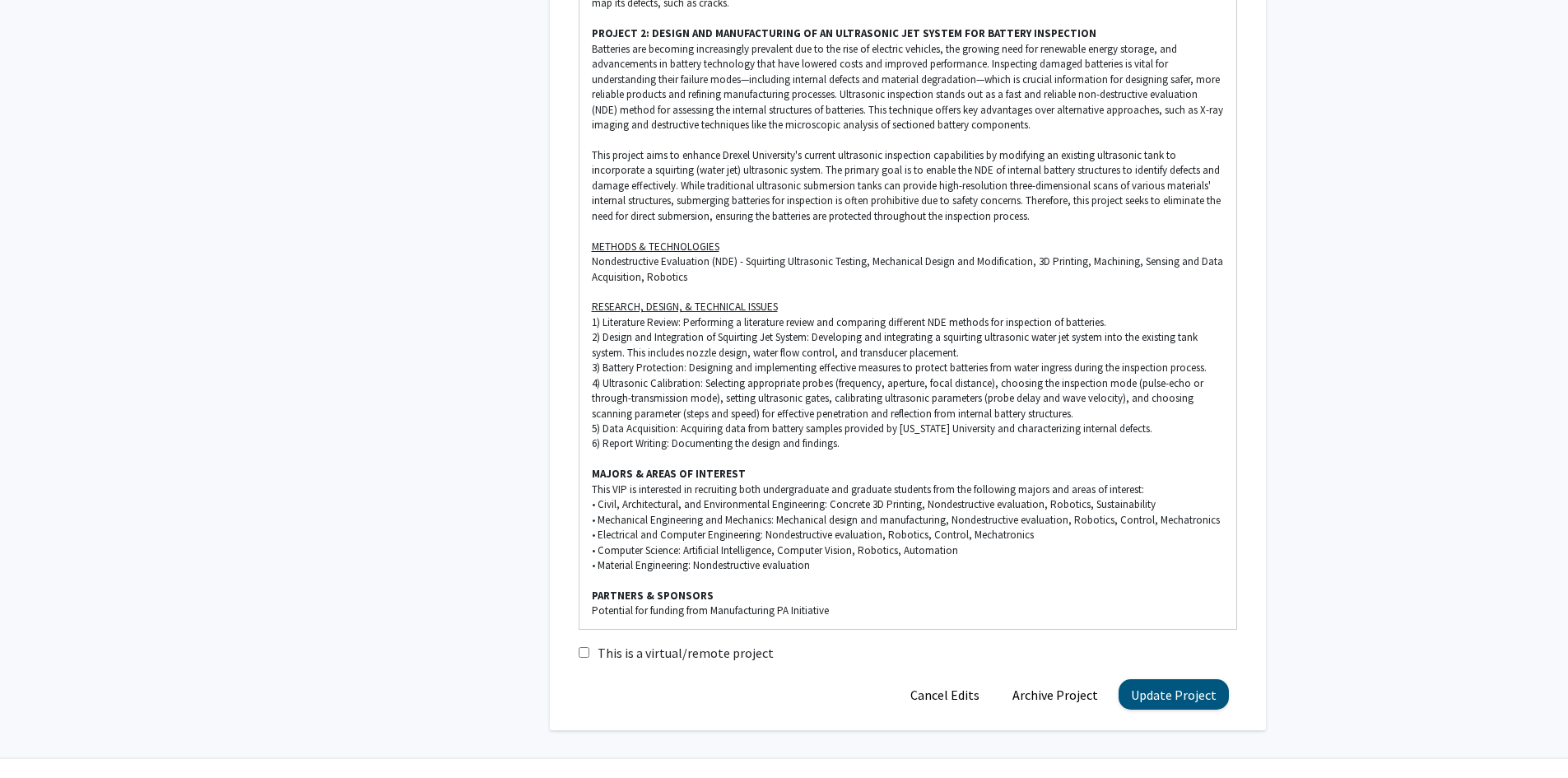
click at [1204, 641] on form "Edit Project * Project Title Artificial Intelligence and Robotics for Nondestru…" at bounding box center [907, 20] width 659 height 1381
click at [1204, 679] on button "Update Project" at bounding box center [1174, 694] width 111 height 30
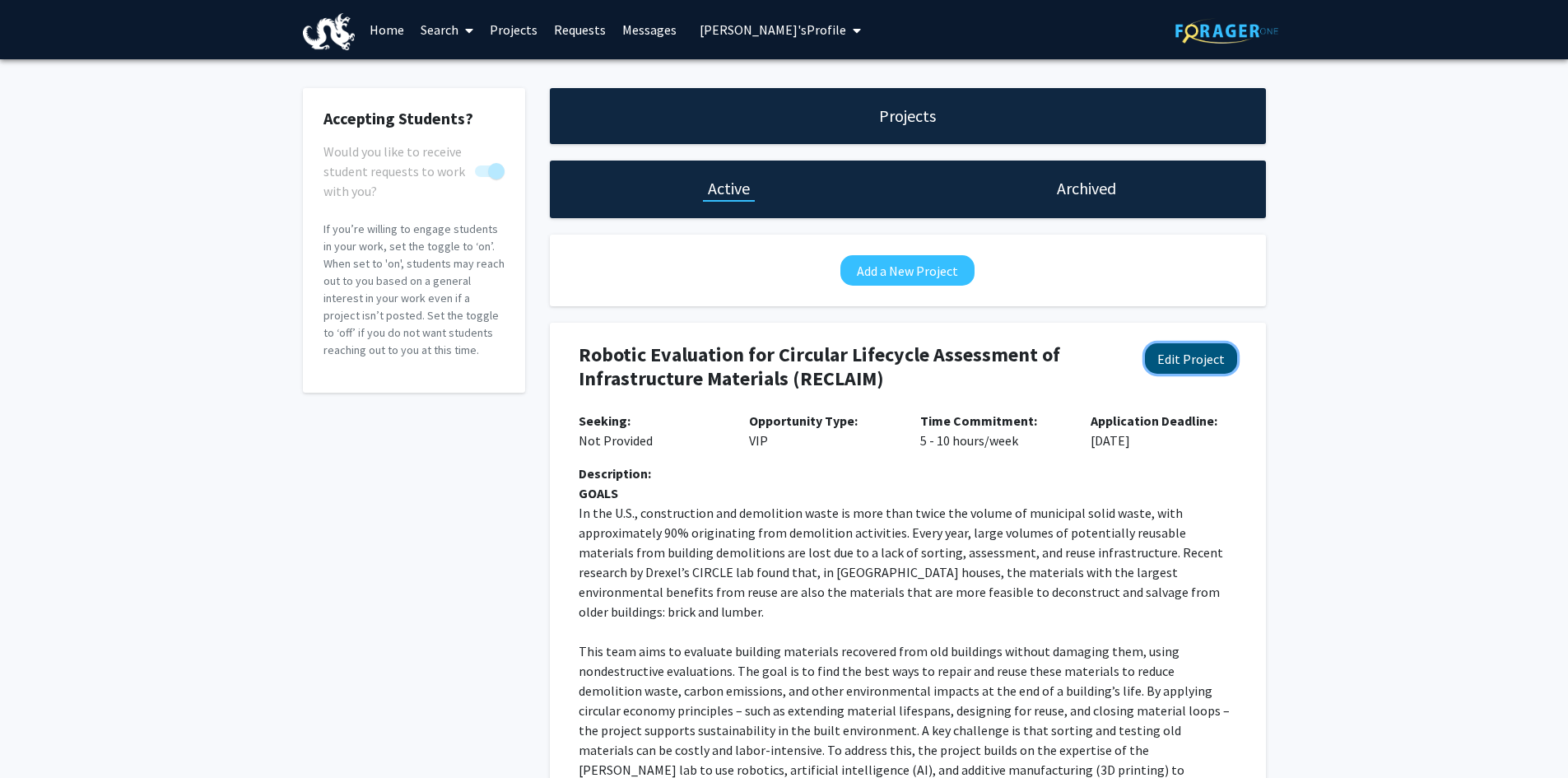
click at [1207, 364] on button "Edit Project" at bounding box center [1191, 358] width 92 height 30
select select "5 - 10"
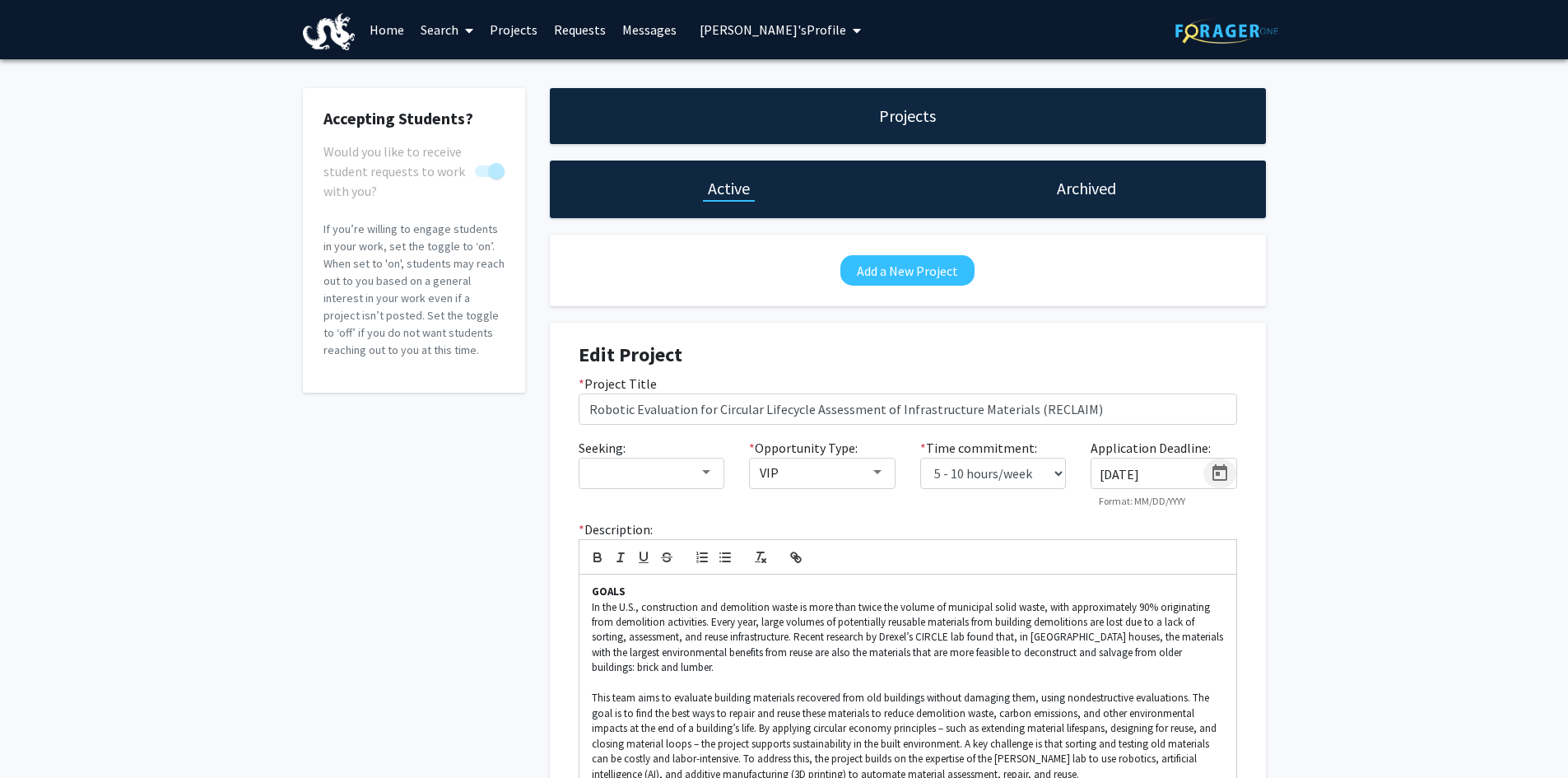
click at [1221, 466] on icon "Open calendar" at bounding box center [1220, 473] width 15 height 17
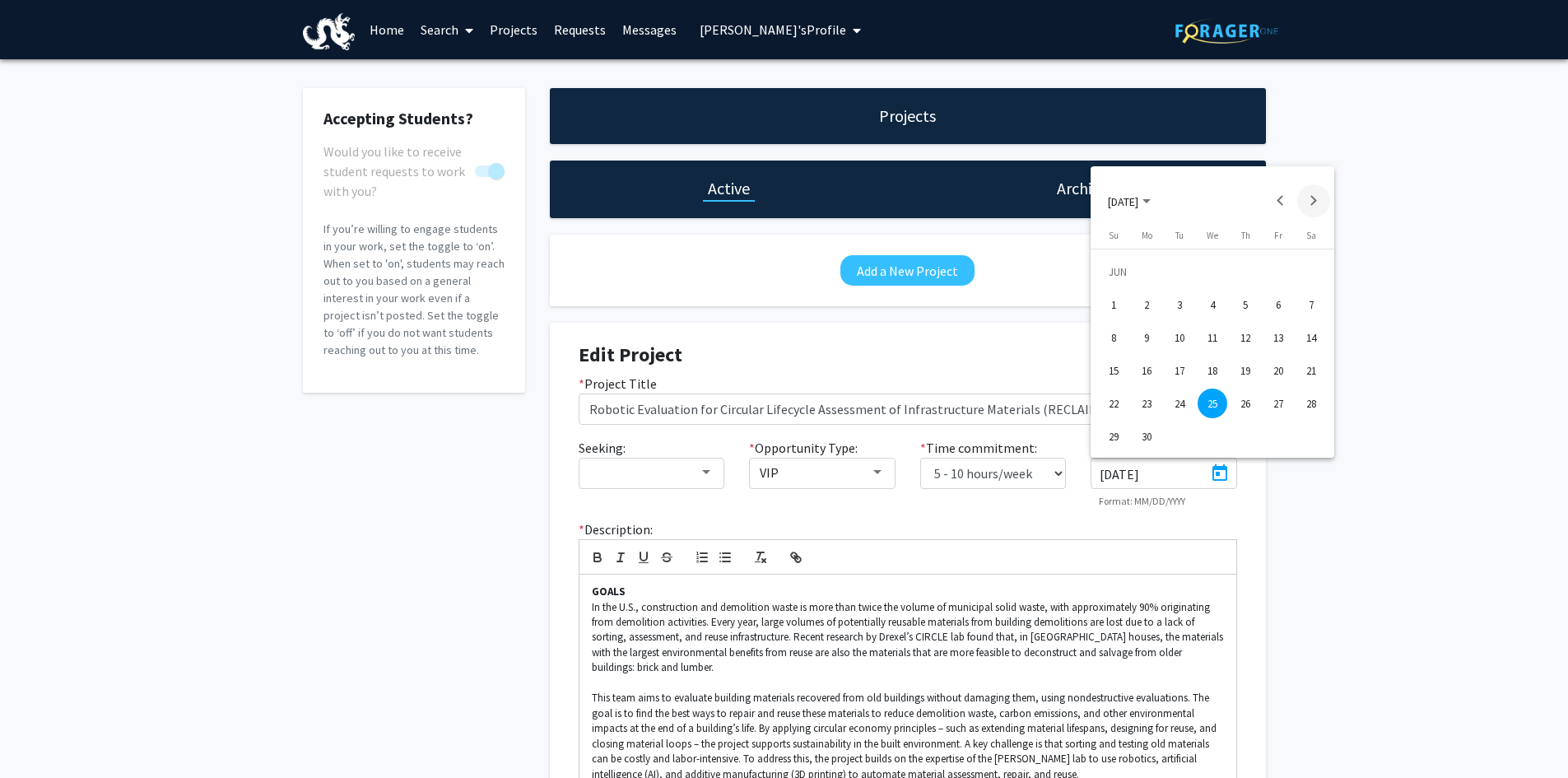
click at [1321, 198] on button "Next month" at bounding box center [1314, 200] width 33 height 33
click at [1323, 199] on button "Next month" at bounding box center [1314, 200] width 33 height 33
drag, startPoint x: 1218, startPoint y: 400, endPoint x: 1287, endPoint y: 387, distance: 70.2
click at [1218, 399] on div "24" at bounding box center [1212, 403] width 29 height 29
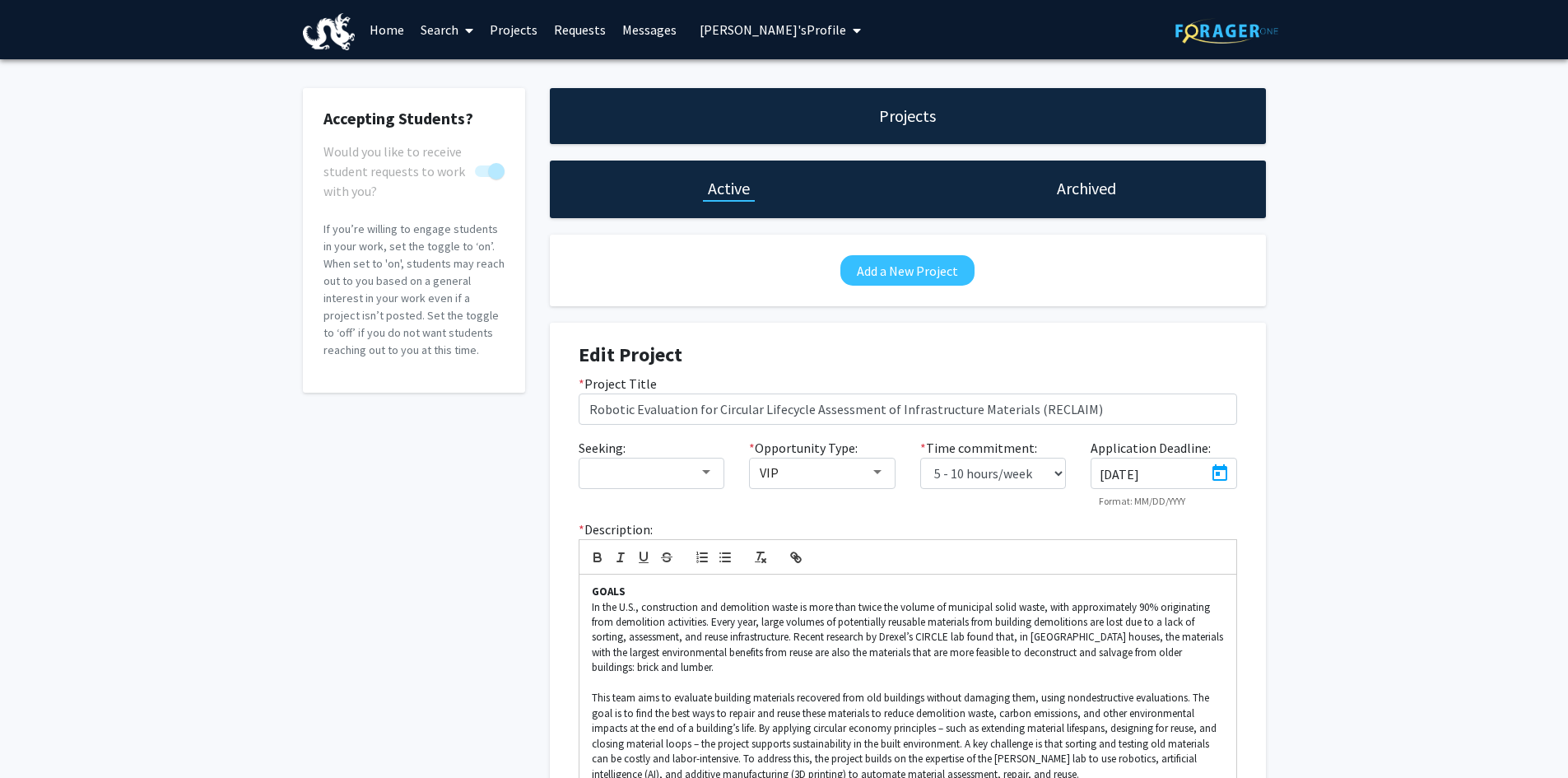
type input "[DATE]"
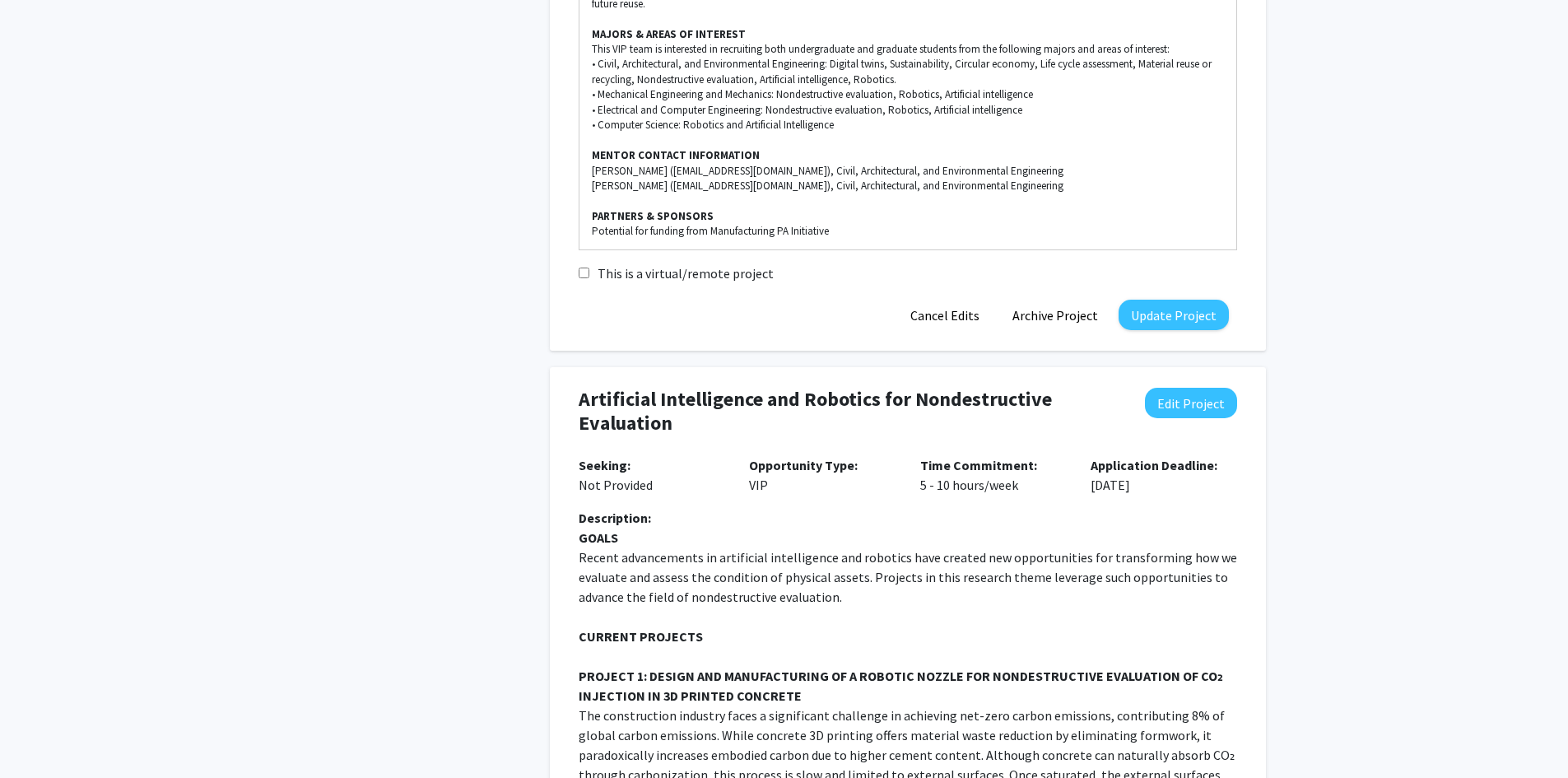
scroll to position [1235, 0]
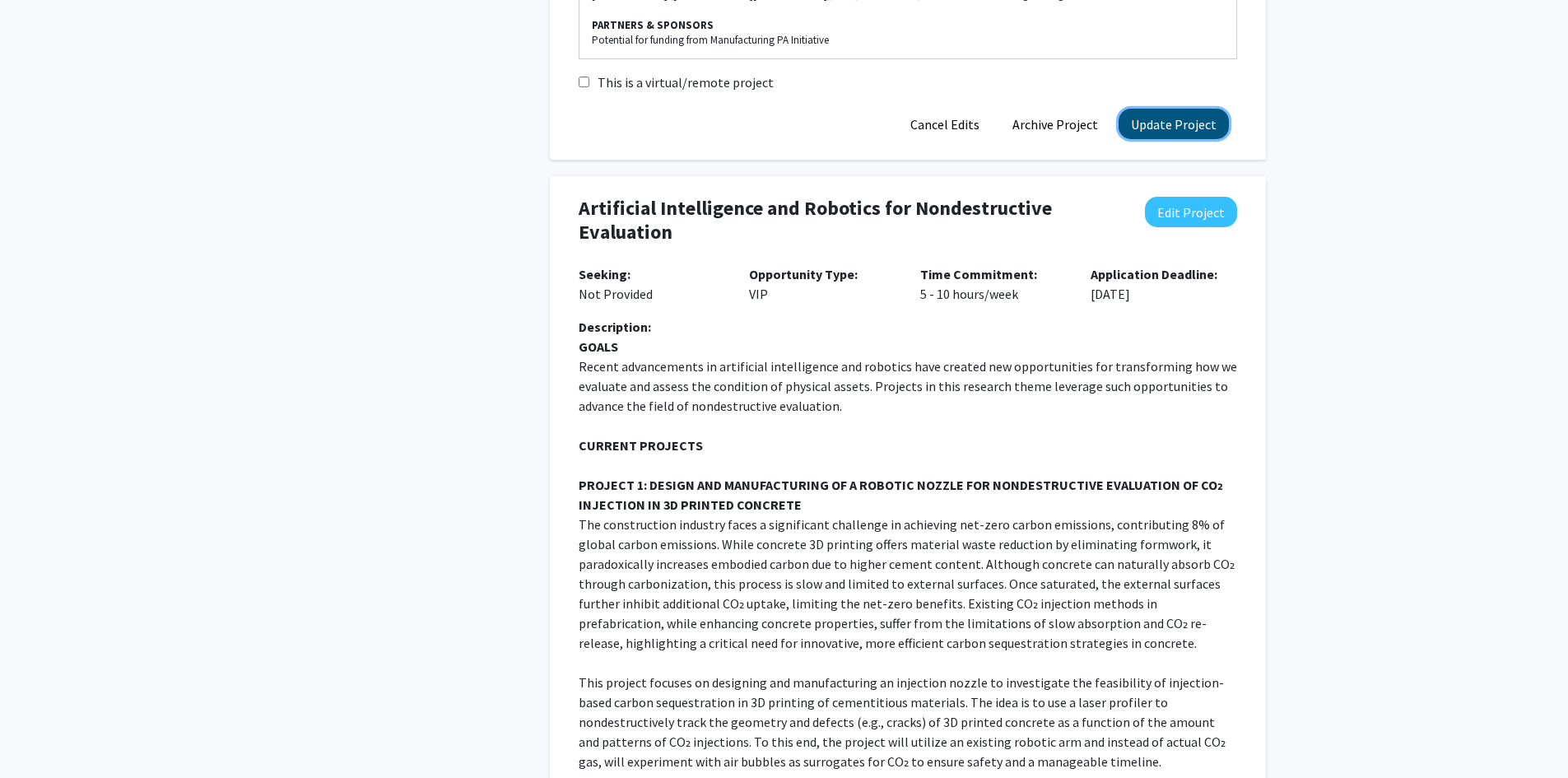
click at [1145, 112] on button "Update Project" at bounding box center [1174, 124] width 111 height 30
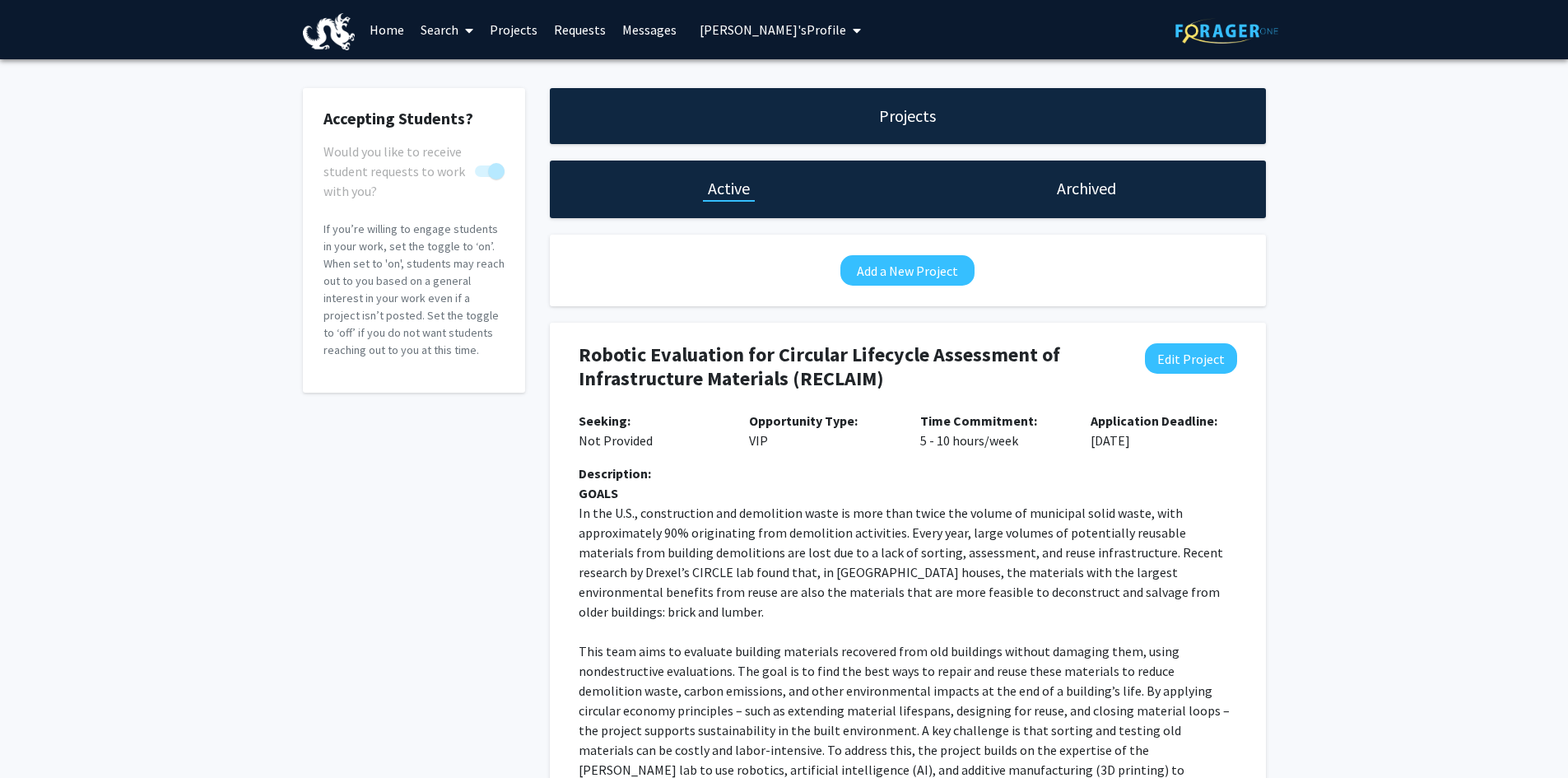
click at [718, 27] on span "[PERSON_NAME]'s Profile" at bounding box center [773, 30] width 147 height 17
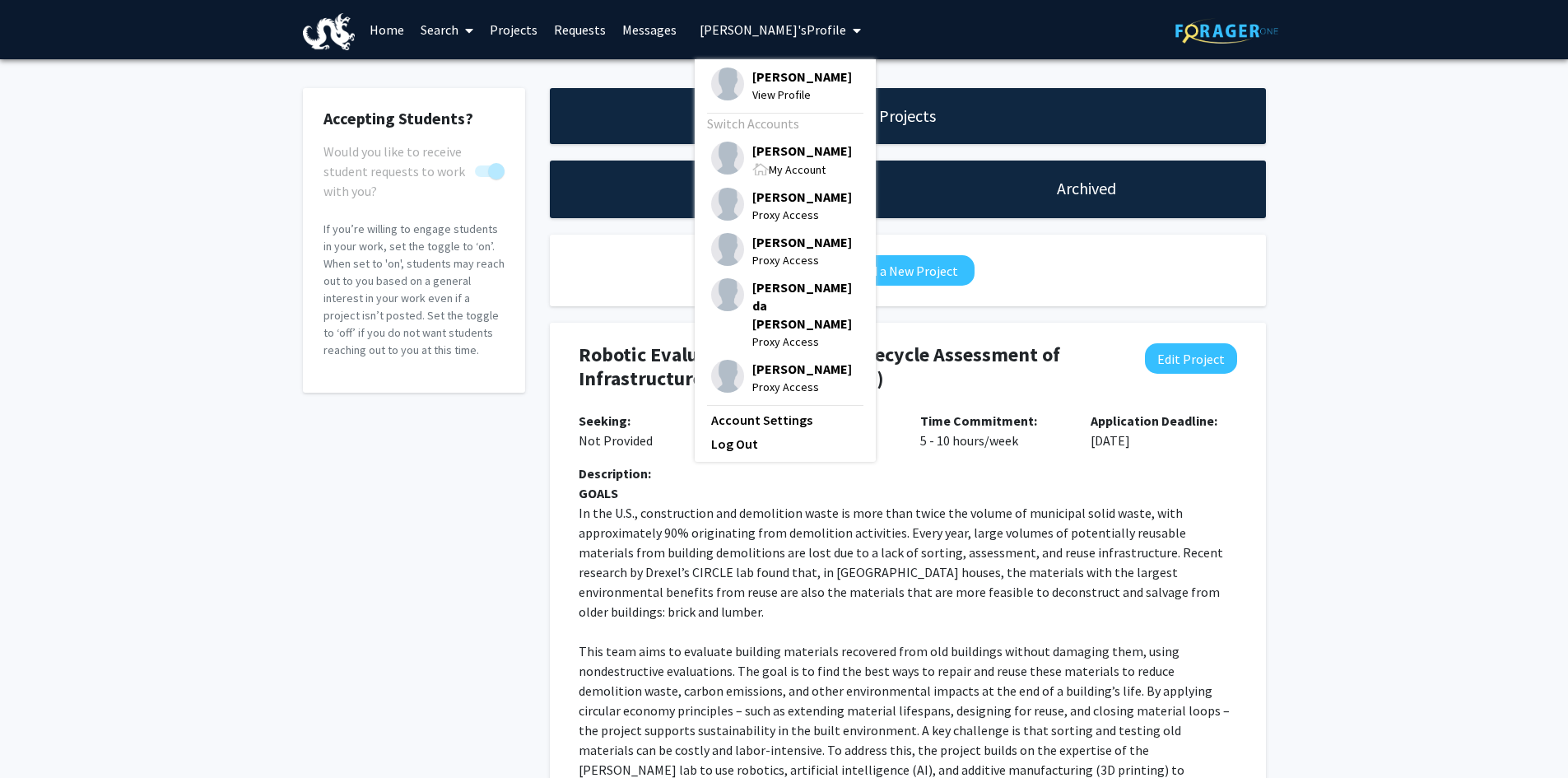
click at [769, 177] on span "My Account" at bounding box center [797, 170] width 57 height 15
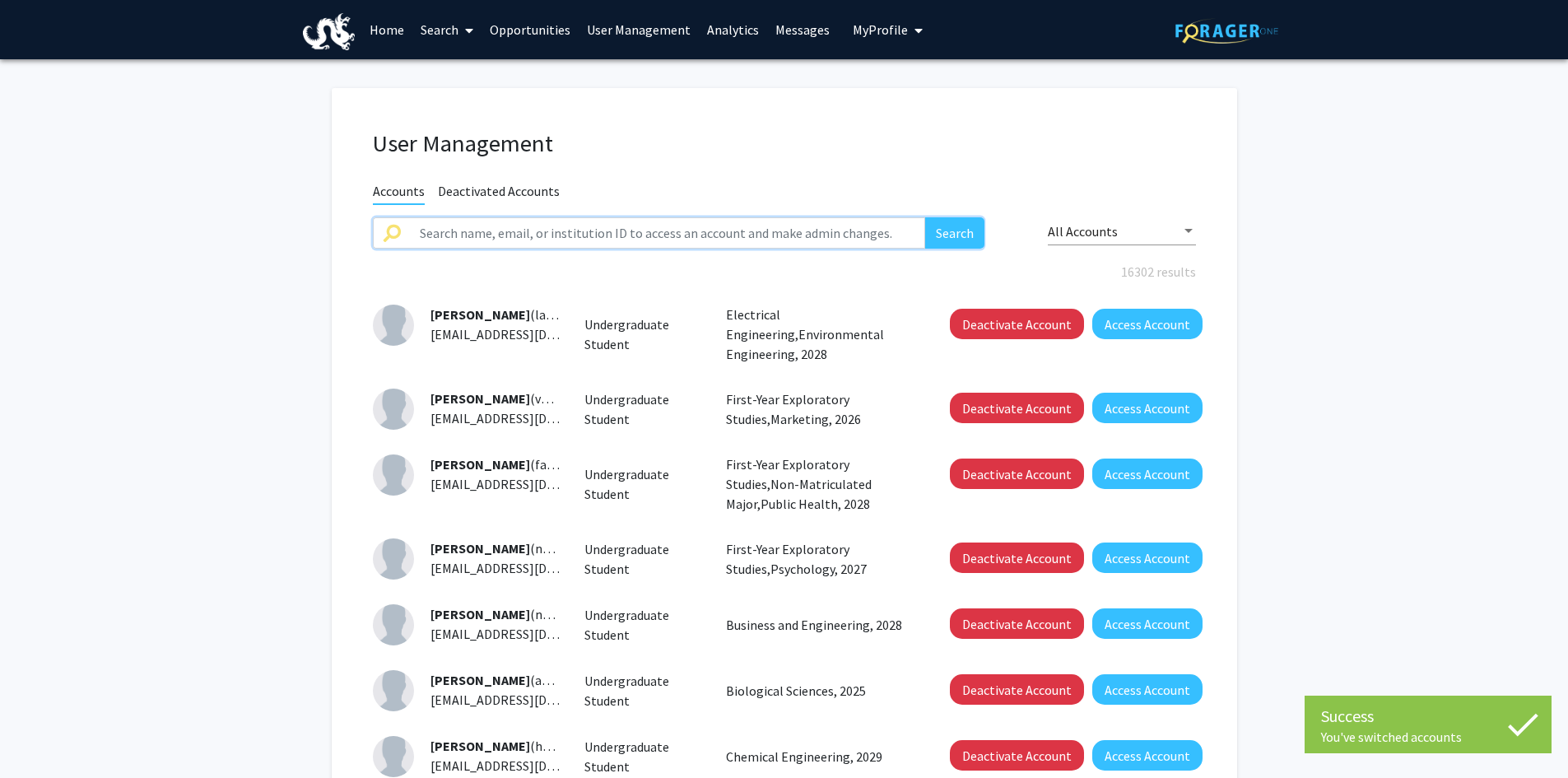
click at [433, 240] on input "text" at bounding box center [668, 233] width 517 height 31
type input "<"
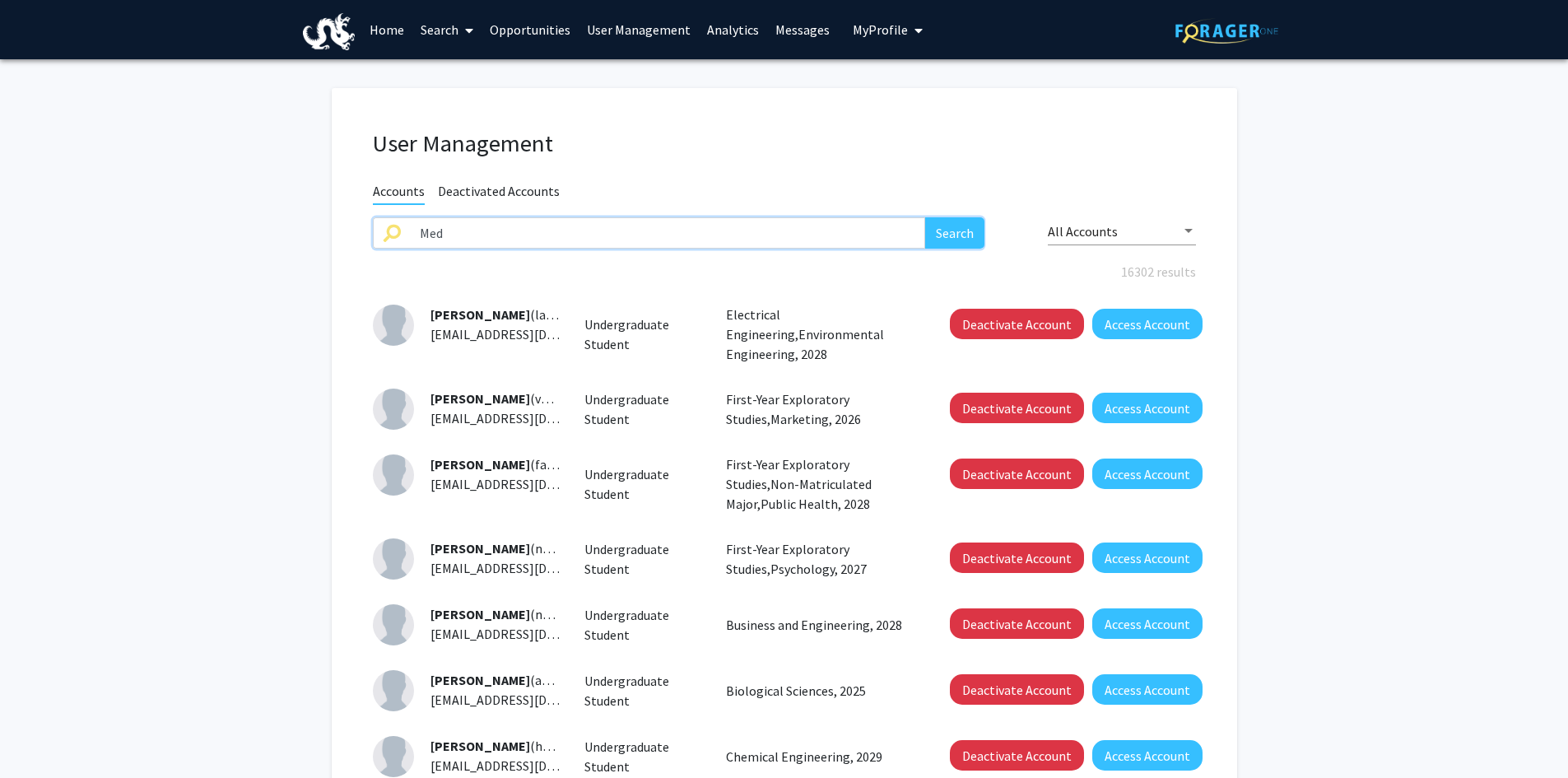
type input "[PERSON_NAME]"
click at [959, 230] on button "Search" at bounding box center [954, 233] width 59 height 31
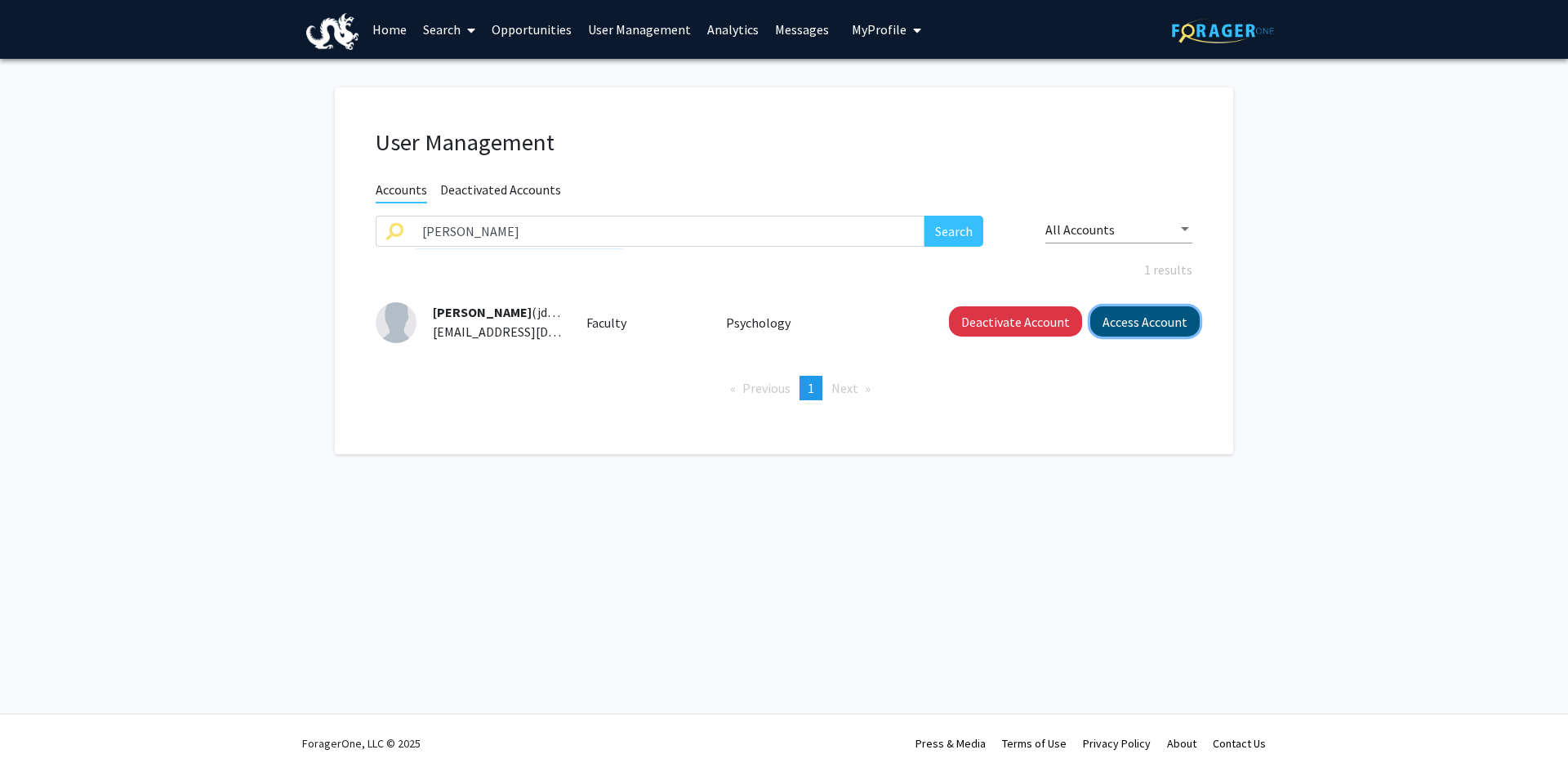
click at [1173, 320] on button "Access Account" at bounding box center [1145, 322] width 110 height 30
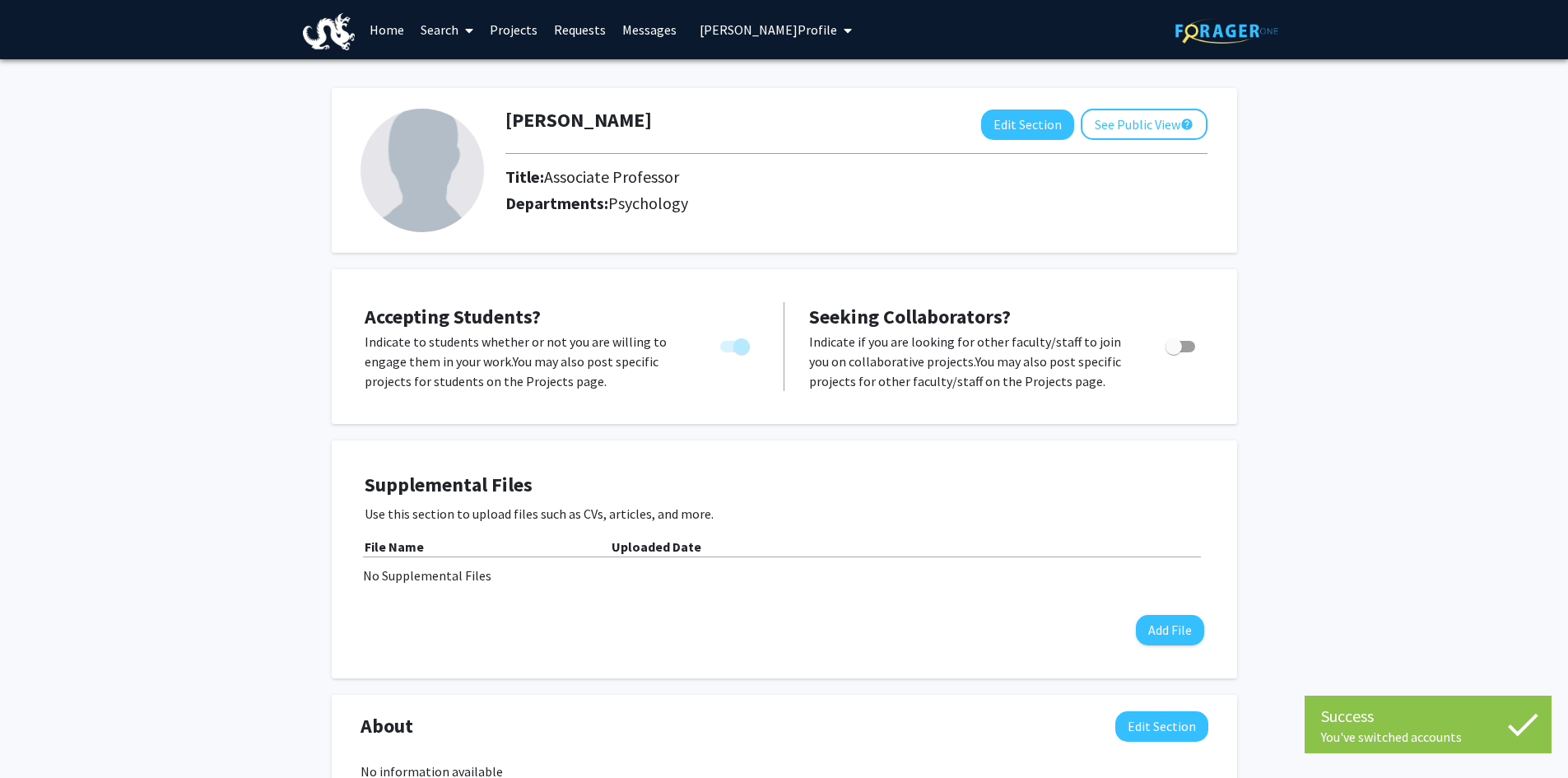
click at [498, 28] on link "Projects" at bounding box center [513, 29] width 64 height 58
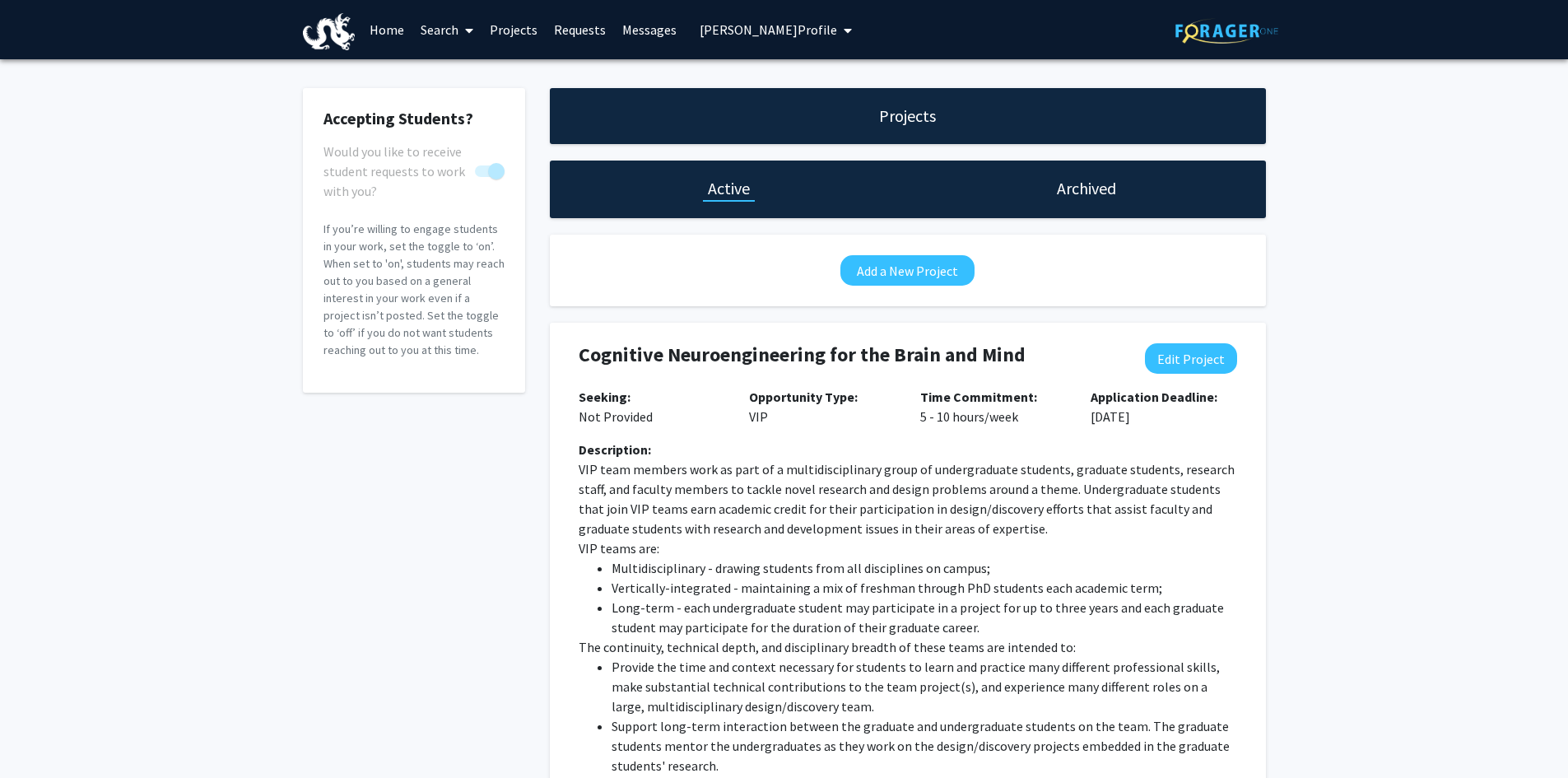
click at [383, 28] on link "Home" at bounding box center [387, 29] width 51 height 58
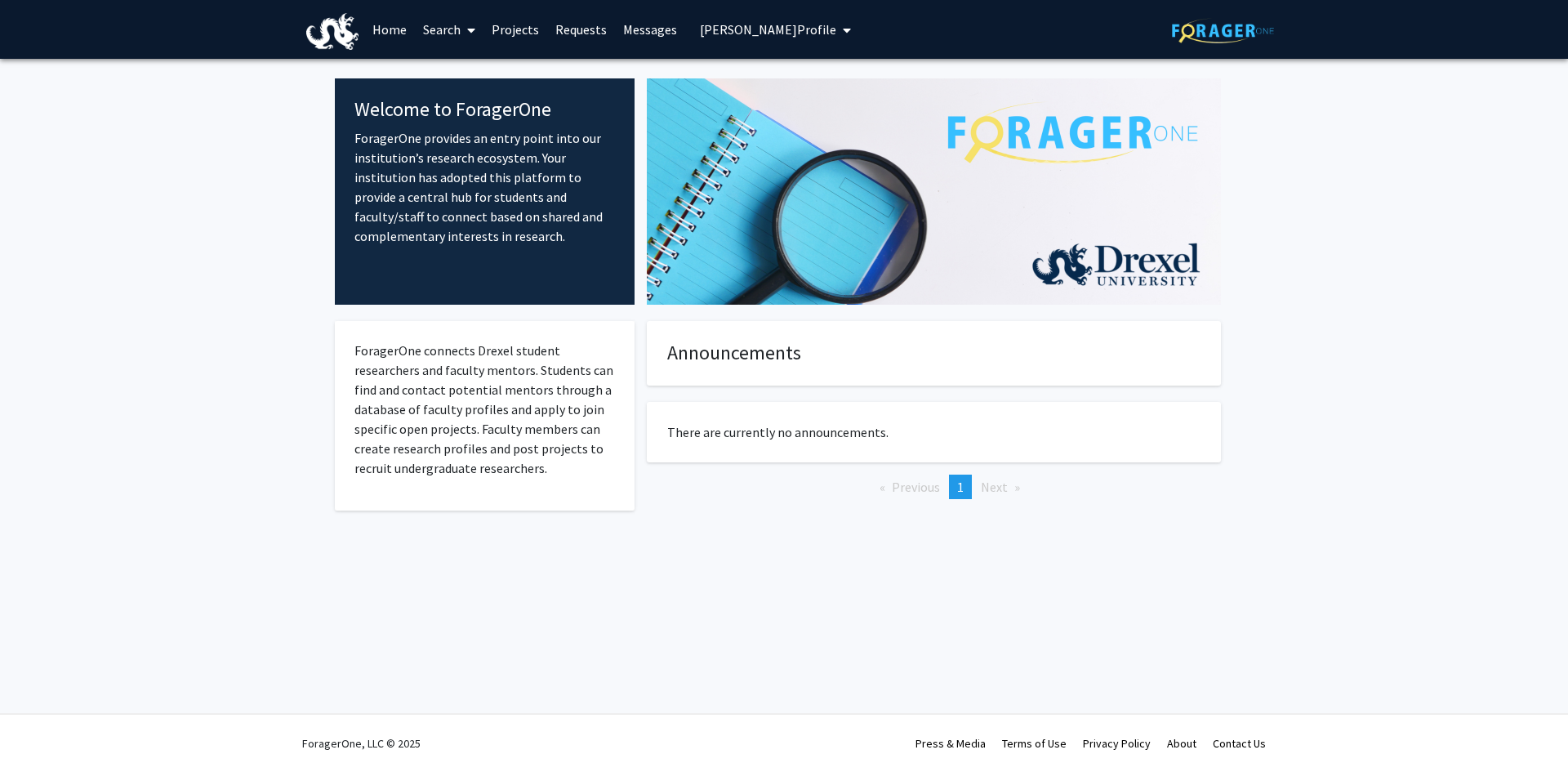
click at [513, 25] on link "Projects" at bounding box center [515, 29] width 64 height 57
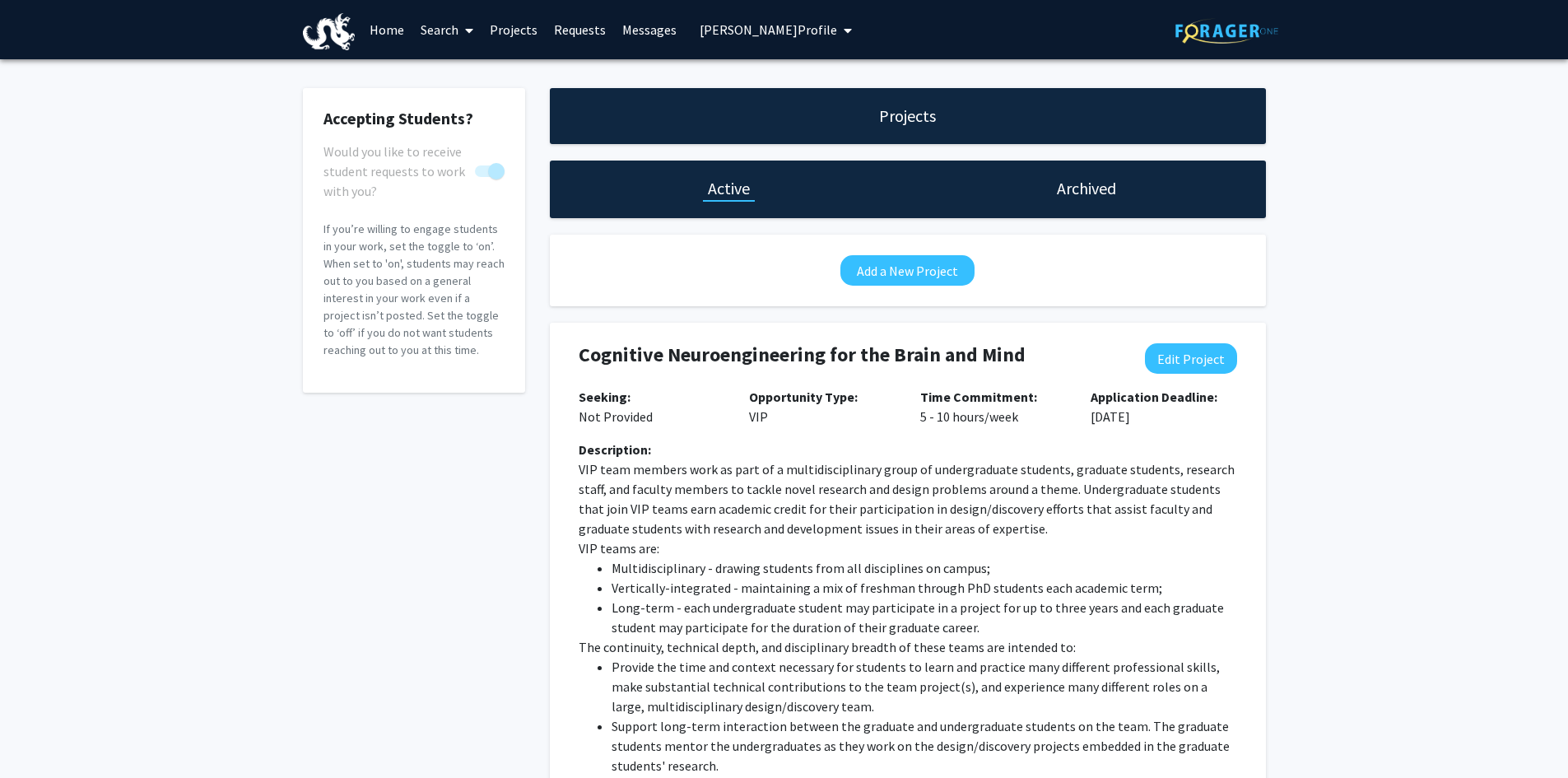
click at [844, 24] on icon "My profile dropdown to access profile and logout" at bounding box center [848, 31] width 8 height 13
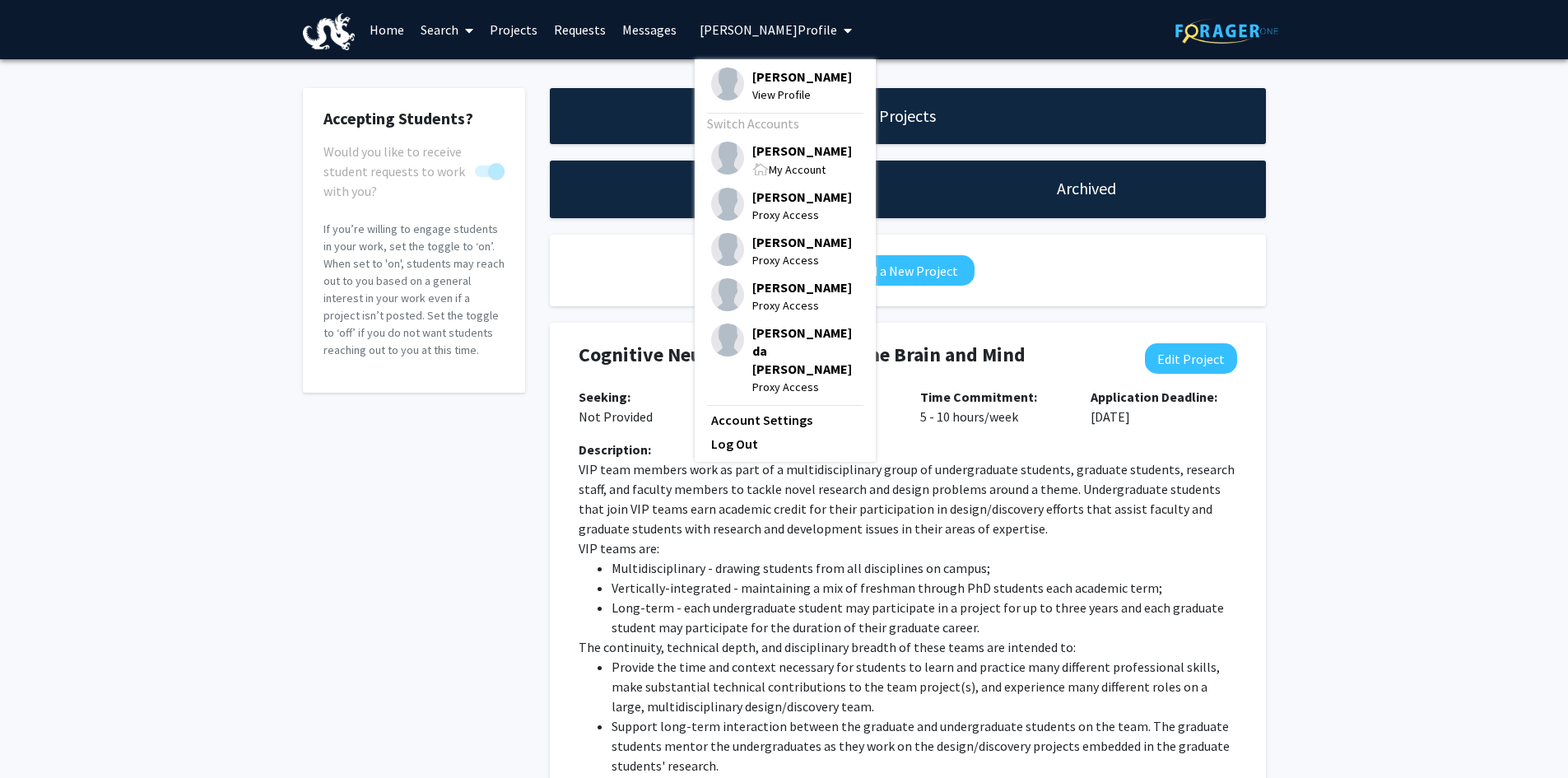
click at [761, 156] on span "[PERSON_NAME]" at bounding box center [802, 151] width 100 height 18
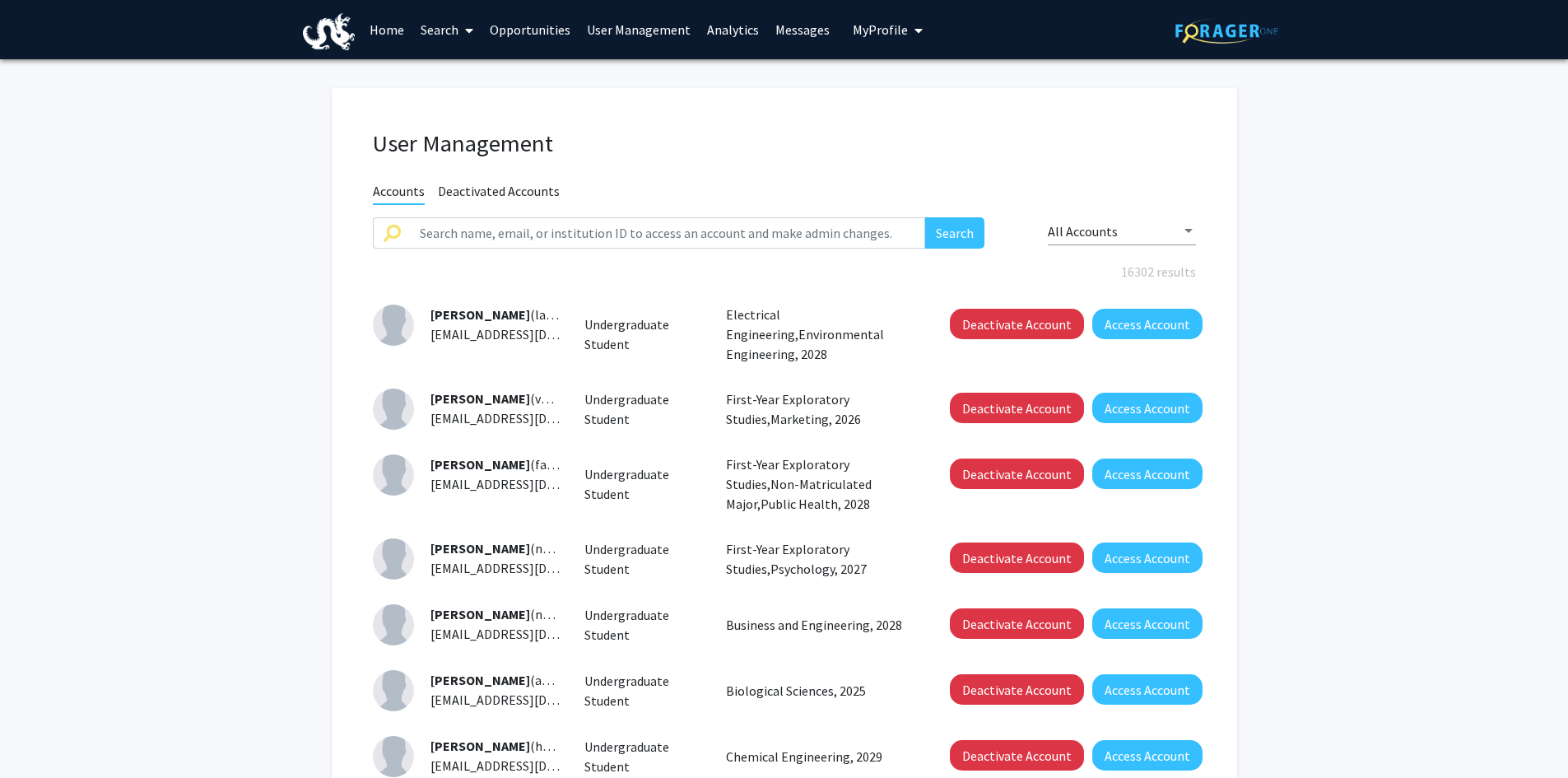
click at [890, 31] on span "My Profile" at bounding box center [881, 30] width 55 height 17
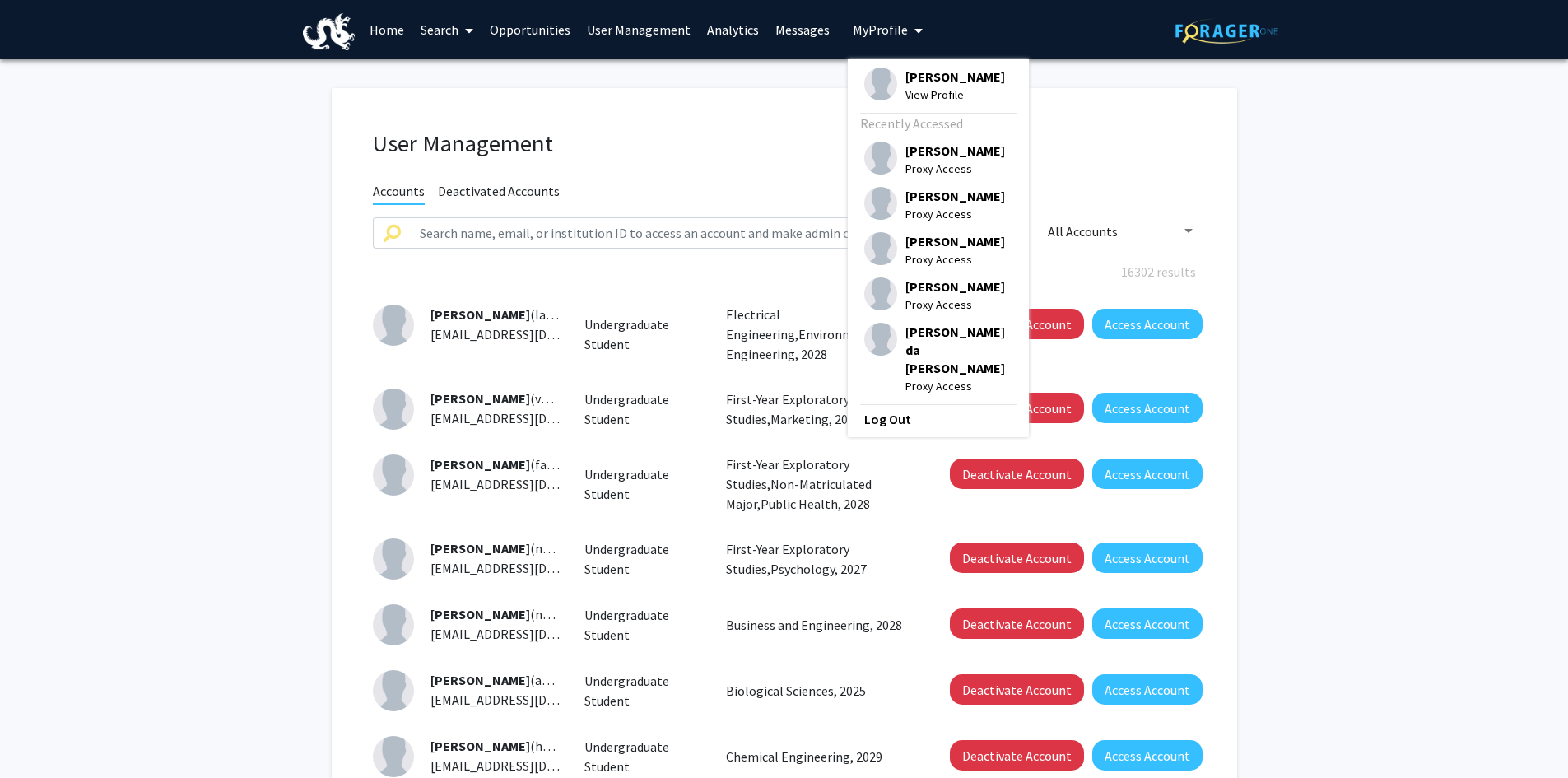
click at [906, 80] on span "[PERSON_NAME]" at bounding box center [955, 77] width 100 height 18
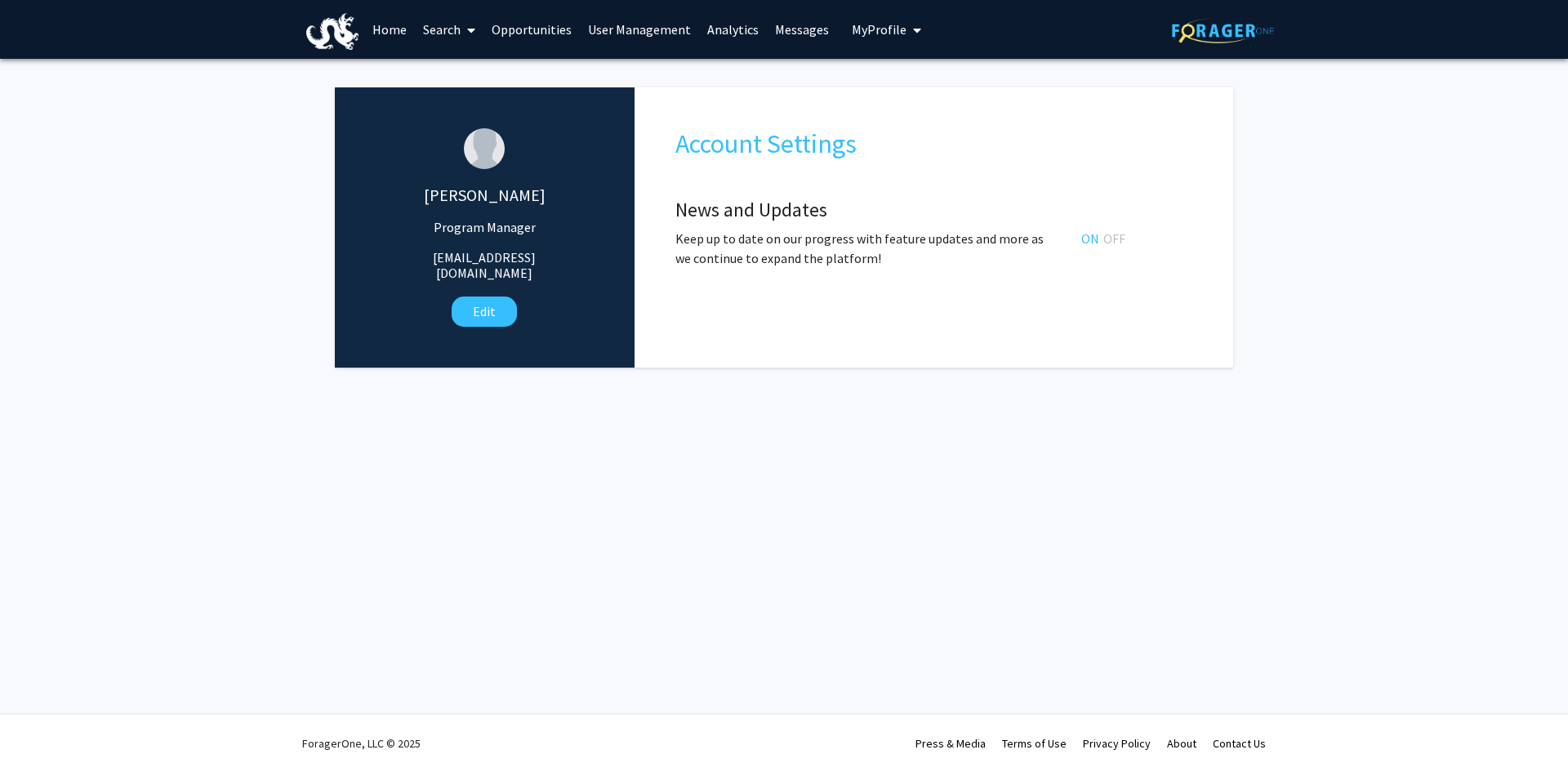
click at [861, 32] on span "My Profile" at bounding box center [880, 30] width 55 height 17
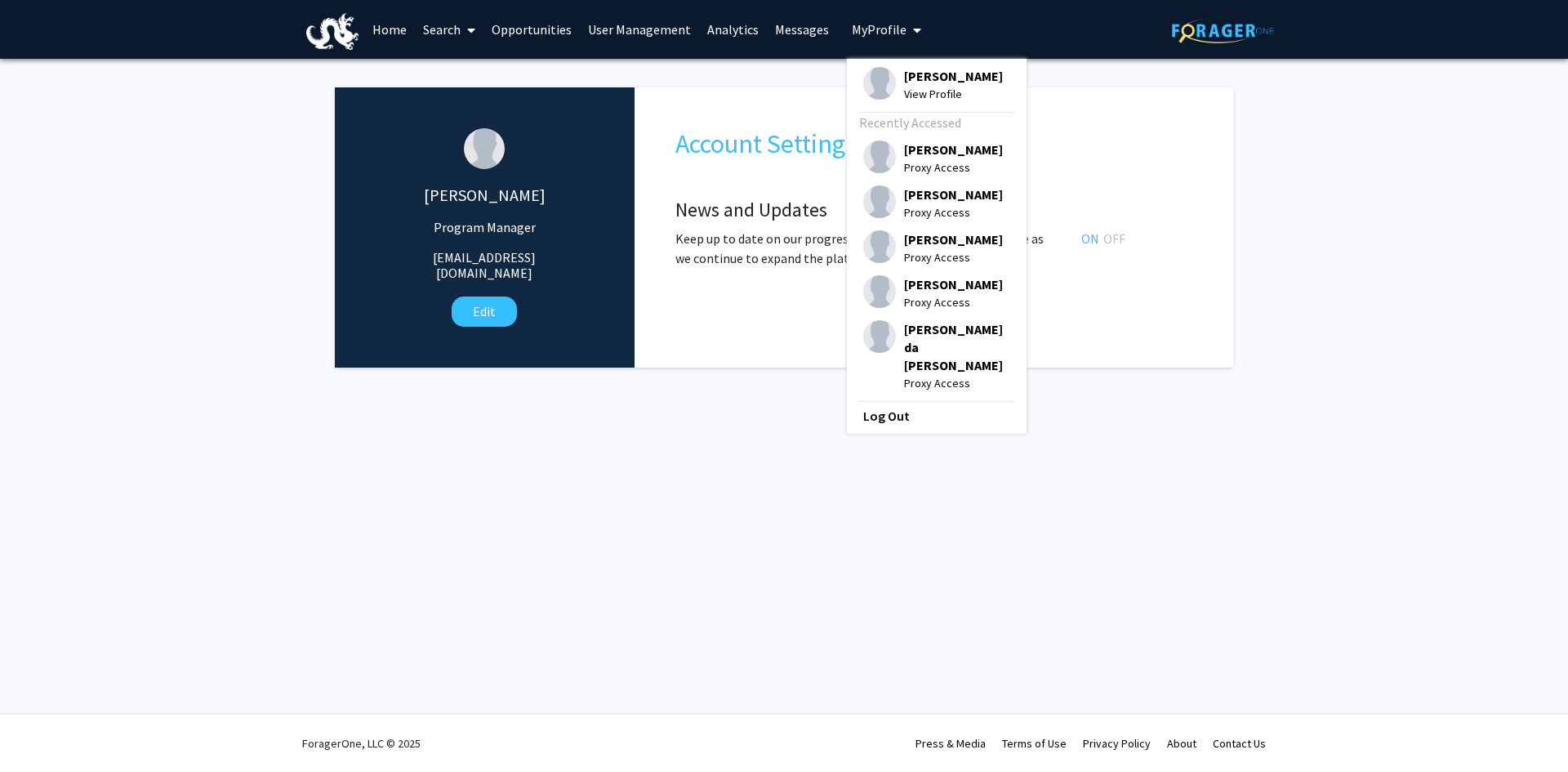
click at [394, 29] on link "Home" at bounding box center [390, 29] width 51 height 57
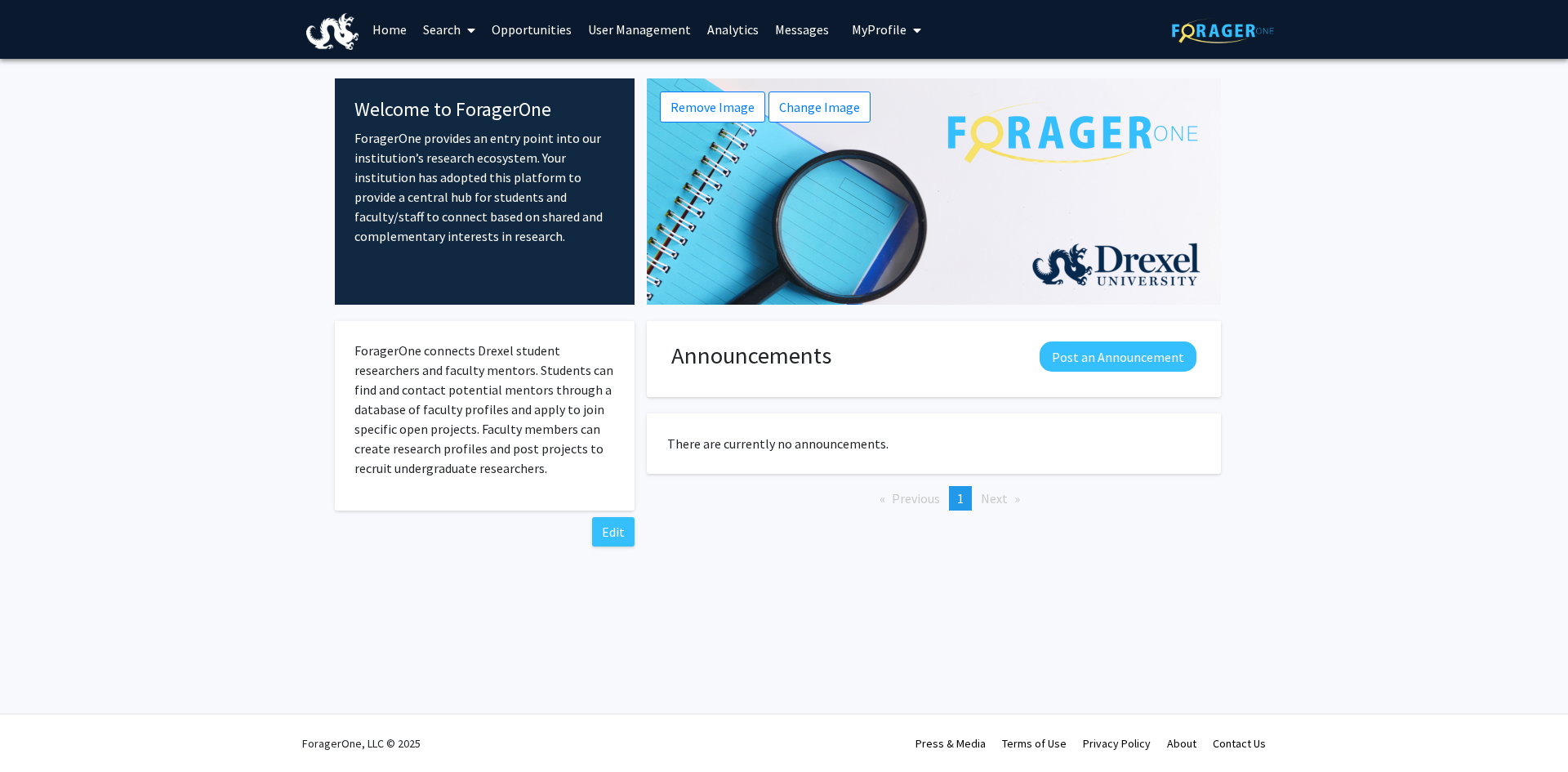
click at [556, 22] on link "Opportunities" at bounding box center [532, 29] width 96 height 57
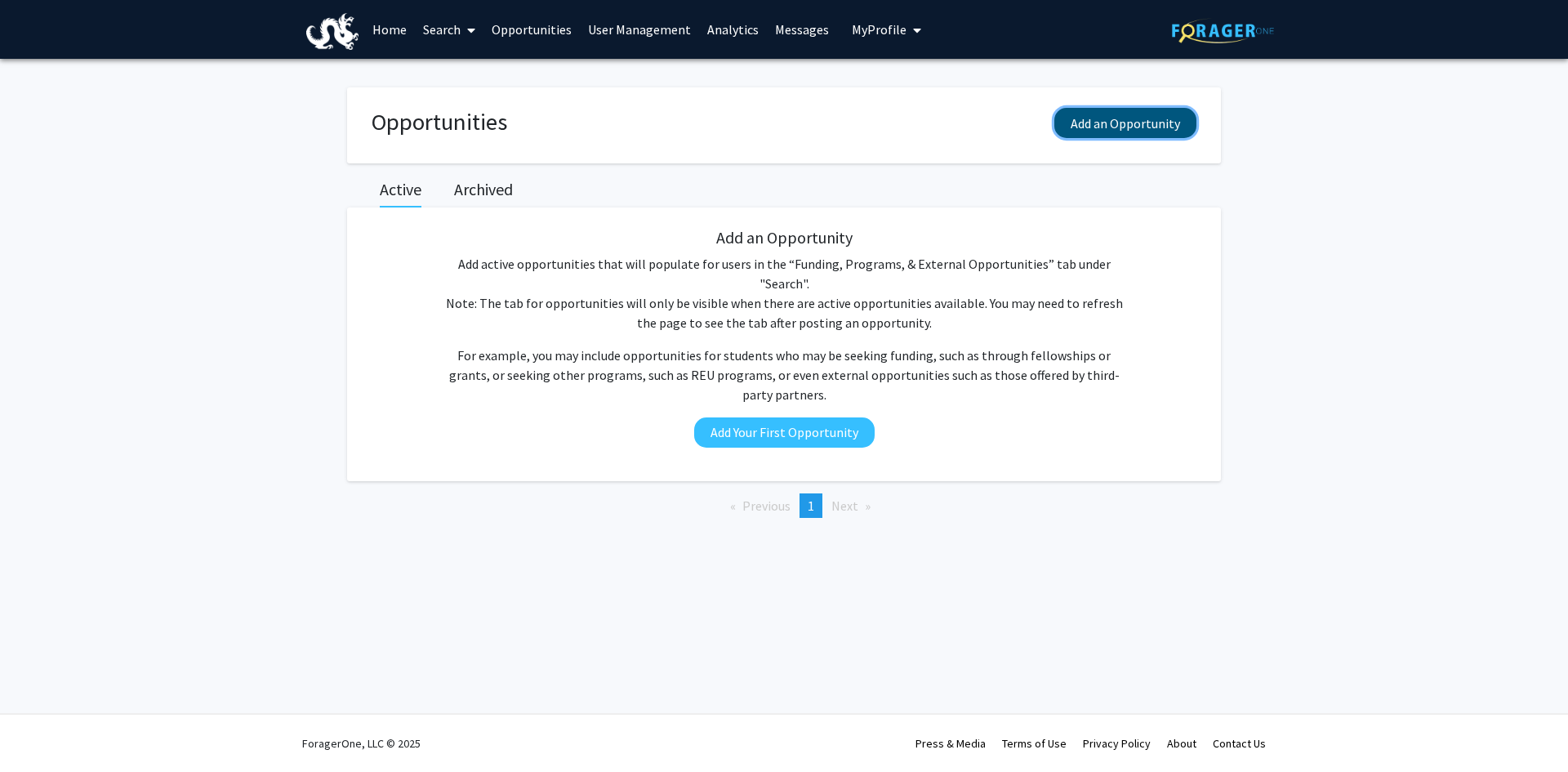
click at [1136, 125] on button "Add an Opportunity" at bounding box center [1125, 123] width 142 height 30
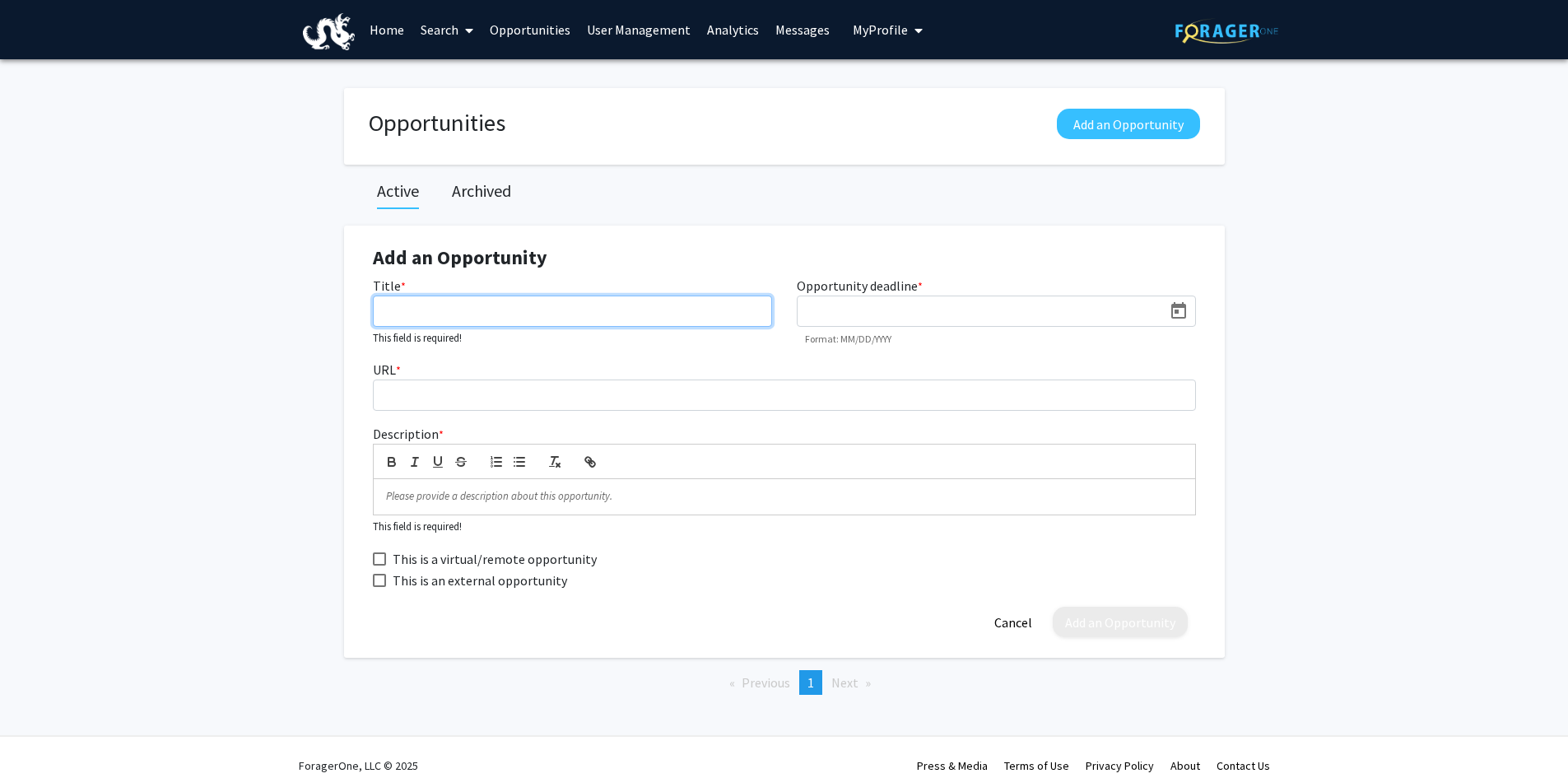
click at [455, 301] on input "Title *" at bounding box center [572, 311] width 399 height 31
type input "Co-Design of Spiking [PERSON_NAME]"
click at [830, 307] on input at bounding box center [984, 312] width 357 height 15
click at [1190, 309] on button "Open calendar" at bounding box center [1178, 311] width 33 height 29
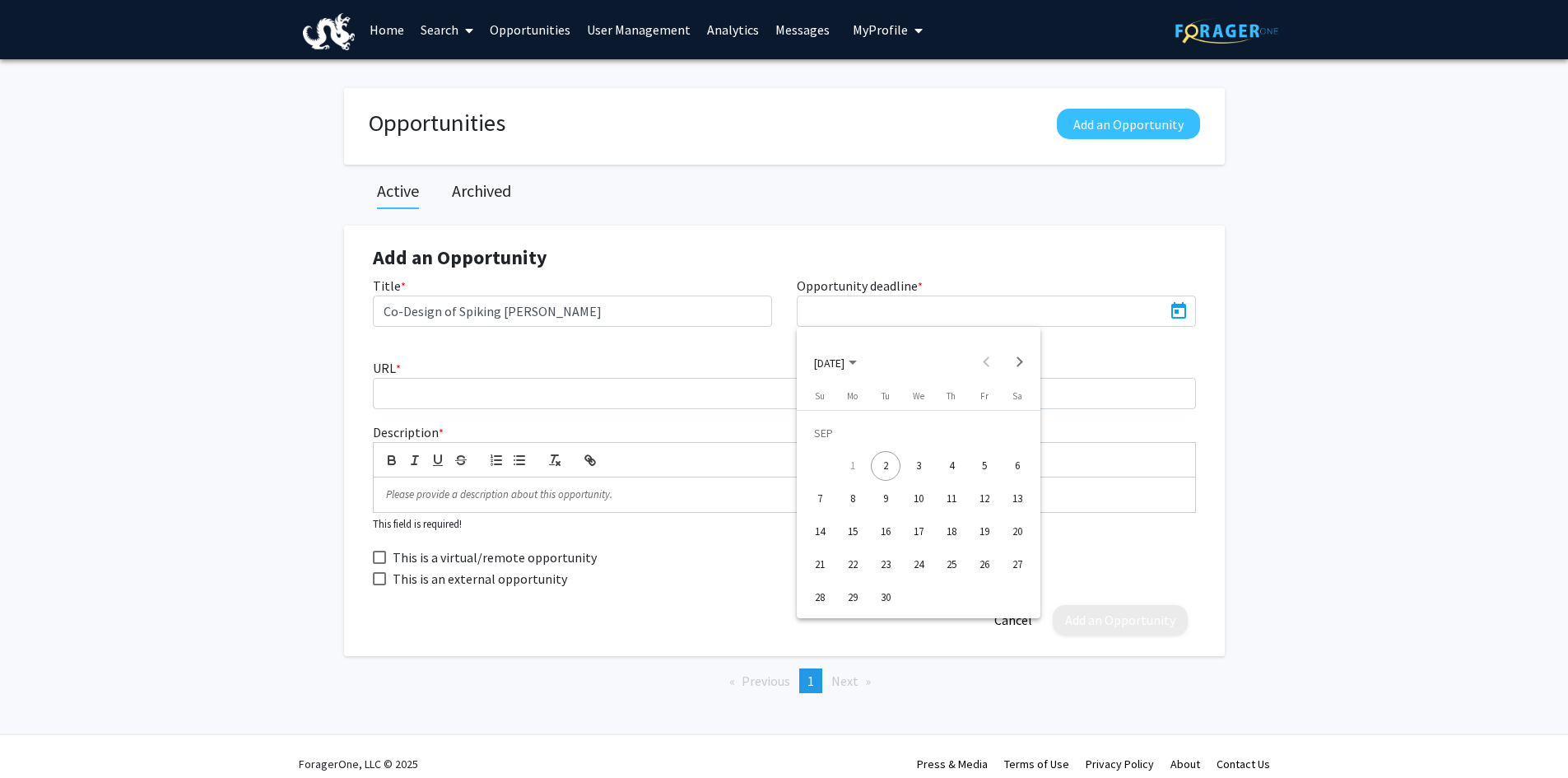
click at [918, 562] on div "24" at bounding box center [918, 564] width 29 height 29
type input "[DATE]"
click at [1003, 628] on button "Cancel" at bounding box center [1013, 621] width 63 height 30
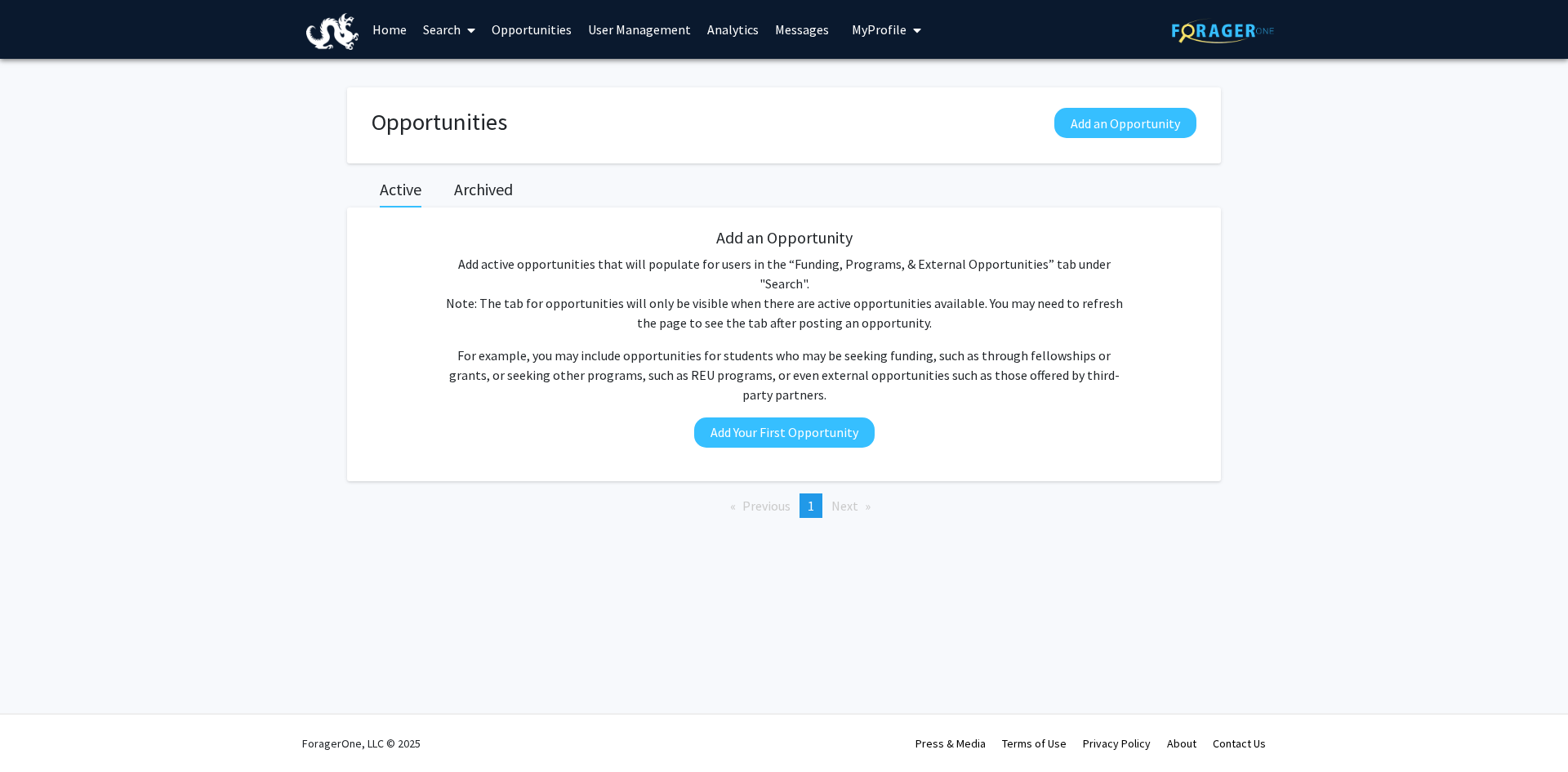
click at [855, 24] on span "My Profile" at bounding box center [880, 30] width 55 height 17
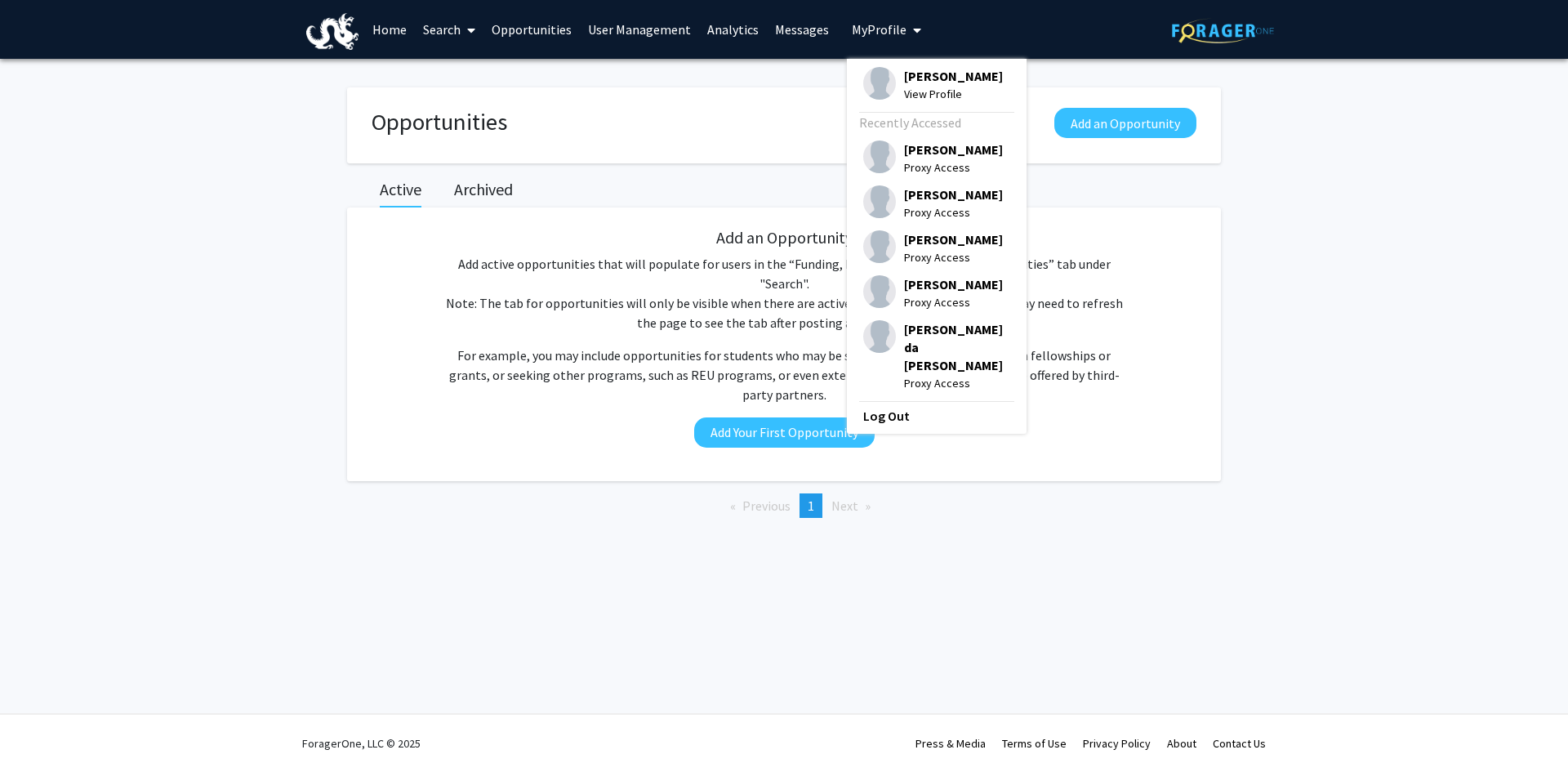
click at [447, 28] on link "Search" at bounding box center [449, 29] width 69 height 57
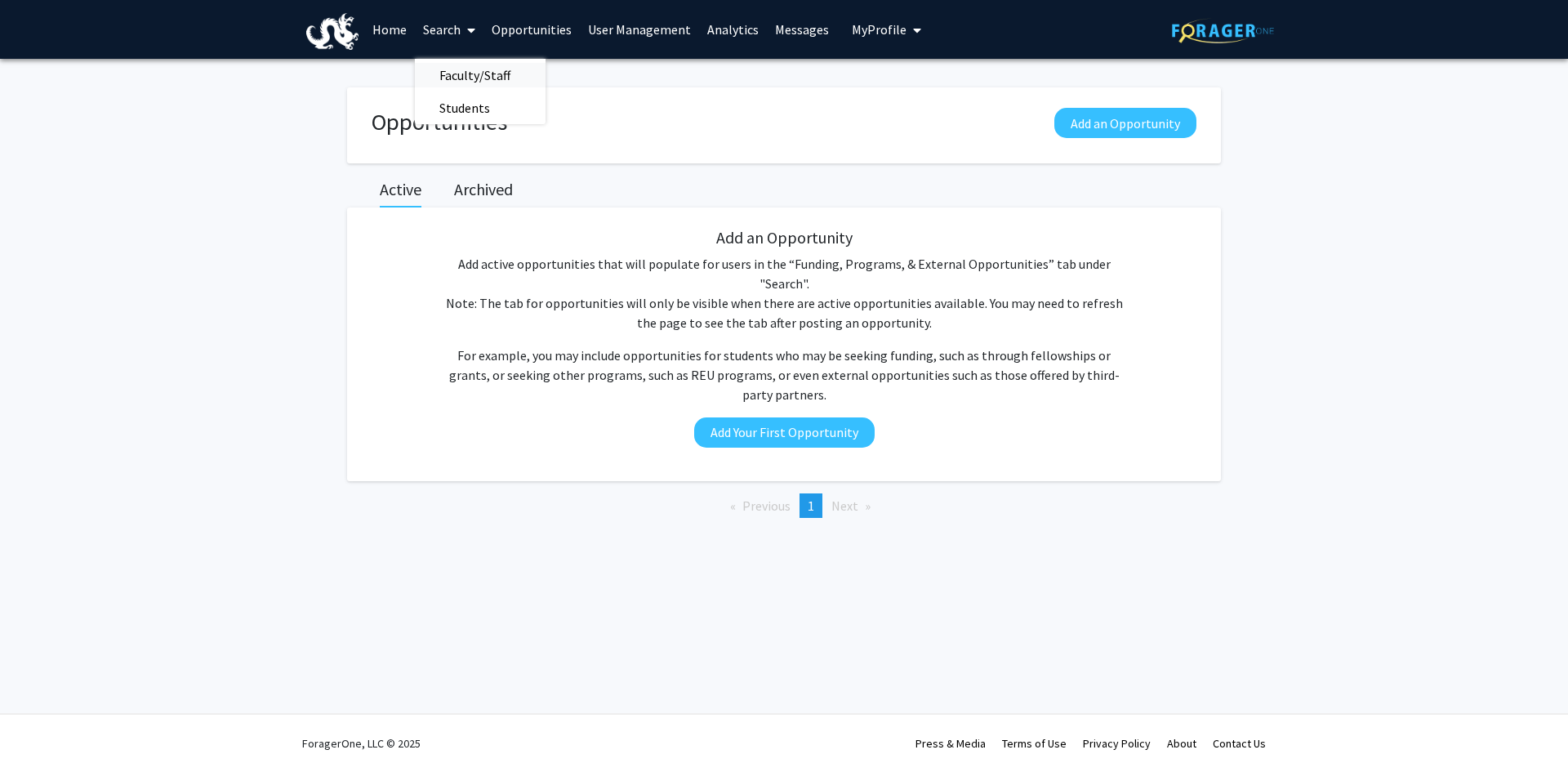
click at [473, 73] on span "Faculty/Staff" at bounding box center [475, 75] width 120 height 32
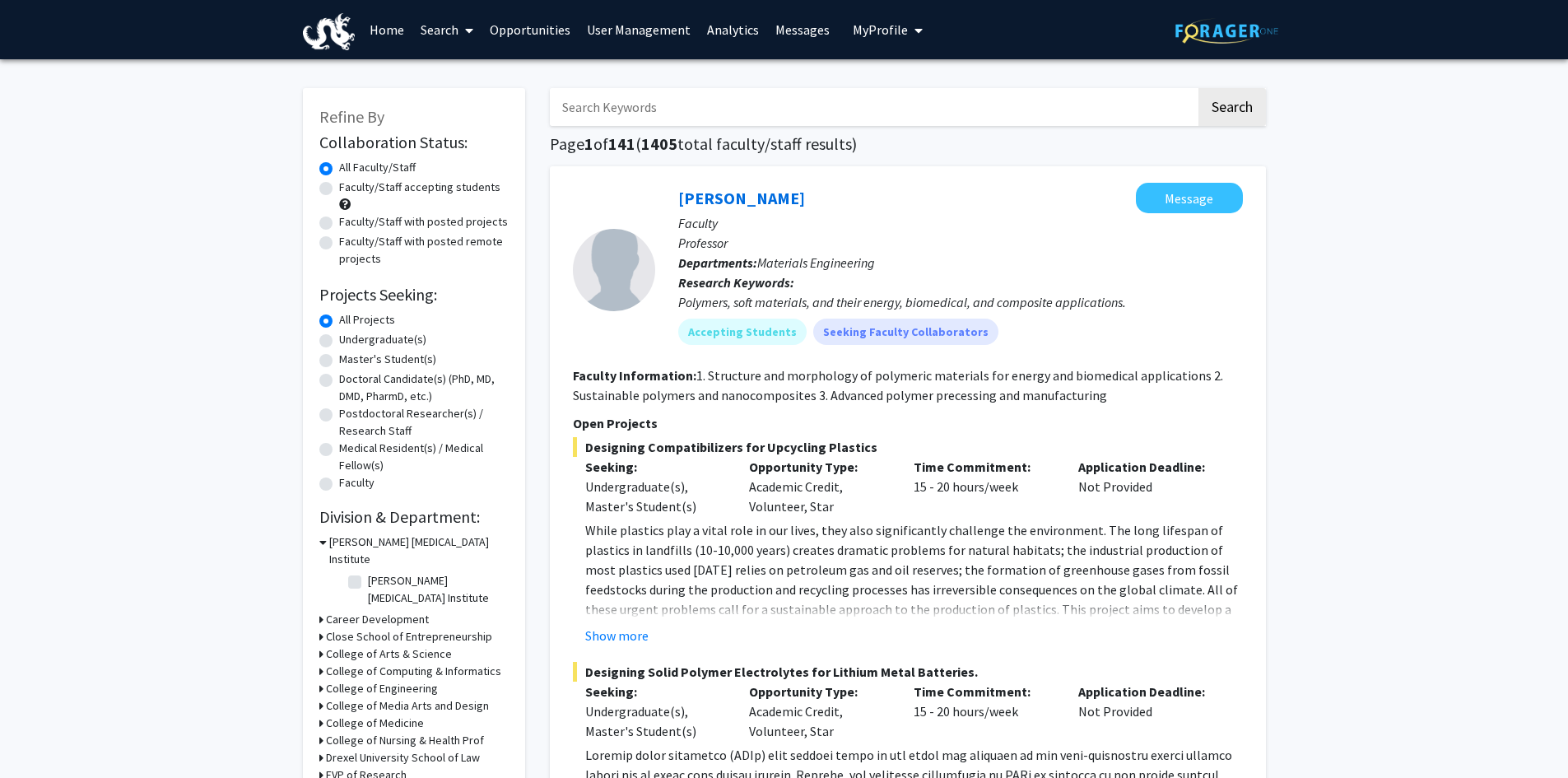
click at [642, 25] on link "User Management" at bounding box center [639, 29] width 121 height 58
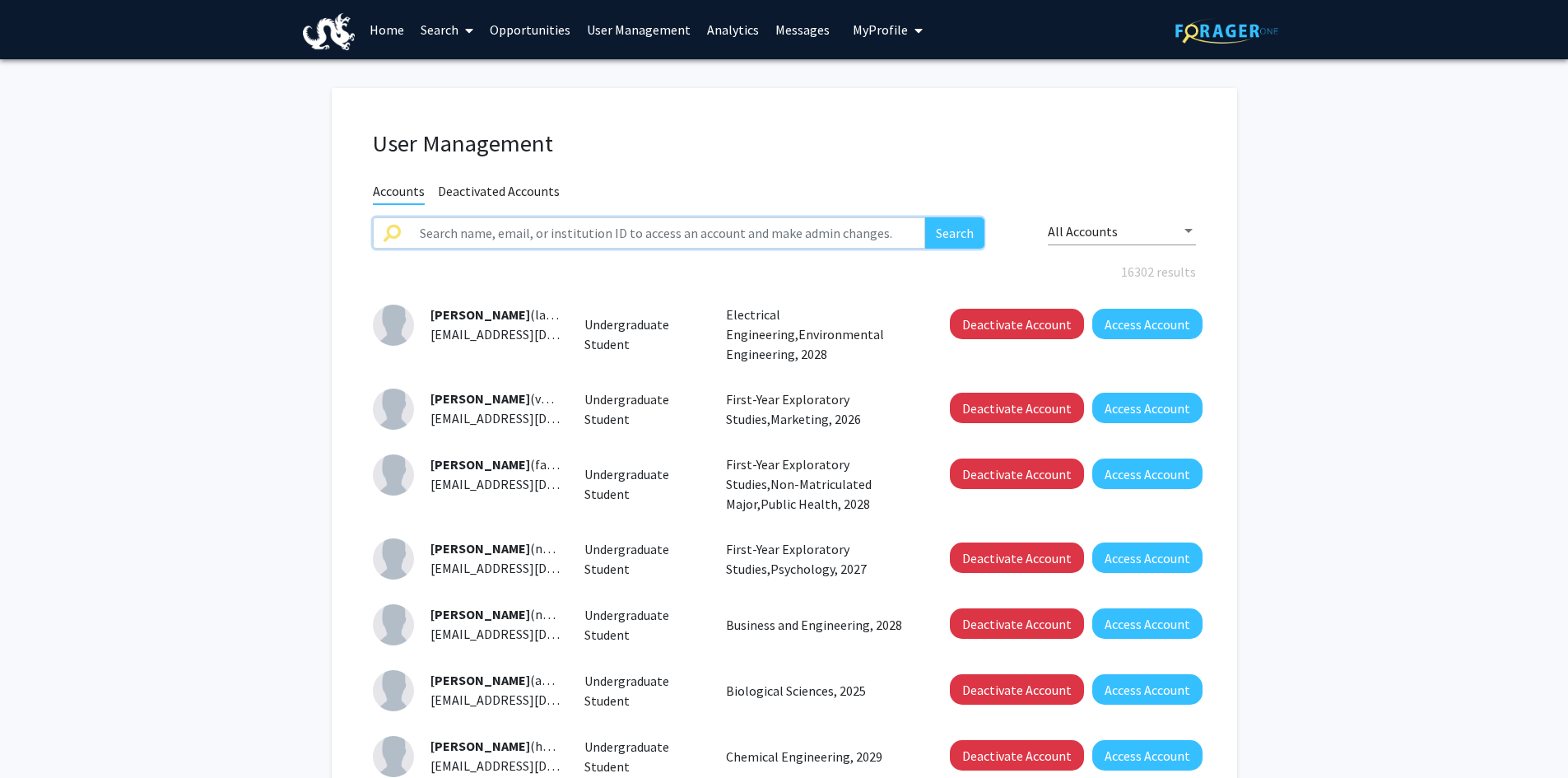
click at [472, 234] on input "text" at bounding box center [668, 233] width 517 height 31
click at [960, 231] on button "Search" at bounding box center [954, 233] width 59 height 31
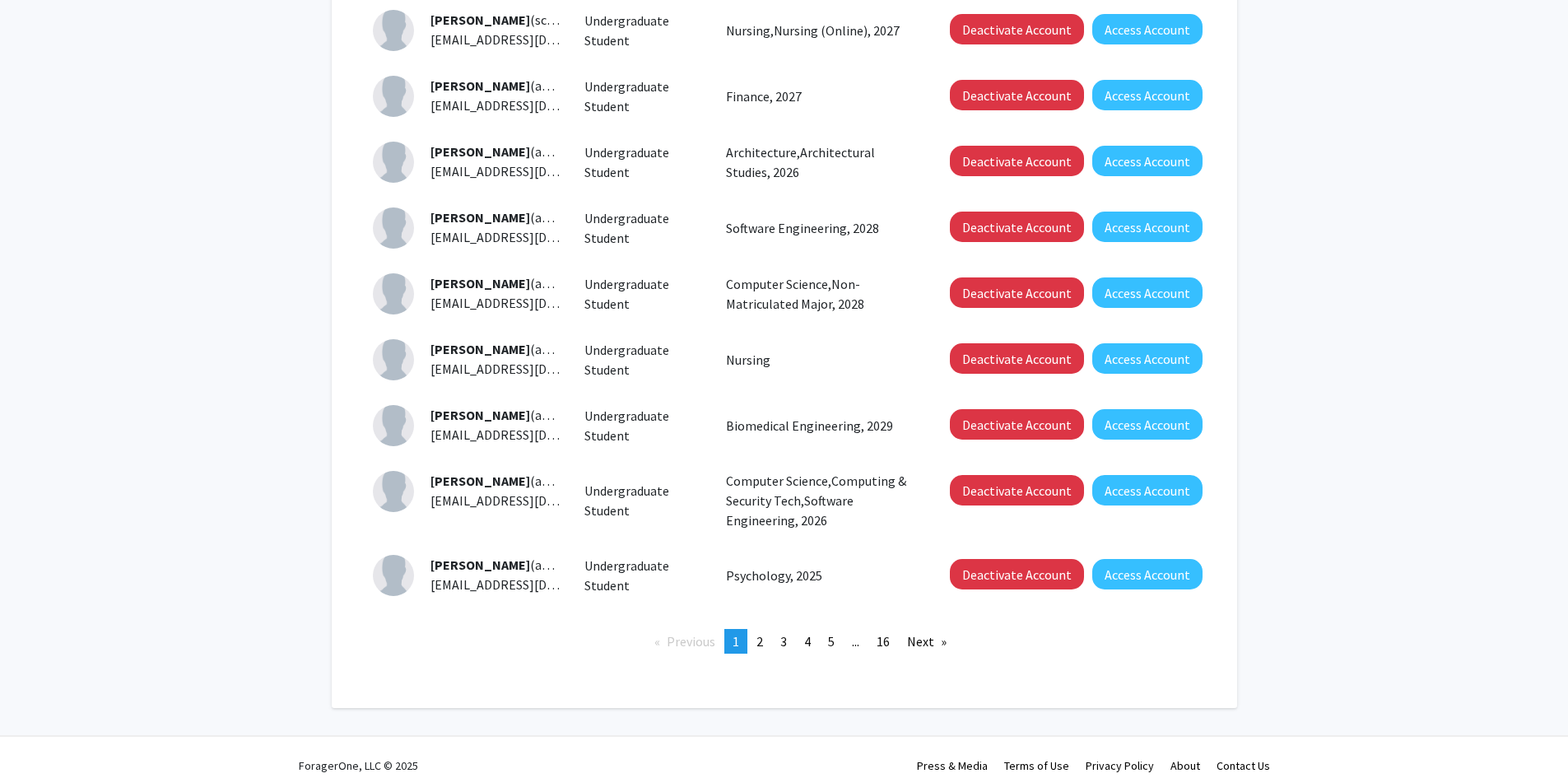
scroll to position [377, 0]
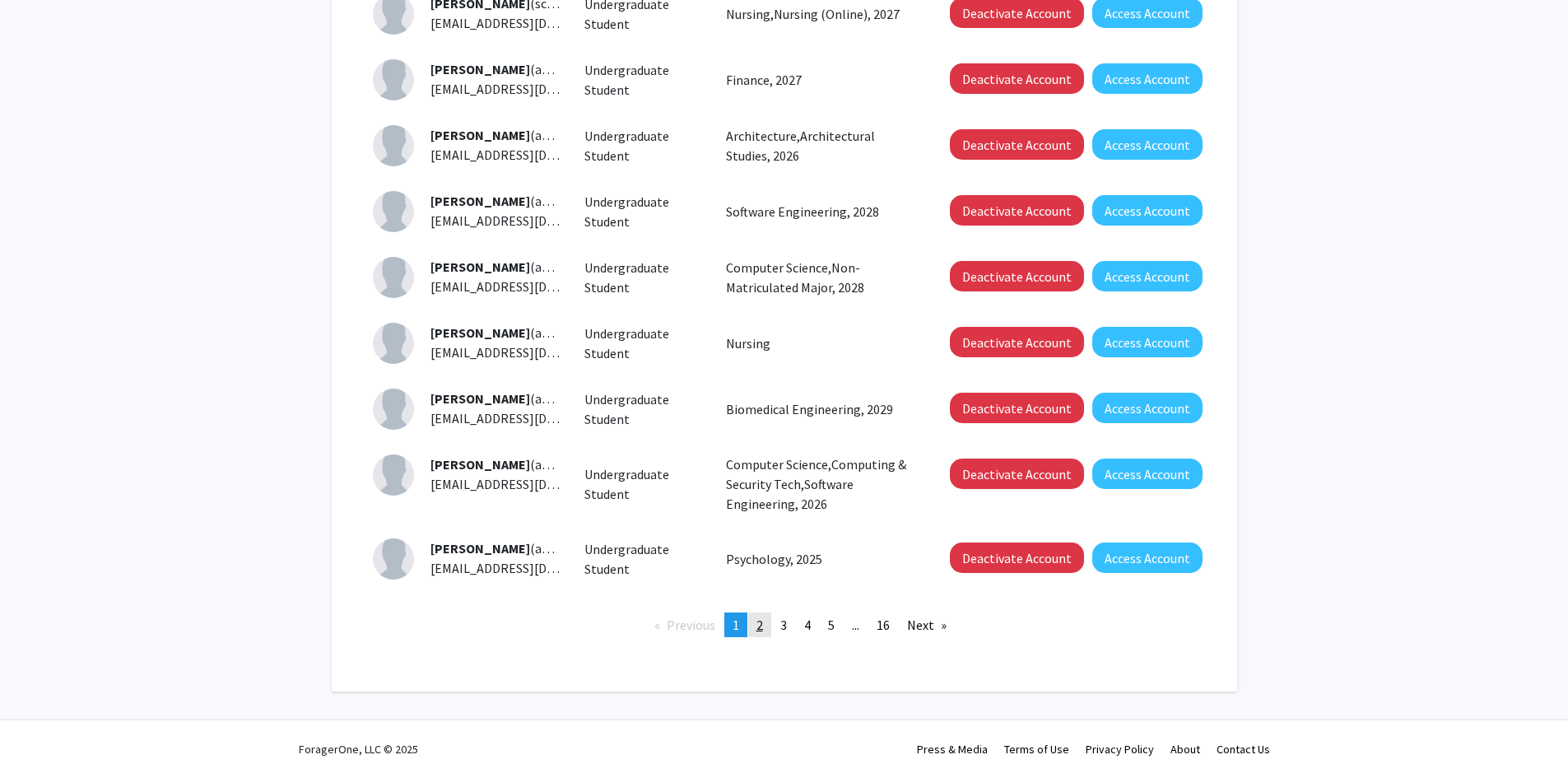
click at [759, 622] on span "2" at bounding box center [760, 625] width 7 height 17
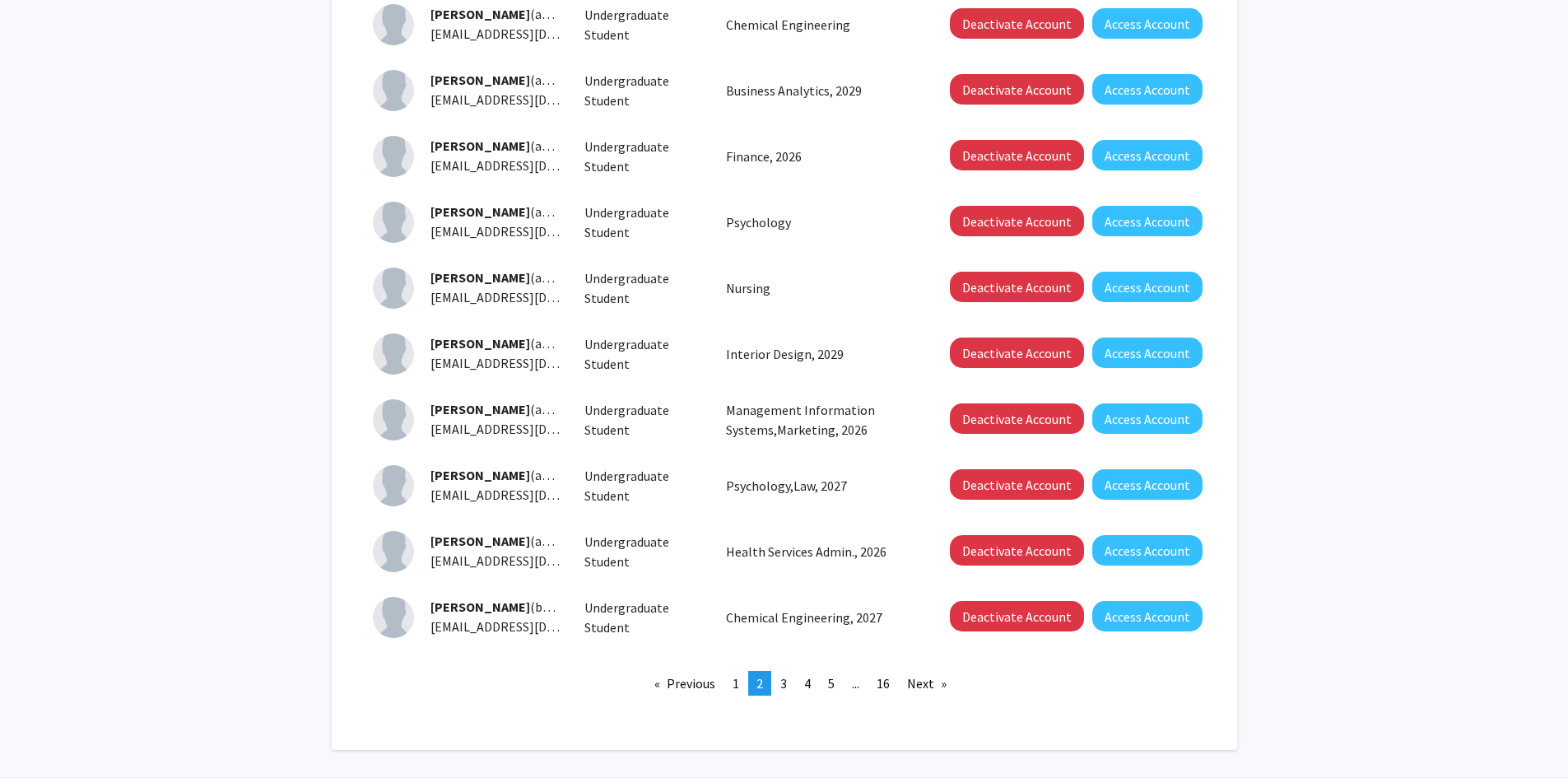
scroll to position [329, 0]
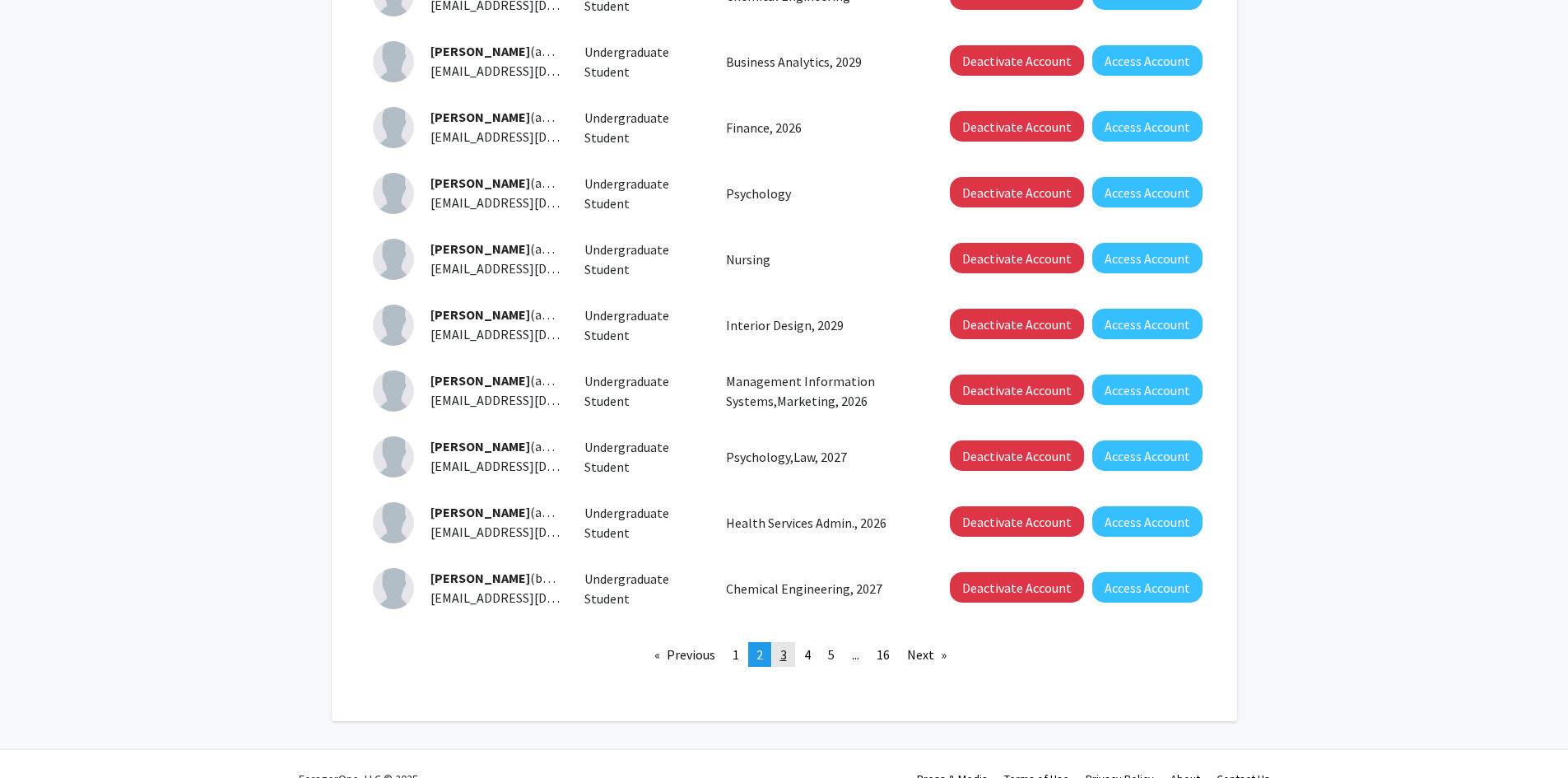
click at [784, 654] on span "3" at bounding box center [784, 655] width 7 height 17
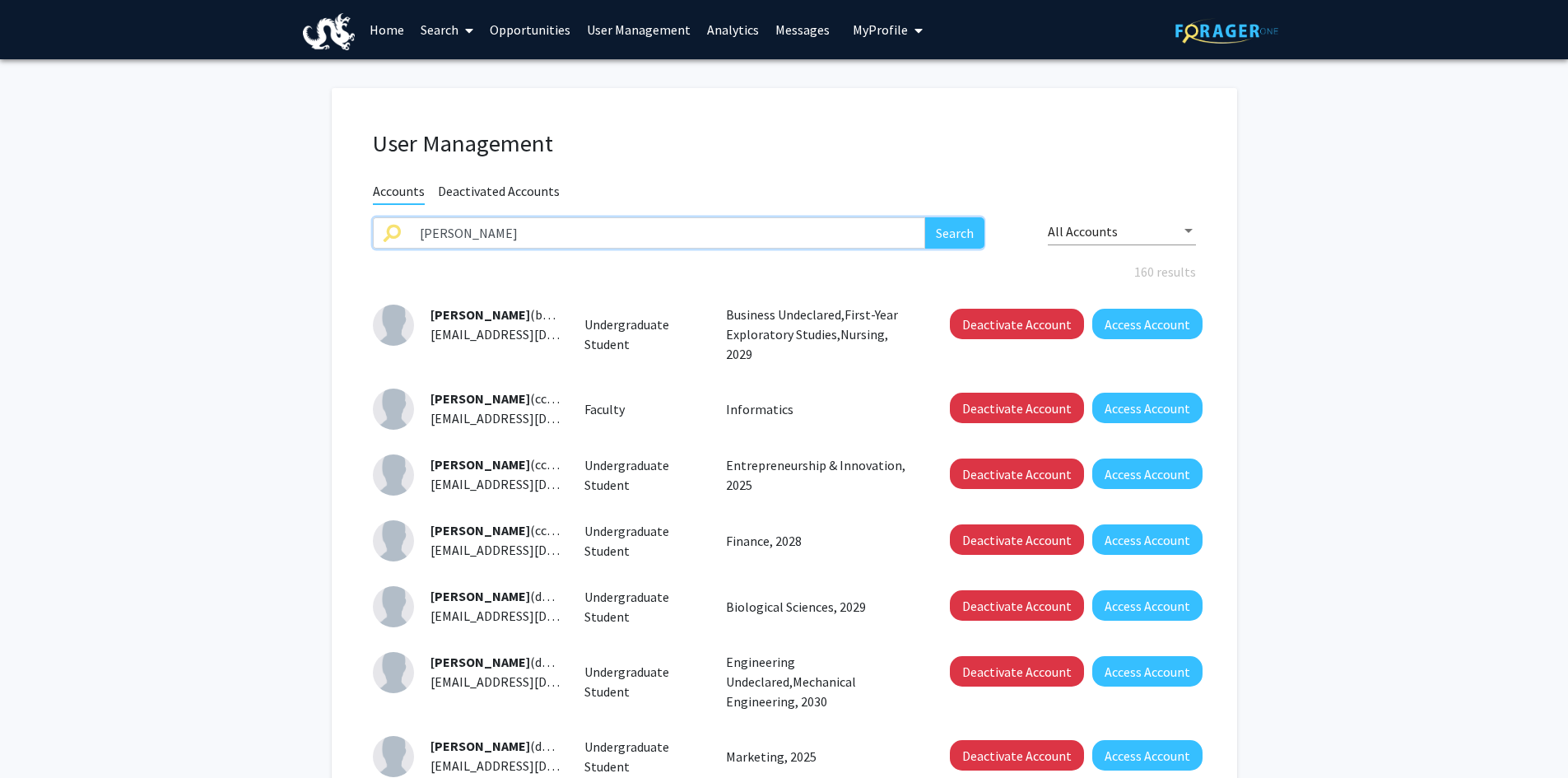
click at [468, 233] on input "[PERSON_NAME]" at bounding box center [668, 233] width 517 height 31
click at [973, 237] on button "Search" at bounding box center [954, 233] width 59 height 31
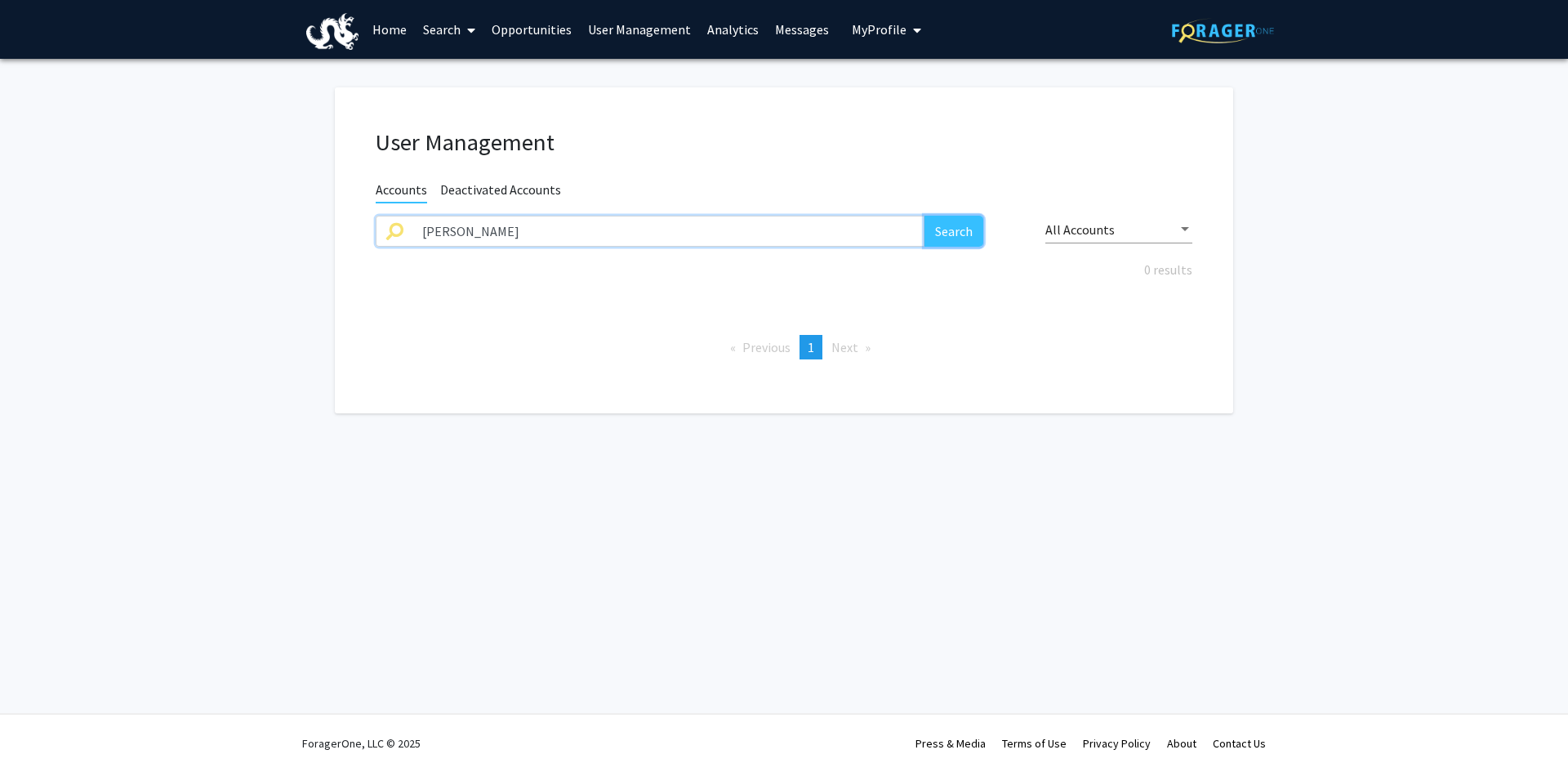
click at [953, 221] on button "Search" at bounding box center [953, 231] width 59 height 31
click at [479, 231] on input "[PERSON_NAME]" at bounding box center [669, 231] width 512 height 31
drag, startPoint x: 479, startPoint y: 231, endPoint x: 450, endPoint y: 230, distance: 29.0
click at [450, 230] on input "[PERSON_NAME]" at bounding box center [669, 231] width 512 height 31
type input "[PERSON_NAME]"
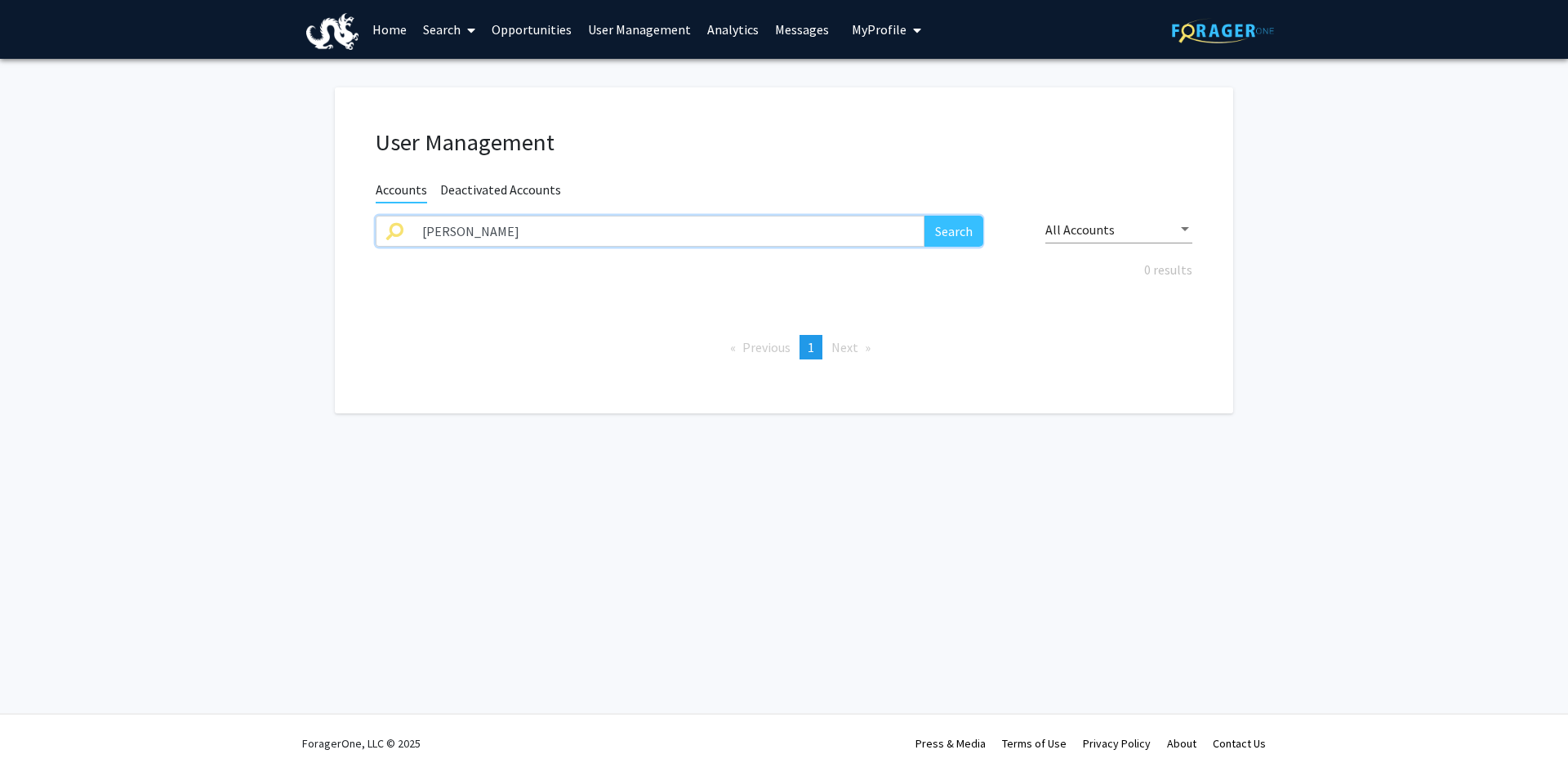
click at [924, 216] on button "Search" at bounding box center [953, 231] width 59 height 31
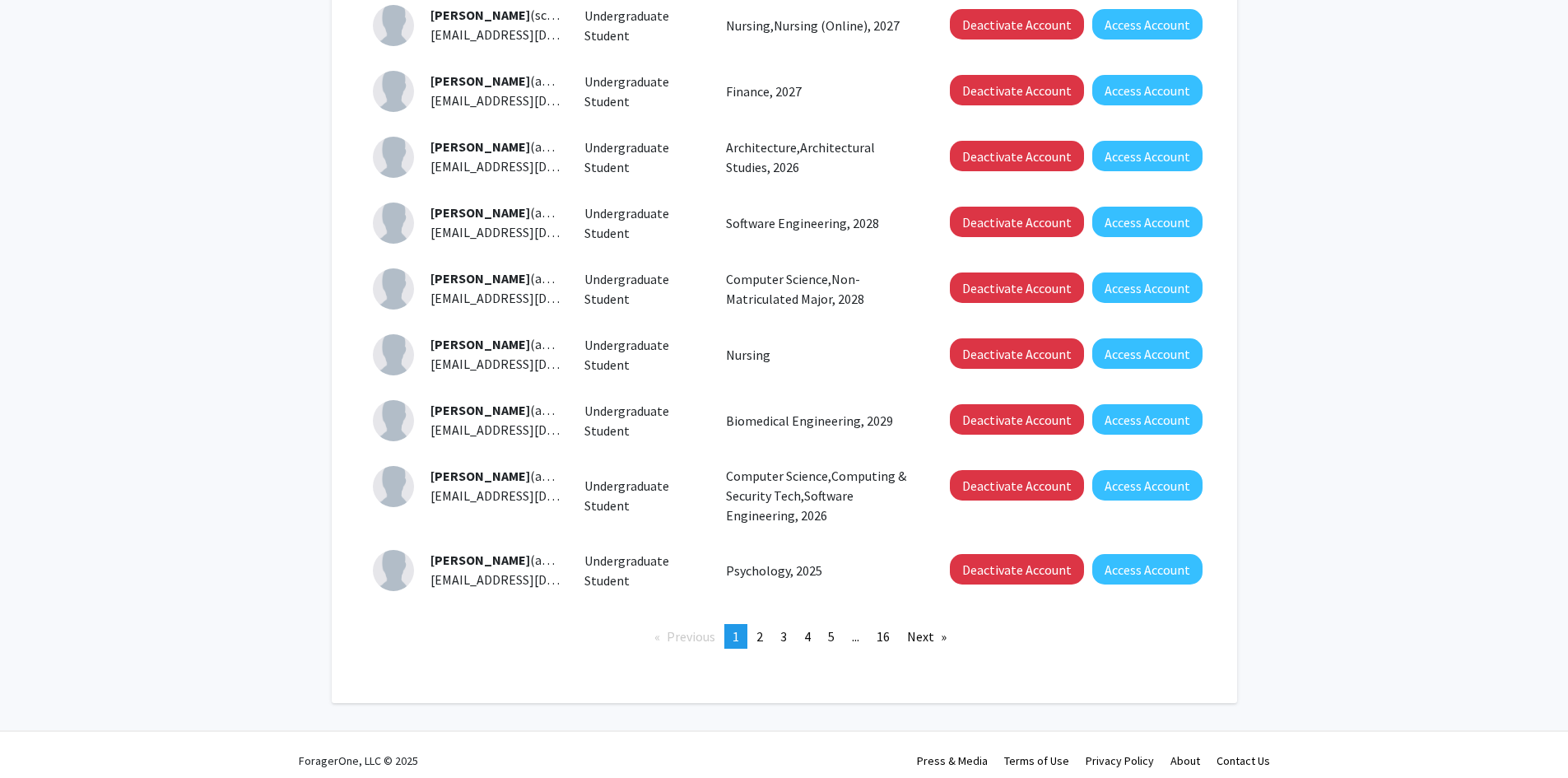
scroll to position [377, 0]
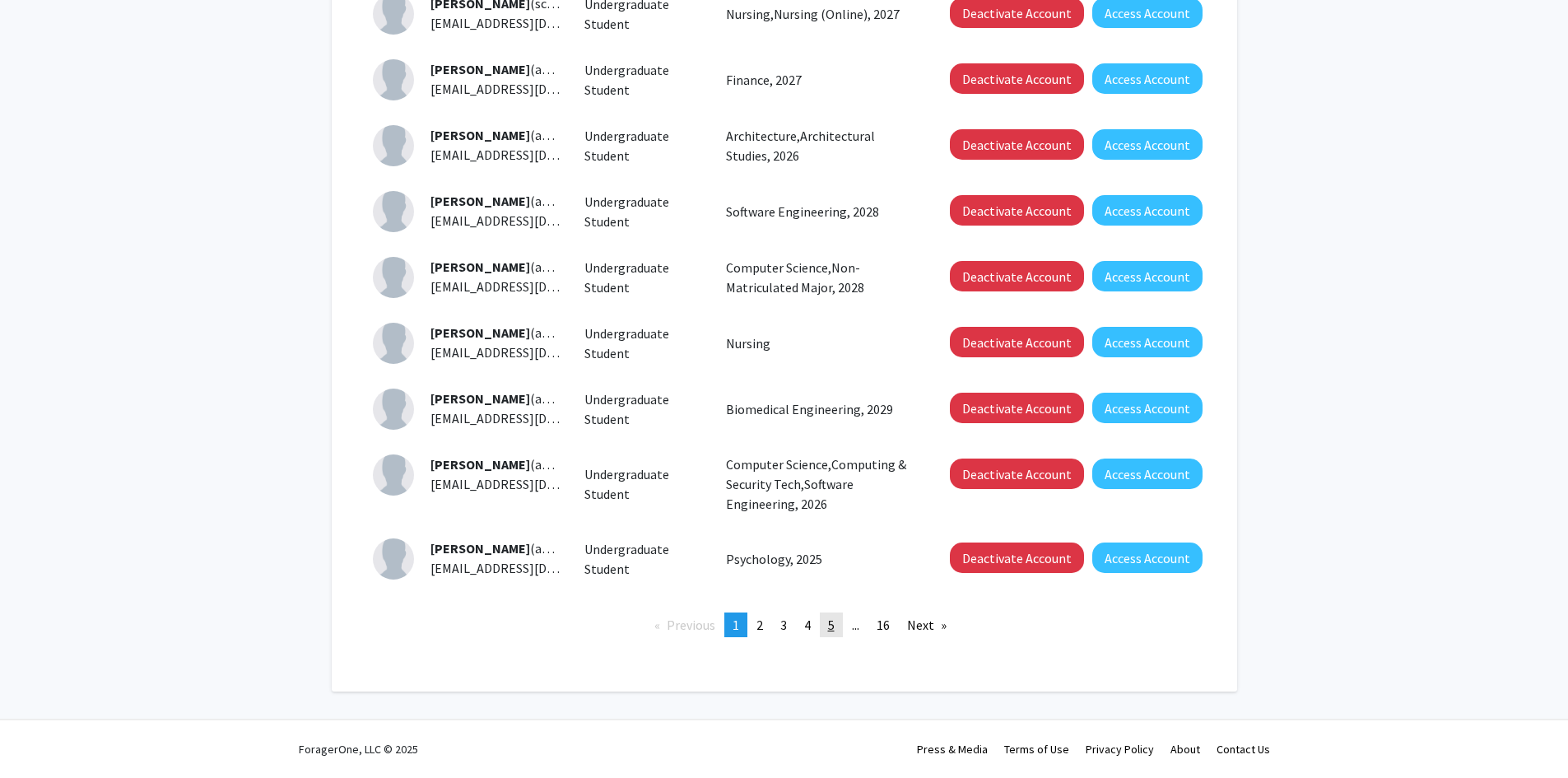
click at [830, 621] on span "5" at bounding box center [831, 625] width 7 height 17
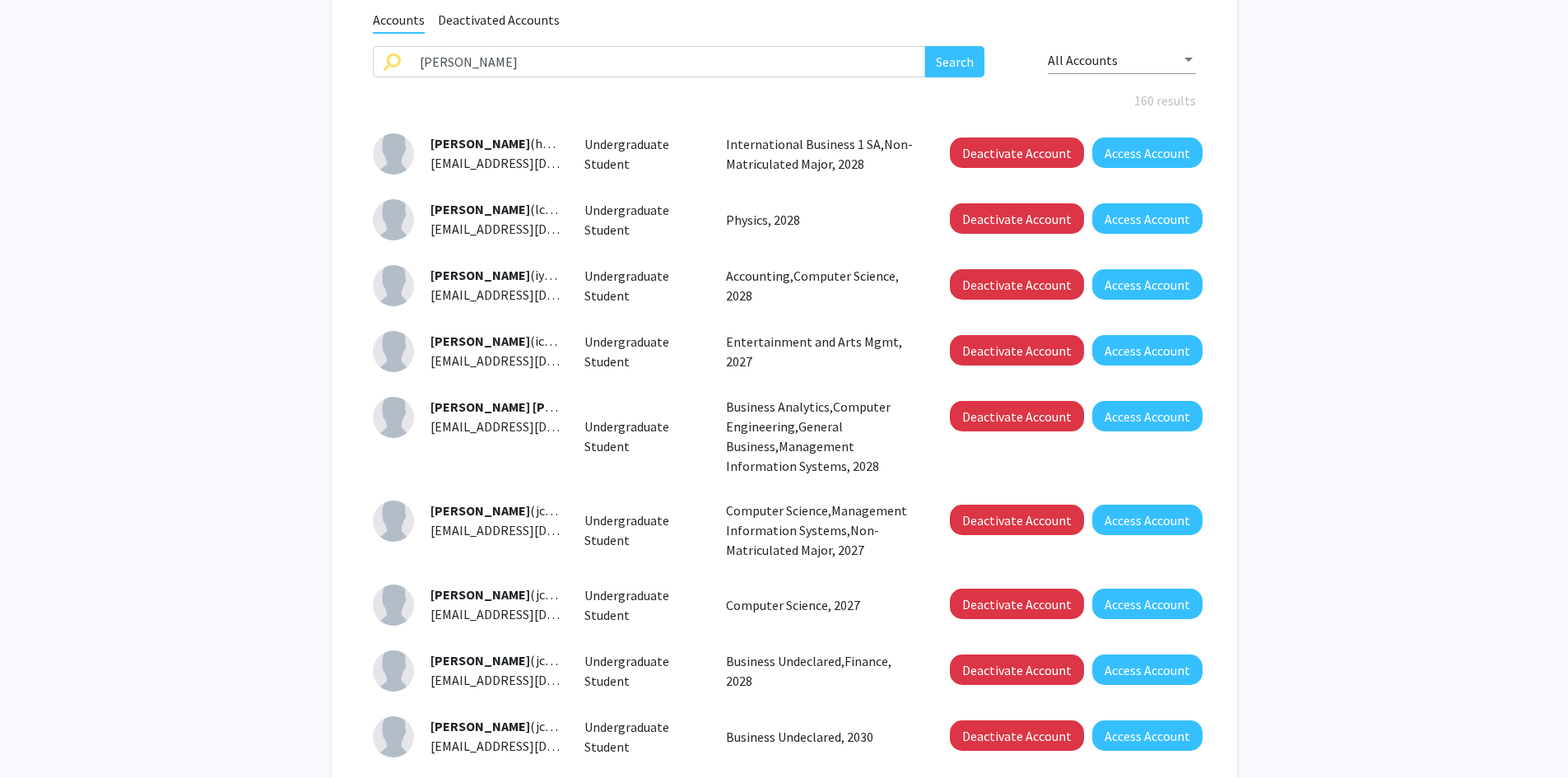
scroll to position [415, 0]
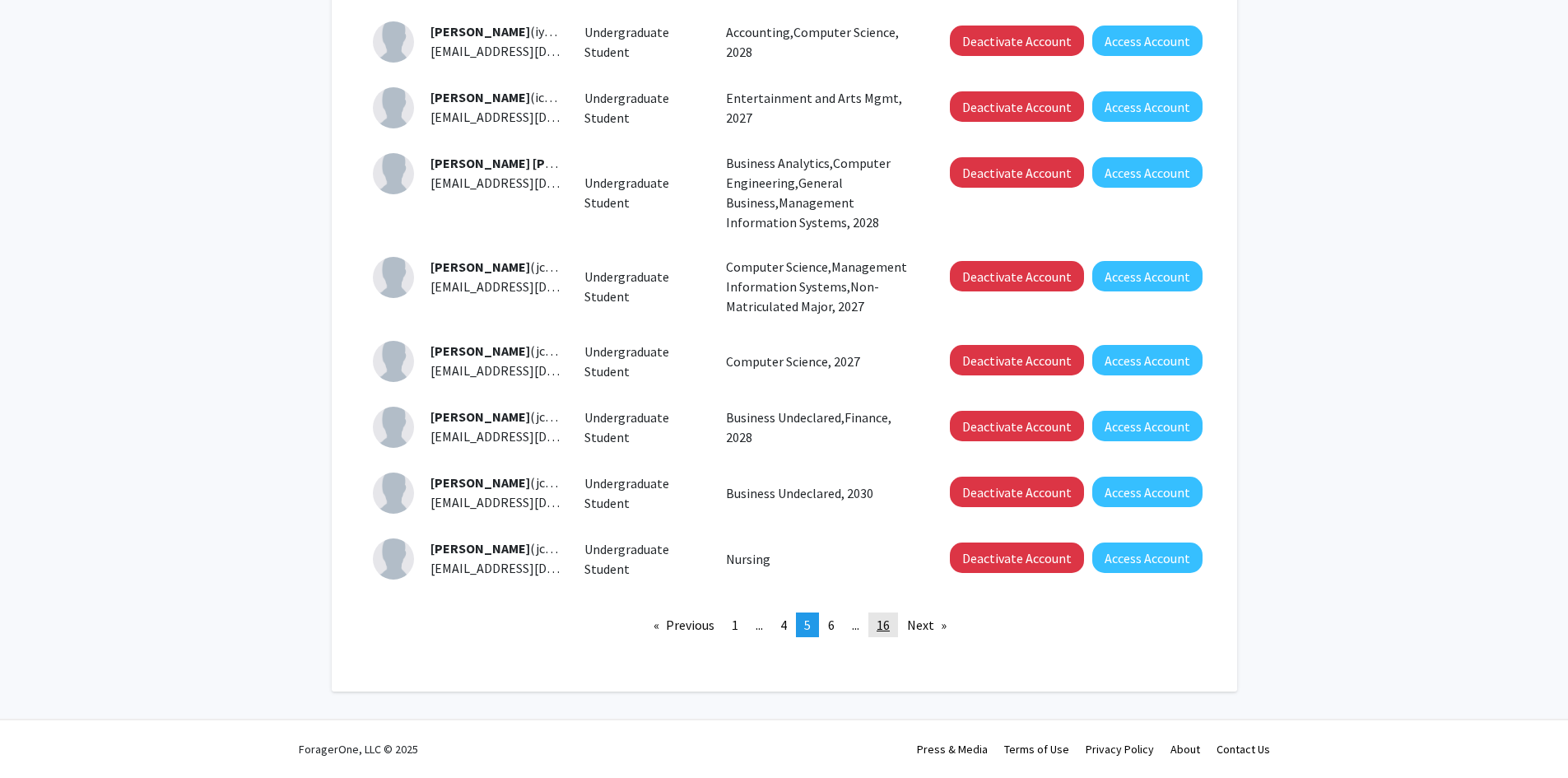
click at [890, 621] on span "16" at bounding box center [883, 625] width 13 height 17
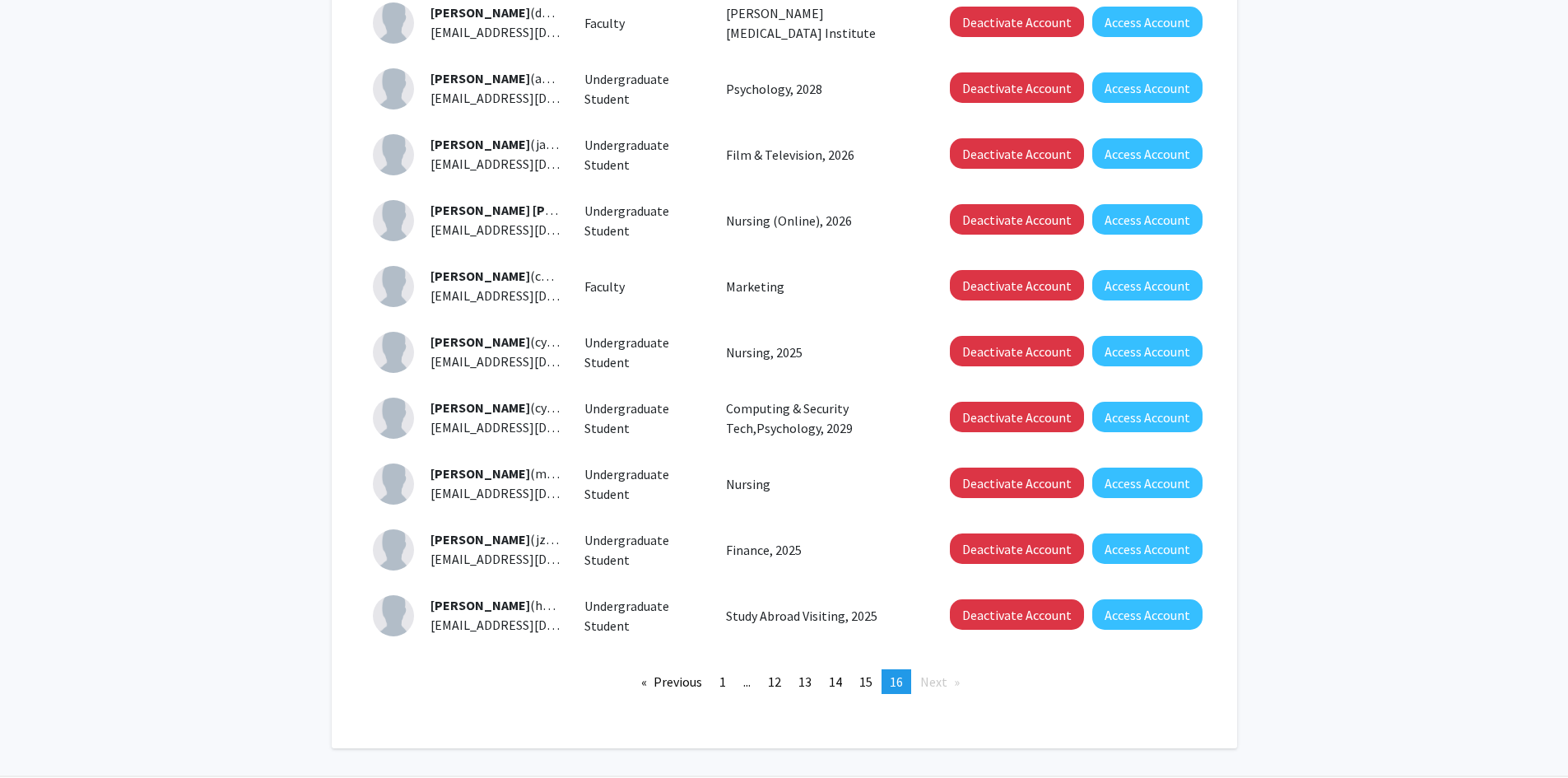
scroll to position [359, 0]
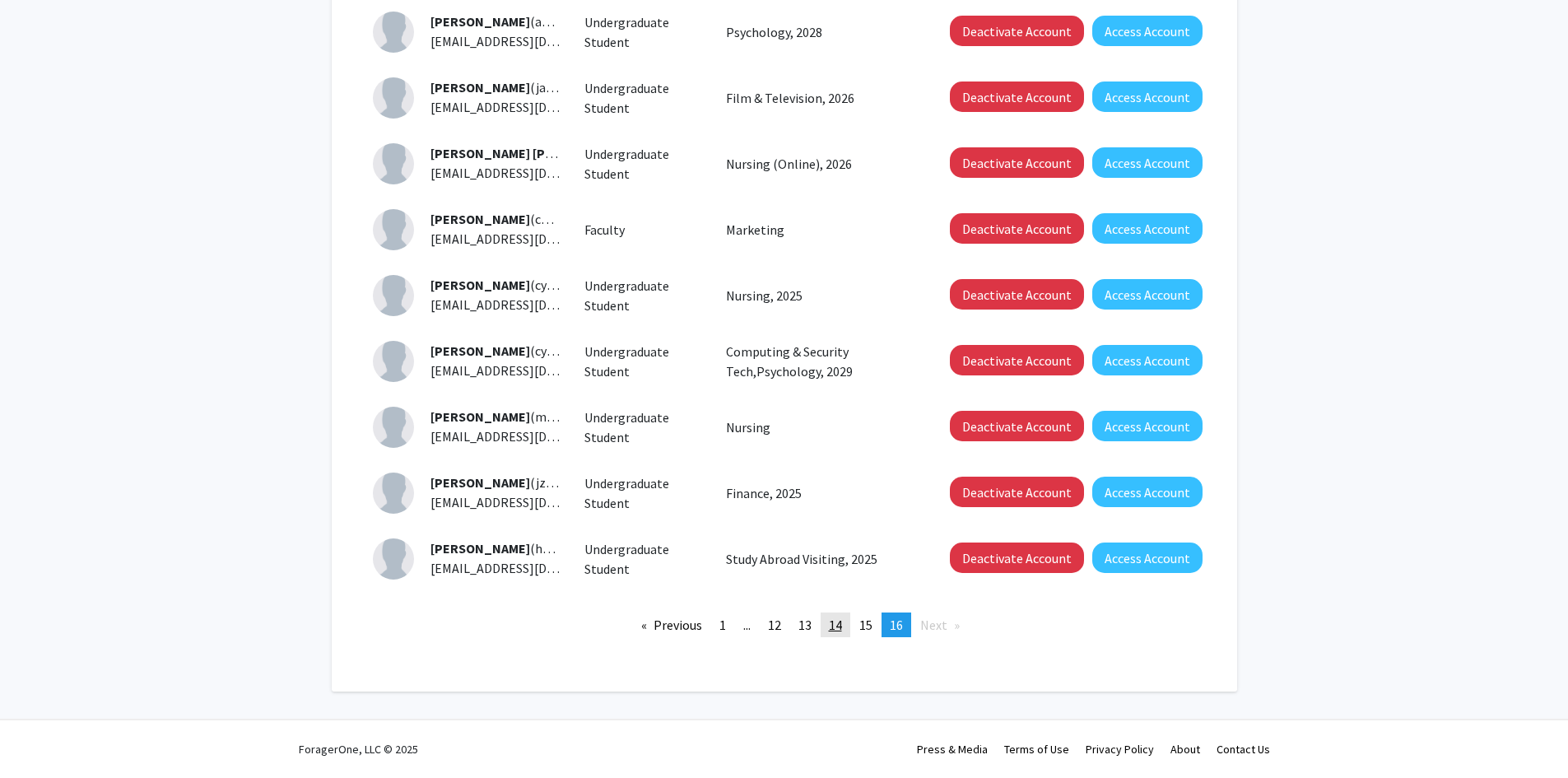
click at [835, 626] on span "14" at bounding box center [835, 625] width 13 height 17
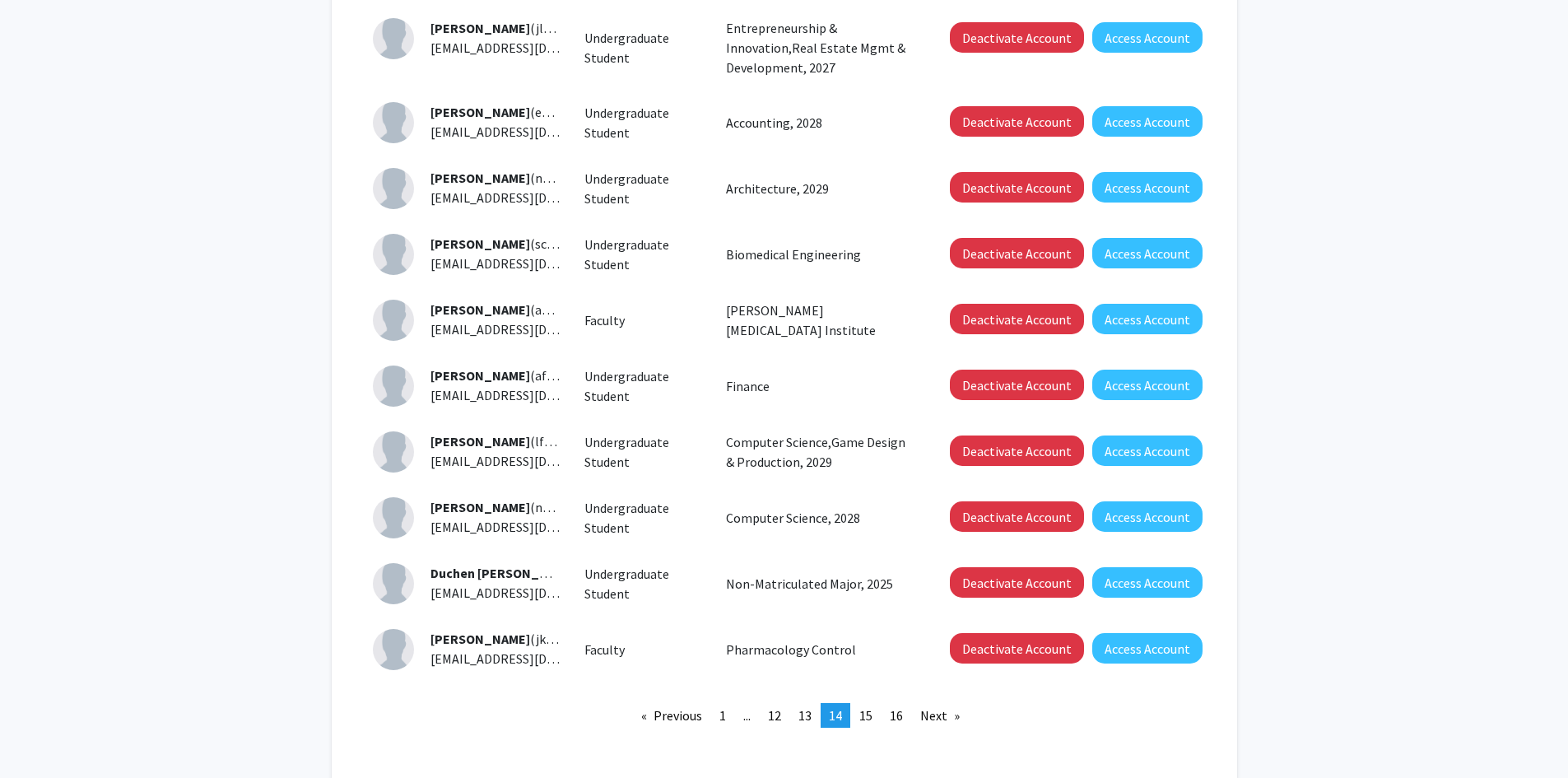
scroll to position [329, 0]
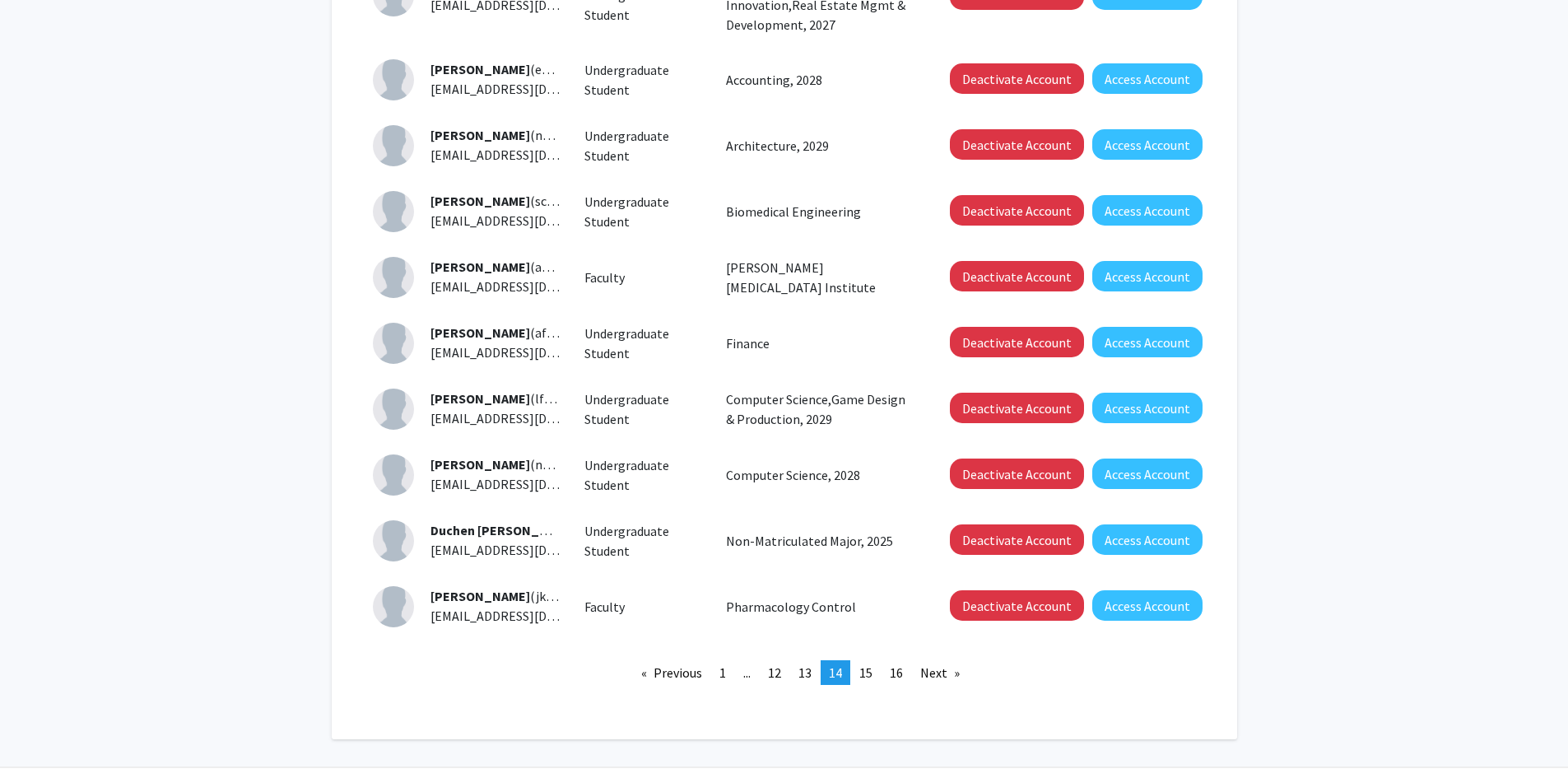
click at [785, 667] on link "page 12" at bounding box center [774, 672] width 29 height 24
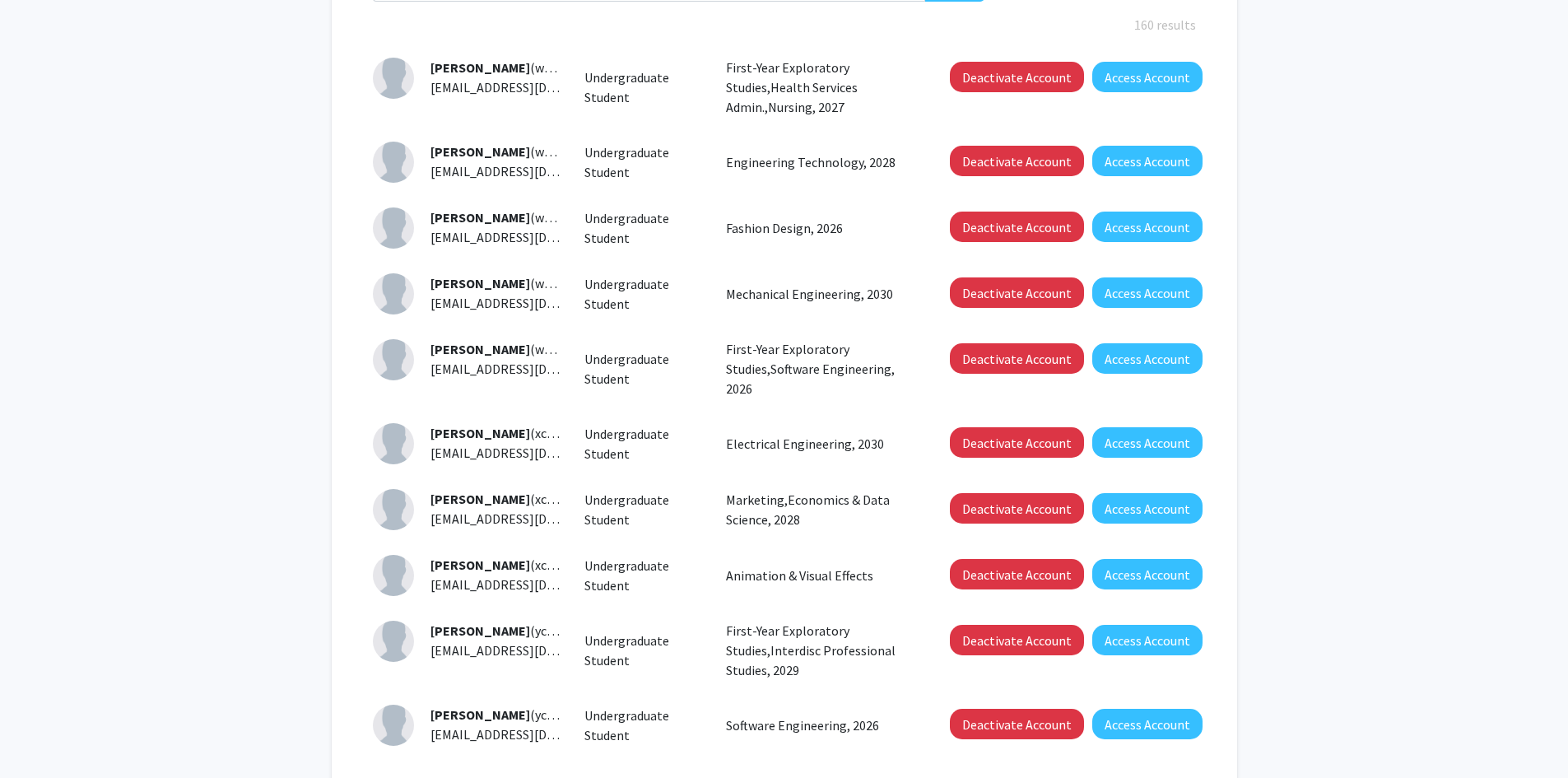
scroll to position [329, 0]
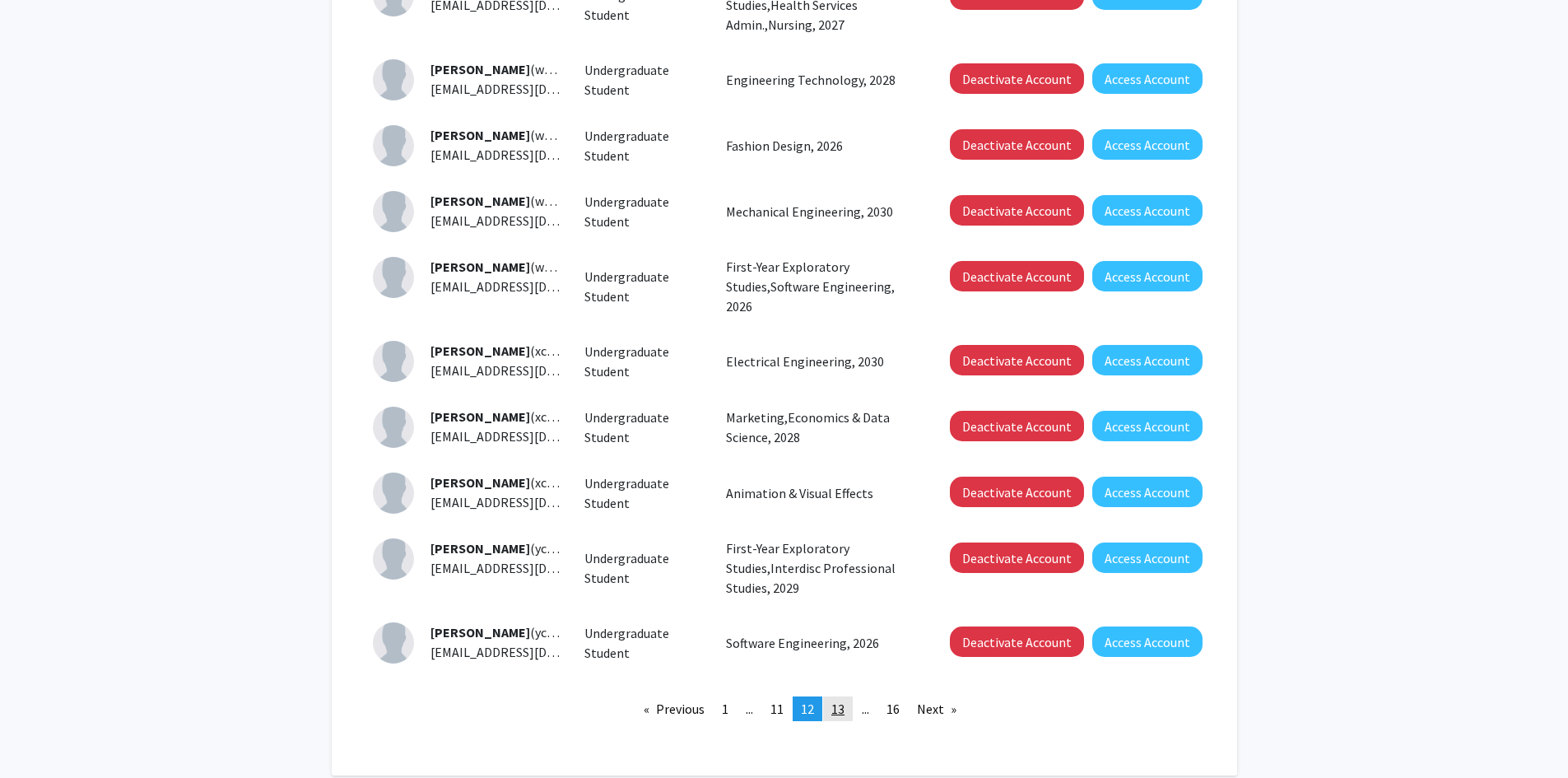
click at [840, 711] on span "13" at bounding box center [838, 709] width 13 height 17
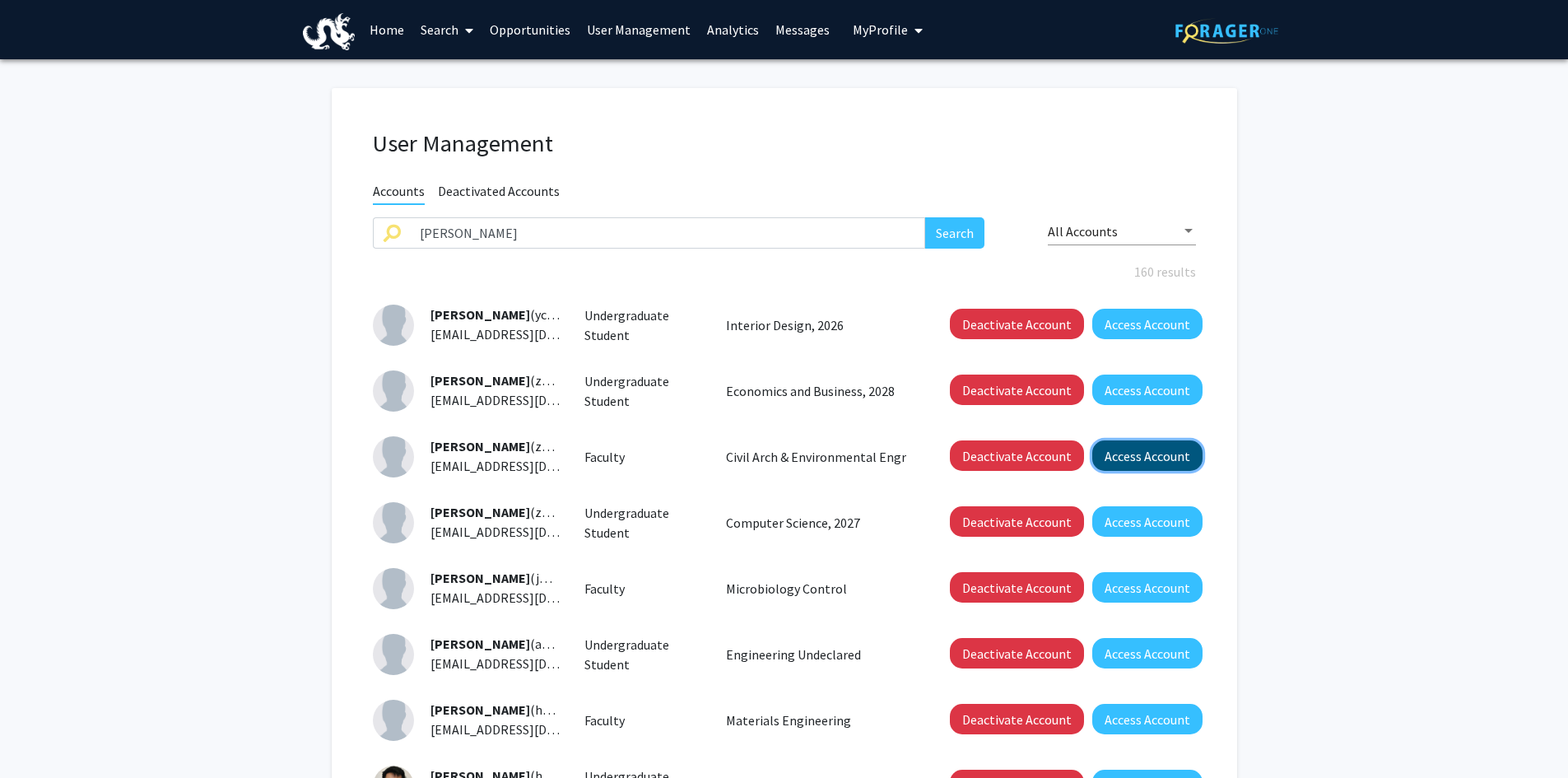
click at [1136, 446] on button "Access Account" at bounding box center [1148, 456] width 111 height 30
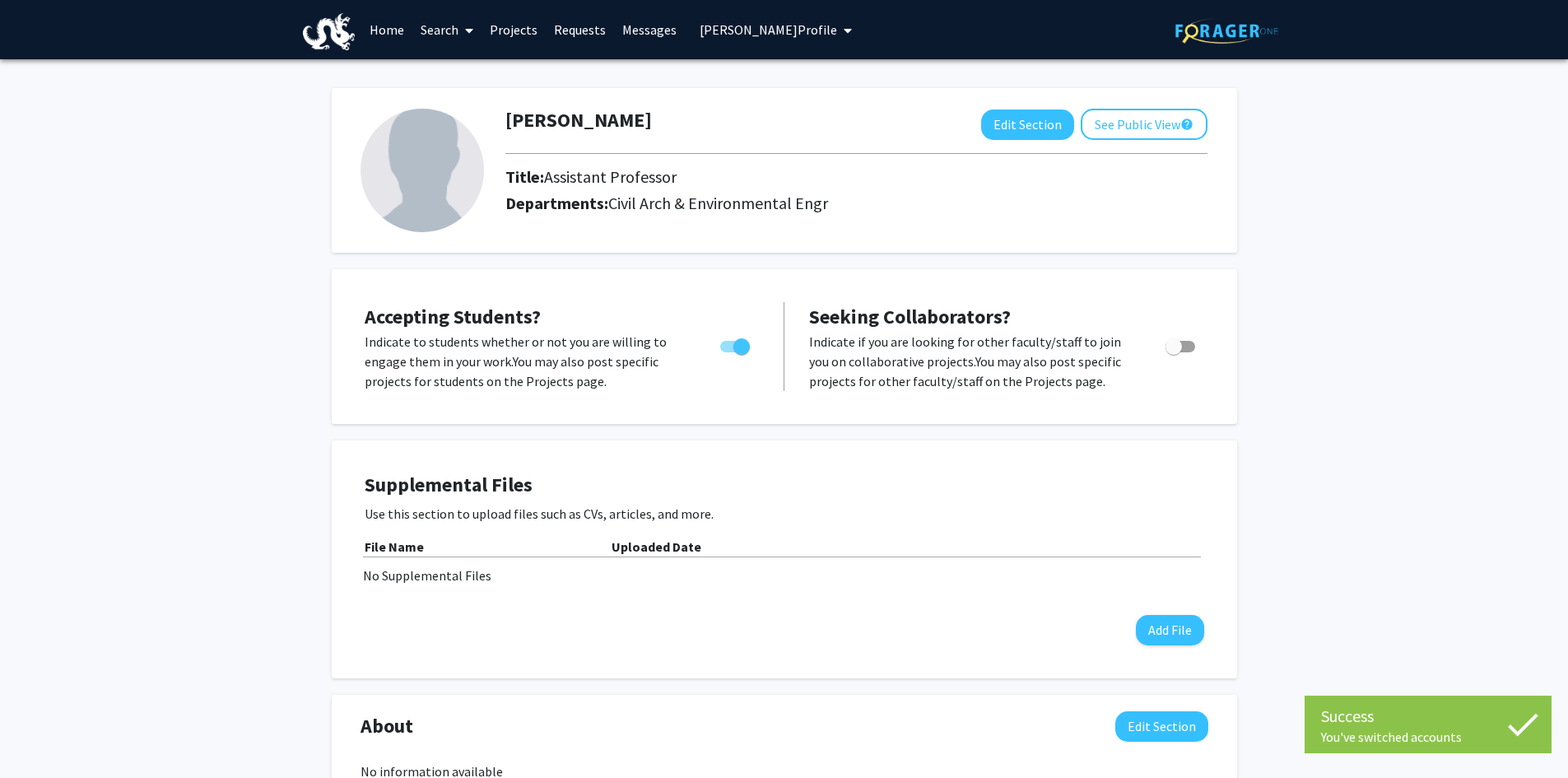
click at [506, 24] on link "Projects" at bounding box center [513, 29] width 64 height 58
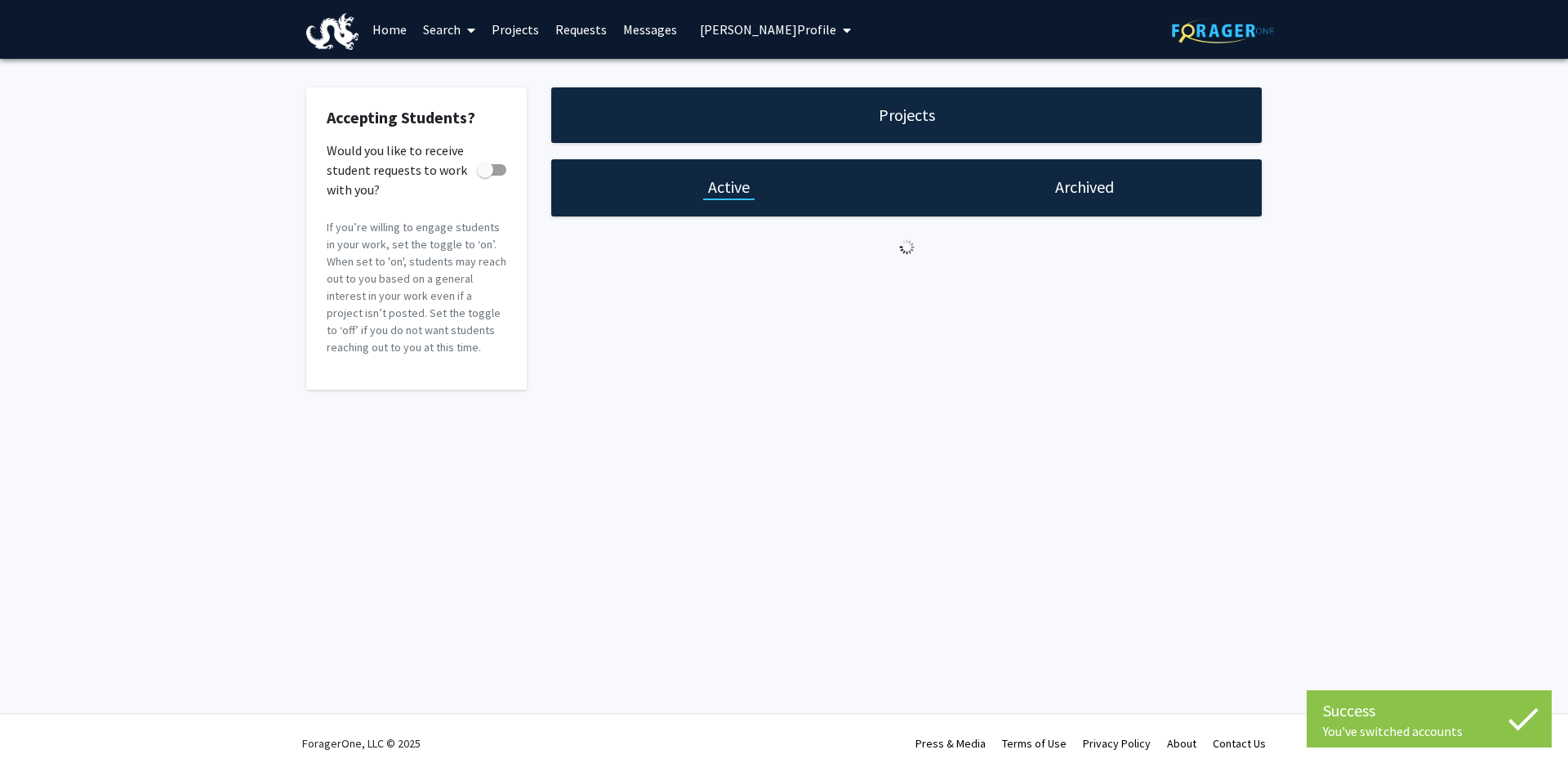
checkbox input "true"
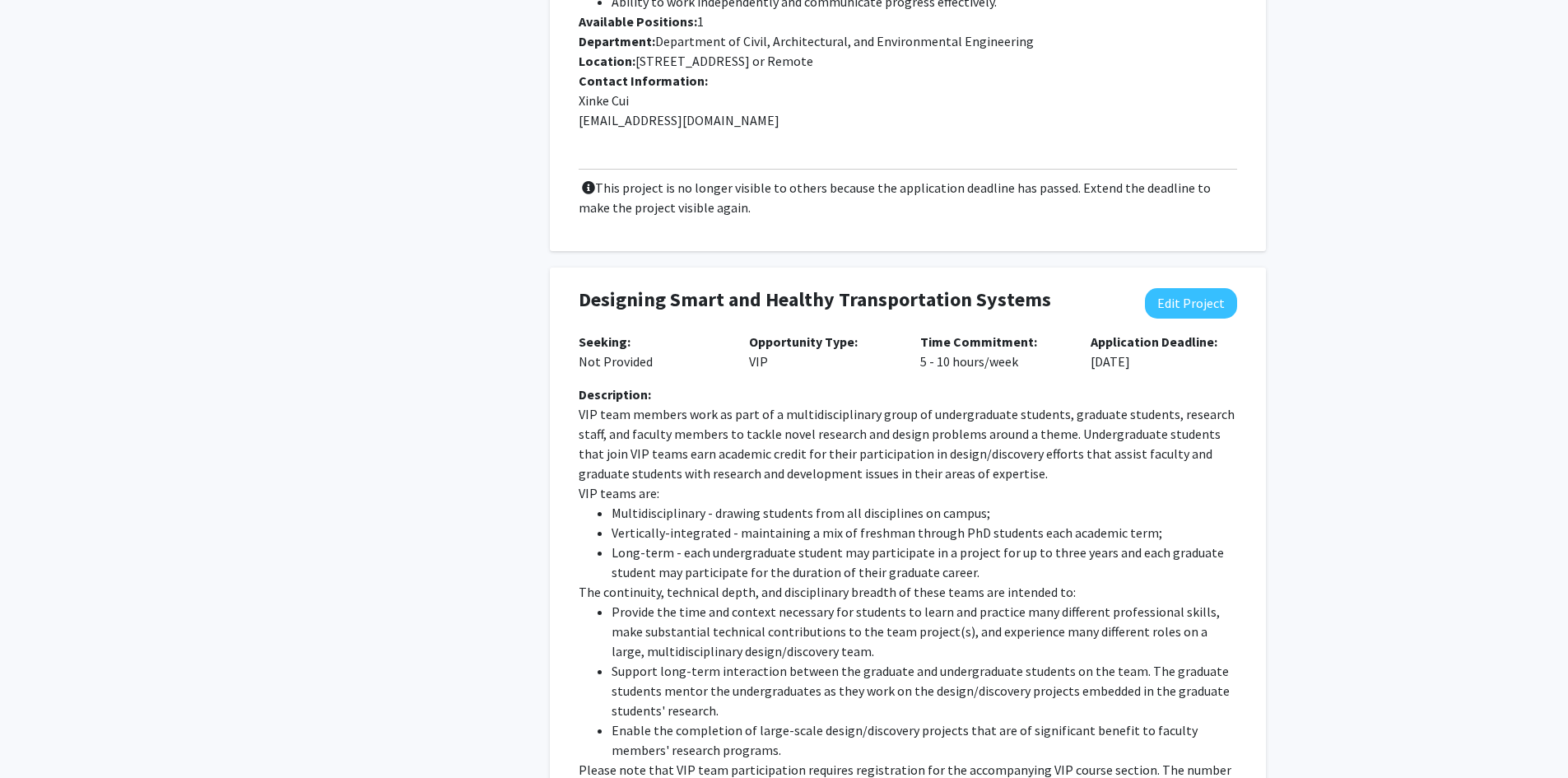
scroll to position [906, 0]
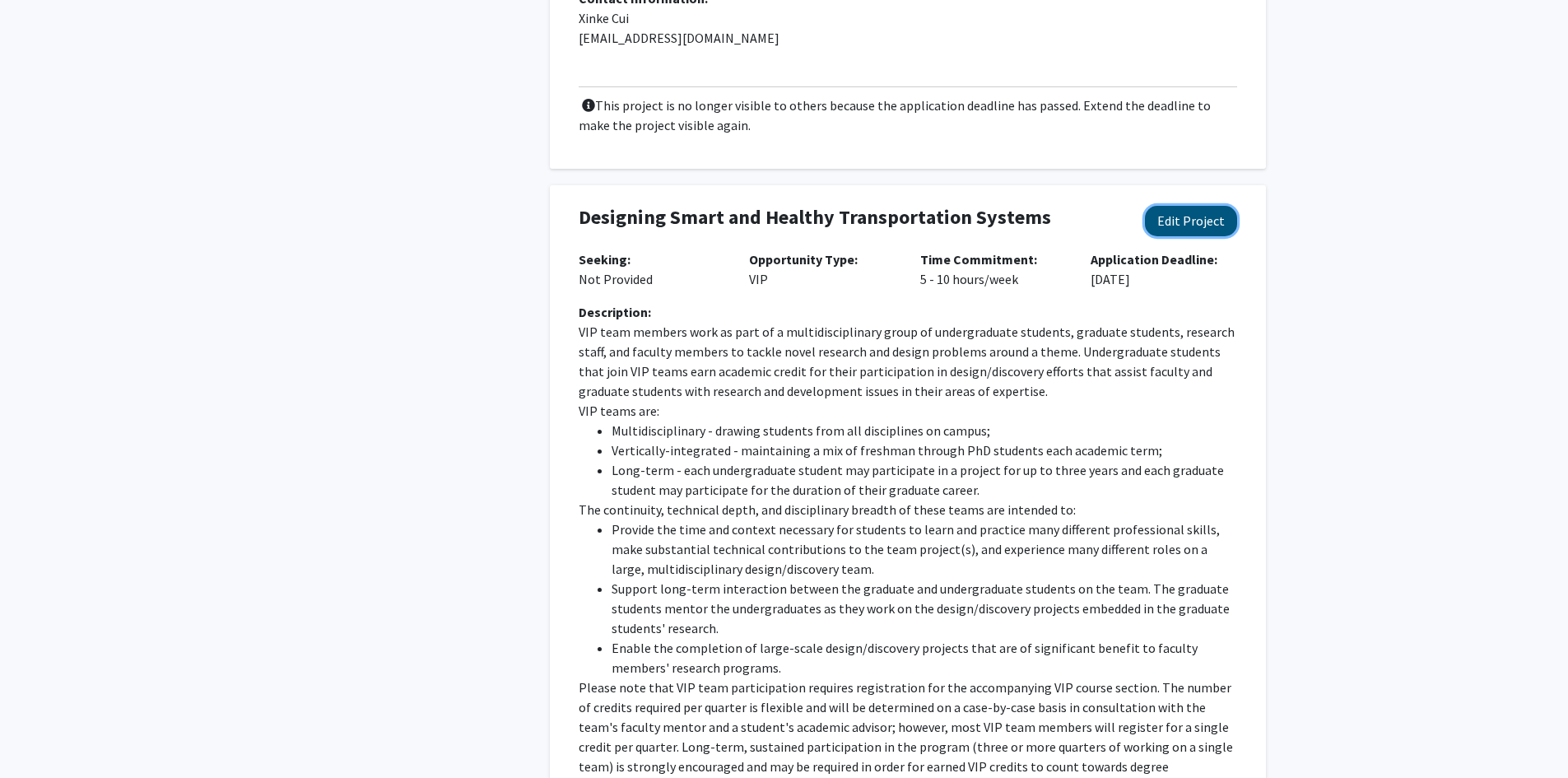
click at [1196, 206] on button "Edit Project" at bounding box center [1191, 221] width 92 height 30
select select "5 - 10"
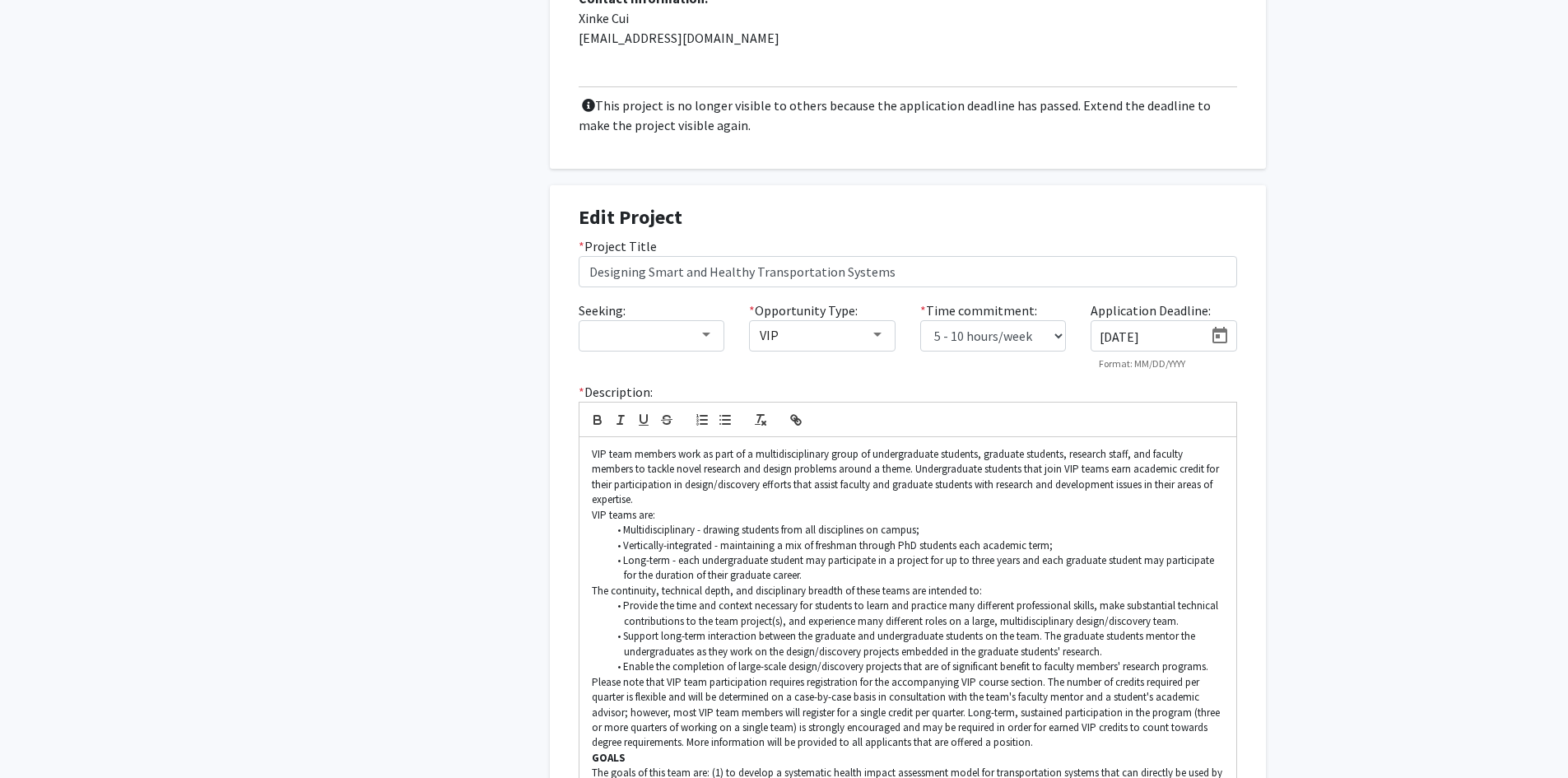
click at [1212, 327] on icon "Open calendar" at bounding box center [1220, 335] width 15 height 17
click at [1310, 369] on button "Next month" at bounding box center [1314, 366] width 33 height 33
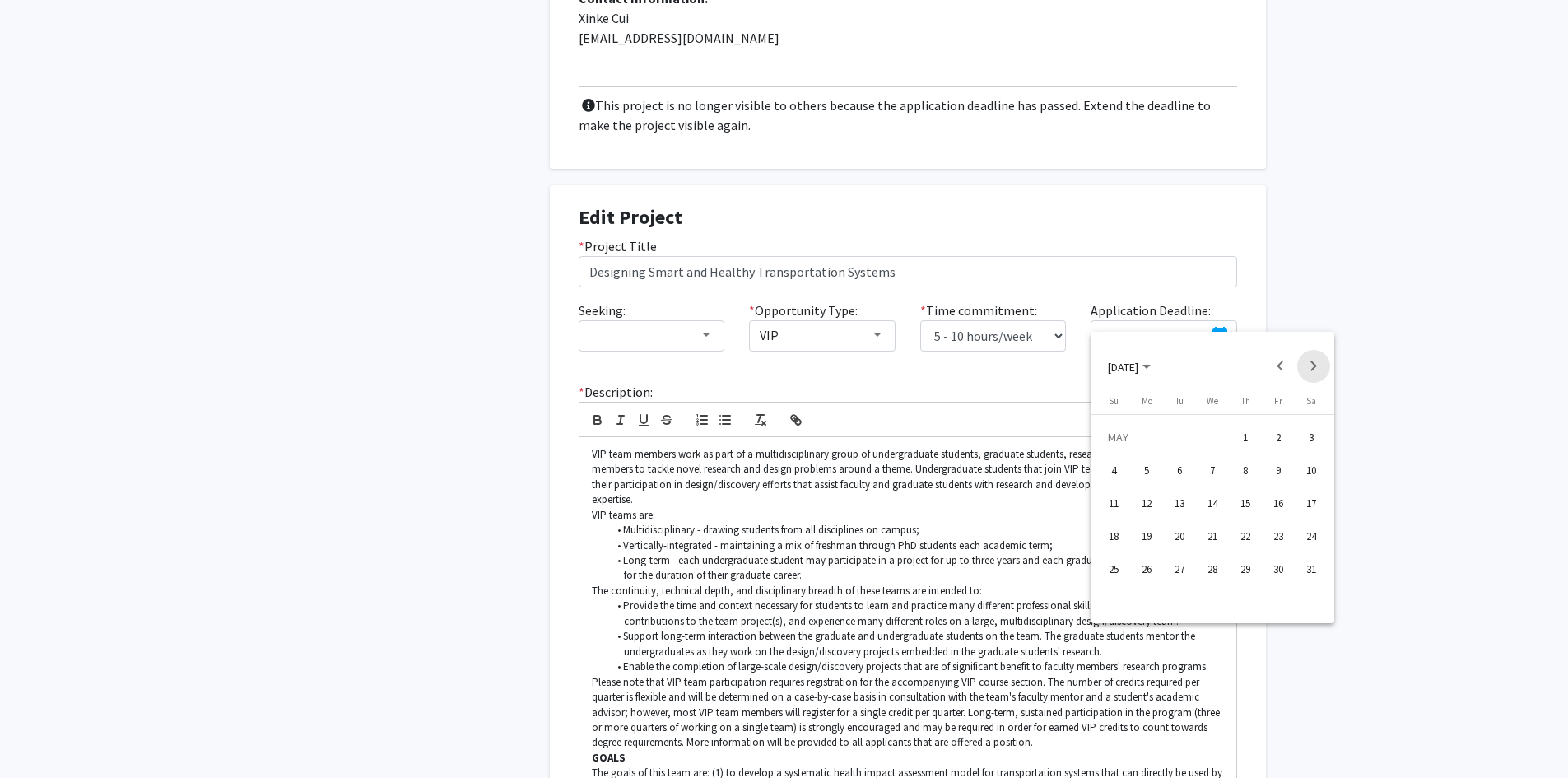
click at [1310, 369] on button "Next month" at bounding box center [1314, 366] width 33 height 33
click at [1214, 566] on div "24" at bounding box center [1212, 569] width 29 height 29
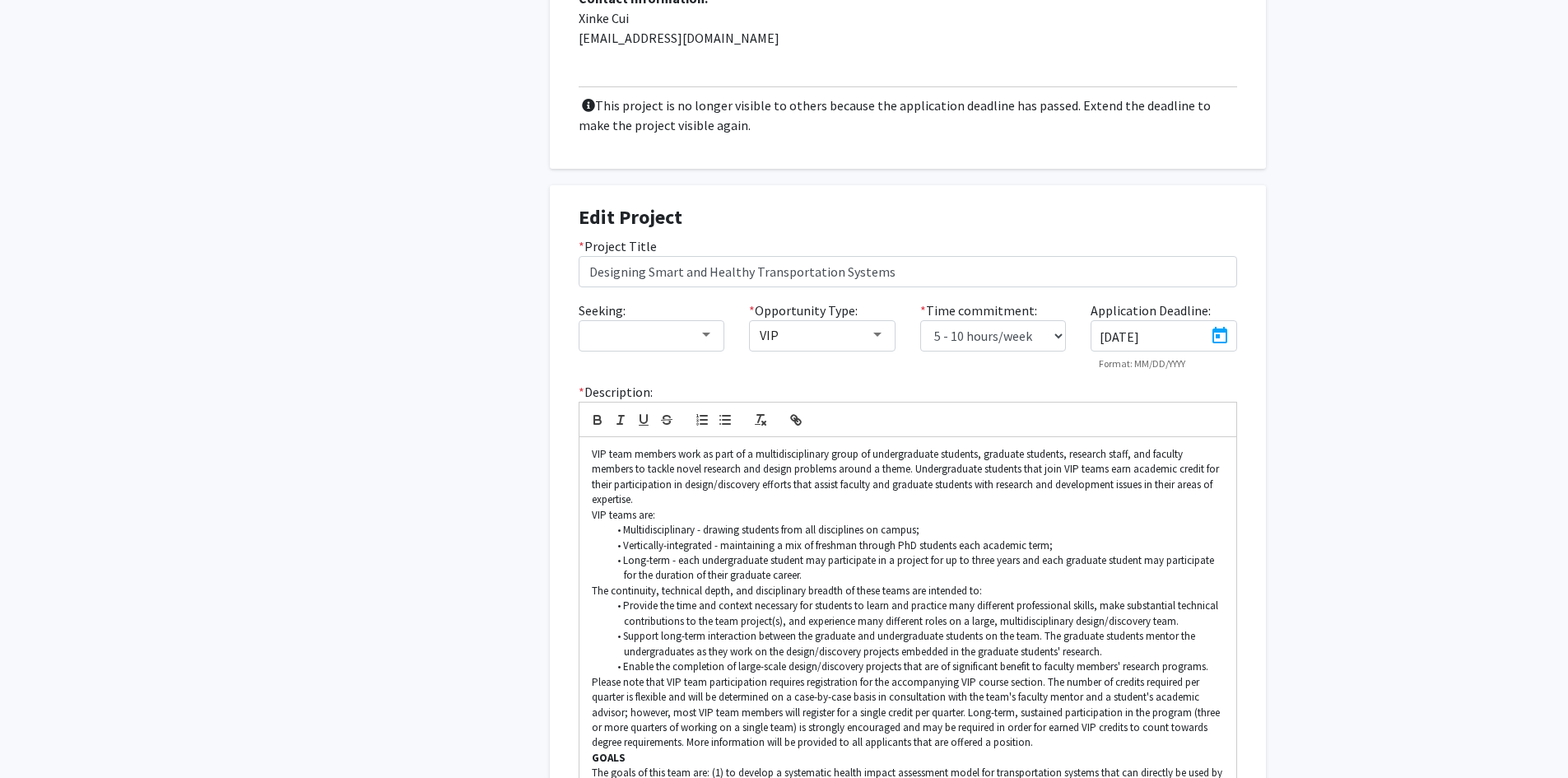
type input "[DATE]"
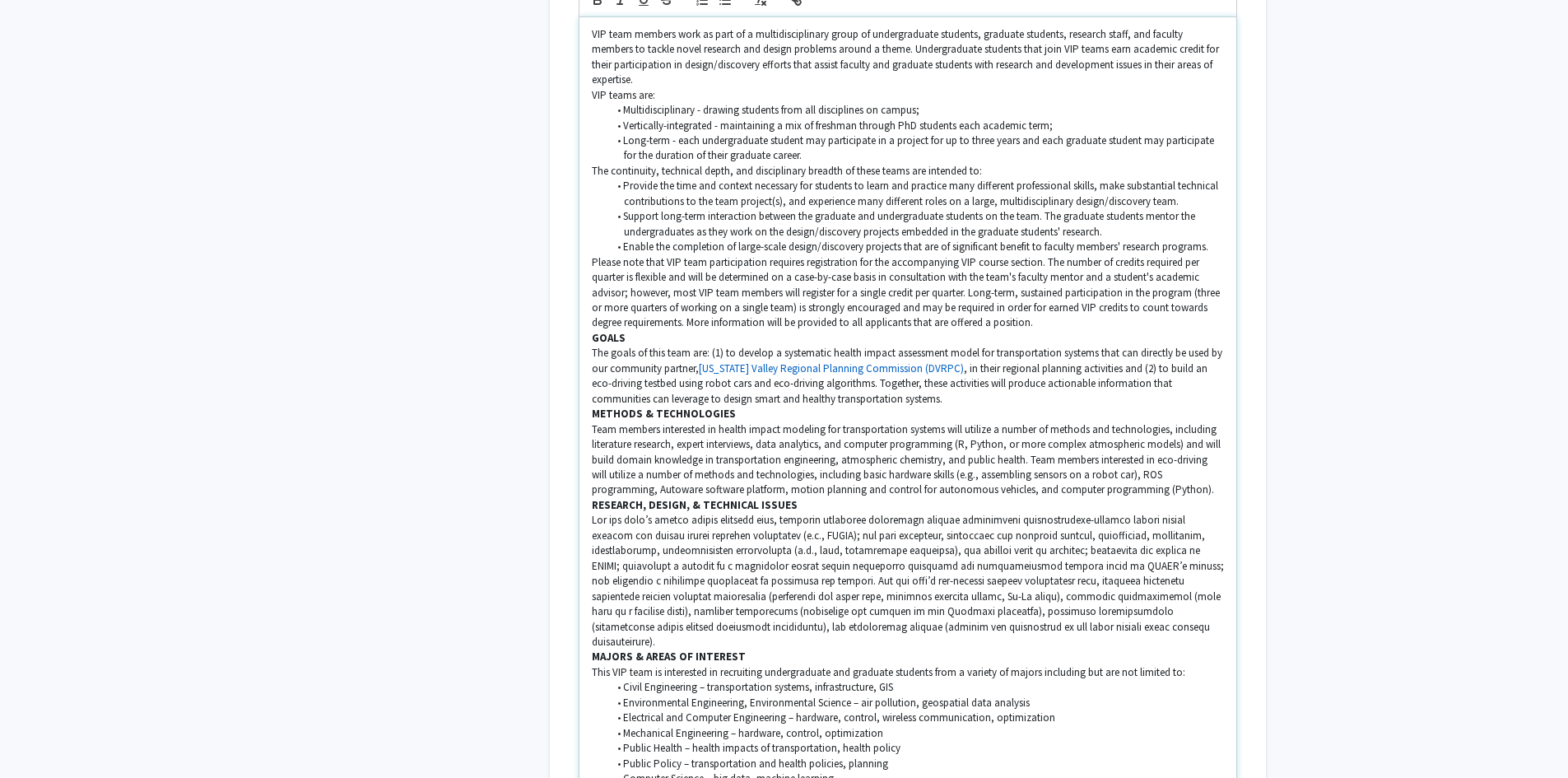
scroll to position [1564, 0]
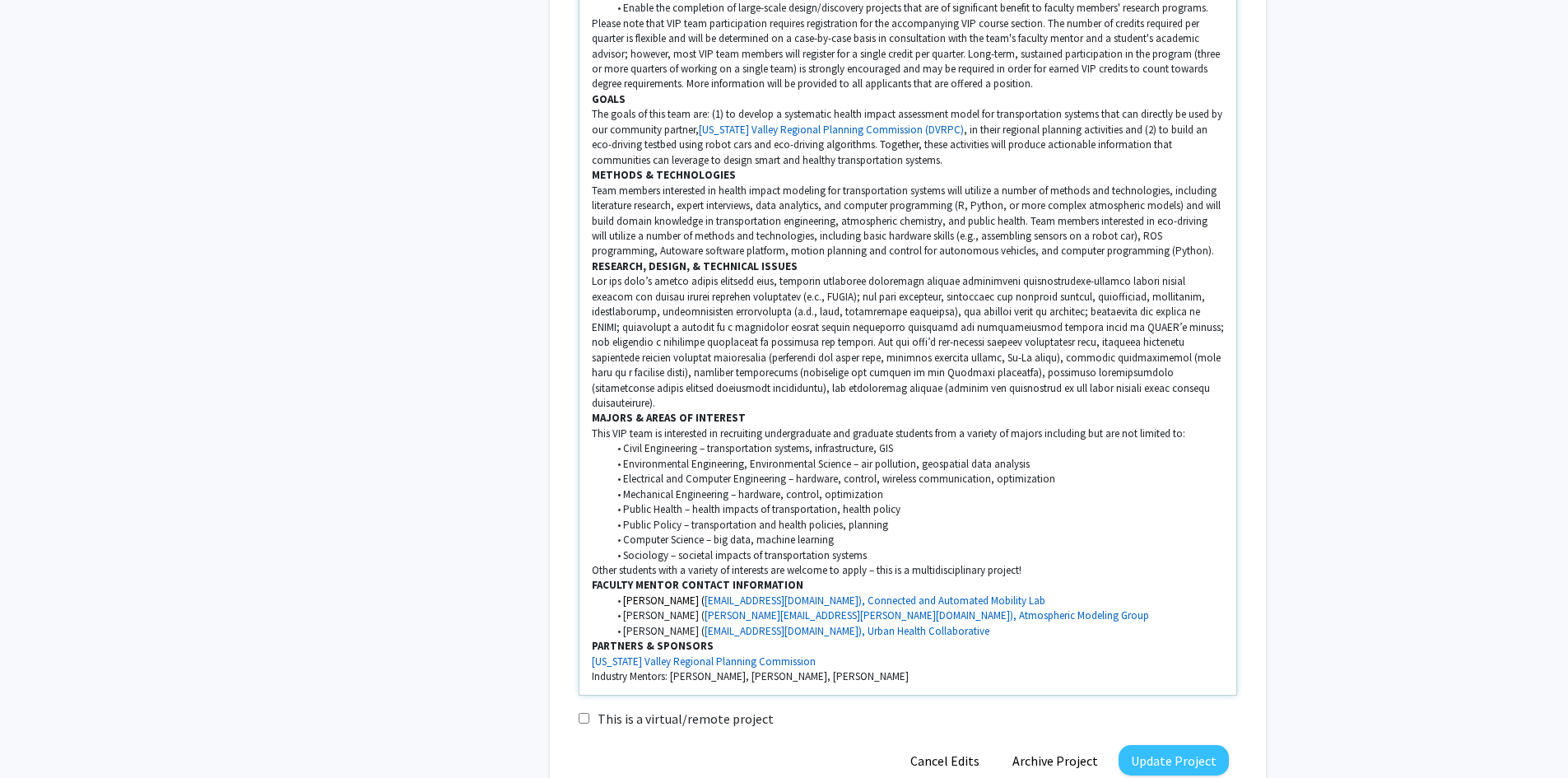
drag, startPoint x: 914, startPoint y: 643, endPoint x: 579, endPoint y: 657, distance: 335.3
click at [579, 657] on div "VIP team members work as part of a multidisciplinary group of undergraduate stu…" at bounding box center [907, 236] width 657 height 916
